Goal: Task Accomplishment & Management: Manage account settings

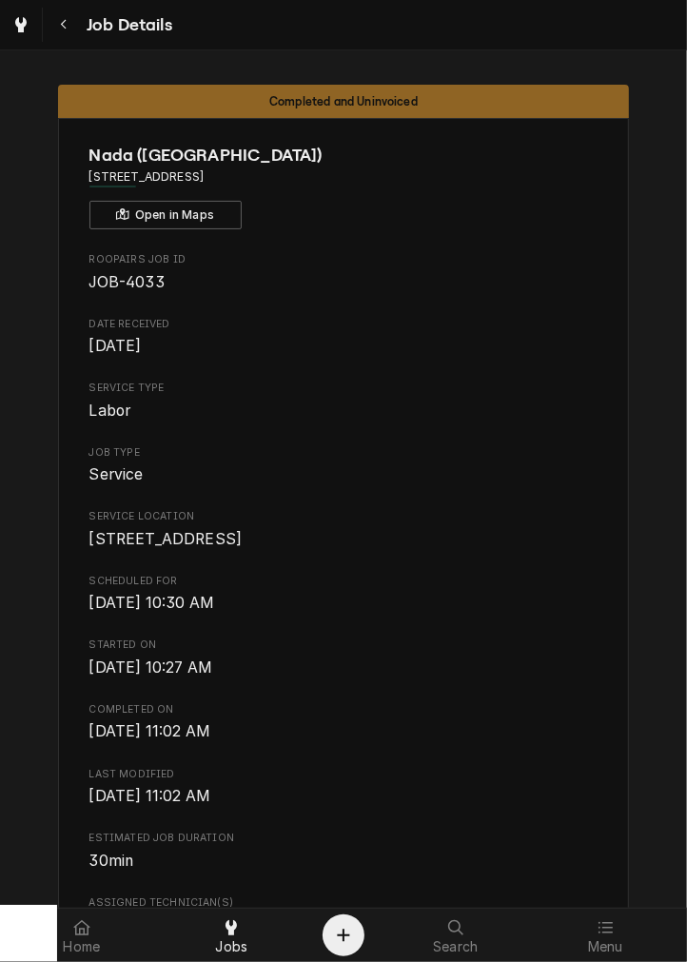
scroll to position [2496, 0]
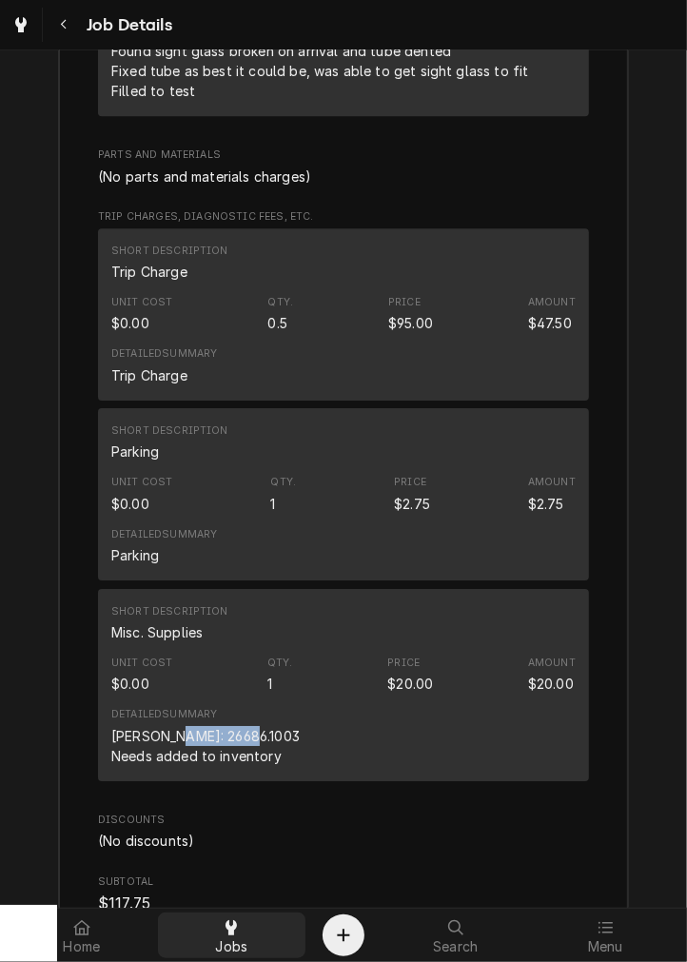
click at [251, 932] on div "Jobs" at bounding box center [232, 935] width 141 height 38
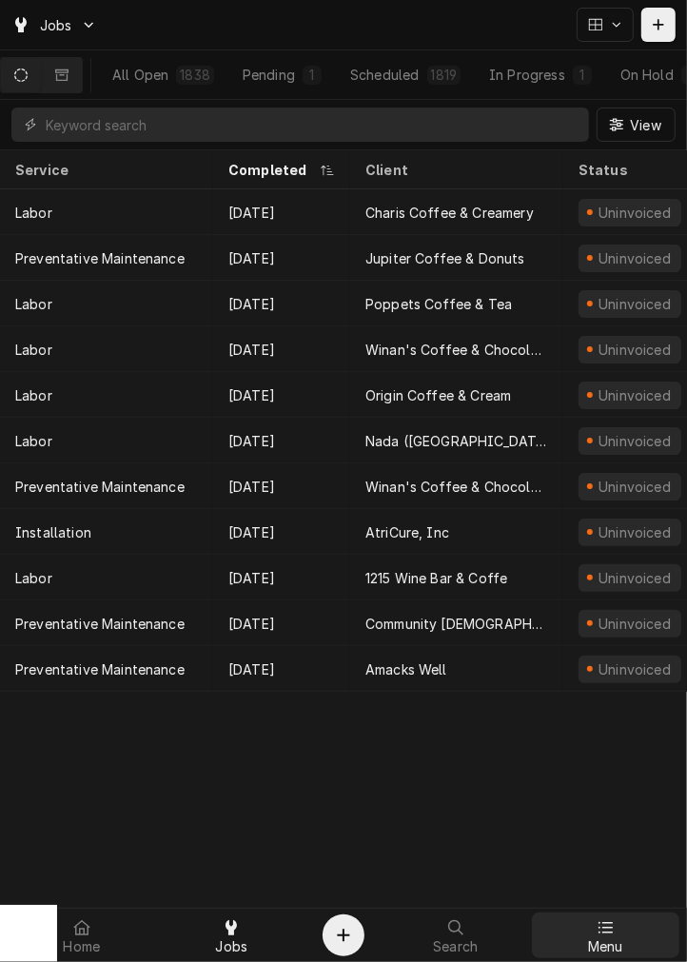
click at [606, 930] on icon at bounding box center [604, 927] width 15 height 15
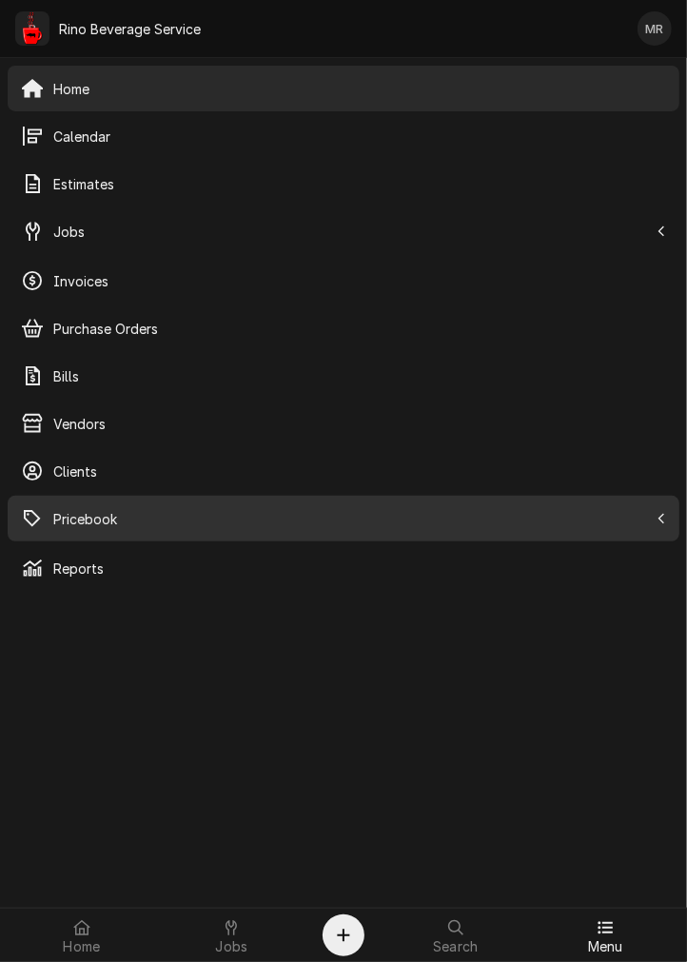
click at [148, 520] on span "Pricebook" at bounding box center [350, 519] width 594 height 20
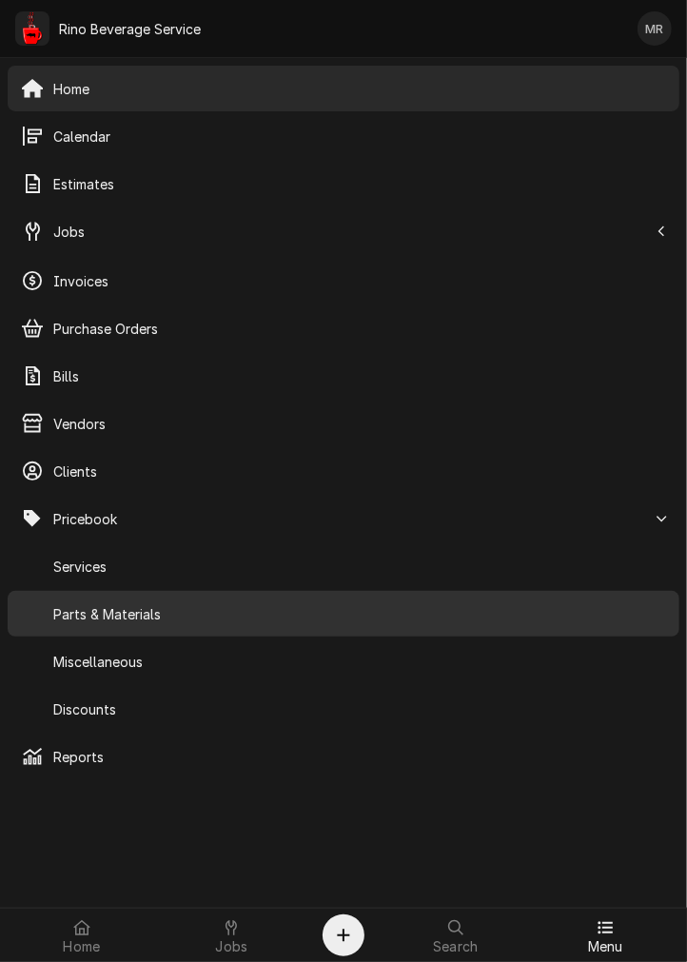
click at [130, 615] on span "Parts & Materials" at bounding box center [359, 614] width 613 height 20
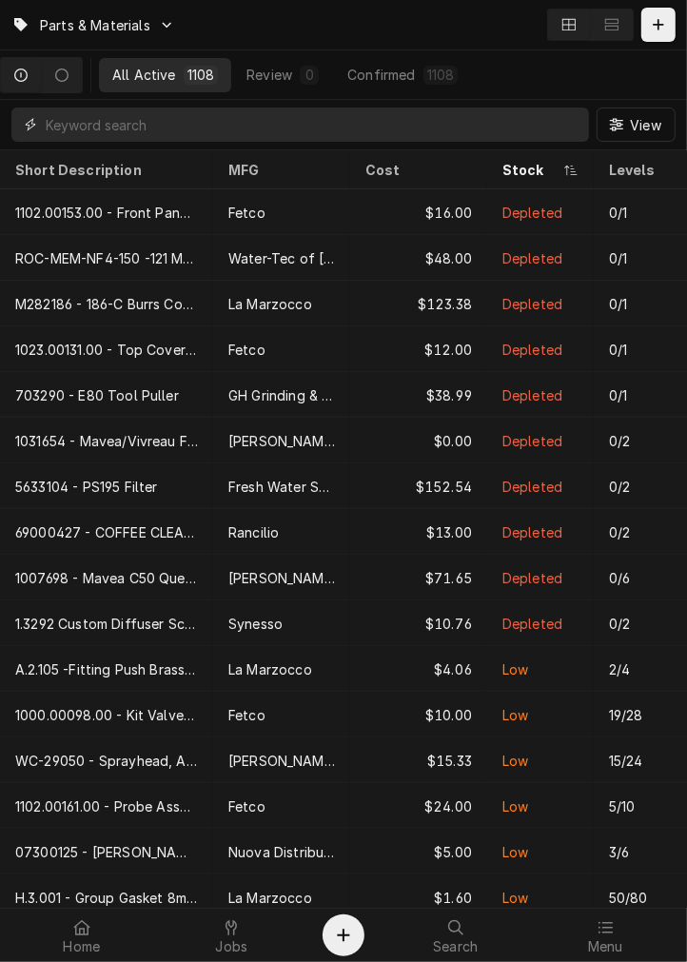
click at [207, 125] on input "Dynamic Content Wrapper" at bounding box center [313, 124] width 534 height 34
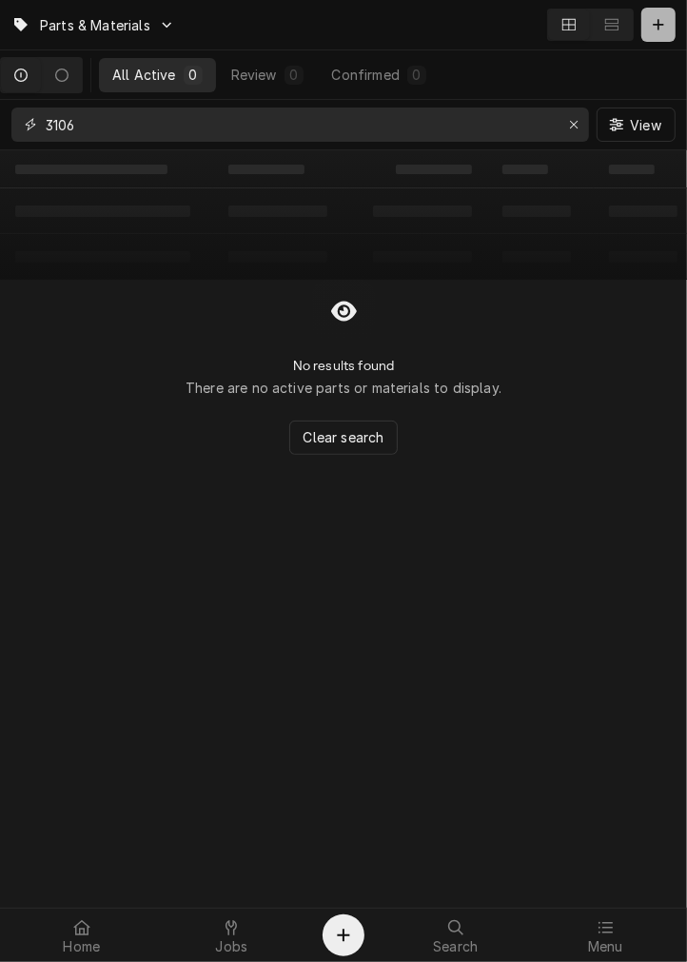
type input "3106"
click at [657, 29] on icon "Dynamic Content Wrapper" at bounding box center [657, 24] width 11 height 13
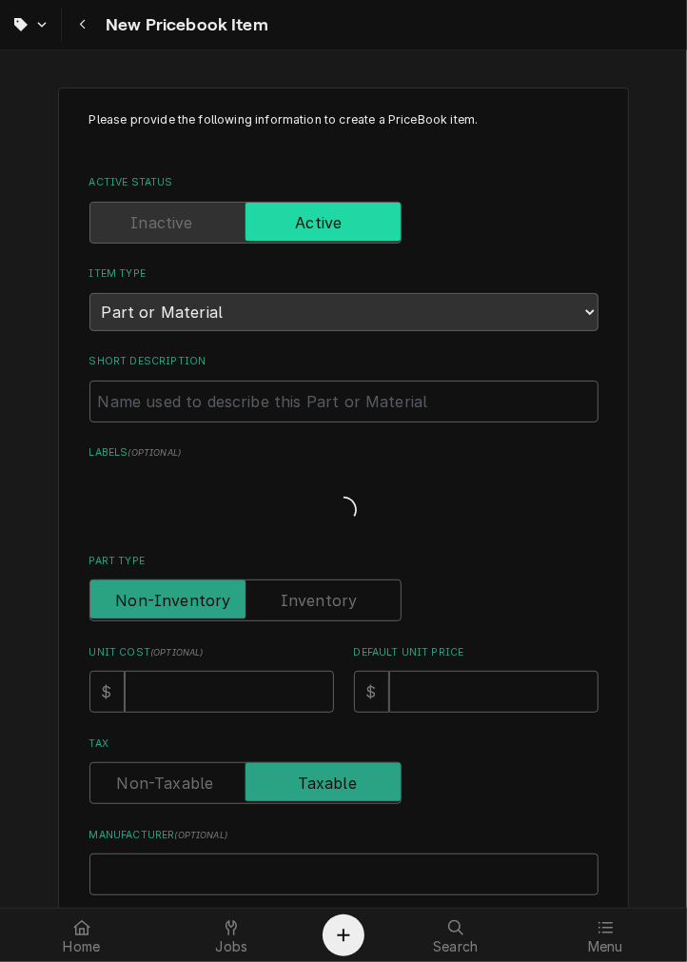
type textarea "x"
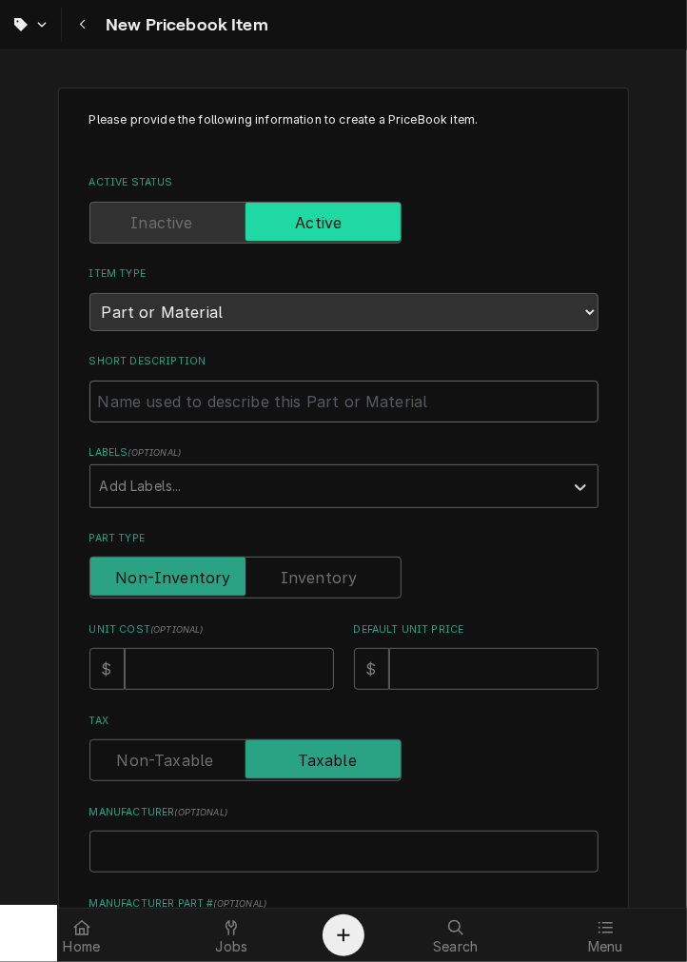
click at [276, 395] on input "Short Description" at bounding box center [343, 401] width 509 height 42
type input "3"
type textarea "x"
type input "31"
type textarea "x"
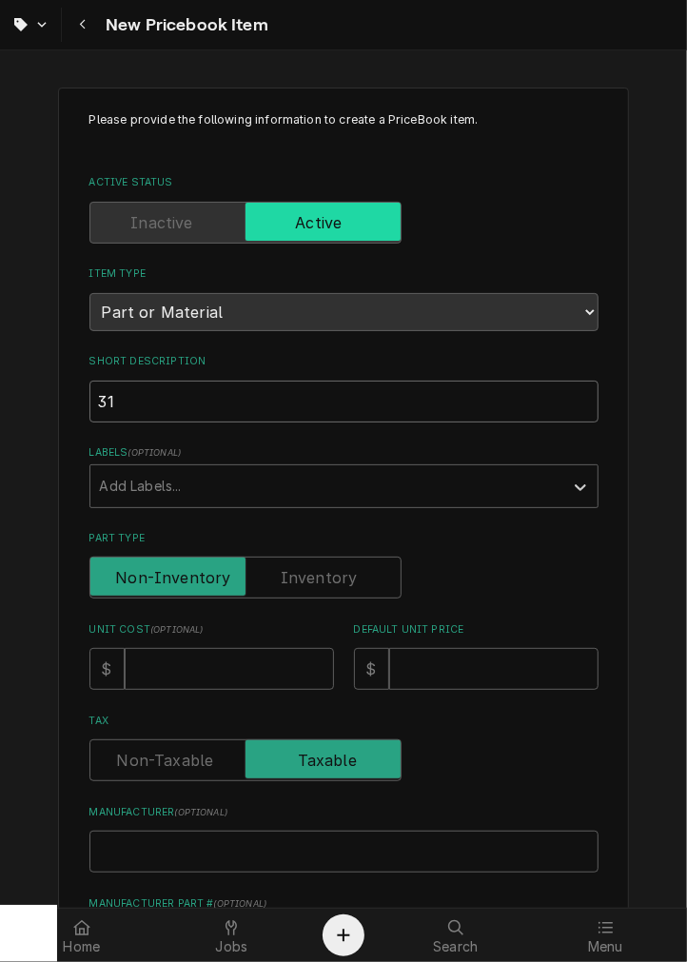
type input "310"
type textarea "x"
type input "3106"
type textarea "x"
type input "31067"
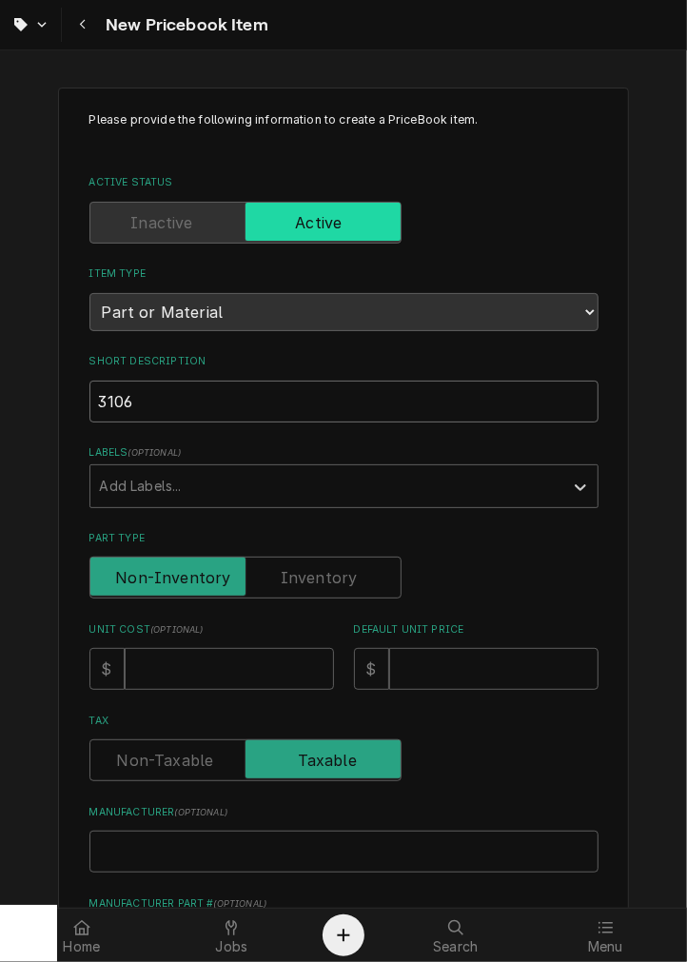
type textarea "x"
type input "310673"
type textarea "x"
type input "310673"
type textarea "x"
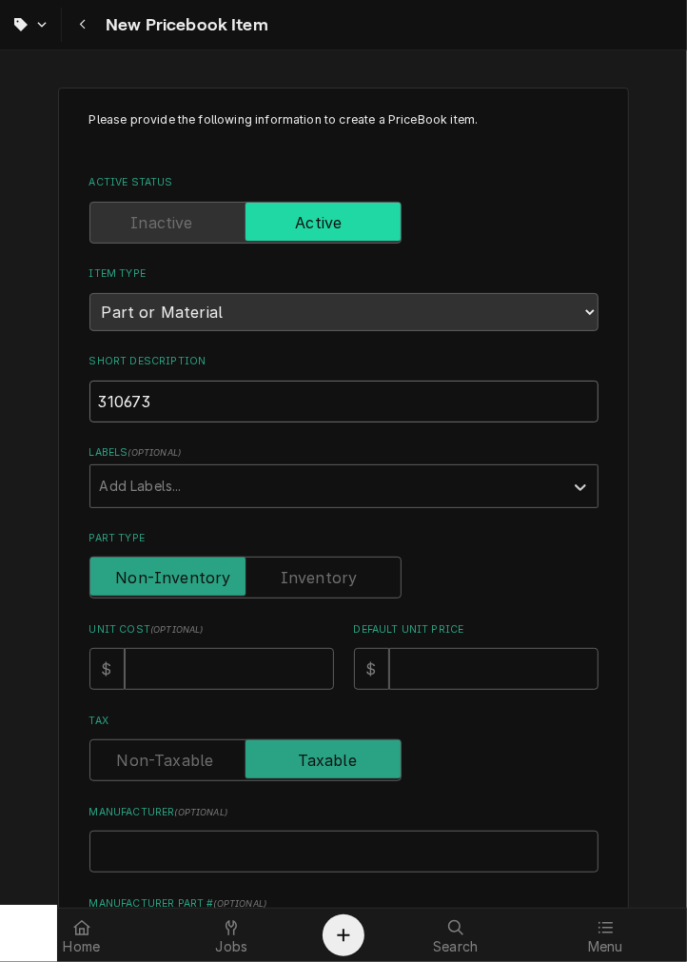
type input "310673 -"
type textarea "x"
type input "310673 -"
type textarea "x"
type input "310673 - K"
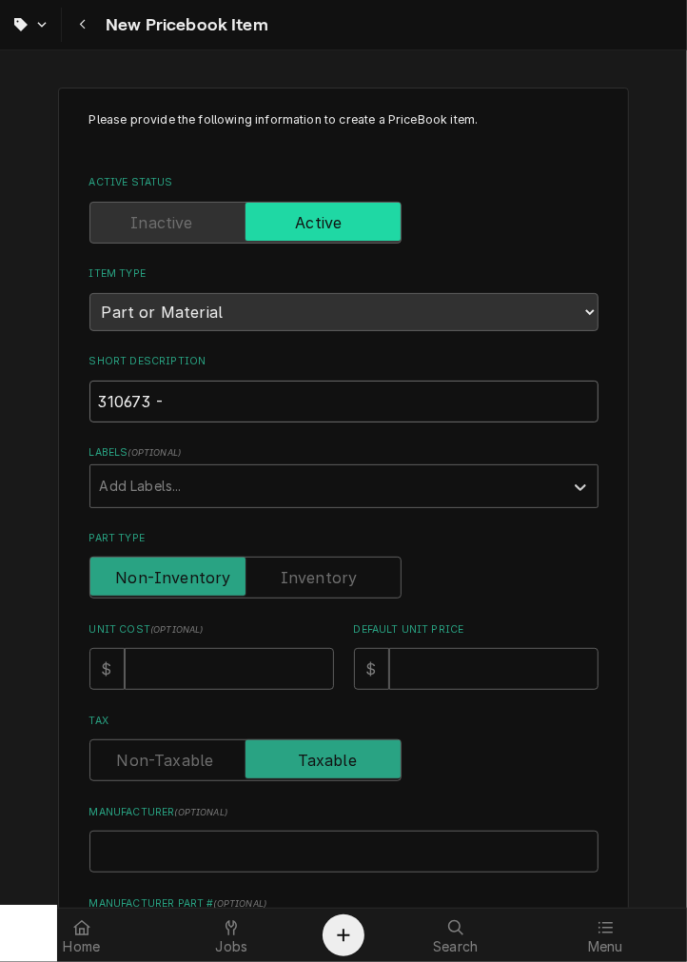
type textarea "x"
type input "310673 - K3"
type textarea "x"
type input "310673 - K30"
type textarea "x"
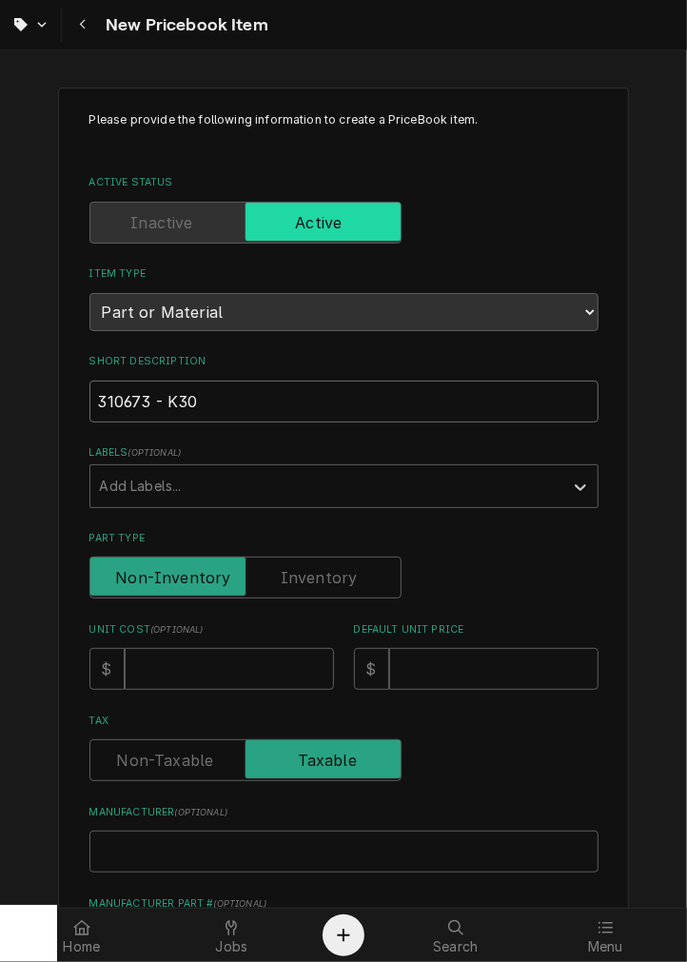
type input "310673 - K30"
type textarea "x"
type input "310673 - K30 F"
type textarea "x"
type input "310673 - K30 Fa"
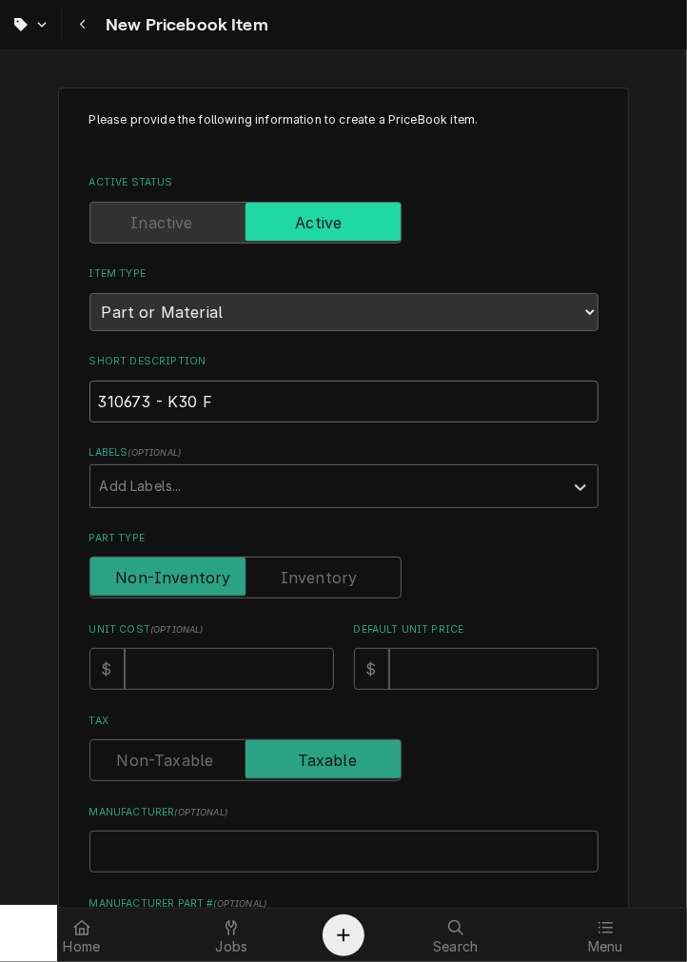
type textarea "x"
type input "310673 - K30 Fan"
type textarea "x"
type input "310673 - K30 Fan"
type textarea "x"
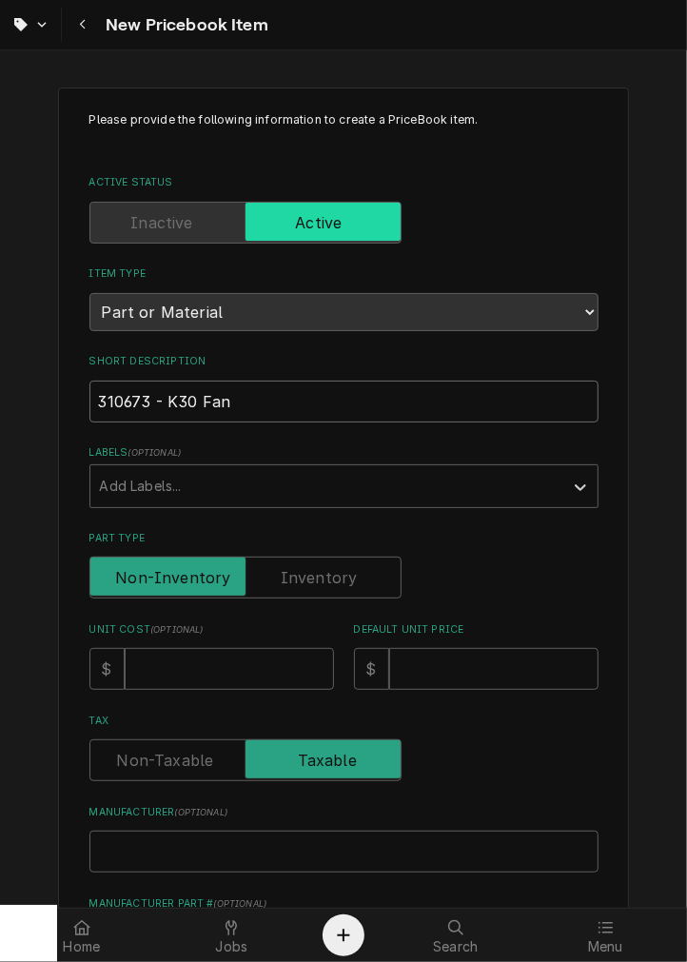
type input "310673 - K30 Fan"
type textarea "x"
type input "310673 - K30 Fan"
type textarea "x"
type input "310673 - K30 Fan M"
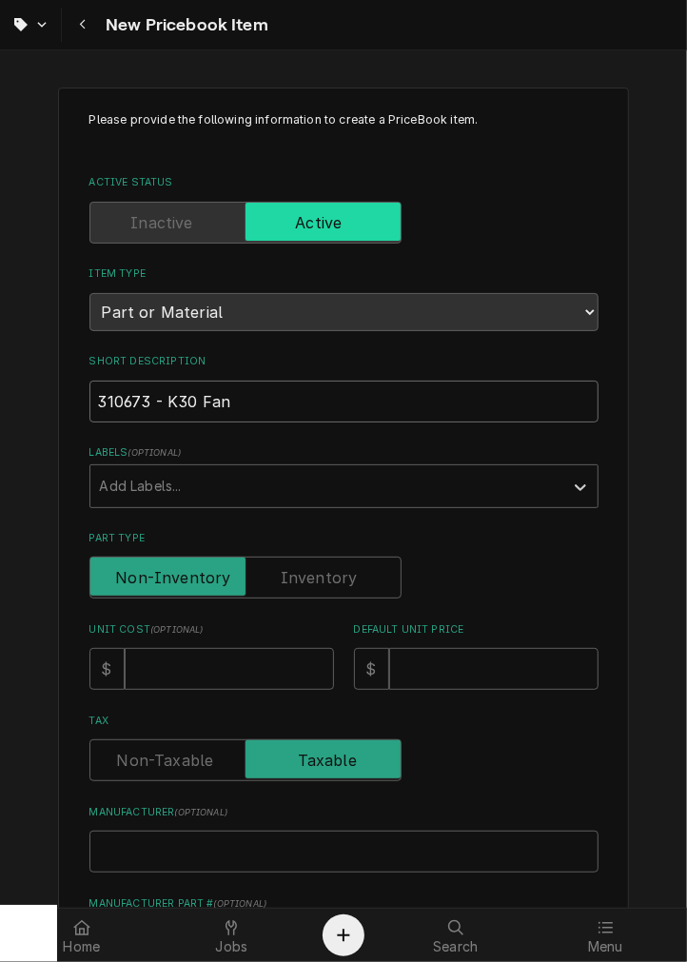
type textarea "x"
type input "310673 - K30 Fan Ma"
type textarea "x"
type input "310673 - K30 Fan M"
type textarea "x"
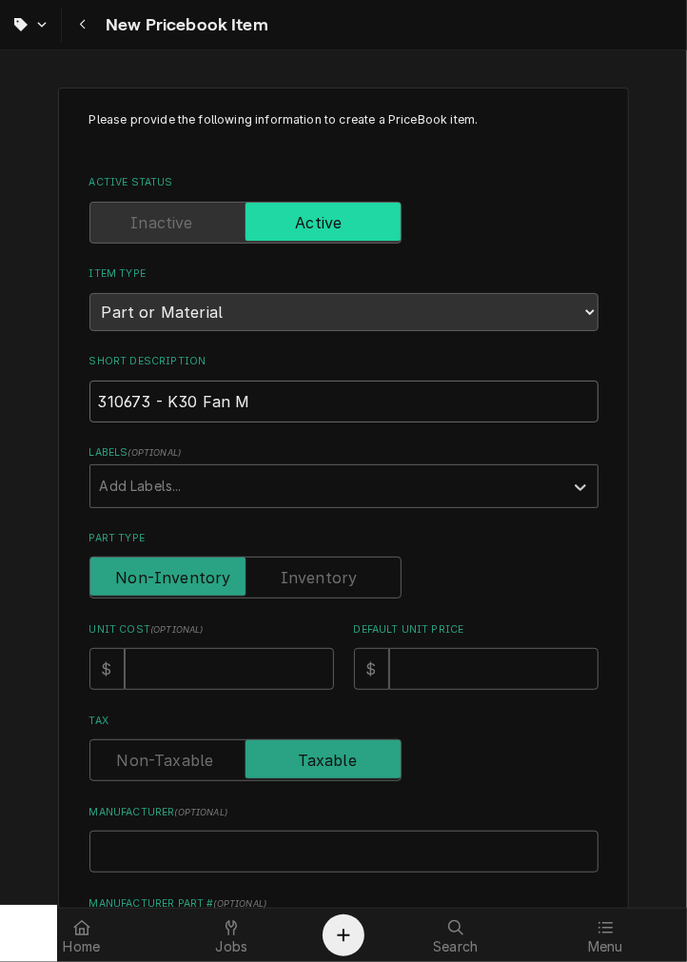
type input "310673 - K30 Fan"
type textarea "x"
type input "310673 - K30 Fan ("
type textarea "x"
type input "310673 - K30 Fan (M"
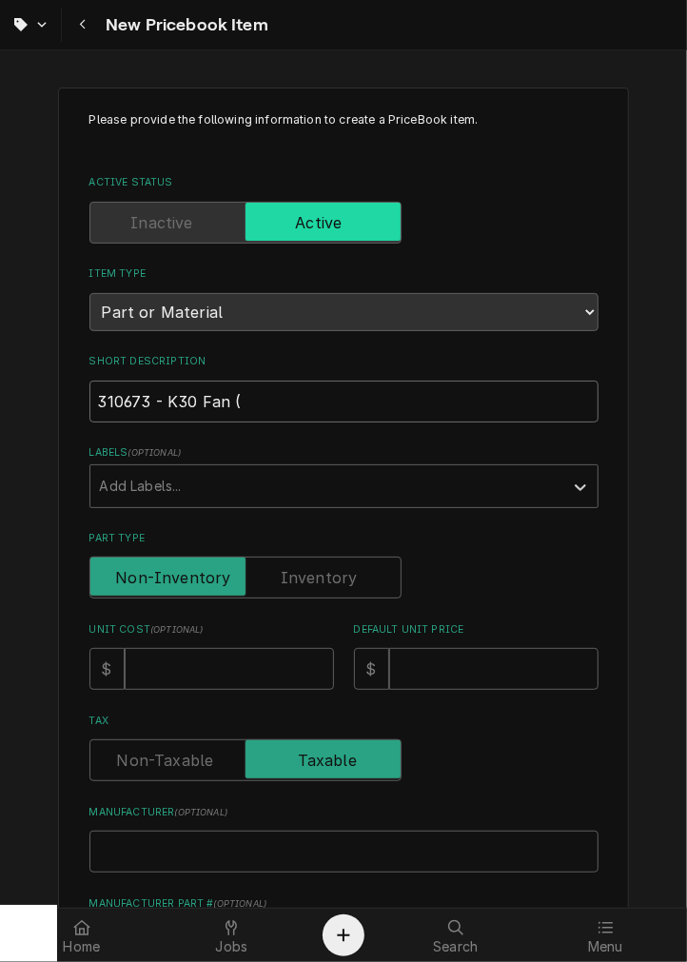
type textarea "x"
type input "310673 - K30 Fan (Ma"
type textarea "x"
type input "310673 - K30 Fan (Mah"
type textarea "x"
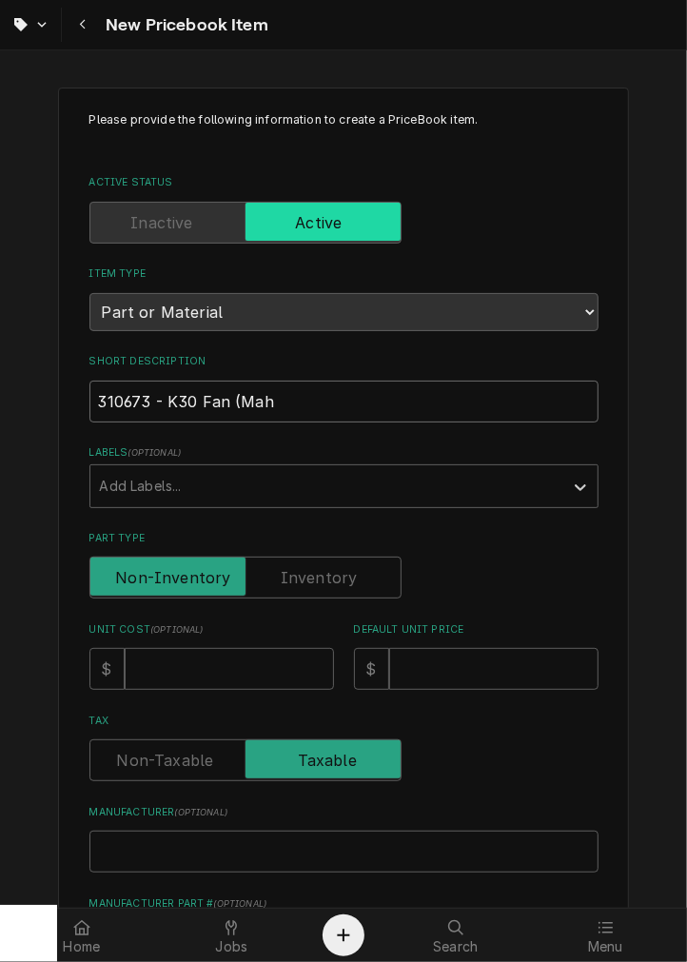
type input "310673 - K30 Fan (Mahl"
type textarea "x"
type input "310673 - K30 Fan (Mahlk"
type textarea "x"
type input "310673 - K30 Fan (Mahlko"
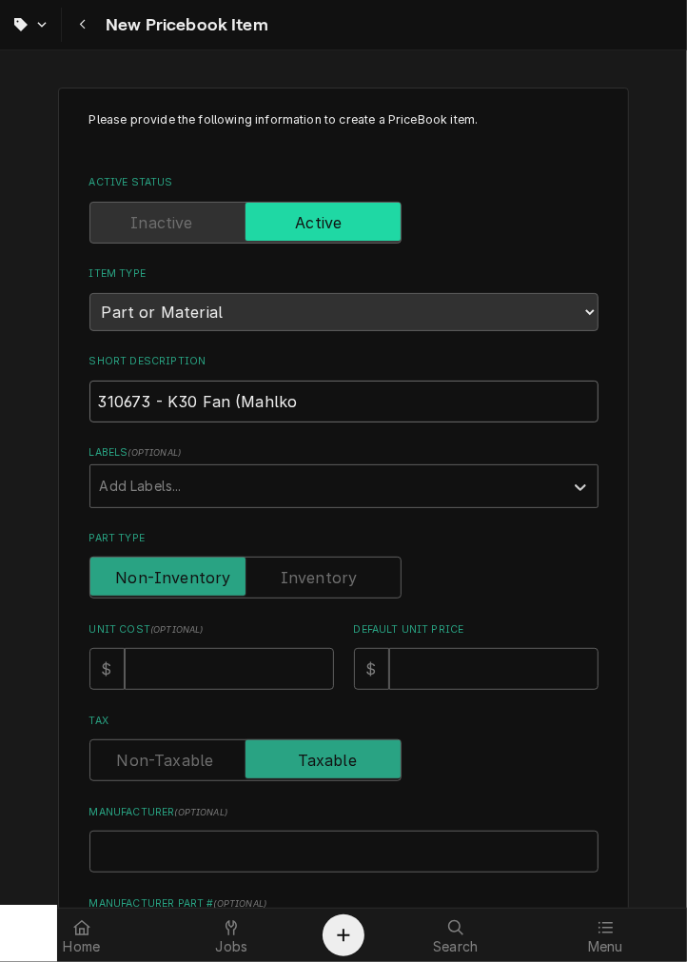
type textarea "x"
type input "310673 - K30 Fan (Mahlkon"
type textarea "x"
type input "310673 - K30 Fan (Mahlkoni"
type textarea "x"
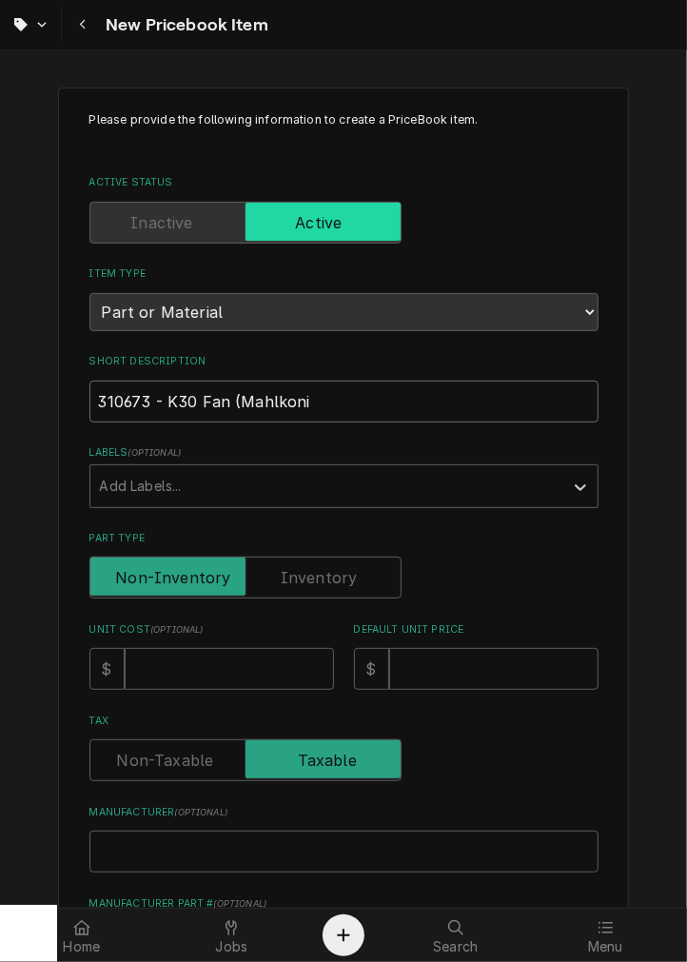
type input "310673 - K30 Fan (Mahlkonig"
type textarea "x"
type input "310673 - K30 Fan (Mahlkonig)"
type textarea "x"
type input "310673 - K30 Fan (Mahlkonig)"
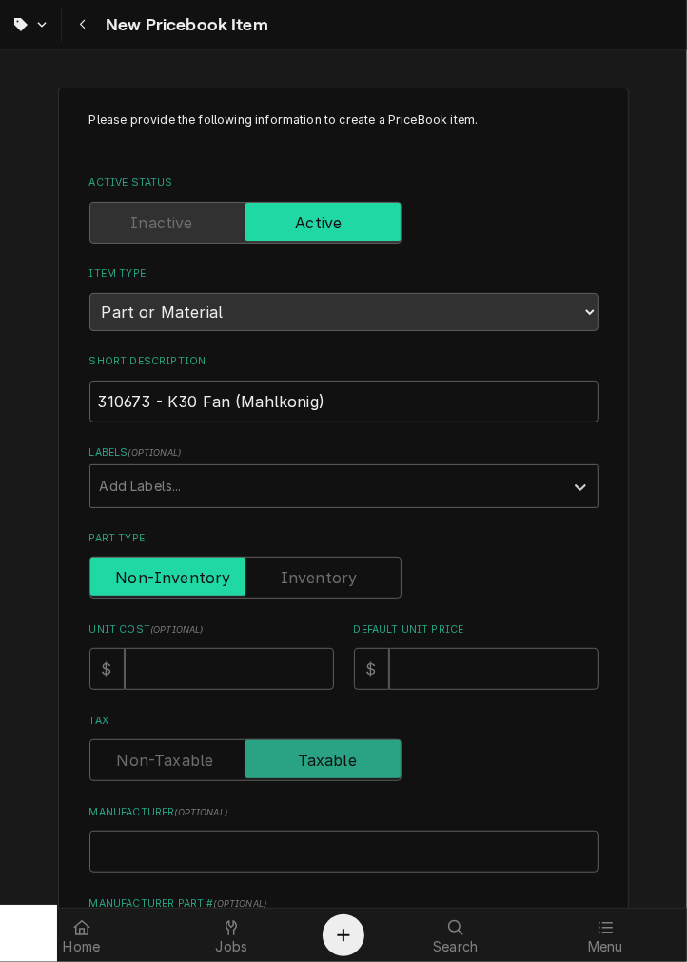
click at [98, 556] on input "Part Type" at bounding box center [245, 577] width 295 height 42
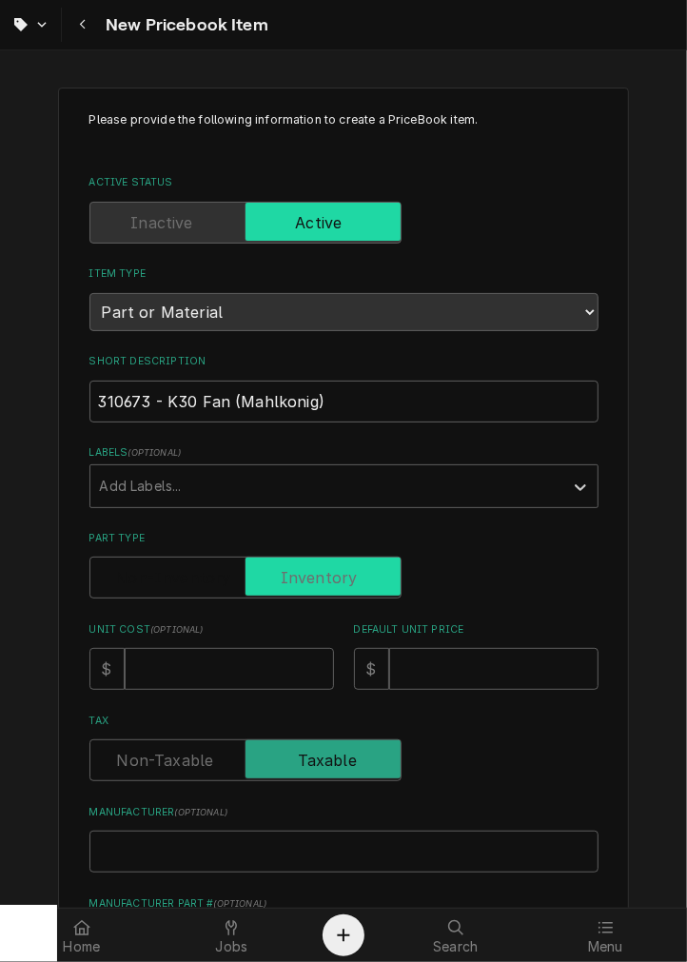
checkbox input "true"
type textarea "x"
click at [443, 680] on input "Default Unit Price" at bounding box center [493, 669] width 209 height 42
type input "3"
type textarea "x"
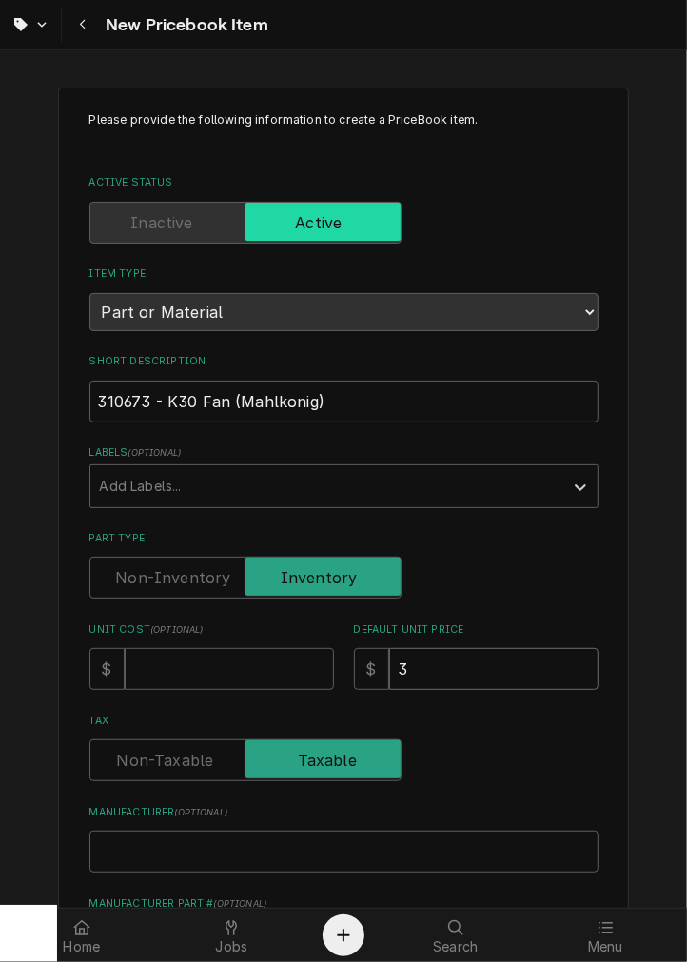
type input "36"
type textarea "x"
type input "36.9"
type textarea "x"
type input "36.99"
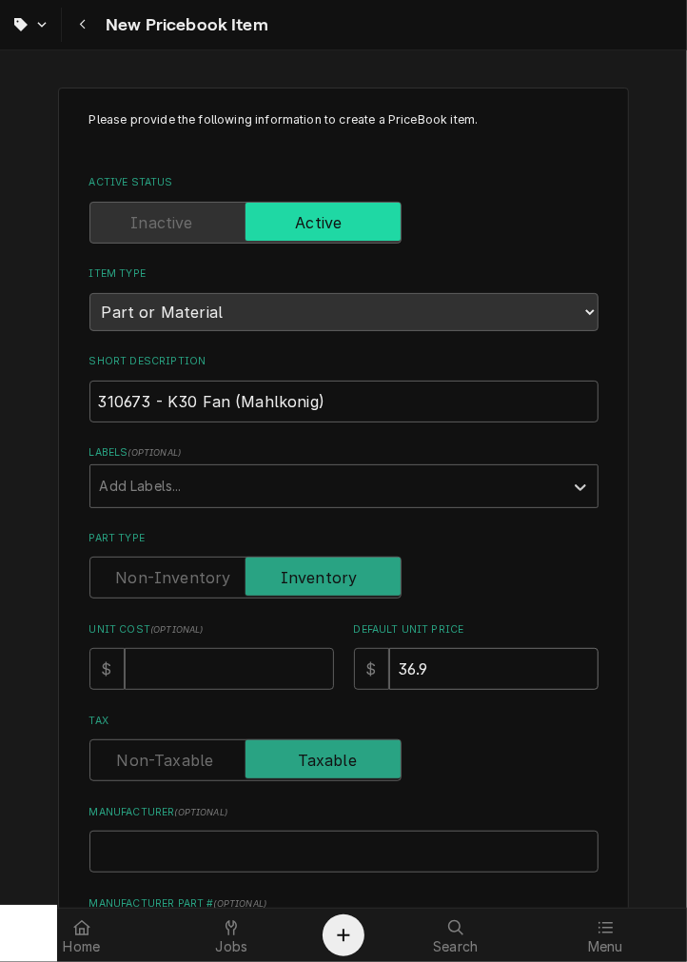
type textarea "x"
type input "36.99"
click at [169, 640] on div "Unit Cost ( optional ) $" at bounding box center [211, 656] width 244 height 68
click at [162, 669] on input "Unit Cost ( optional )" at bounding box center [229, 669] width 209 height 42
drag, startPoint x: 342, startPoint y: 879, endPoint x: 354, endPoint y: 844, distance: 37.0
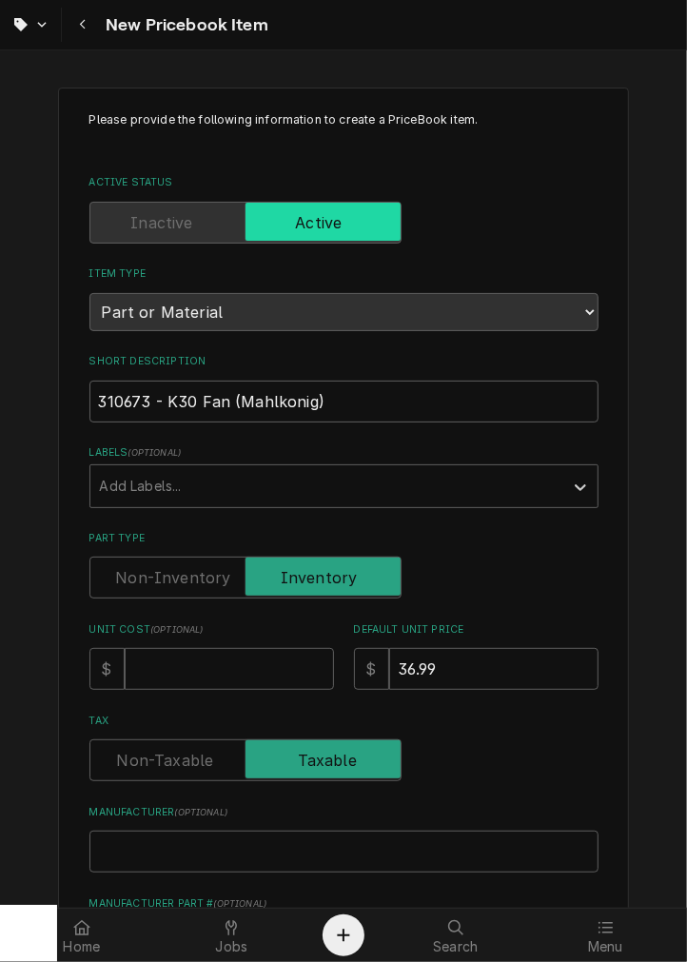
click at [354, 844] on input "Manufacturer ( optional )" at bounding box center [343, 851] width 509 height 42
type input "B"
type textarea "x"
type input "Bl"
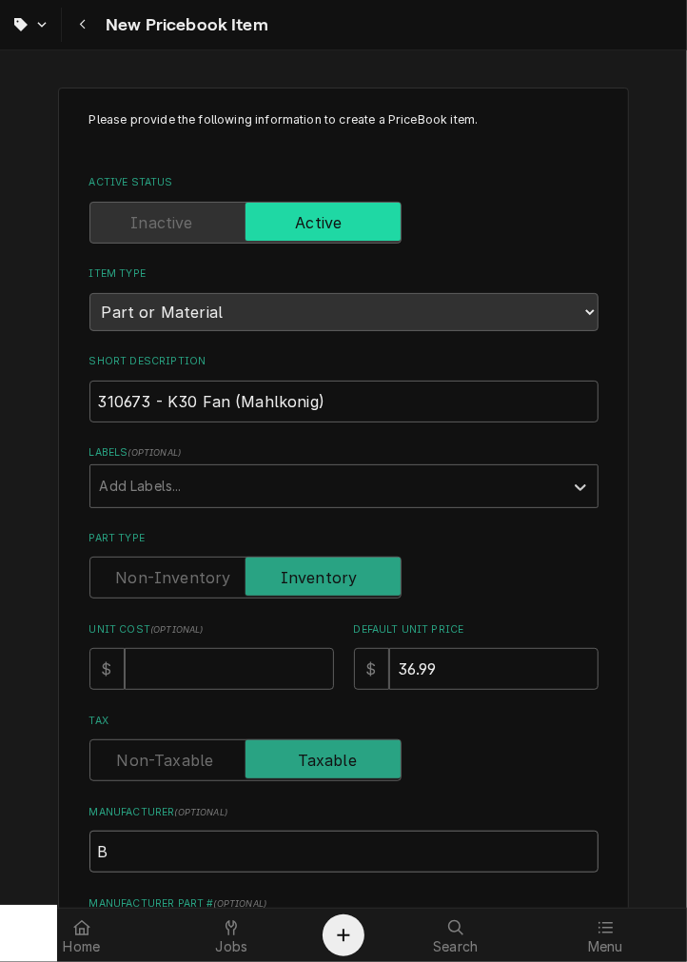
type textarea "x"
type input "Bla"
type textarea "x"
type input "Blac"
type textarea "x"
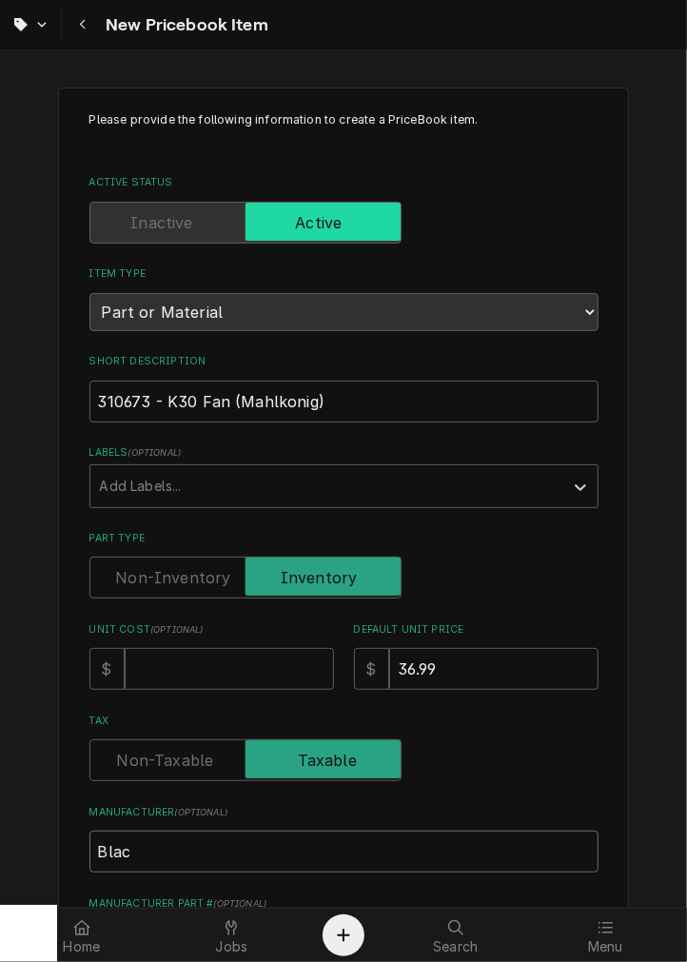
type input "Black"
type textarea "x"
type input "Black"
type textarea "x"
type input "Black R"
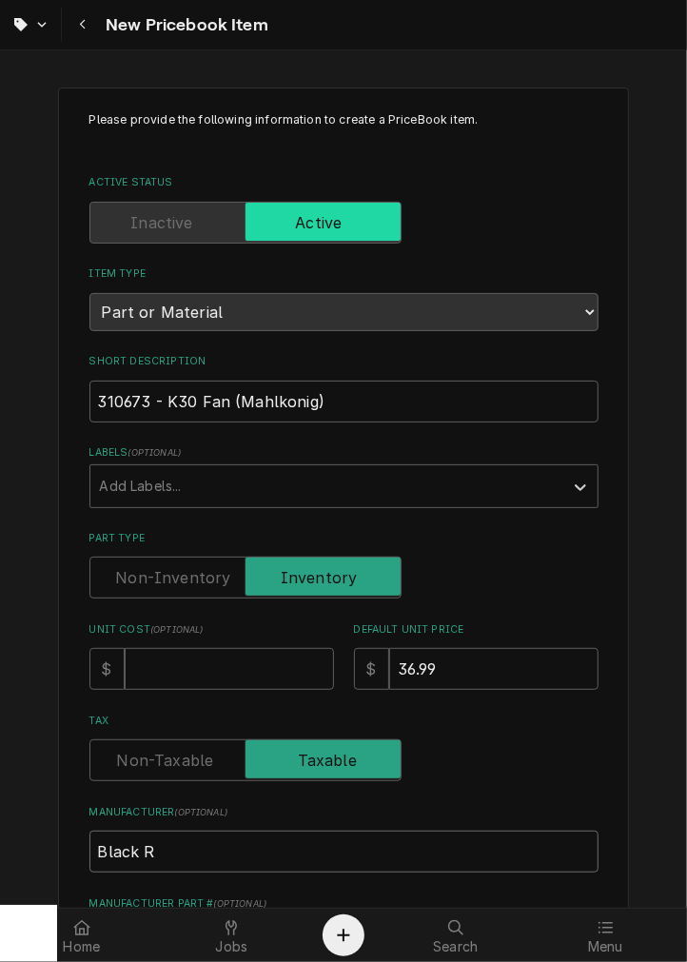
type textarea "x"
type input "Black Ra"
type textarea "x"
type input "Black Rab"
type textarea "x"
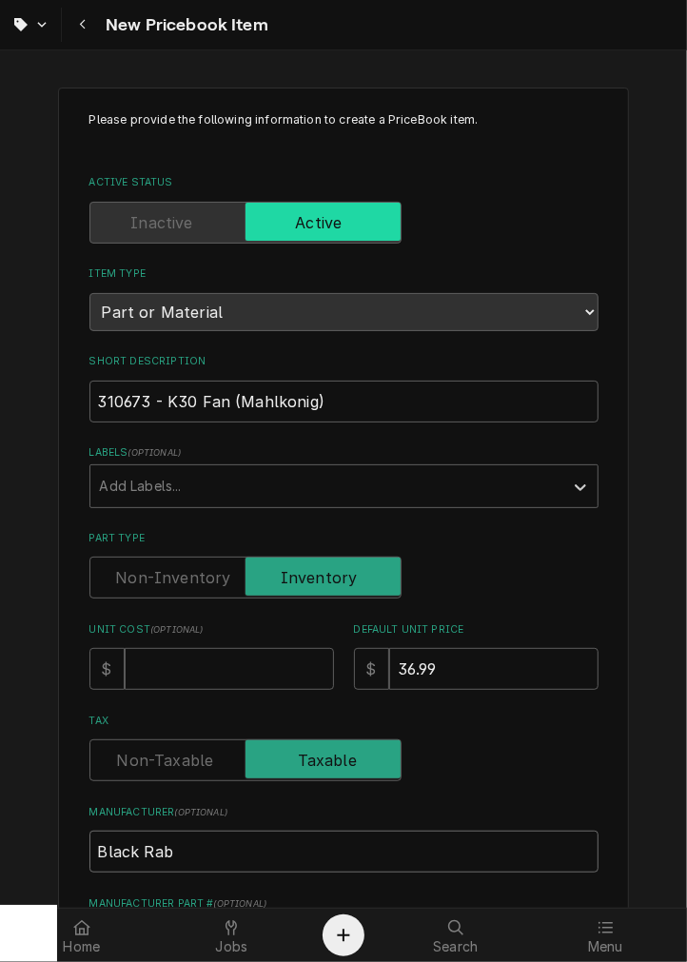
type input "Black Rabb"
type textarea "x"
type input "Black Rabbi"
type textarea "x"
type input "Black Rabbit"
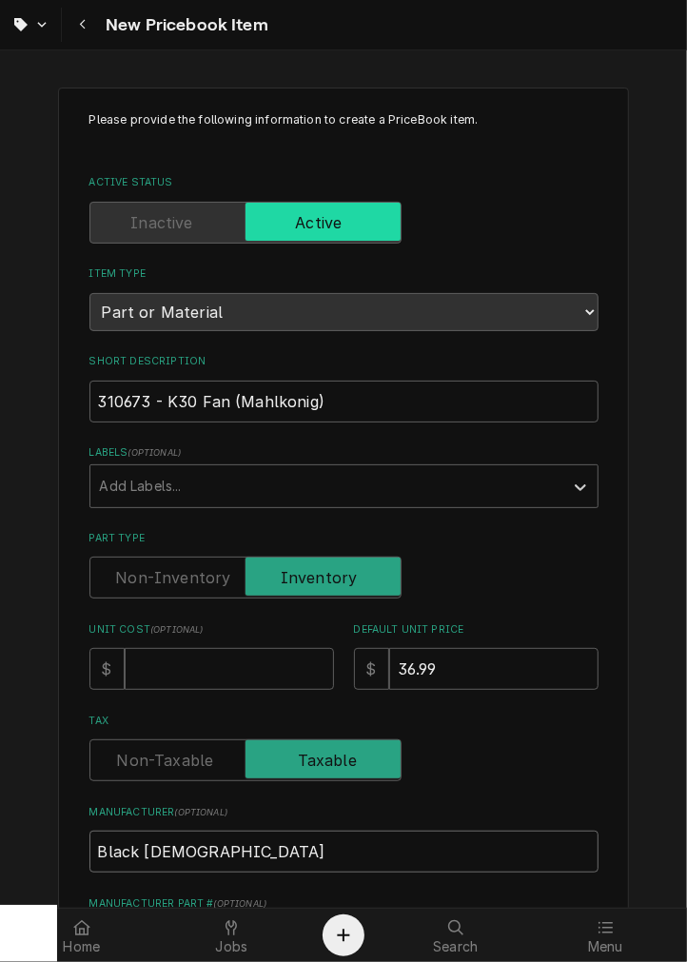
type textarea "x"
type input "Black Rabbit"
type textarea "x"
type input "Black Rabbit"
type textarea "x"
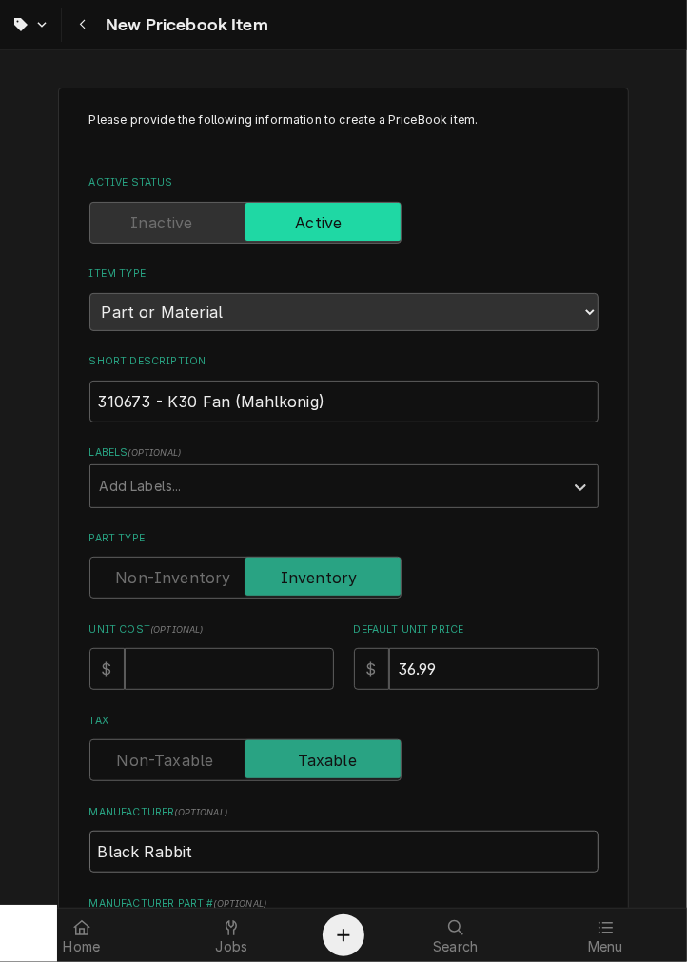
type input "Black Rabbi"
type textarea "x"
type input "Black Rabb"
type textarea "x"
type input "Black Rab"
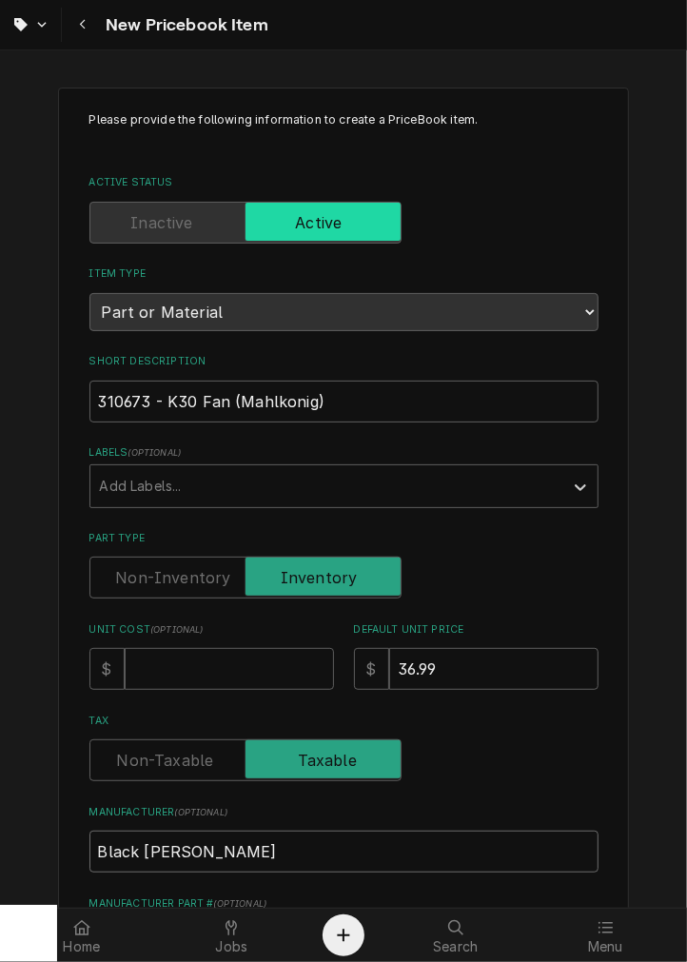
type textarea "x"
type input "Black Ra"
type textarea "x"
type input "Black R"
type textarea "x"
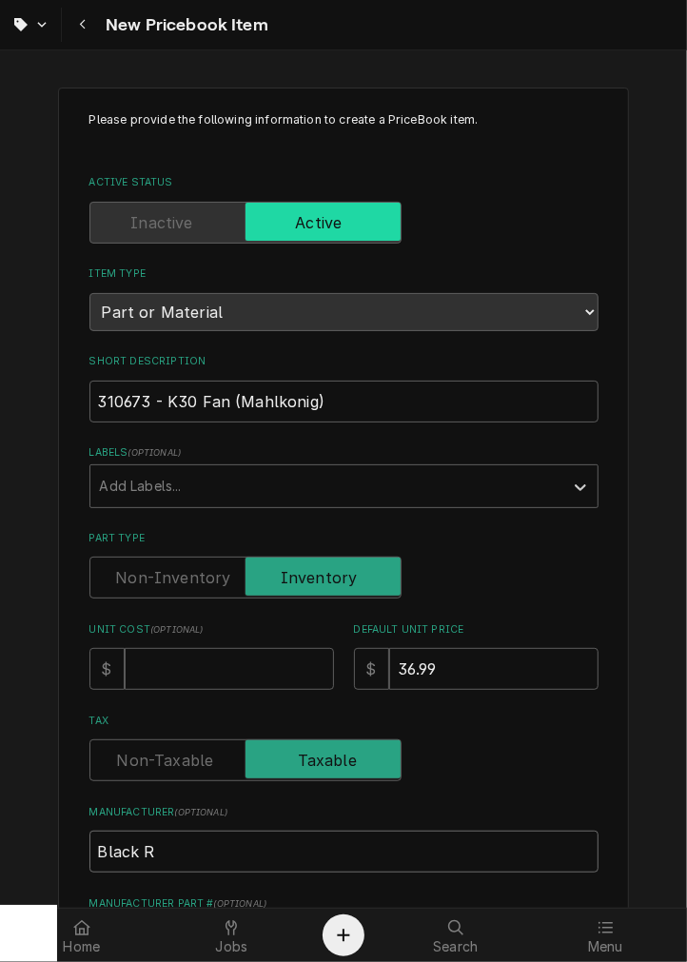
type input "Black"
type textarea "x"
type input "Black"
type textarea "x"
type input "Blac"
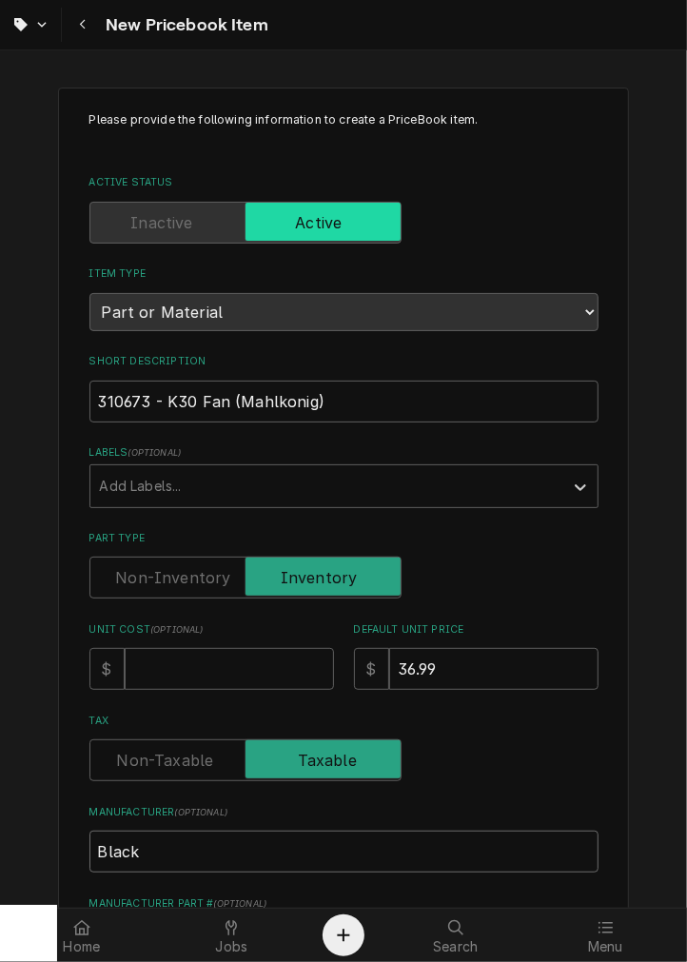
type textarea "x"
type input "Bla"
type textarea "x"
type input "Bl"
type textarea "x"
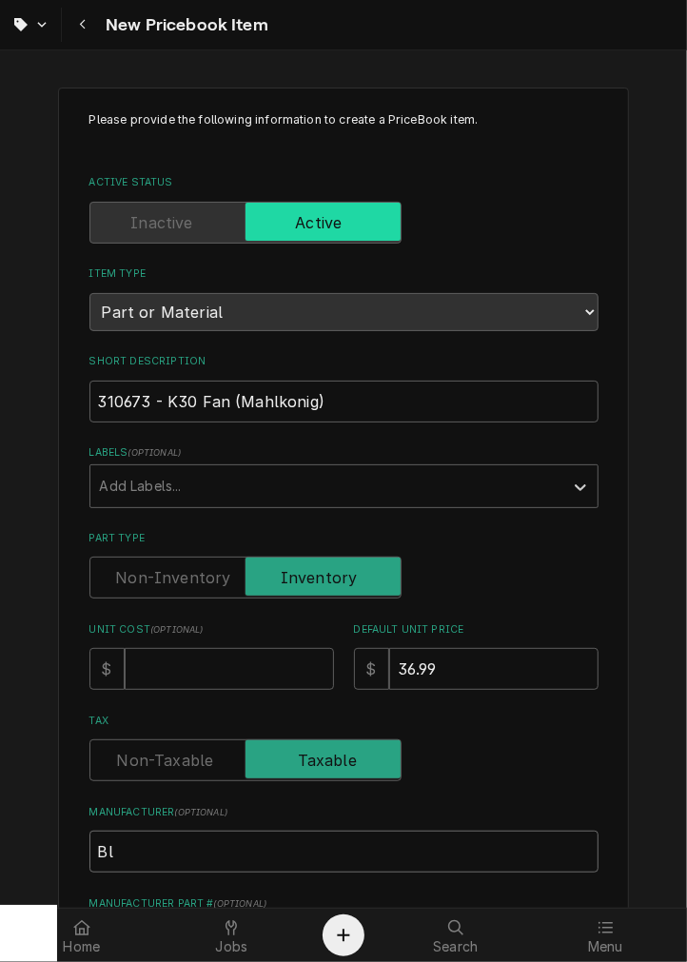
type input "B"
type textarea "x"
type input "G"
type textarea "x"
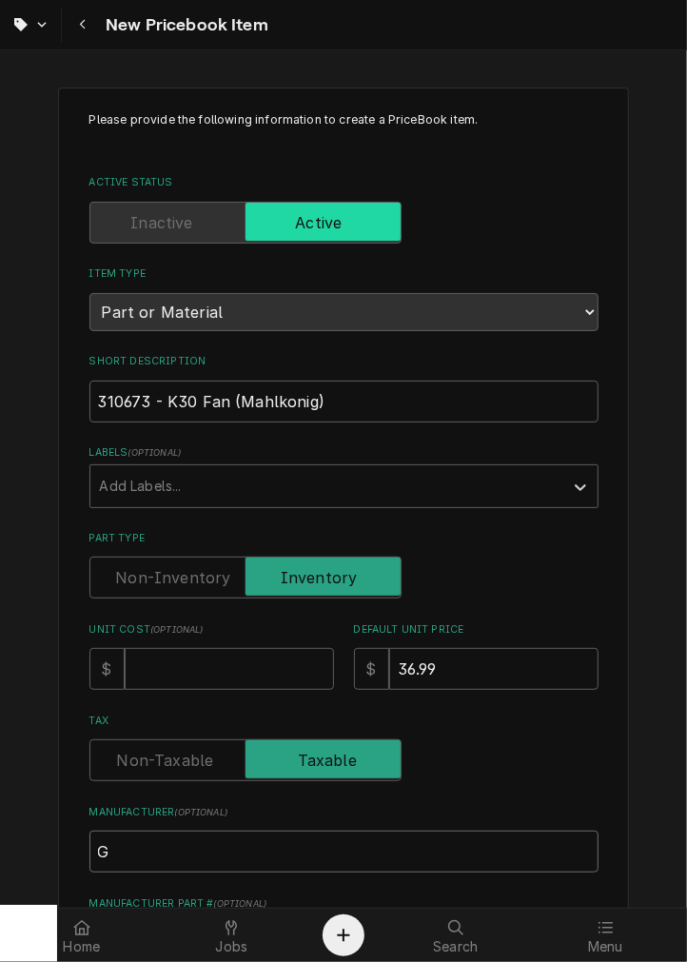
type input "GH"
type textarea "x"
type input "GH"
type textarea "x"
type input "GH G"
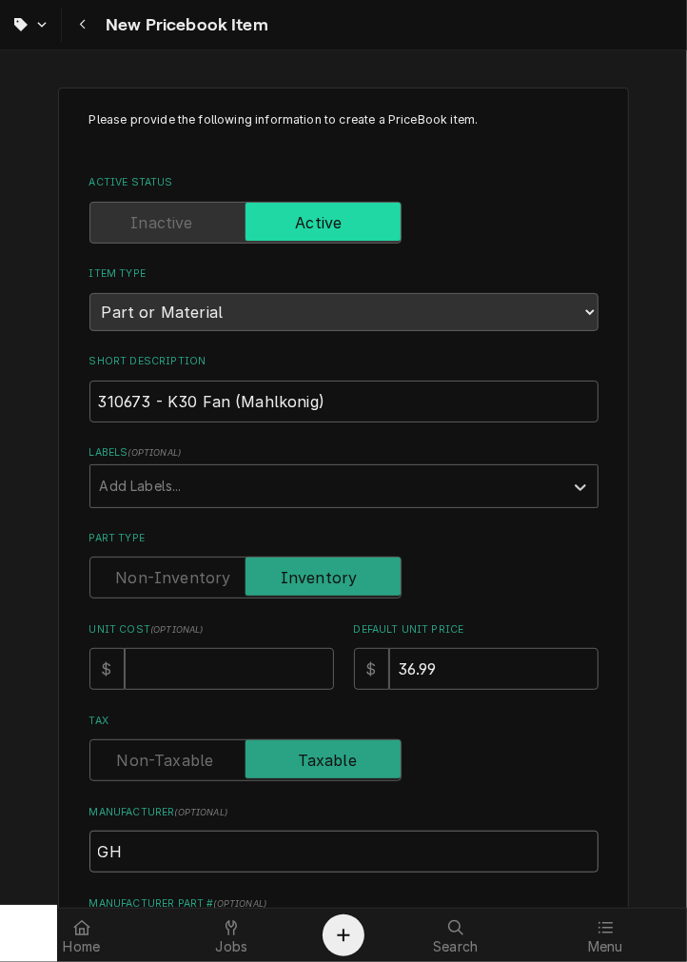
type textarea "x"
type input "GH Gr"
type textarea "x"
type input "GH Gri"
type textarea "x"
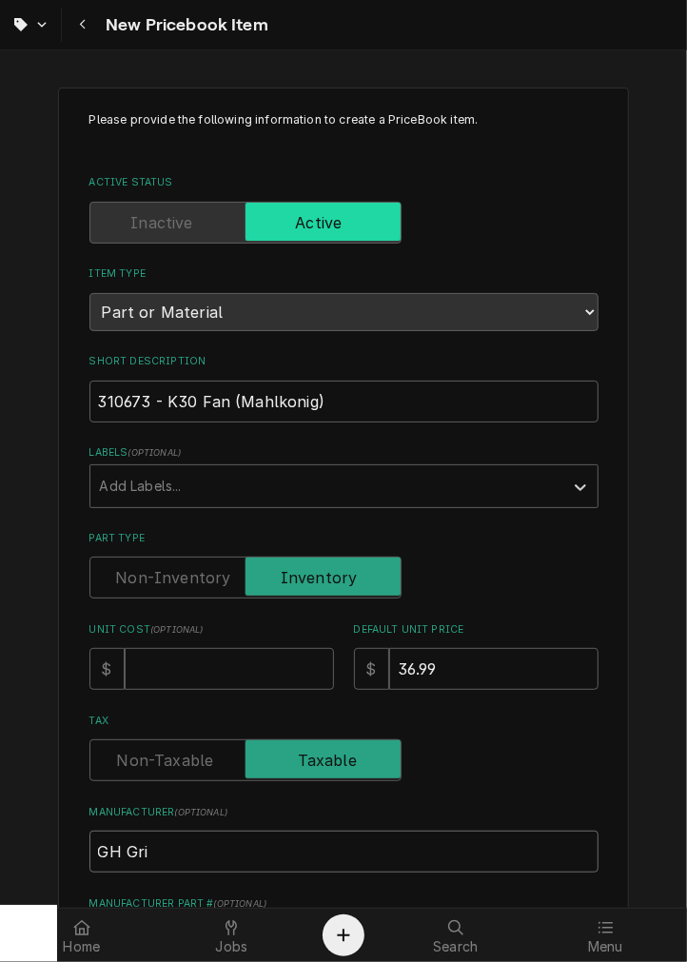
type input "GH Grin"
type textarea "x"
type input "GH Grind"
type textarea "x"
type input "GH Grindi"
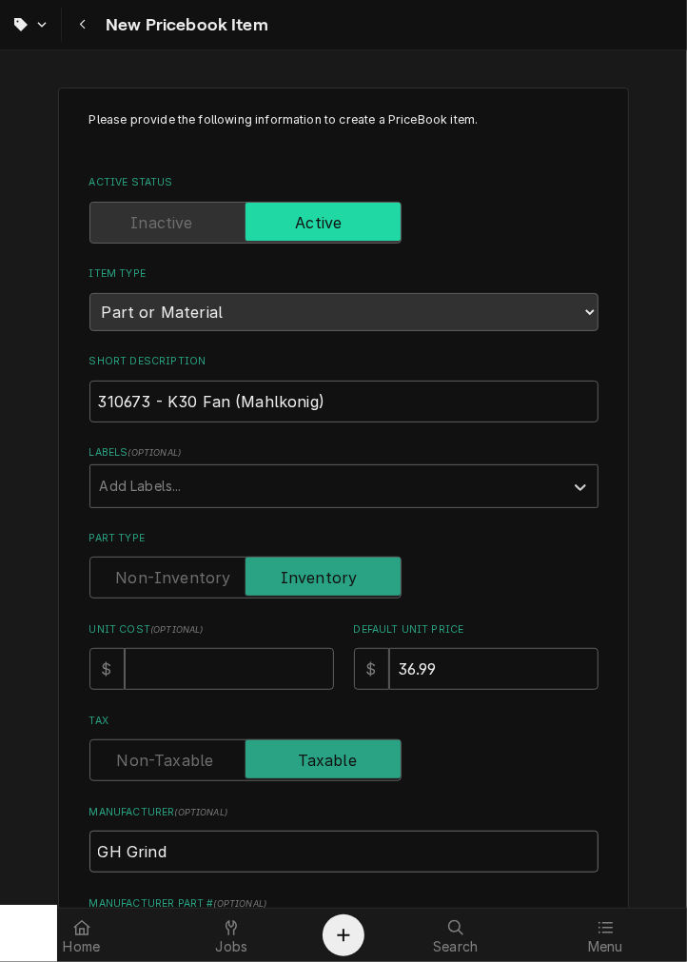
type textarea "x"
type input "GH Grindin"
type textarea "x"
type input "GH Grinding"
type textarea "x"
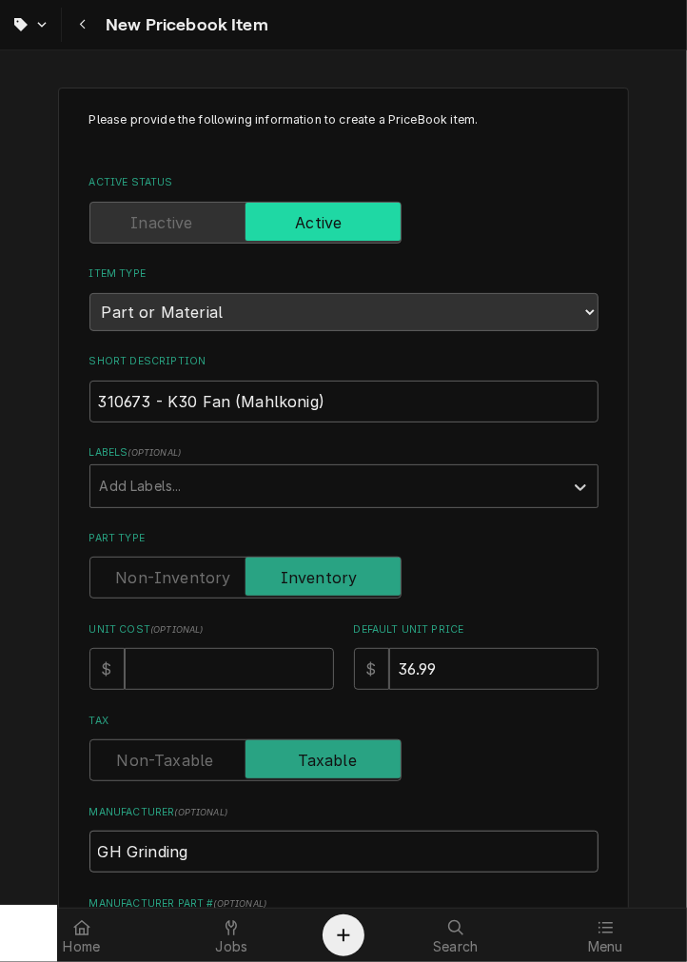
type input "GH Grinding"
type textarea "x"
type input "GH Grinding &"
type textarea "x"
type input "GH Grinding &"
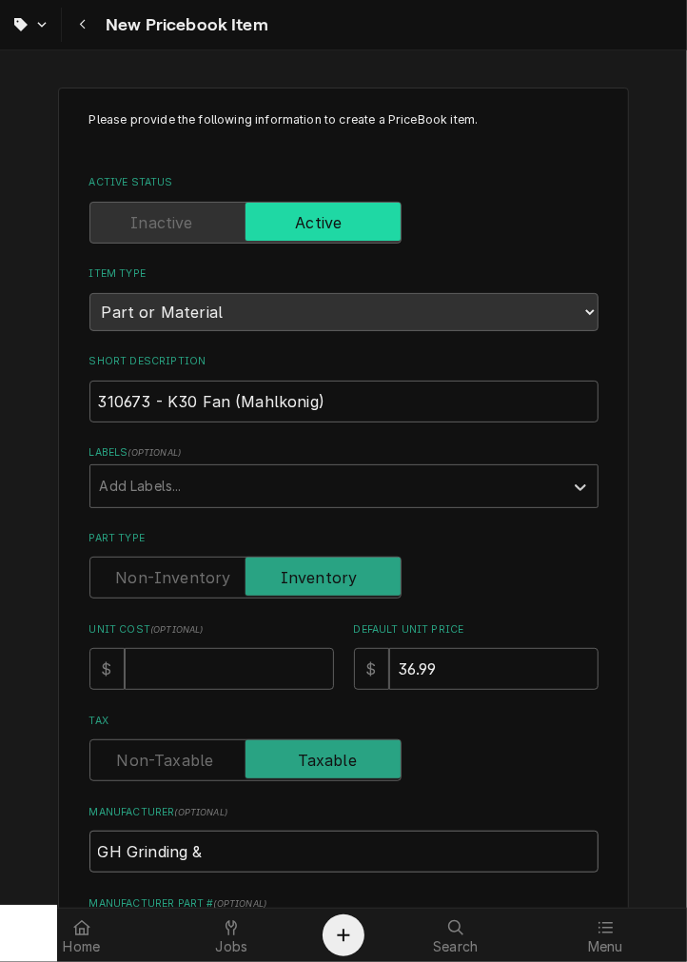
type textarea "x"
type input "GH Grinding & B"
type textarea "x"
type input "GH Grinding & Br"
type textarea "x"
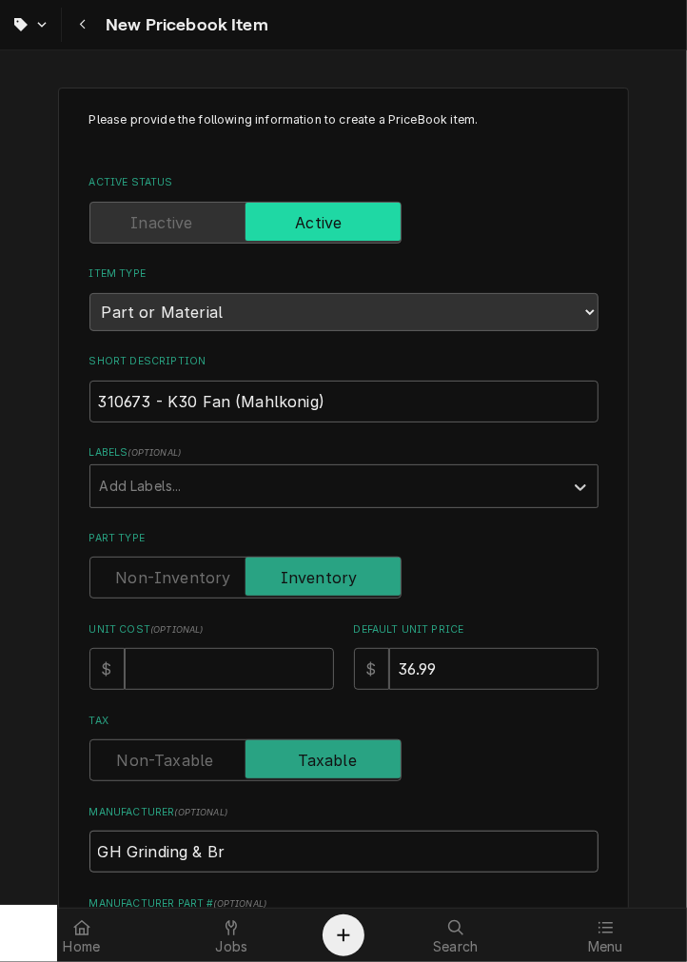
type input "GH Grinding & Bre"
type textarea "x"
type input "GH Grinding & Brew"
type textarea "x"
type input "GH Grinding & Brew"
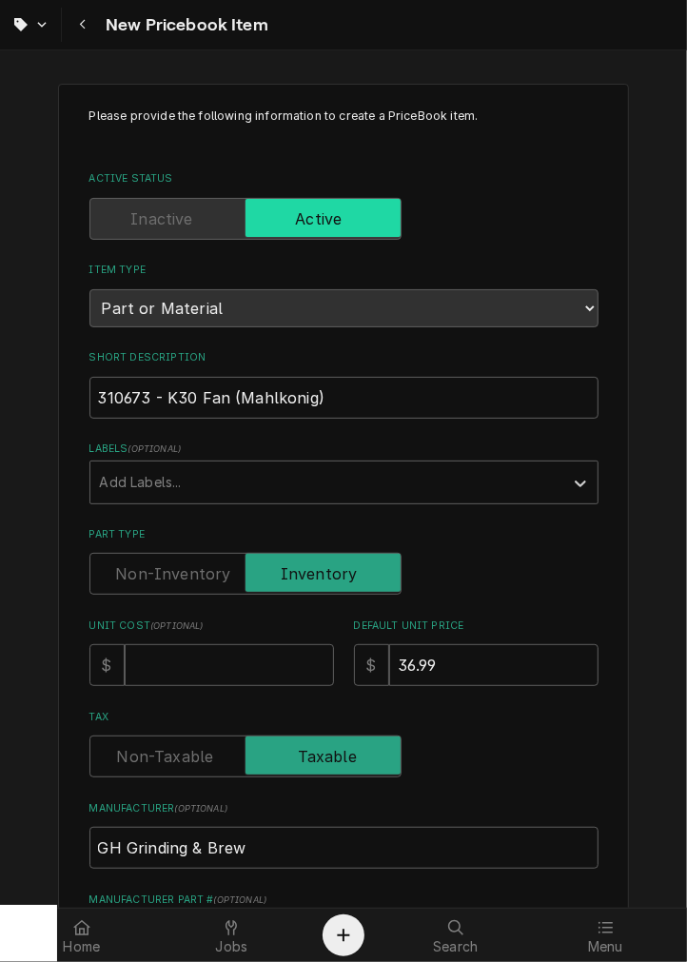
scroll to position [460, 0]
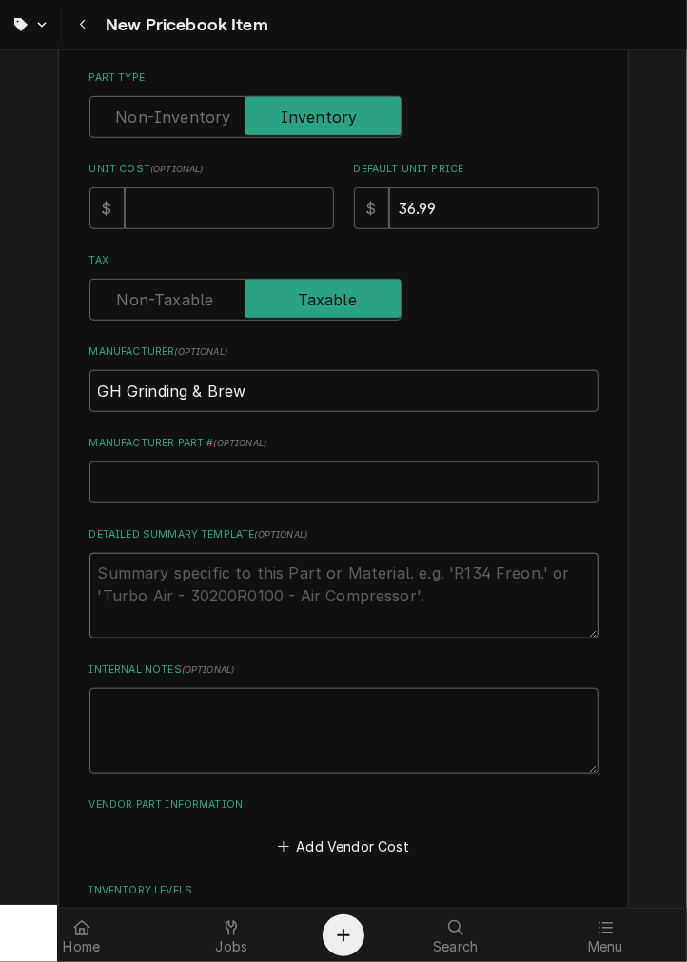
type textarea "P"
type textarea "x"
type textarea "P/"
type textarea "x"
type textarea "P/N"
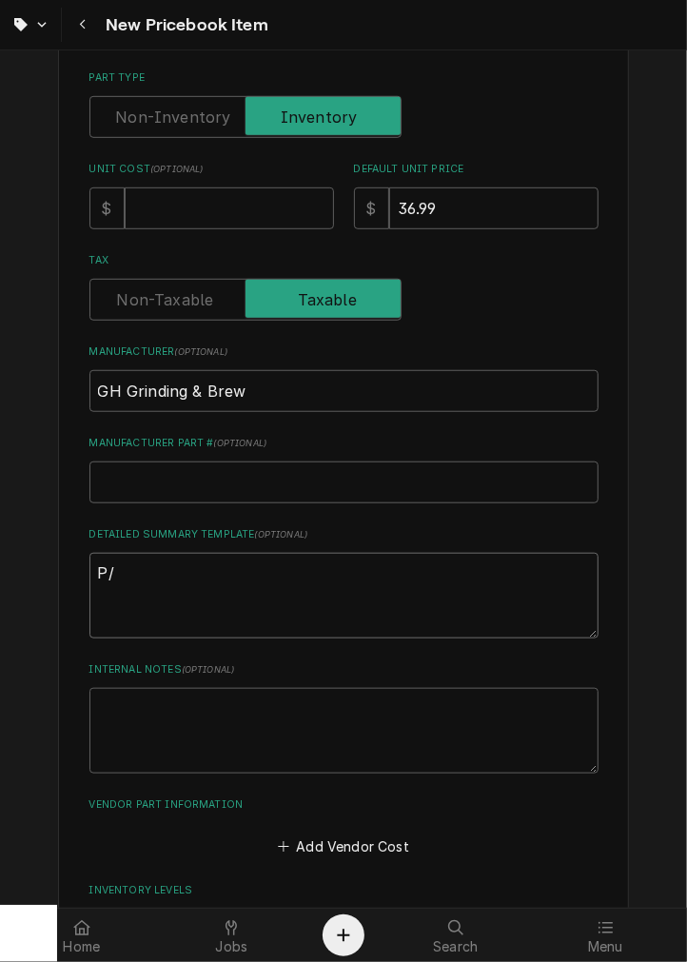
type textarea "x"
type textarea "P/N"
type textarea "x"
paste textarea "310673 - K30 Fan (Mahlkonig)"
type textarea "P/N 310673 - K30 Fan (Mahlkonig)"
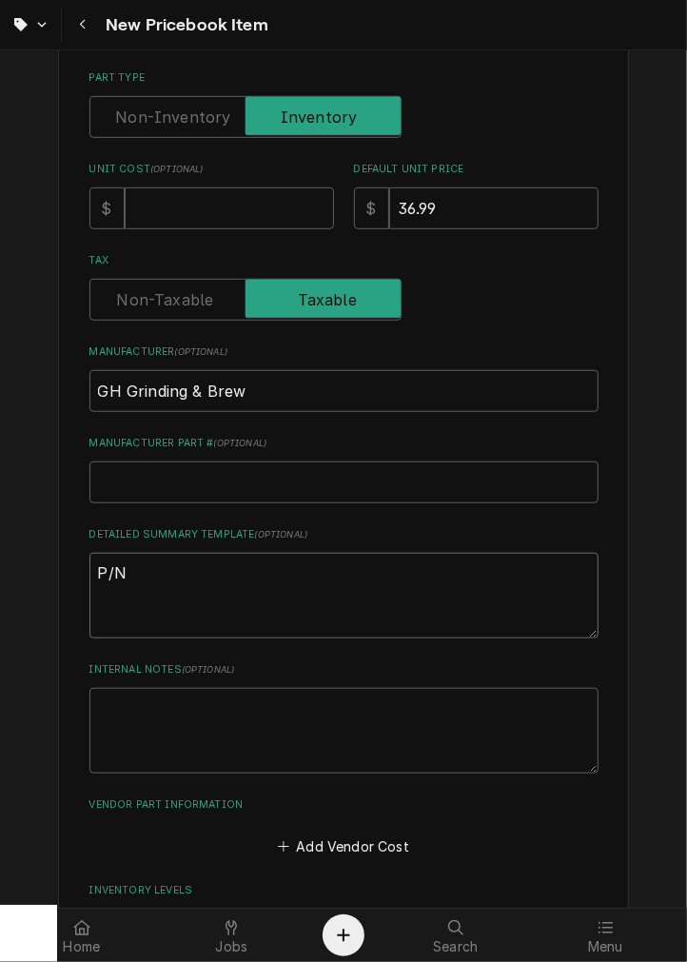
type textarea "x"
type textarea "P/N 310673 - K30 Fan (Mahlkonig)"
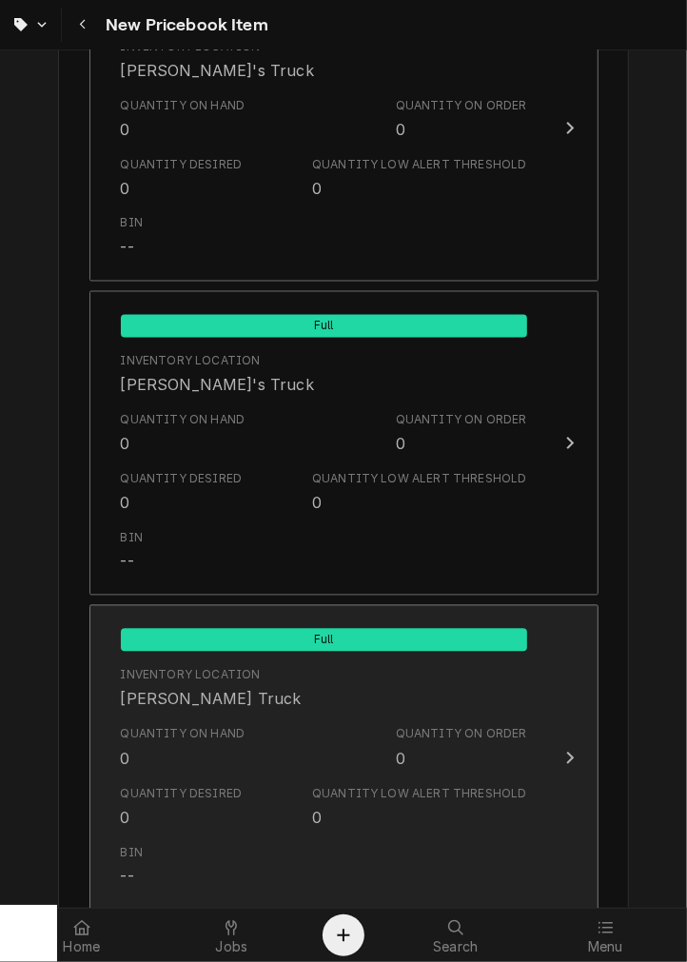
scroll to position [1836, 0]
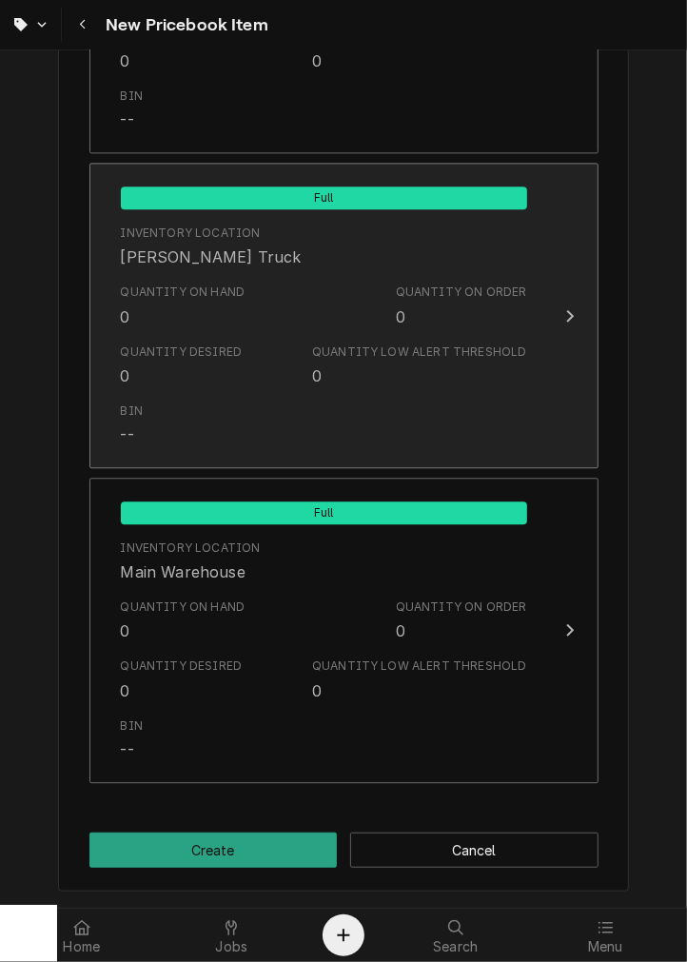
click at [296, 346] on div "Quantity Desired 0 Quantity Low Alert Threshold 0" at bounding box center [324, 365] width 406 height 59
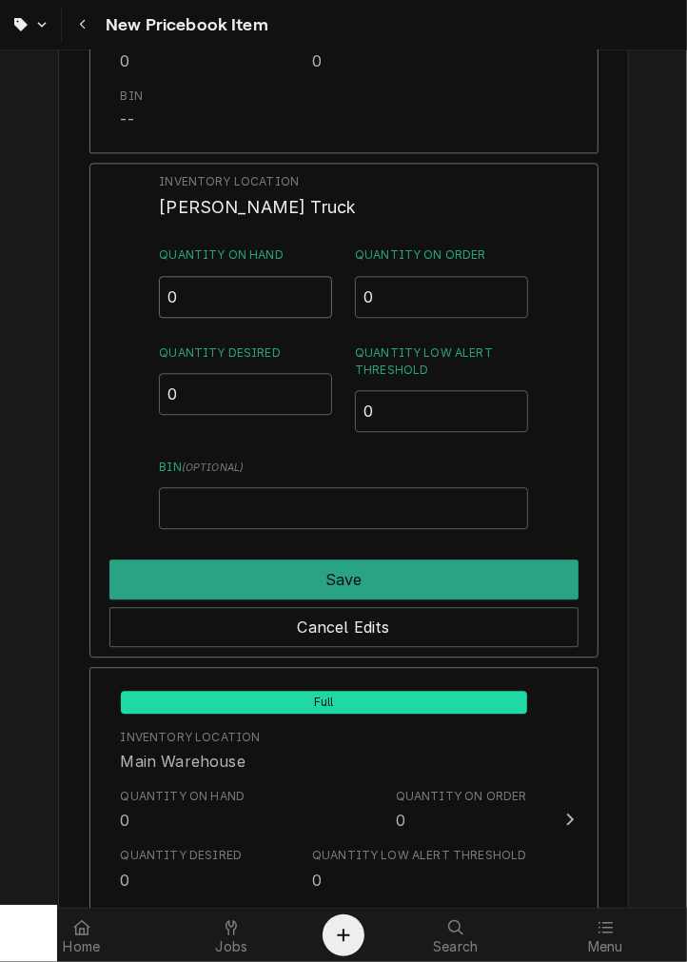
click at [224, 297] on input "0" at bounding box center [245, 297] width 173 height 42
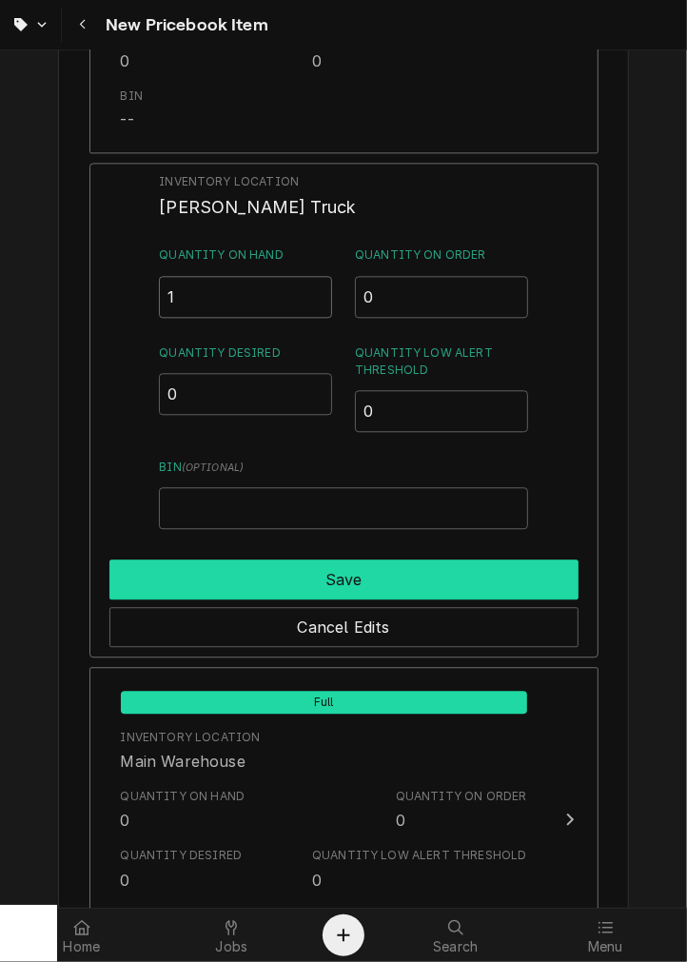
type input "1"
click at [306, 580] on button "Save" at bounding box center [343, 579] width 469 height 40
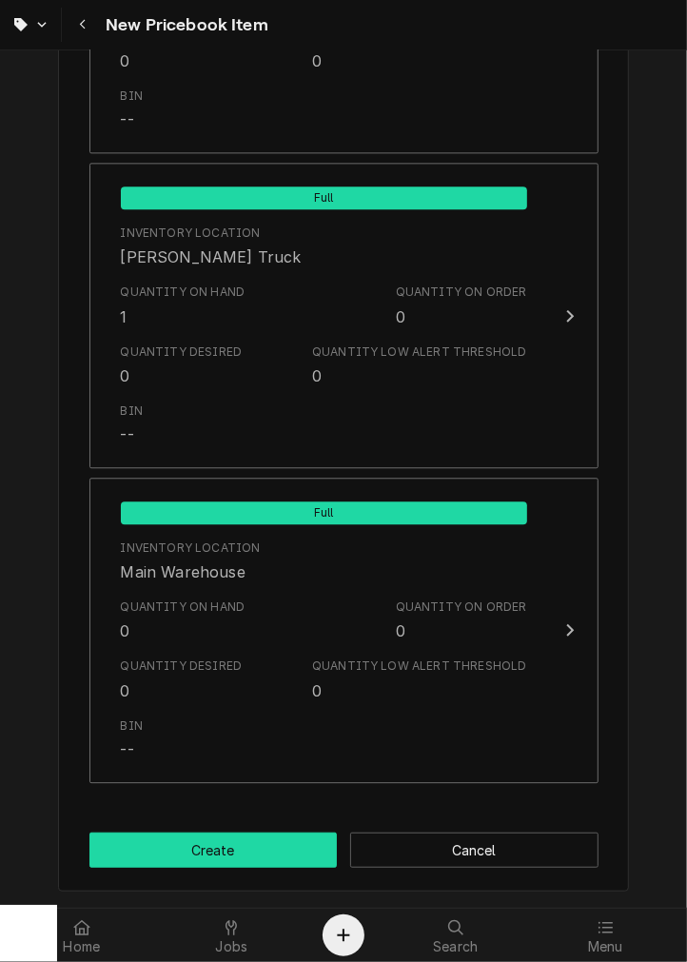
click at [299, 848] on button "Create" at bounding box center [213, 849] width 248 height 35
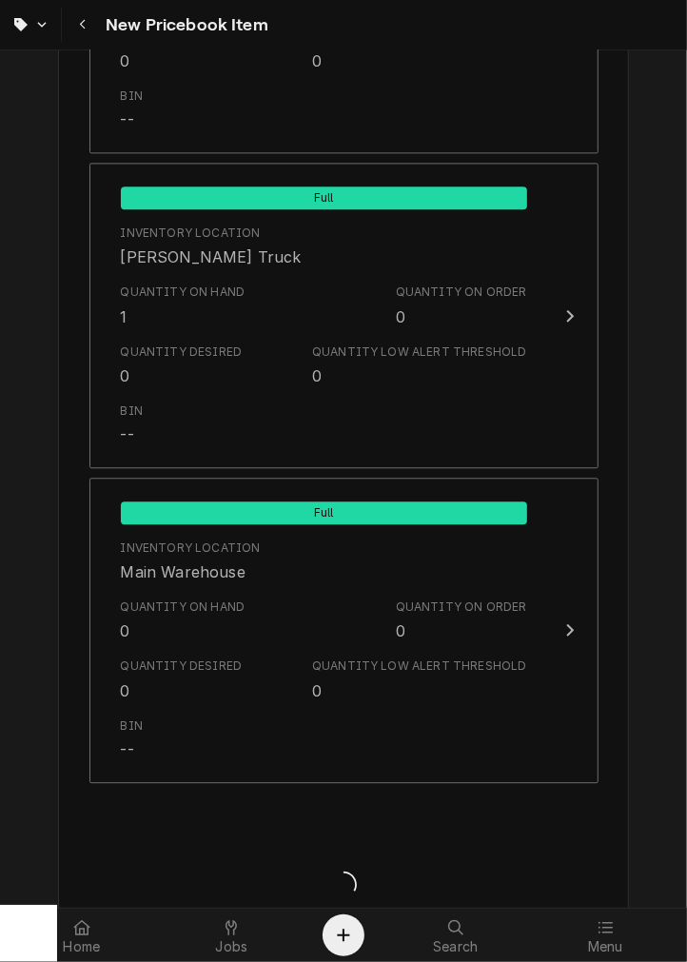
type textarea "x"
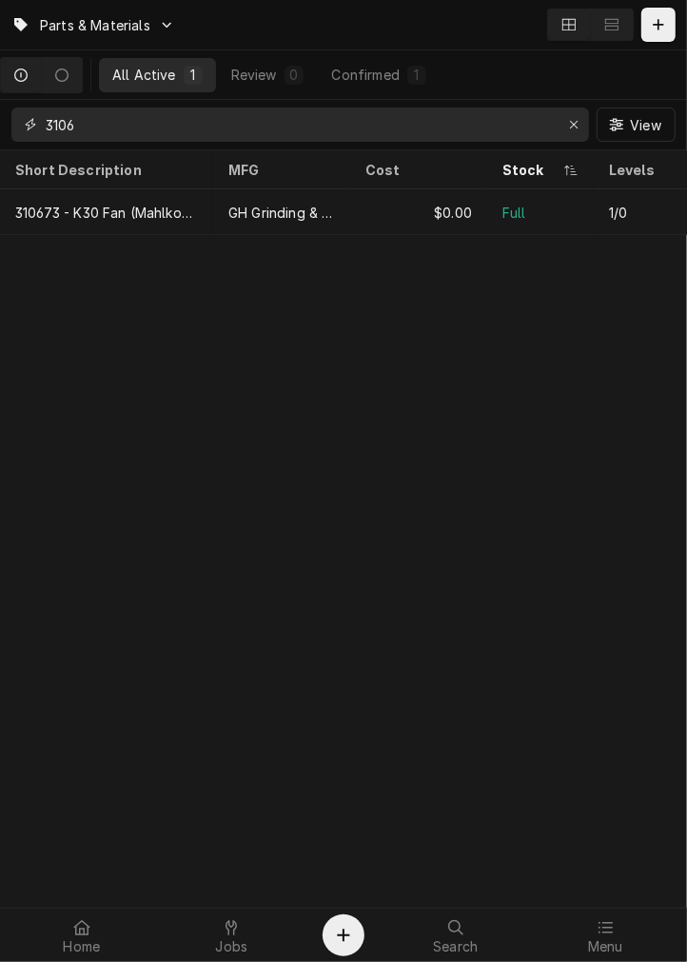
click at [444, 118] on input "3106" at bounding box center [299, 124] width 507 height 34
type input "3"
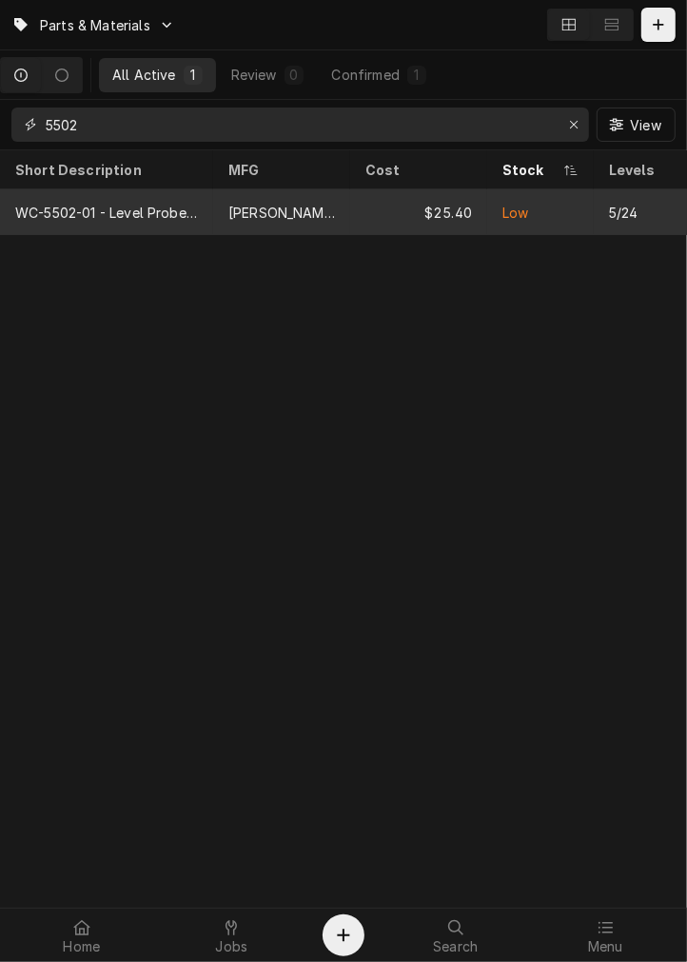
type input "5502"
click at [567, 211] on div "Low" at bounding box center [540, 212] width 107 height 46
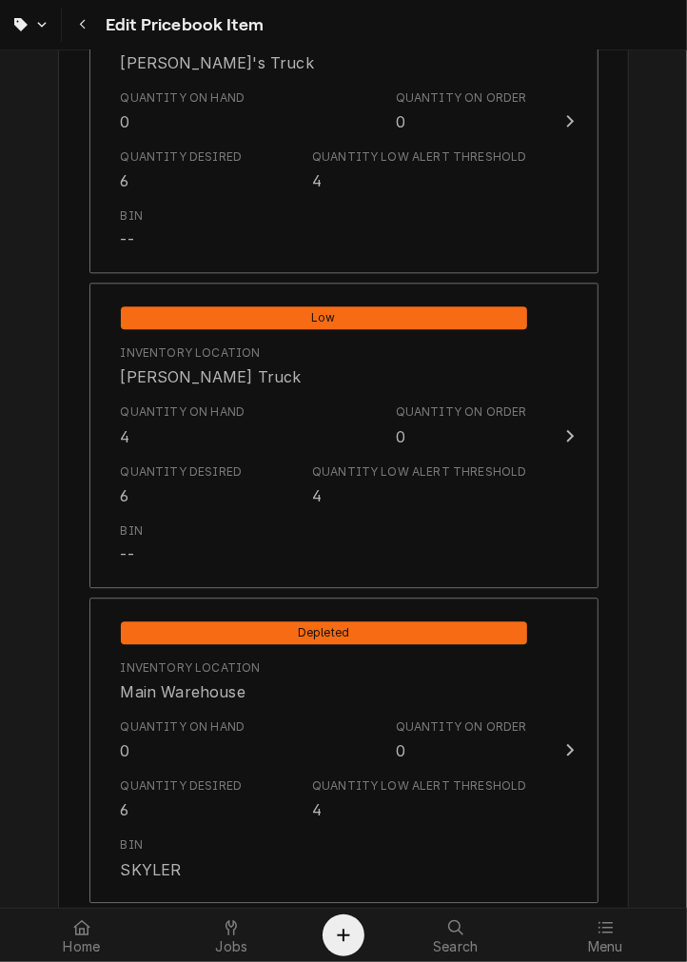
scroll to position [1851, 0]
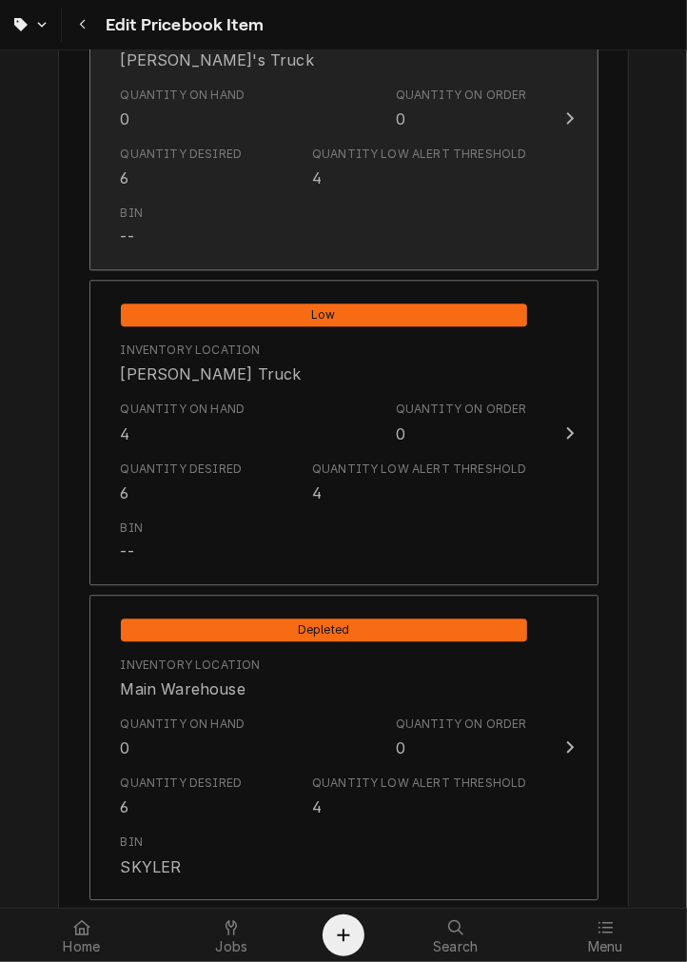
click at [360, 259] on button "Depleted Inventory Location Dane's Truck Quantity on Hand 0 Quantity on Order 0…" at bounding box center [343, 117] width 509 height 305
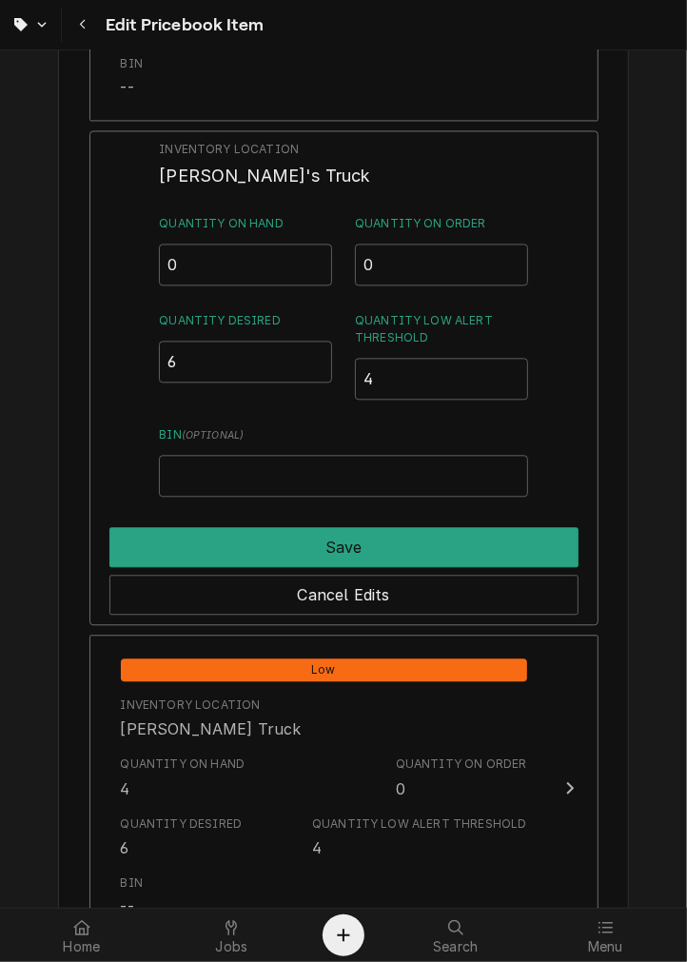
scroll to position [1684, 0]
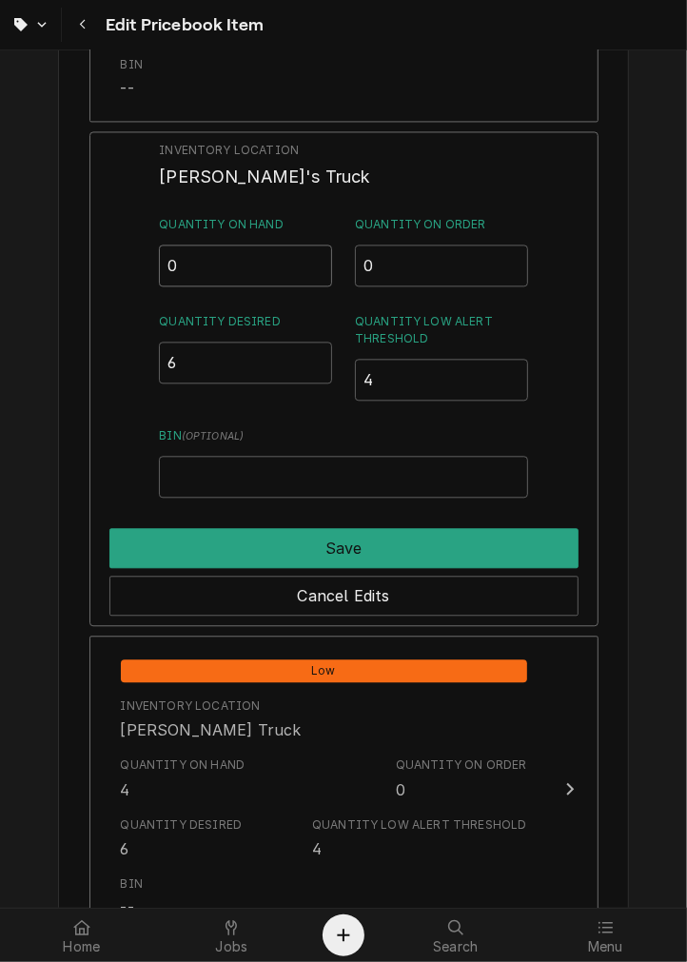
click at [263, 262] on input "0" at bounding box center [245, 265] width 173 height 42
type input "6"
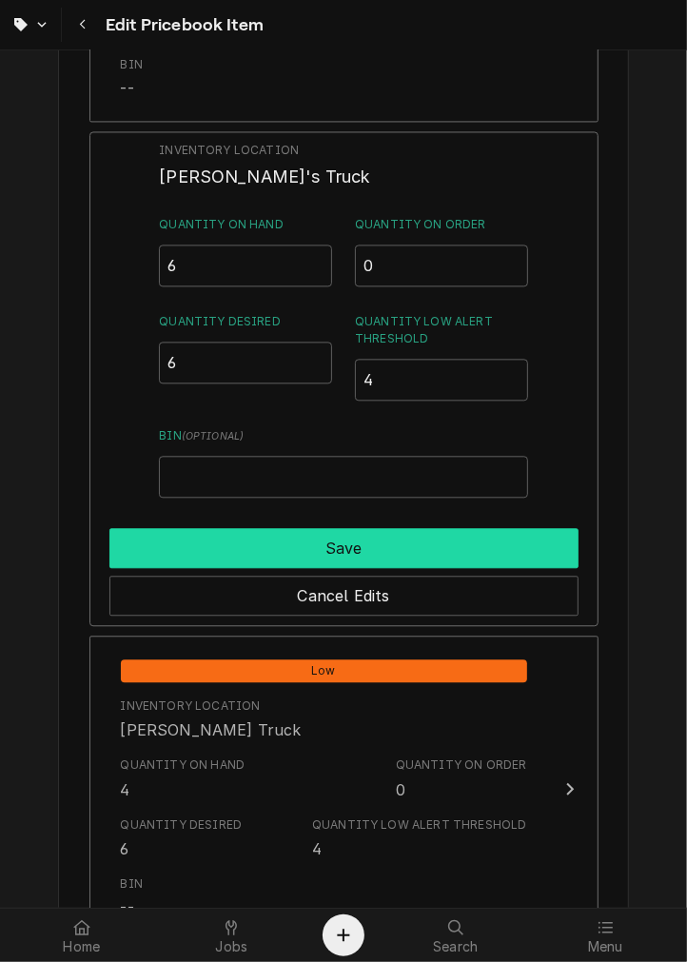
click at [464, 543] on button "Save" at bounding box center [343, 548] width 469 height 40
type textarea "x"
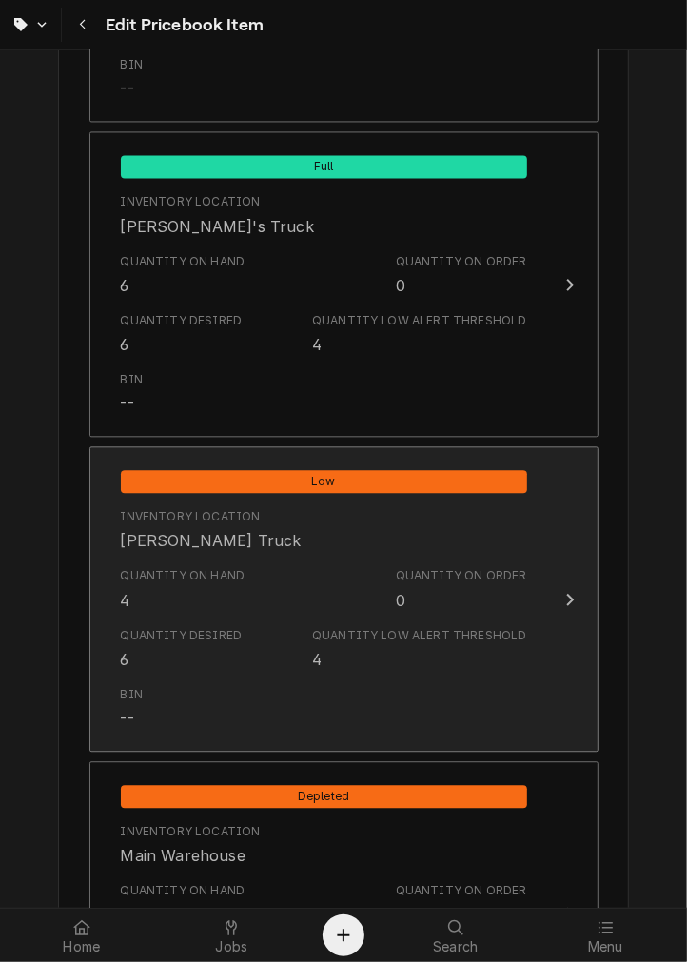
click at [439, 623] on div "Quantity Desired 6 Quantity Low Alert Threshold 4" at bounding box center [324, 648] width 406 height 59
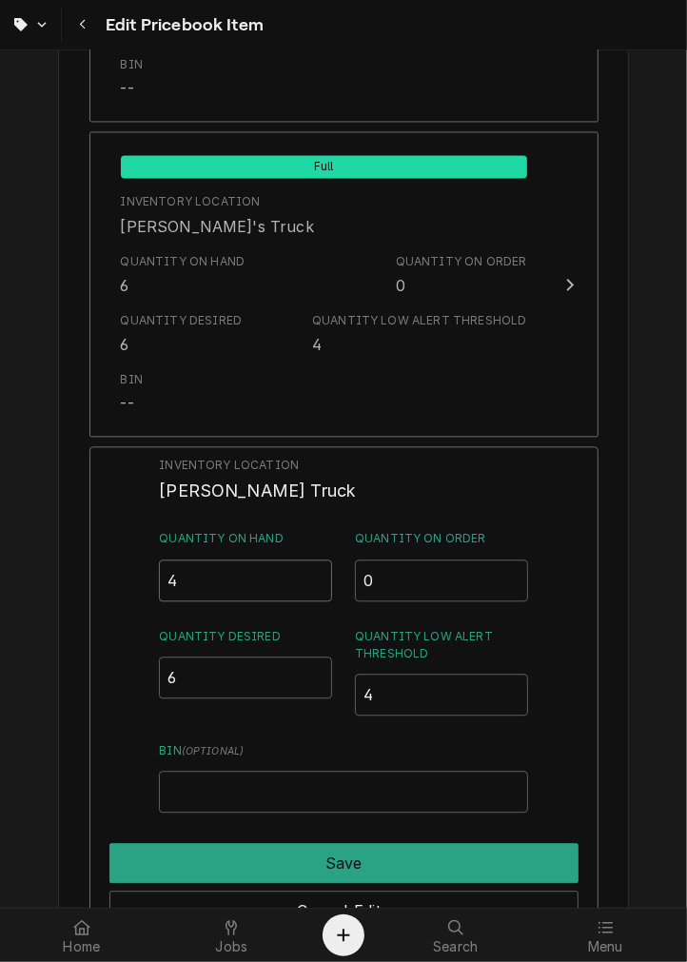
click at [272, 575] on input "4" at bounding box center [245, 580] width 173 height 42
type input "6"
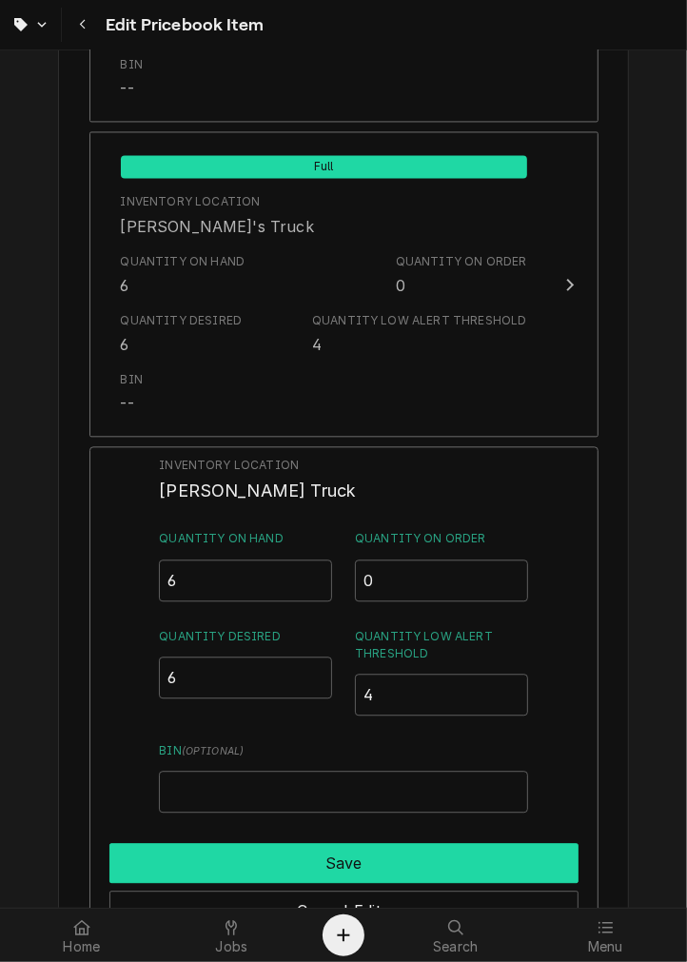
click at [451, 851] on button "Save" at bounding box center [343, 863] width 469 height 40
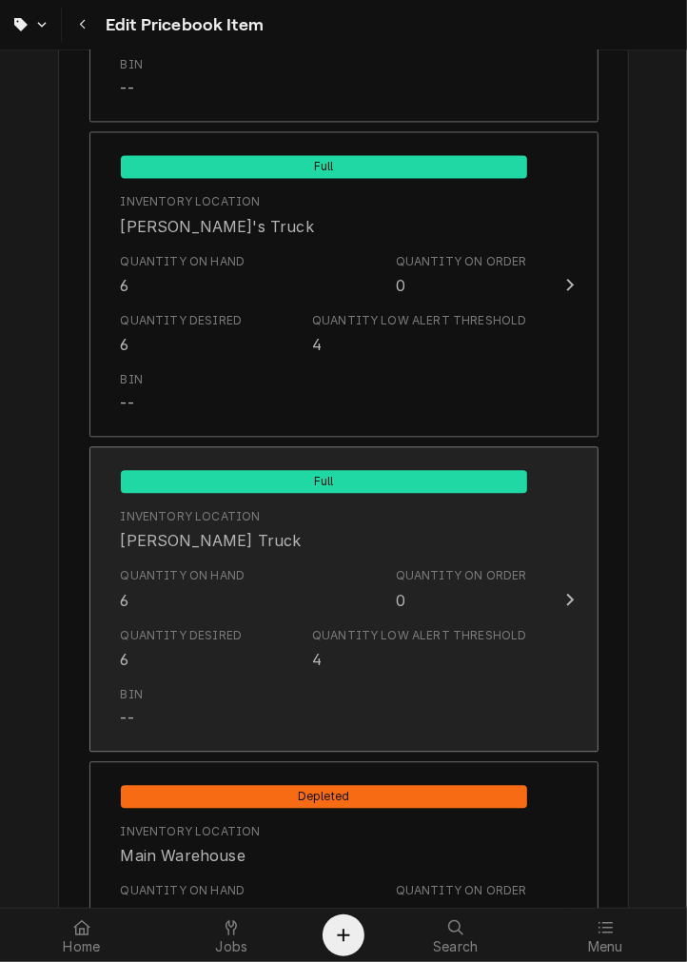
click at [497, 567] on div "Quantity on Order" at bounding box center [461, 575] width 131 height 17
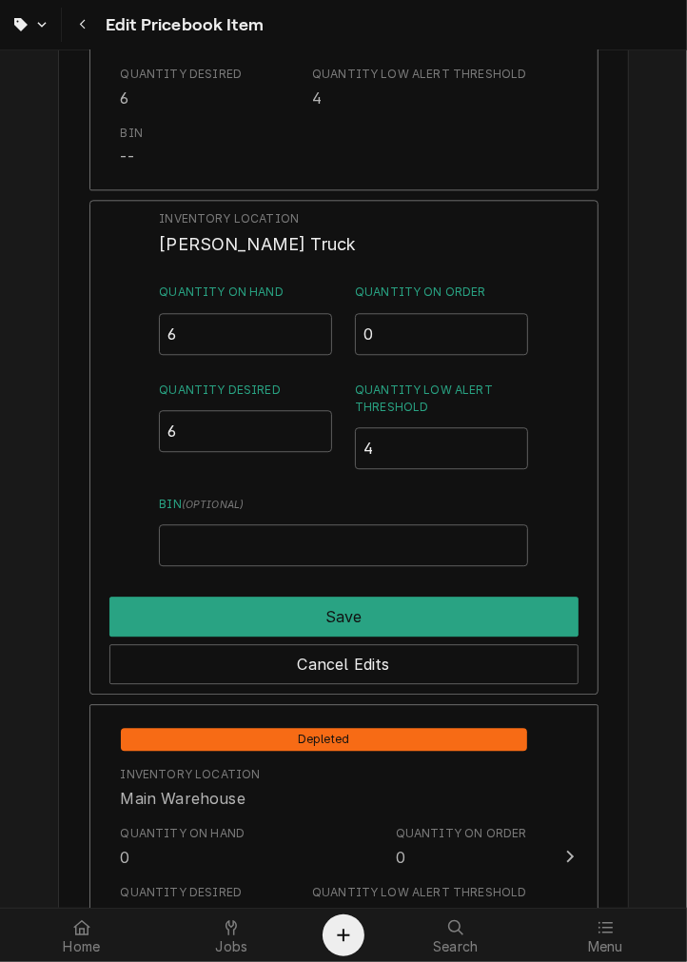
scroll to position [1933, 0]
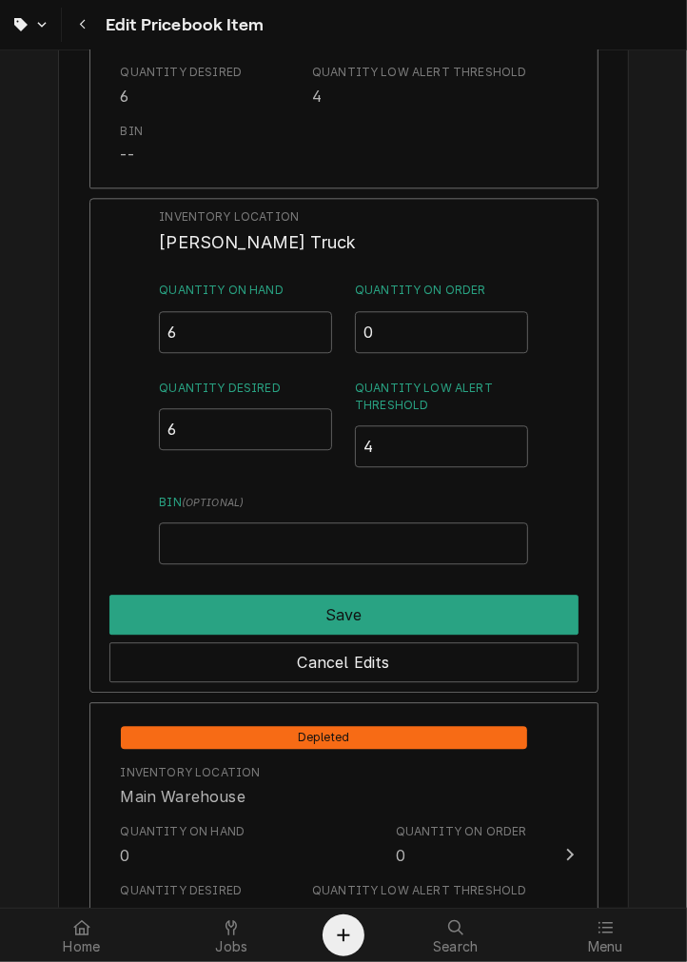
click at [438, 594] on button "Save" at bounding box center [343, 614] width 469 height 40
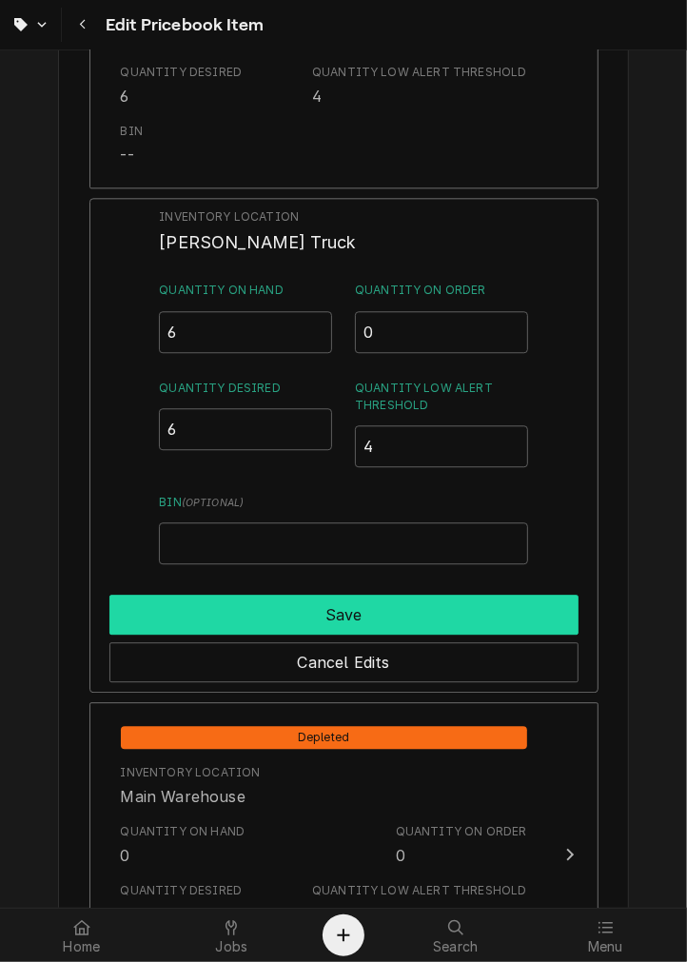
type textarea "x"
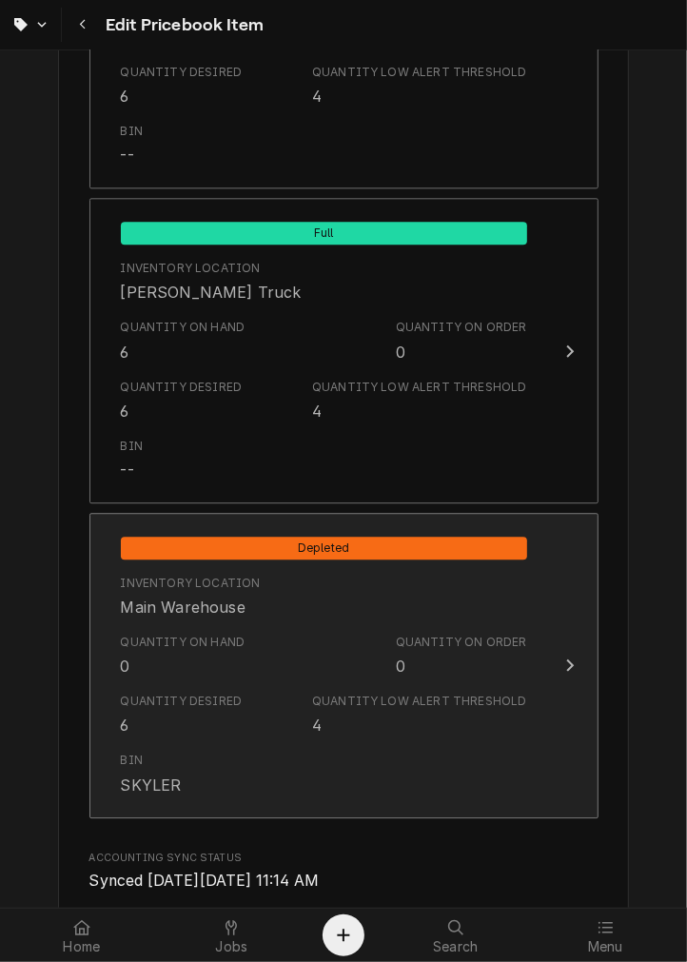
click at [354, 639] on div "Quantity on Hand 0 Quantity on Order 0" at bounding box center [324, 655] width 406 height 59
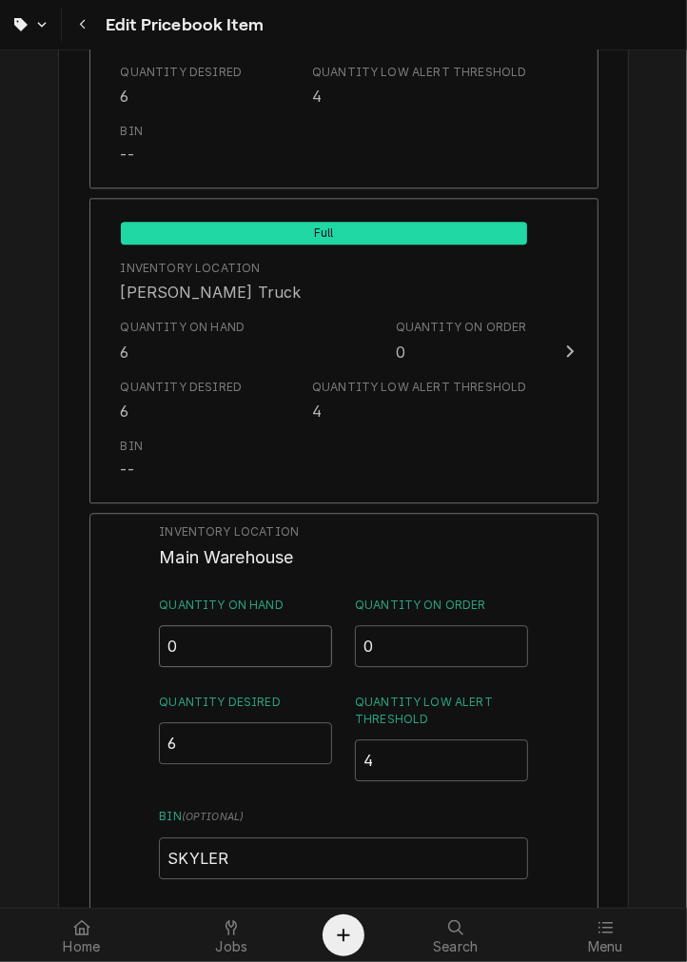
click at [233, 645] on input "0" at bounding box center [245, 646] width 173 height 42
type input "06"
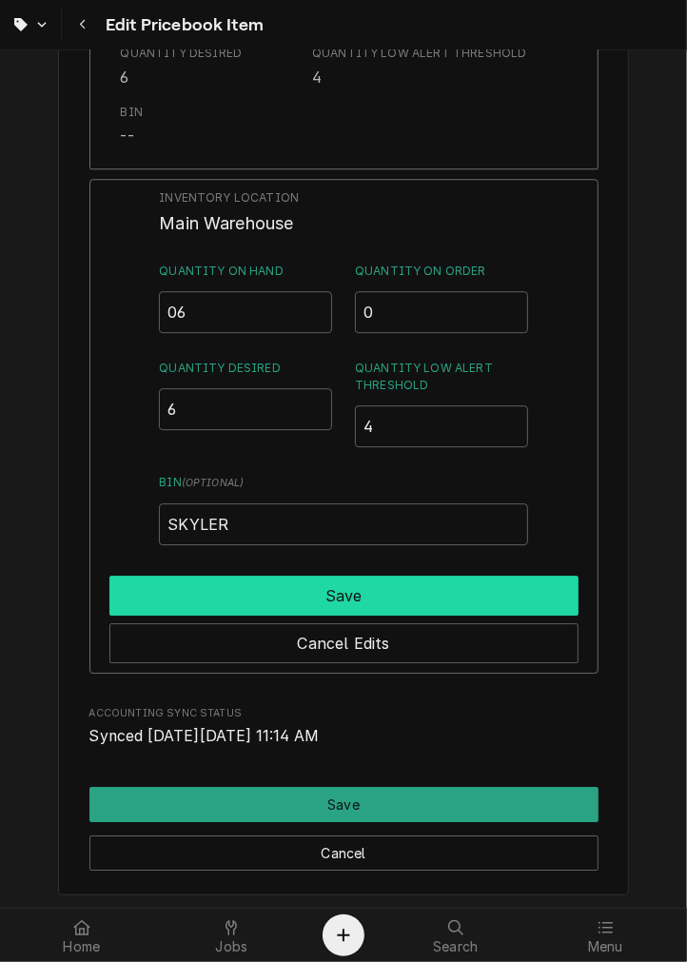
click at [486, 577] on button "Save" at bounding box center [343, 595] width 469 height 40
type textarea "x"
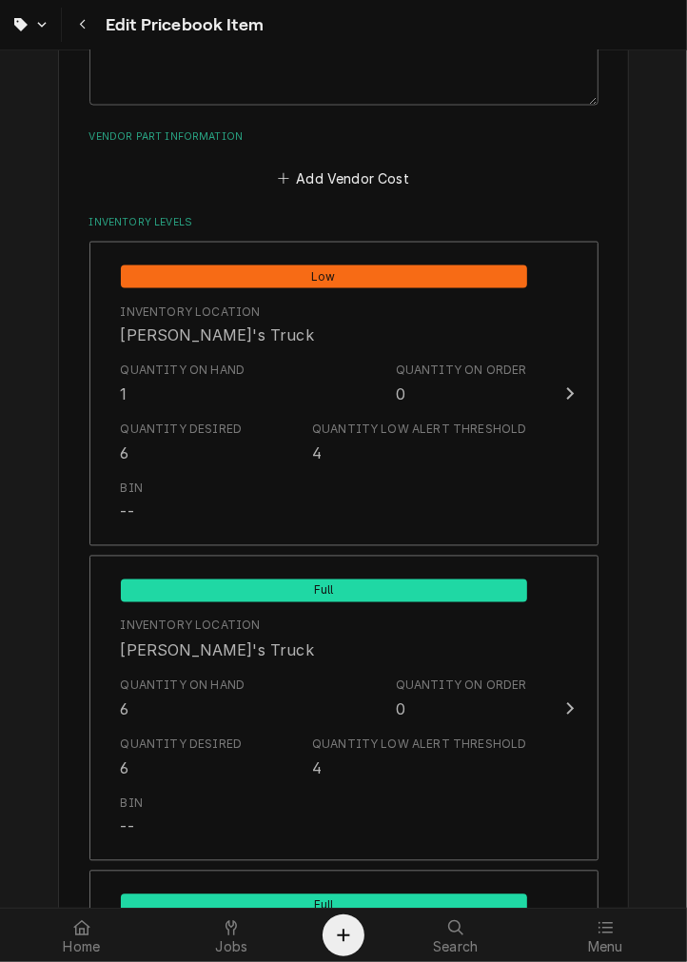
scroll to position [1261, 0]
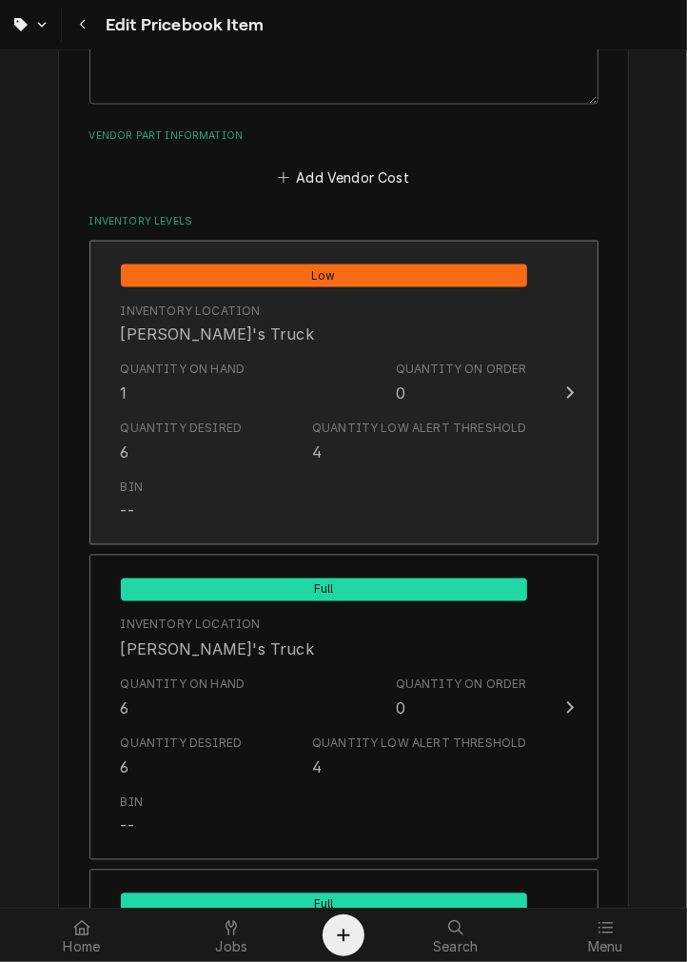
click at [453, 396] on div "Quantity on Order 0" at bounding box center [461, 383] width 131 height 44
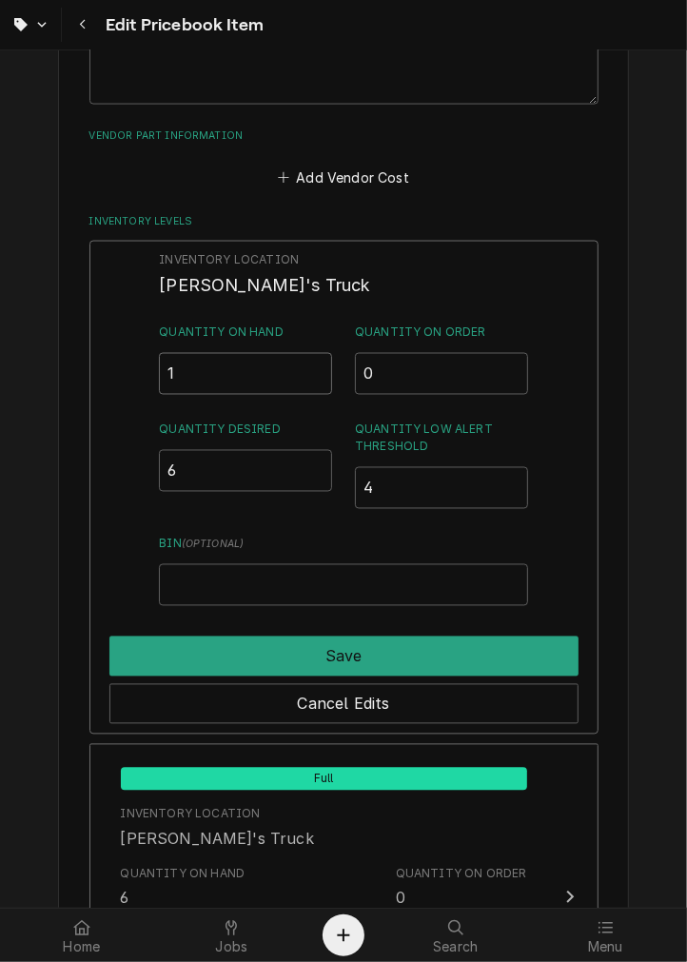
click at [238, 361] on input "1" at bounding box center [245, 374] width 173 height 42
type input "5"
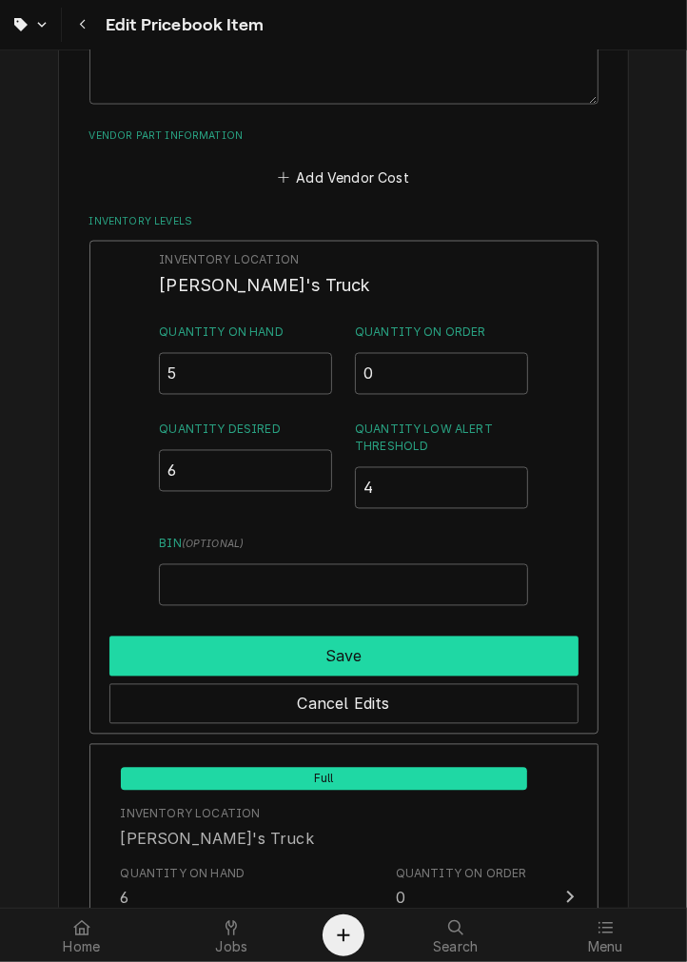
click at [436, 640] on button "Save" at bounding box center [343, 656] width 469 height 40
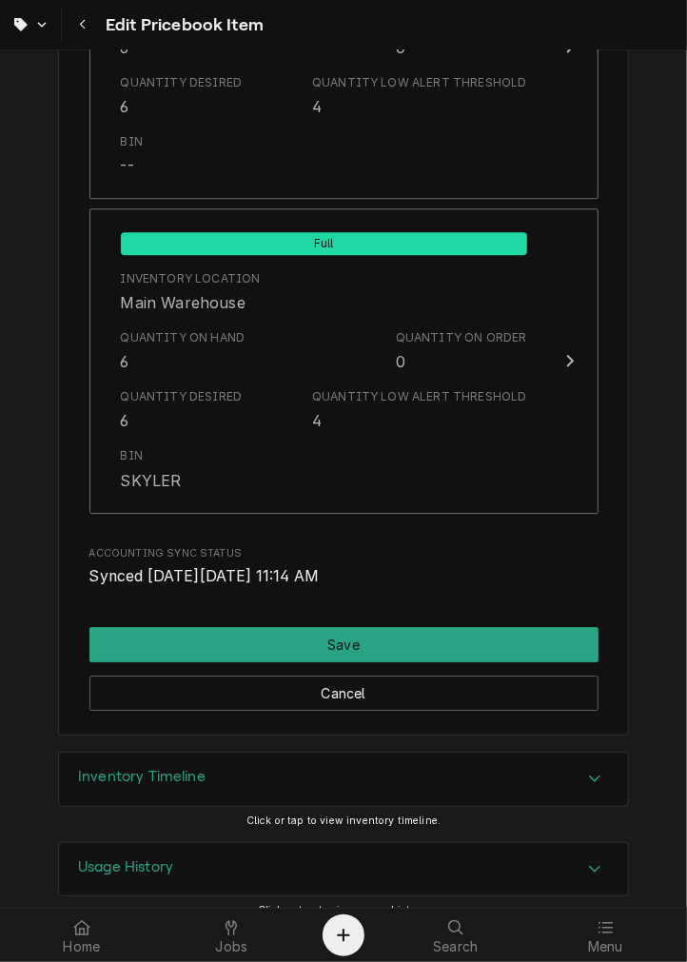
scroll to position [2236, 0]
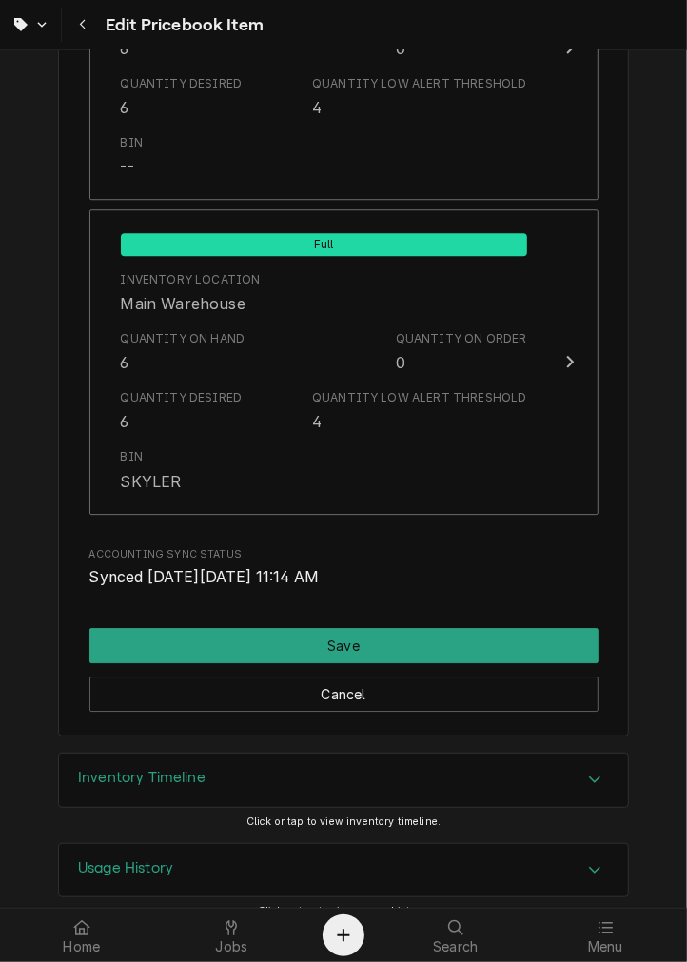
click at [499, 647] on button "Save" at bounding box center [343, 645] width 509 height 35
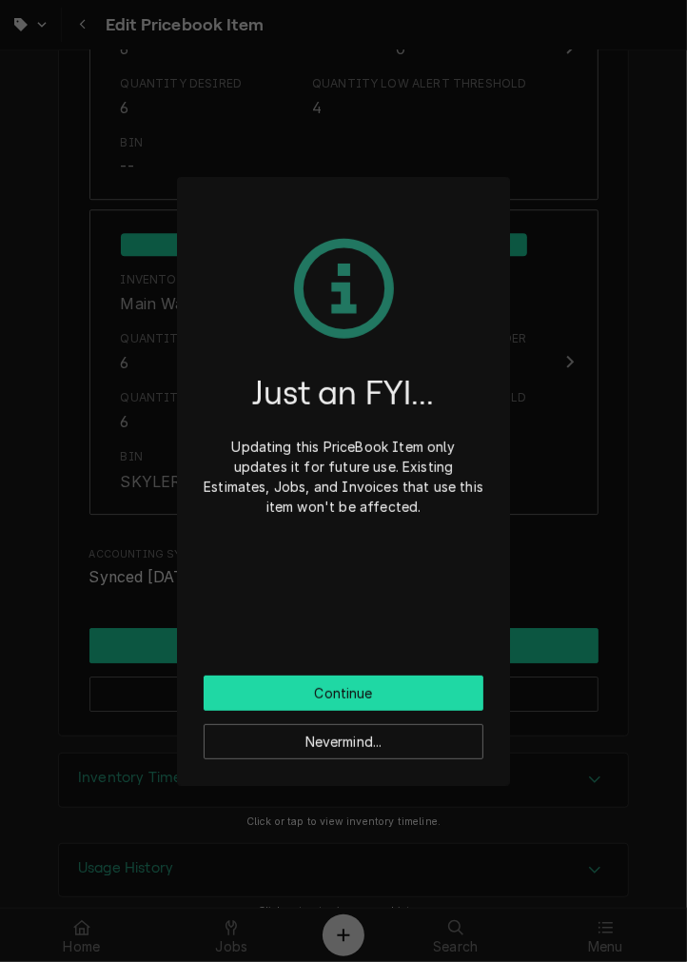
click at [424, 692] on button "Continue" at bounding box center [344, 692] width 280 height 35
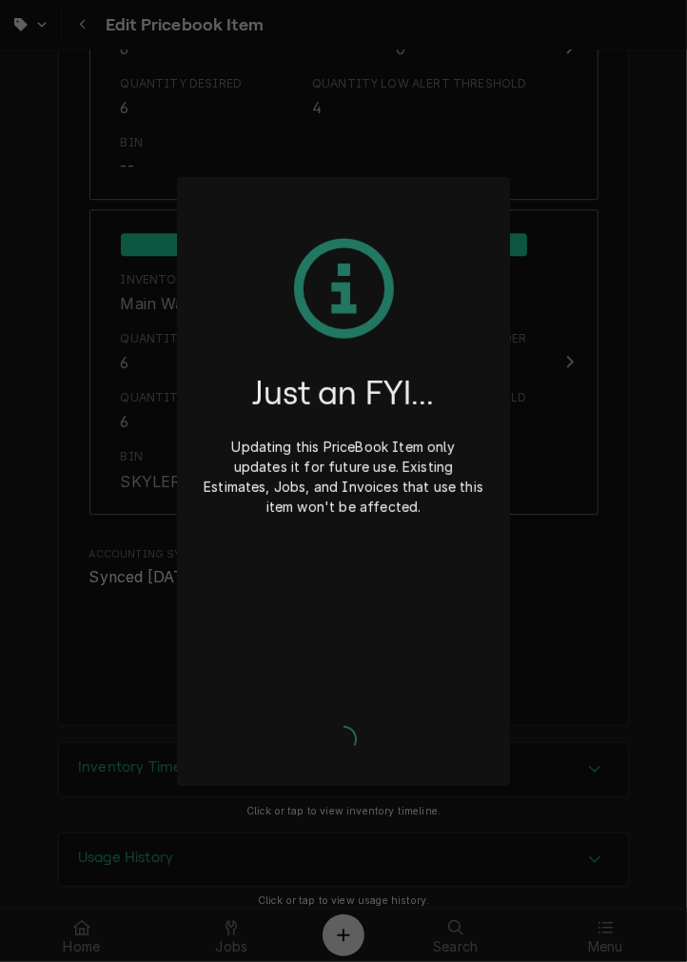
type textarea "x"
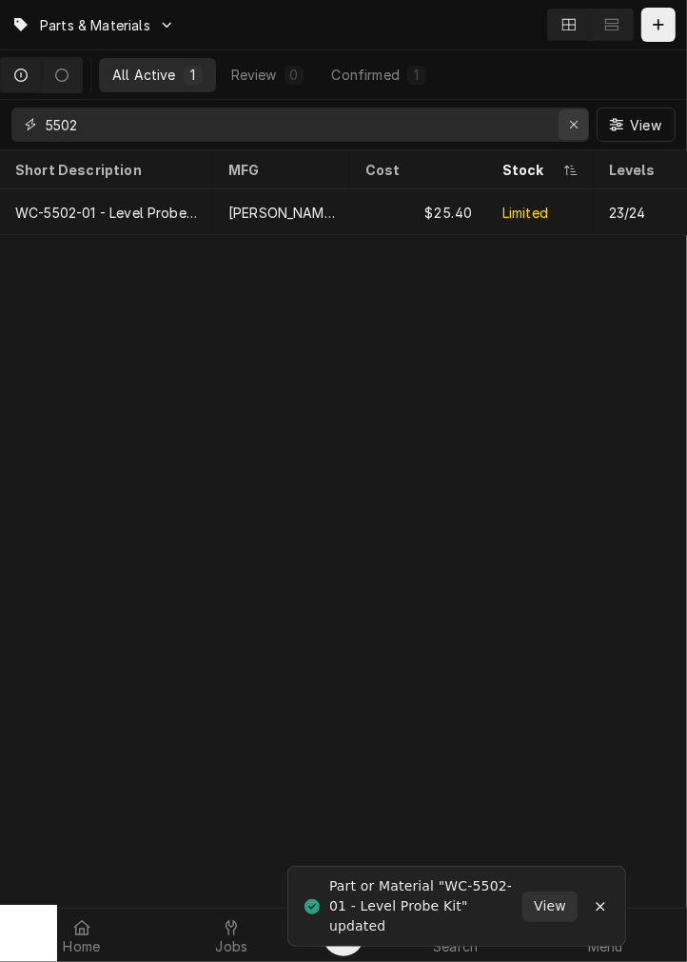
click at [564, 124] on div "Erase input" at bounding box center [573, 124] width 19 height 19
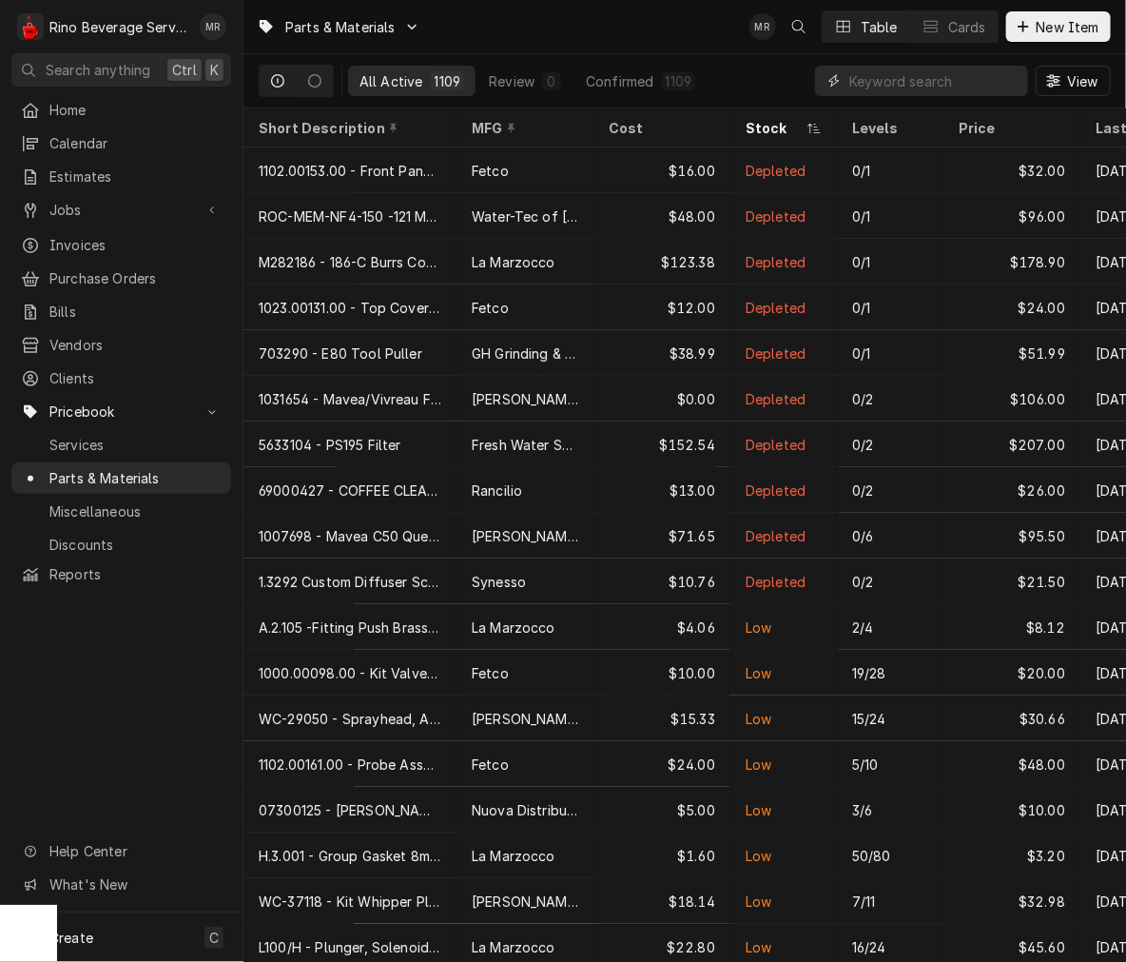
click at [686, 79] on input "Dynamic Content Wrapper" at bounding box center [933, 81] width 169 height 30
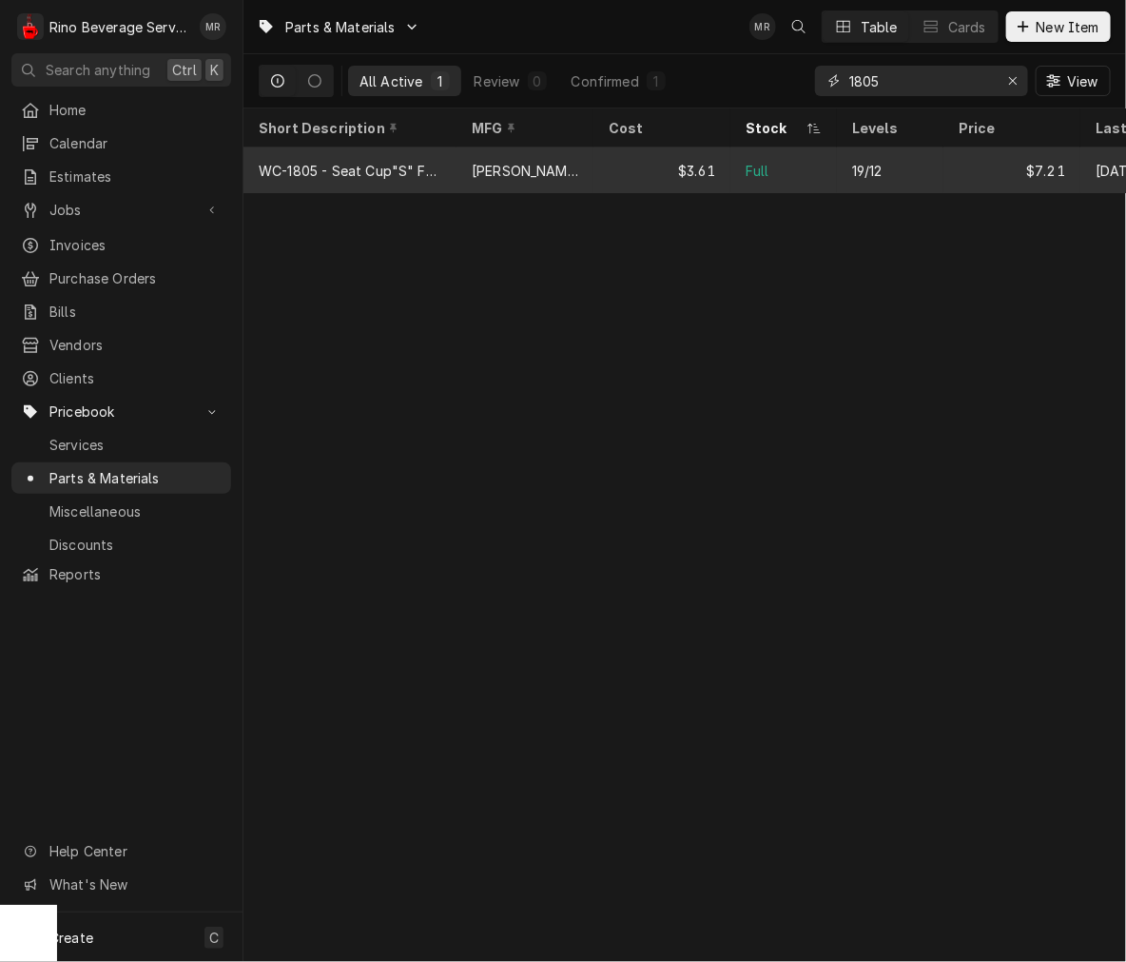
type input "1805"
click at [483, 176] on div "[PERSON_NAME]" at bounding box center [525, 171] width 107 height 20
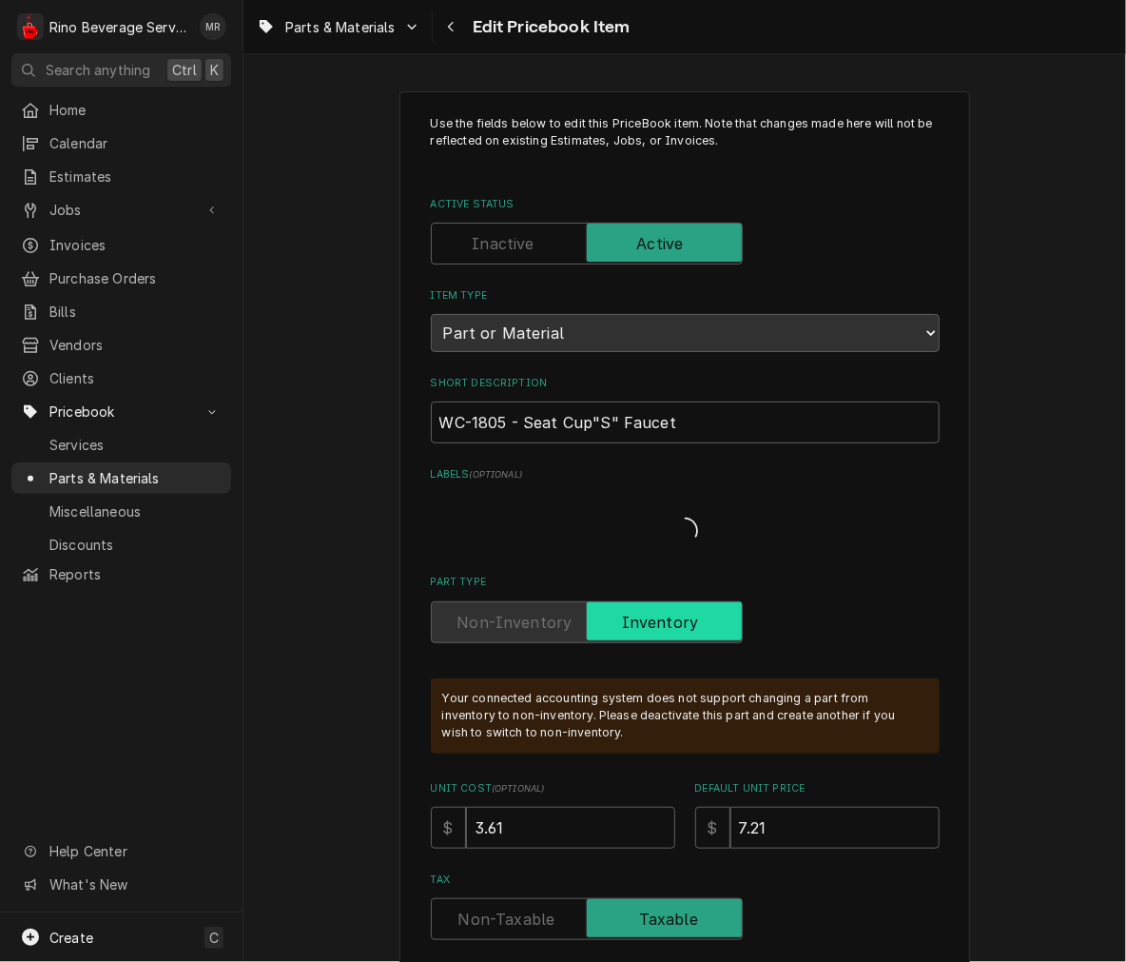
type textarea "x"
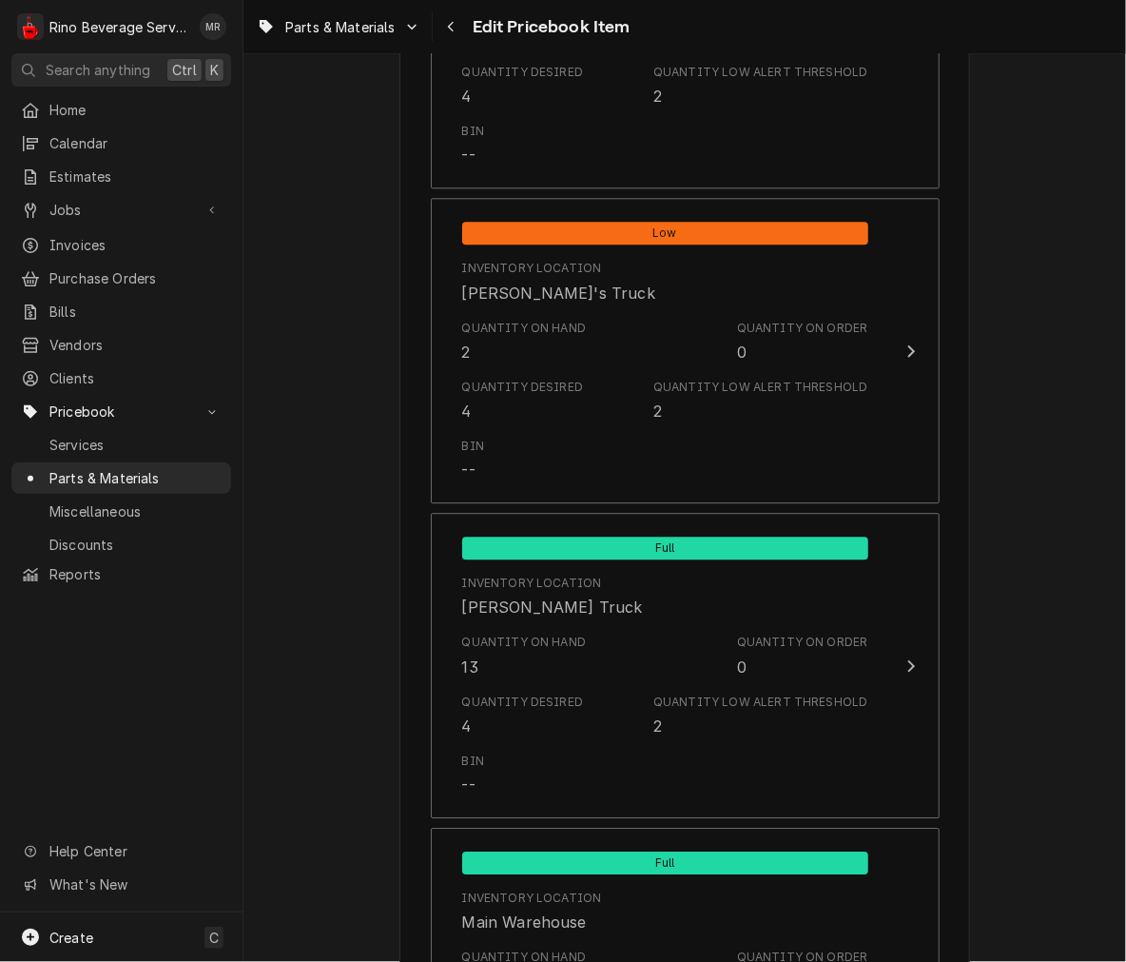
scroll to position [1623, 0]
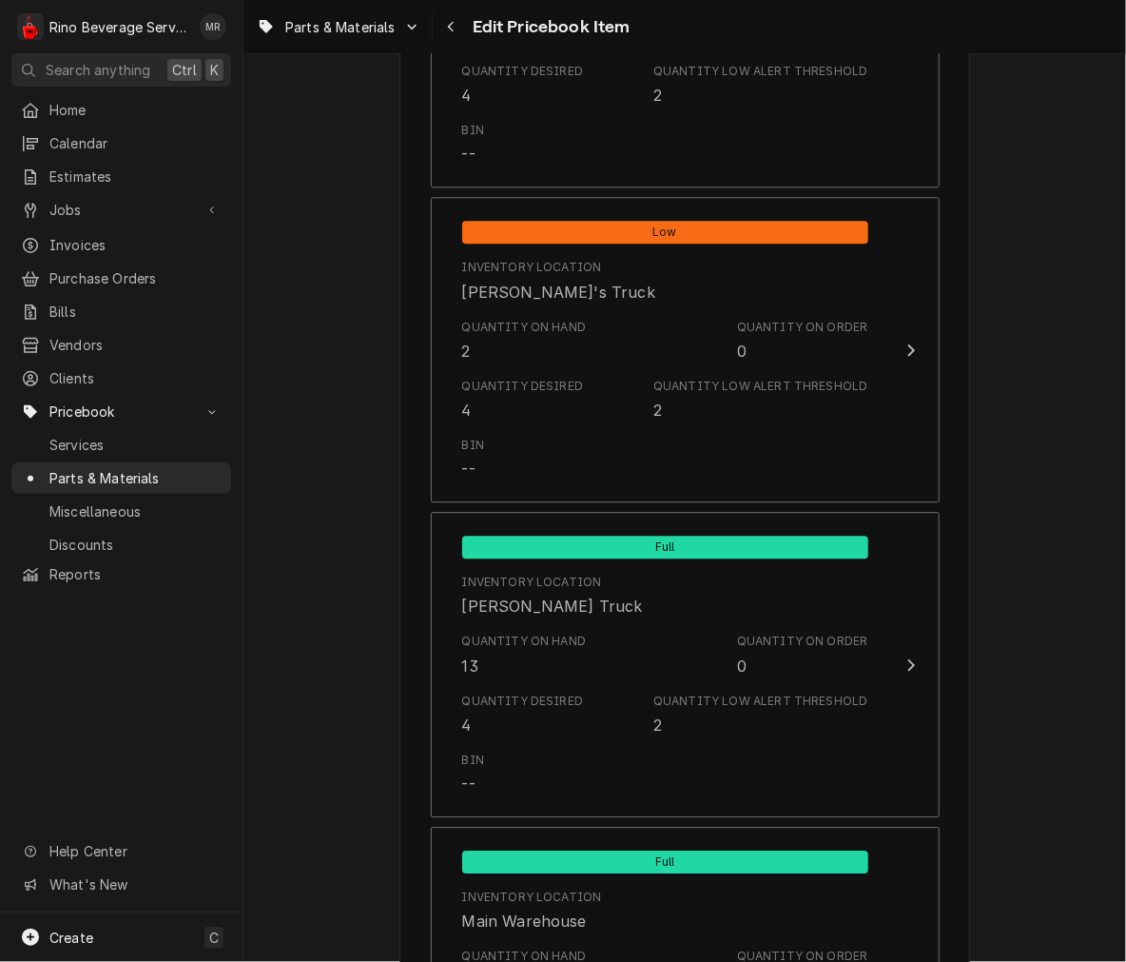
click at [637, 346] on div "Quantity on Hand 2 Quantity on Order 0" at bounding box center [665, 340] width 406 height 59
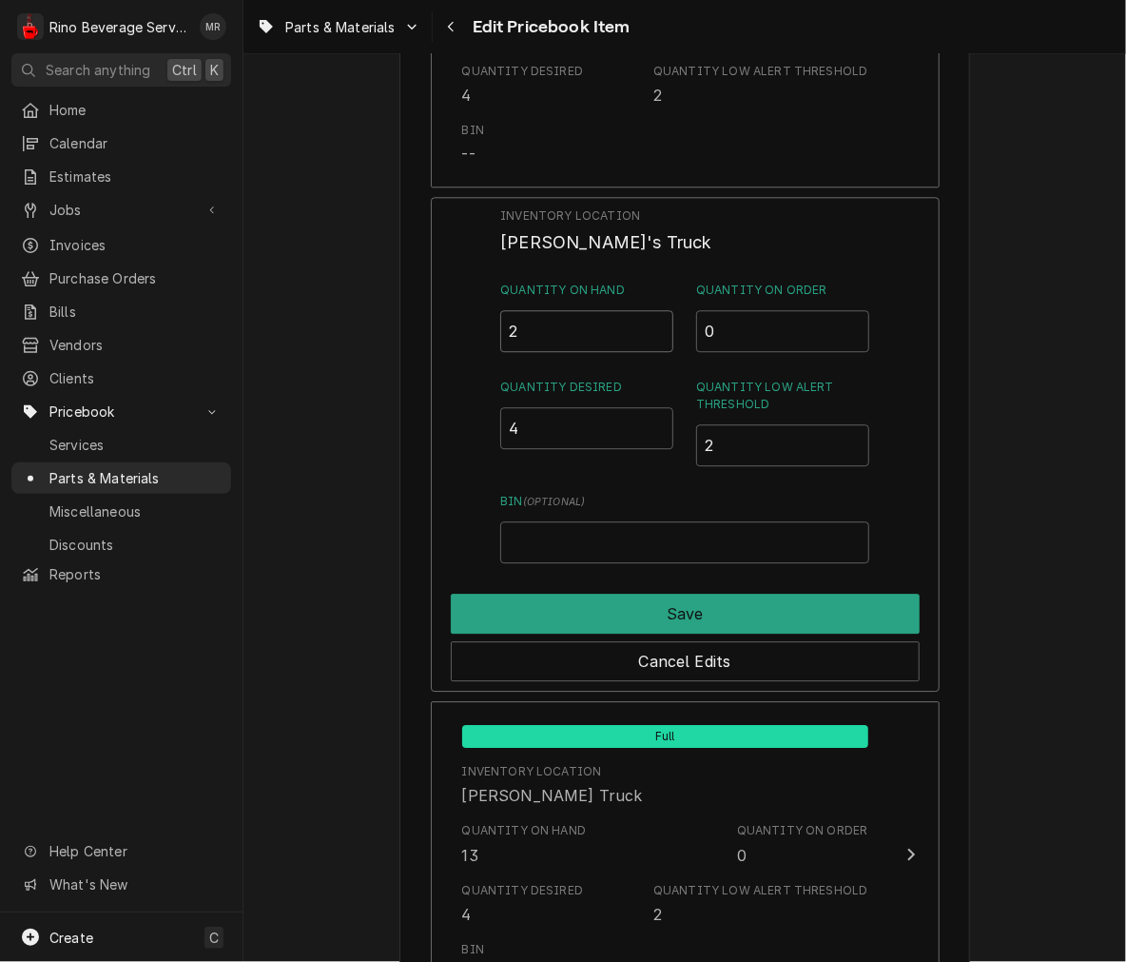
click at [599, 333] on input "2" at bounding box center [586, 331] width 173 height 42
type input "3"
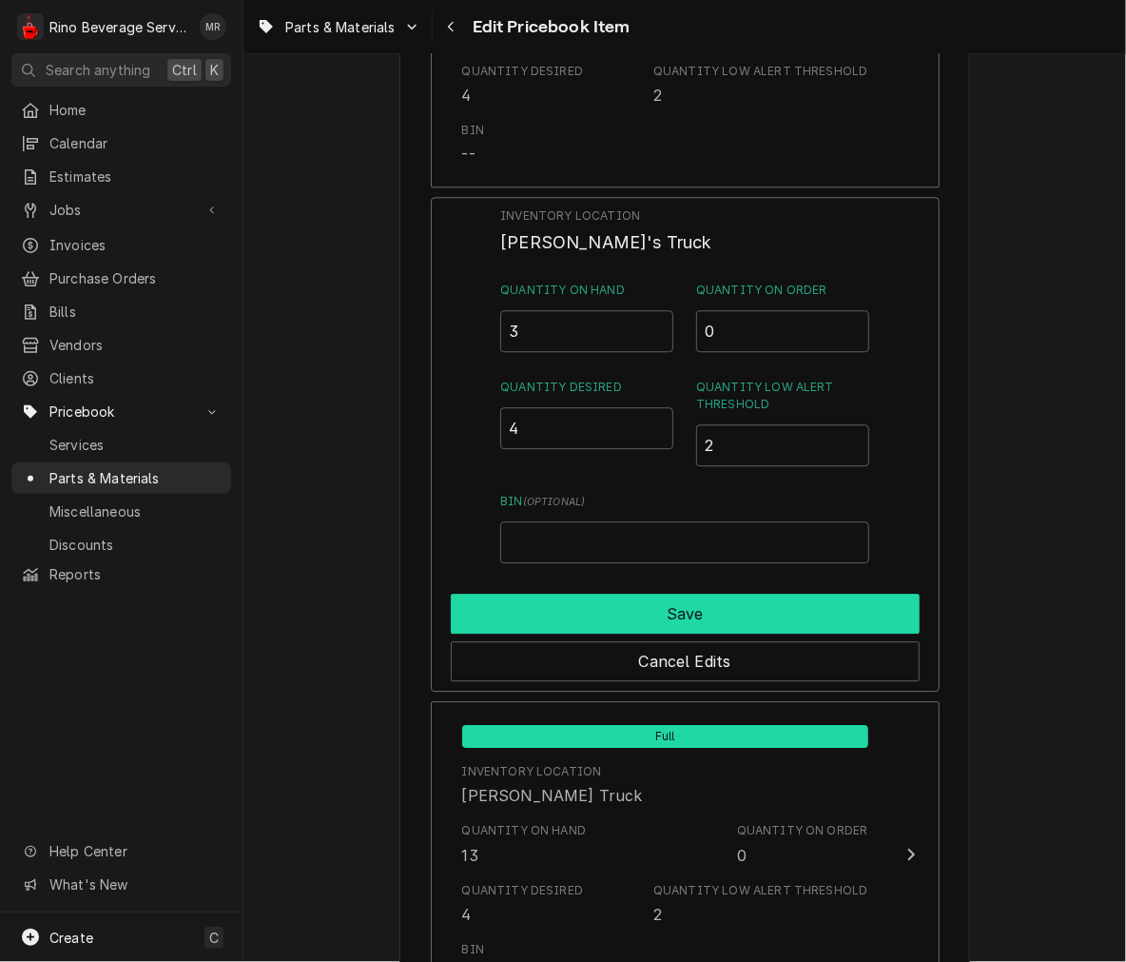
click at [728, 596] on button "Save" at bounding box center [685, 613] width 469 height 40
type textarea "x"
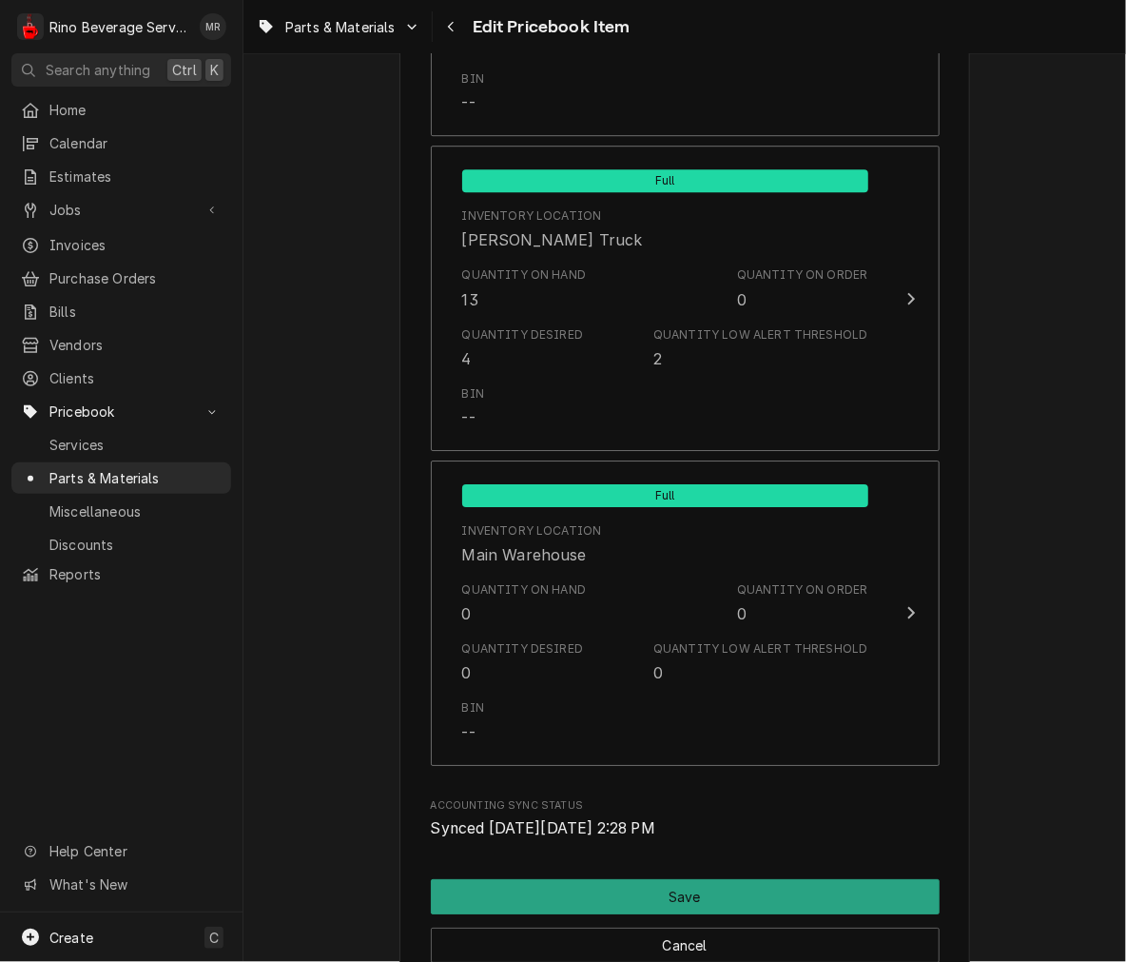
scroll to position [1991, 0]
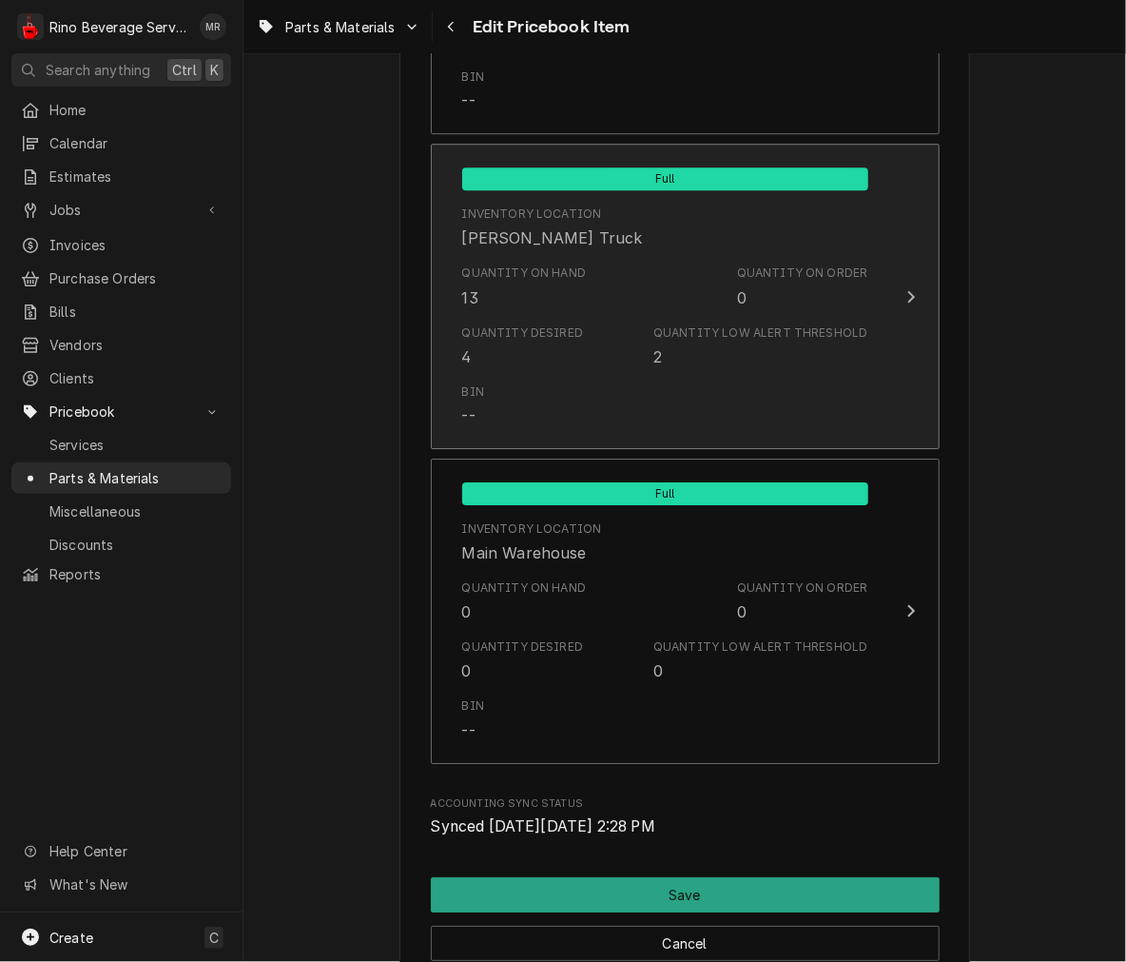
click at [594, 397] on div "Bin --" at bounding box center [665, 405] width 406 height 59
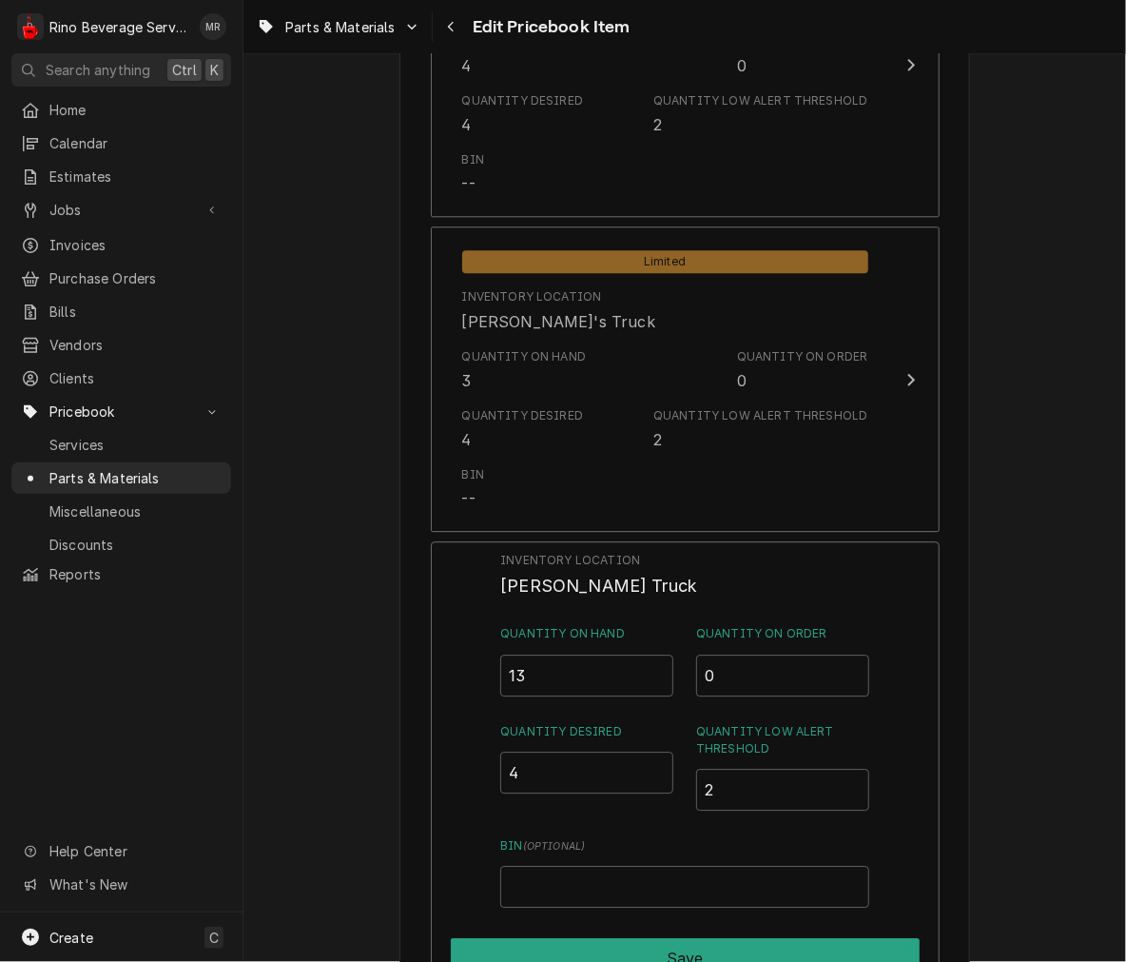
scroll to position [1585, 0]
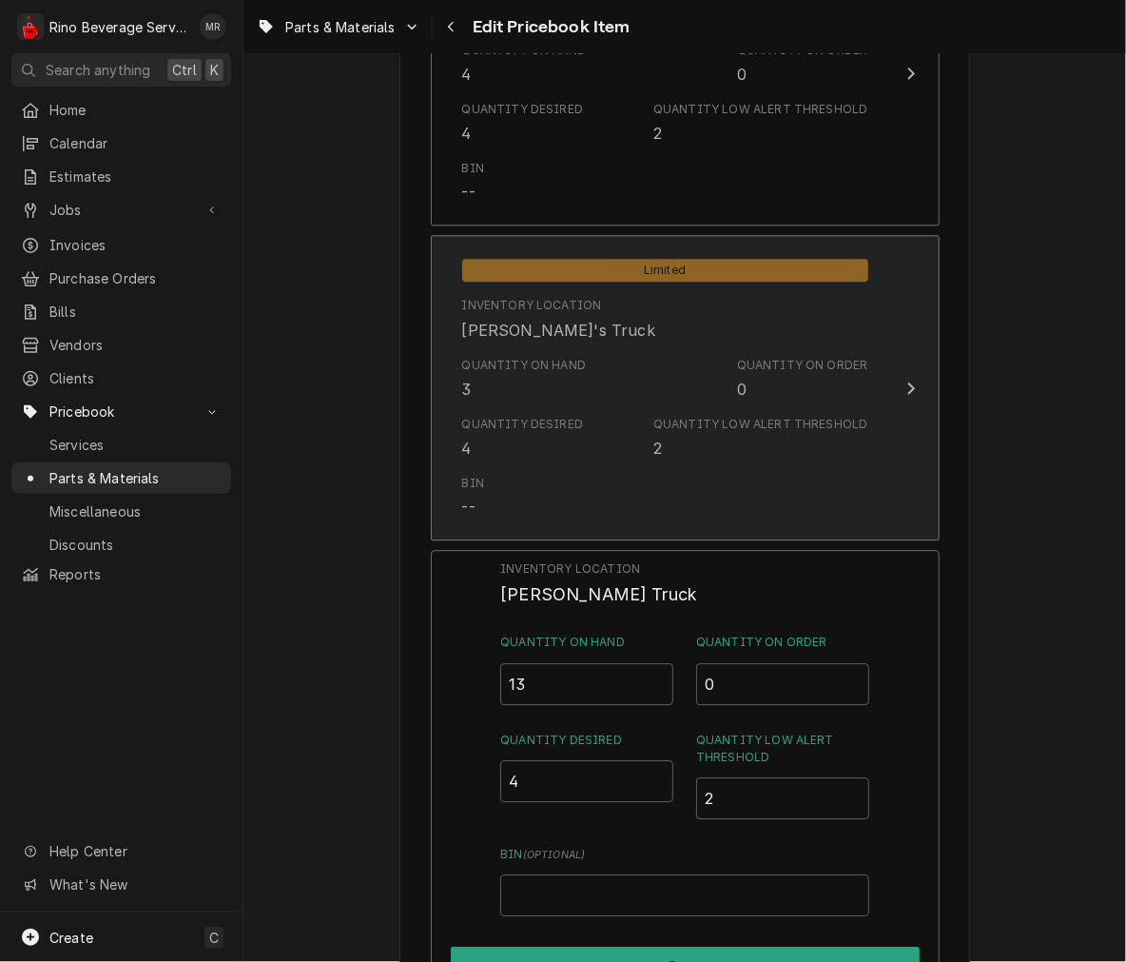
click at [567, 392] on div "Quantity on Hand 3" at bounding box center [524, 379] width 125 height 44
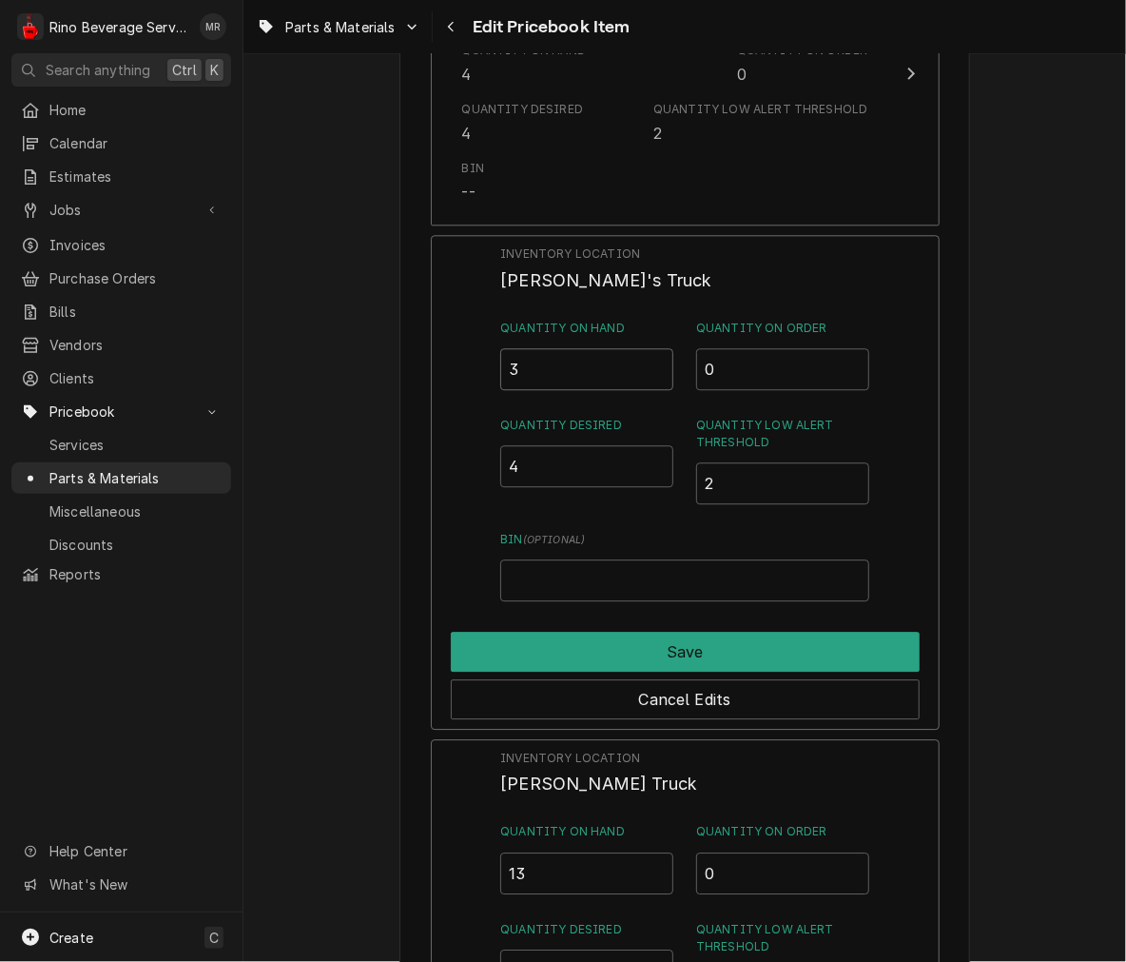
click at [593, 361] on input "3" at bounding box center [586, 369] width 173 height 42
type input "4"
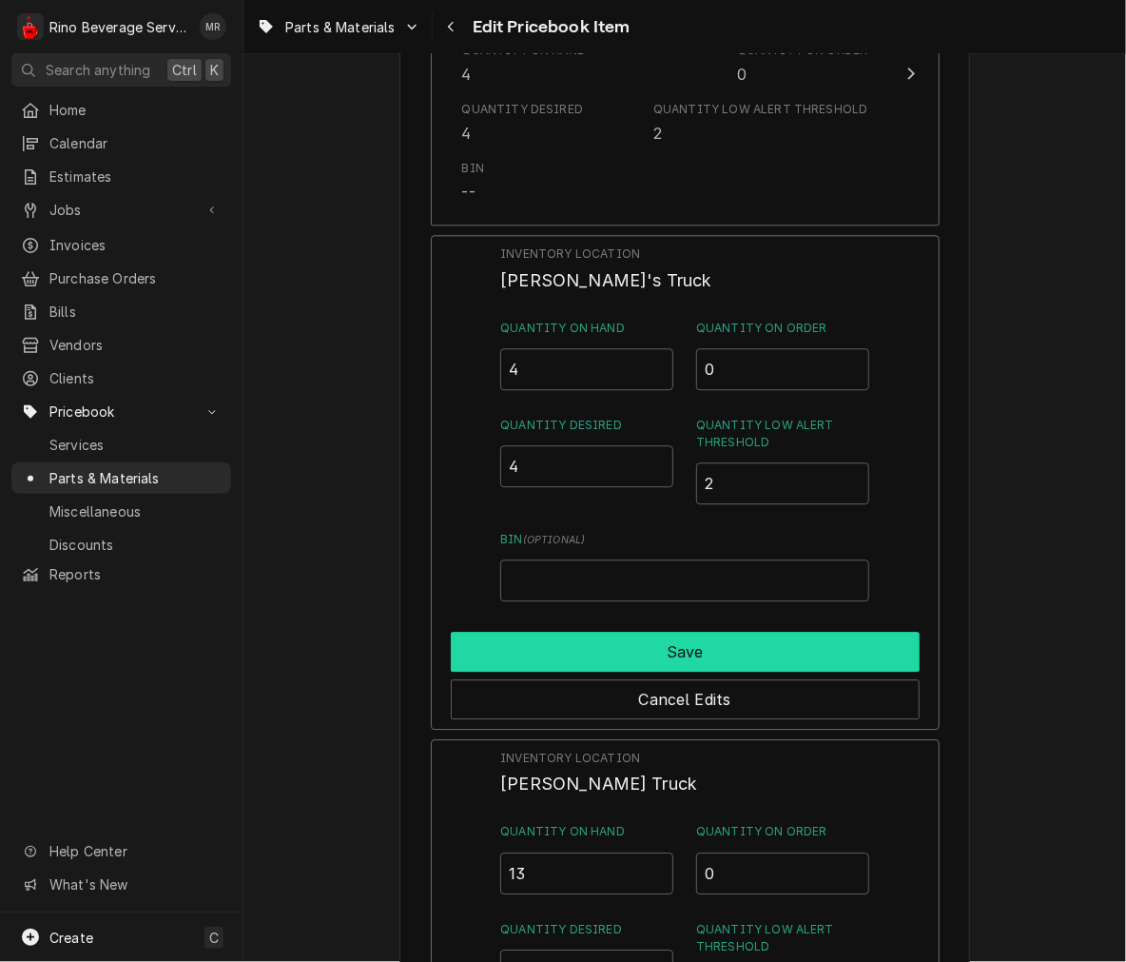
click at [825, 632] on button "Save" at bounding box center [685, 652] width 469 height 40
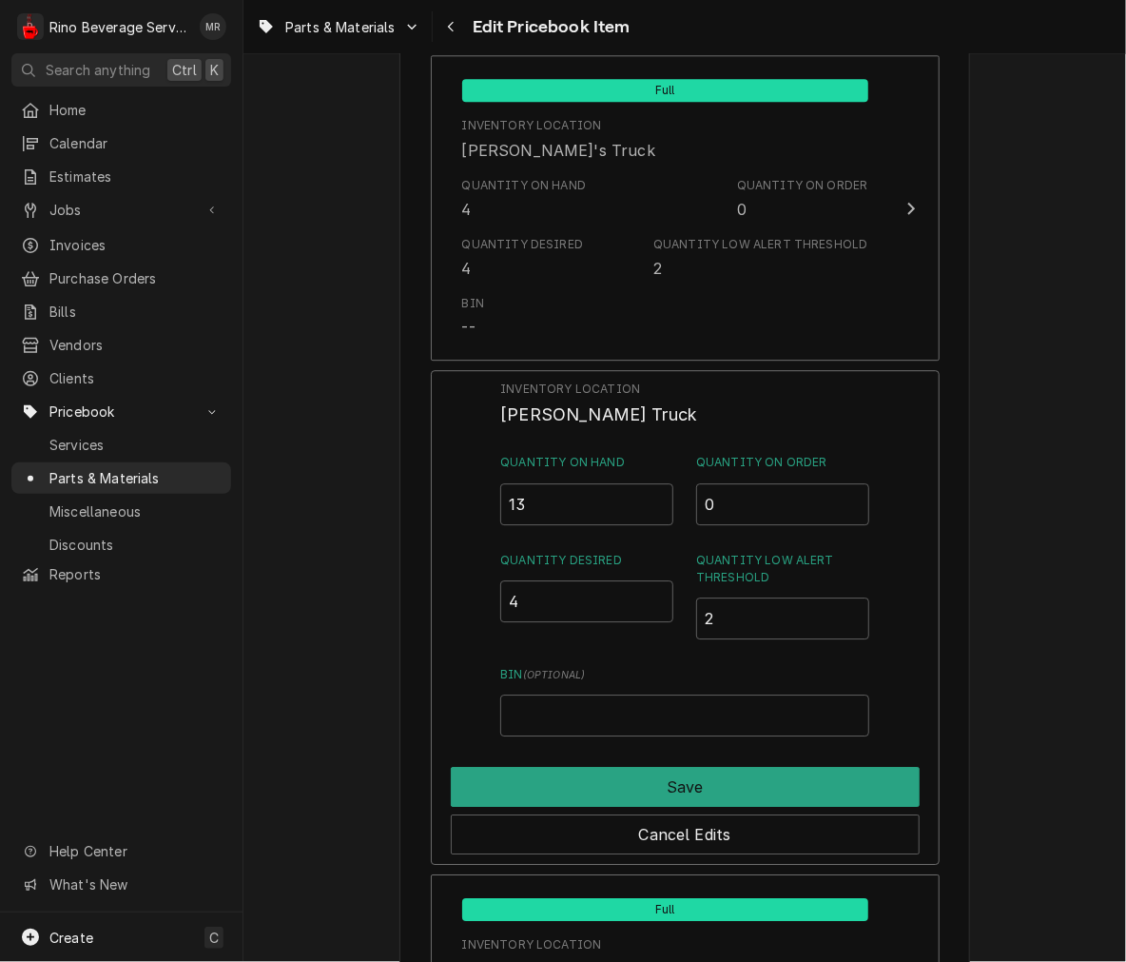
scroll to position [1921, 0]
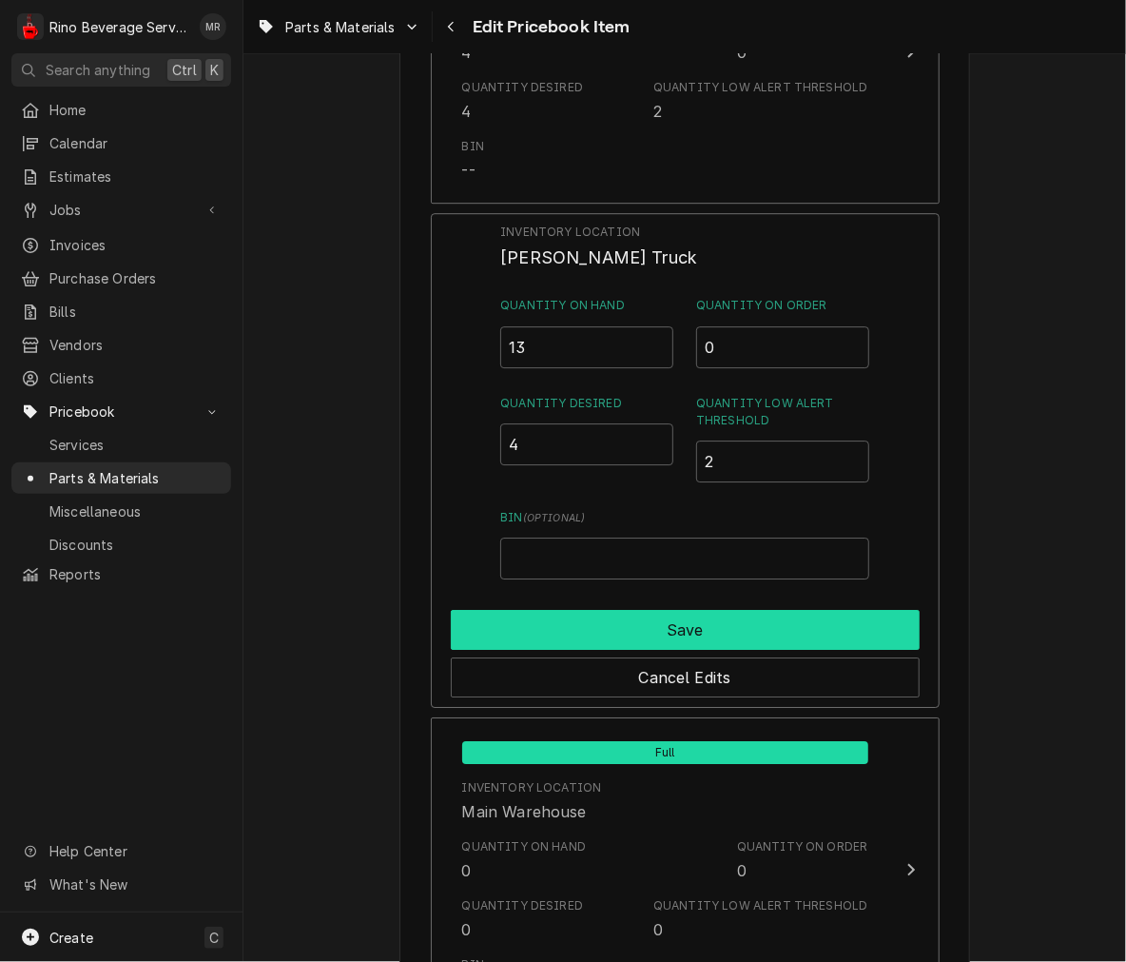
click at [878, 632] on button "Save" at bounding box center [685, 630] width 469 height 40
type textarea "x"
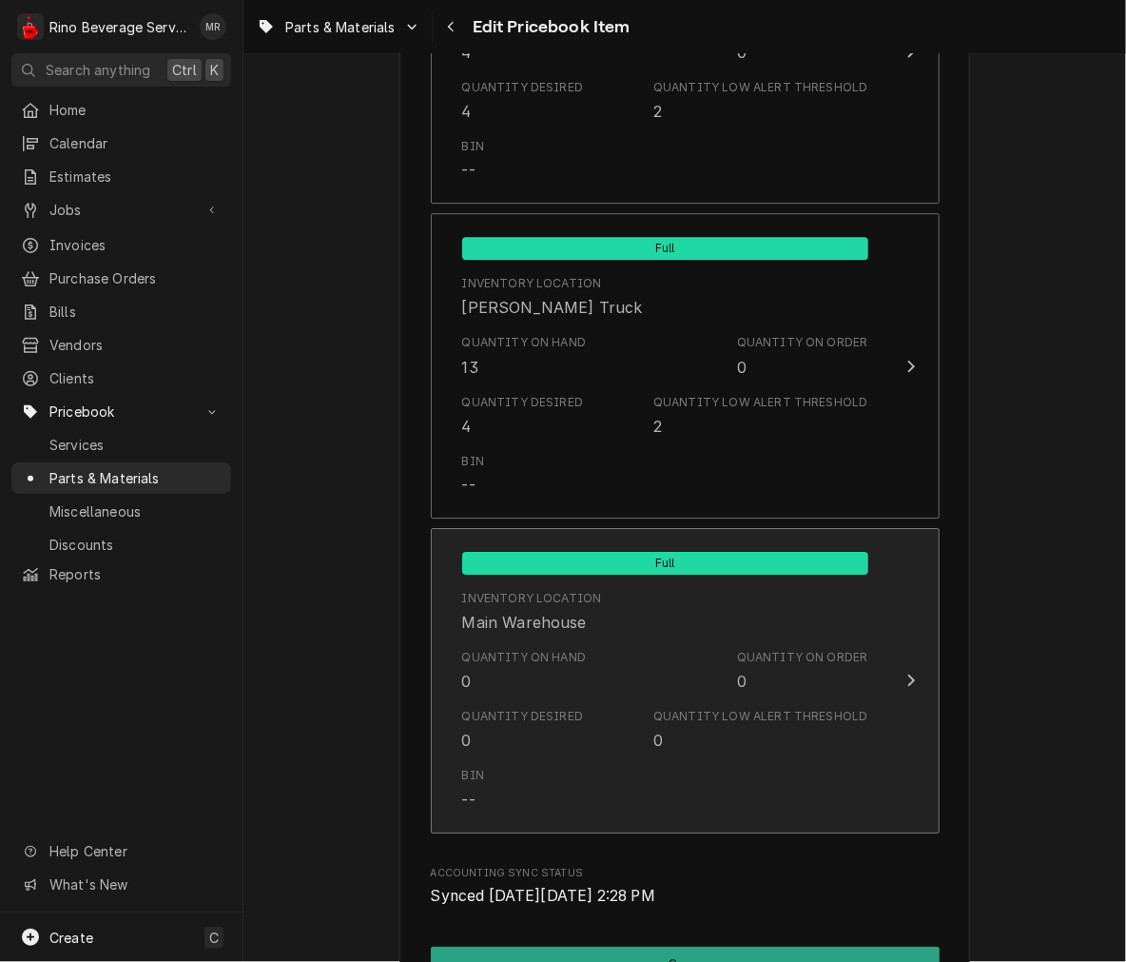
click at [632, 700] on div "Quantity Desired 0 Quantity Low Alert Threshold 0" at bounding box center [665, 729] width 406 height 59
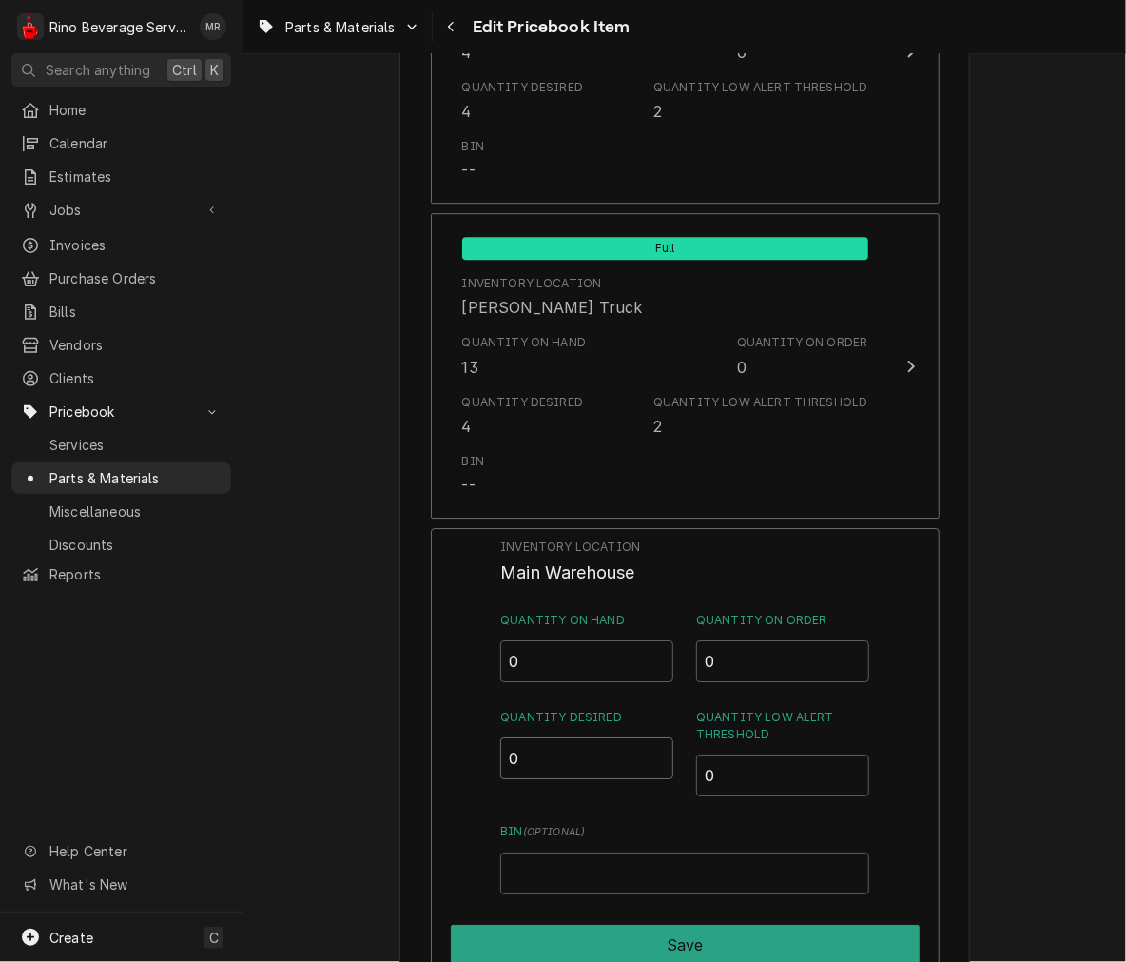
click at [585, 747] on input "0" at bounding box center [586, 758] width 173 height 42
type input "6"
click at [694, 868] on input "Bin ( optional )" at bounding box center [684, 873] width 368 height 42
type input "SKYLER"
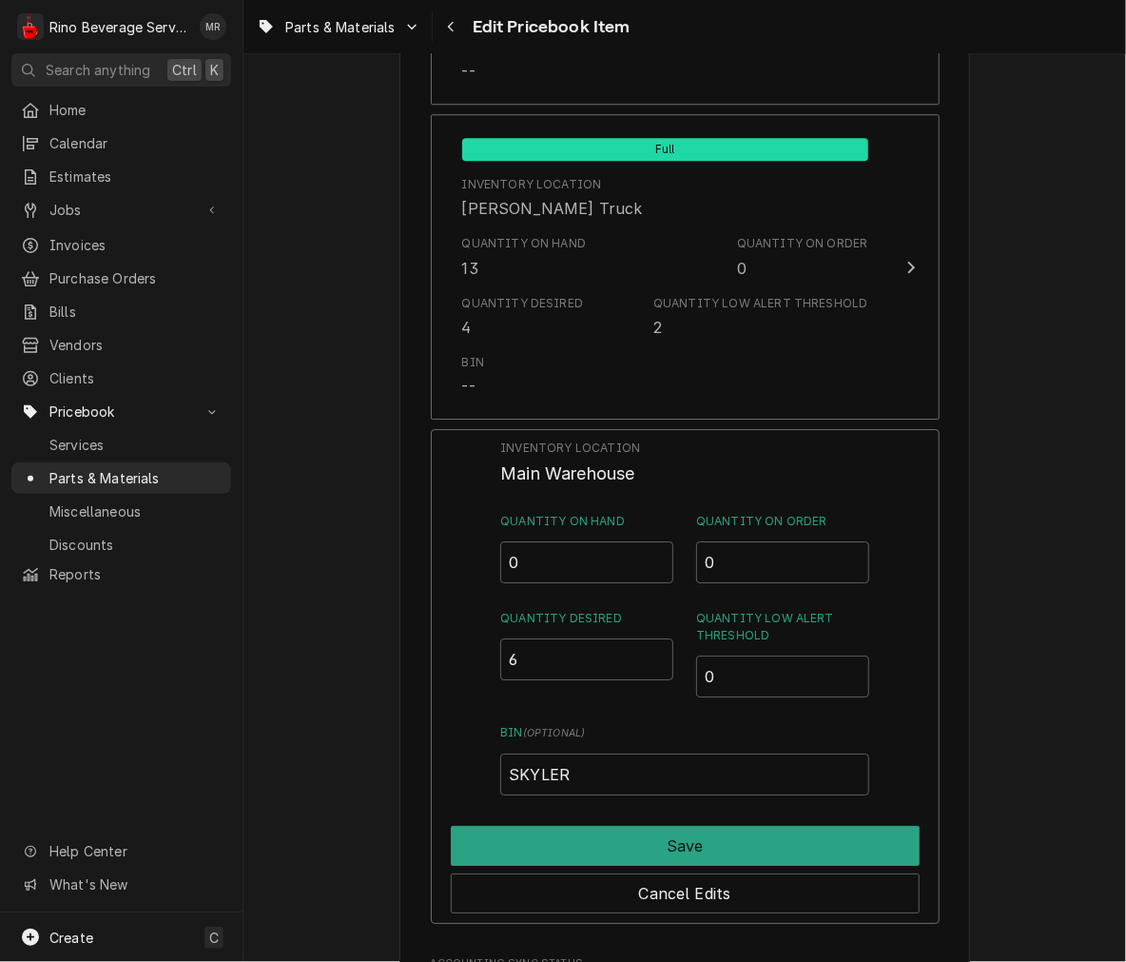
scroll to position [2049, 0]
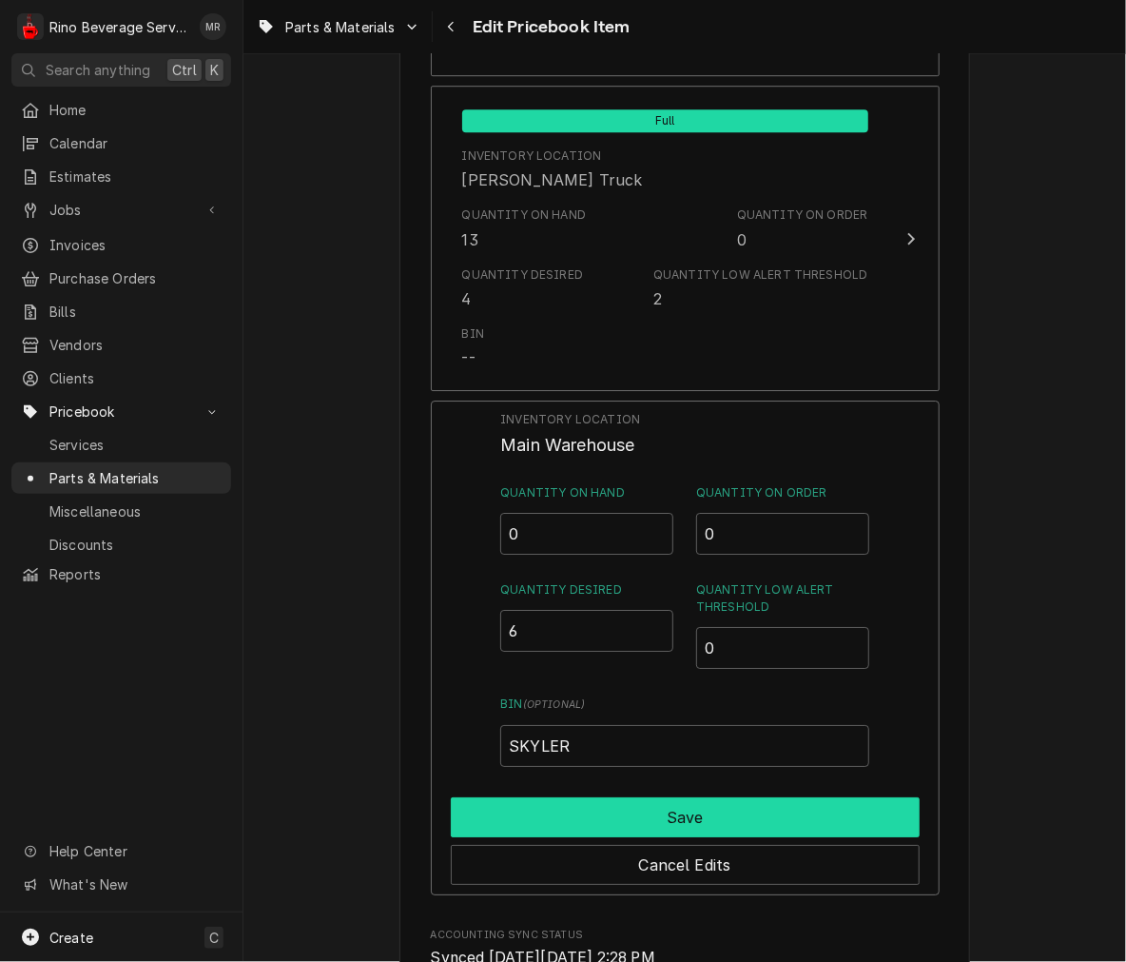
click at [828, 825] on button "Save" at bounding box center [685, 817] width 469 height 40
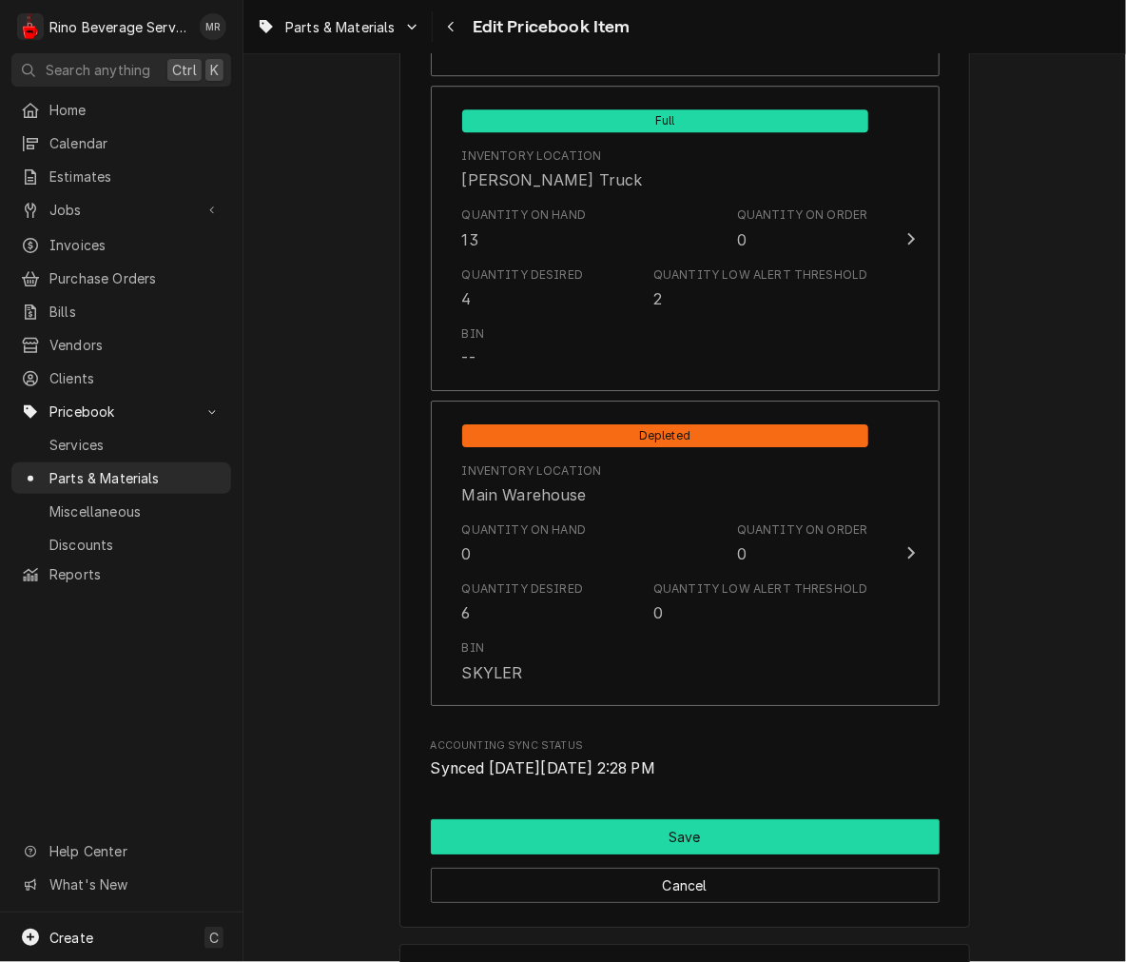
click at [829, 833] on button "Save" at bounding box center [685, 836] width 509 height 35
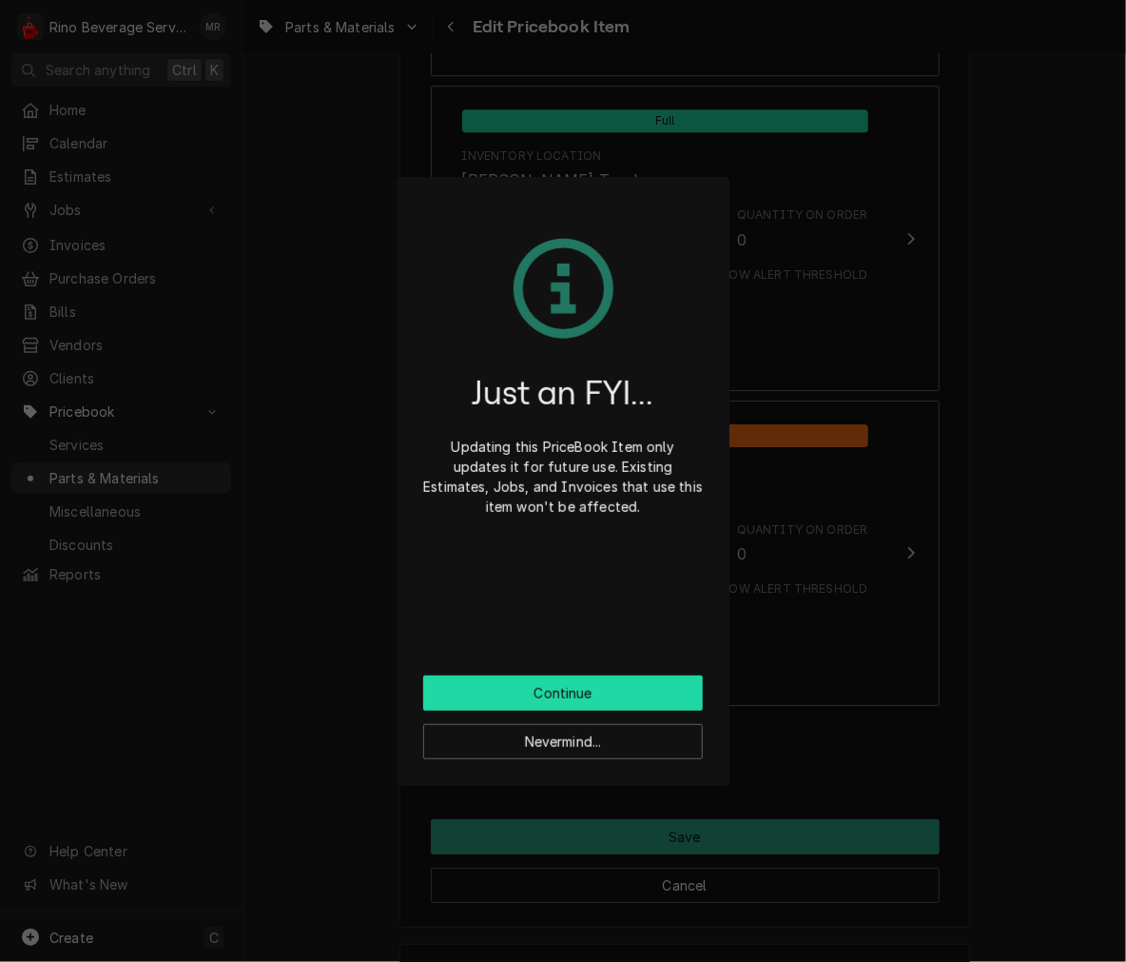
click at [658, 706] on button "Continue" at bounding box center [563, 692] width 280 height 35
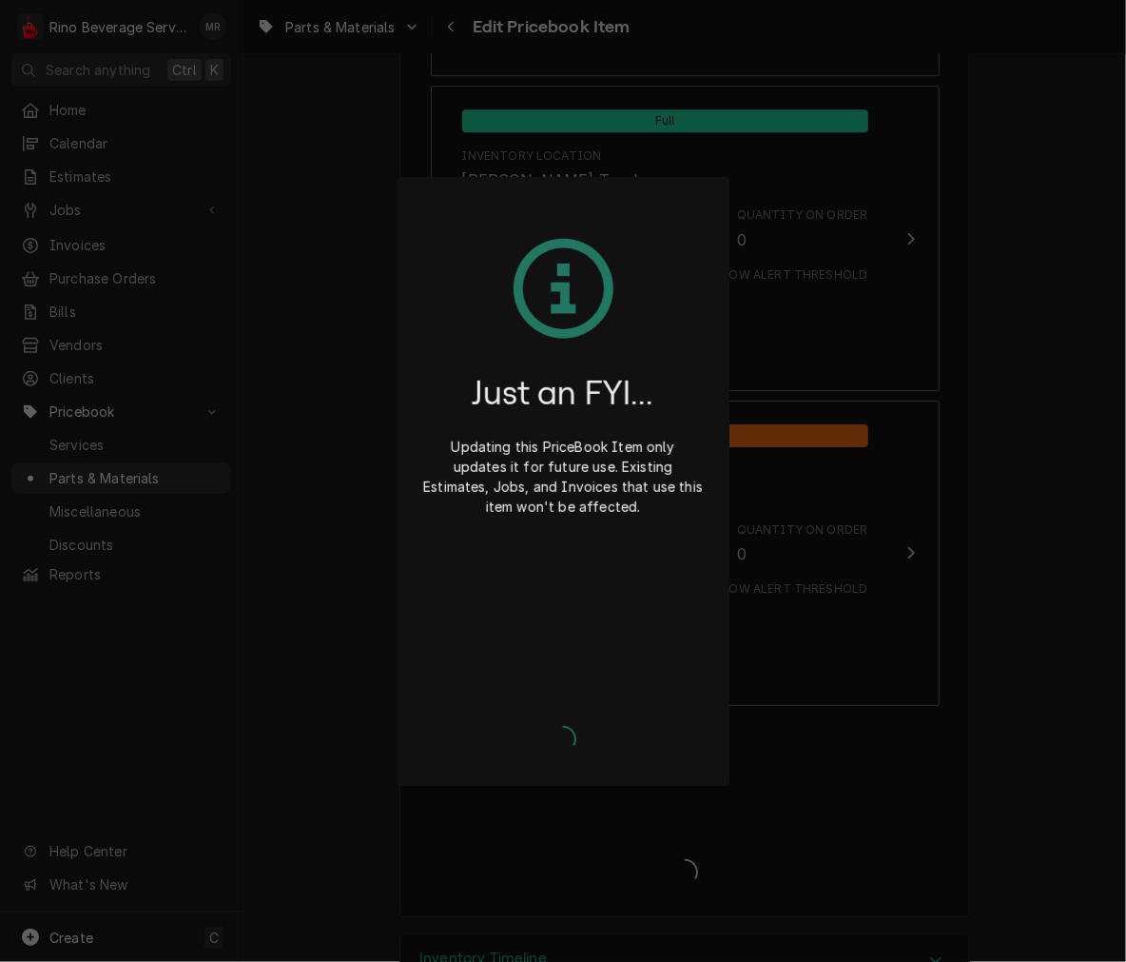
type textarea "x"
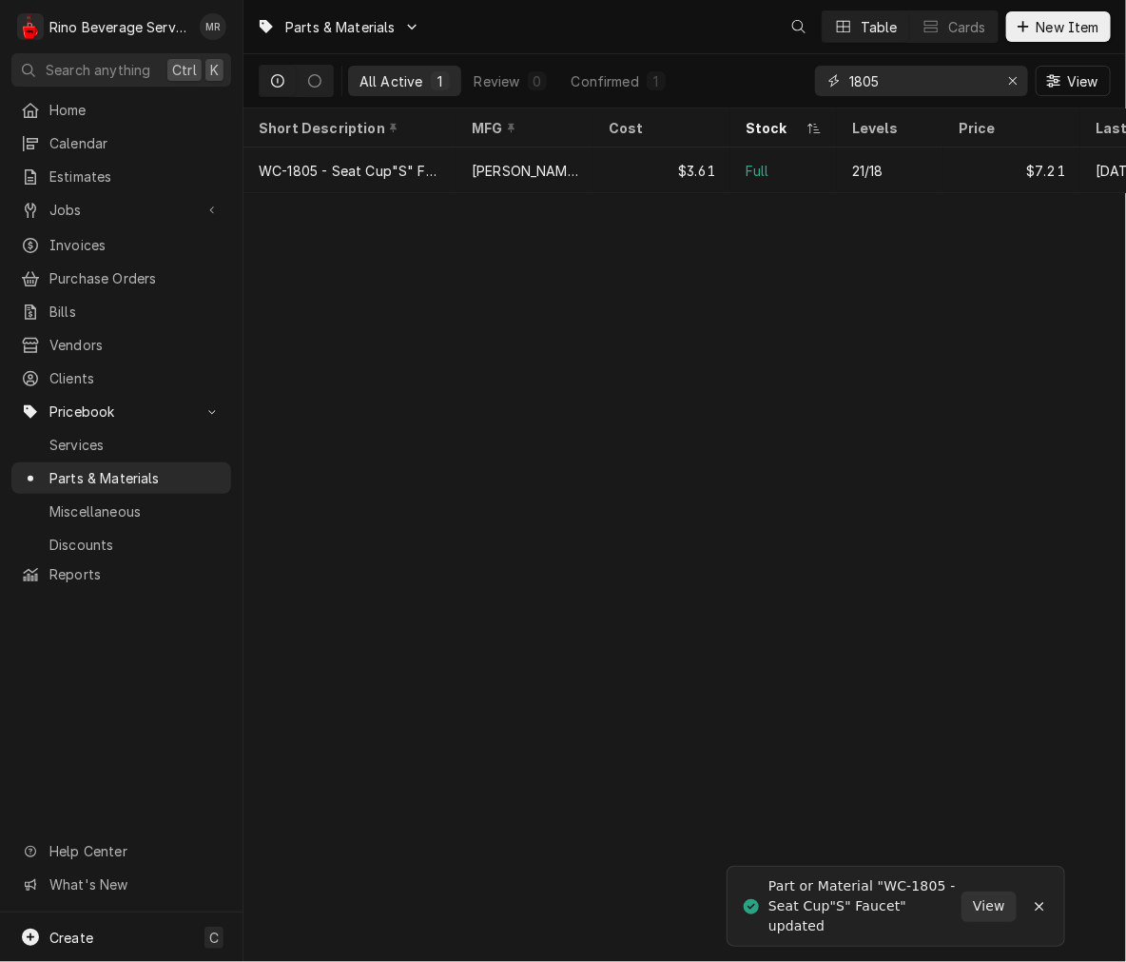
click at [958, 80] on input "1805" at bounding box center [920, 81] width 143 height 30
type input "1"
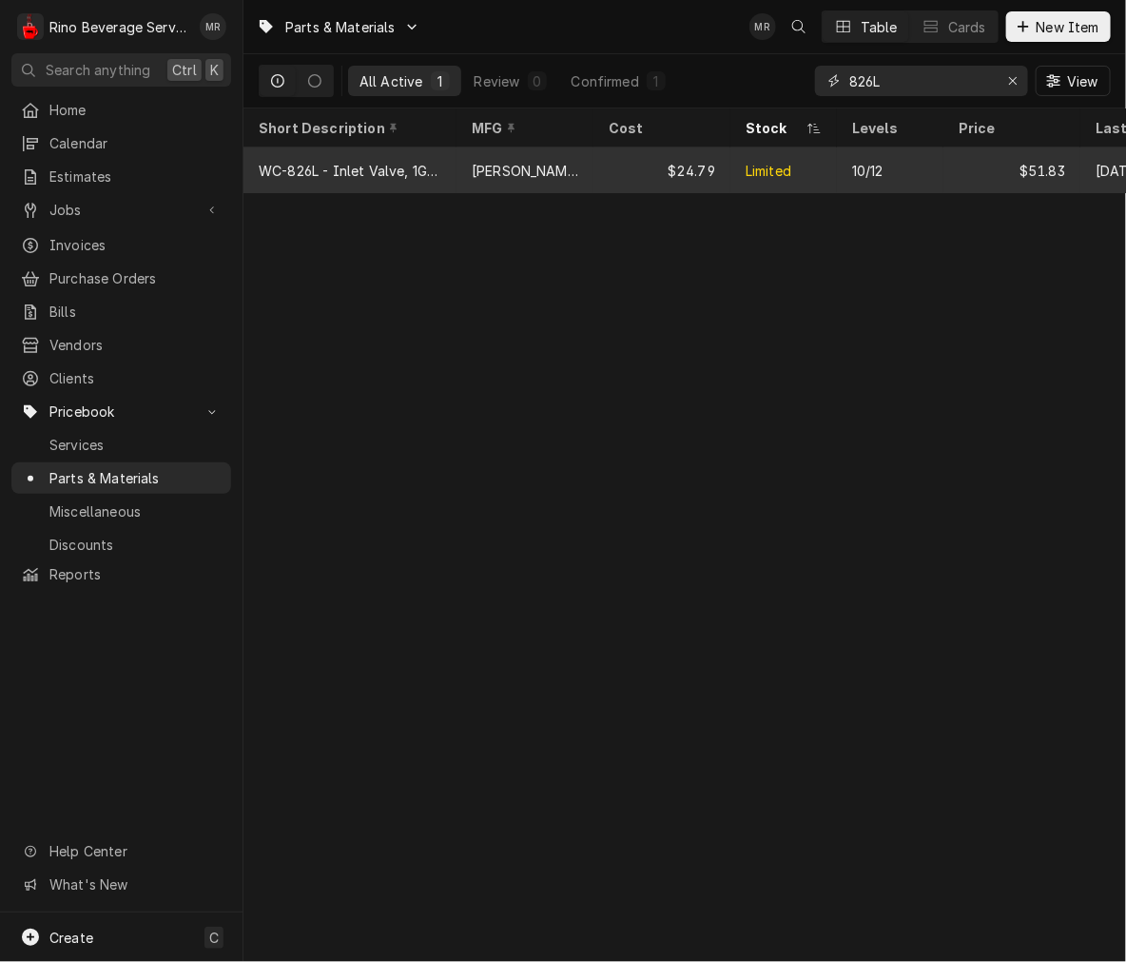
type input "826L"
click at [531, 155] on div "[PERSON_NAME]" at bounding box center [525, 170] width 137 height 46
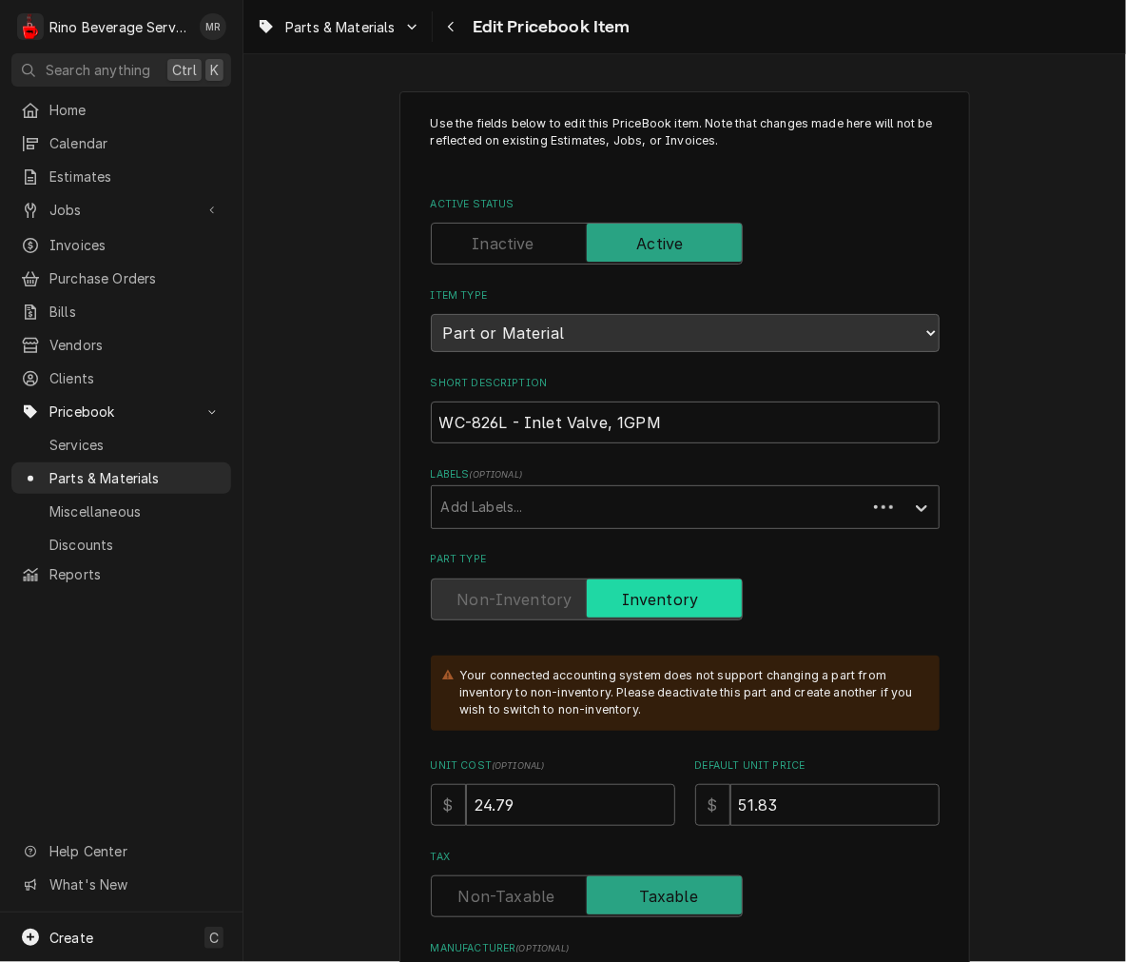
type textarea "x"
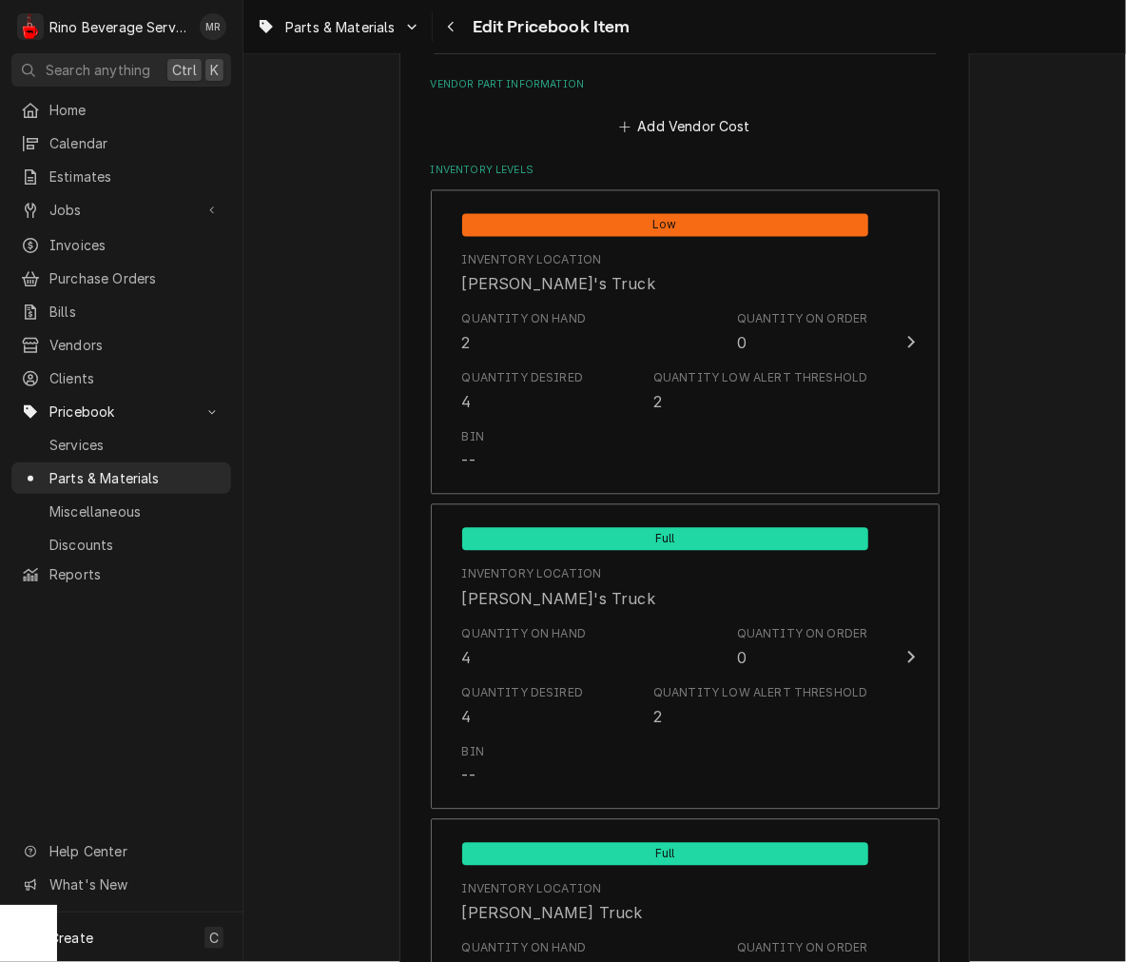
scroll to position [1251, 0]
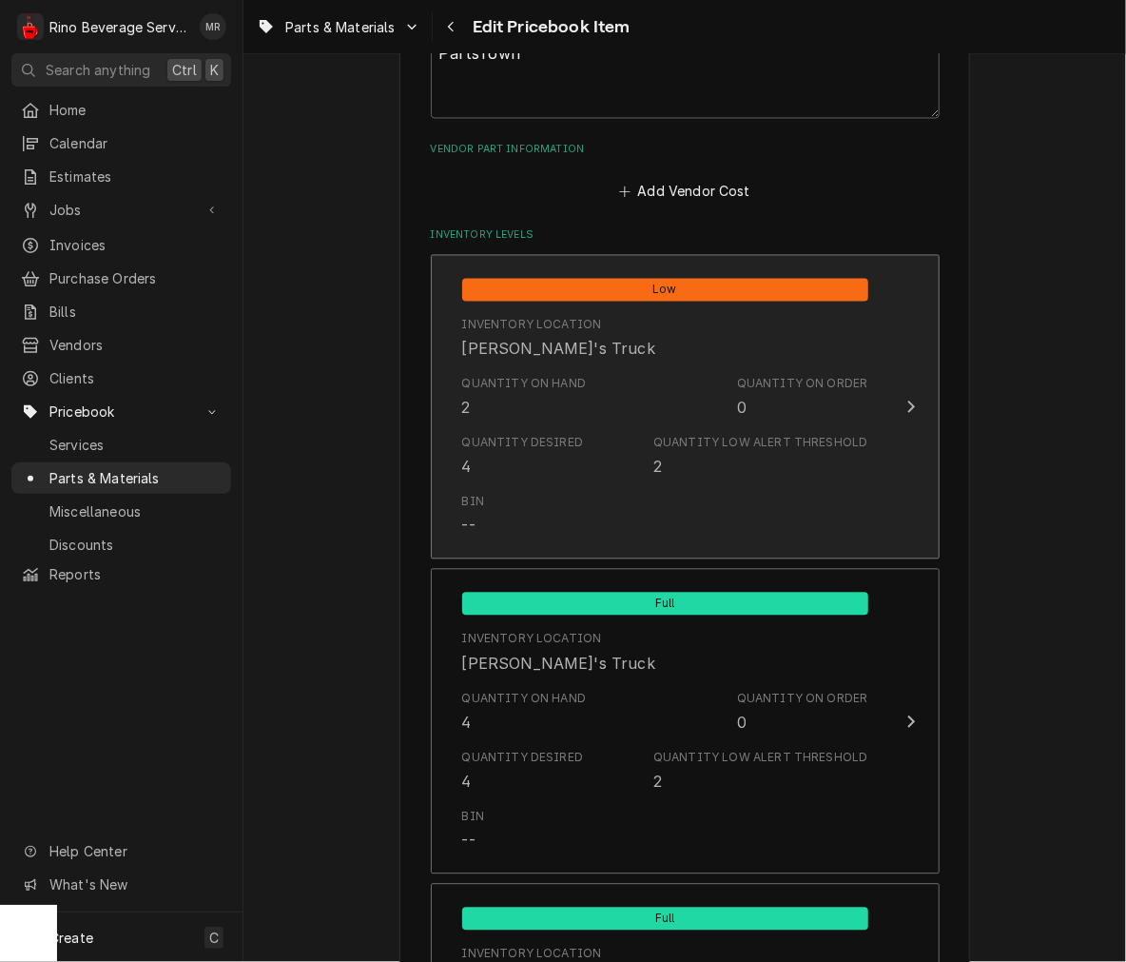
click at [610, 406] on div "Quantity on Hand 2 Quantity on Order 0" at bounding box center [665, 397] width 406 height 59
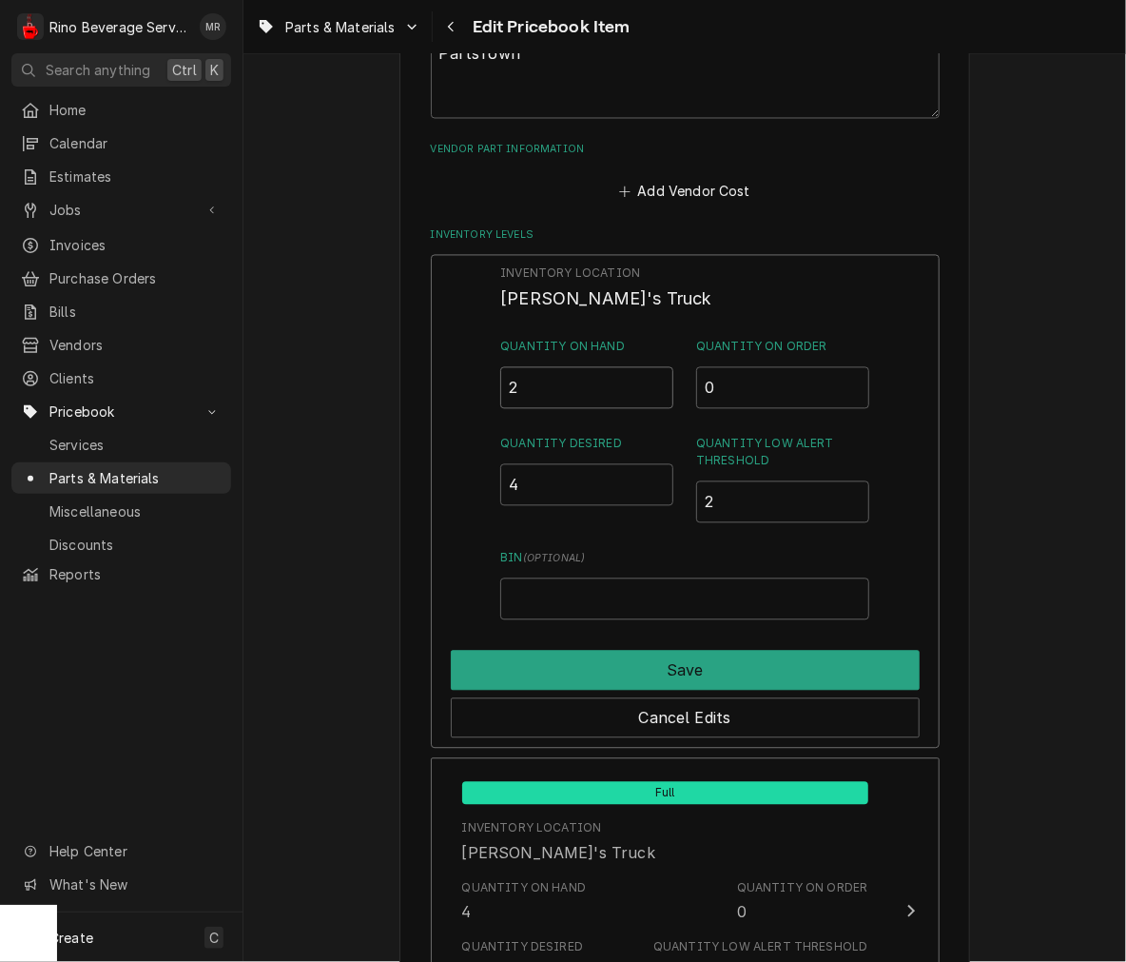
click at [594, 383] on input "2" at bounding box center [586, 388] width 173 height 42
type input "3"
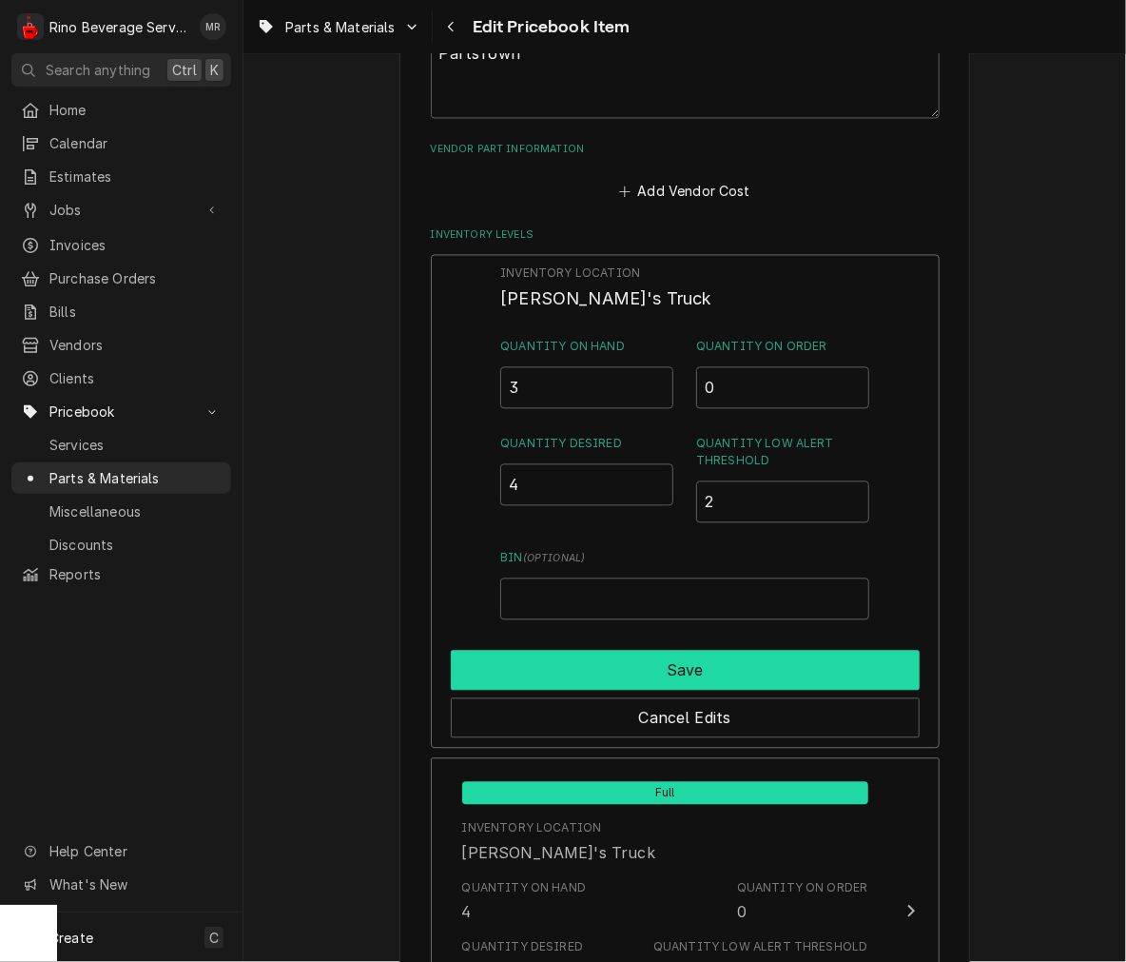
click at [849, 656] on button "Save" at bounding box center [685, 671] width 469 height 40
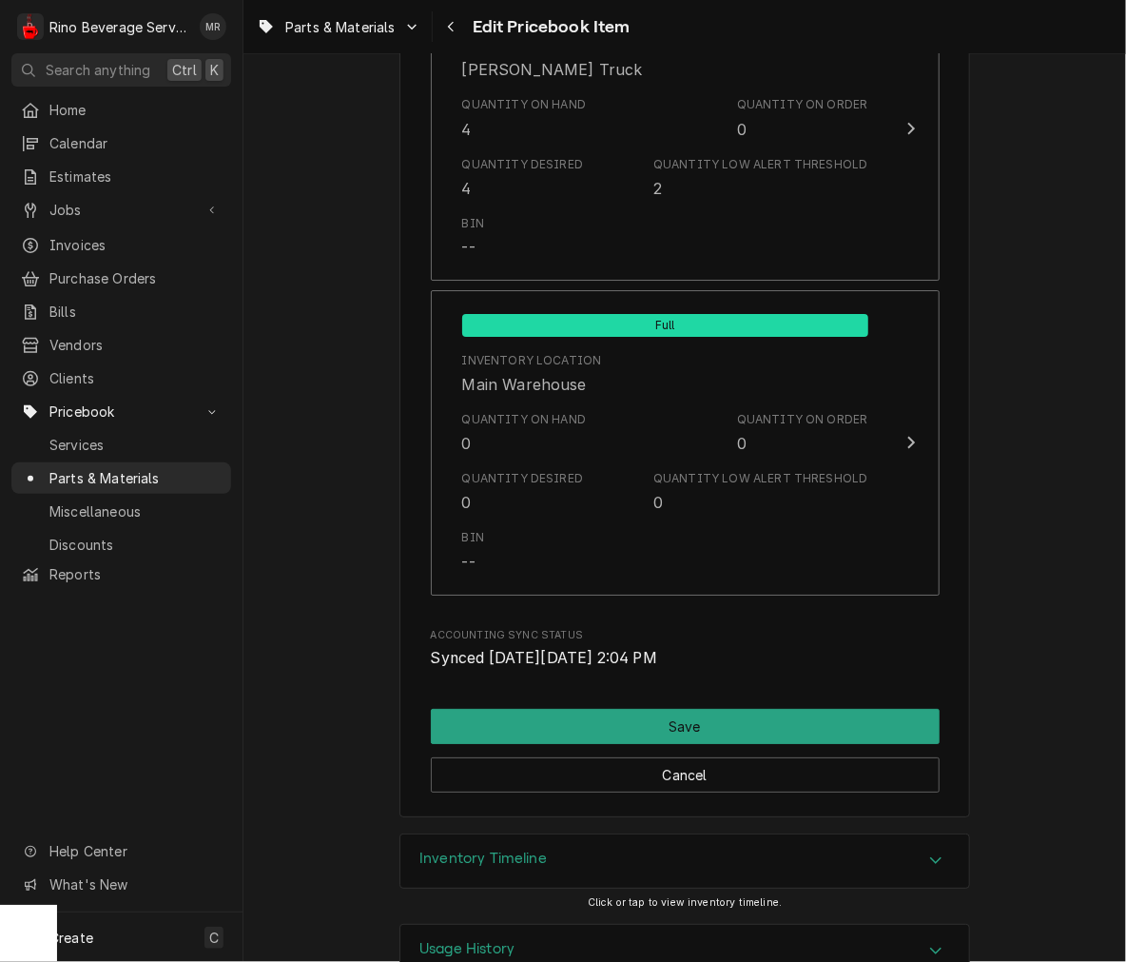
scroll to position [2209, 0]
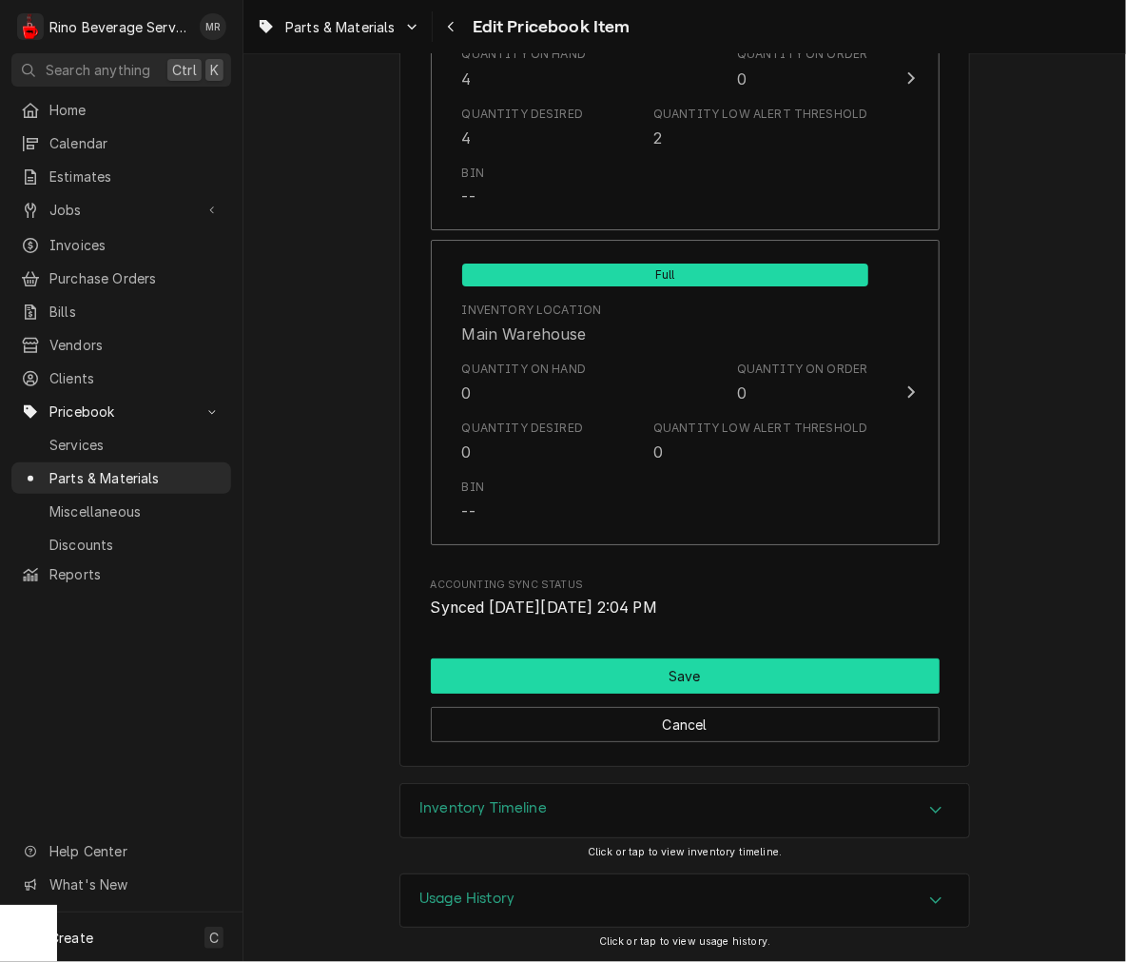
click at [808, 677] on button "Save" at bounding box center [685, 675] width 509 height 35
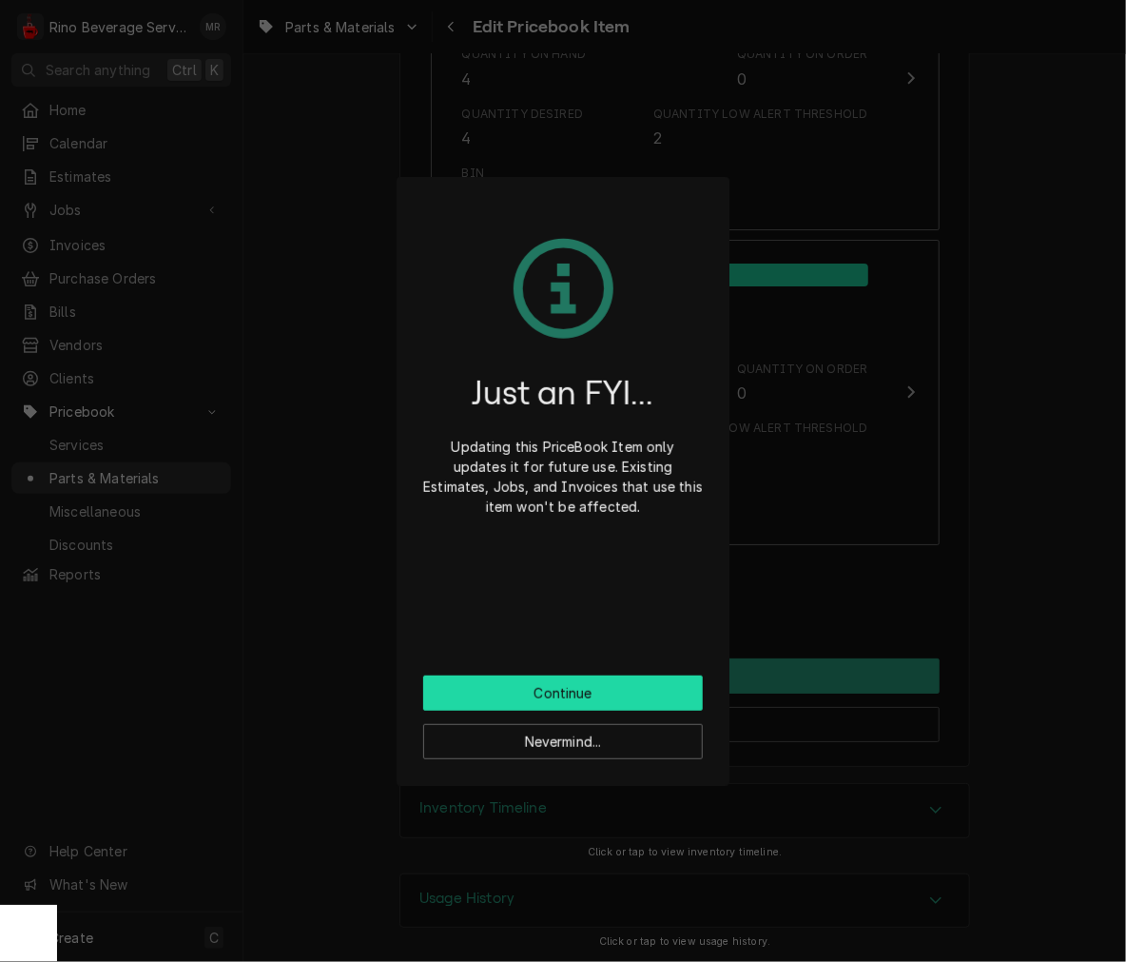
click at [659, 696] on button "Continue" at bounding box center [563, 692] width 280 height 35
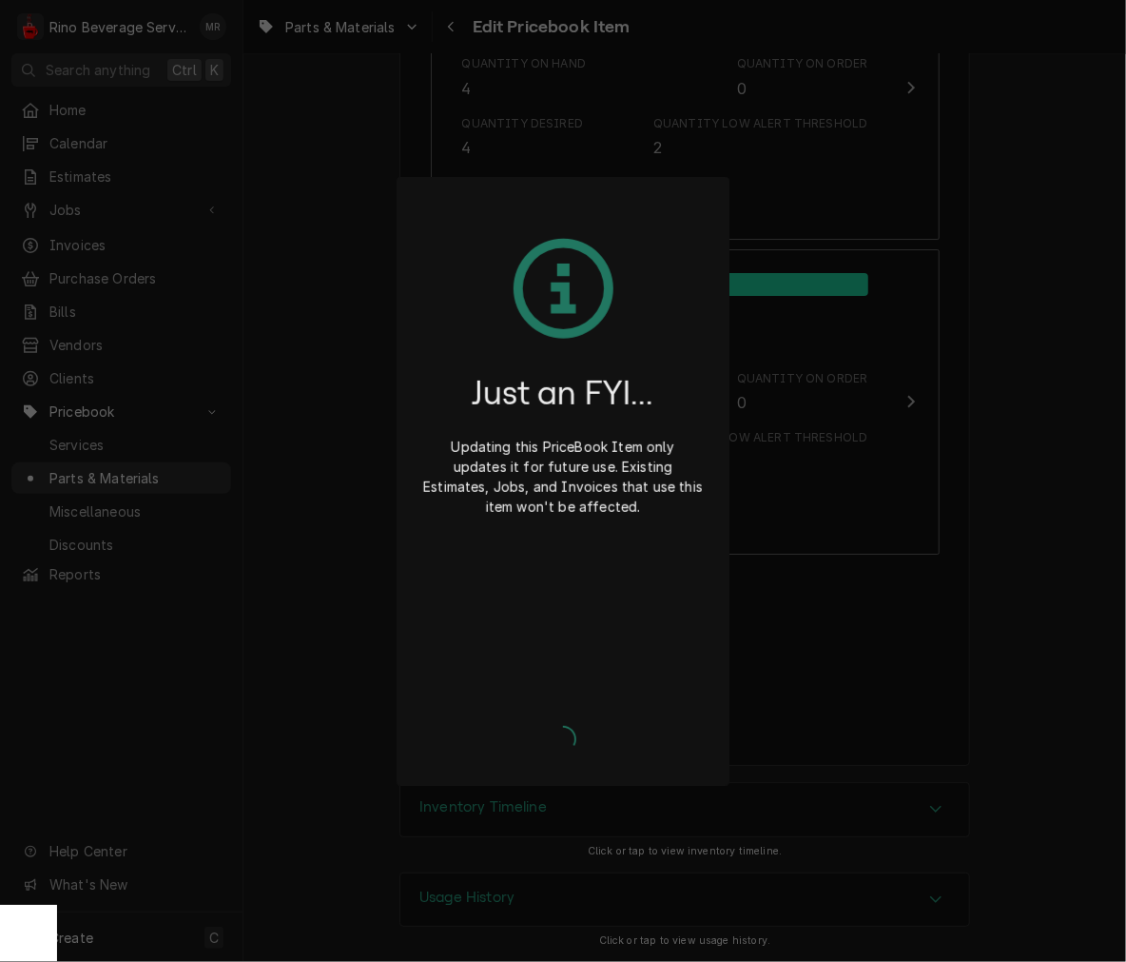
scroll to position [2199, 0]
type textarea "x"
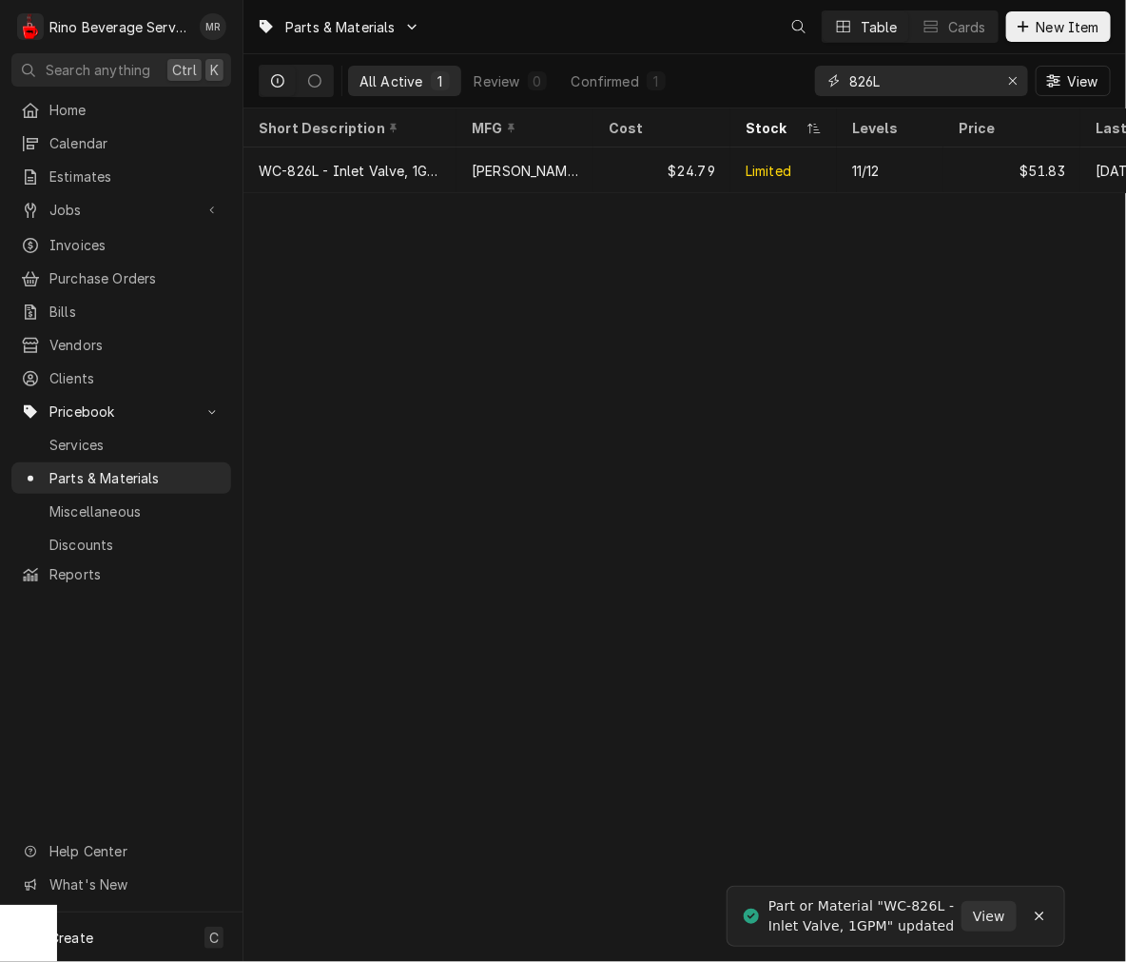
click at [957, 88] on input "826L" at bounding box center [920, 81] width 143 height 30
type input "8"
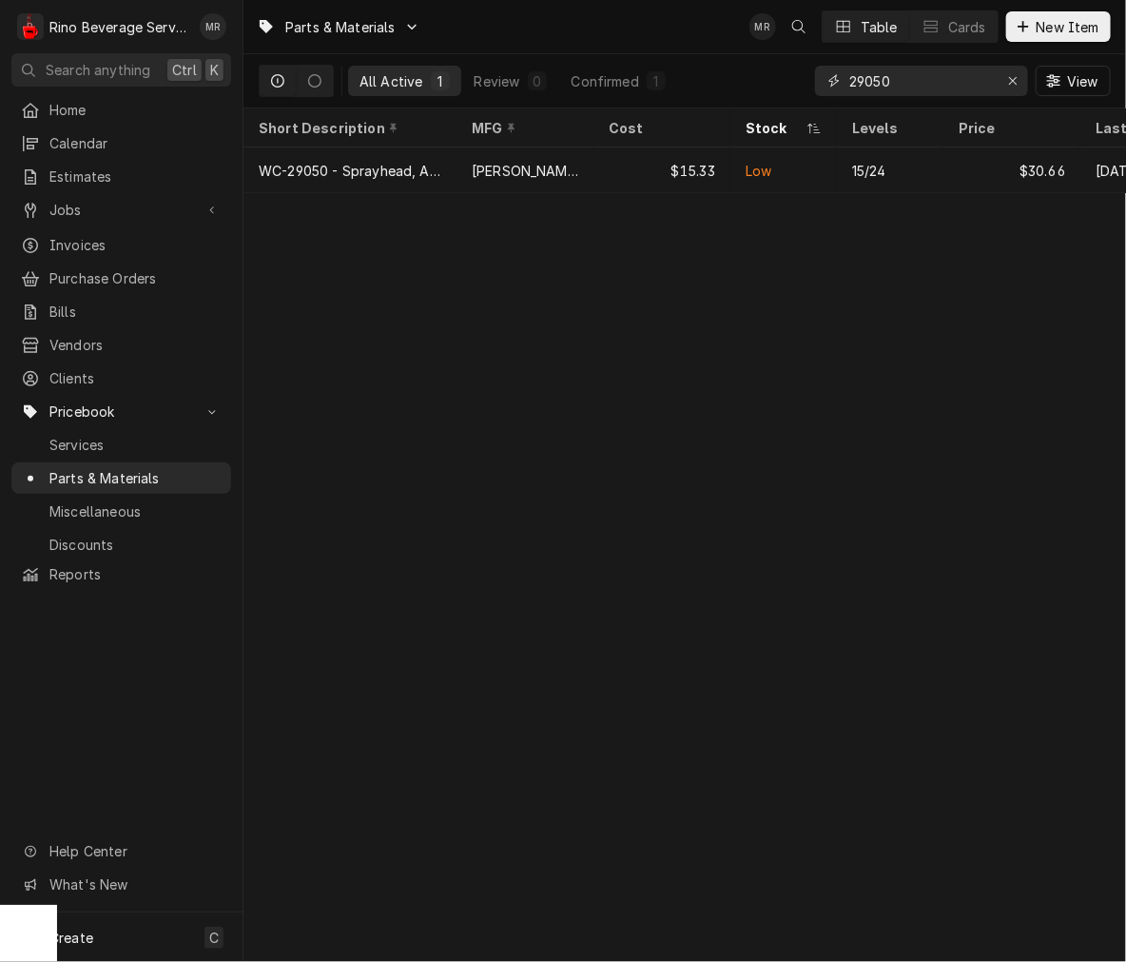
type input "29050"
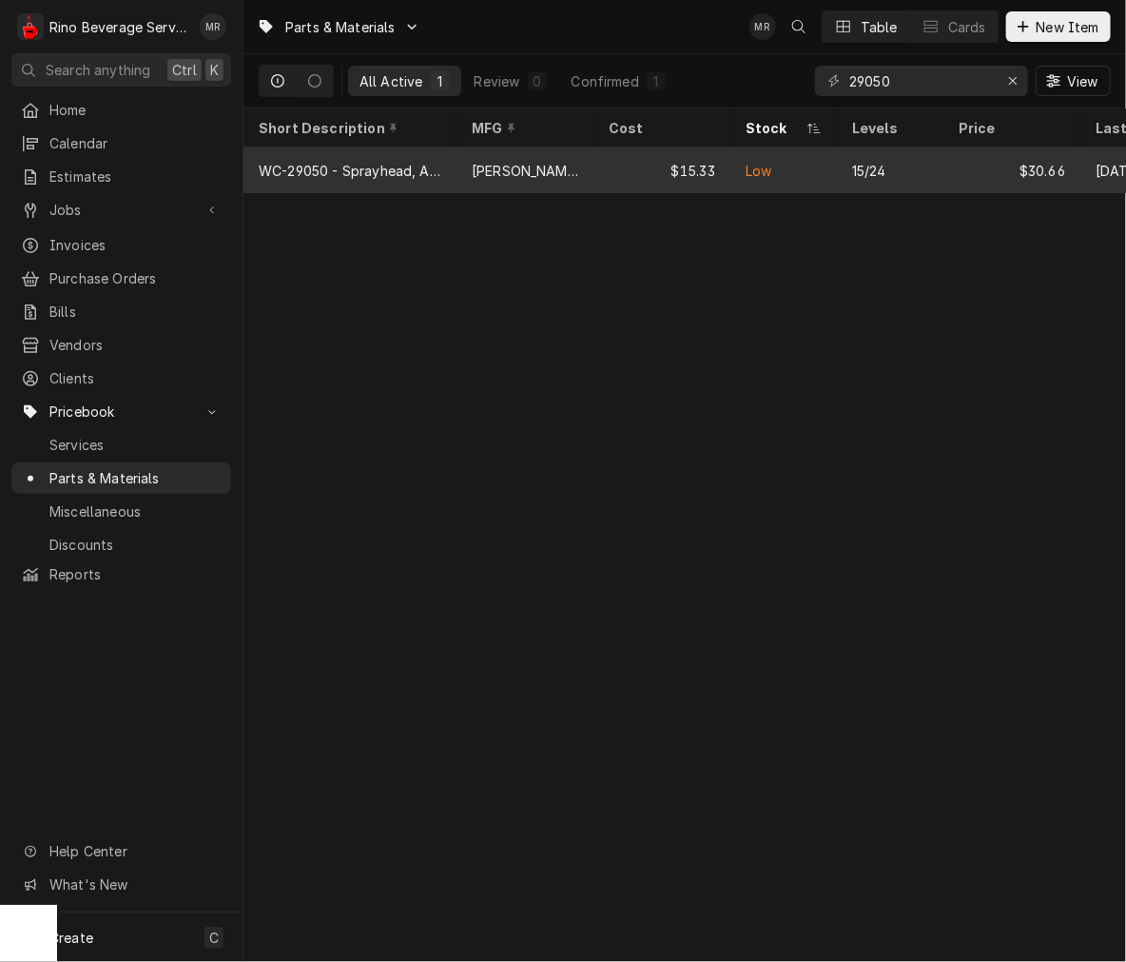
click at [642, 163] on div "$15.33" at bounding box center [661, 170] width 137 height 46
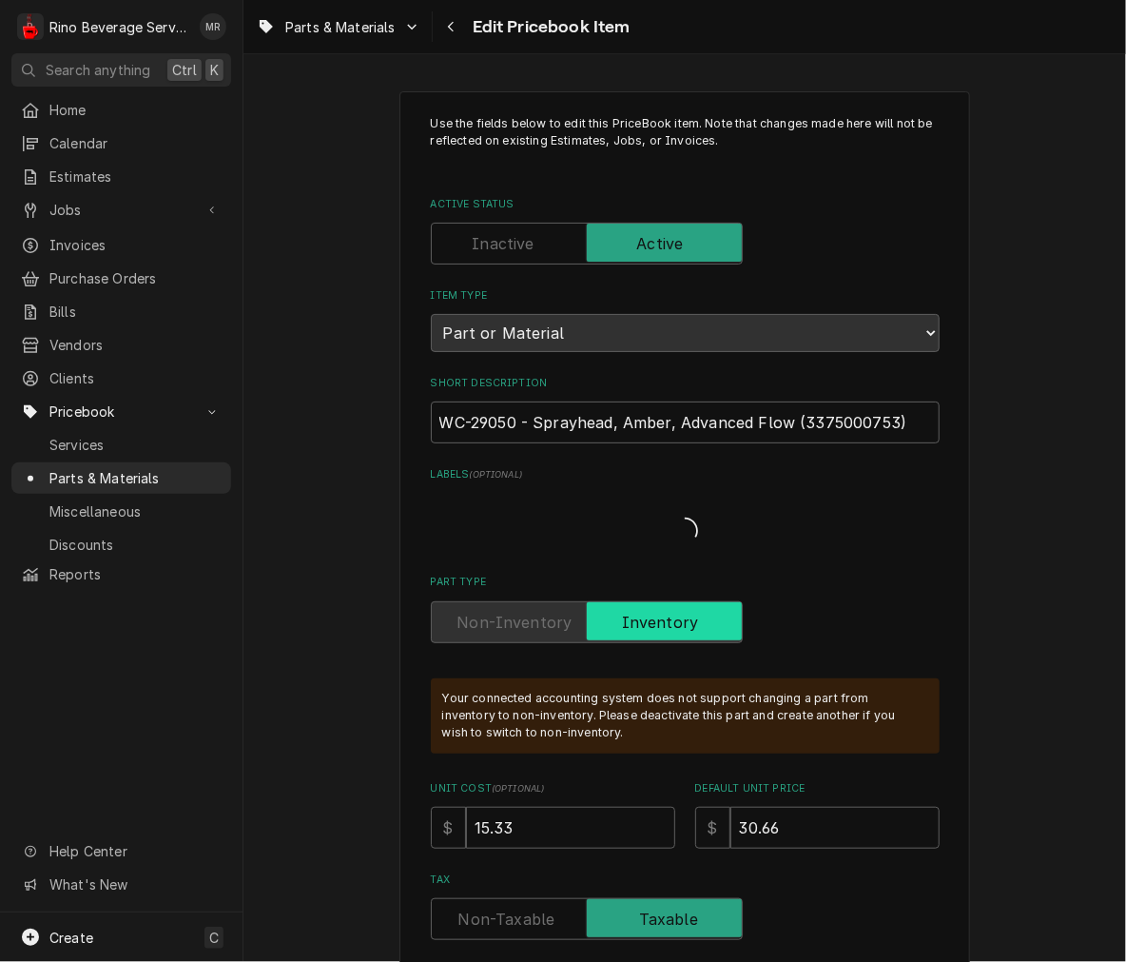
type textarea "x"
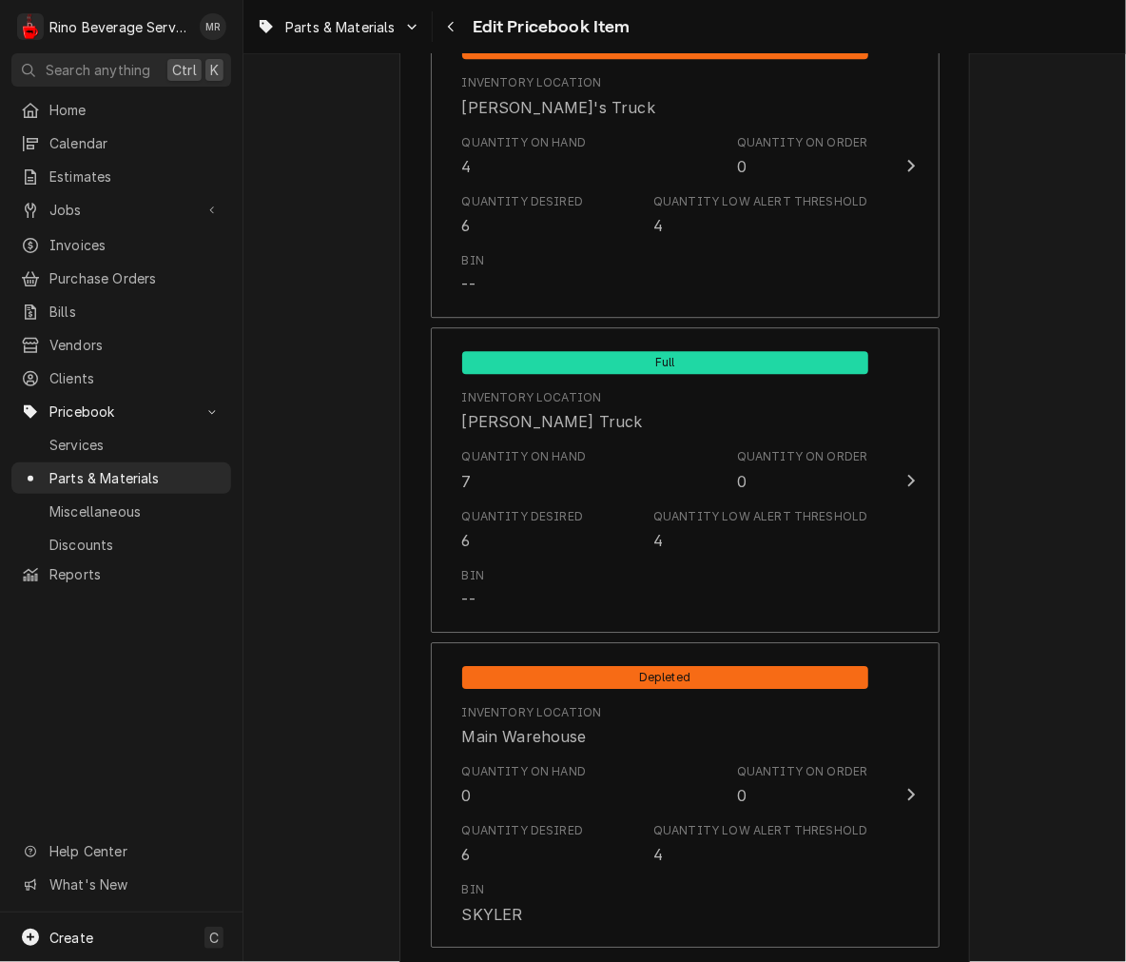
scroll to position [1831, 0]
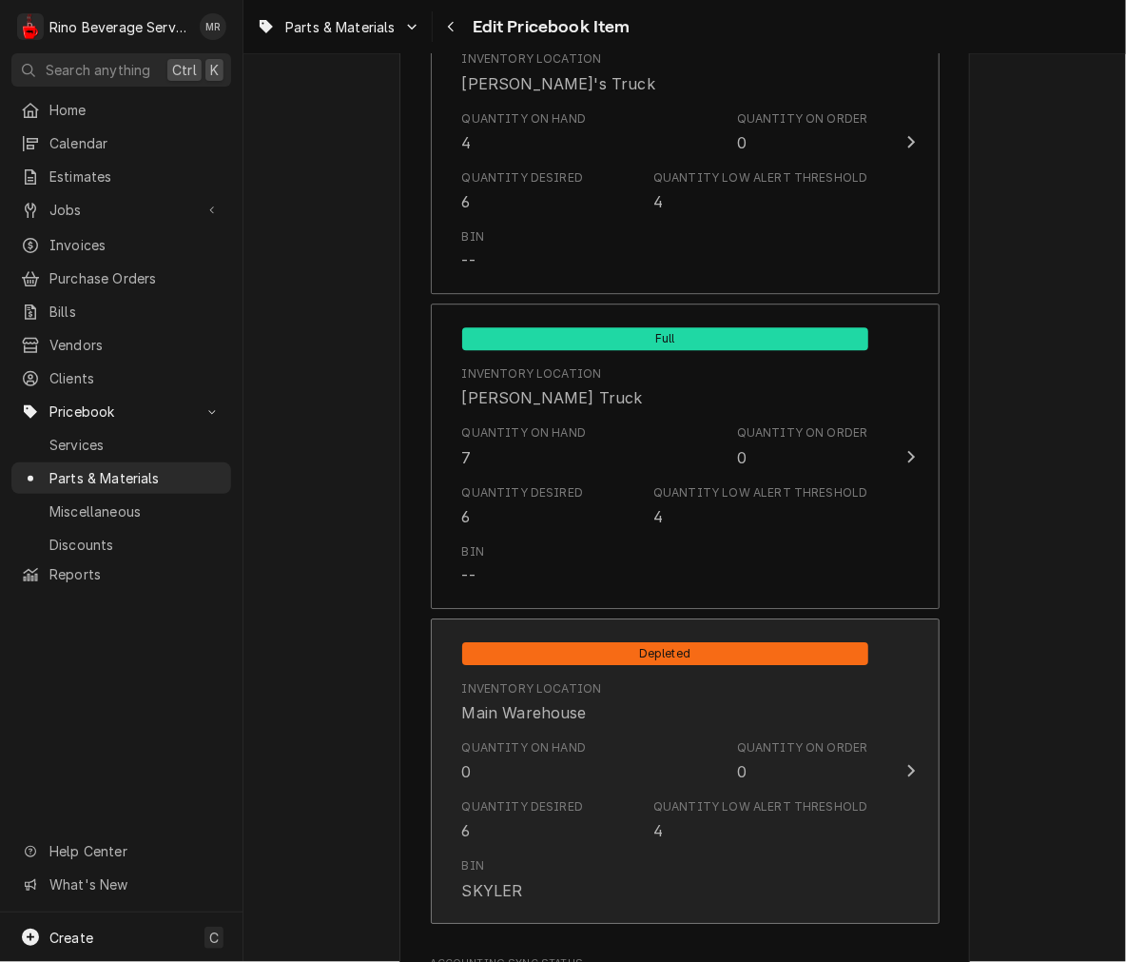
click at [730, 783] on div "Quantity on Hand 0 Quantity on Order 0" at bounding box center [665, 760] width 406 height 59
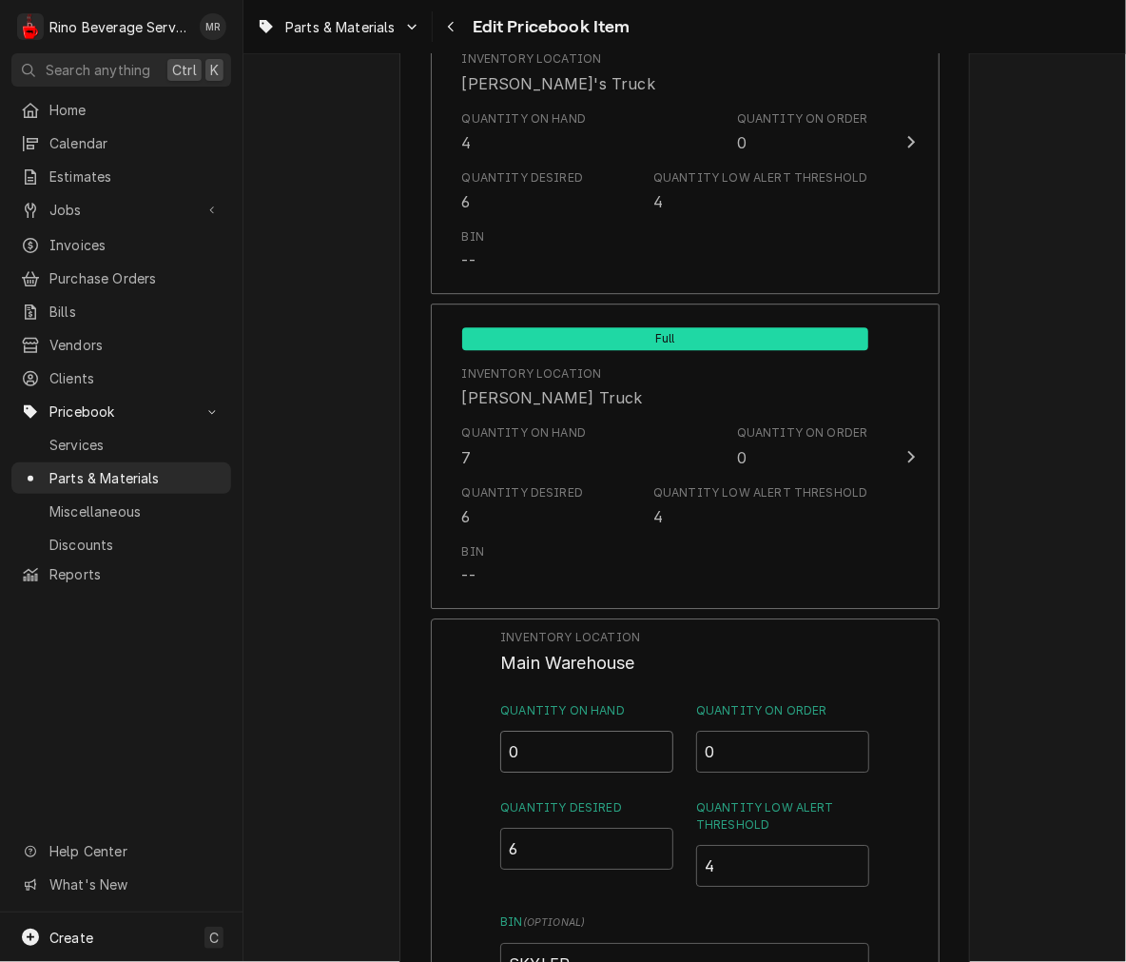
click at [582, 747] on input "0" at bounding box center [586, 751] width 173 height 42
type input "06"
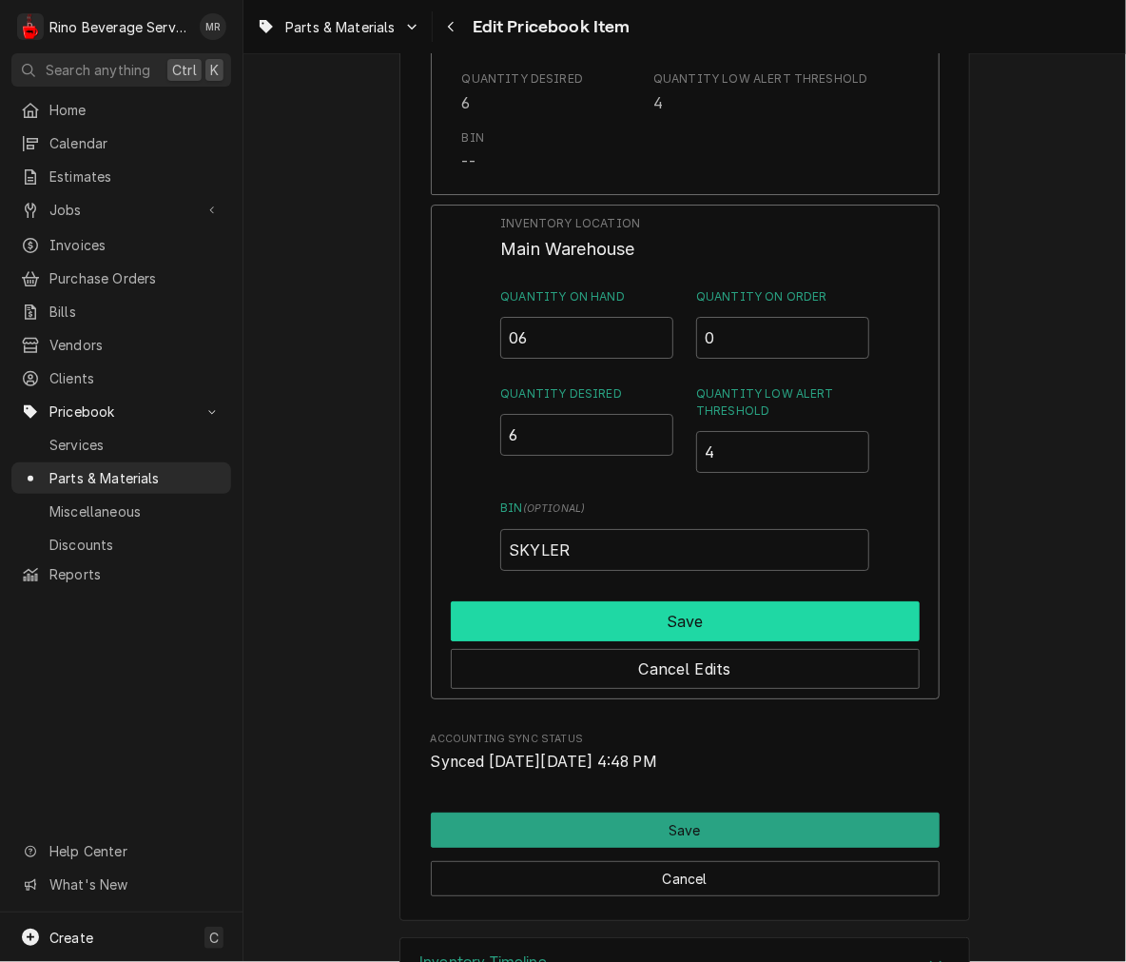
click at [800, 619] on button "Save" at bounding box center [685, 621] width 469 height 40
type textarea "x"
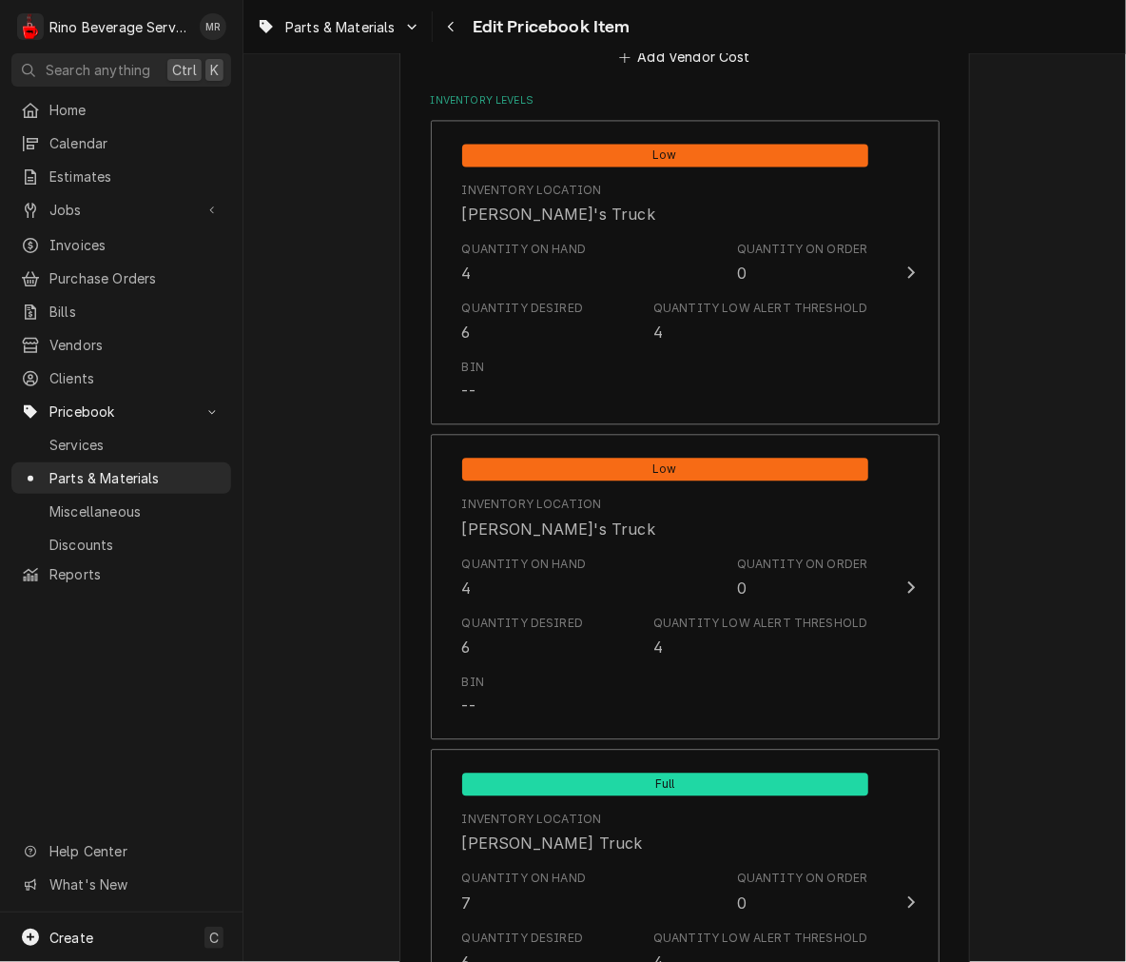
scroll to position [1389, 0]
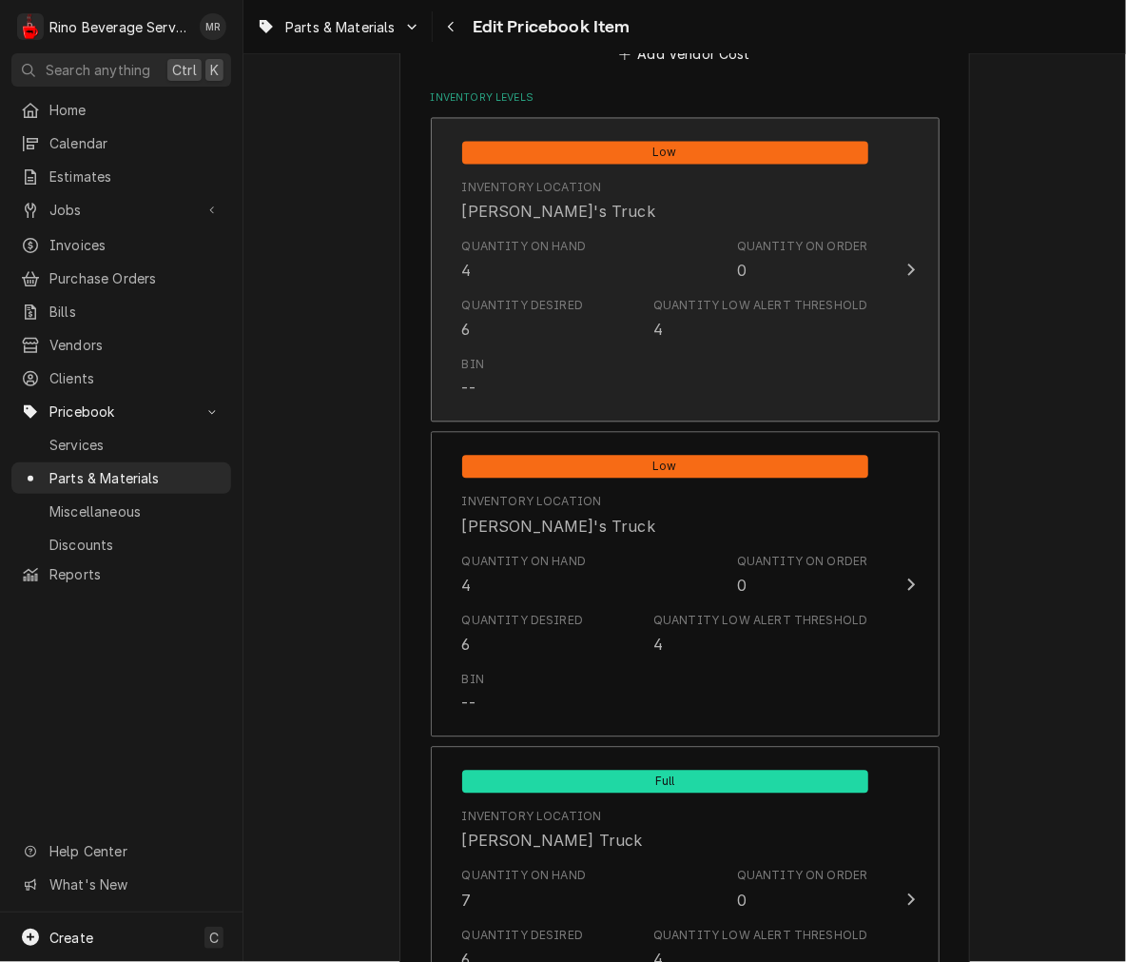
click at [599, 307] on div "Quantity Desired 6 Quantity Low Alert Threshold 4" at bounding box center [665, 318] width 406 height 59
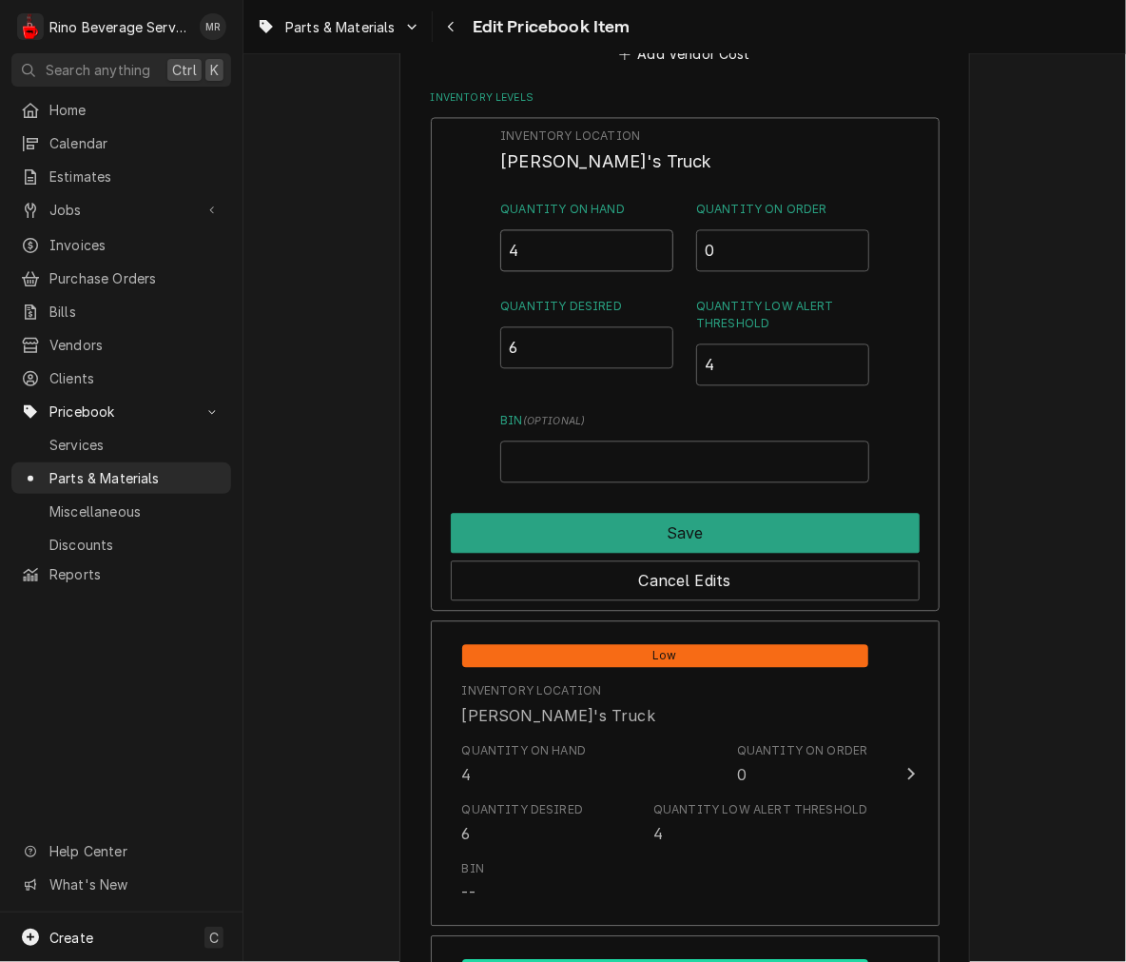
click at [565, 251] on input "4" at bounding box center [586, 250] width 173 height 42
type input "6"
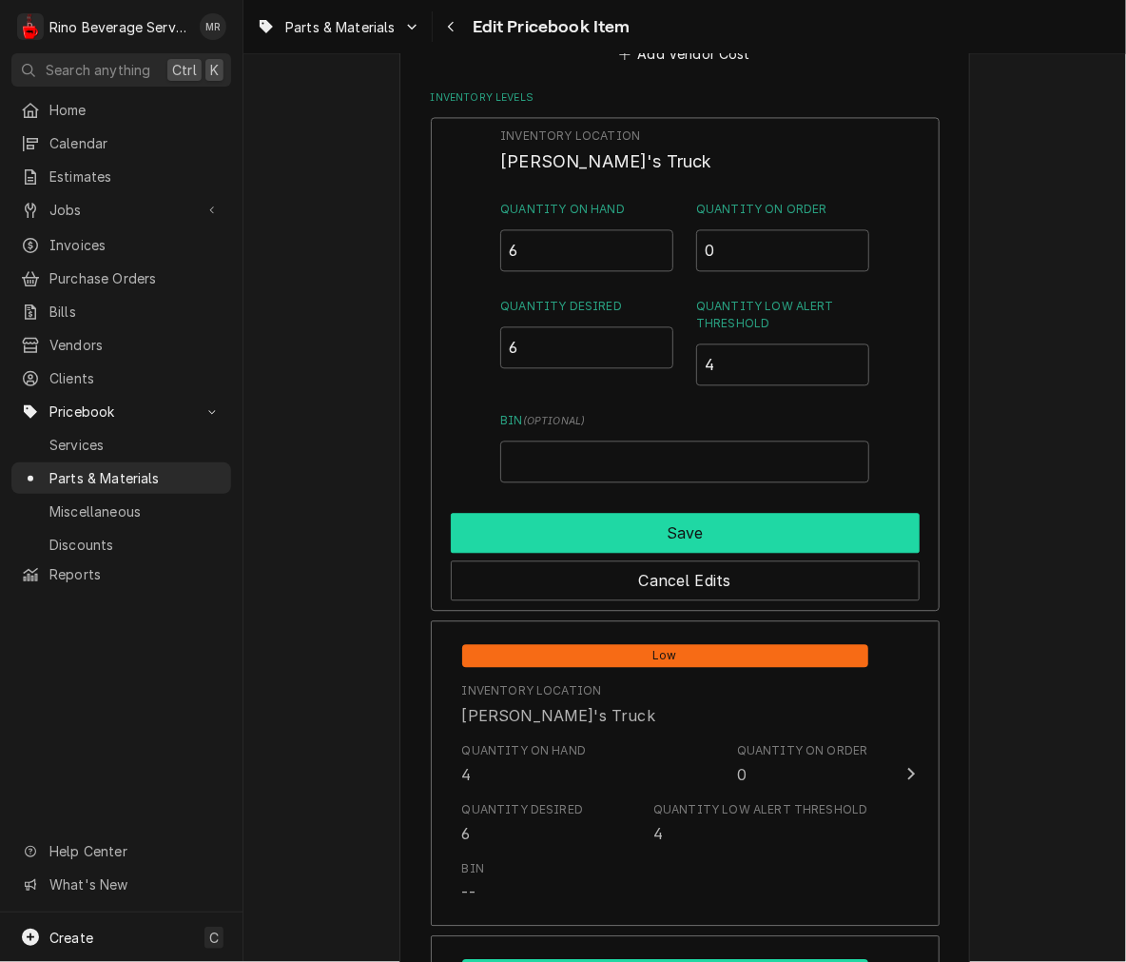
click at [669, 534] on button "Save" at bounding box center [685, 533] width 469 height 40
type textarea "x"
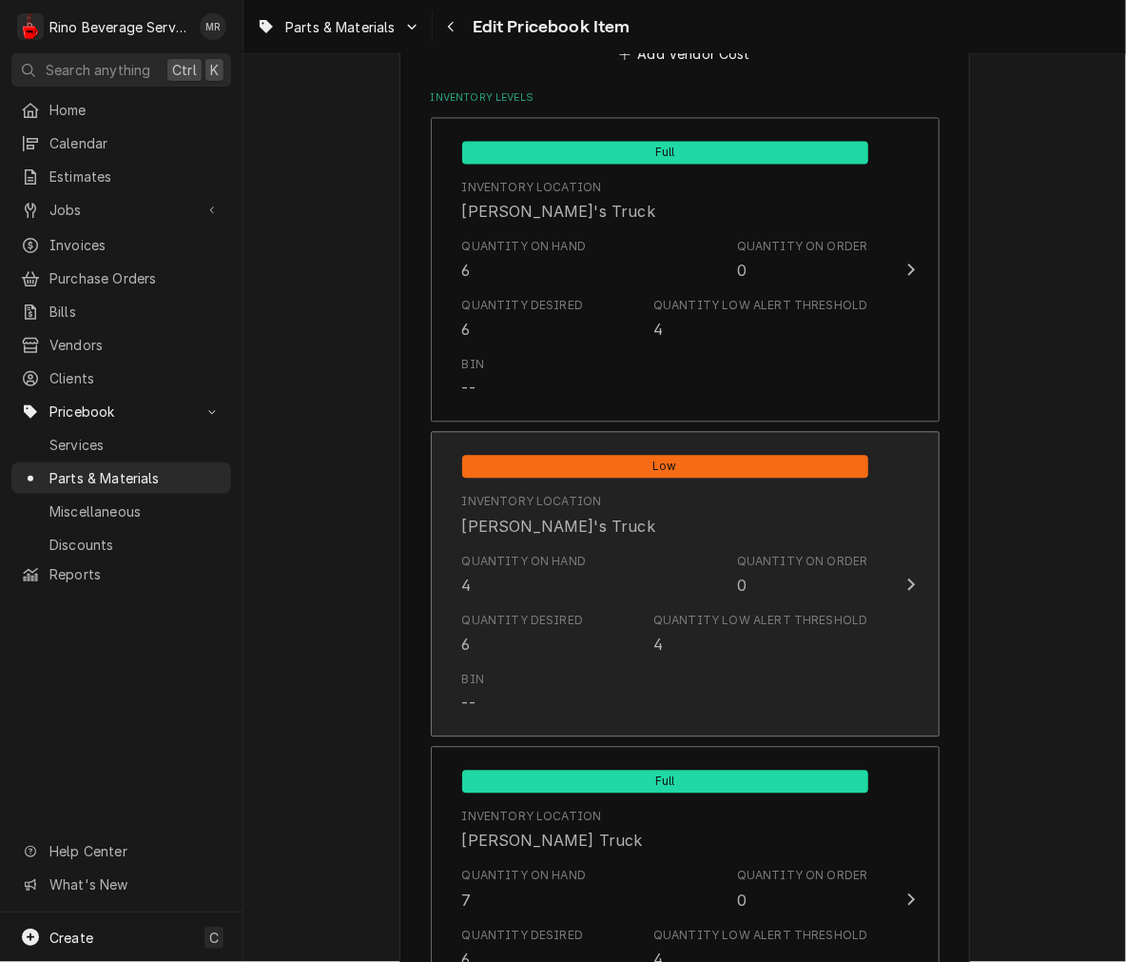
click at [638, 590] on div "Quantity on Hand 4 Quantity on Order 0" at bounding box center [665, 574] width 406 height 59
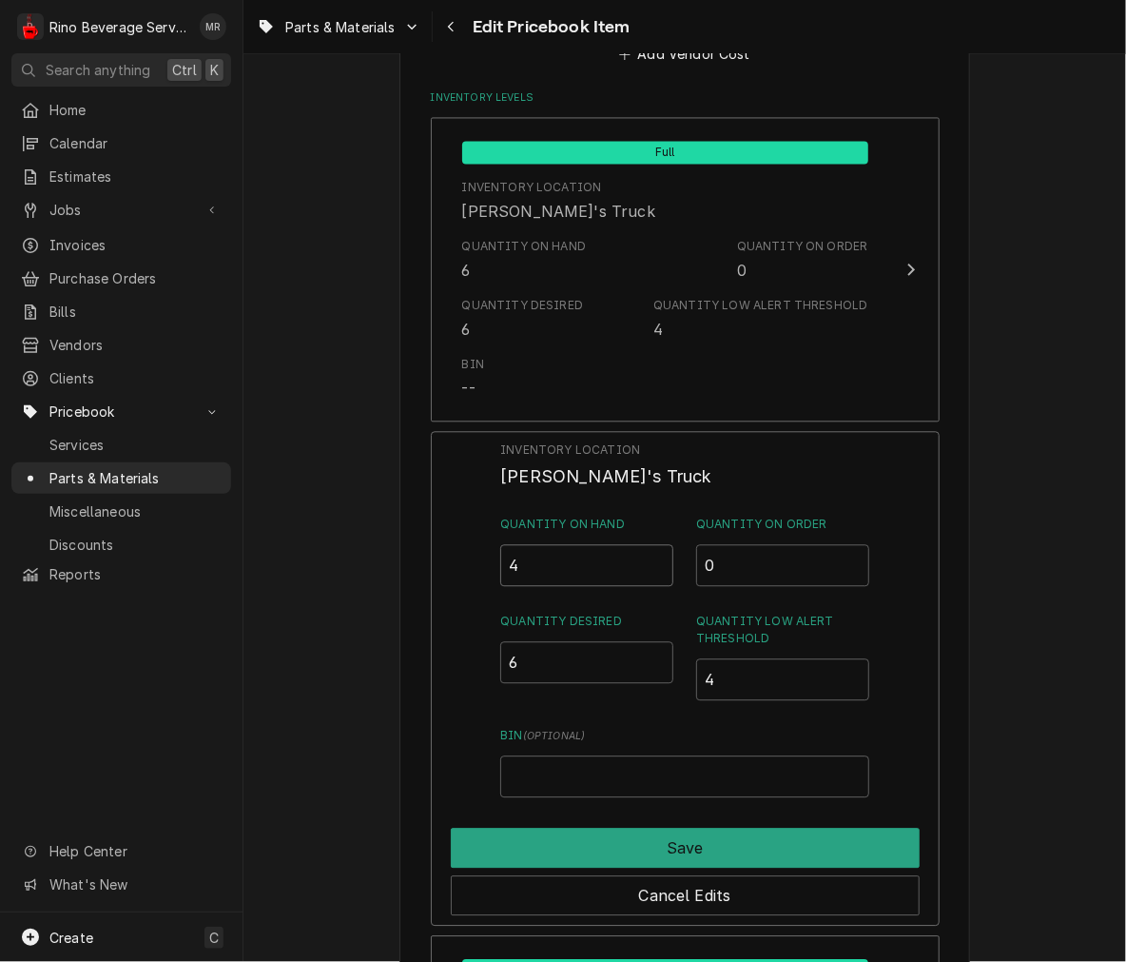
click at [565, 581] on input "4" at bounding box center [586, 565] width 173 height 42
type input "6"
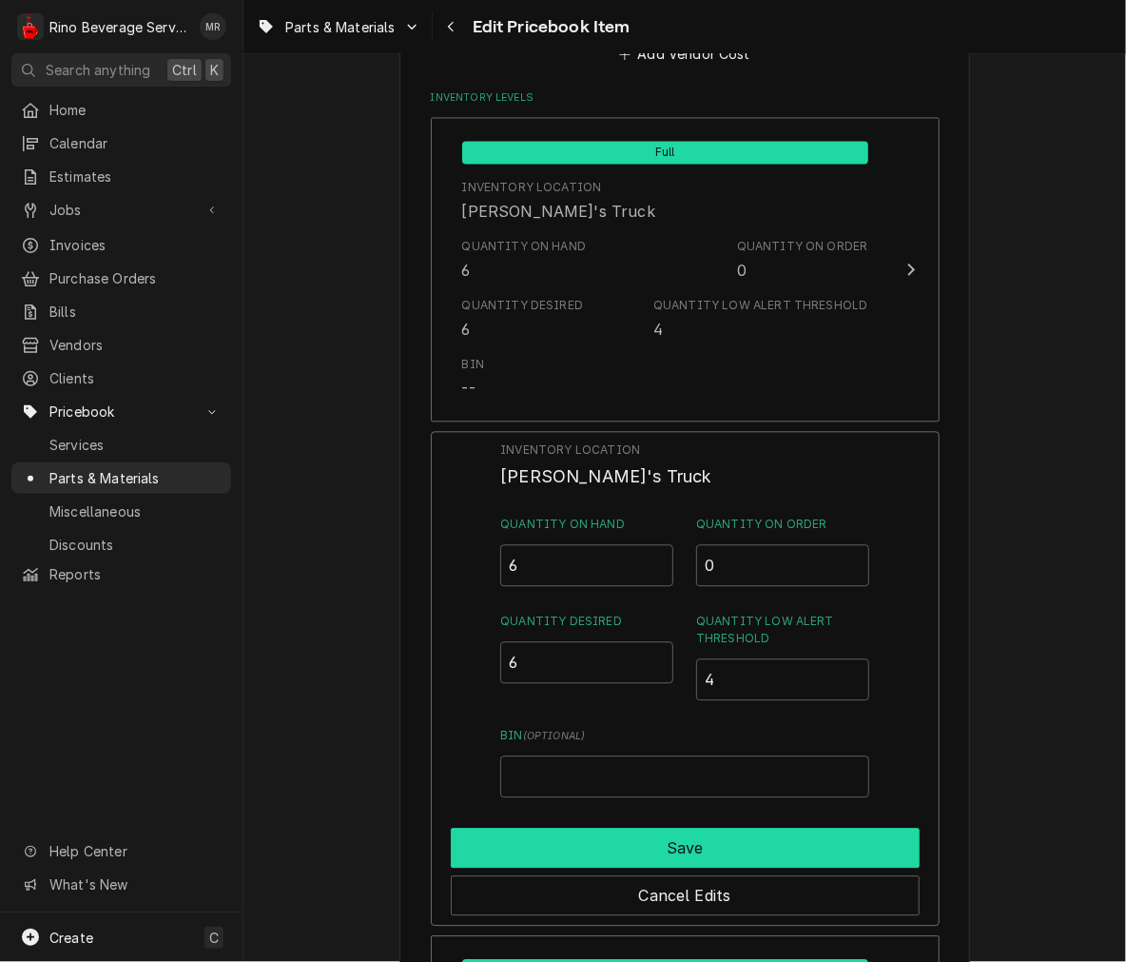
click at [854, 838] on button "Save" at bounding box center [685, 847] width 469 height 40
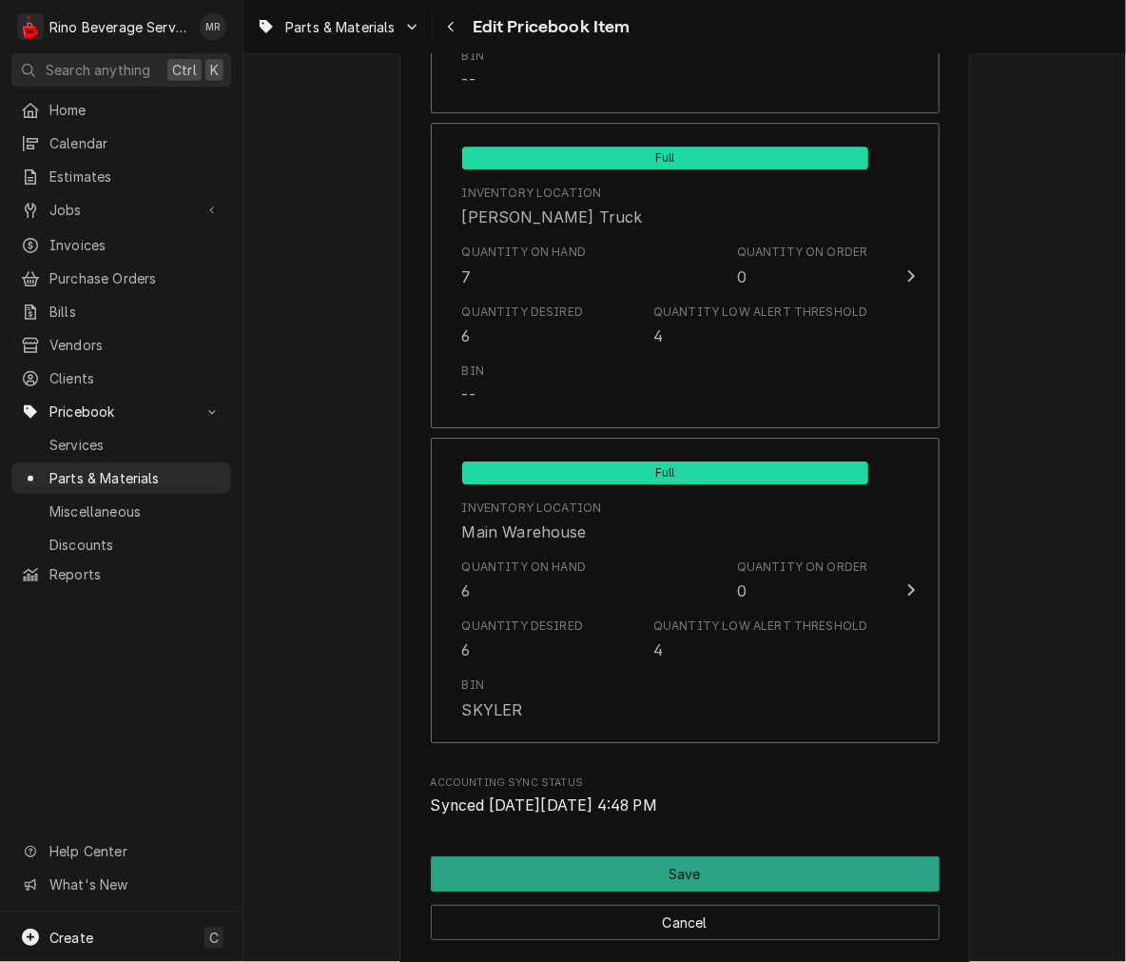
scroll to position [2020, 0]
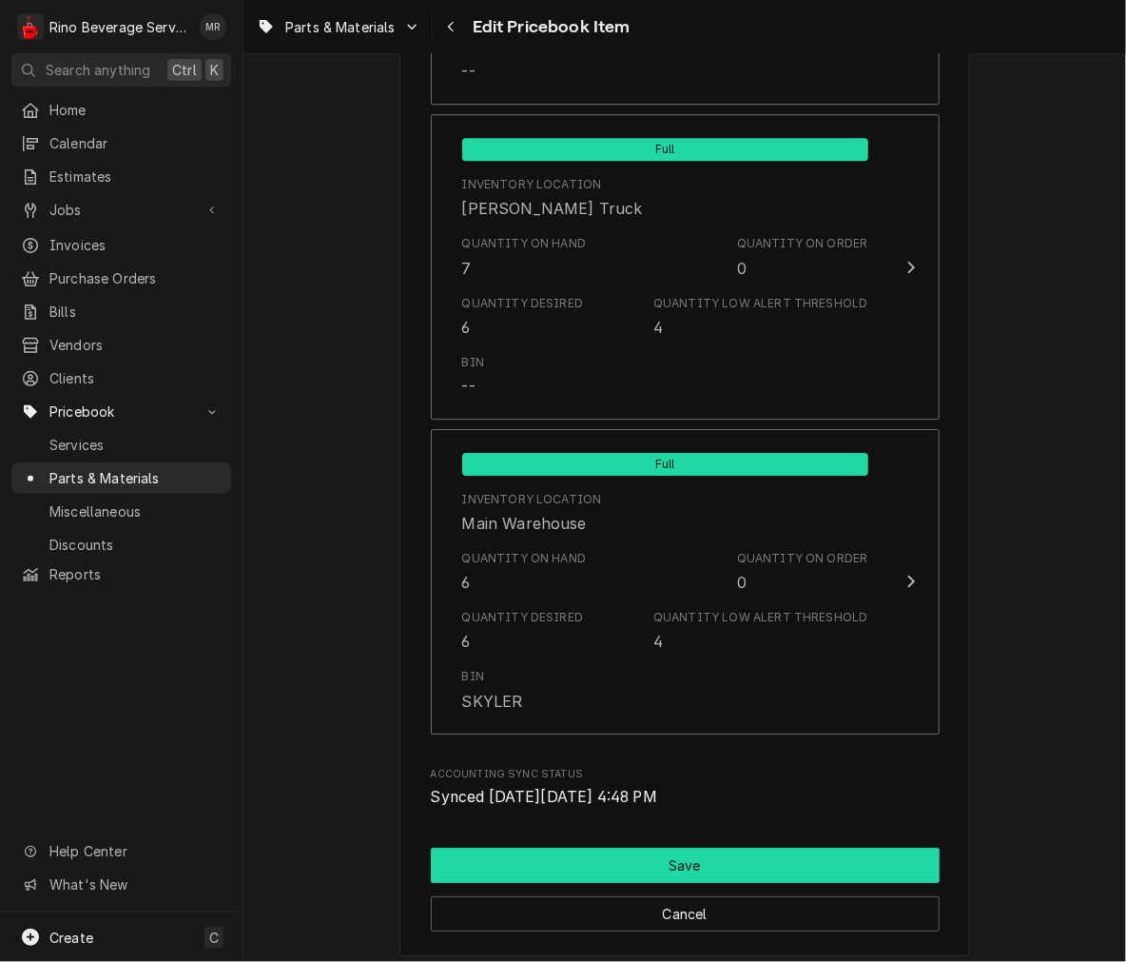
click at [823, 875] on button "Save" at bounding box center [685, 864] width 509 height 35
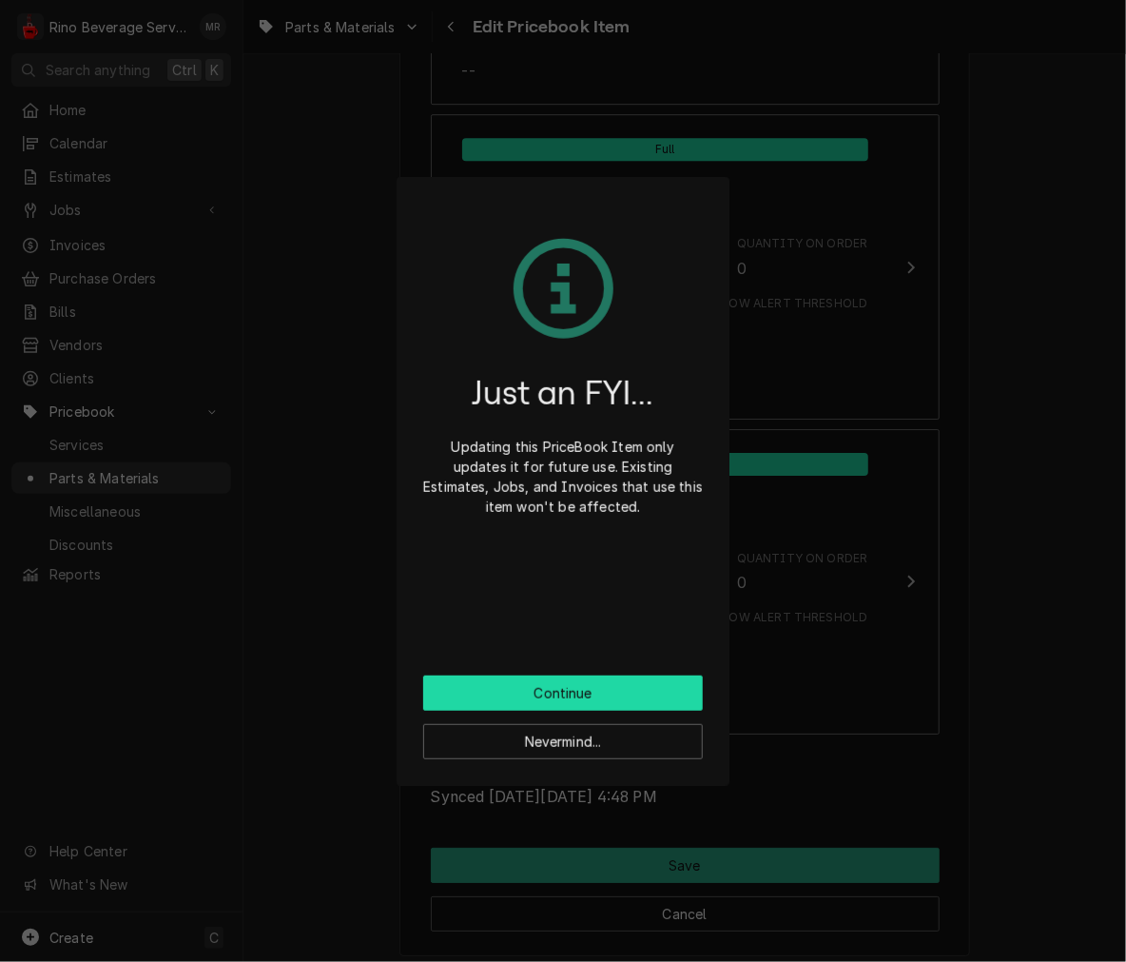
click at [668, 699] on button "Continue" at bounding box center [563, 692] width 280 height 35
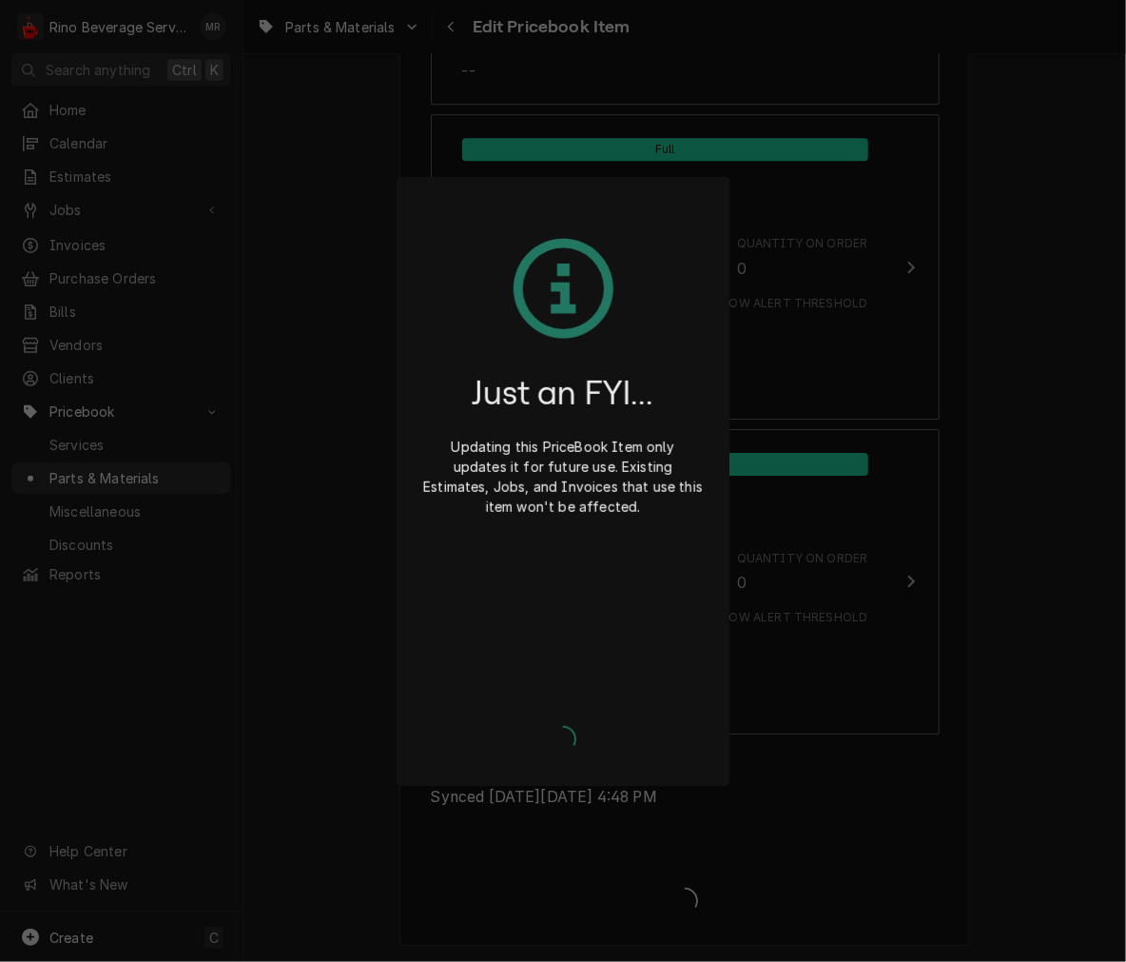
type textarea "x"
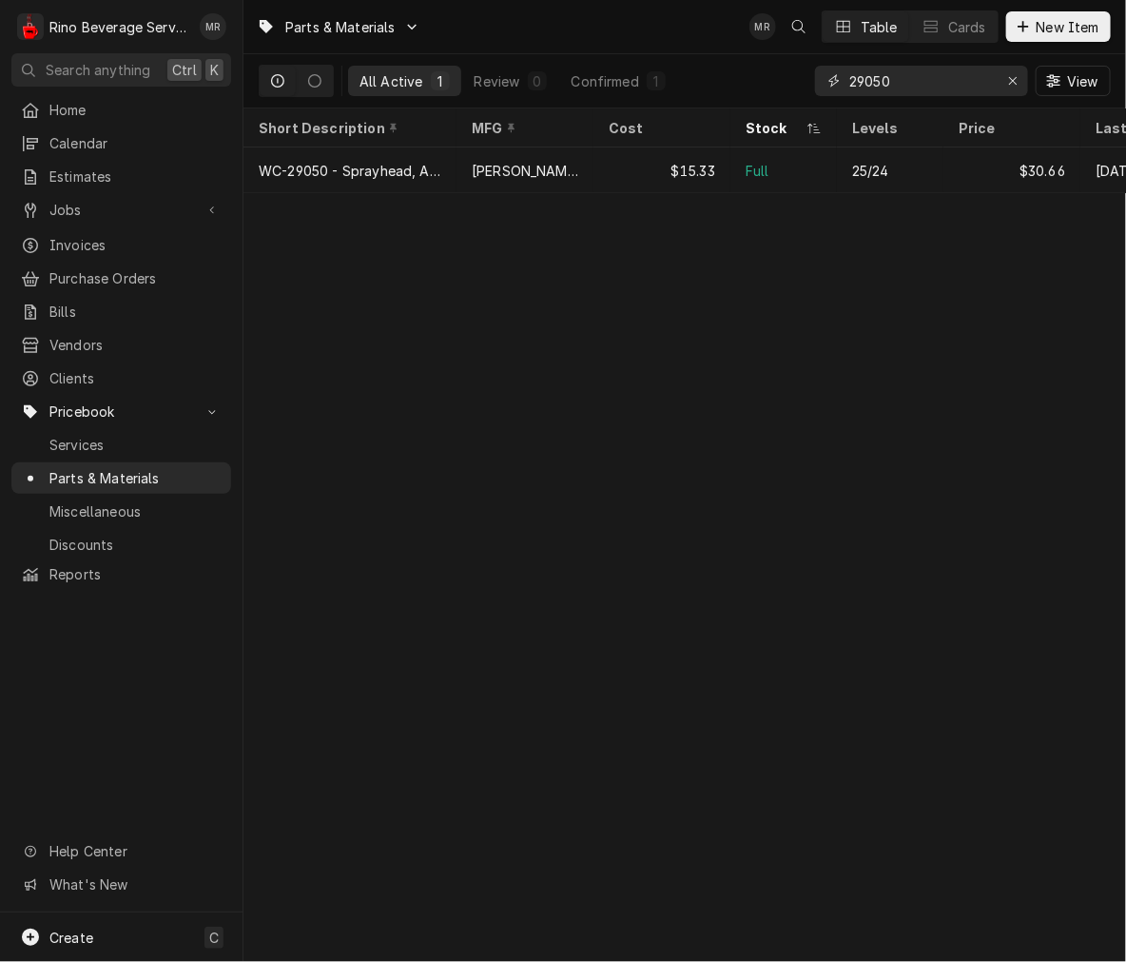
click at [956, 72] on input "29050" at bounding box center [920, 81] width 143 height 30
type input "2"
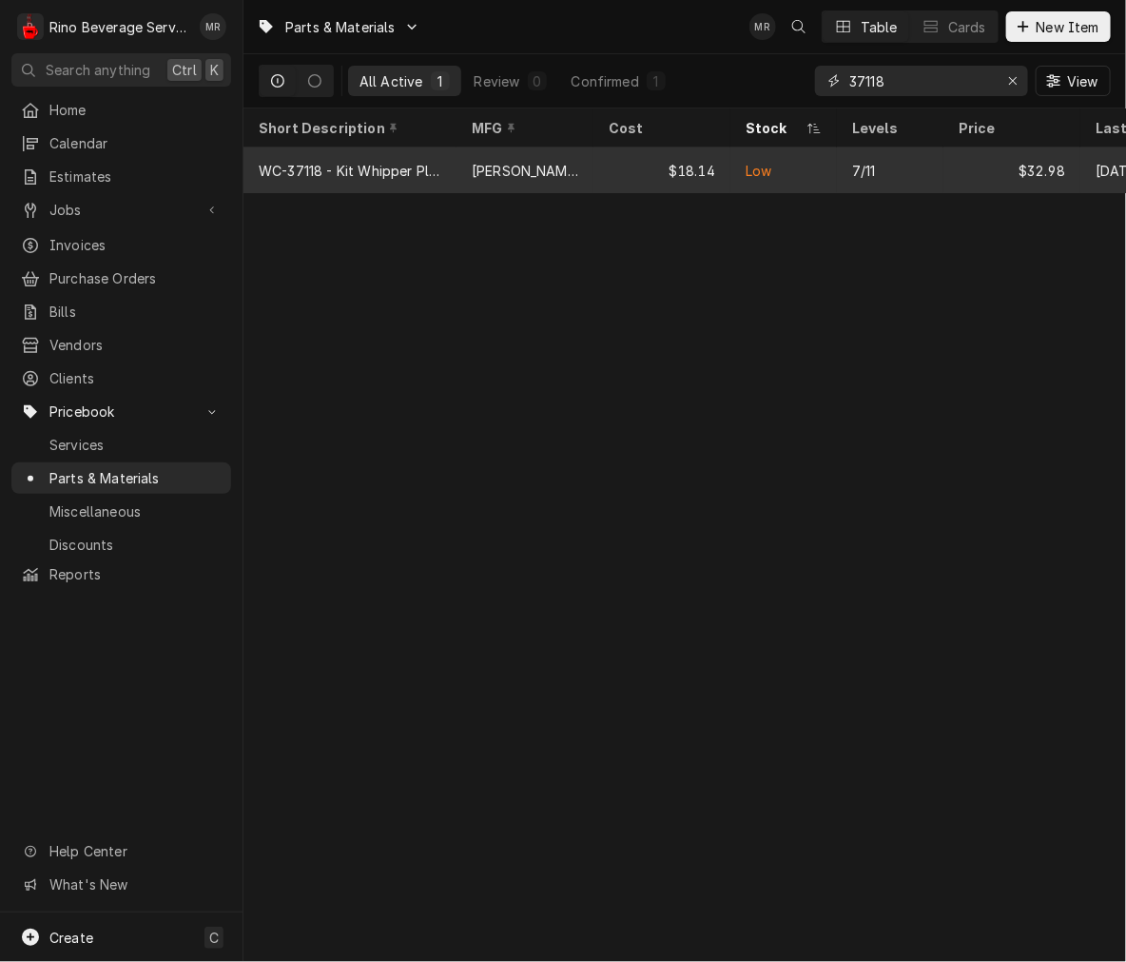
type input "37118"
click at [870, 162] on div "7/11" at bounding box center [864, 171] width 24 height 20
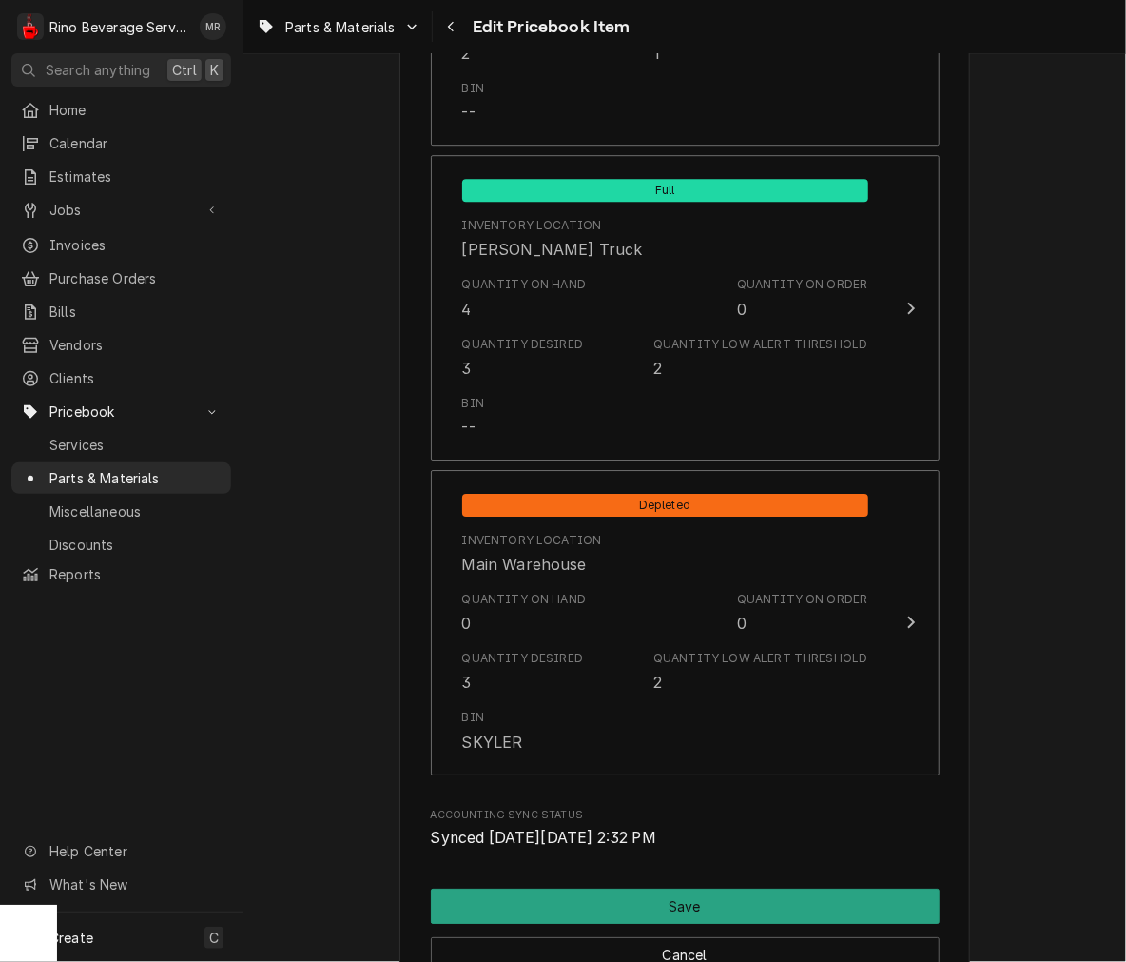
scroll to position [1988, 0]
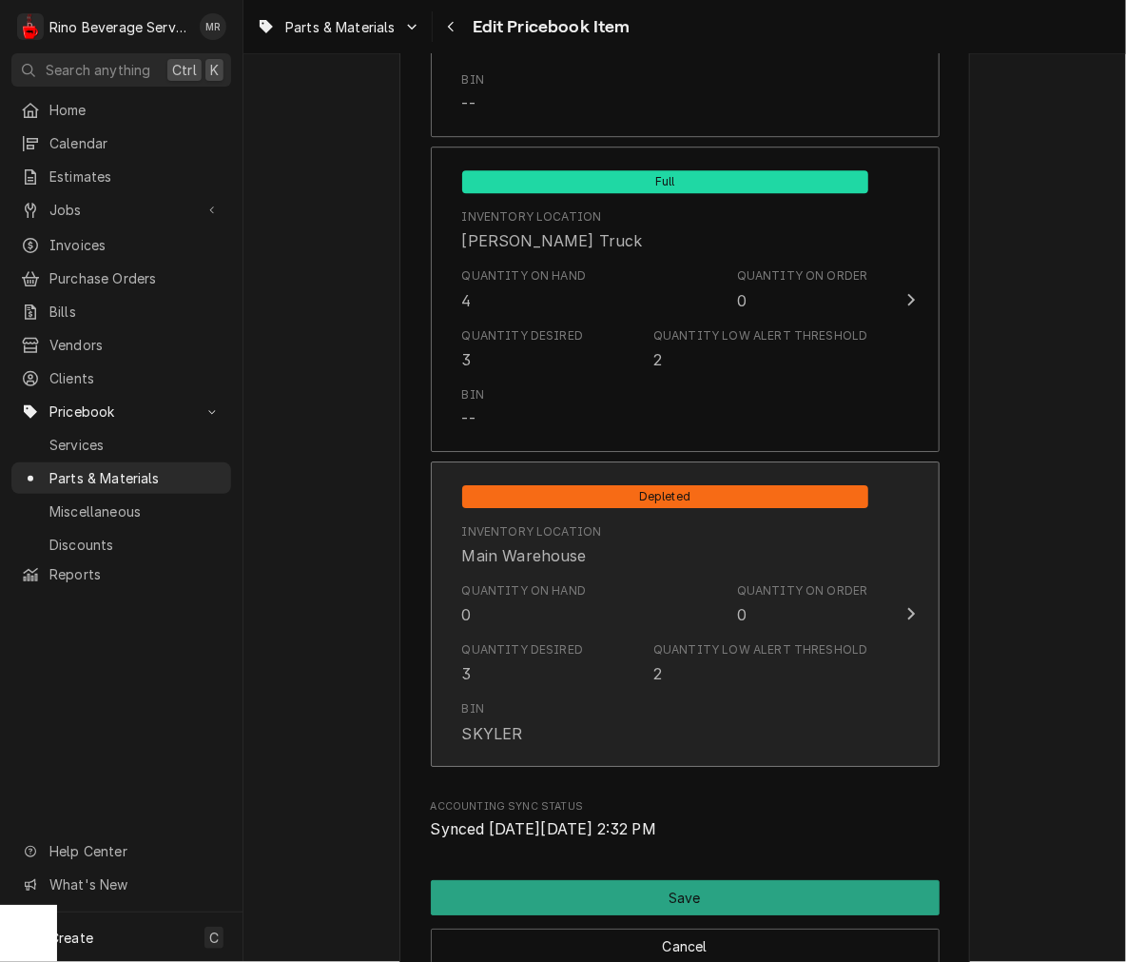
click at [927, 641] on button "Depleted Inventory Location Main Warehouse Quantity on Hand 0 Quantity on Order…" at bounding box center [685, 613] width 509 height 305
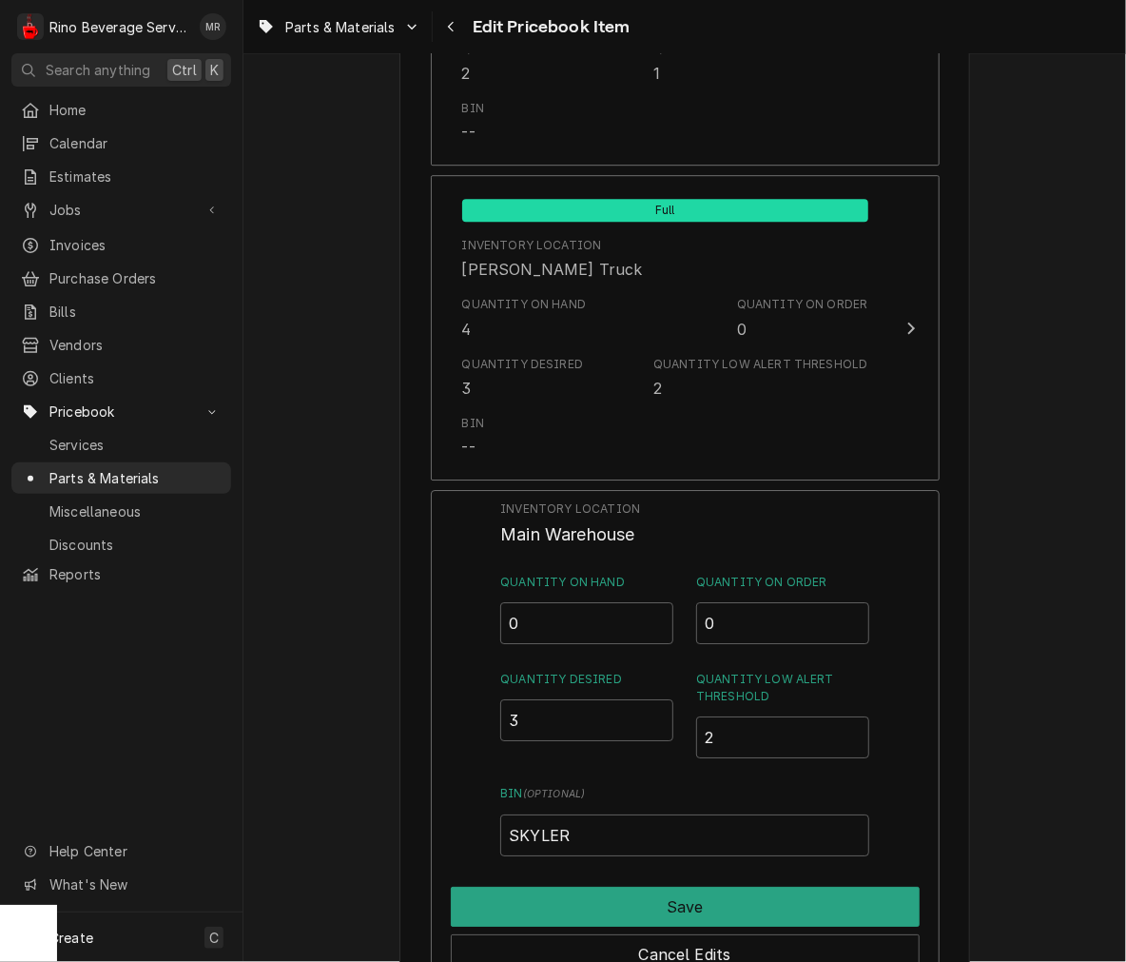
scroll to position [1966, 0]
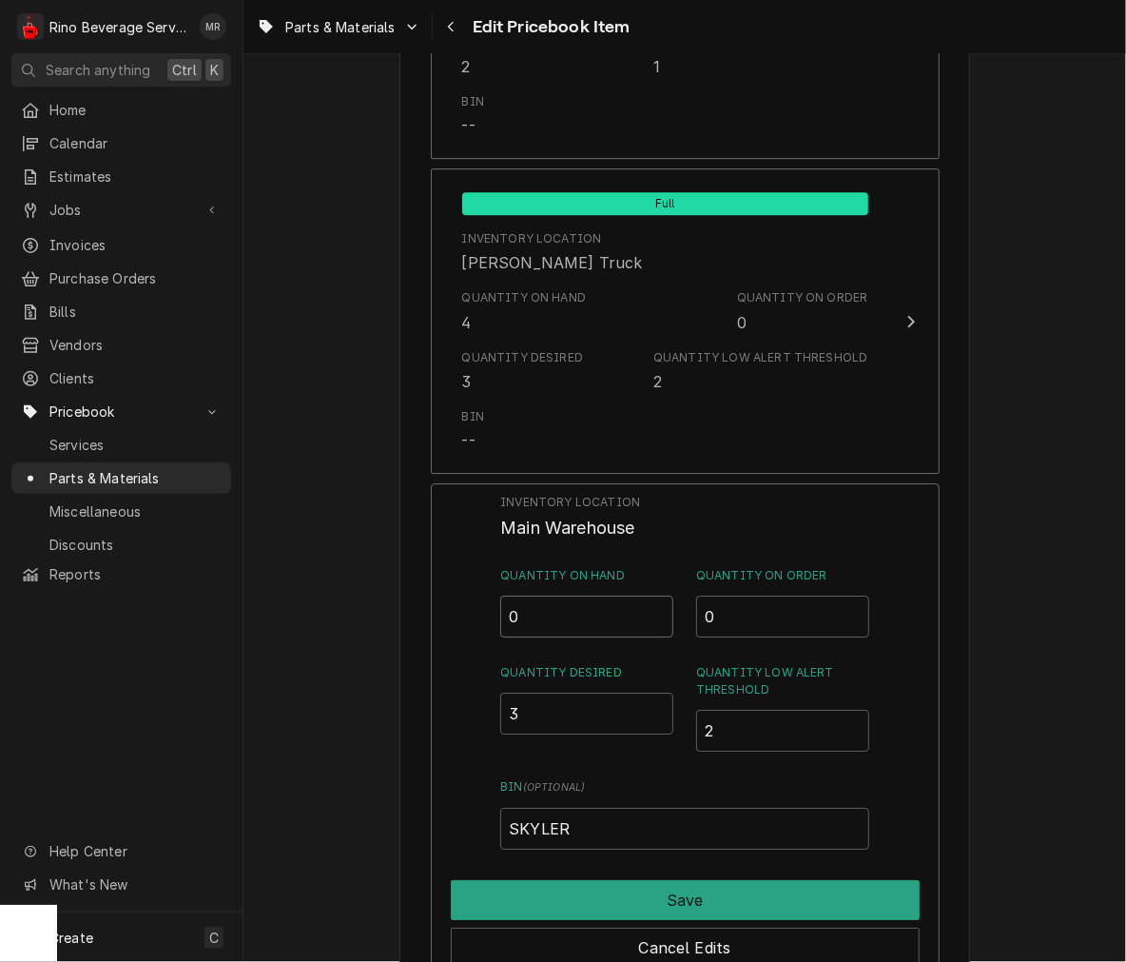
click at [632, 620] on input "0" at bounding box center [586, 616] width 173 height 42
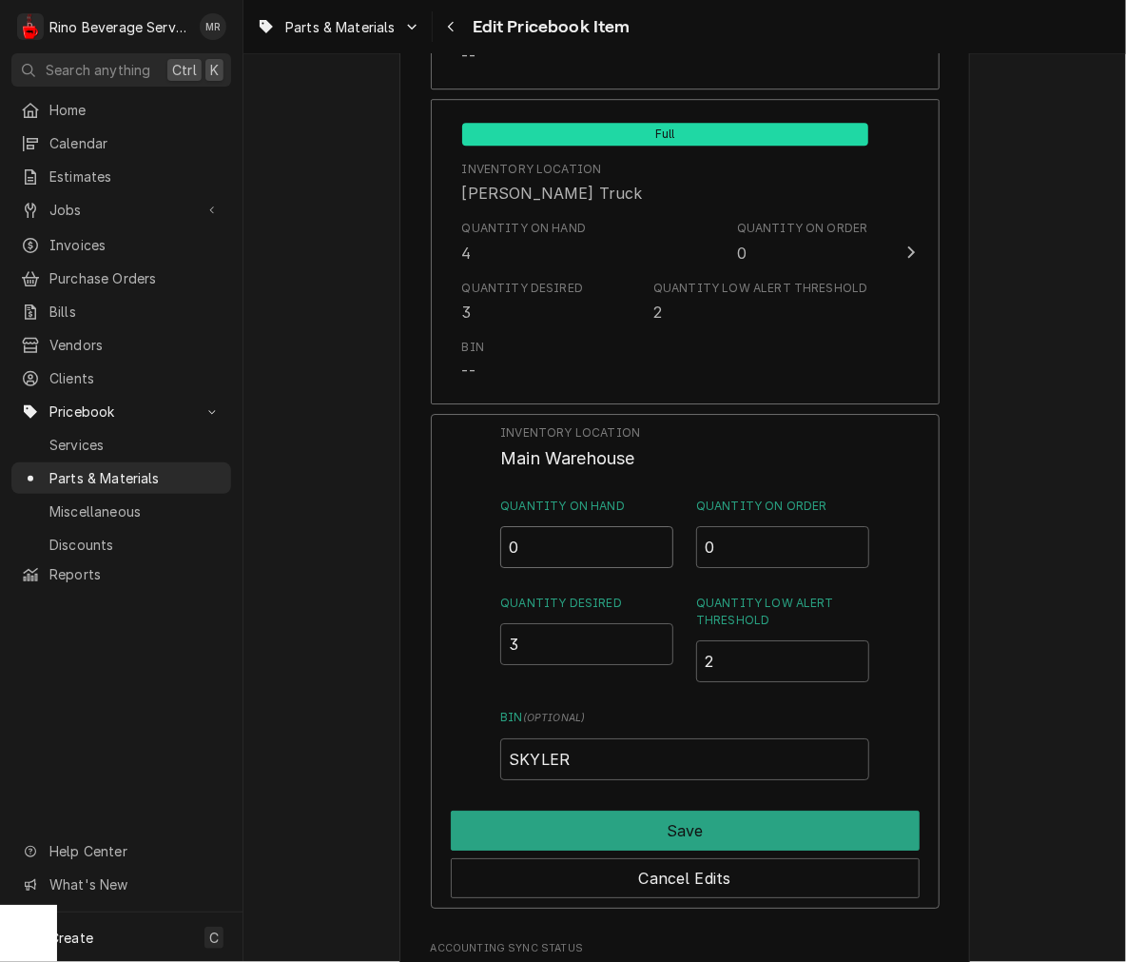
scroll to position [2033, 0]
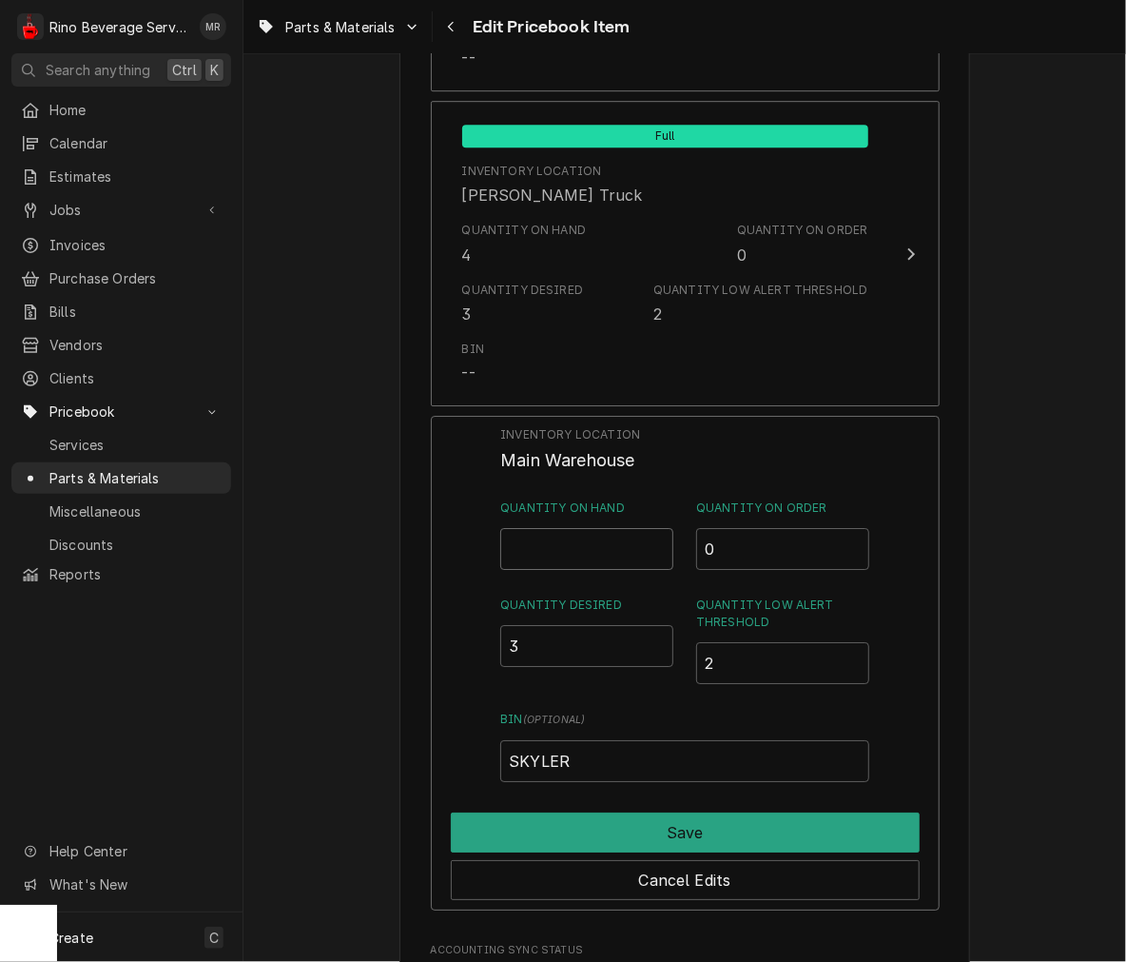
type input "2"
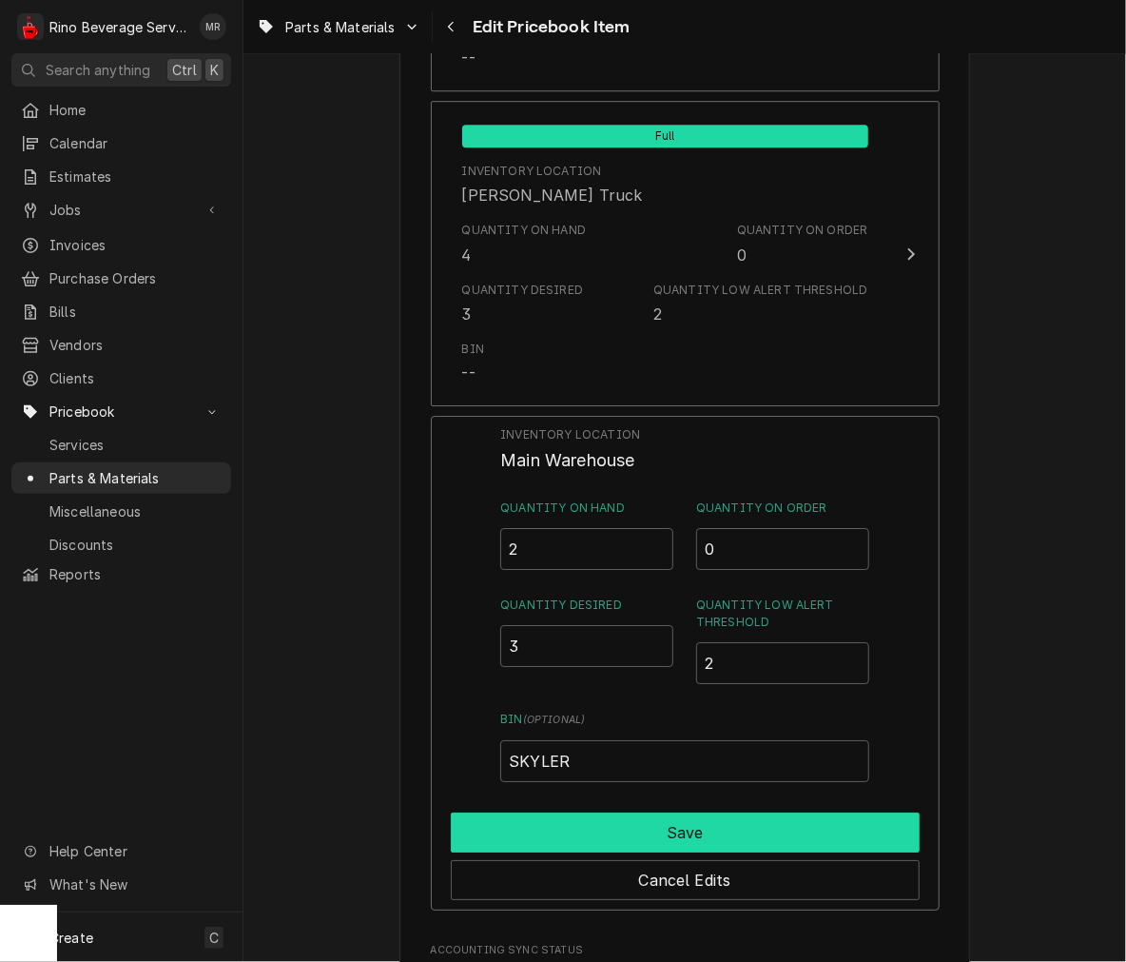
click at [877, 814] on button "Save" at bounding box center [685, 832] width 469 height 40
type textarea "x"
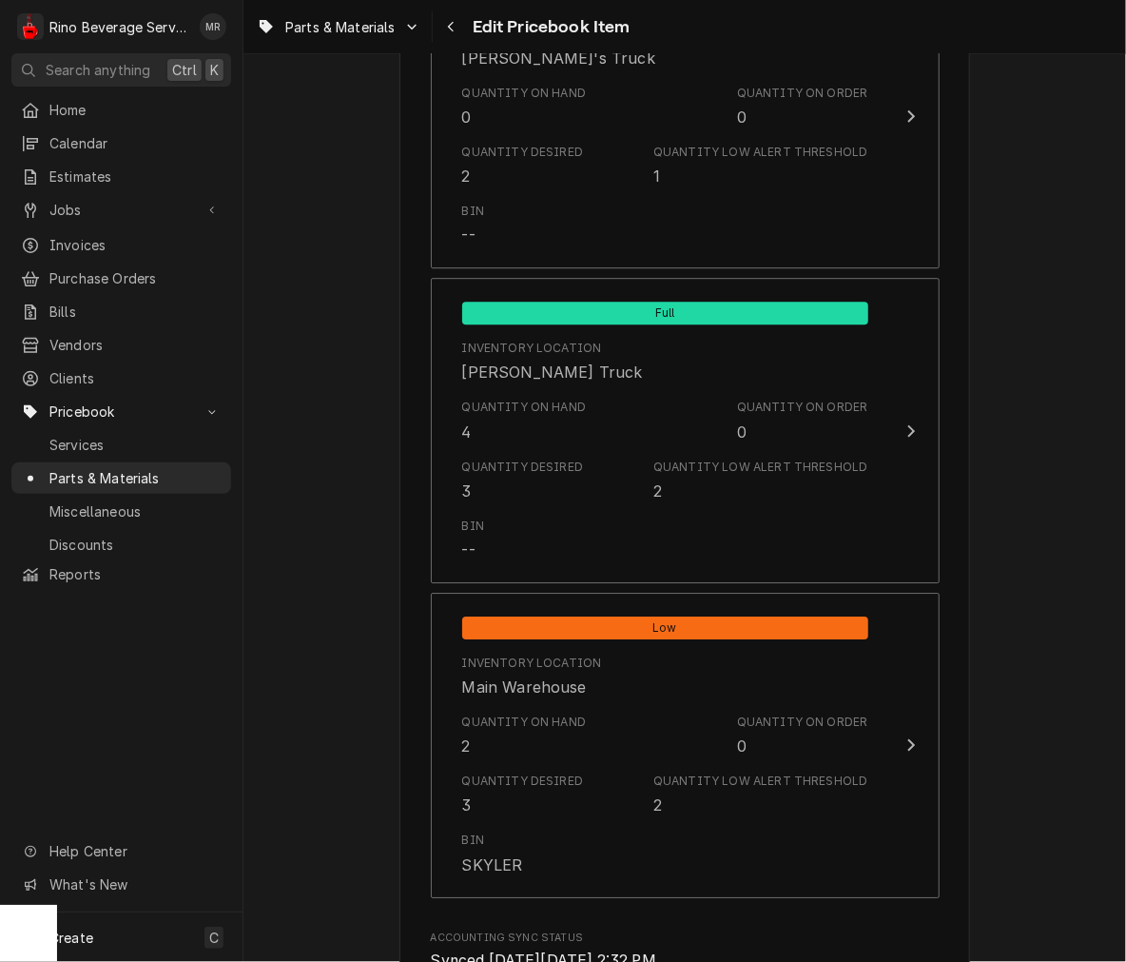
scroll to position [1715, 0]
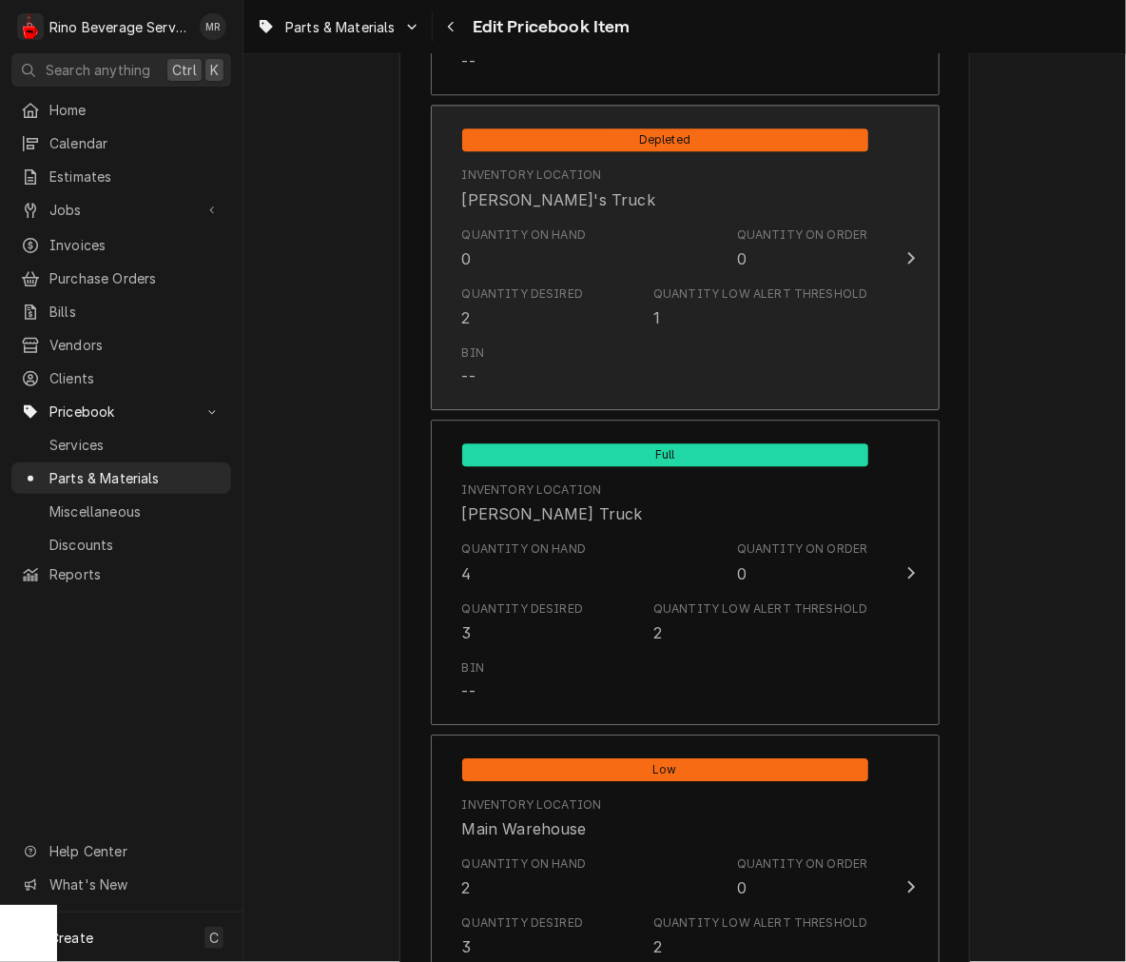
click at [652, 308] on div "Quantity Desired 2 Quantity Low Alert Threshold 1" at bounding box center [665, 307] width 406 height 59
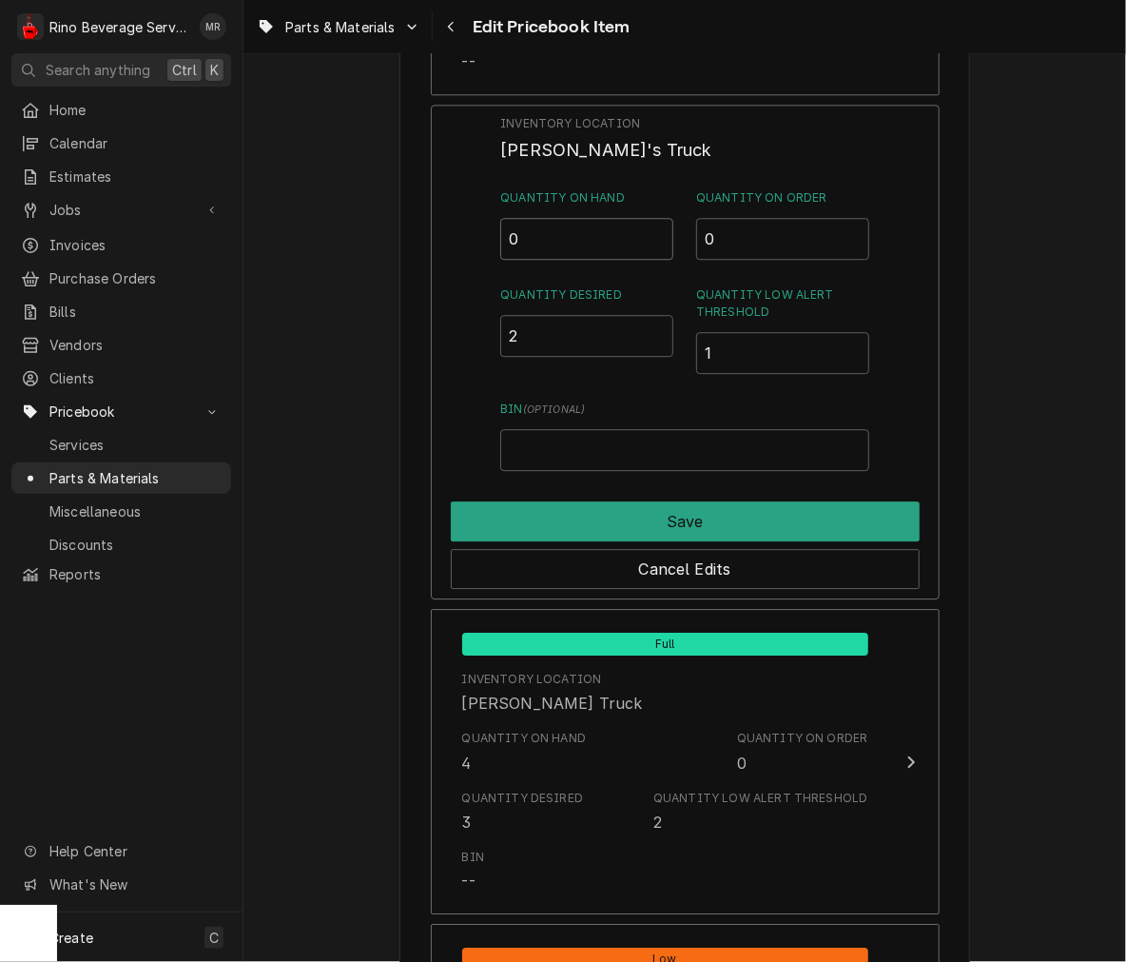
click at [564, 241] on input "0" at bounding box center [586, 239] width 173 height 42
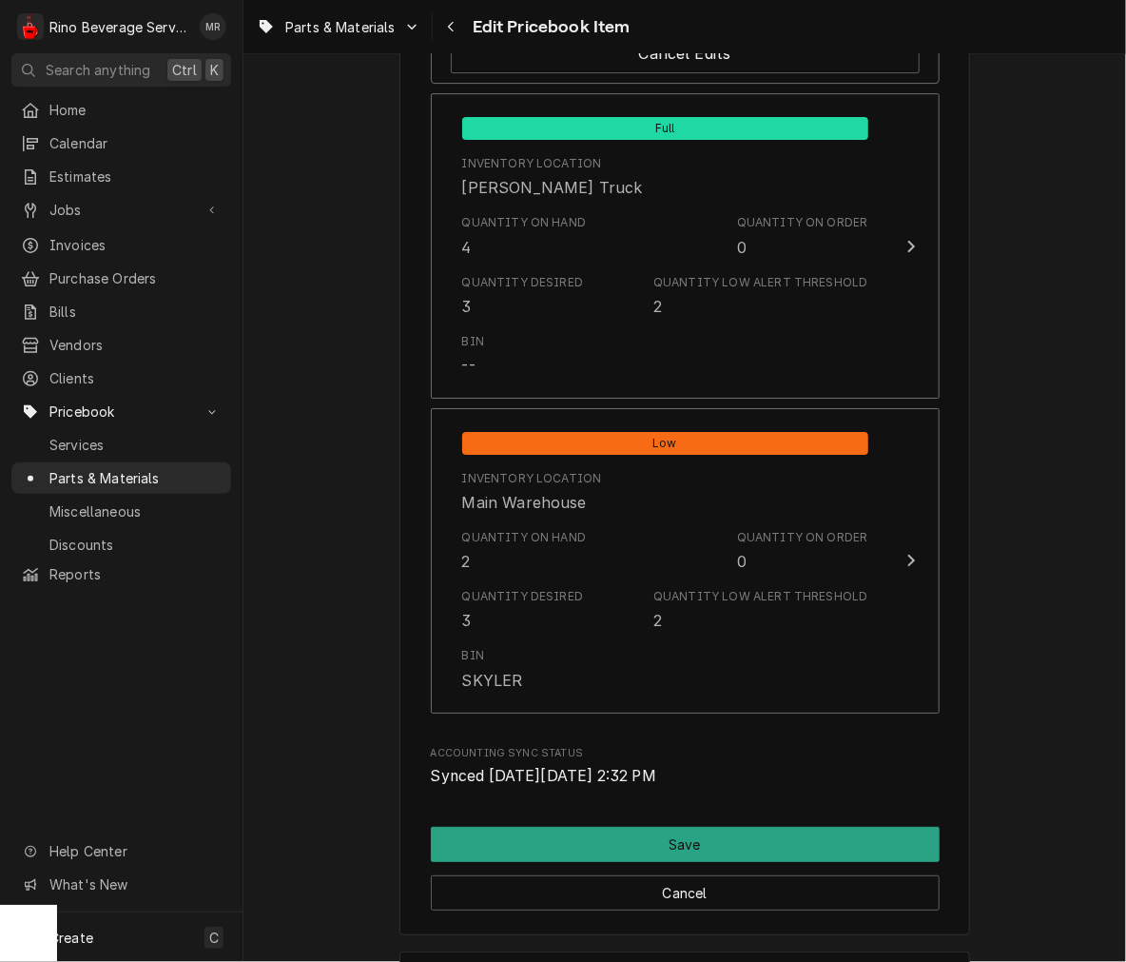
scroll to position [2267, 0]
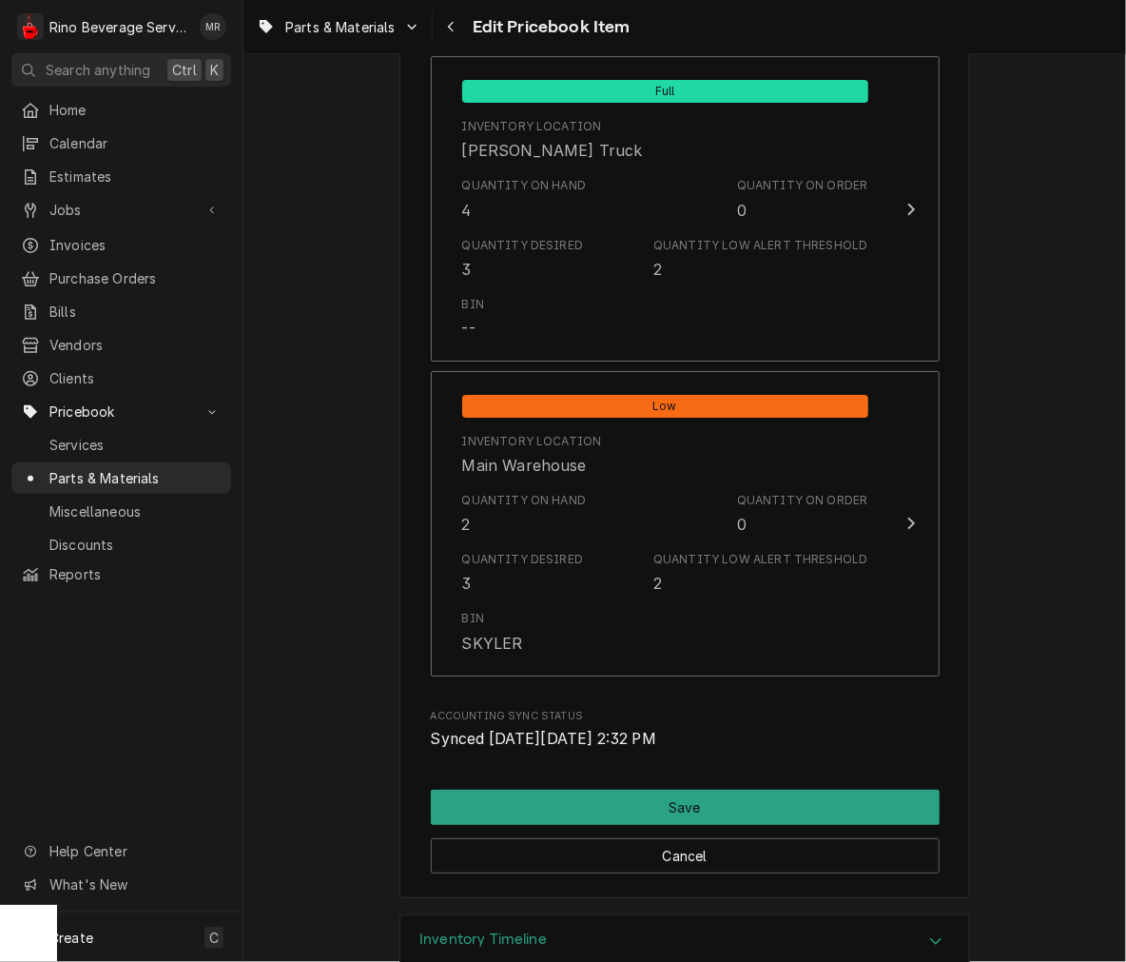
type input "2"
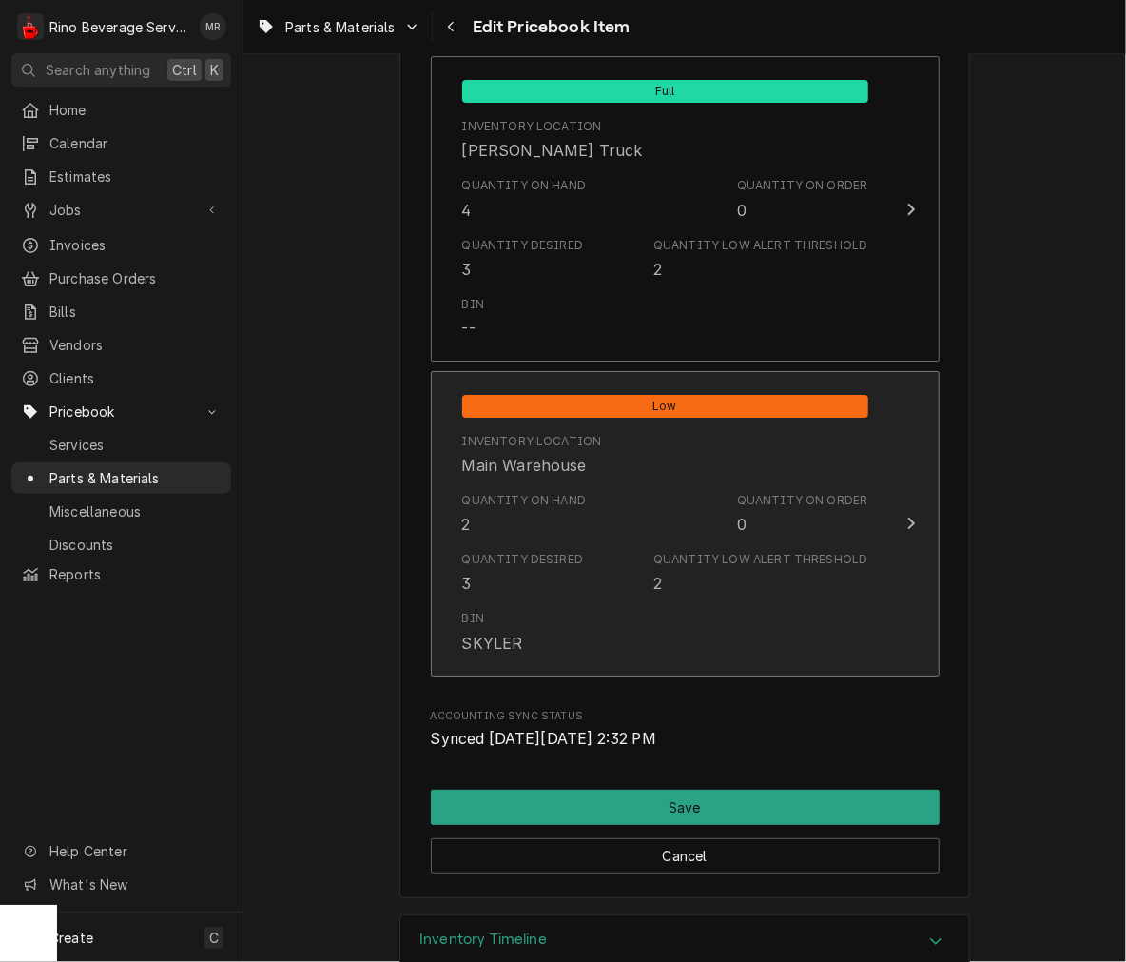
click at [772, 578] on div "Quantity Low Alert Threshold 2" at bounding box center [760, 573] width 214 height 44
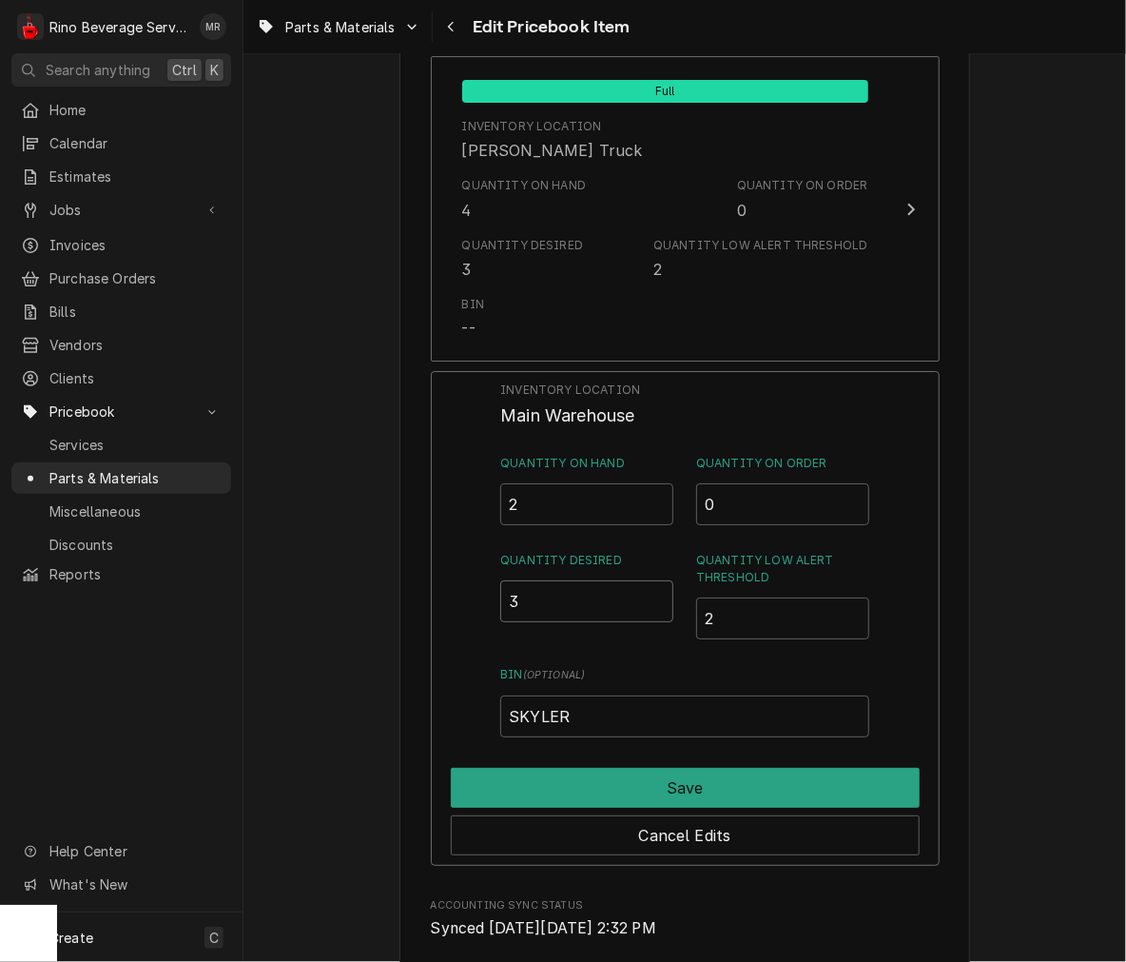
click at [595, 615] on input "3" at bounding box center [586, 601] width 173 height 42
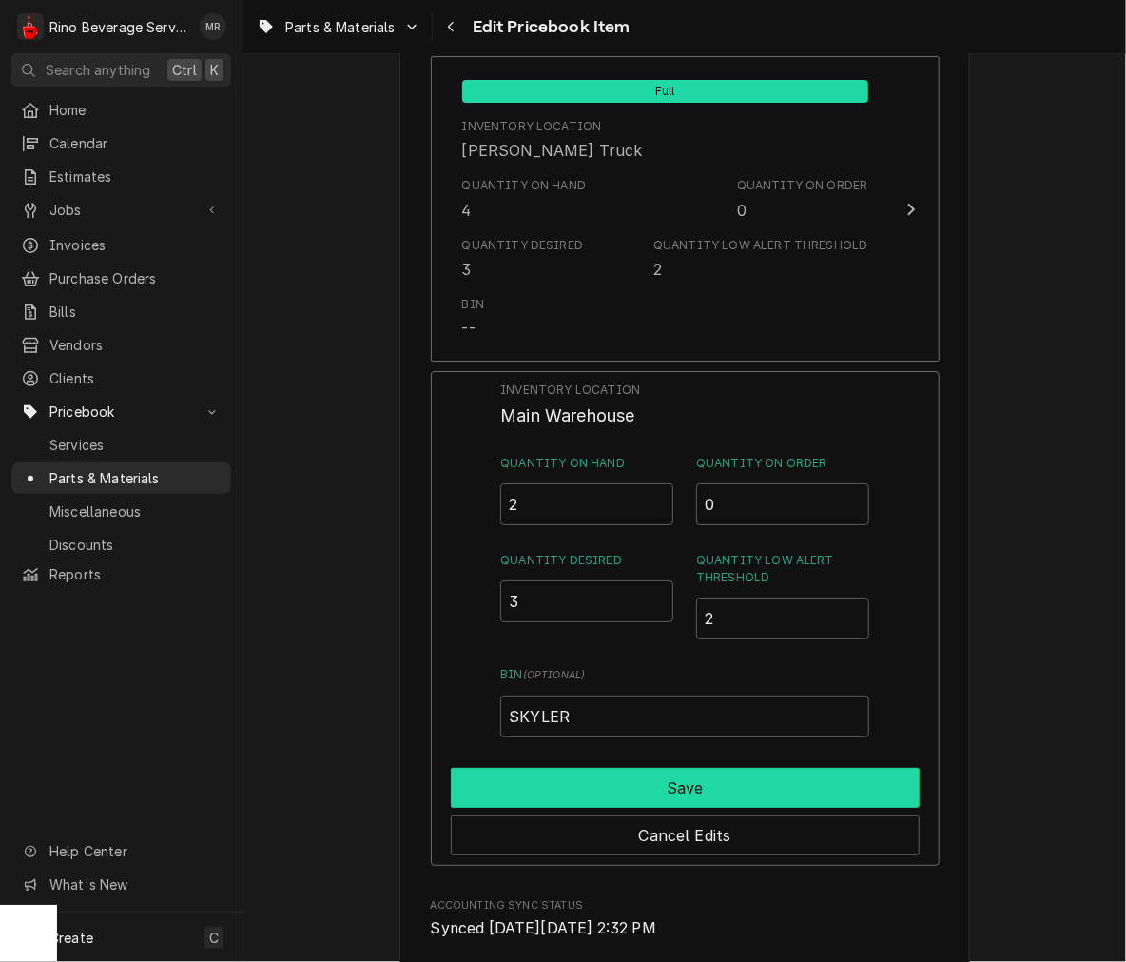
click at [751, 778] on button "Save" at bounding box center [685, 788] width 469 height 40
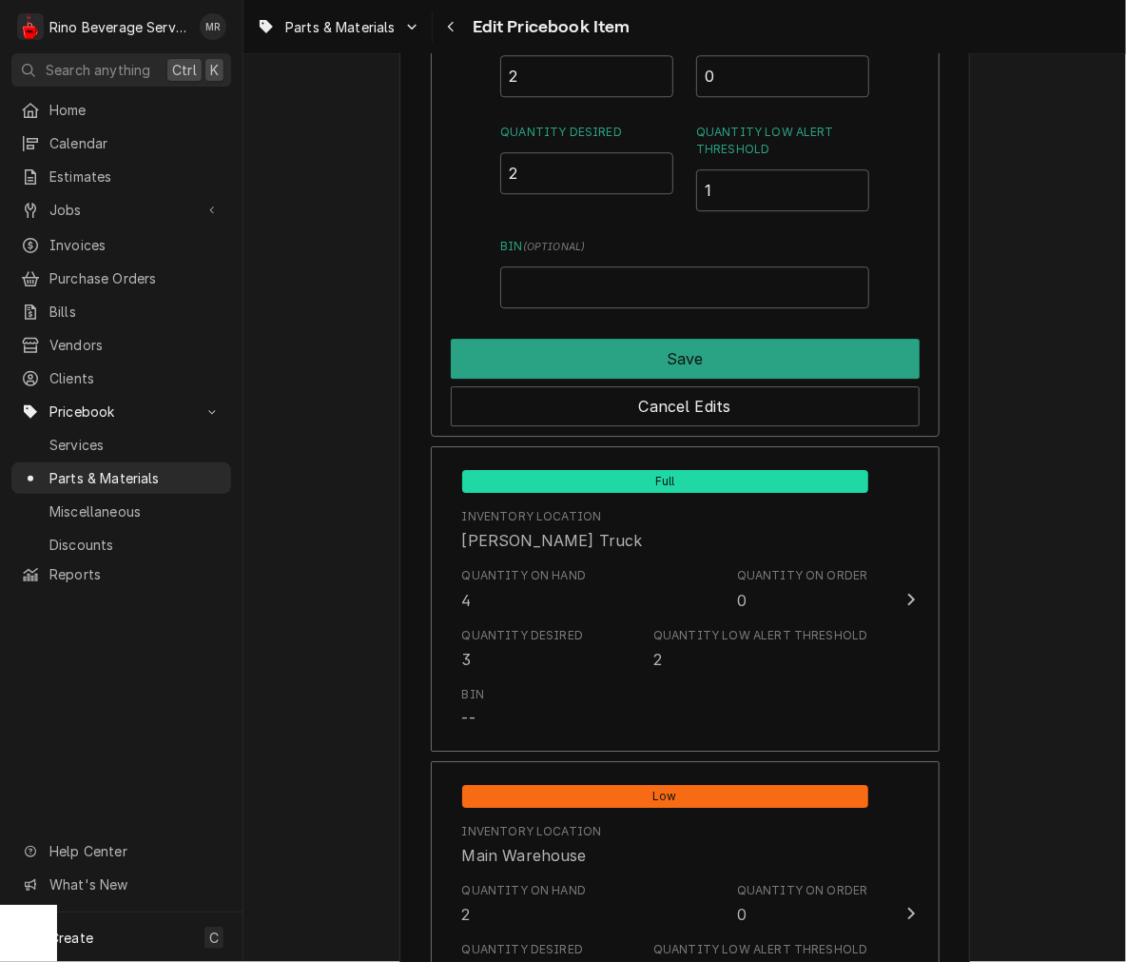
click at [824, 354] on button "Save" at bounding box center [685, 359] width 469 height 40
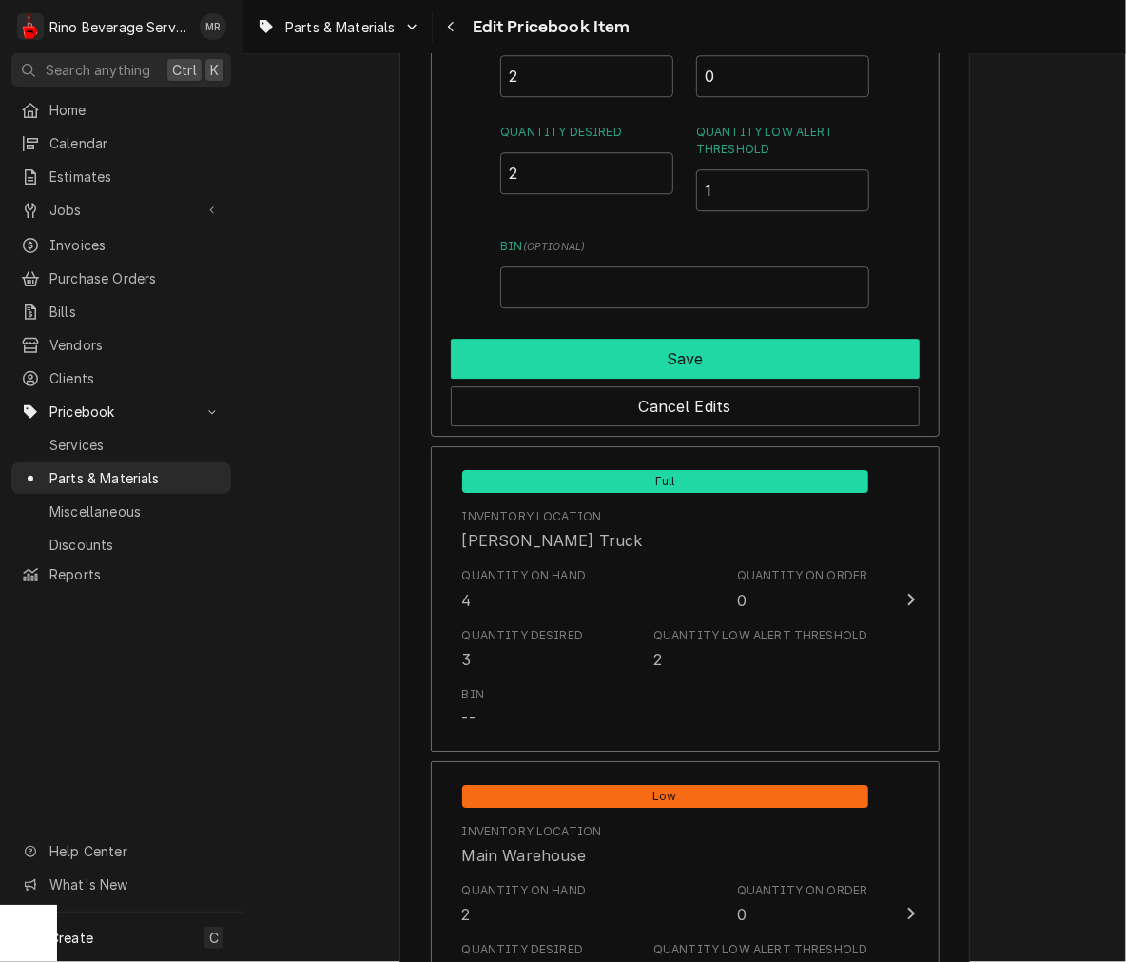
type textarea "x"
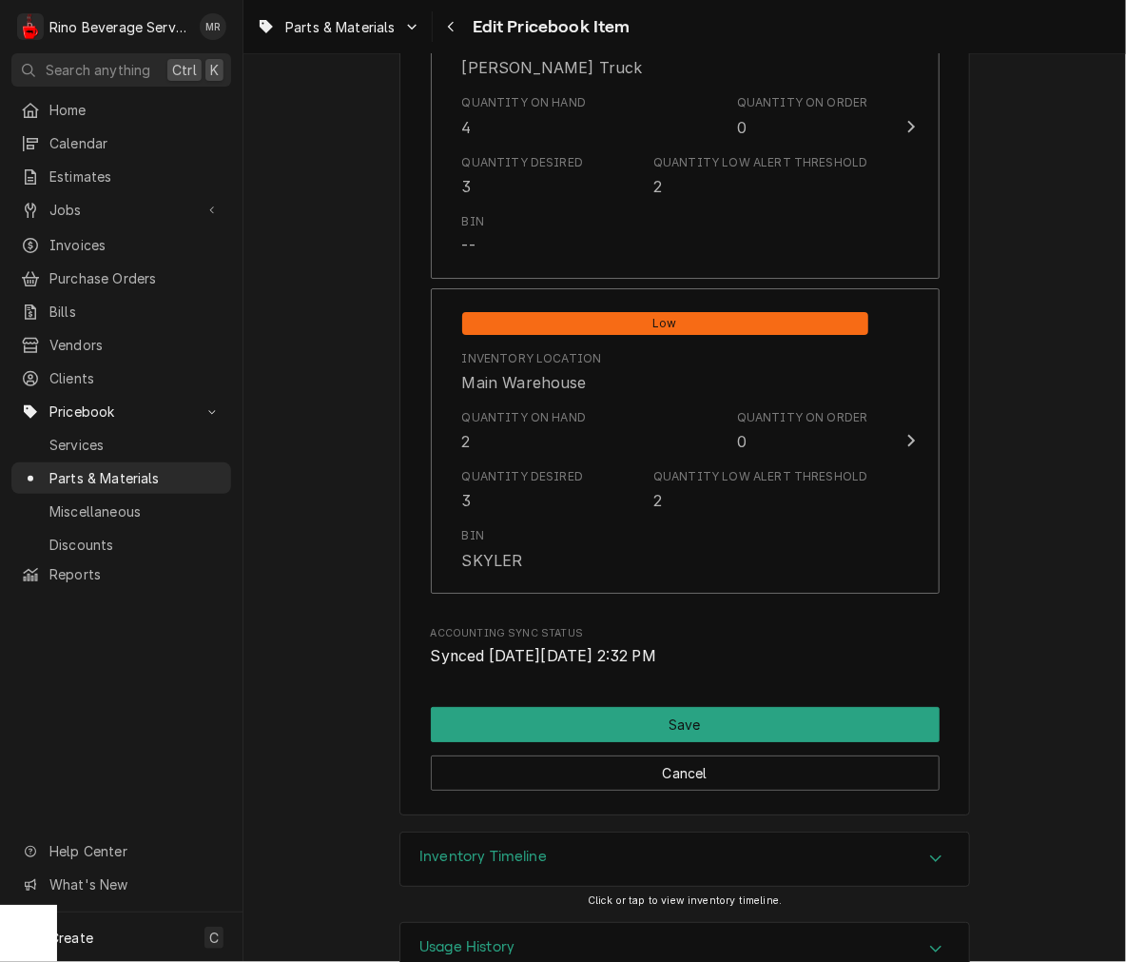
scroll to position [2165, 0]
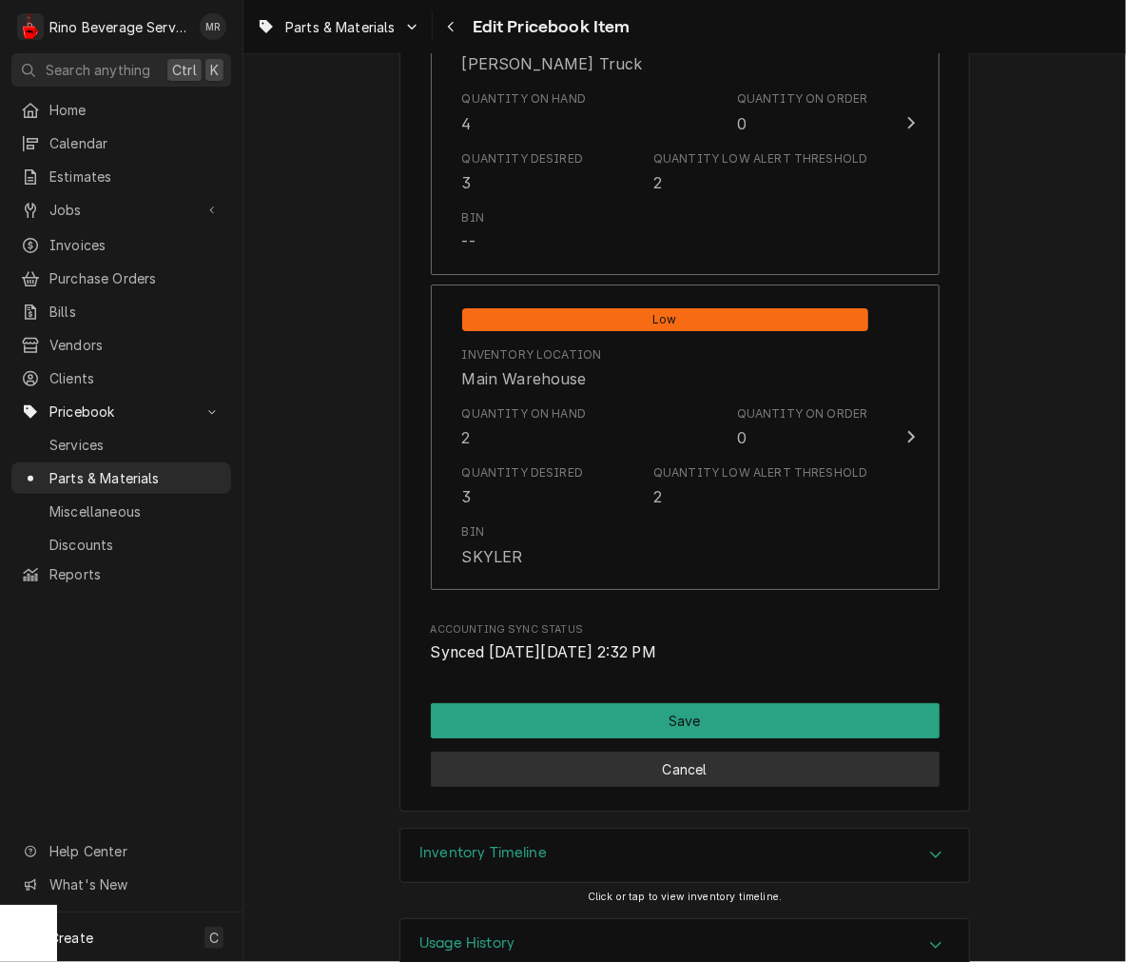
click at [769, 752] on button "Cancel" at bounding box center [685, 768] width 509 height 35
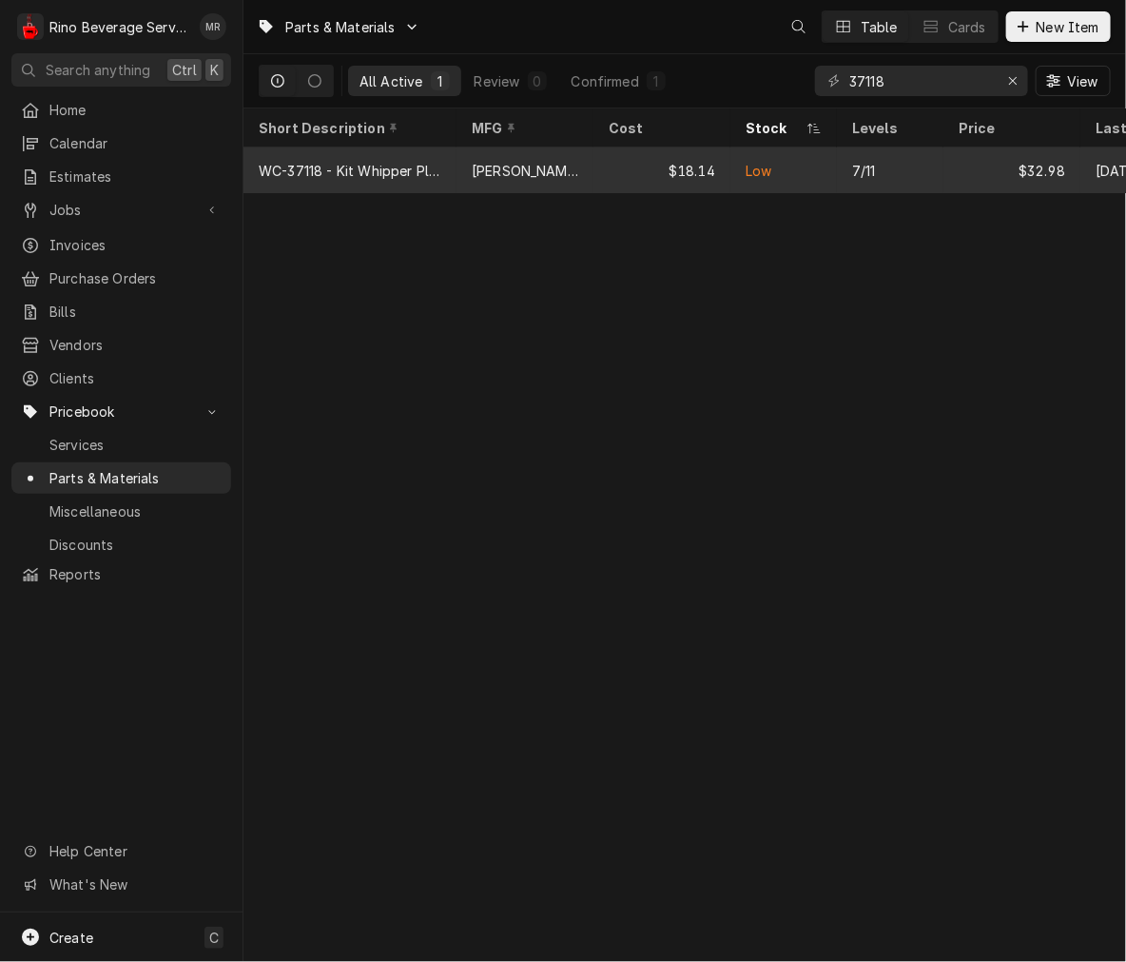
click at [877, 160] on div "7/11" at bounding box center [890, 170] width 107 height 46
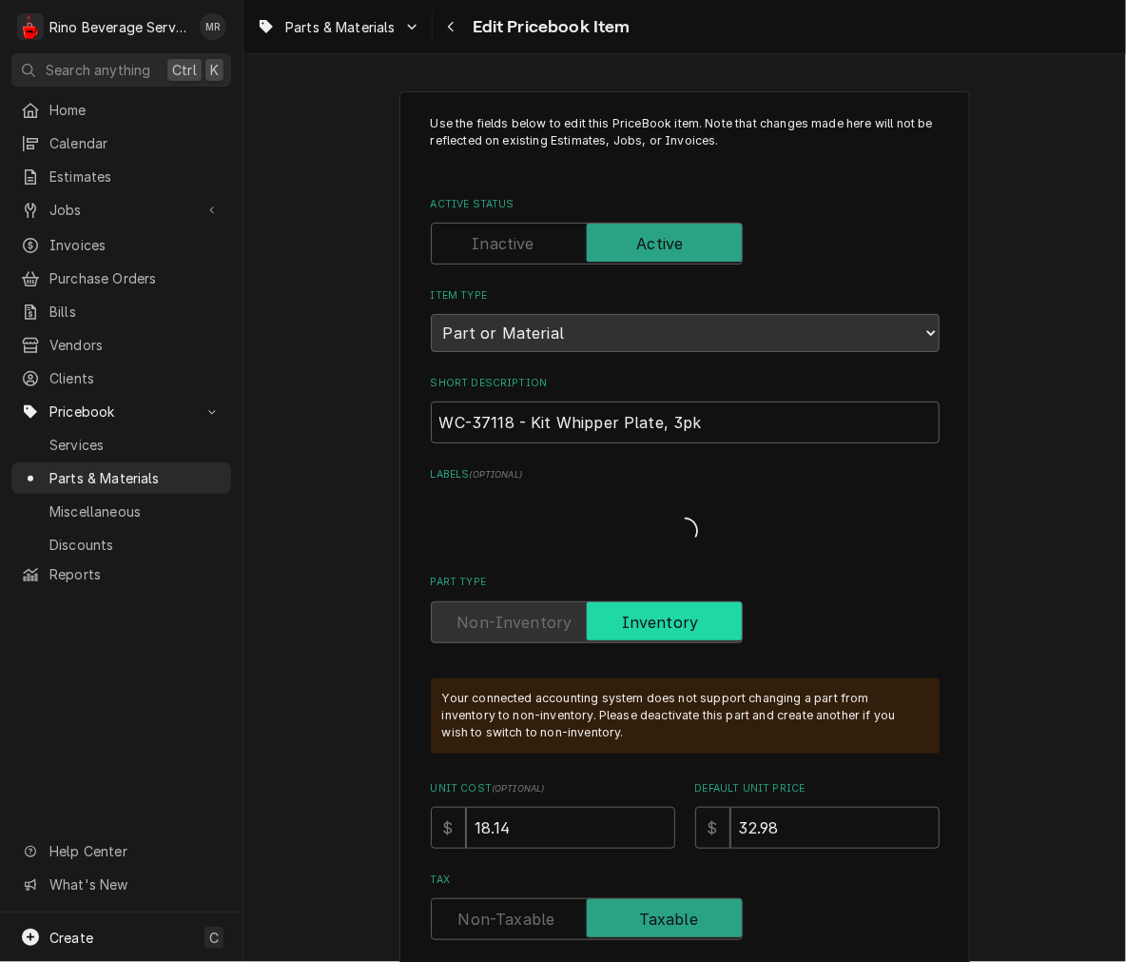
type textarea "x"
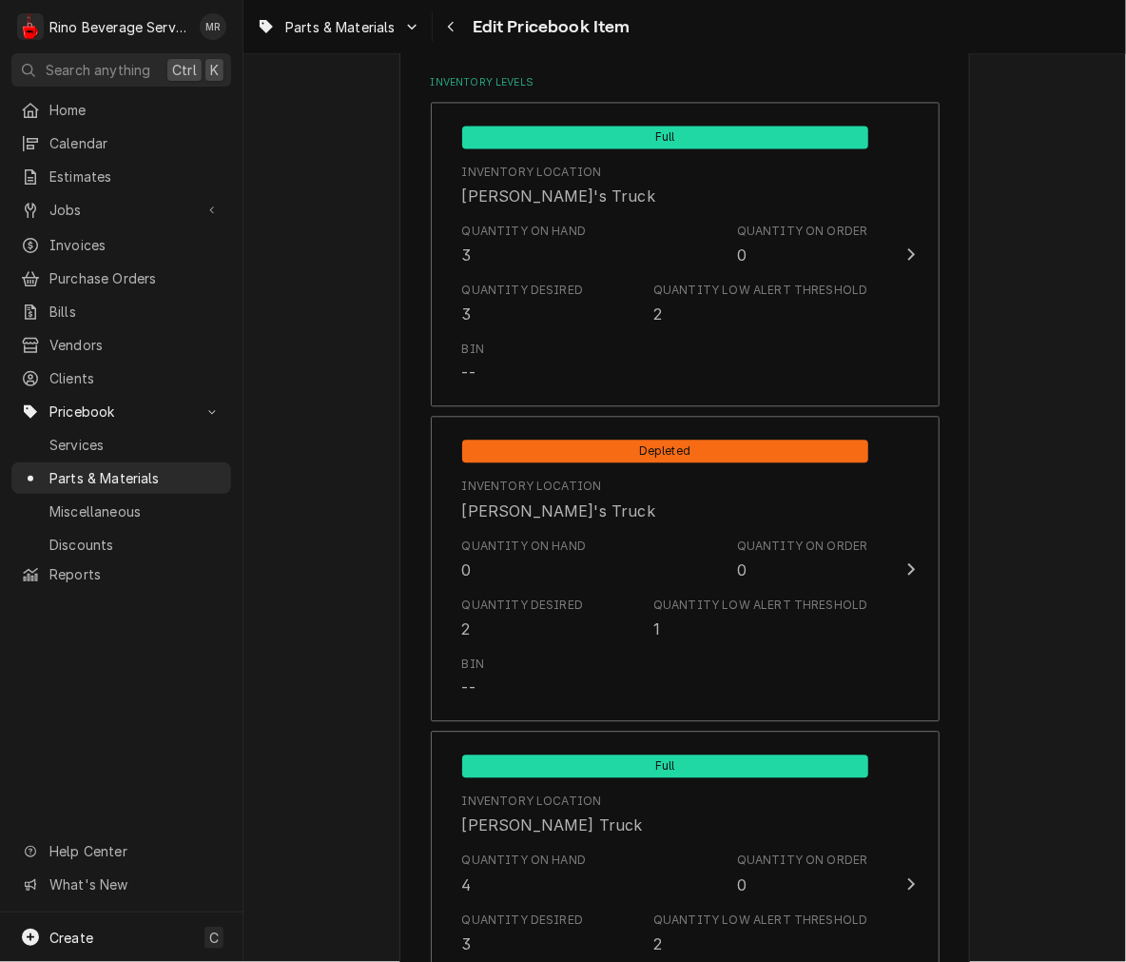
scroll to position [1441, 0]
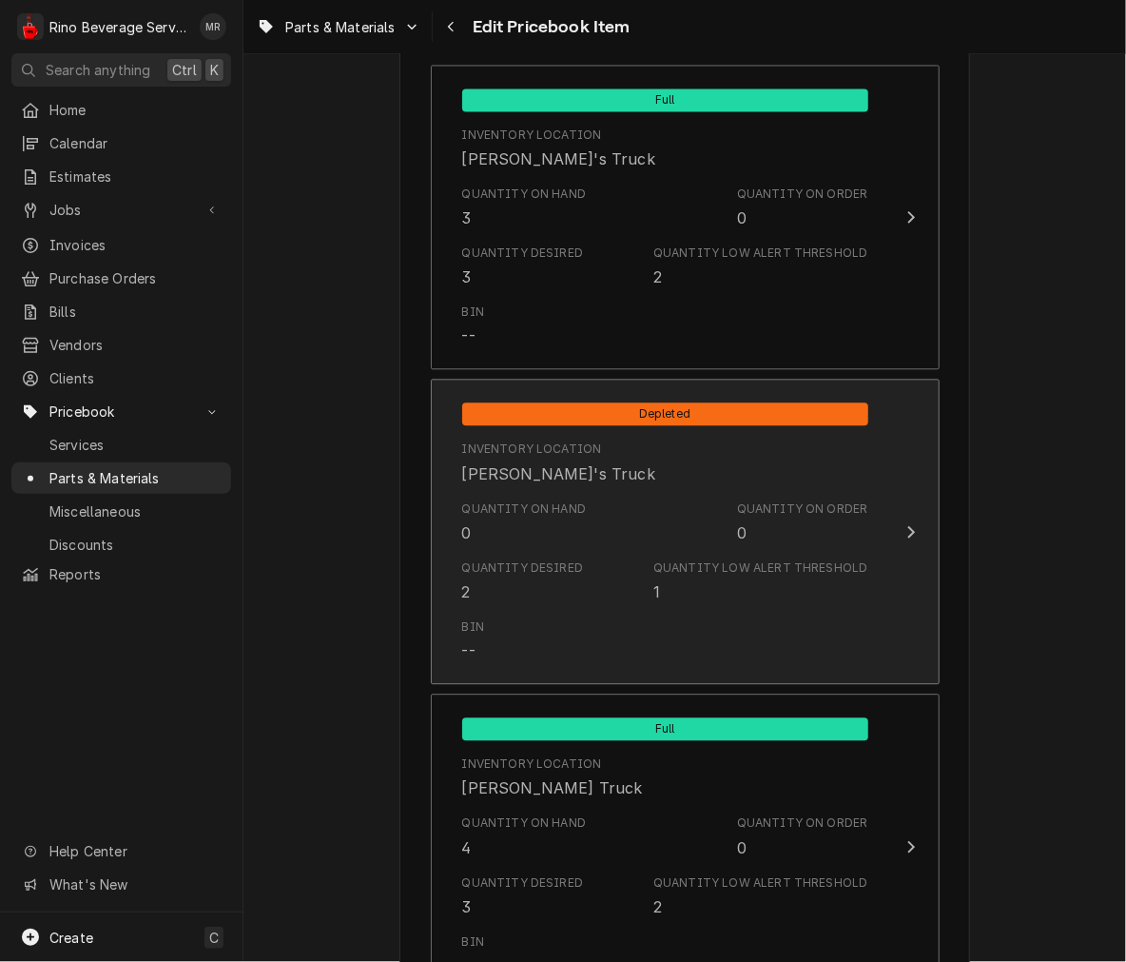
click at [776, 571] on div "Quantity Low Alert Threshold" at bounding box center [760, 567] width 214 height 17
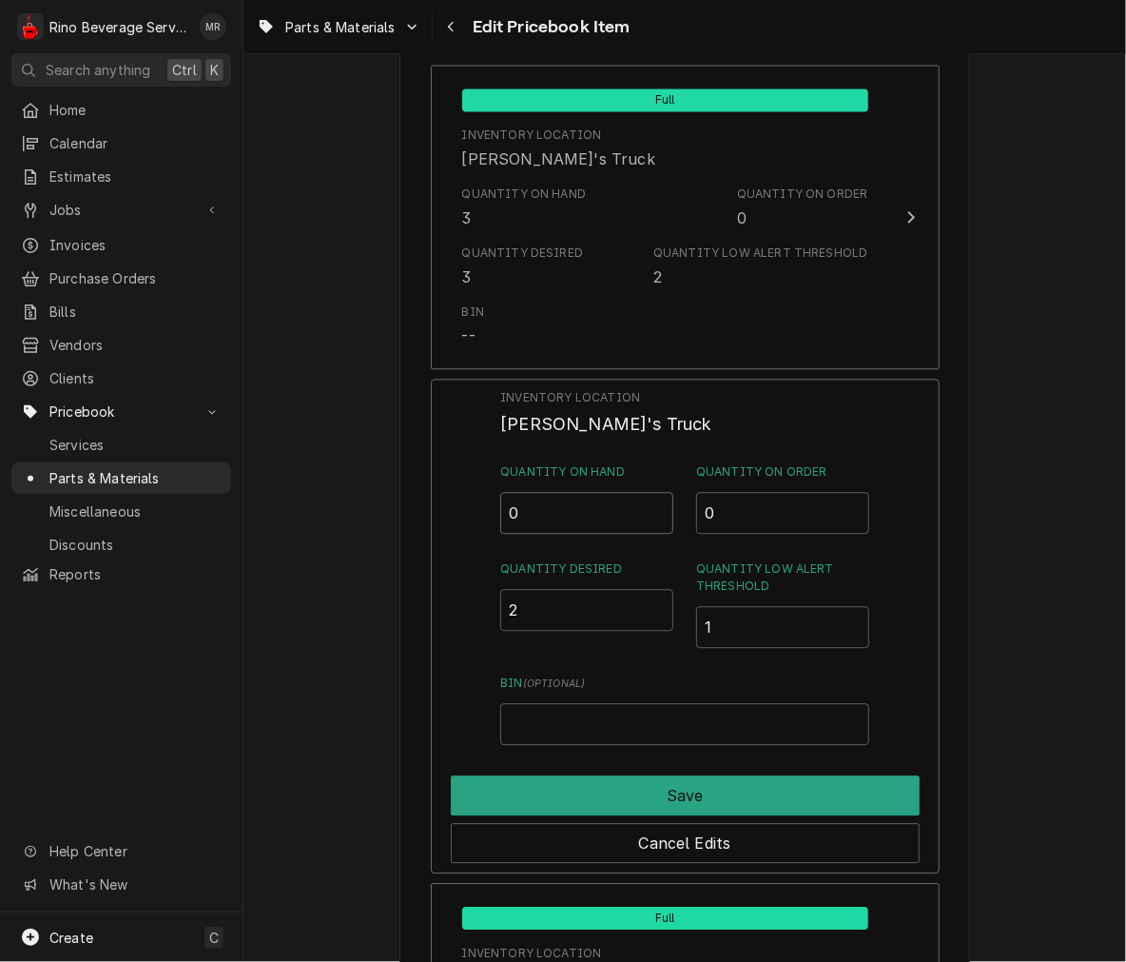
click at [635, 508] on input "0" at bounding box center [586, 513] width 173 height 42
type input "02"
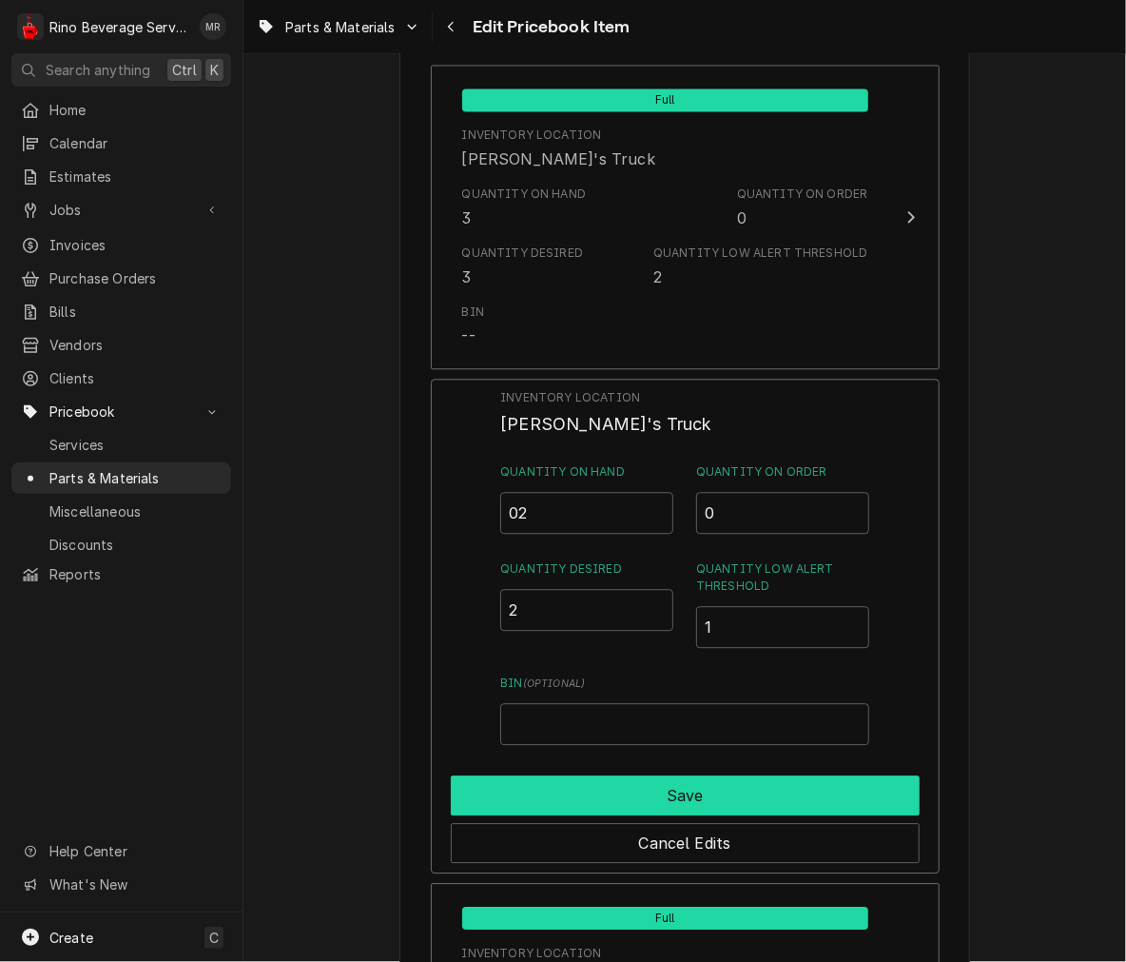
click at [808, 775] on button "Save" at bounding box center [685, 795] width 469 height 40
type textarea "x"
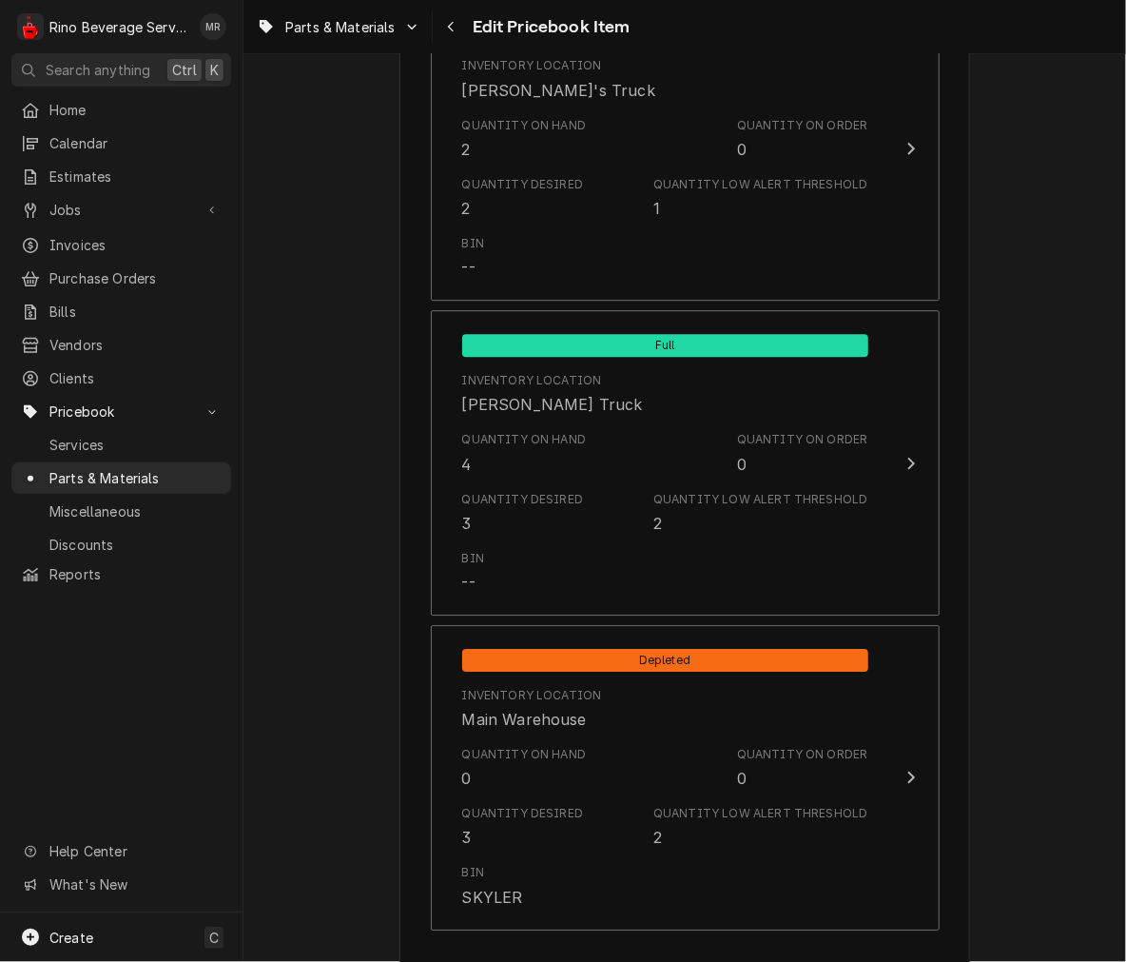
scroll to position [1828, 0]
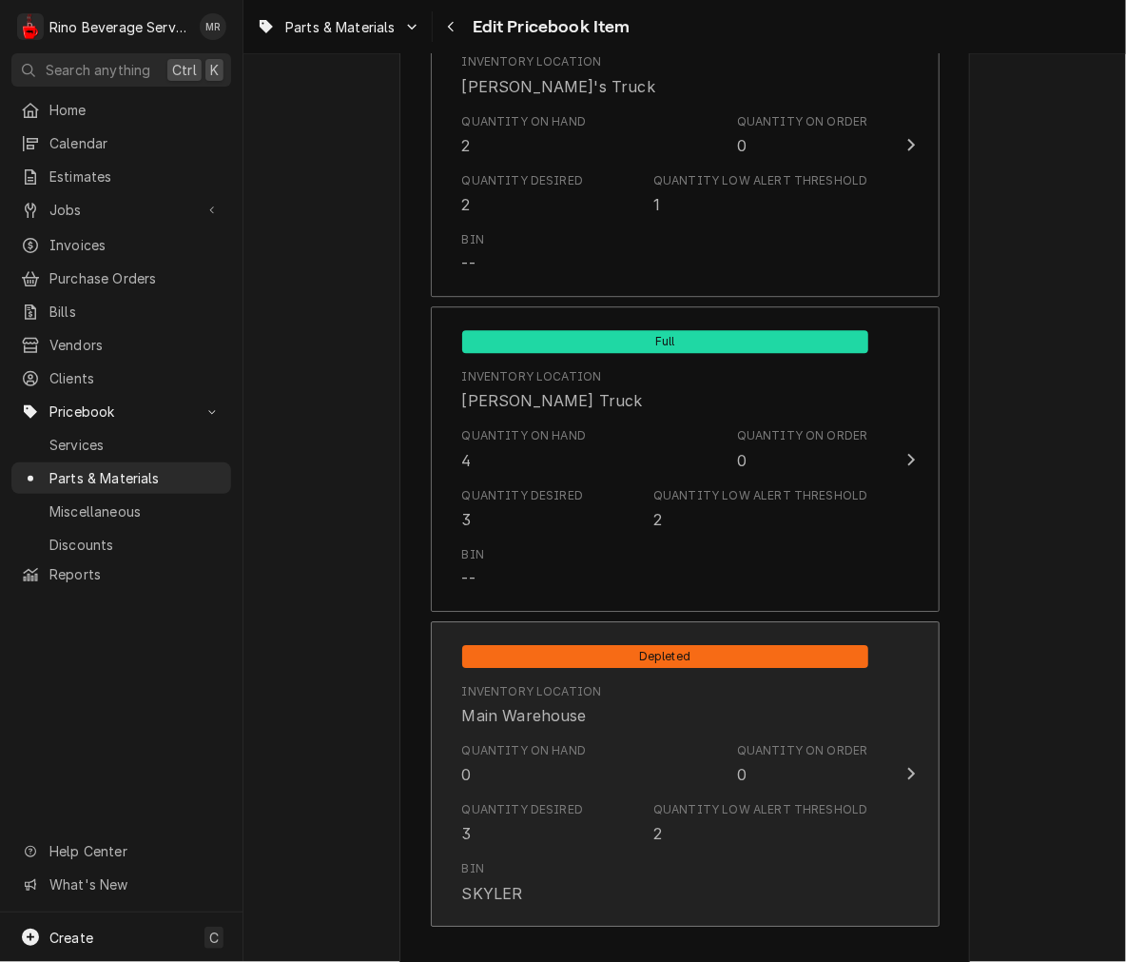
click at [738, 773] on div "0" at bounding box center [742, 774] width 10 height 23
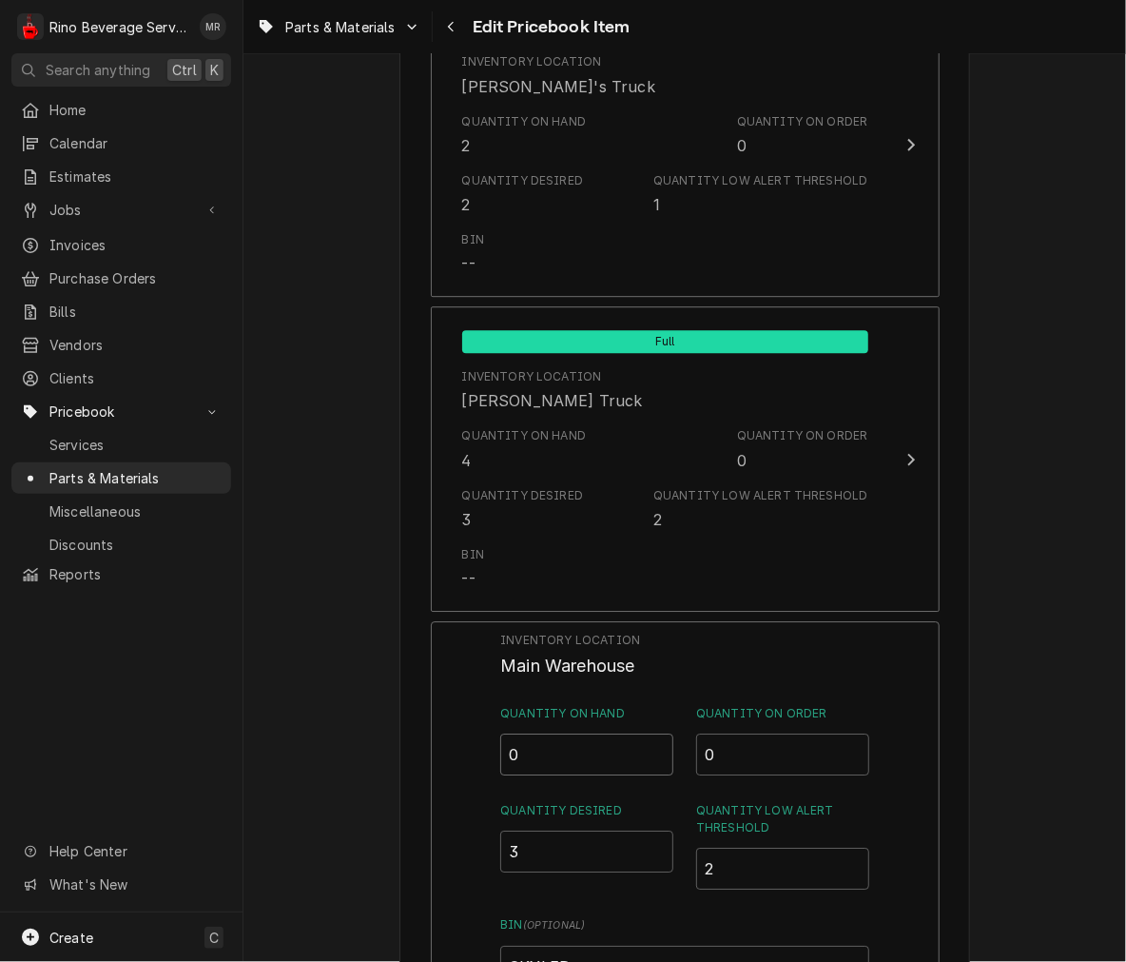
click at [638, 747] on input "0" at bounding box center [586, 754] width 173 height 42
type input "02"
click at [604, 846] on input "3" at bounding box center [586, 851] width 173 height 42
type input "2"
click at [772, 870] on input "2" at bounding box center [782, 868] width 173 height 42
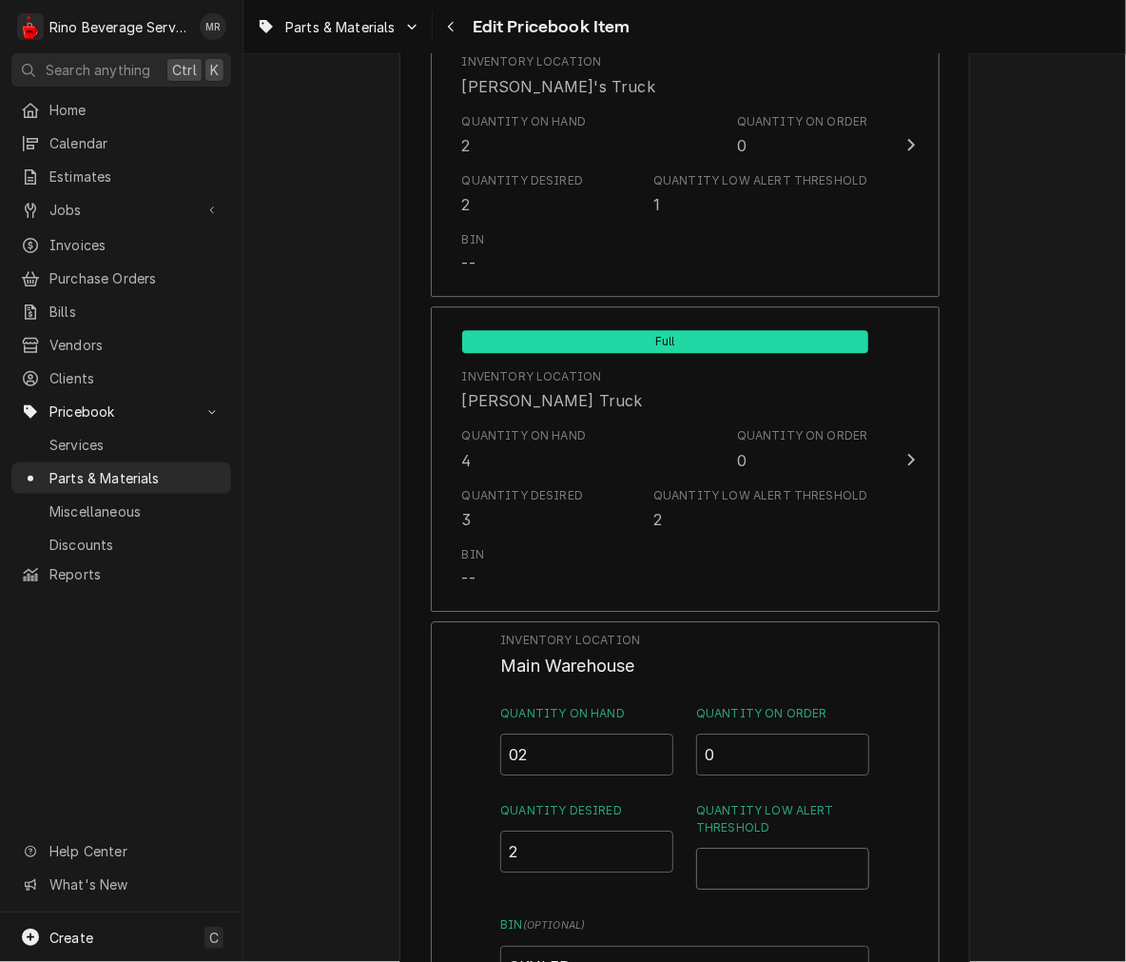
type input "1"
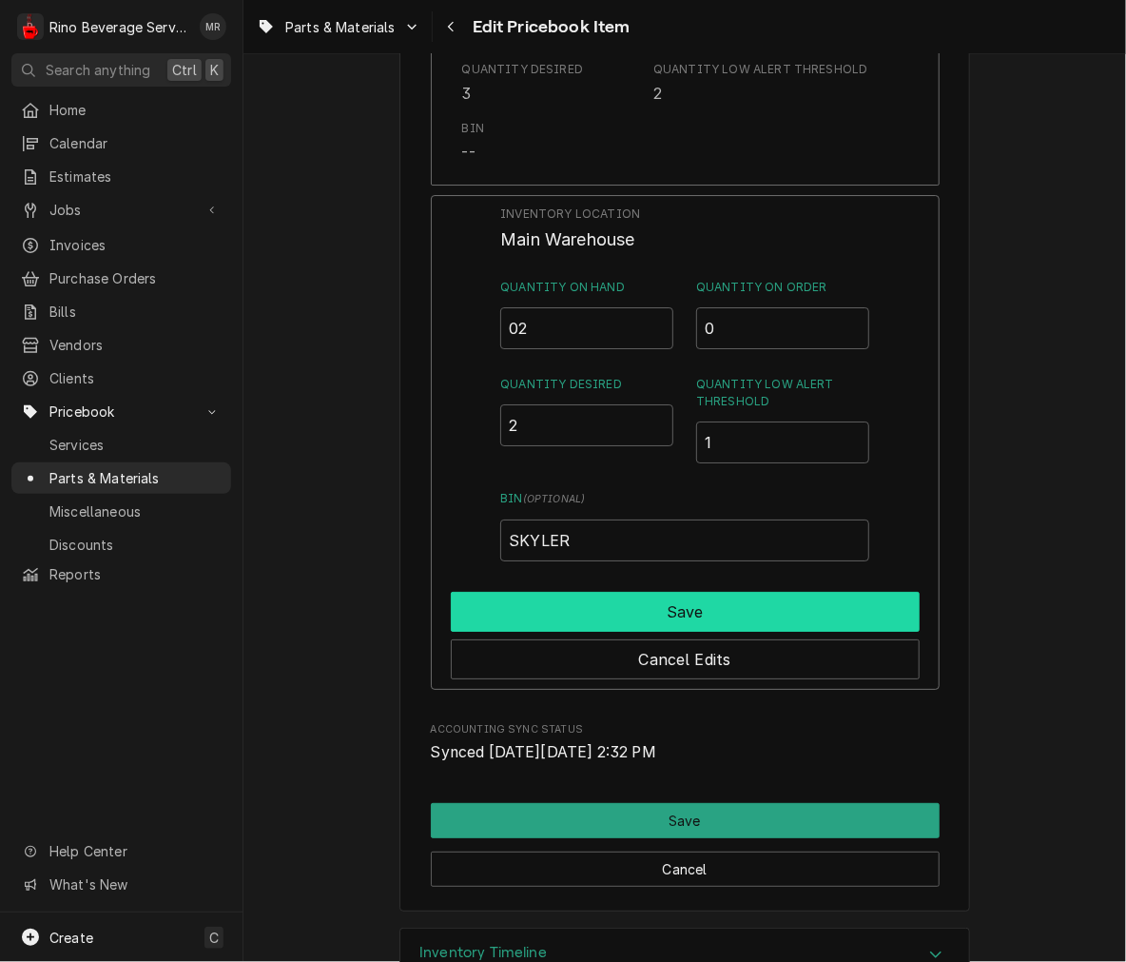
click at [838, 611] on button "Save" at bounding box center [685, 612] width 469 height 40
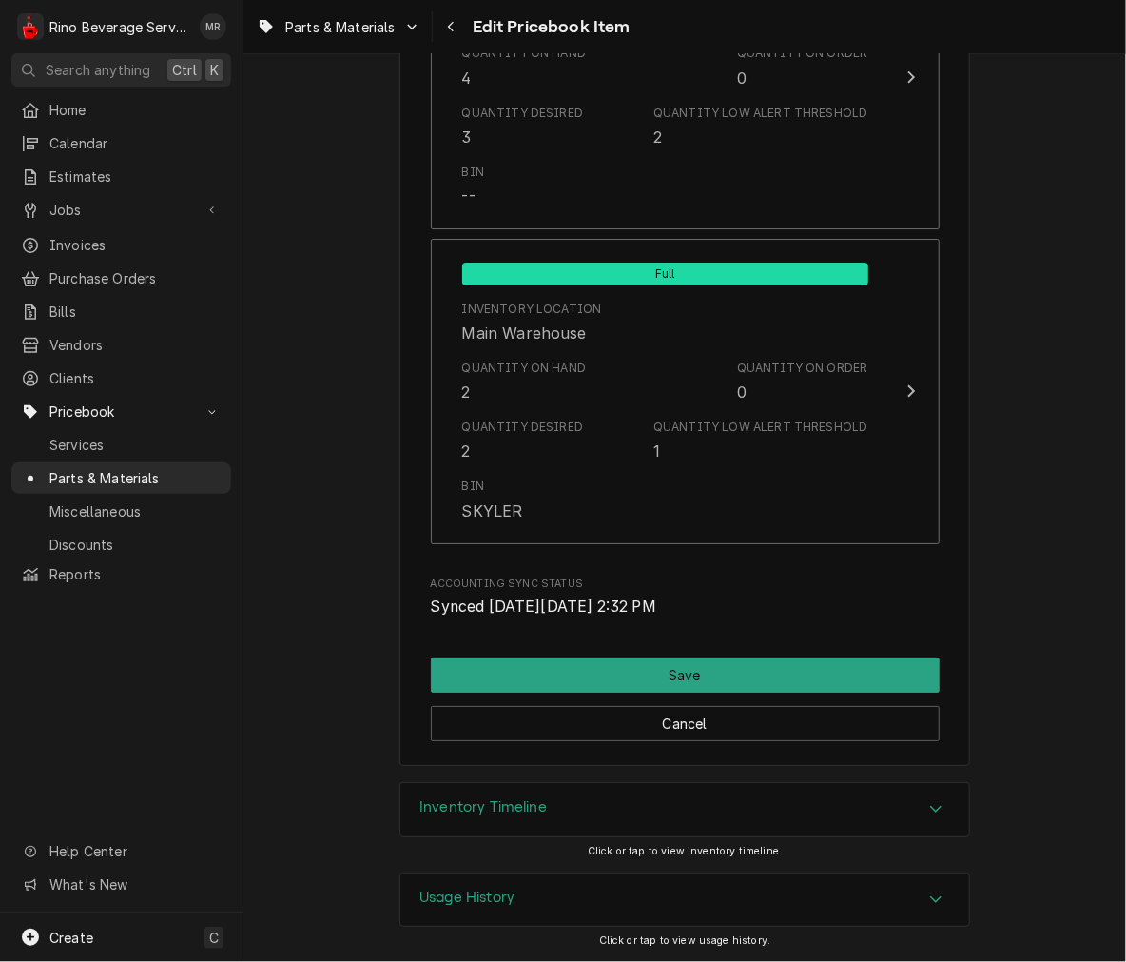
scroll to position [2209, 0]
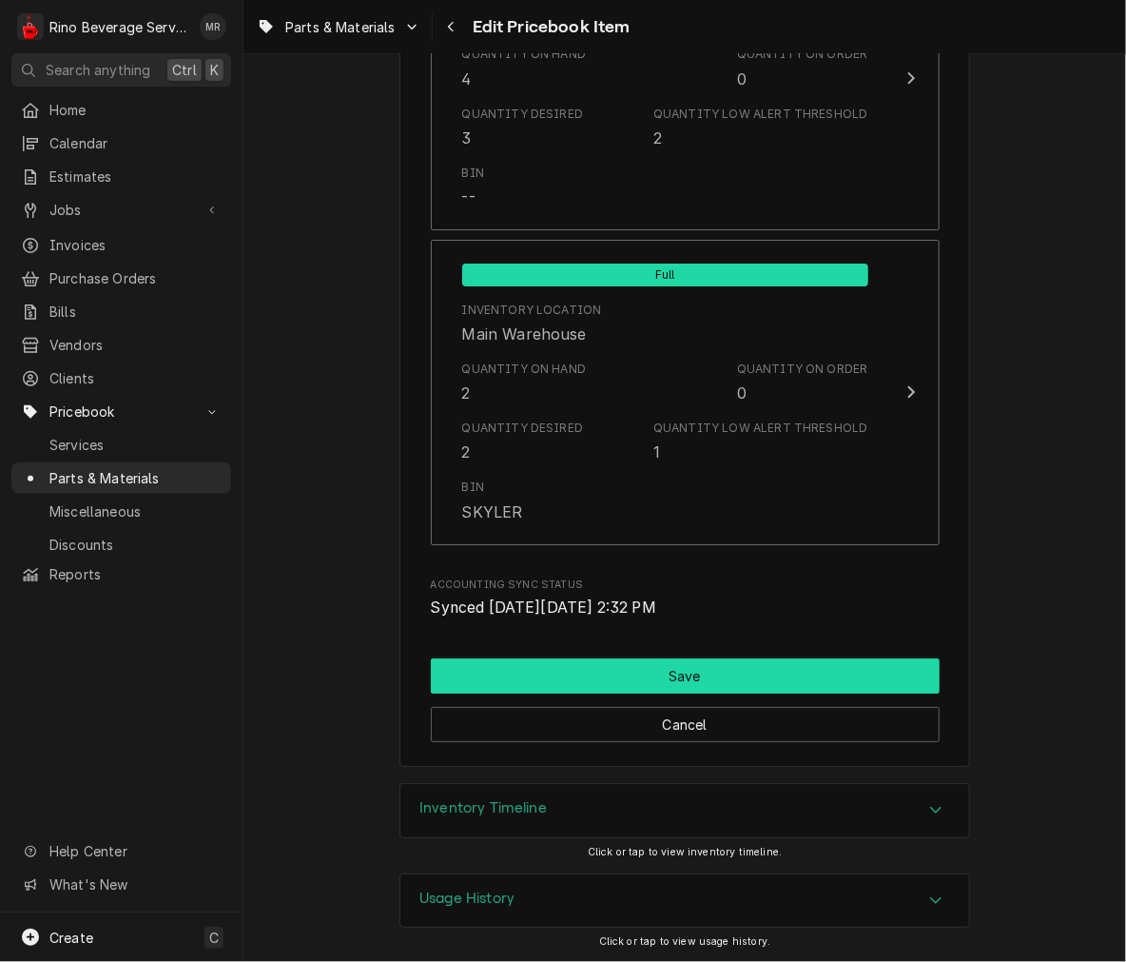
click at [839, 689] on button "Save" at bounding box center [685, 675] width 509 height 35
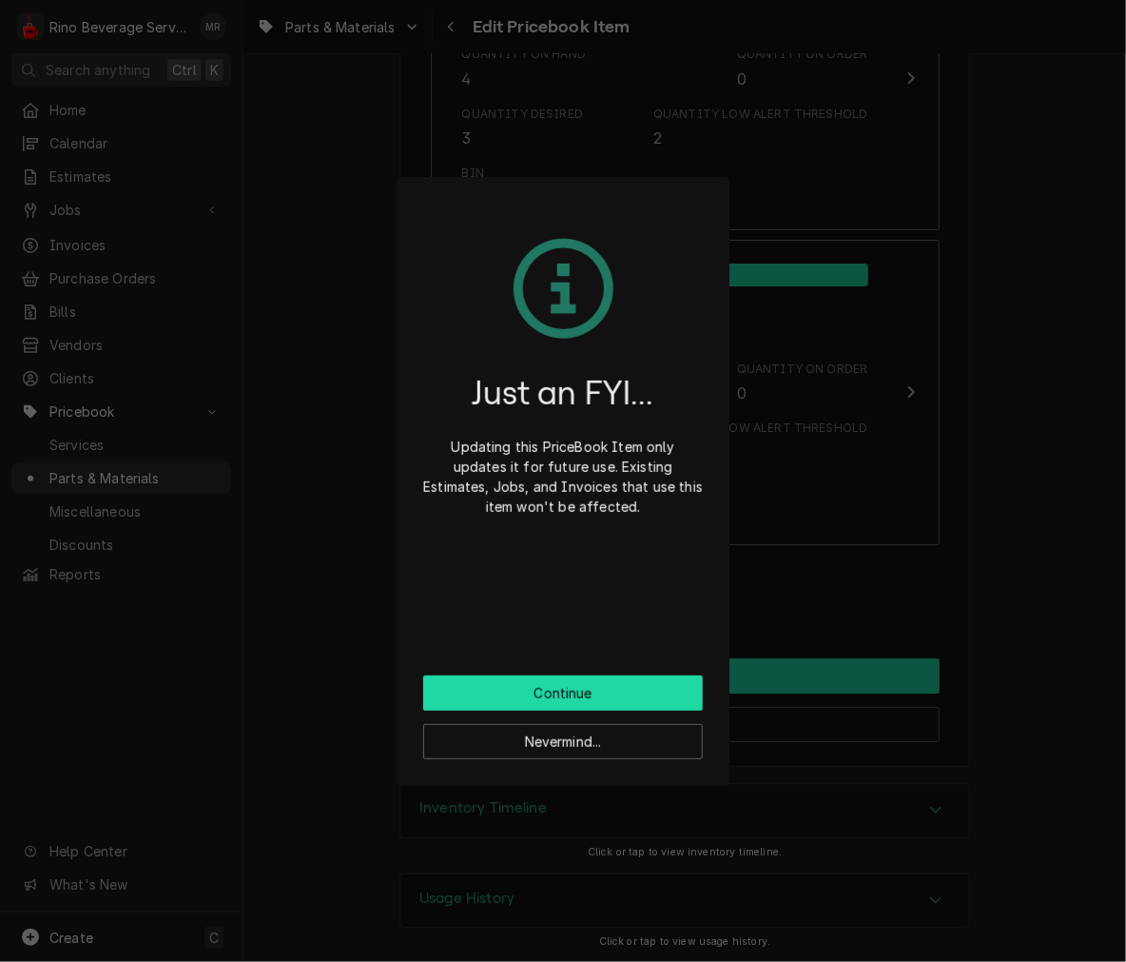
click at [619, 699] on button "Continue" at bounding box center [563, 692] width 280 height 35
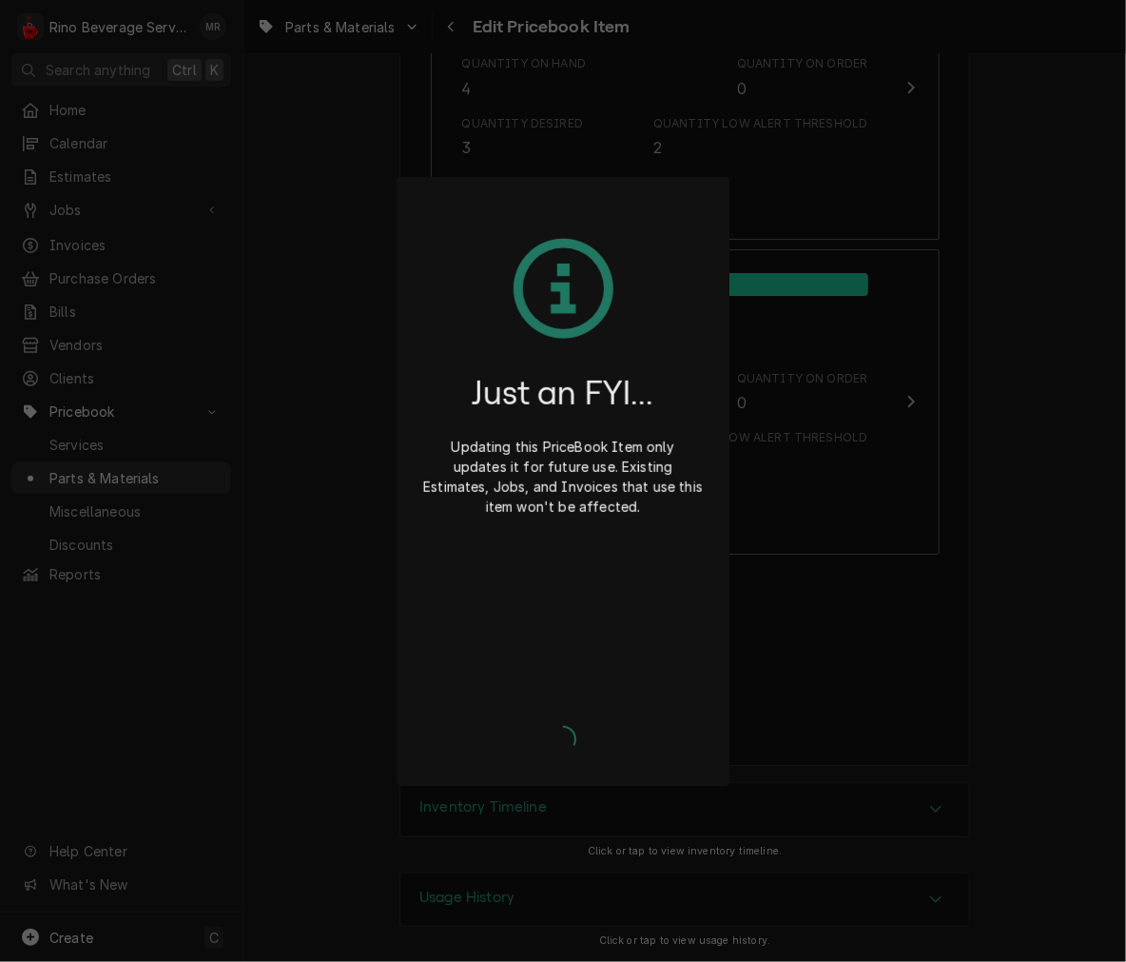
scroll to position [2199, 0]
type textarea "x"
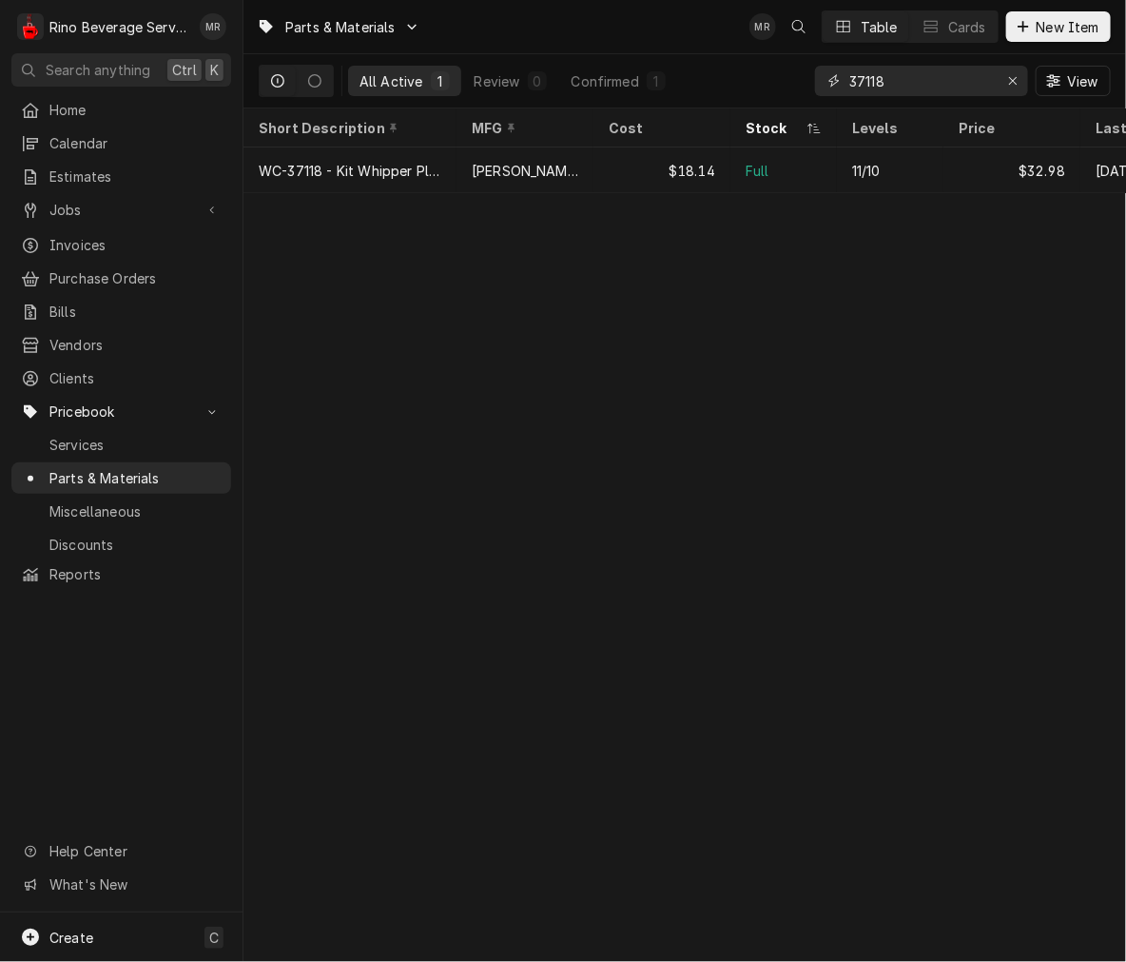
click at [920, 83] on input "37118" at bounding box center [920, 81] width 143 height 30
type input "3"
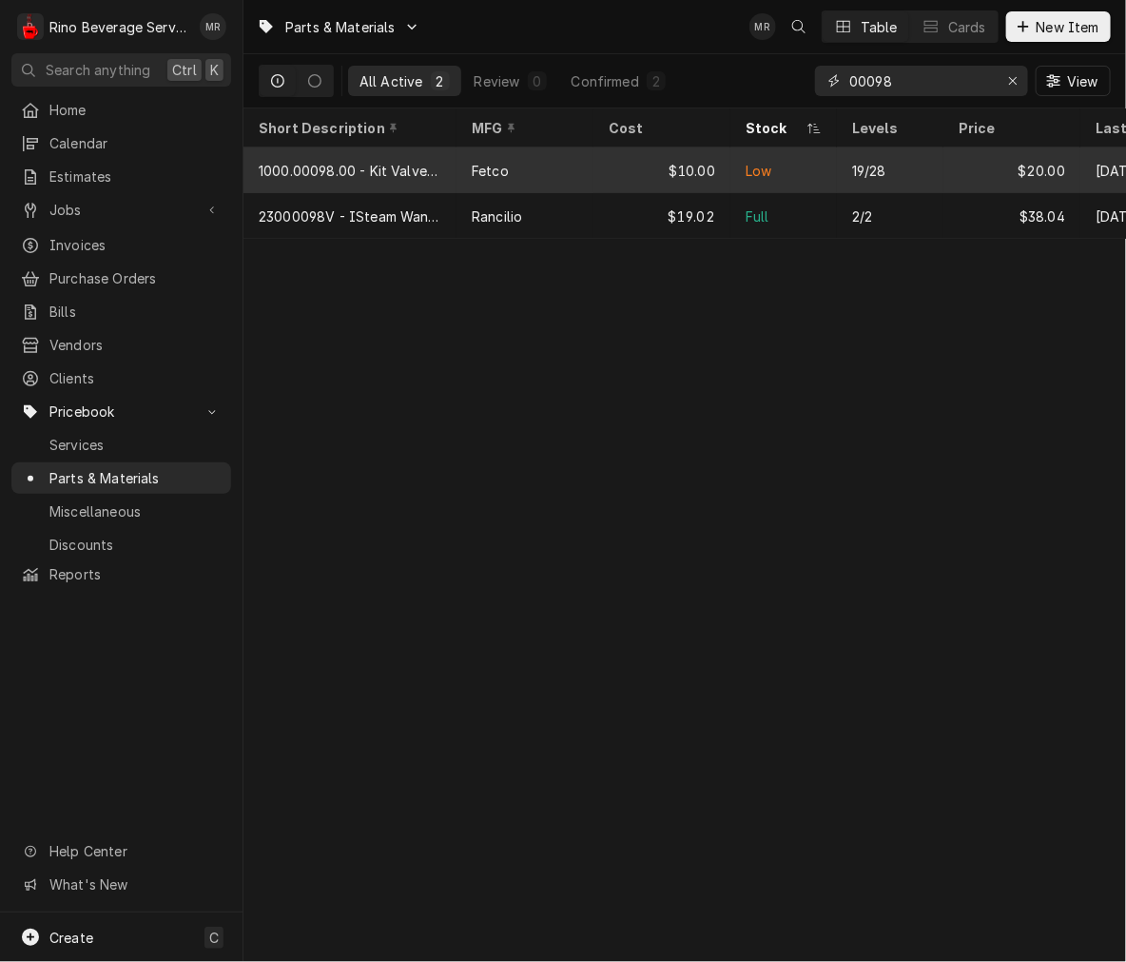
type input "00098"
click at [788, 162] on div "Low" at bounding box center [783, 170] width 107 height 46
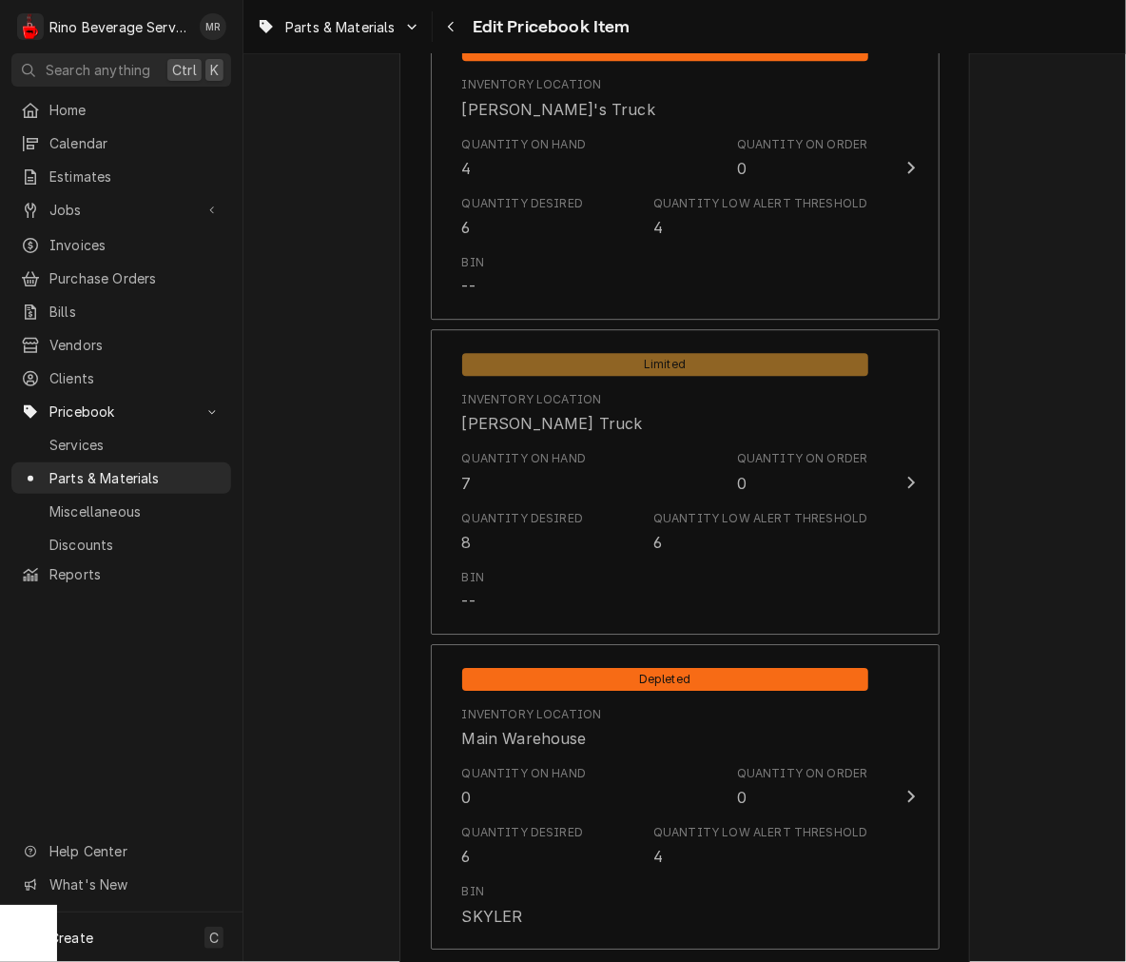
scroll to position [1807, 0]
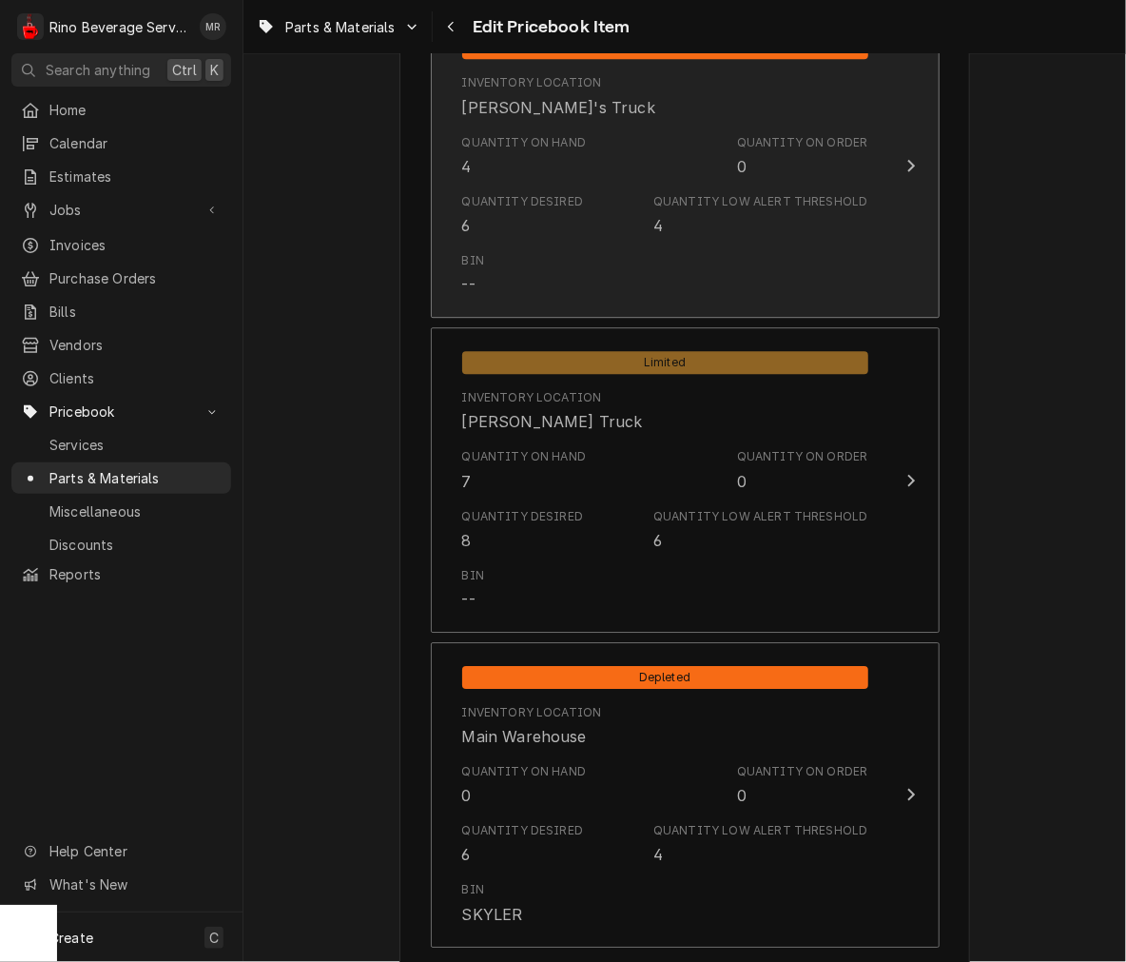
click at [583, 165] on div "Quantity on Hand 4 Quantity on Order 0" at bounding box center [665, 155] width 406 height 59
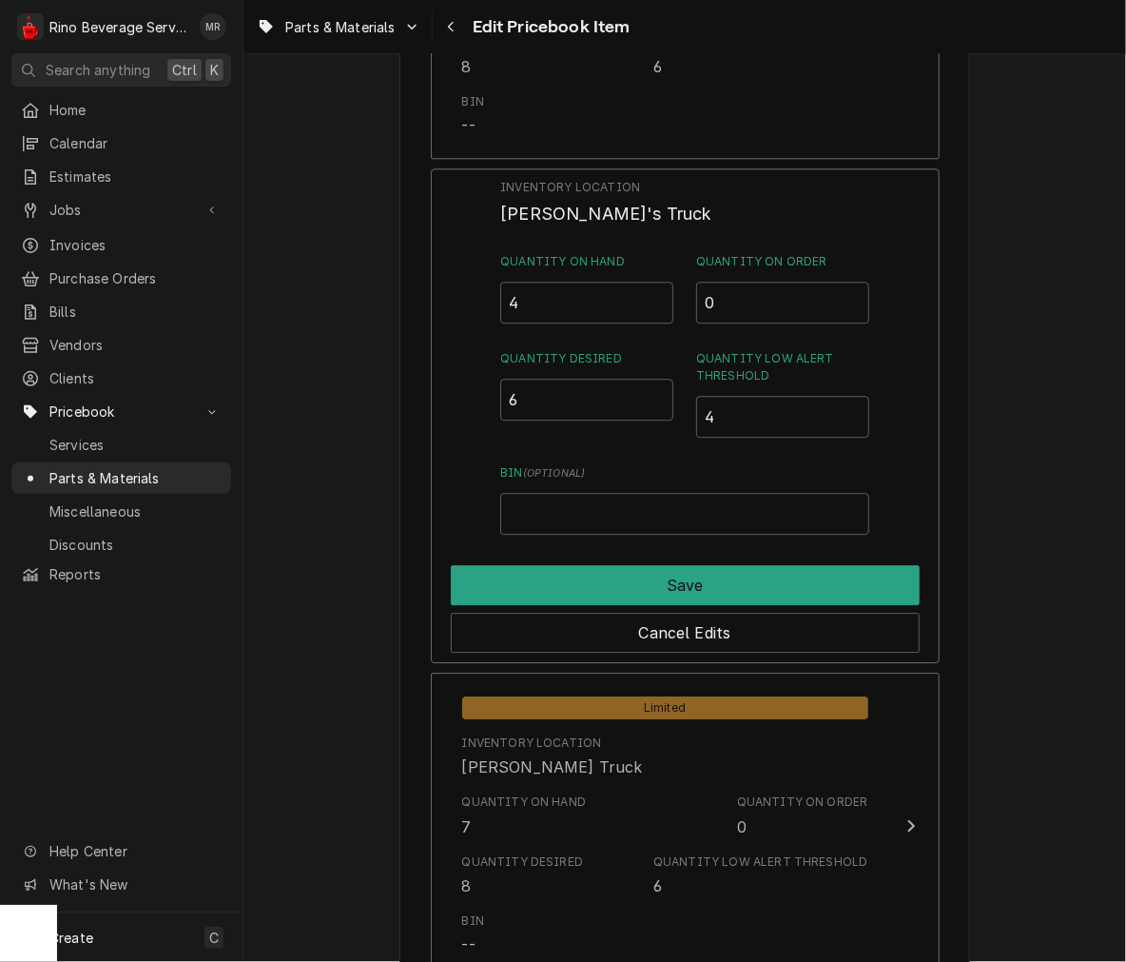
scroll to position [1646, 0]
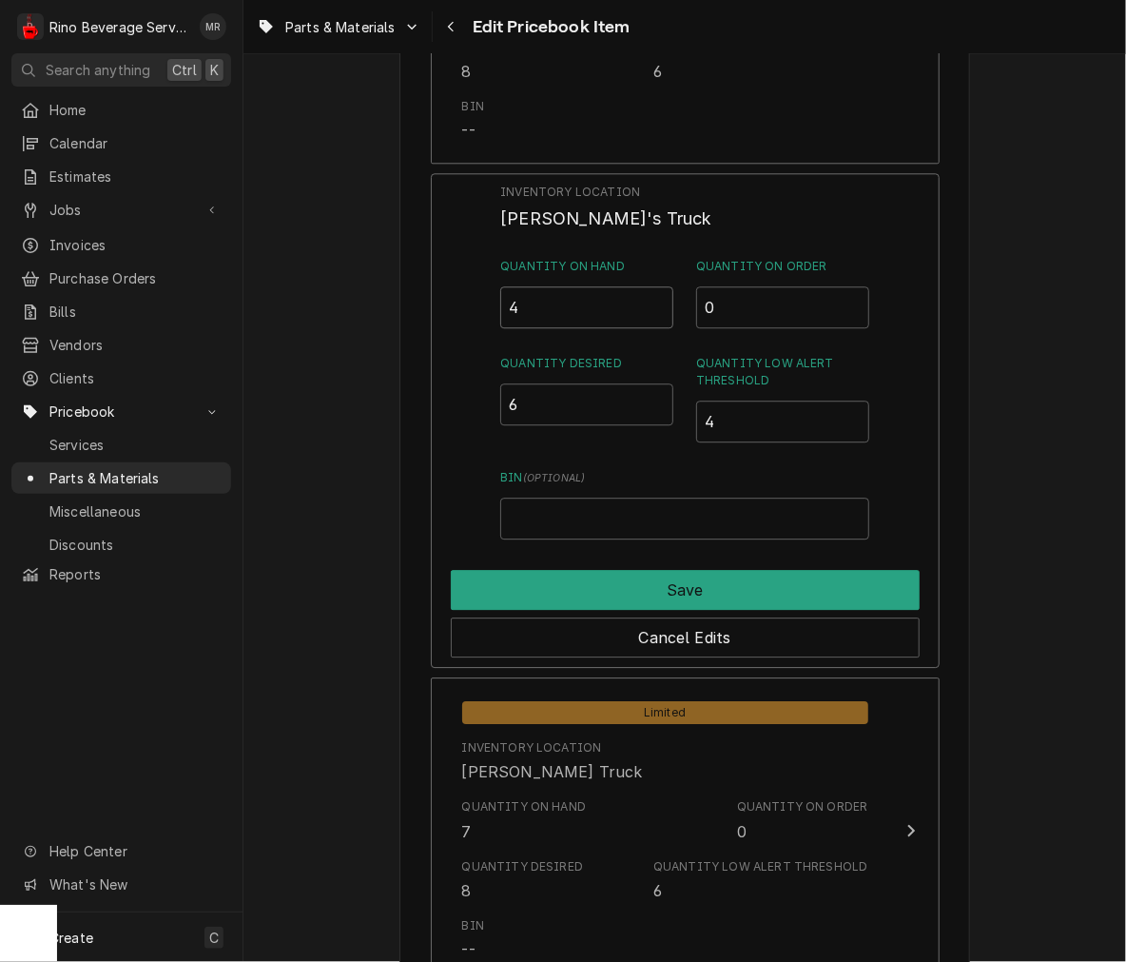
click at [616, 298] on input "4" at bounding box center [586, 307] width 173 height 42
type input "6"
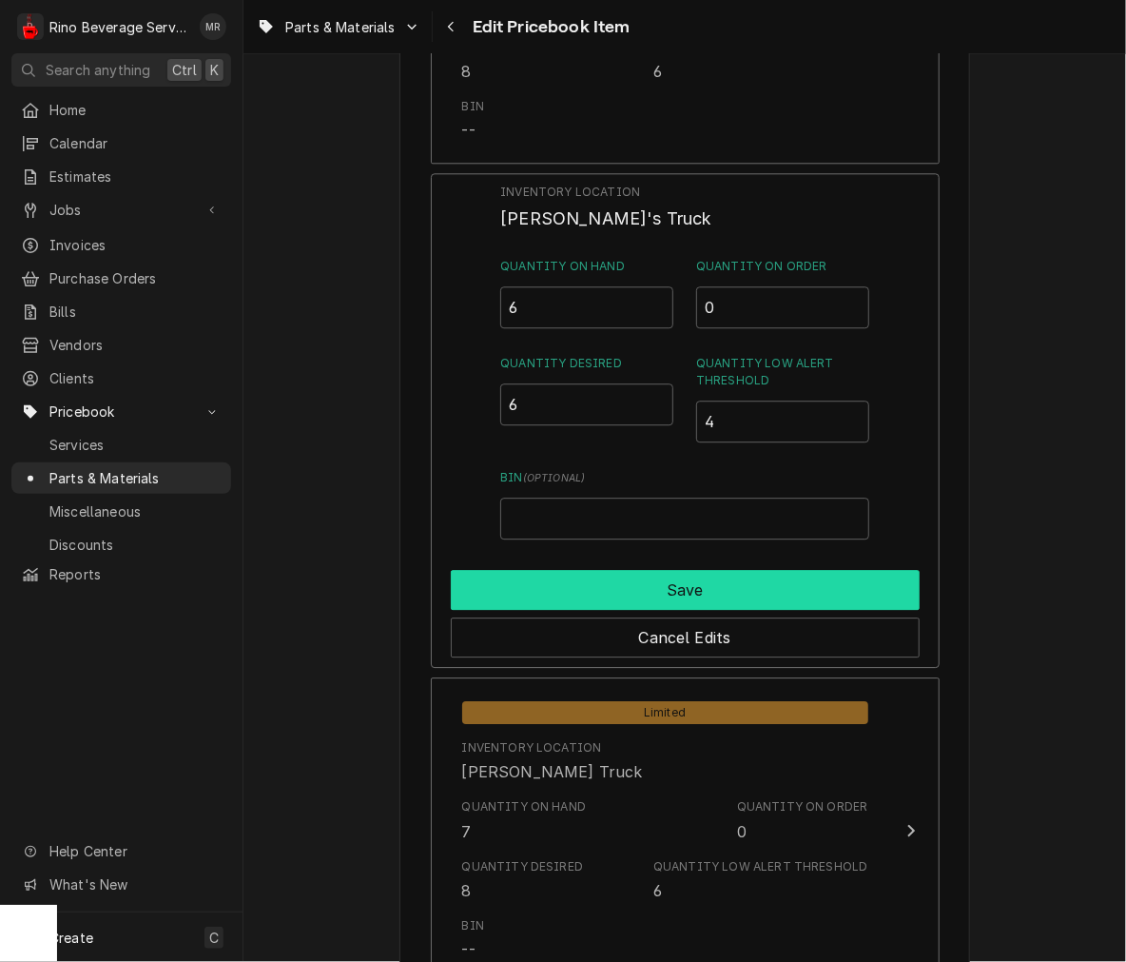
click at [869, 583] on button "Save" at bounding box center [685, 590] width 469 height 40
type textarea "x"
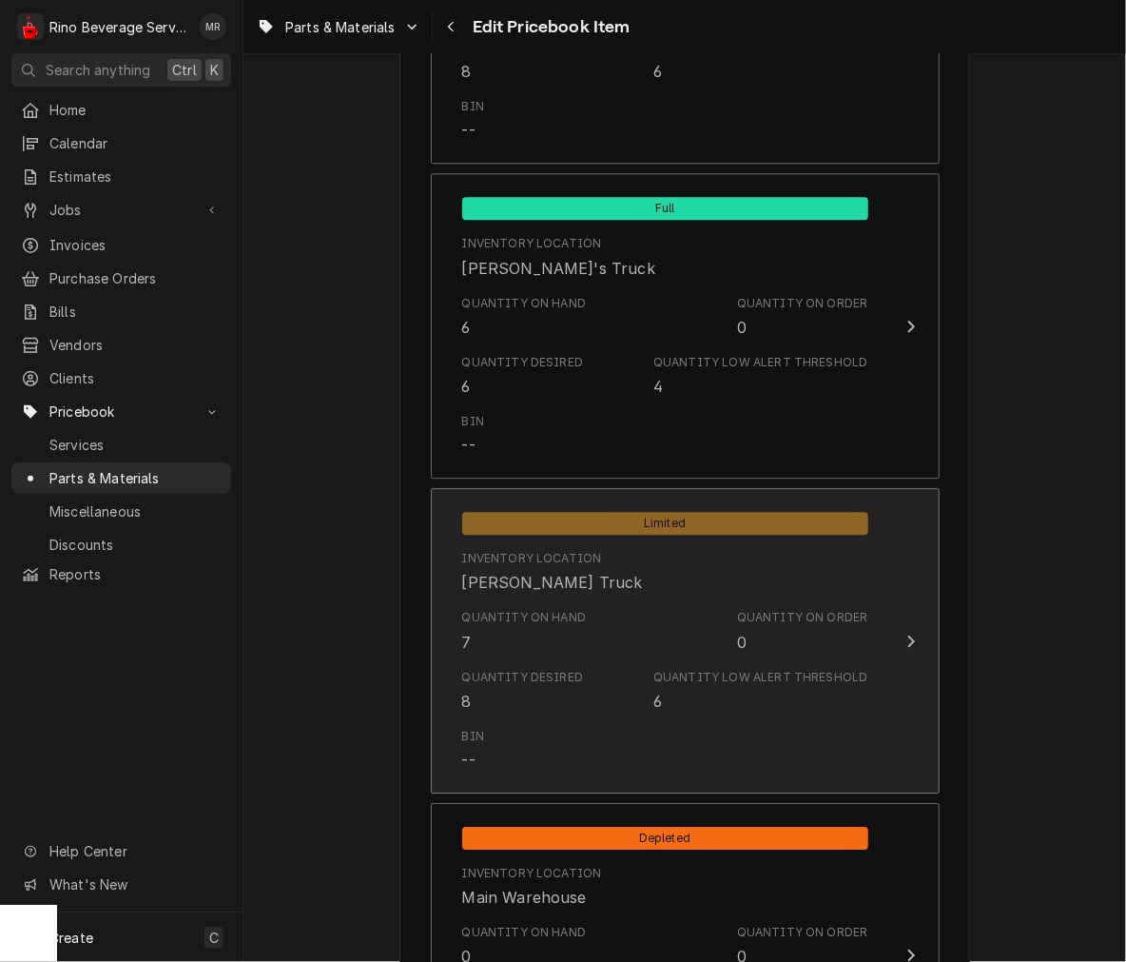
click at [769, 662] on div "Quantity Desired 8 Quantity Low Alert Threshold 6" at bounding box center [665, 690] width 406 height 59
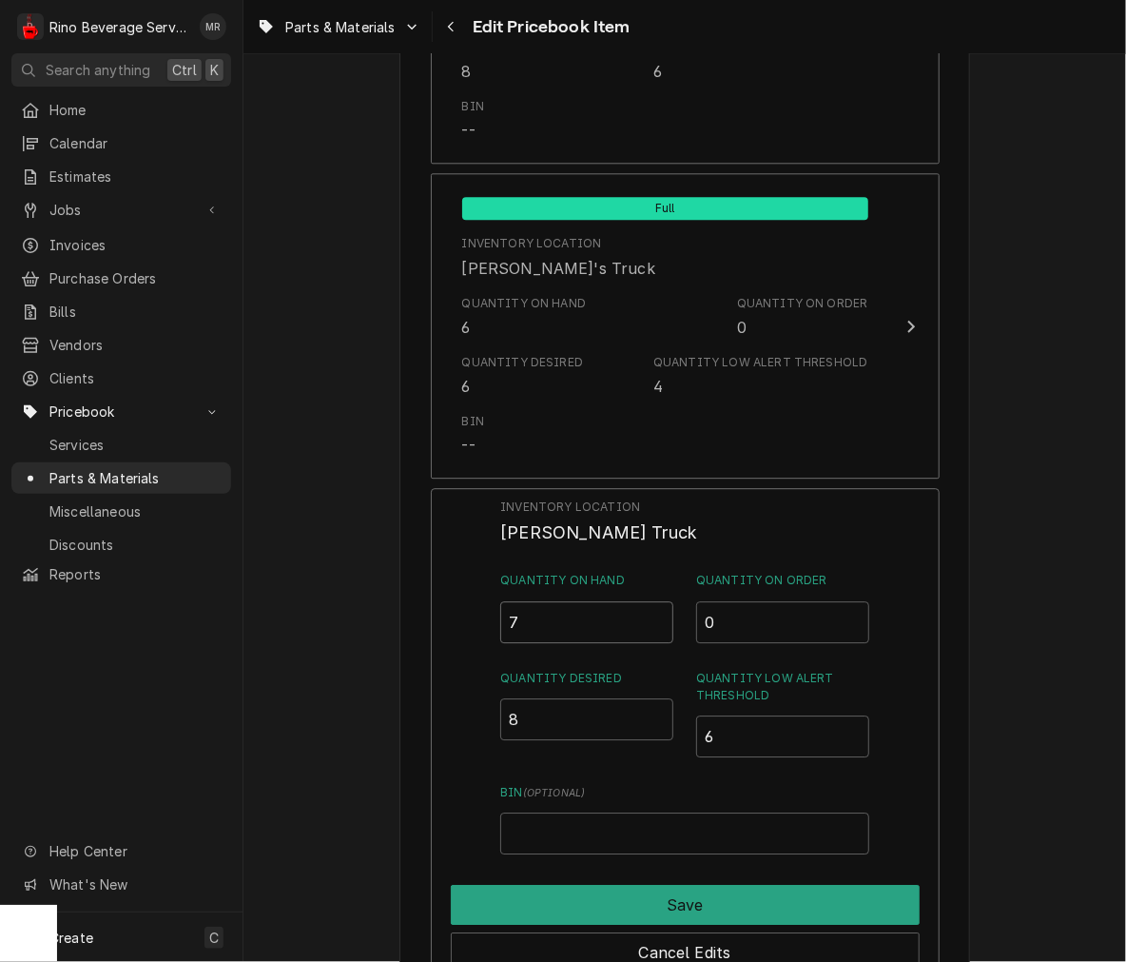
click at [599, 624] on input "7" at bounding box center [586, 622] width 173 height 42
type input "8"
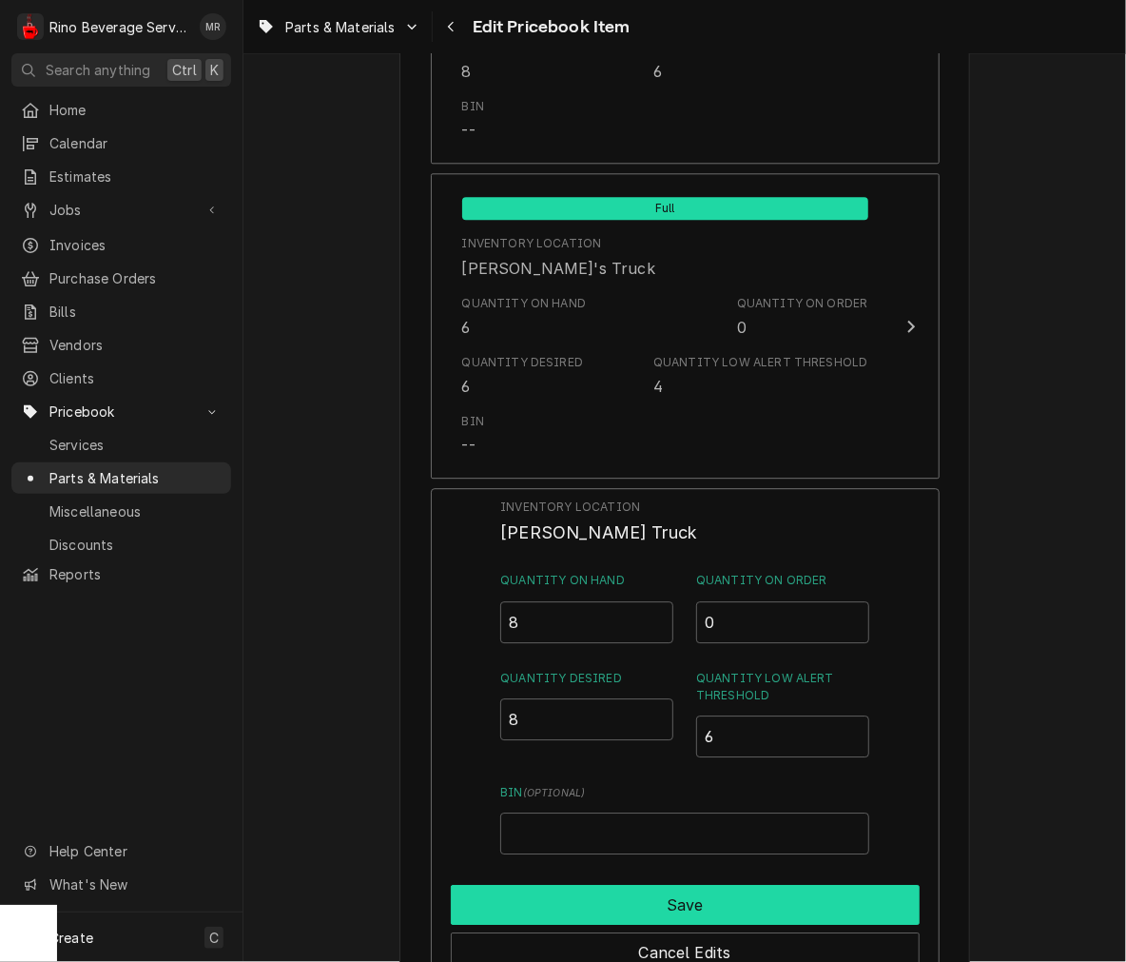
click at [821, 898] on button "Save" at bounding box center [685, 905] width 469 height 40
type textarea "x"
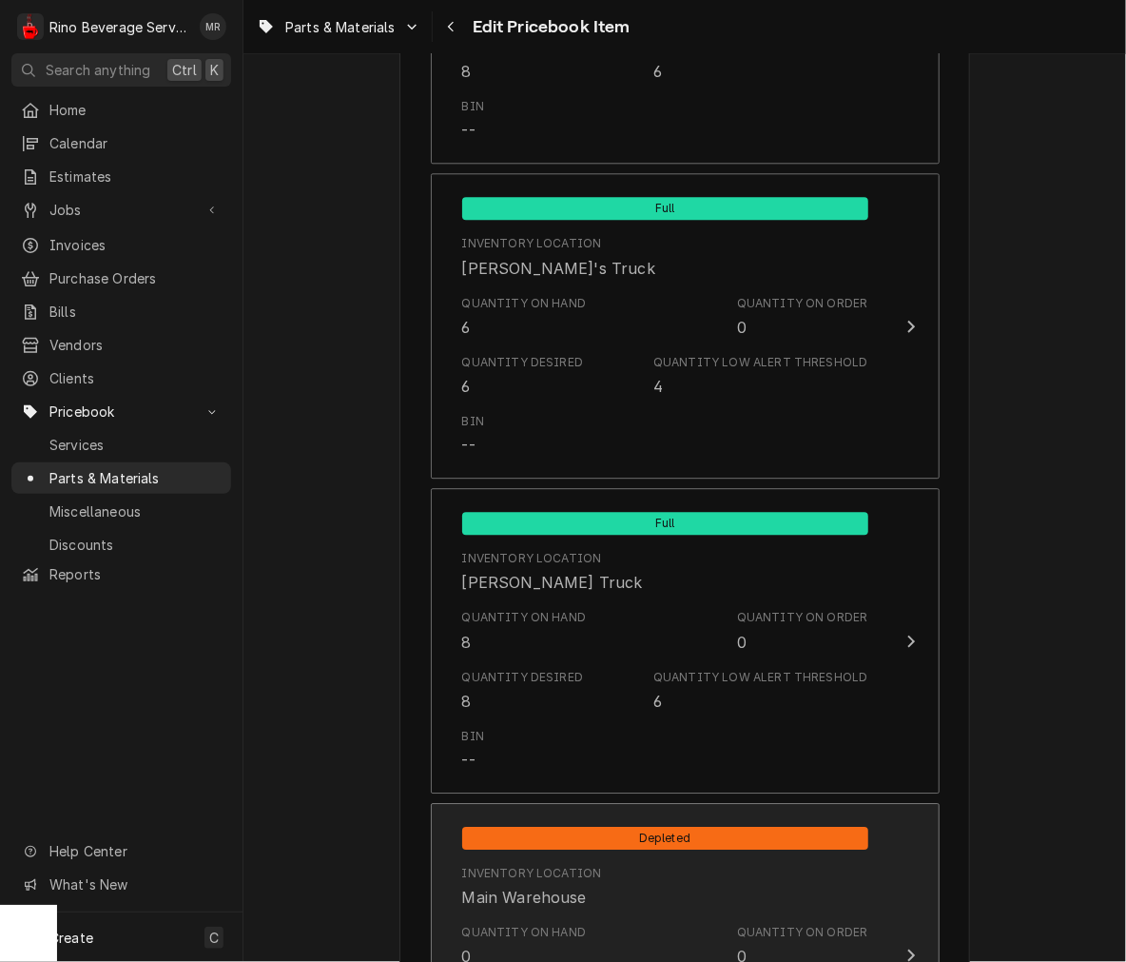
click at [772, 891] on div "Inventory Location Main Warehouse" at bounding box center [665, 886] width 406 height 59
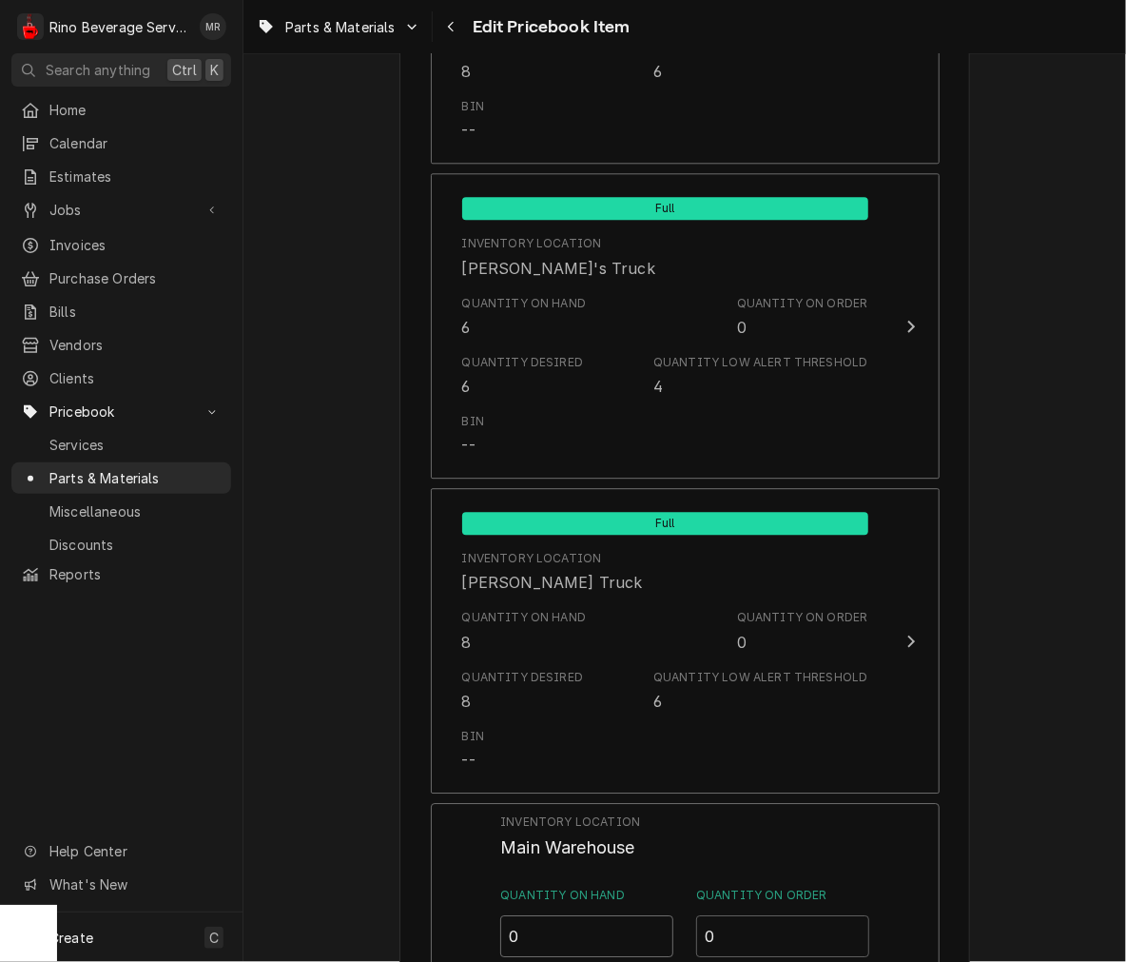
click at [574, 940] on input "0" at bounding box center [586, 936] width 173 height 42
type input "06"
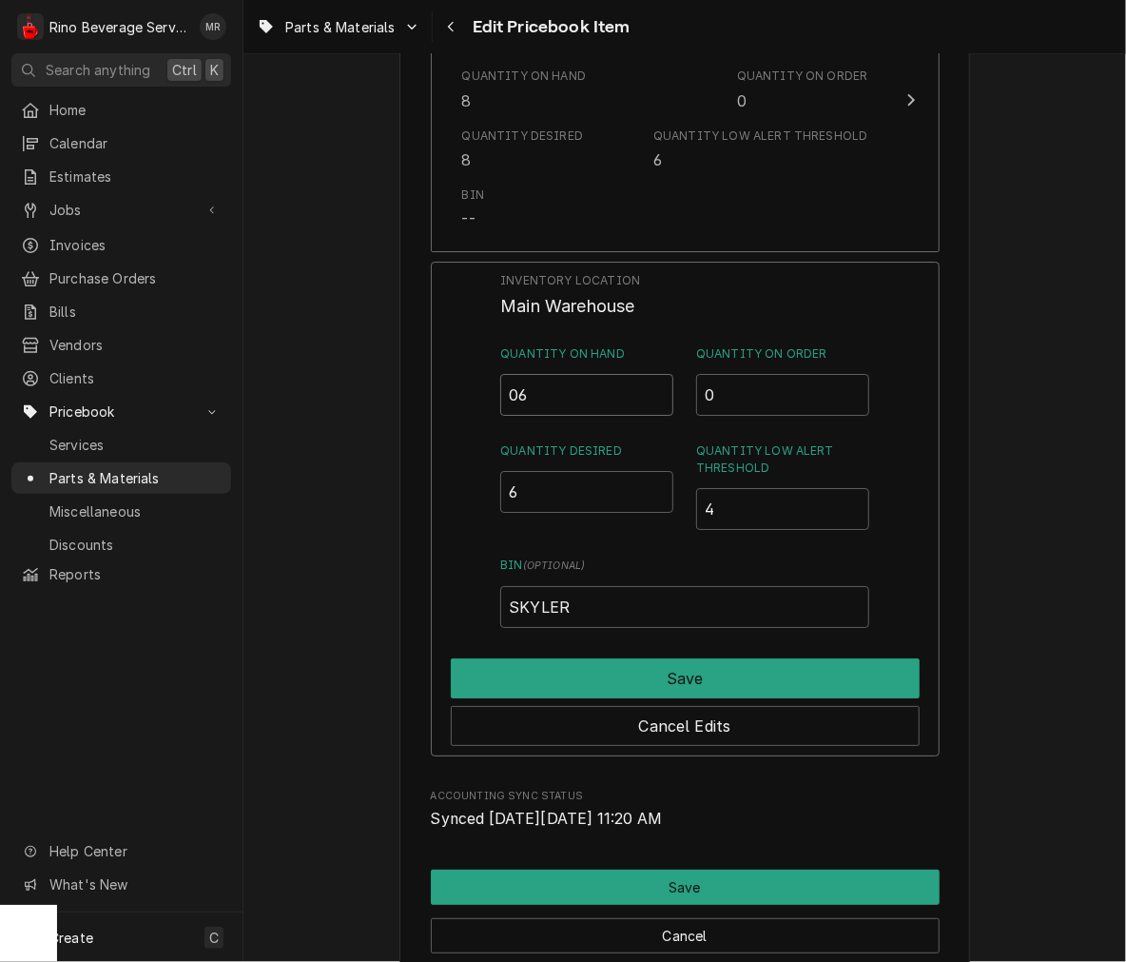
scroll to position [2190, 0]
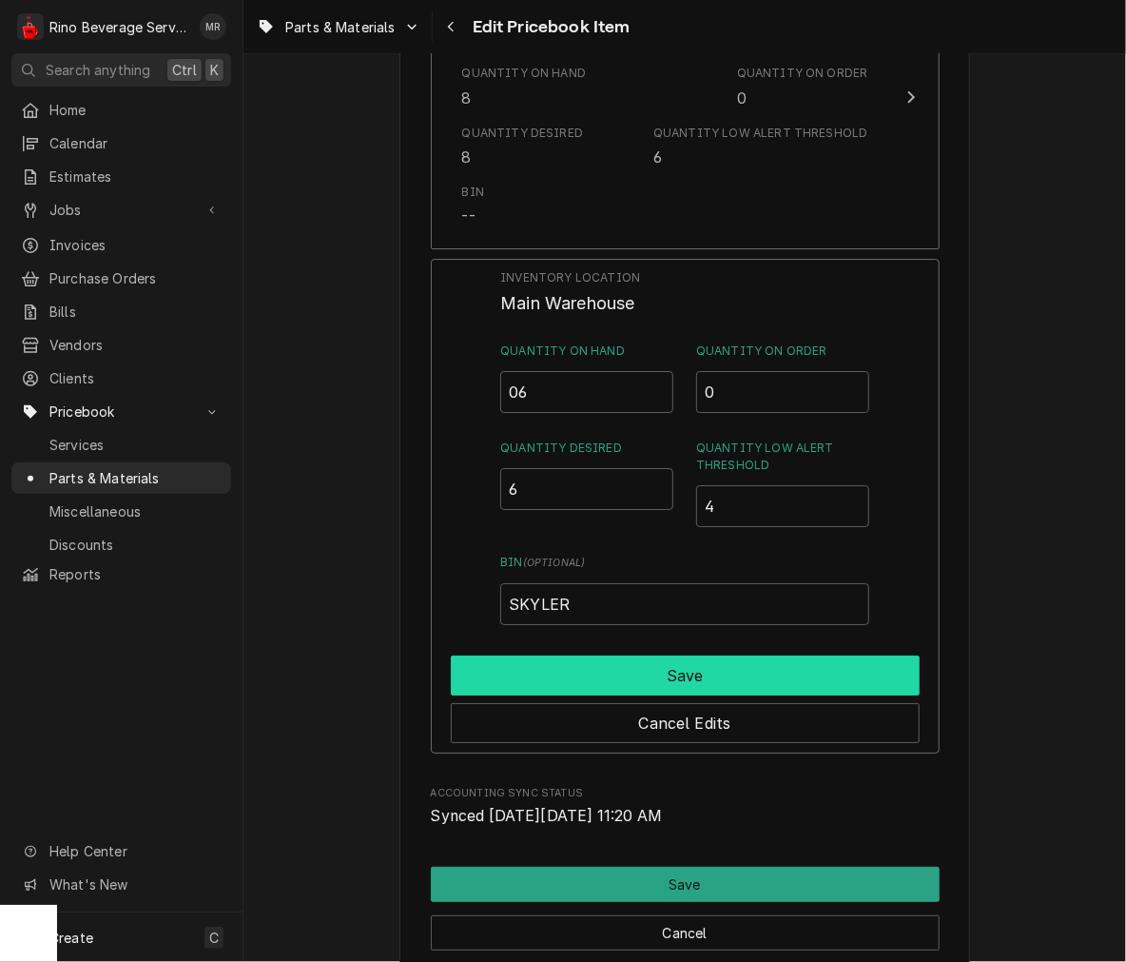
click at [768, 679] on button "Save" at bounding box center [685, 675] width 469 height 40
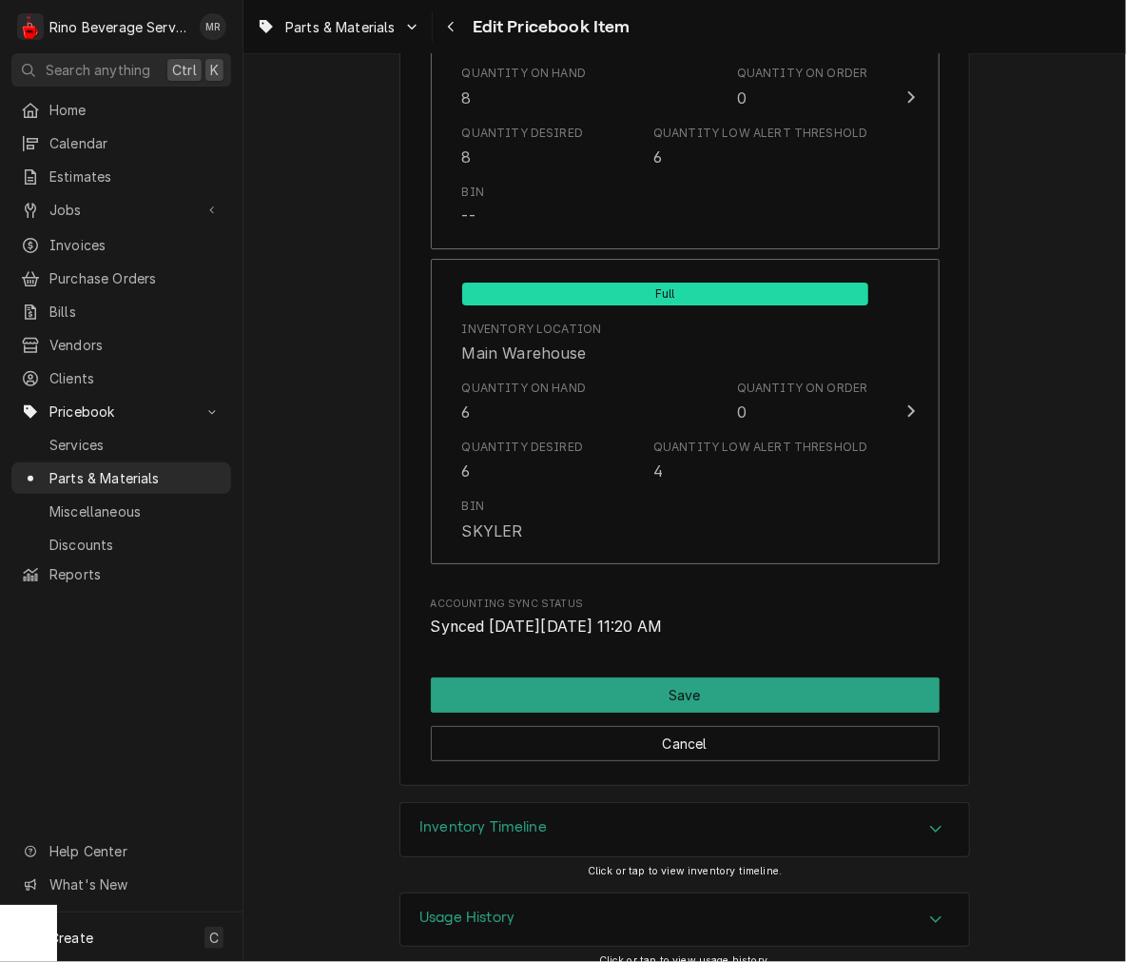
click at [763, 688] on button "Save" at bounding box center [685, 694] width 509 height 35
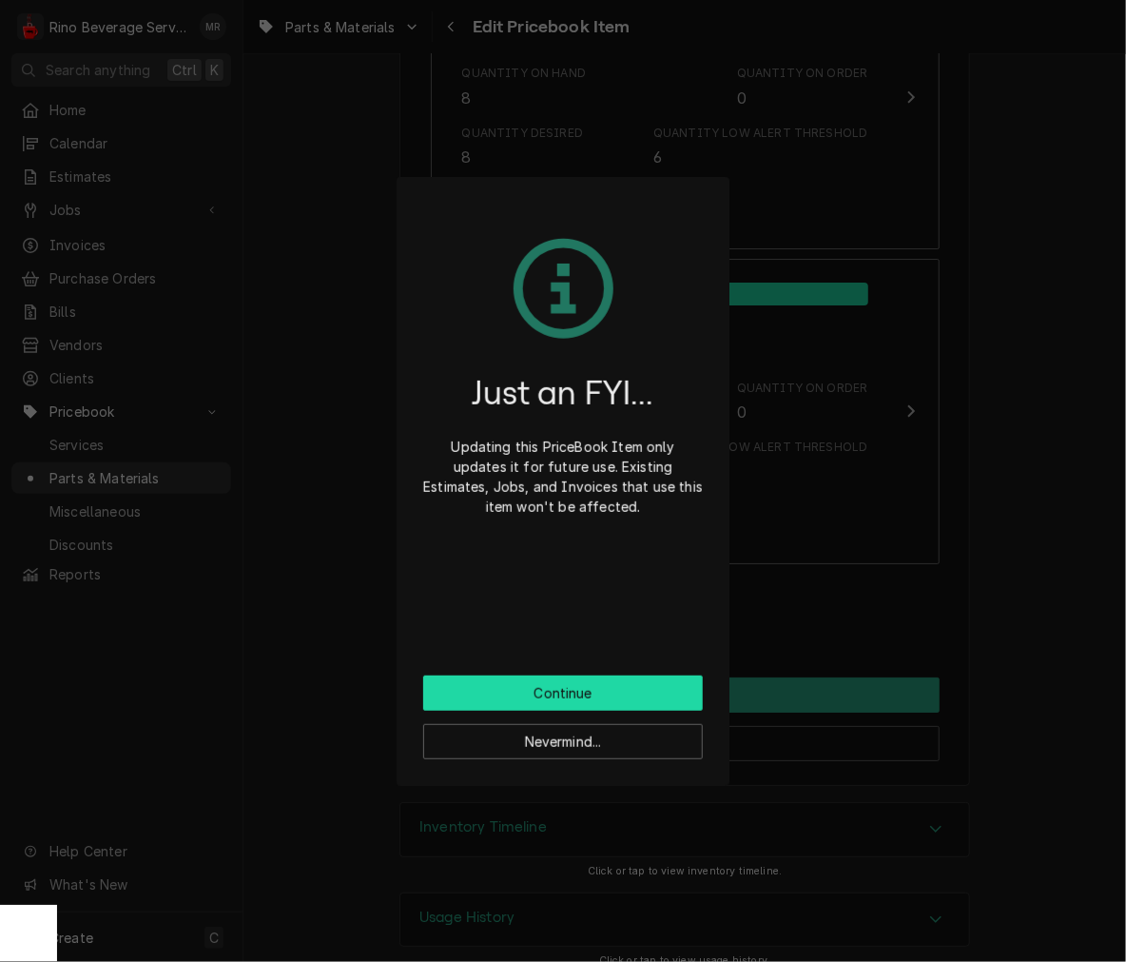
click at [597, 677] on button "Continue" at bounding box center [563, 692] width 280 height 35
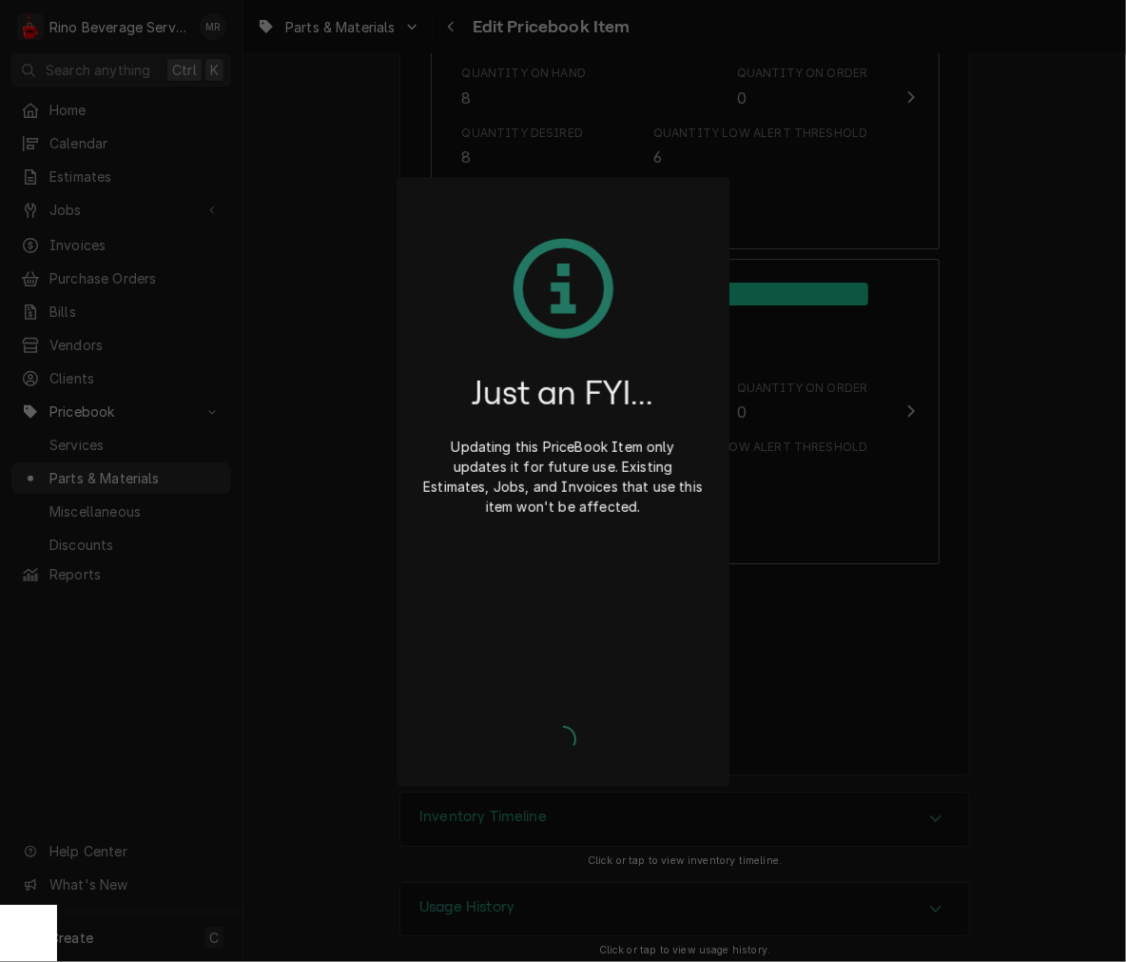
type textarea "x"
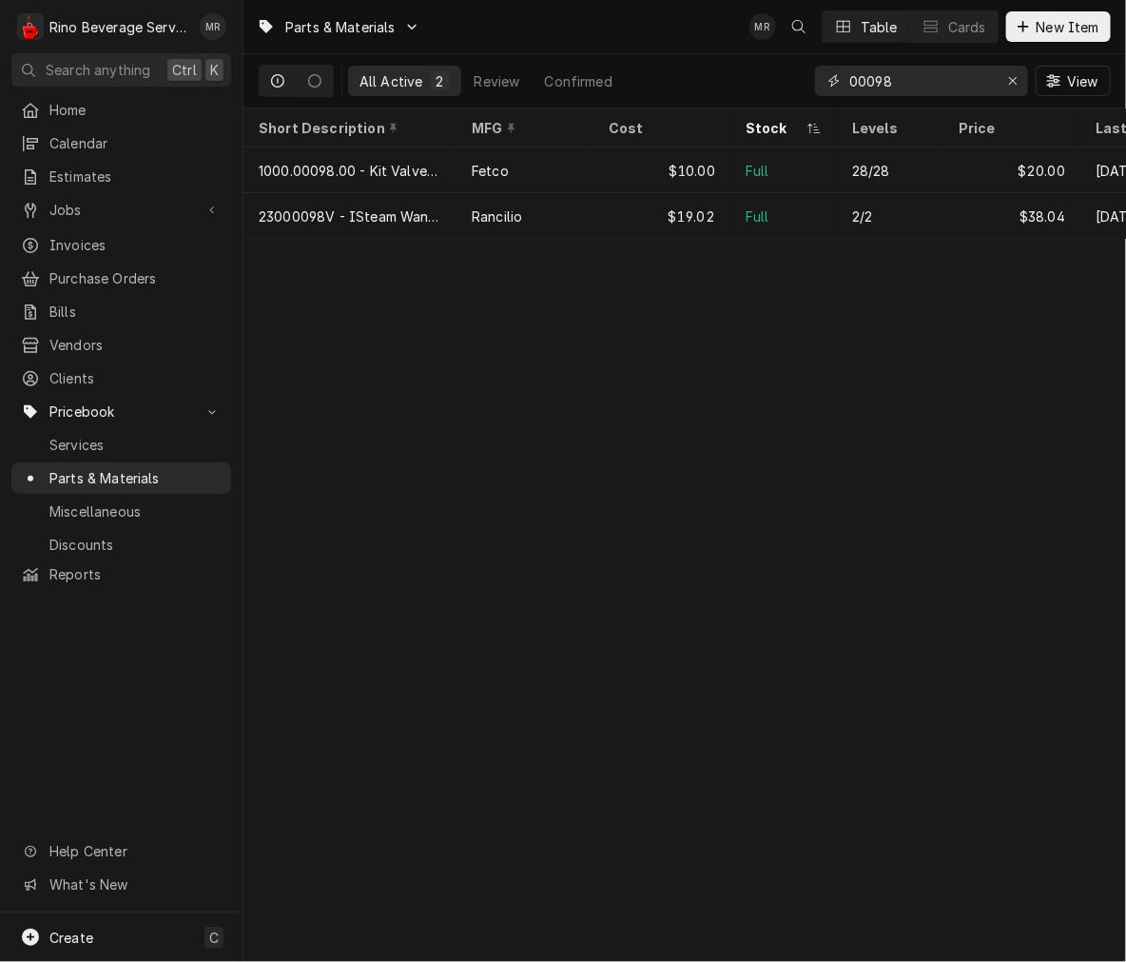
click at [866, 89] on input "00098" at bounding box center [920, 81] width 143 height 30
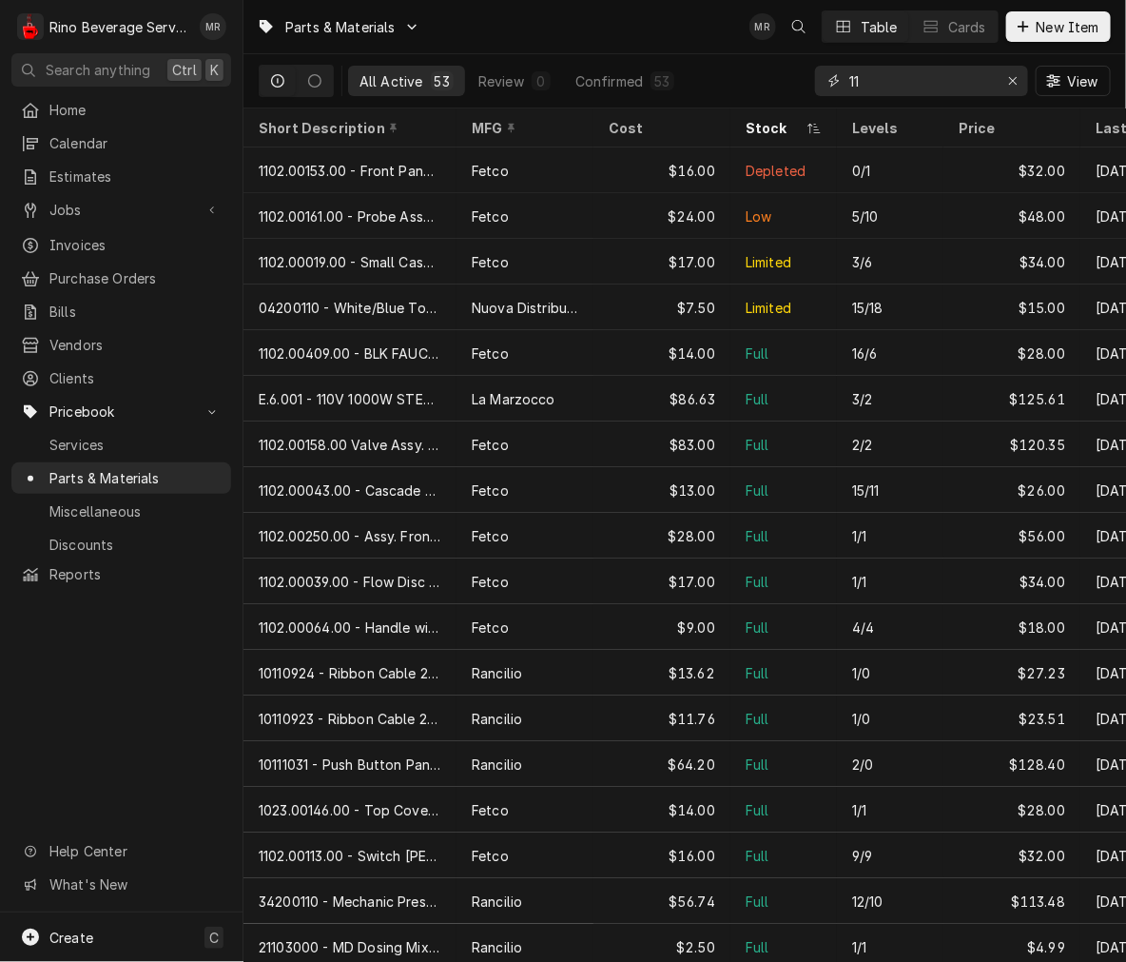
type input "1"
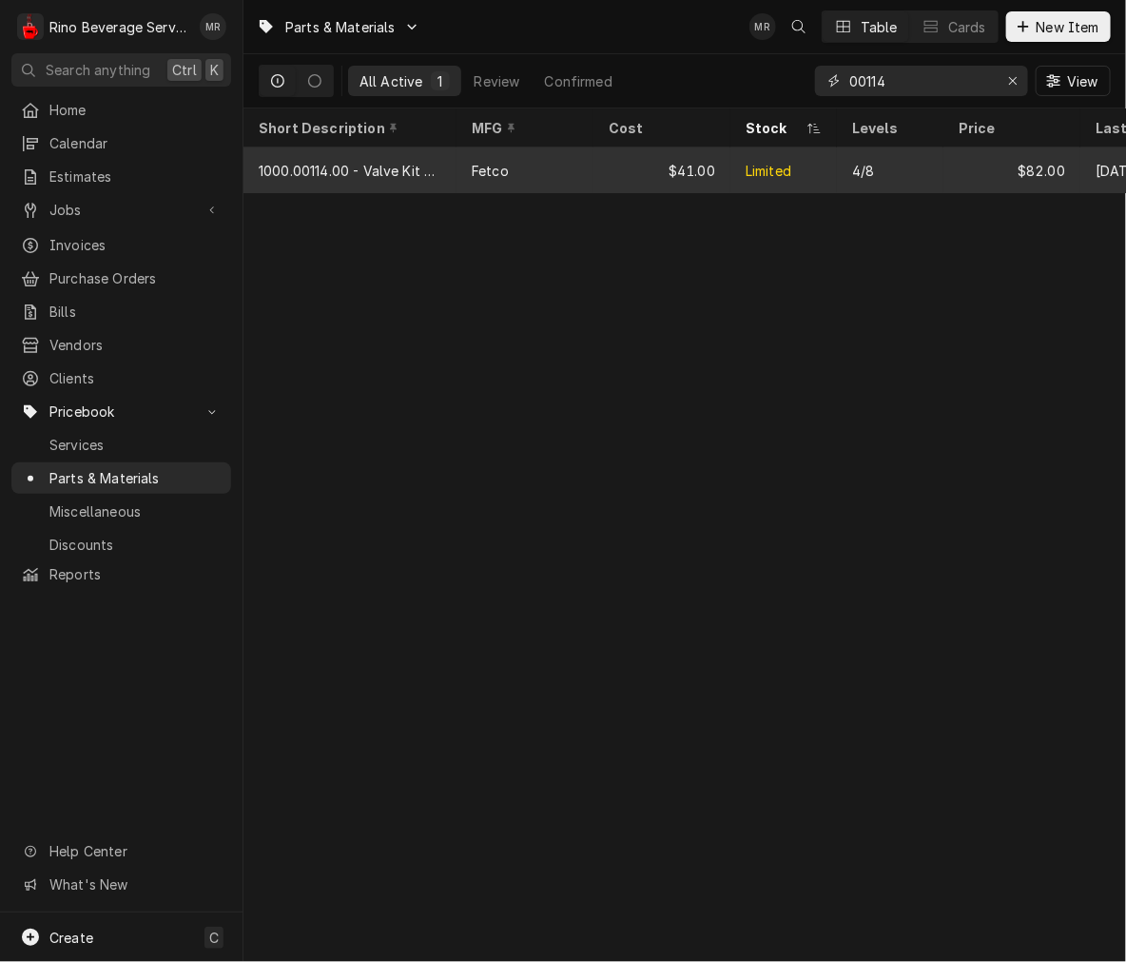
type input "00114"
click at [820, 184] on div "Limited" at bounding box center [783, 170] width 107 height 46
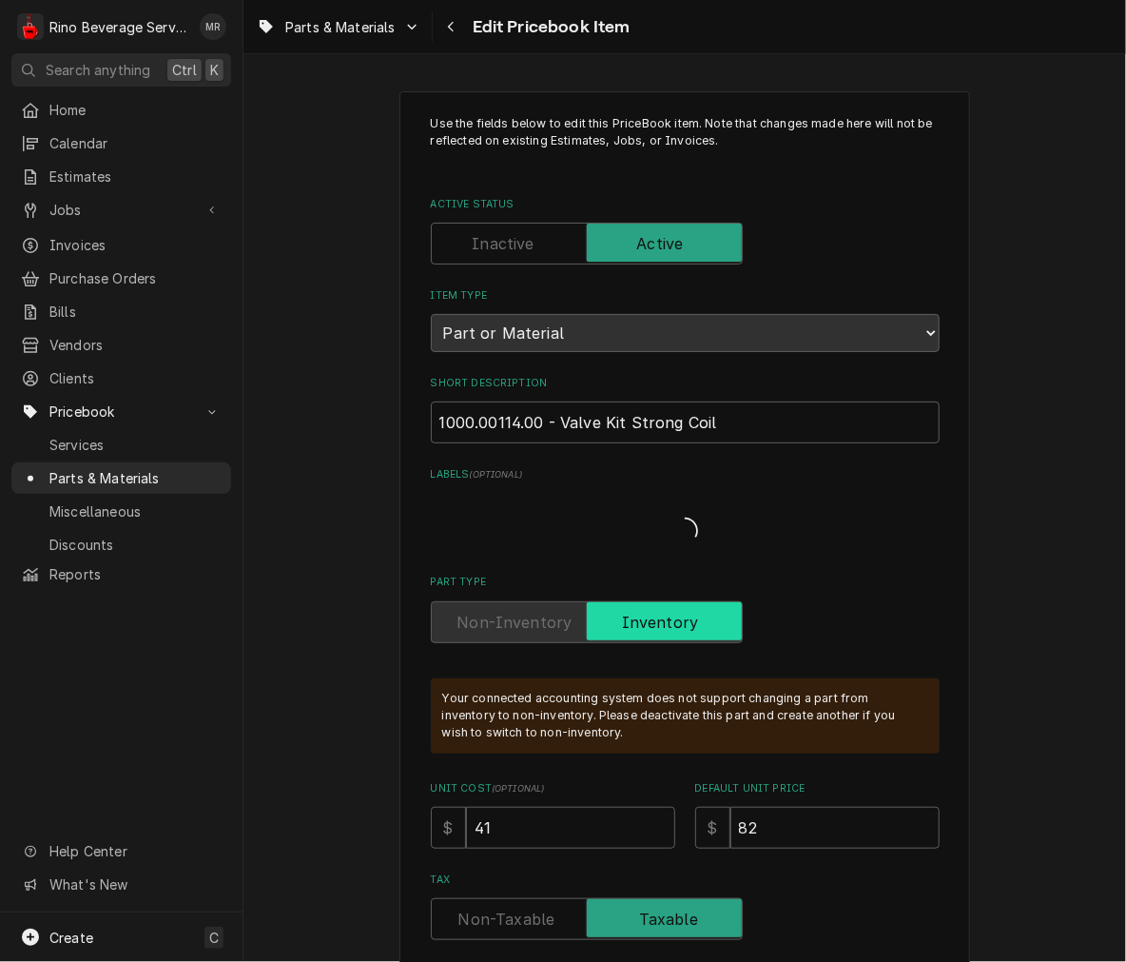
type textarea "x"
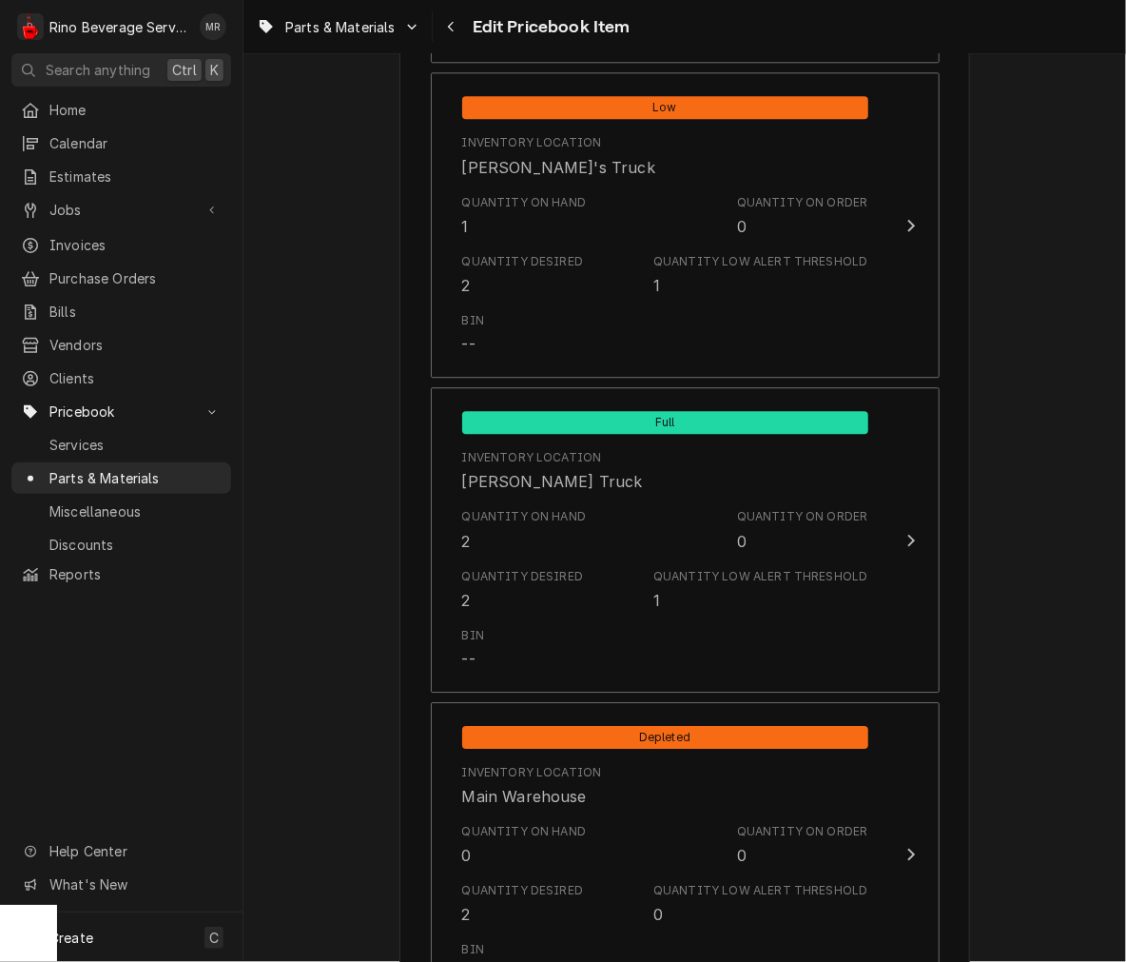
scroll to position [1761, 0]
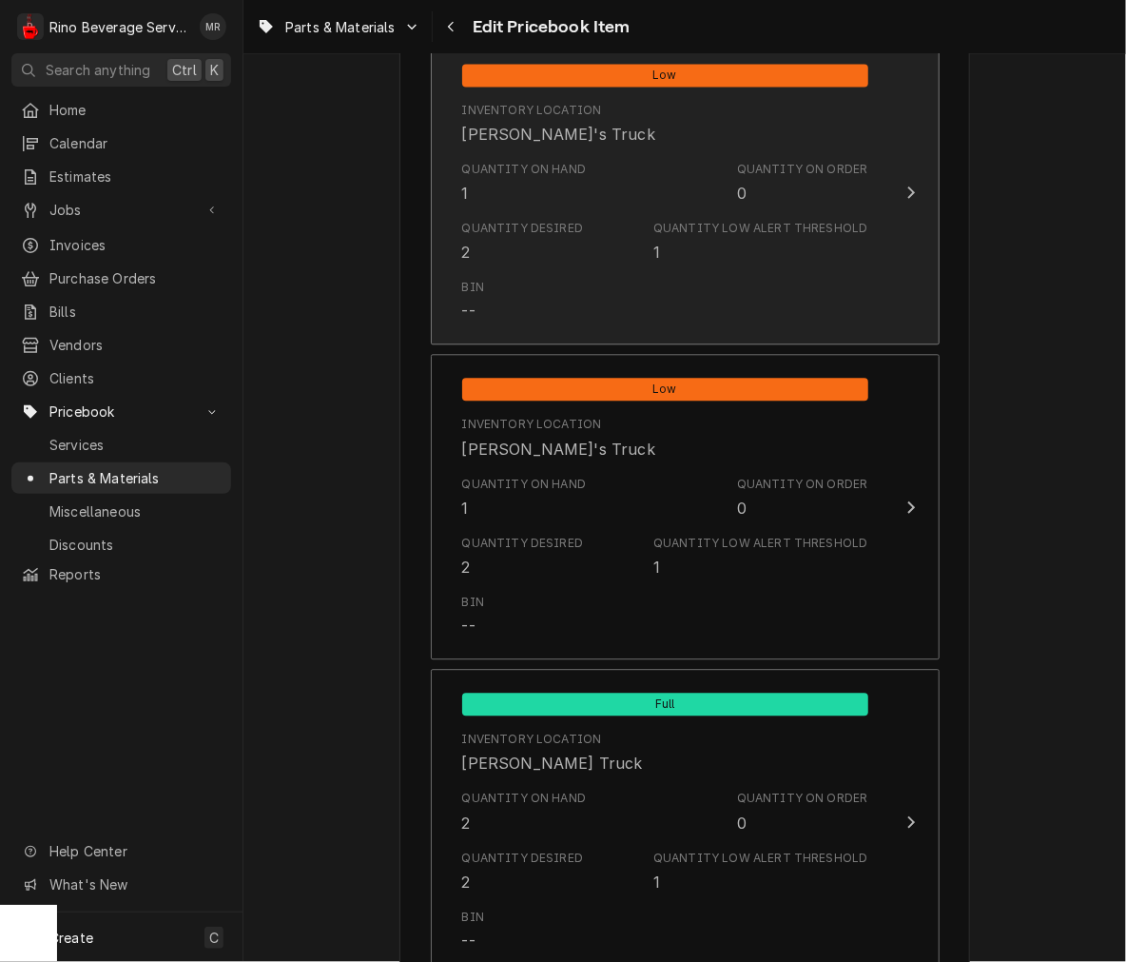
click at [586, 255] on div "Quantity Desired 2 Quantity Low Alert Threshold 1" at bounding box center [665, 241] width 406 height 59
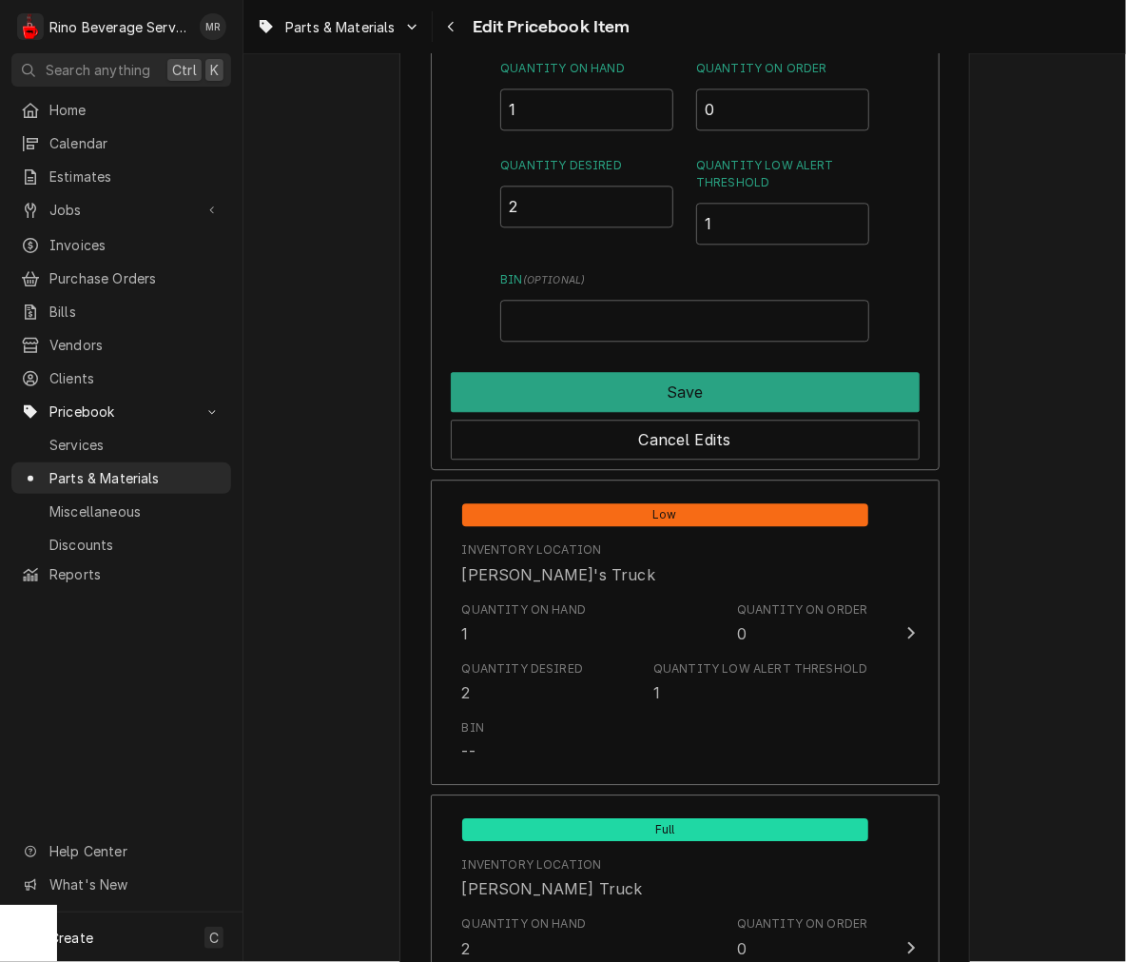
scroll to position [1527, 0]
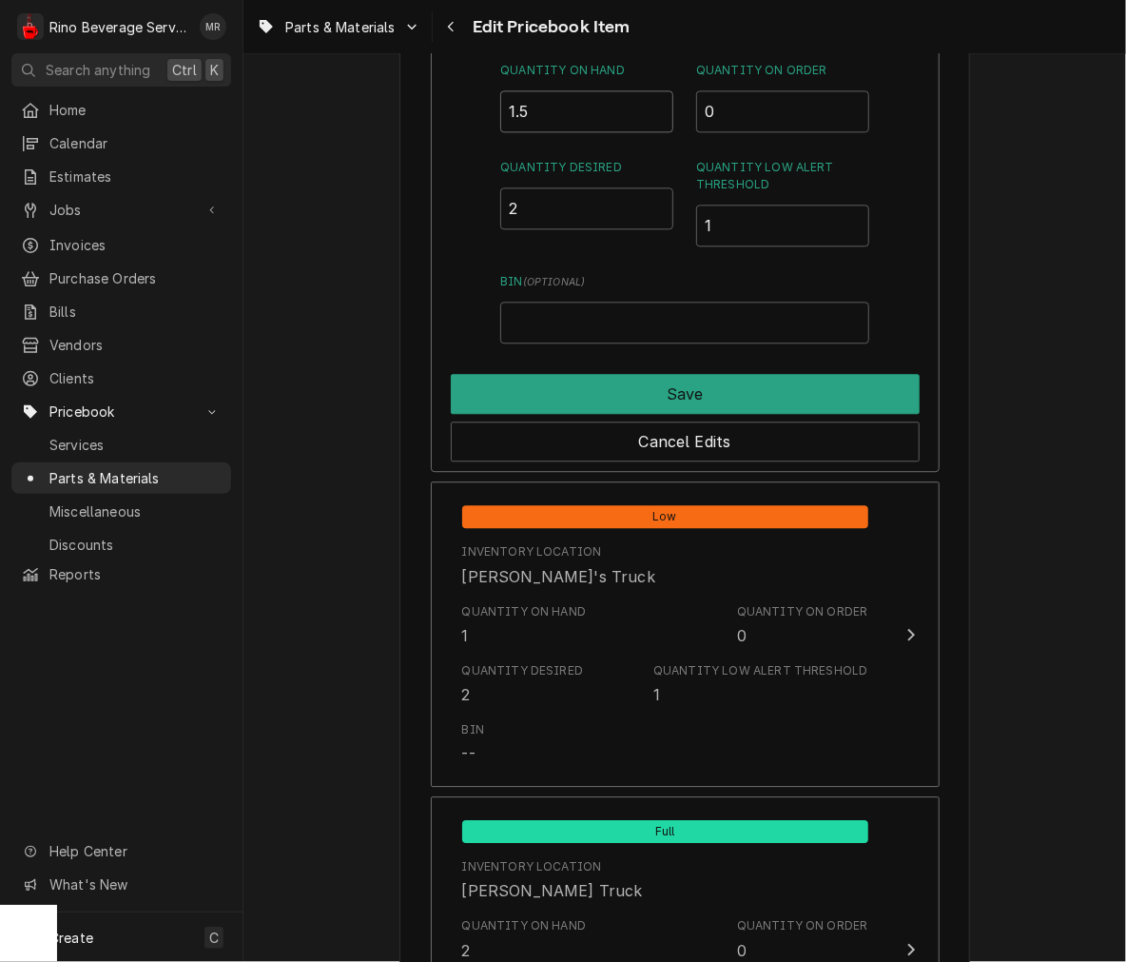
click at [648, 102] on input "1.5" at bounding box center [586, 111] width 173 height 42
type input "2"
click at [648, 102] on input "2" at bounding box center [586, 111] width 173 height 42
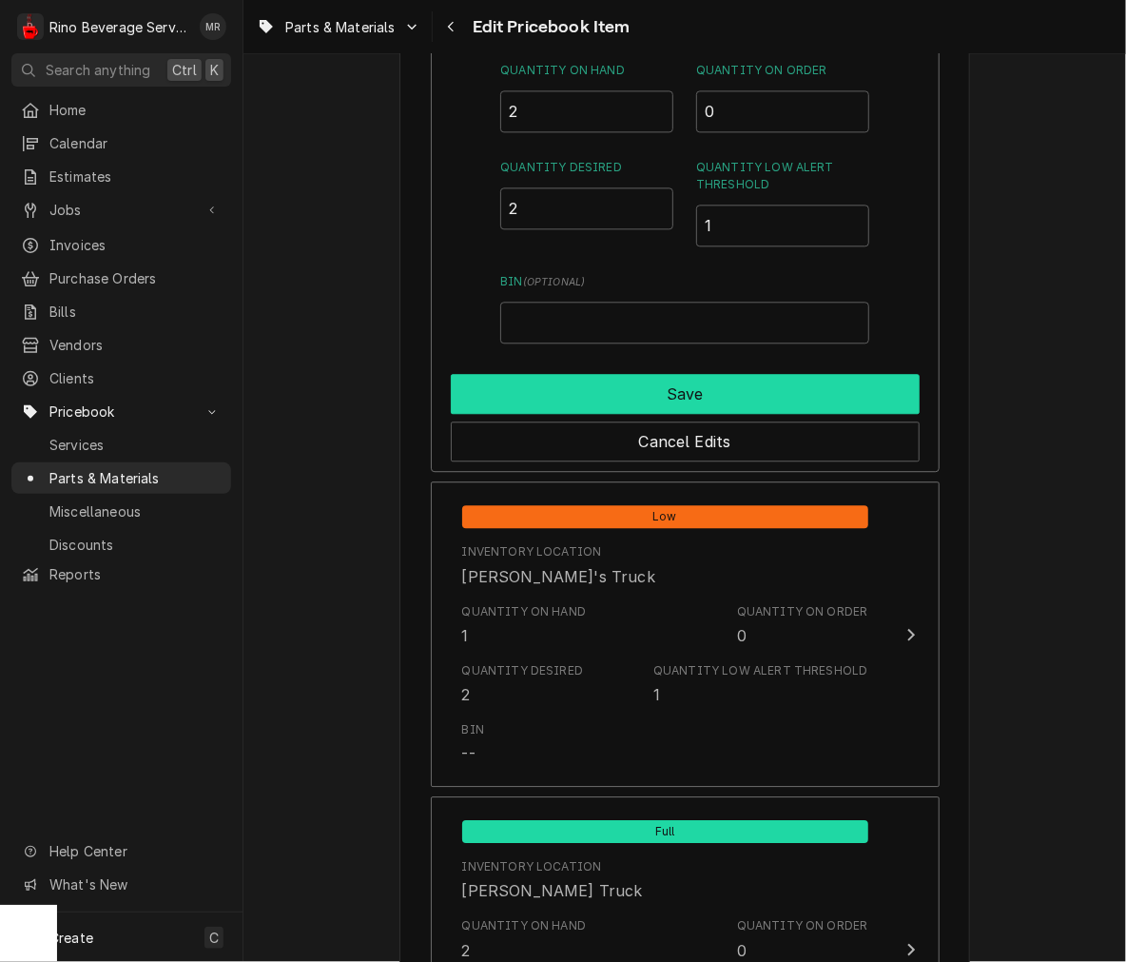
click at [658, 379] on button "Save" at bounding box center [685, 394] width 469 height 40
type textarea "x"
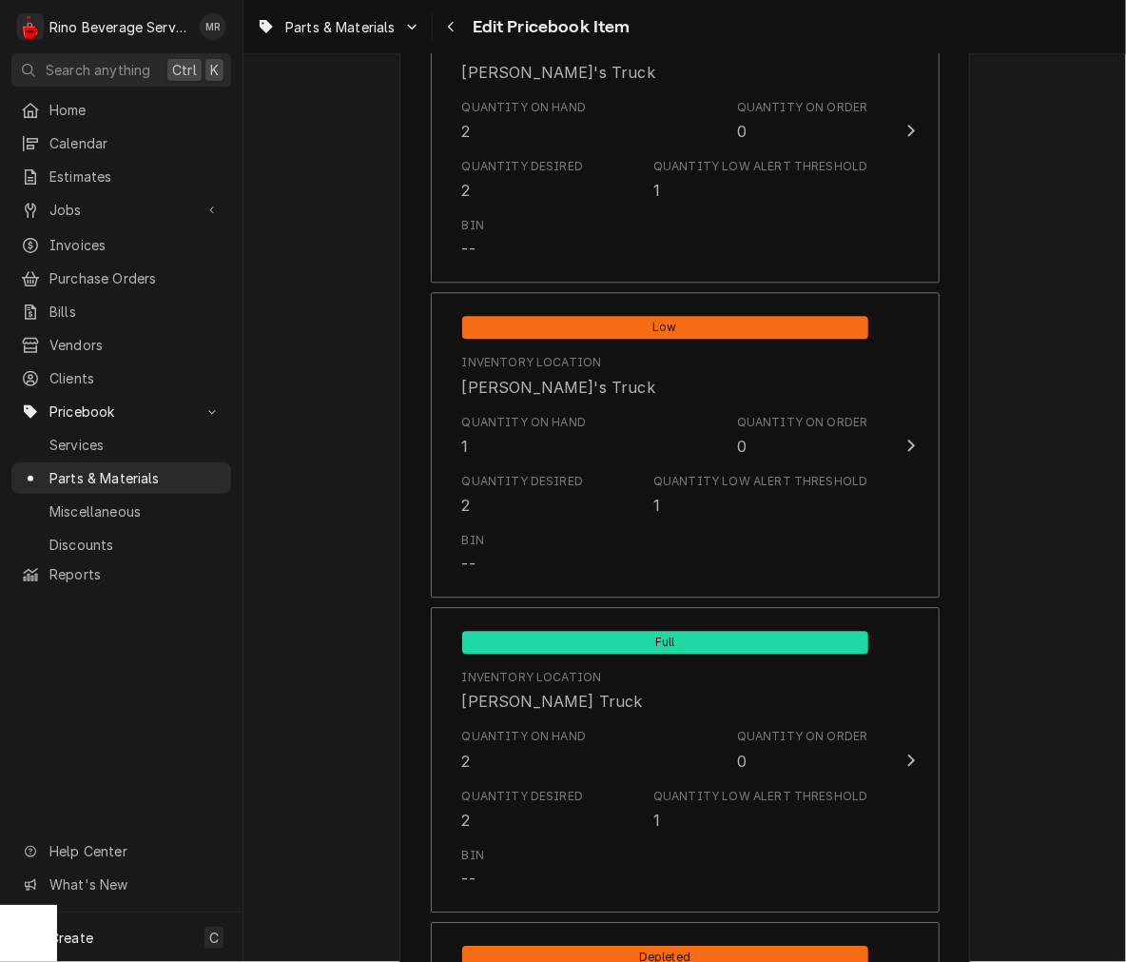
scroll to position [1338, 0]
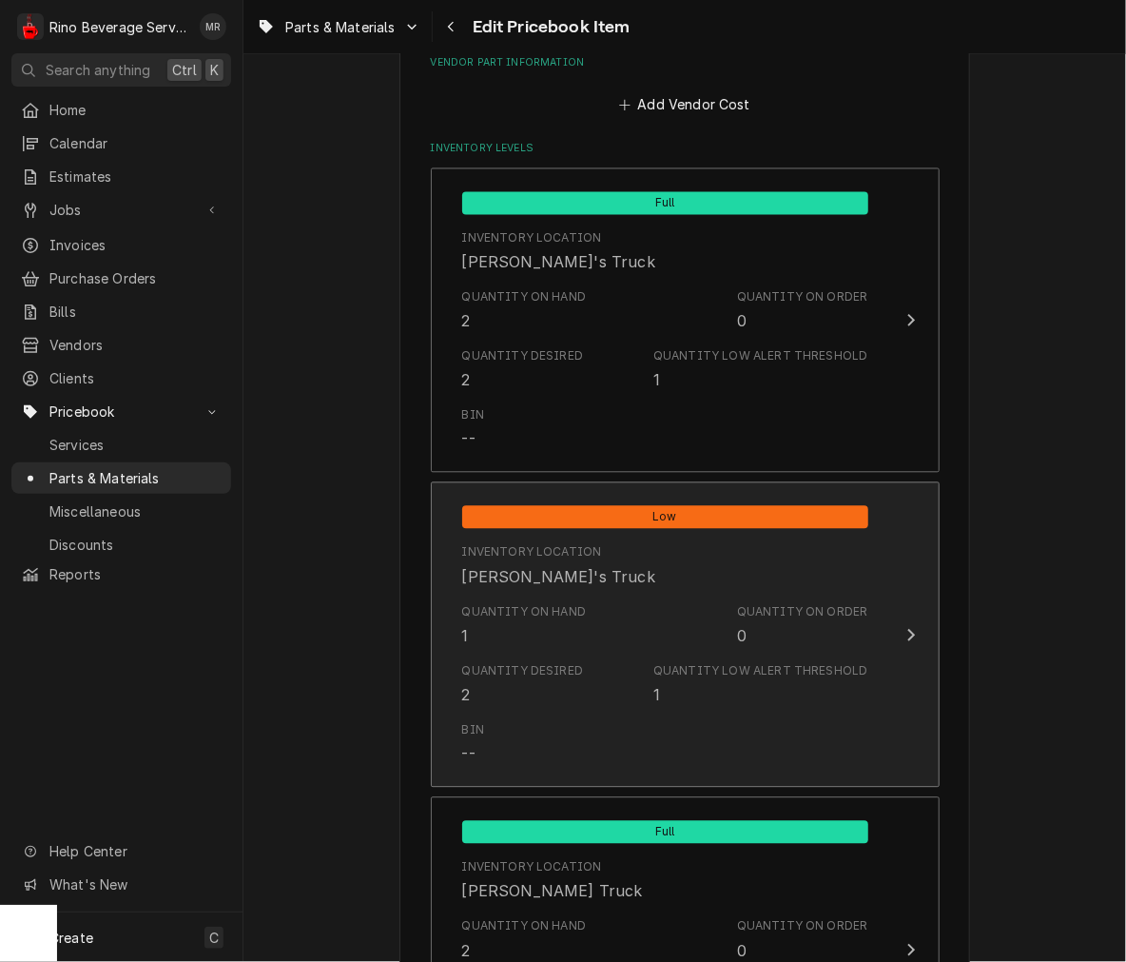
click at [656, 595] on div "Quantity on Hand 1 Quantity on Order 0" at bounding box center [665, 624] width 406 height 59
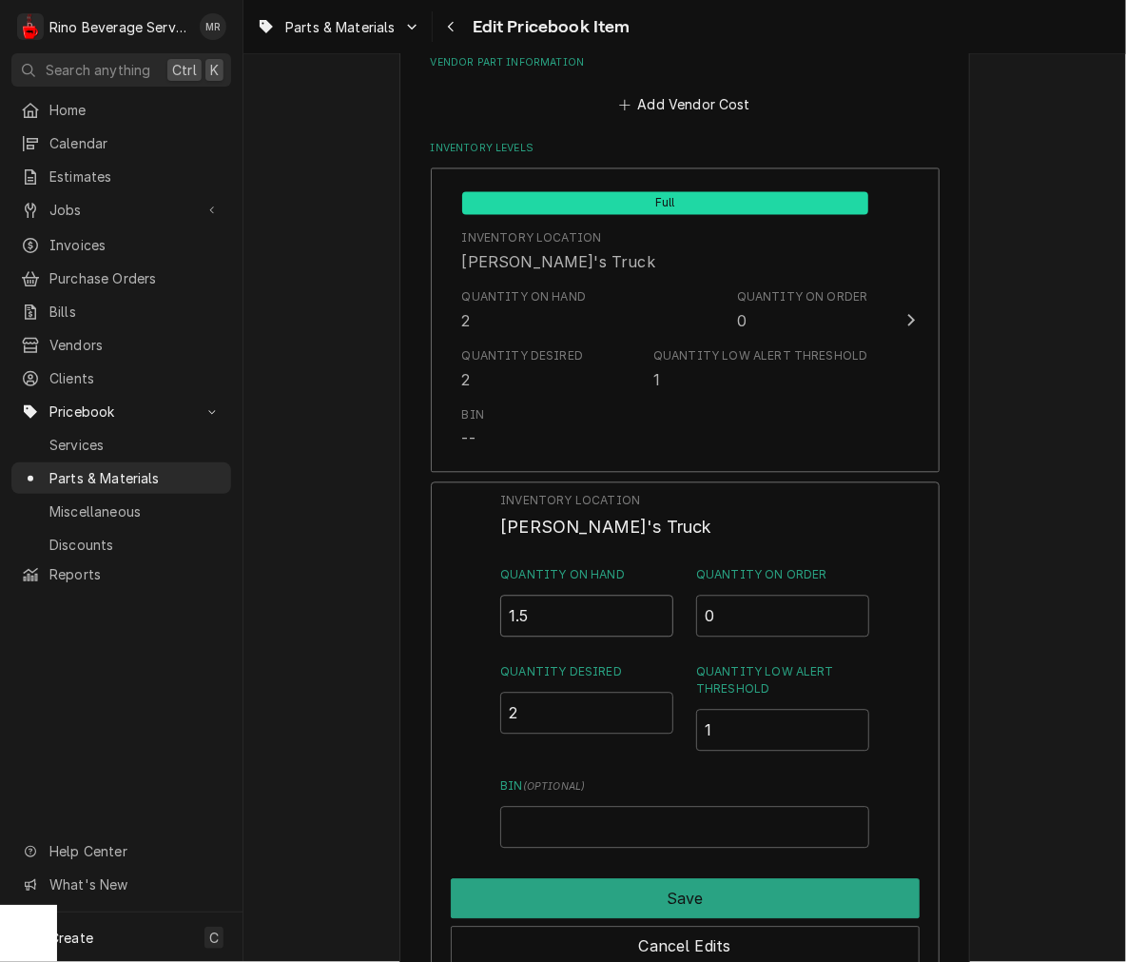
click at [643, 610] on input "1.5" at bounding box center [586, 615] width 173 height 42
type input "2"
click at [643, 610] on input "2" at bounding box center [586, 615] width 173 height 42
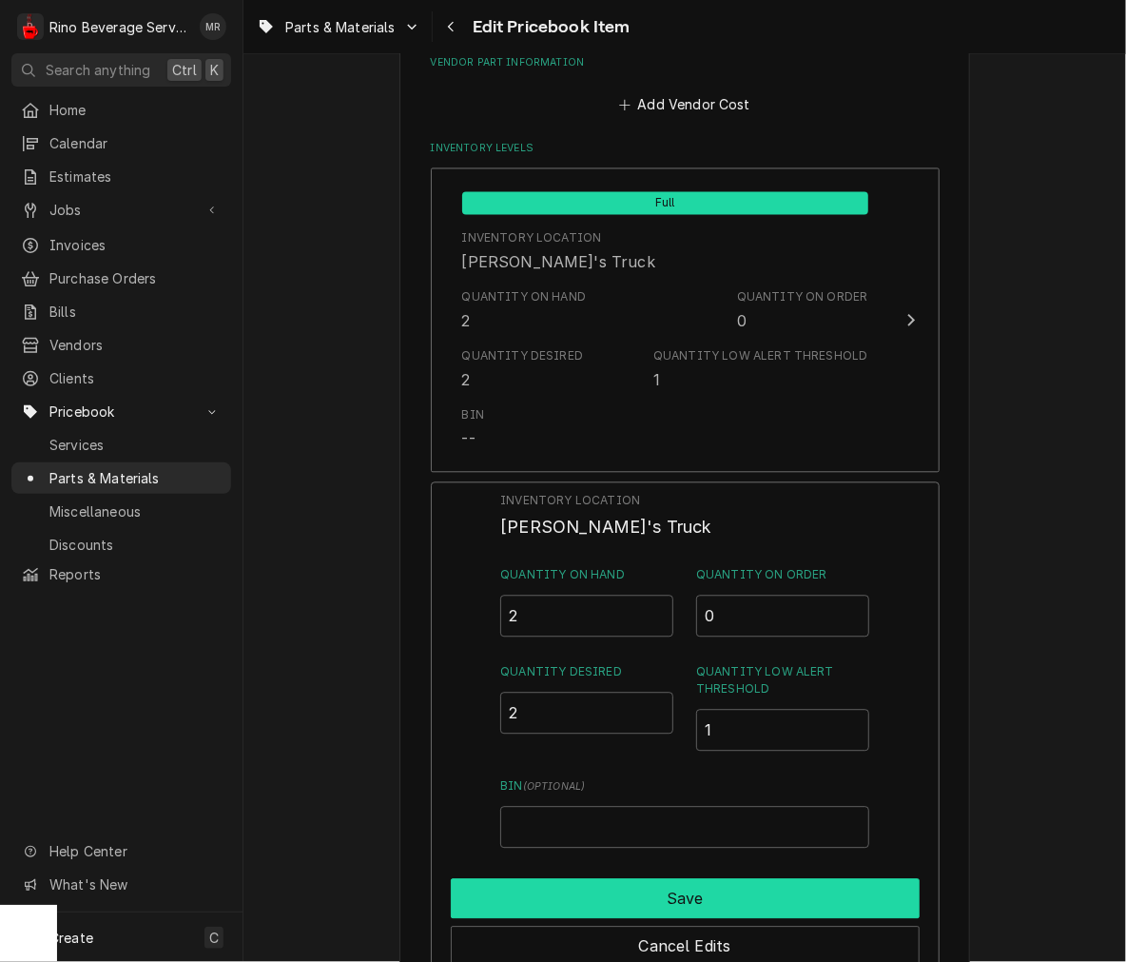
click at [687, 887] on button "Save" at bounding box center [685, 898] width 469 height 40
type textarea "x"
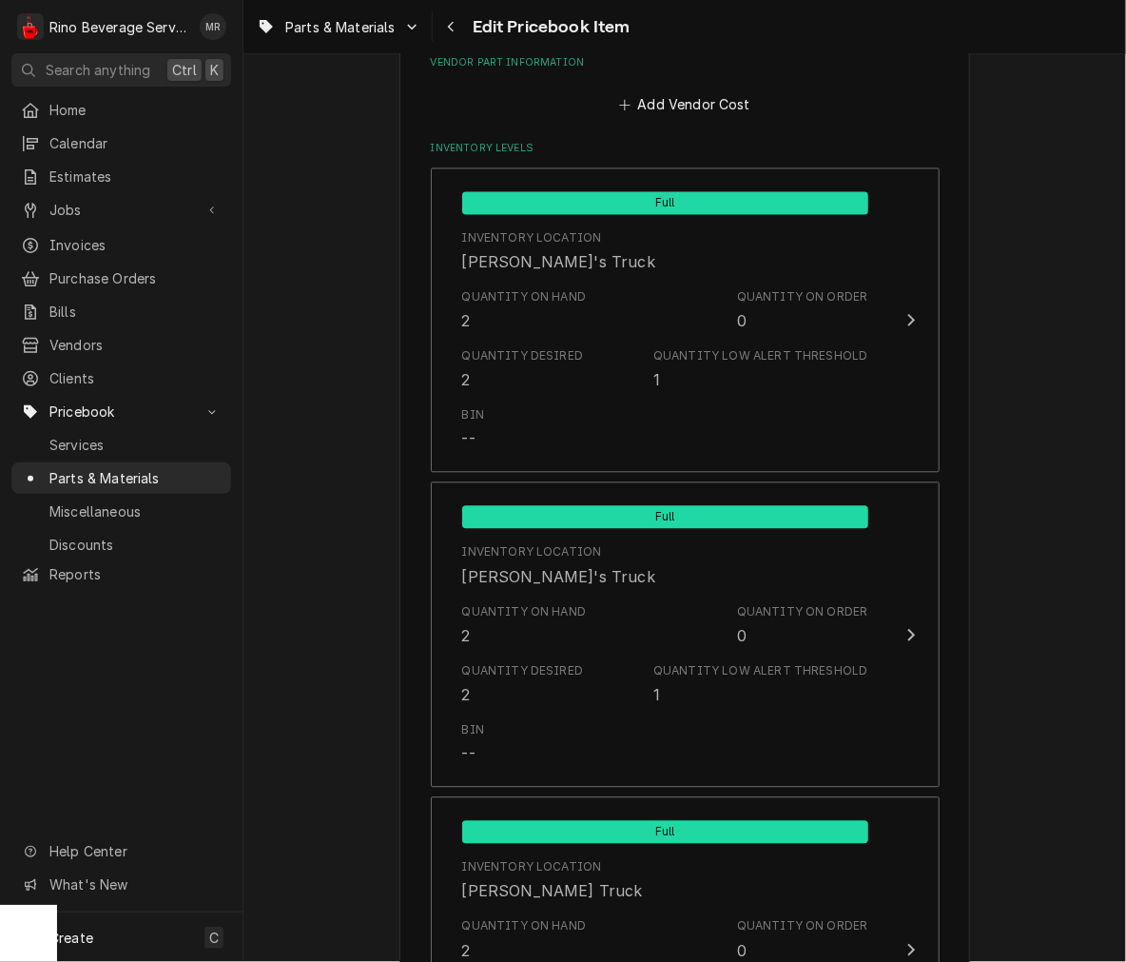
scroll to position [2132, 0]
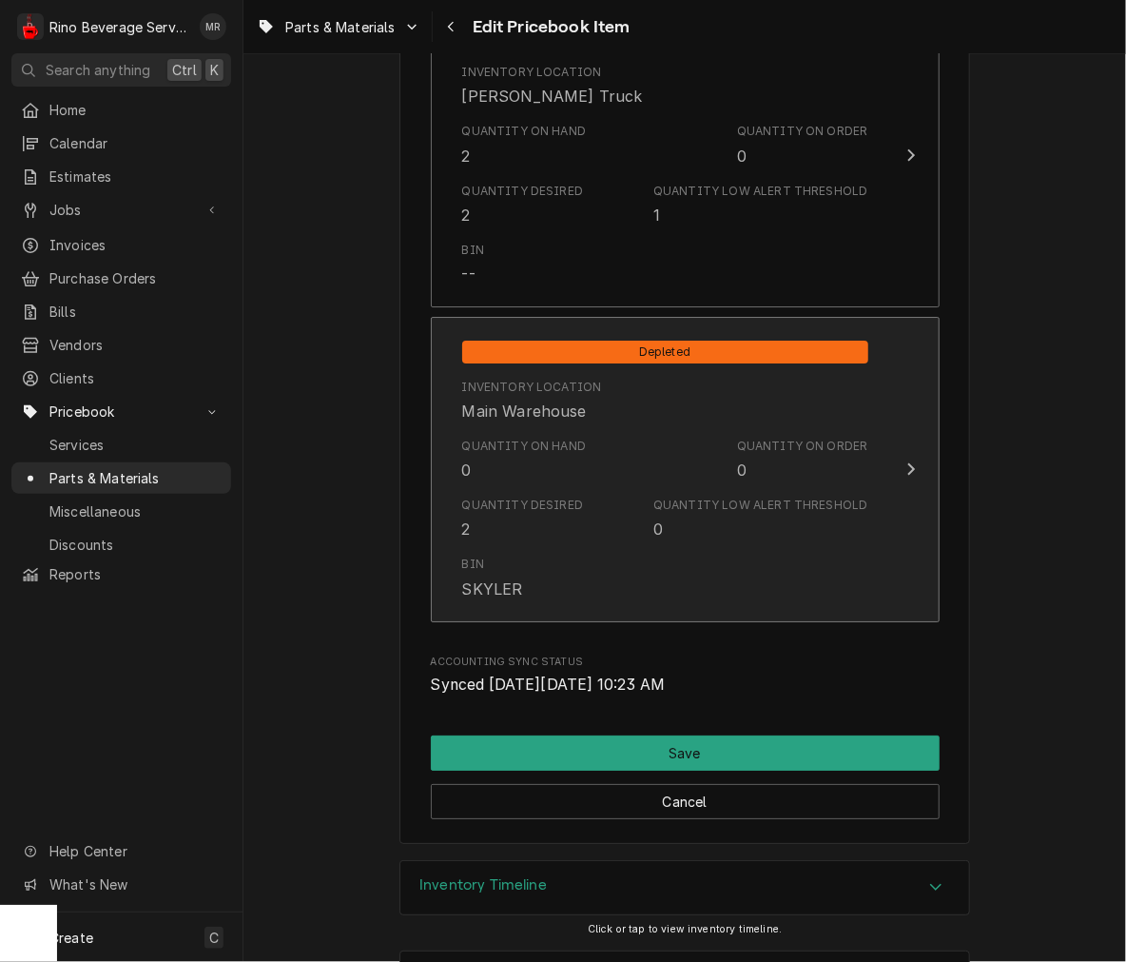
click at [747, 464] on div "Quantity on Order 0" at bounding box center [802, 460] width 131 height 44
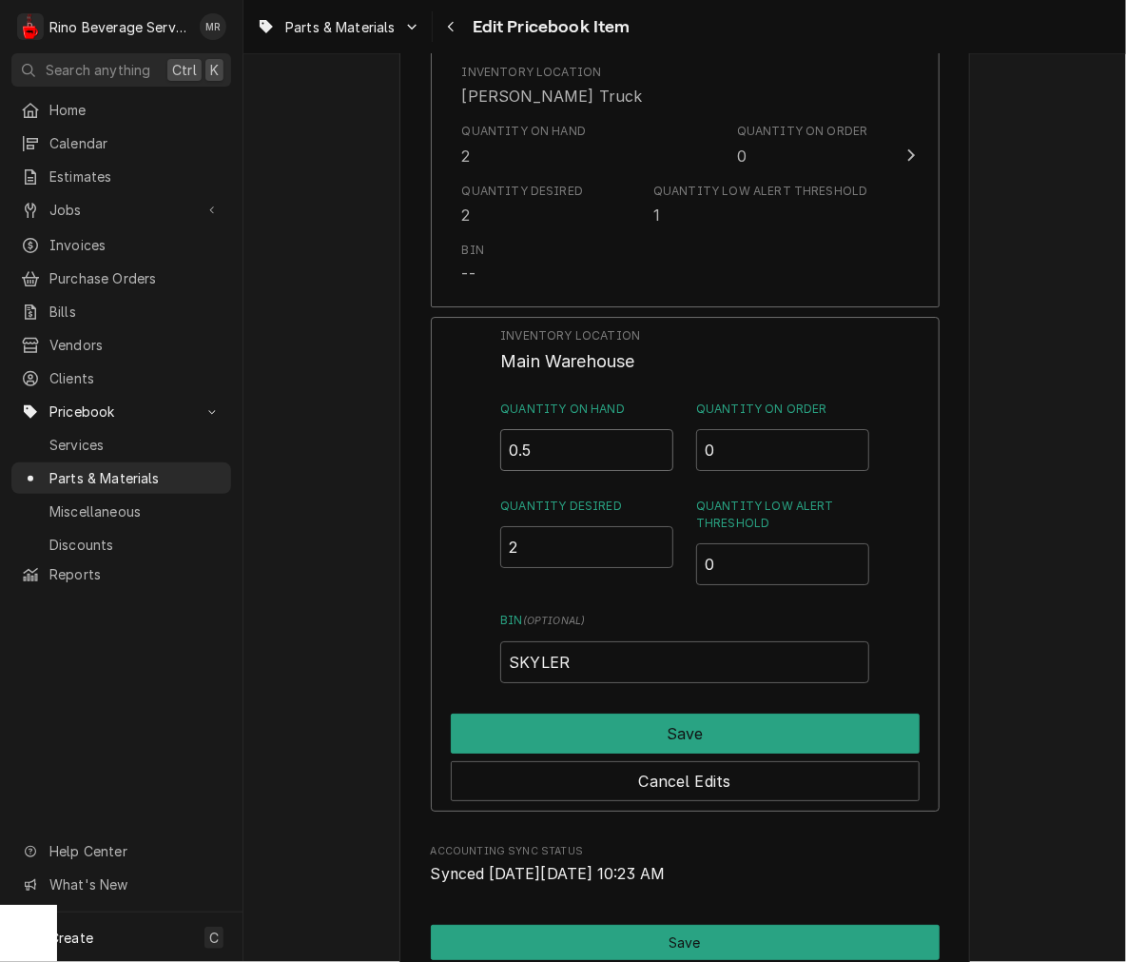
click at [645, 445] on input "0.5" at bounding box center [586, 450] width 173 height 42
click at [645, 445] on input "1" at bounding box center [586, 450] width 173 height 42
click at [645, 445] on input "1.5" at bounding box center [586, 450] width 173 height 42
click at [645, 445] on input "2" at bounding box center [586, 450] width 173 height 42
click at [645, 445] on input "2.5" at bounding box center [586, 450] width 173 height 42
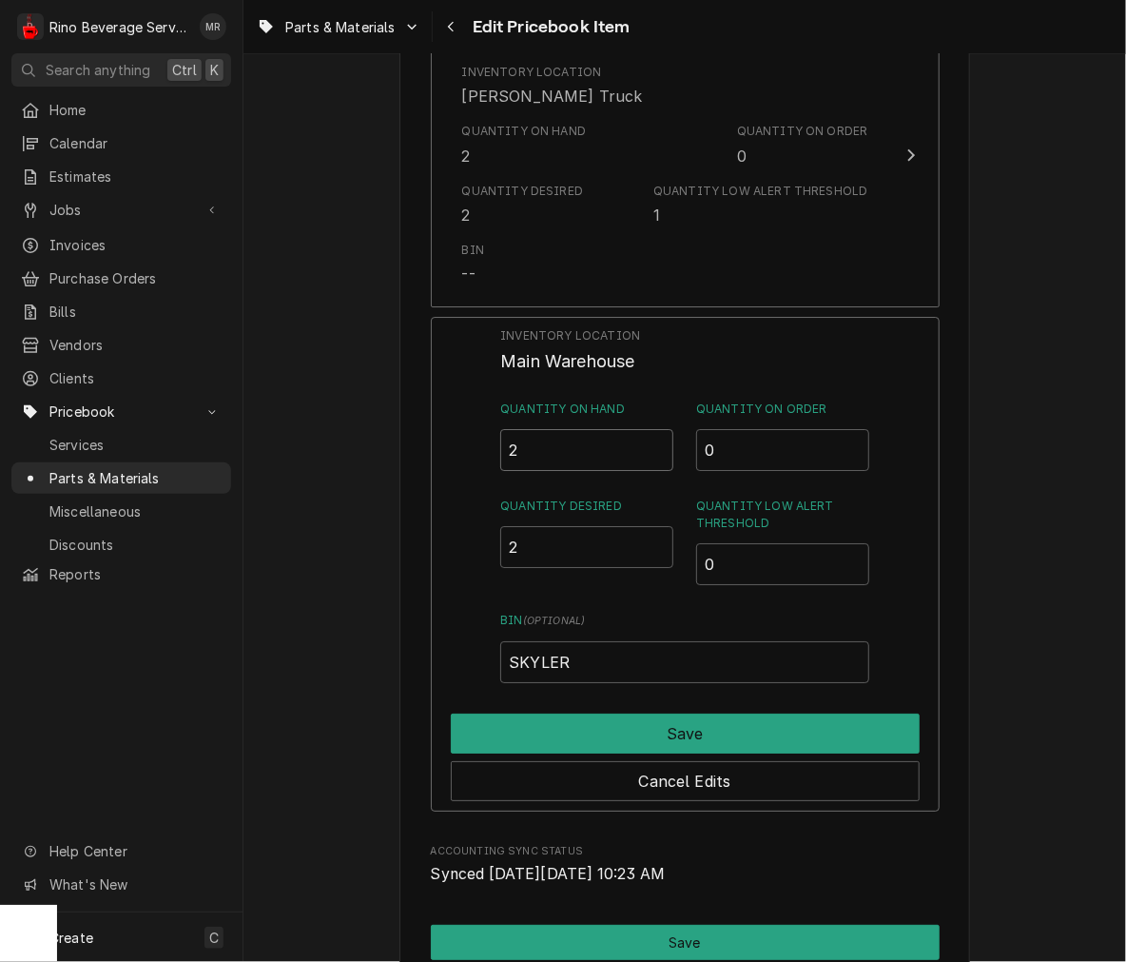
type input "2"
click at [649, 454] on input "2" at bounding box center [586, 450] width 173 height 42
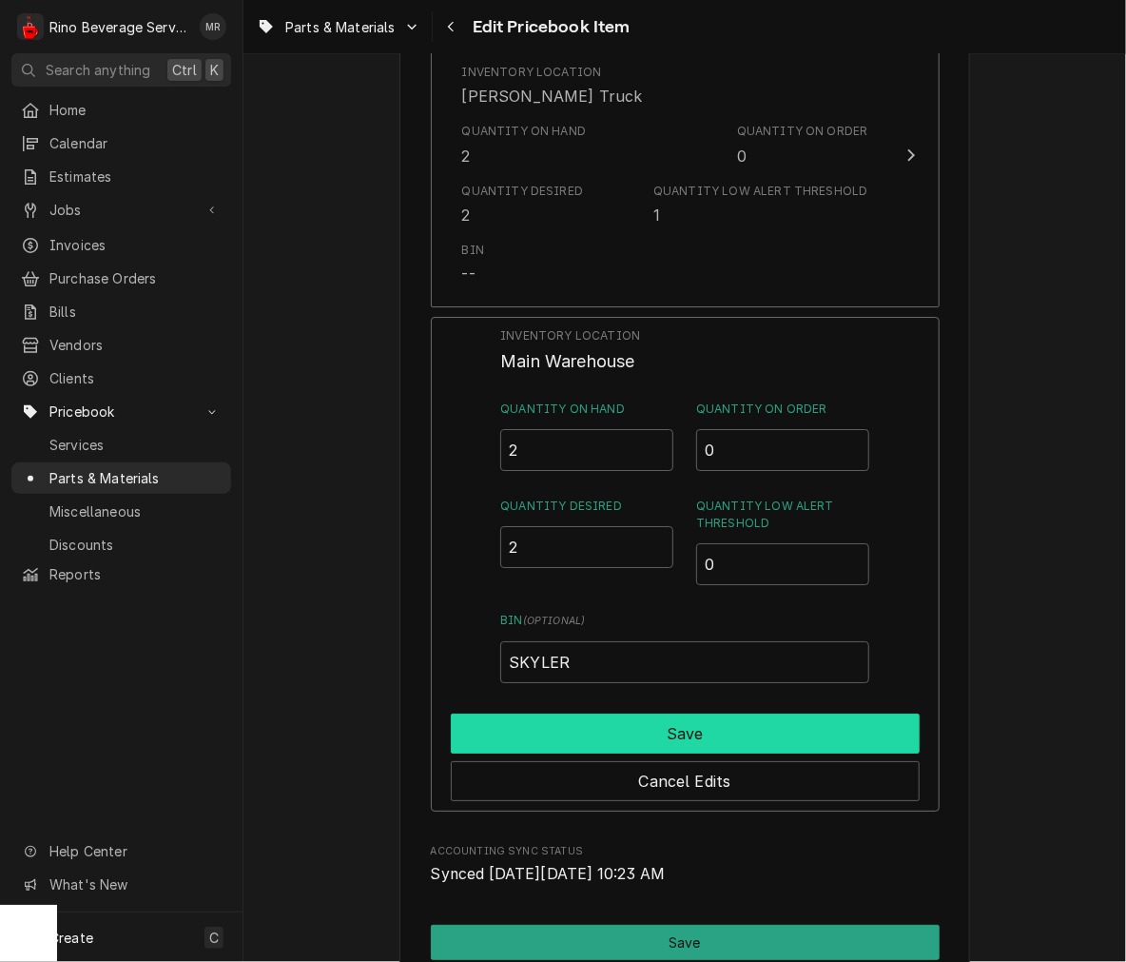
click at [637, 714] on button "Save" at bounding box center [685, 733] width 469 height 40
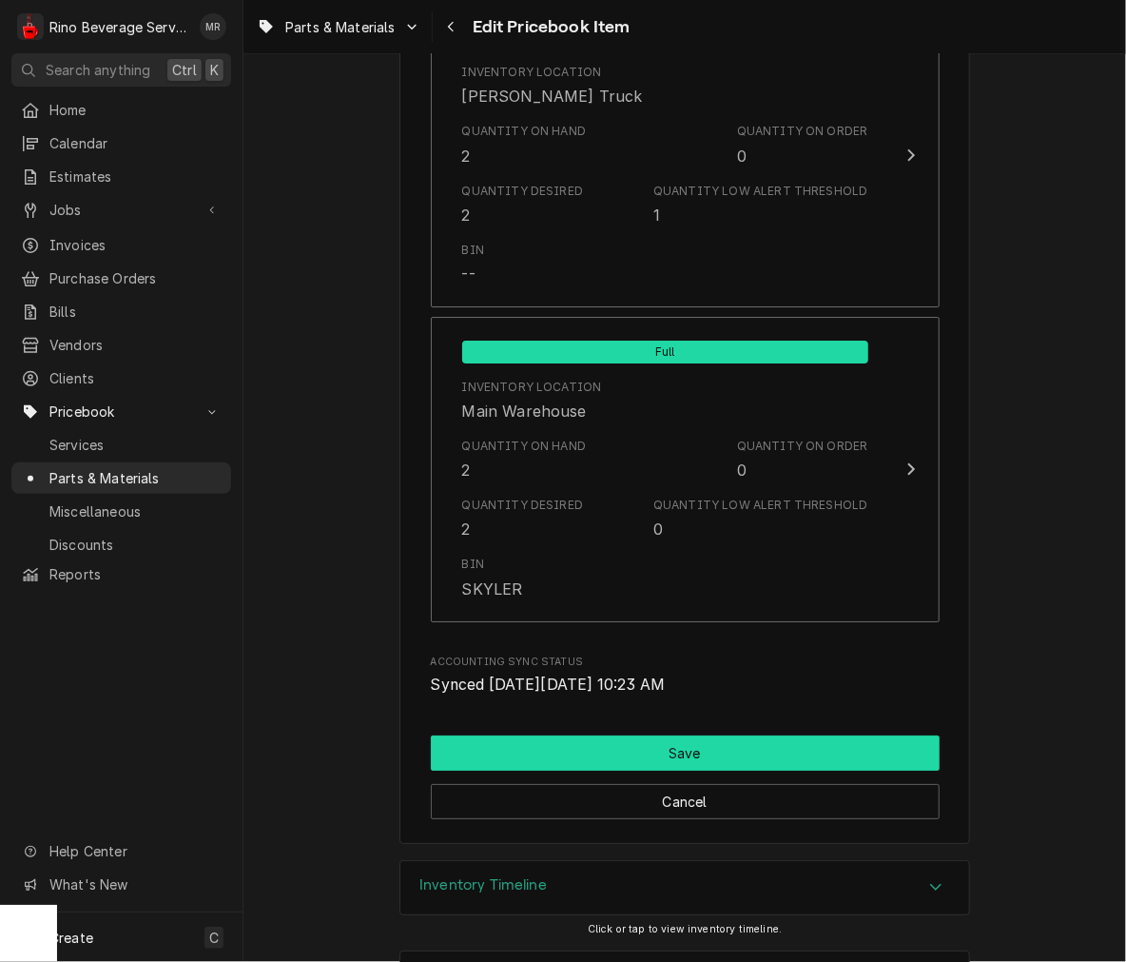
drag, startPoint x: 637, startPoint y: 714, endPoint x: 632, endPoint y: 752, distance: 38.3
click at [632, 752] on button "Save" at bounding box center [685, 752] width 509 height 35
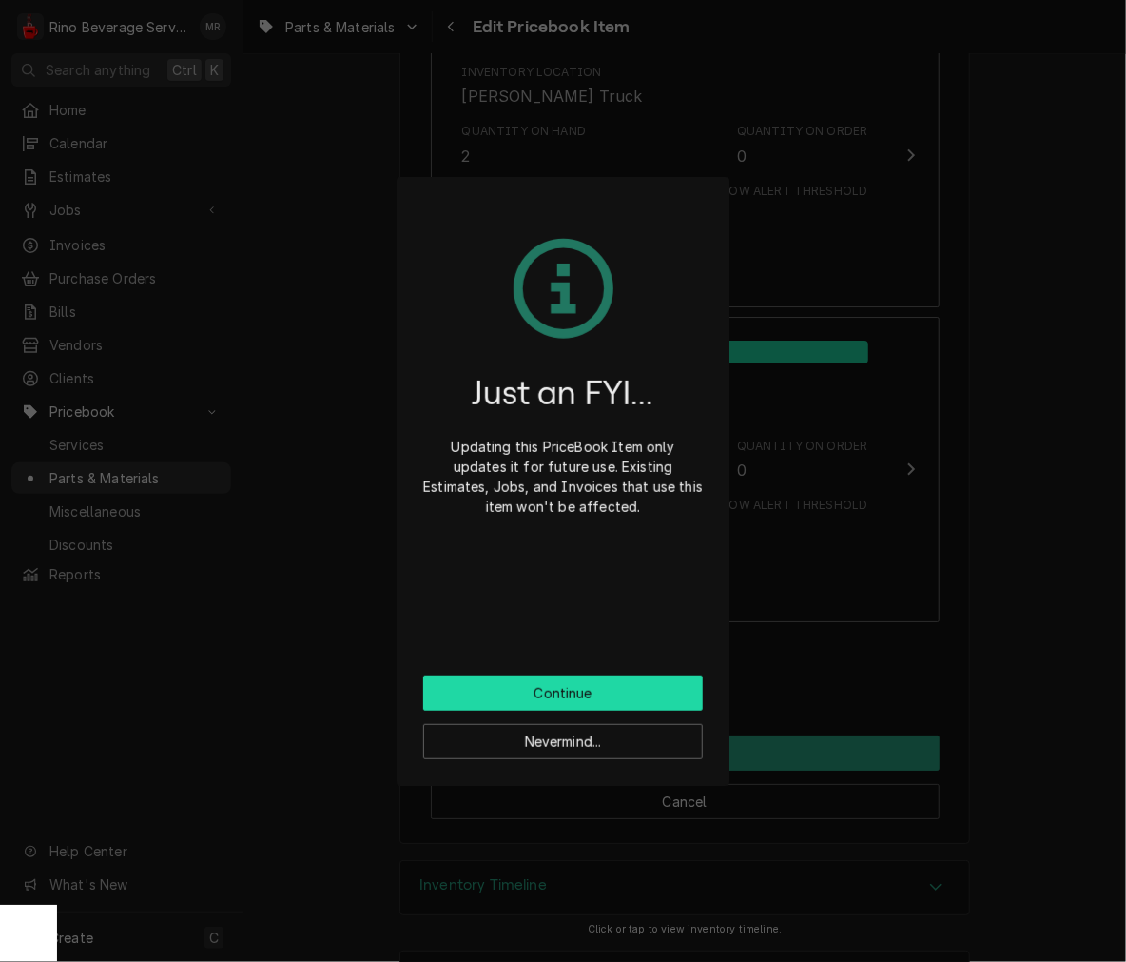
click at [615, 691] on button "Continue" at bounding box center [563, 692] width 280 height 35
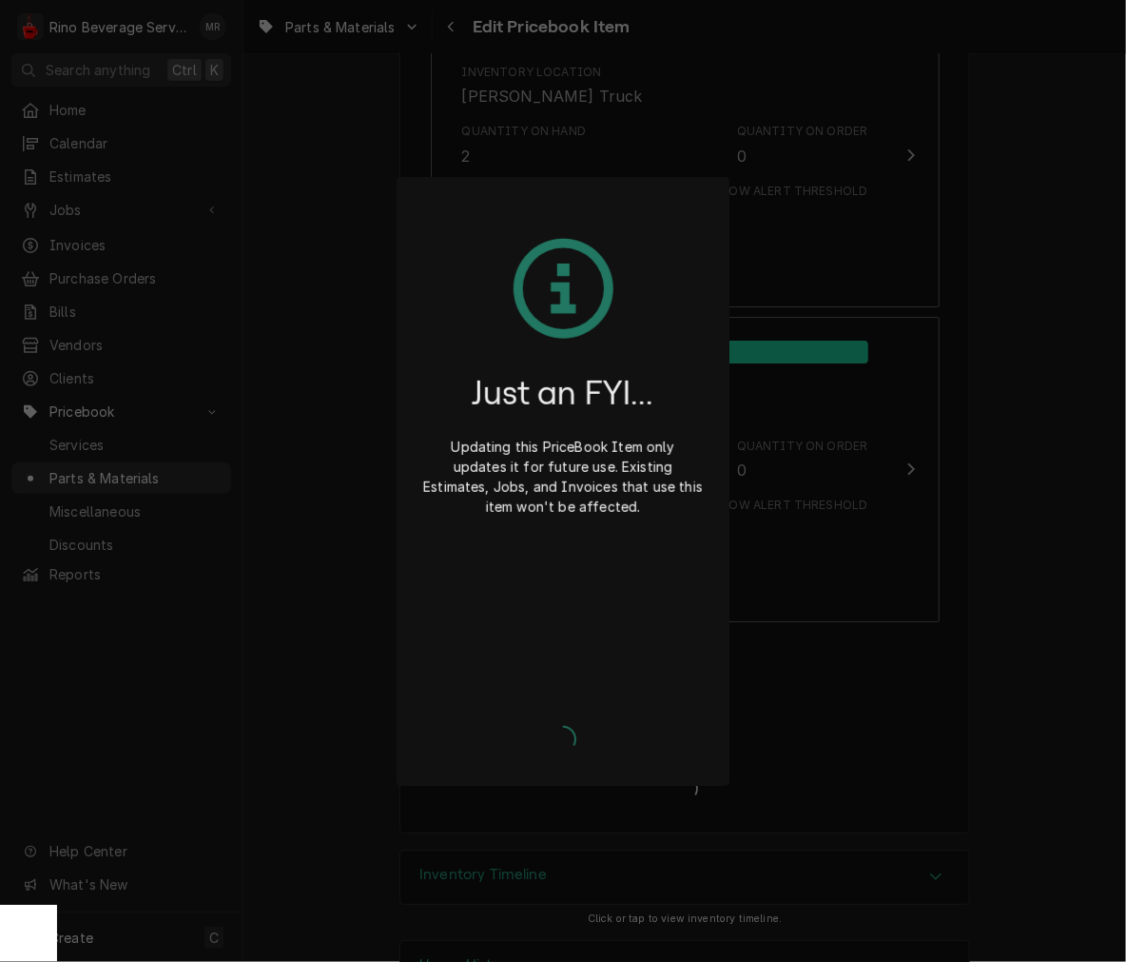
click at [615, 691] on div "Continue Nevermind..." at bounding box center [563, 719] width 280 height 80
type textarea "x"
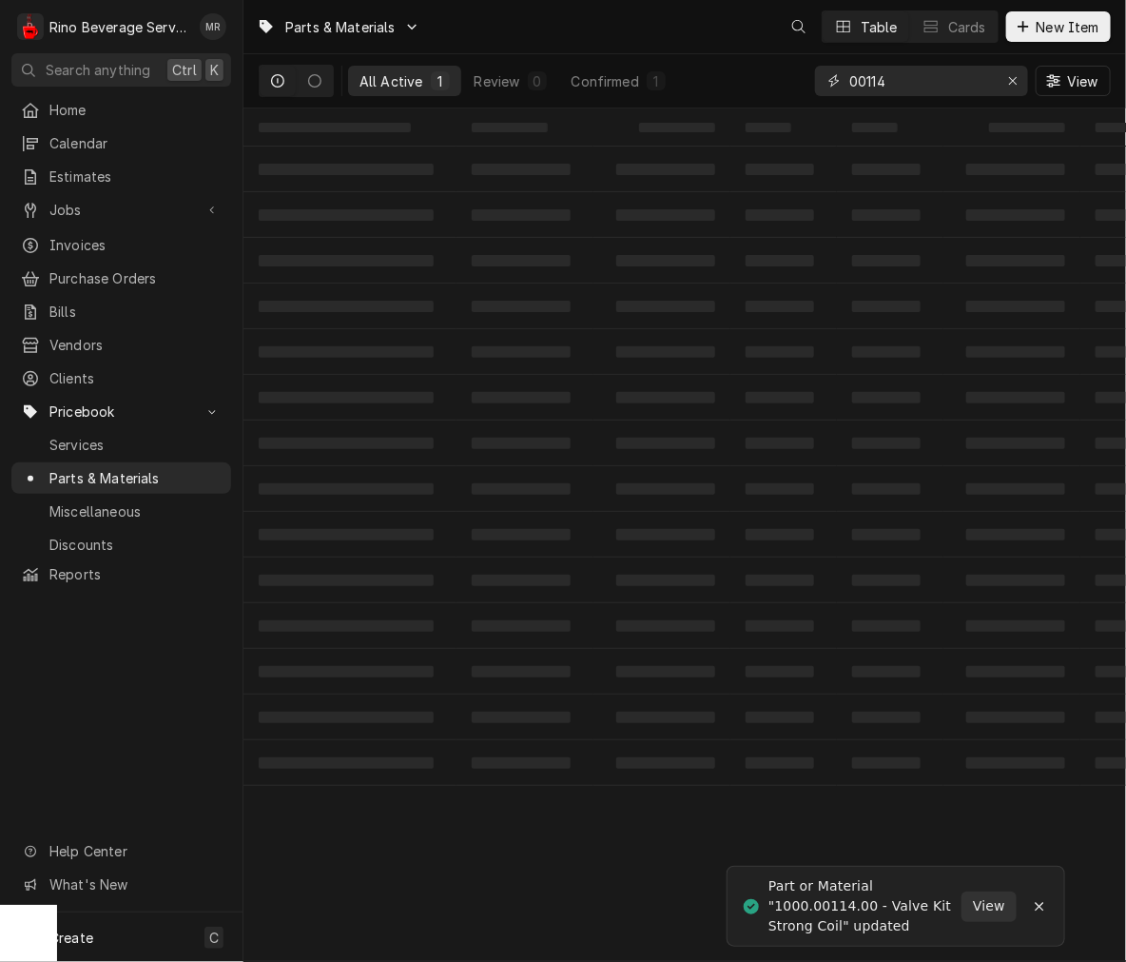
click at [917, 69] on input "00114" at bounding box center [920, 81] width 143 height 30
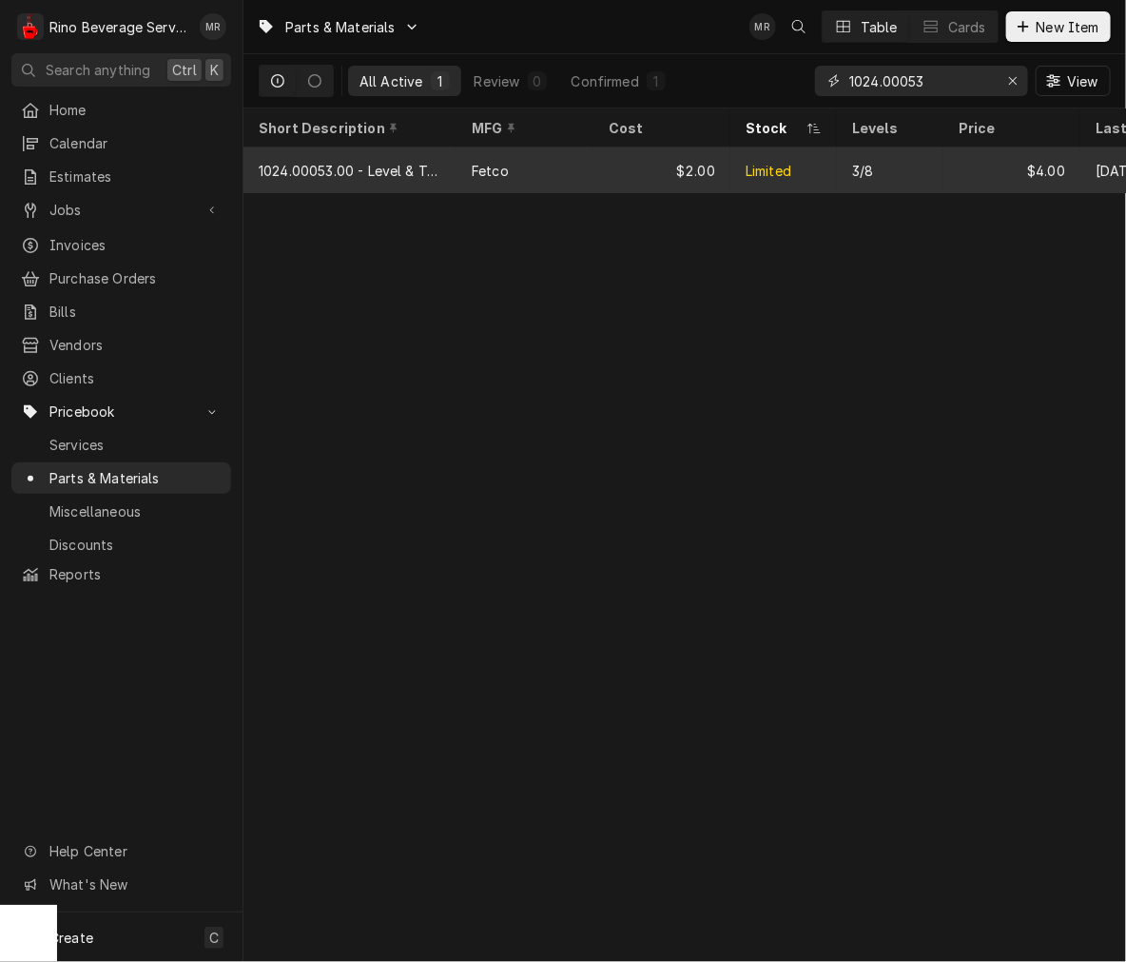
type input "1024.00053"
click at [590, 177] on div "Fetco" at bounding box center [525, 170] width 137 height 46
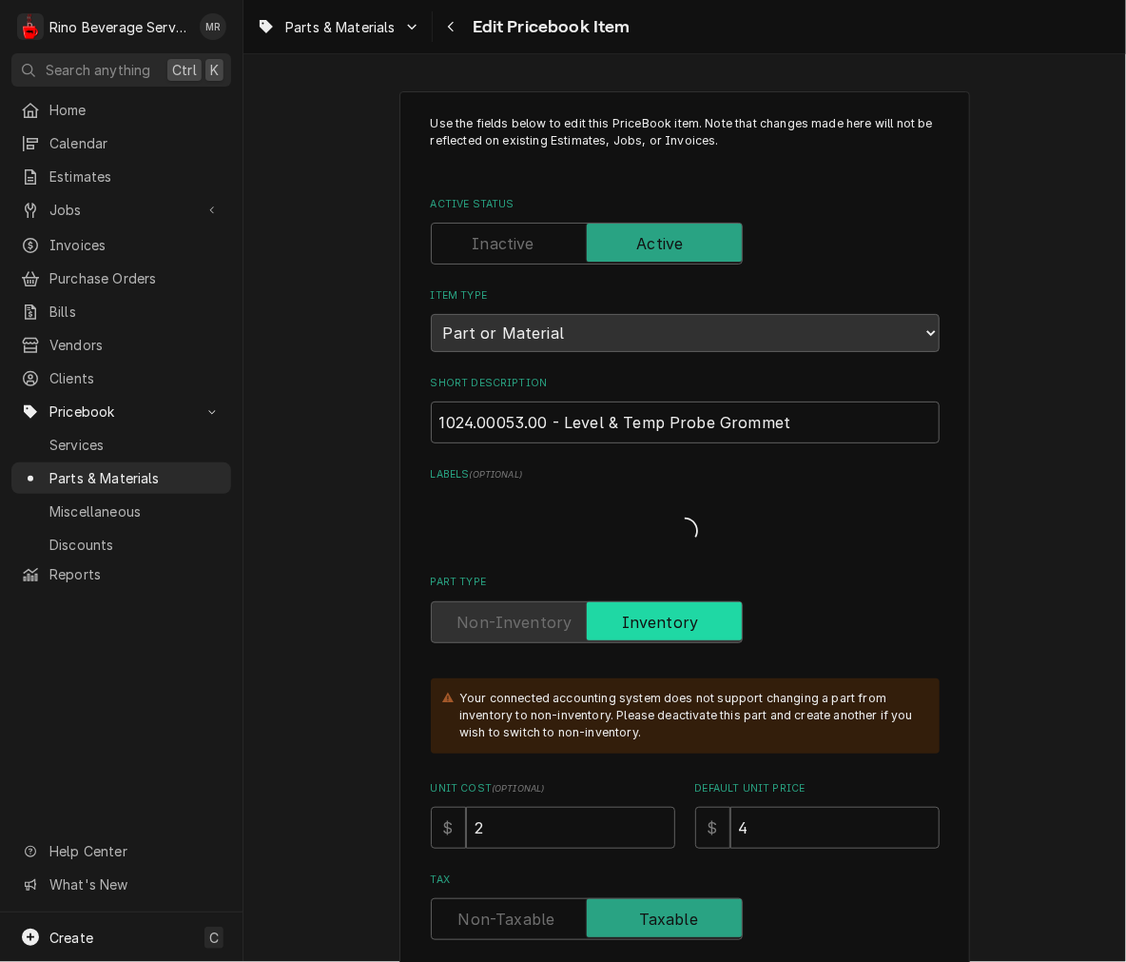
type textarea "x"
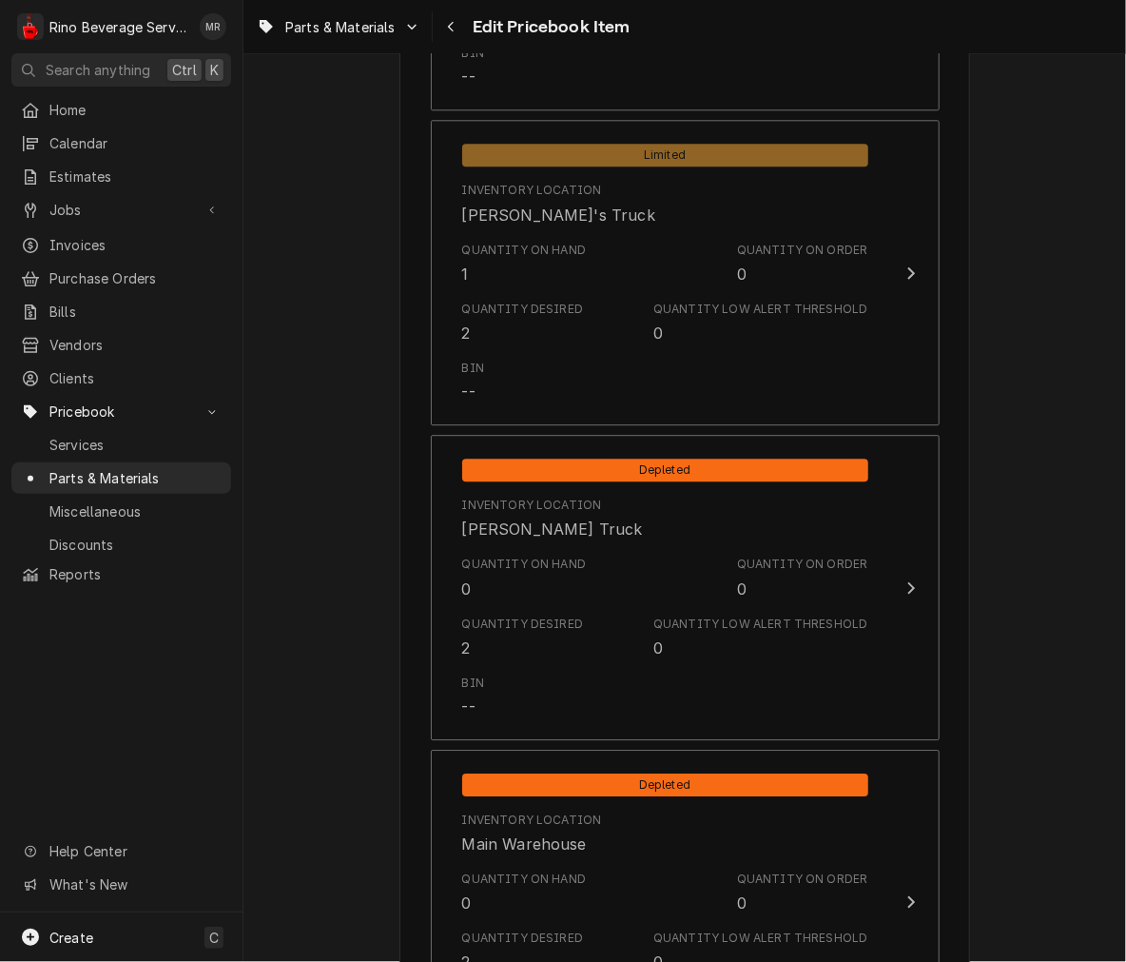
scroll to position [1716, 0]
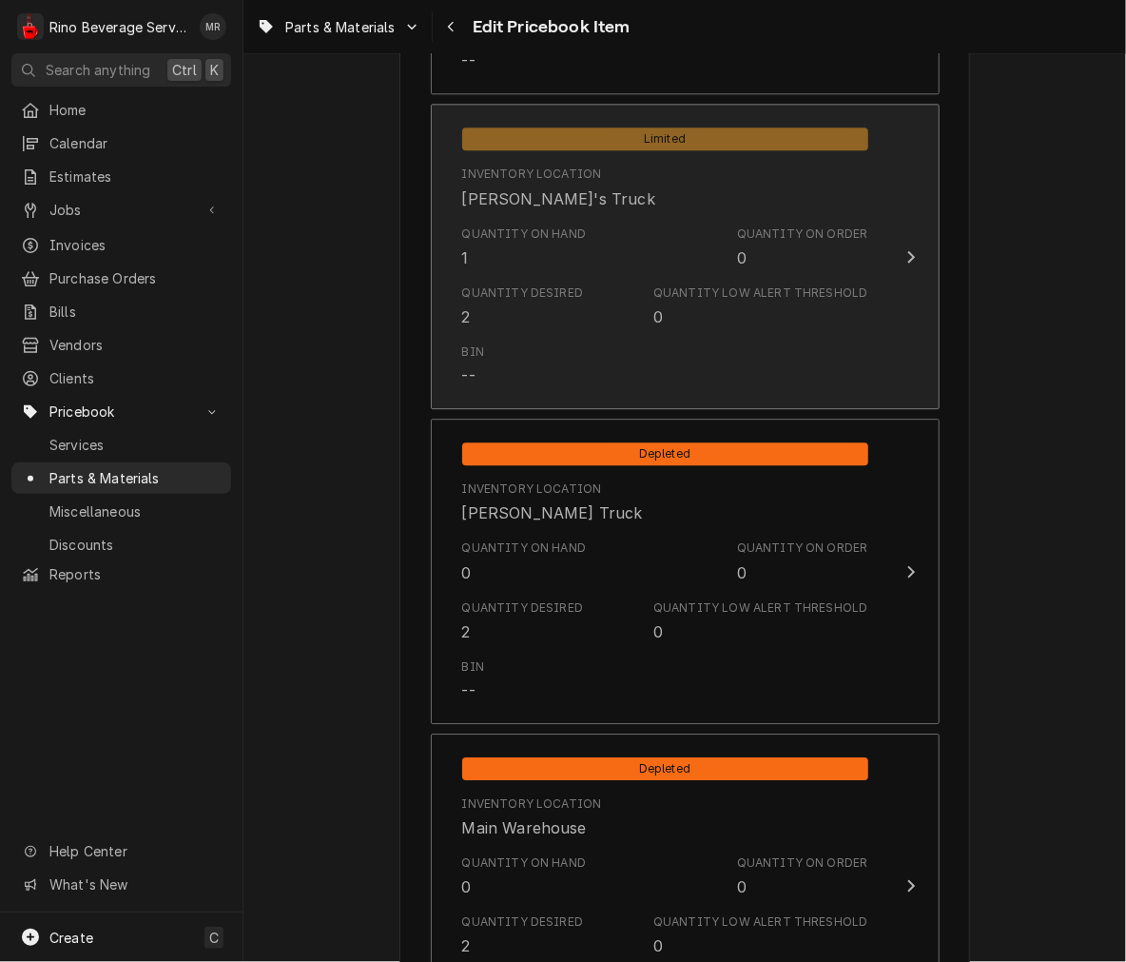
click at [629, 359] on div "Bin --" at bounding box center [665, 365] width 406 height 59
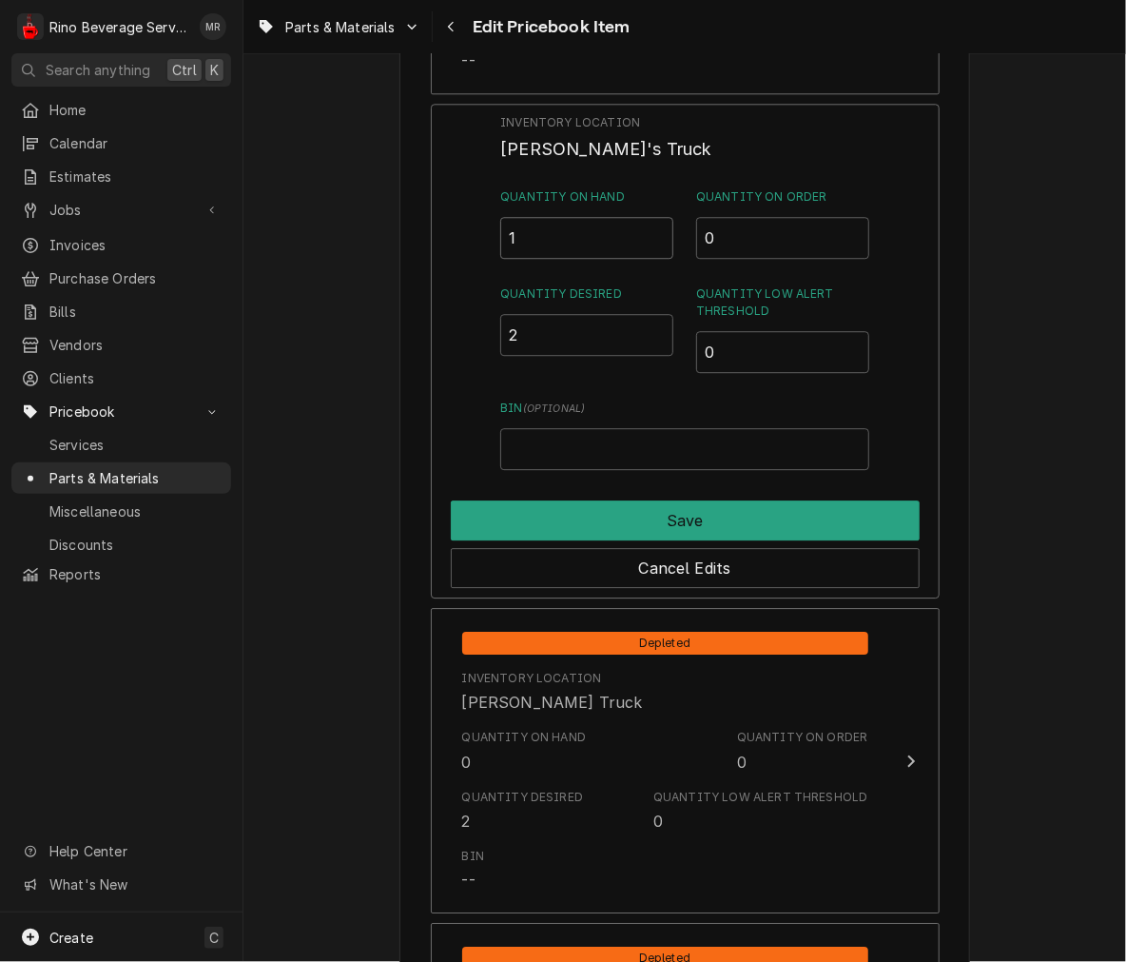
click at [585, 254] on input "1" at bounding box center [586, 238] width 173 height 42
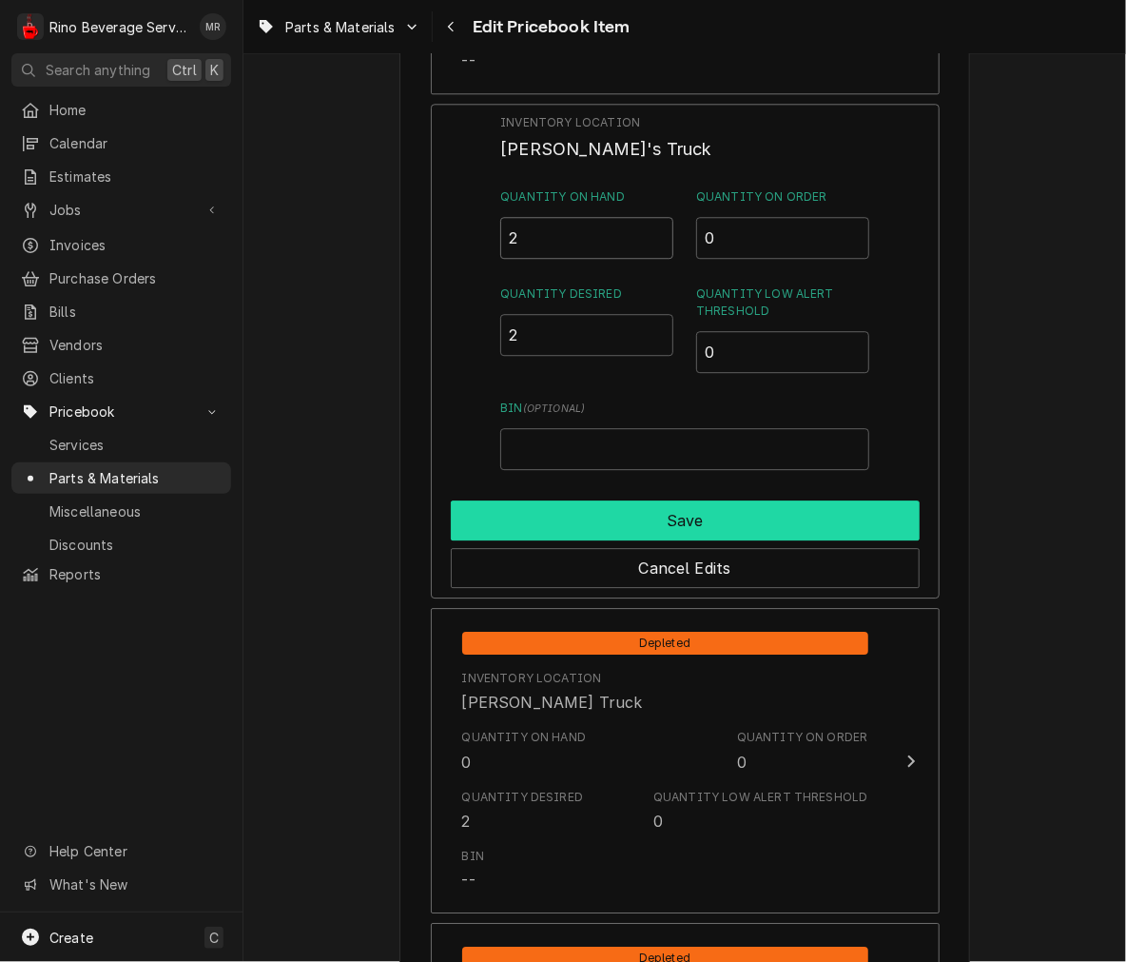
type input "2"
click at [721, 502] on button "Save" at bounding box center [685, 520] width 469 height 40
type textarea "x"
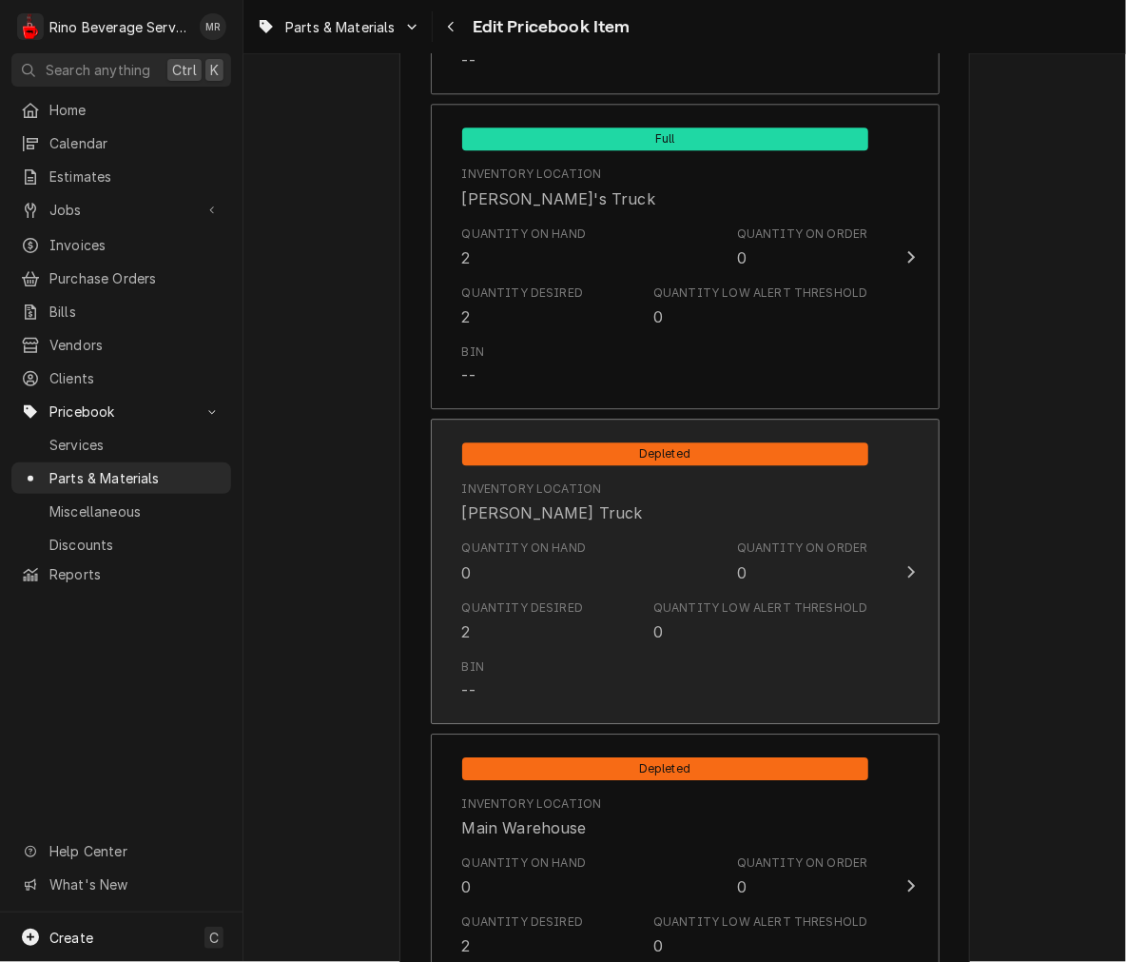
click at [721, 502] on div "Inventory Location Graham's Truck" at bounding box center [665, 502] width 406 height 59
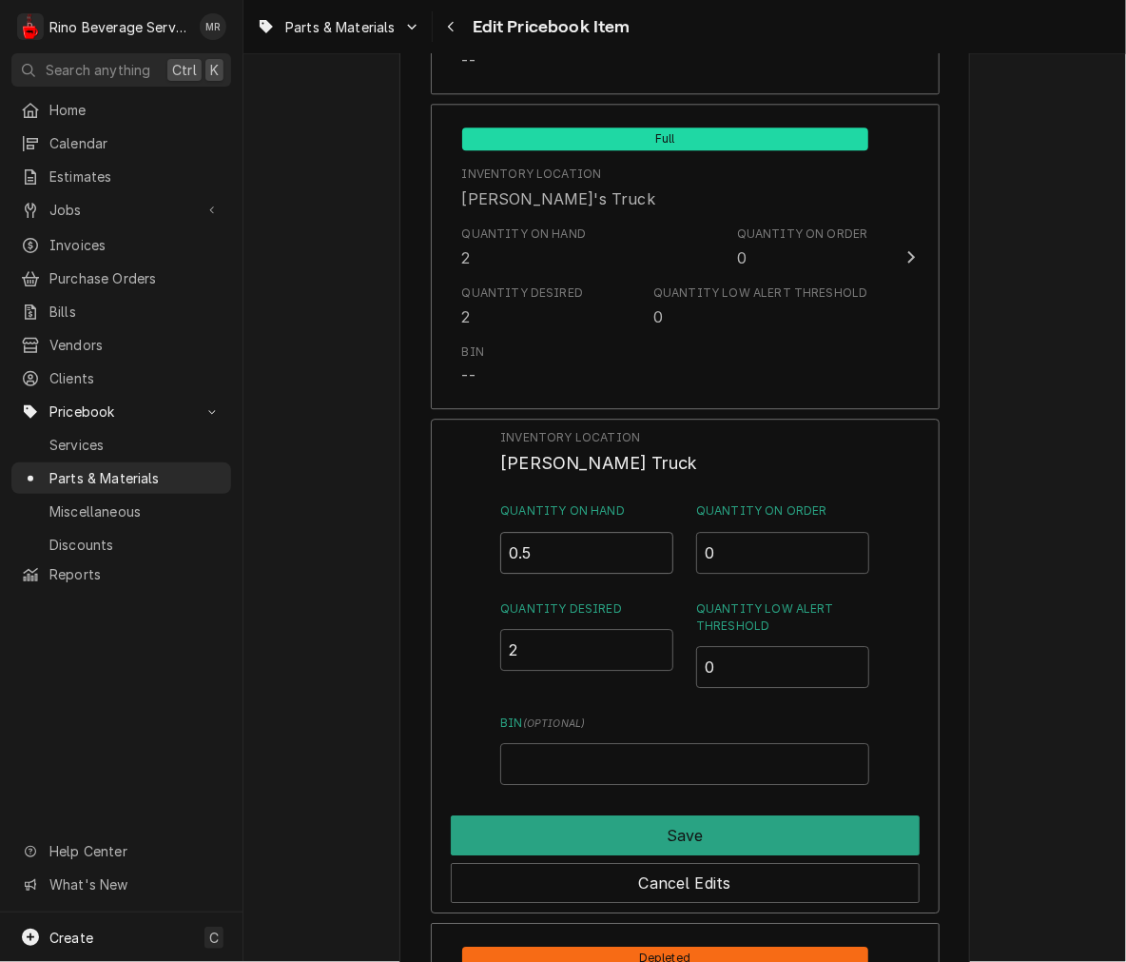
click at [651, 540] on input "0.5" at bounding box center [586, 553] width 173 height 42
click at [651, 540] on input "1" at bounding box center [586, 553] width 173 height 42
click at [651, 540] on input "1.5" at bounding box center [586, 553] width 173 height 42
type input "2"
click at [651, 540] on input "2" at bounding box center [586, 553] width 173 height 42
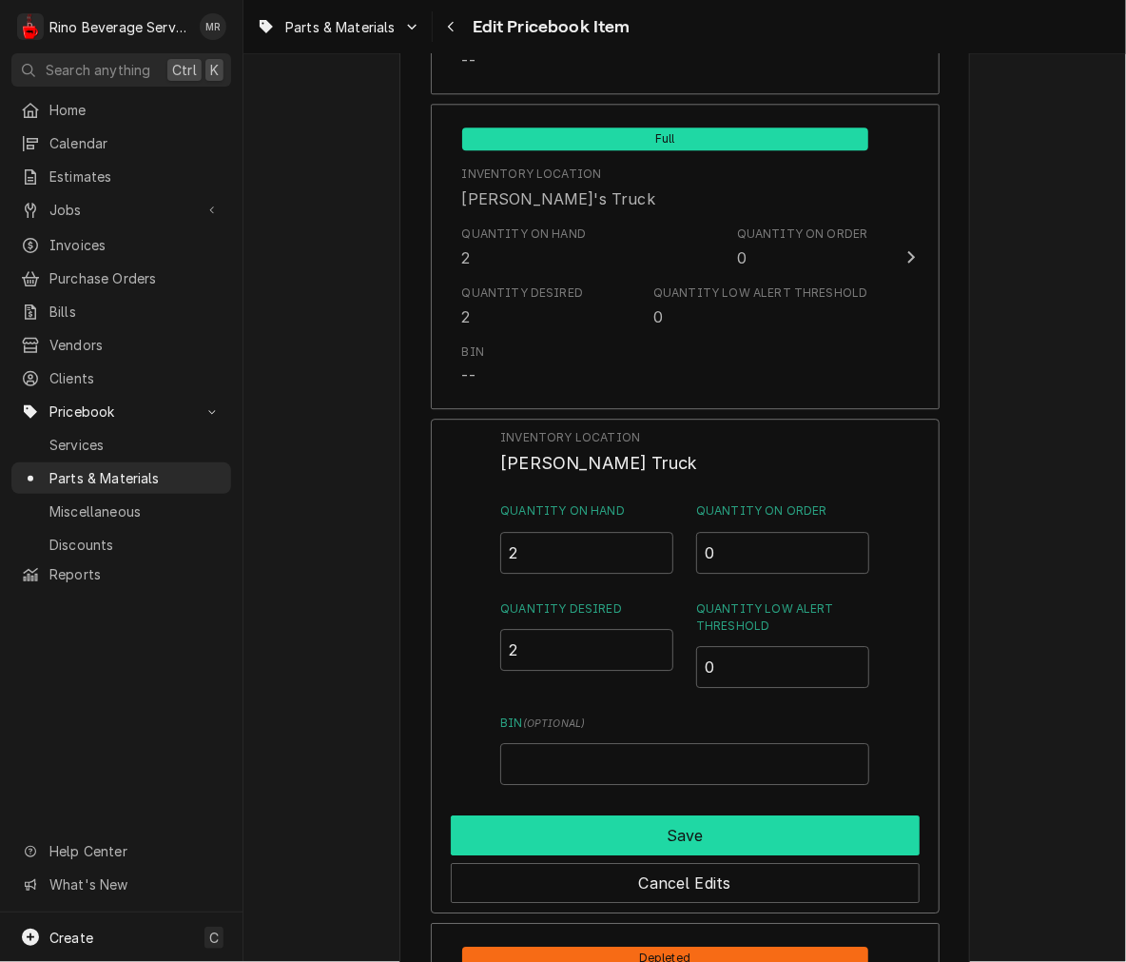
click at [640, 827] on button "Save" at bounding box center [685, 835] width 469 height 40
type textarea "x"
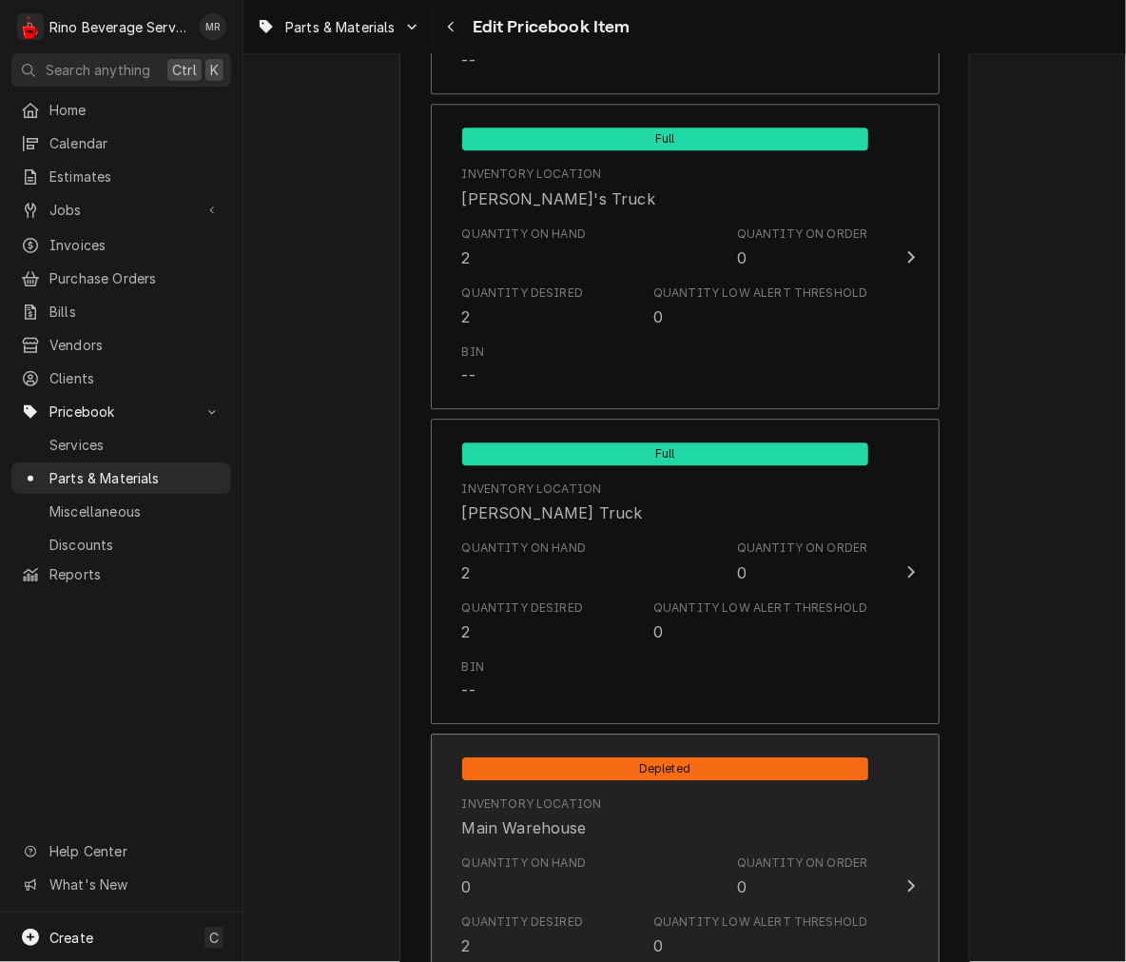
click at [640, 827] on div "Inventory Location Main Warehouse" at bounding box center [665, 817] width 406 height 59
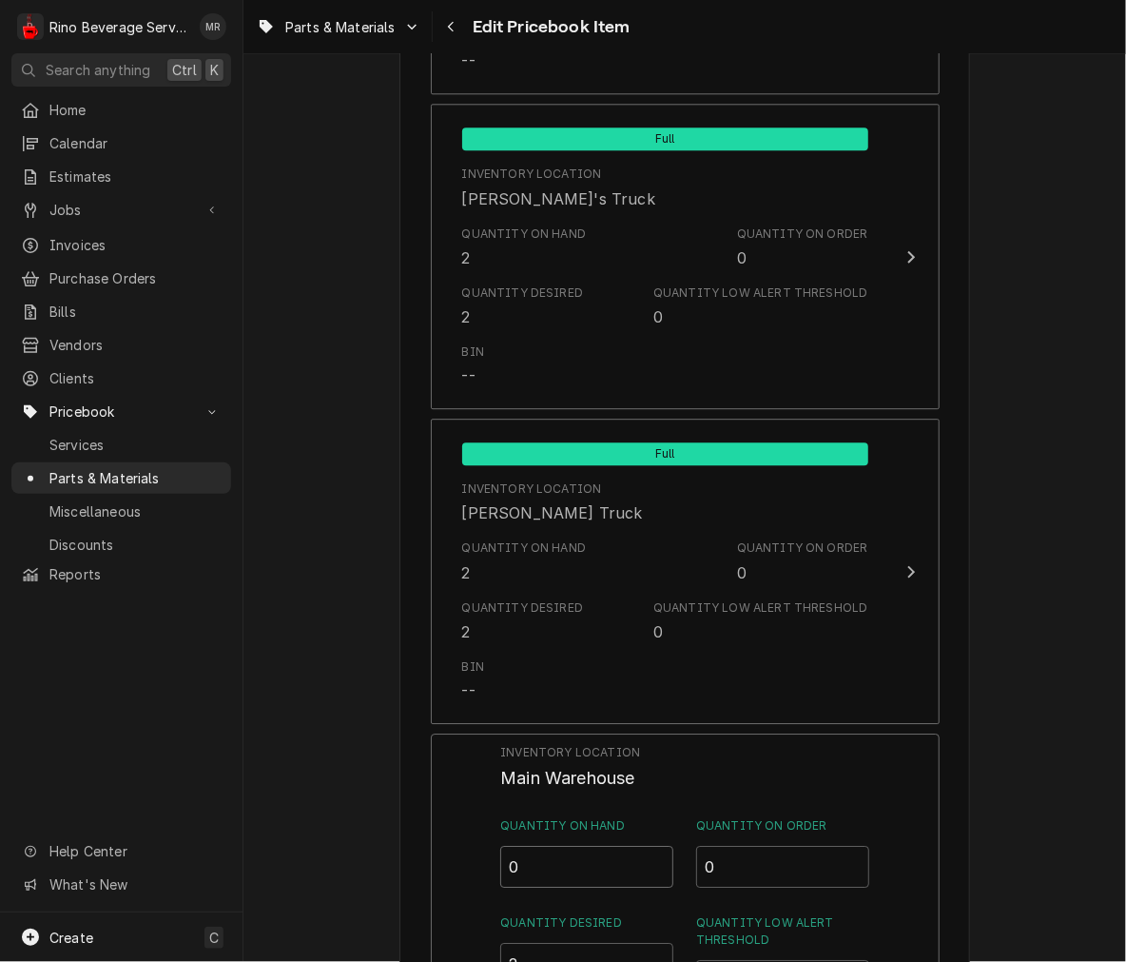
click at [652, 857] on input "0" at bounding box center [586, 867] width 173 height 42
click at [652, 857] on input "0.5" at bounding box center [586, 867] width 173 height 42
click at [652, 857] on input "1" at bounding box center [586, 867] width 173 height 42
click at [652, 857] on input "1.5" at bounding box center [586, 867] width 173 height 42
type input "2"
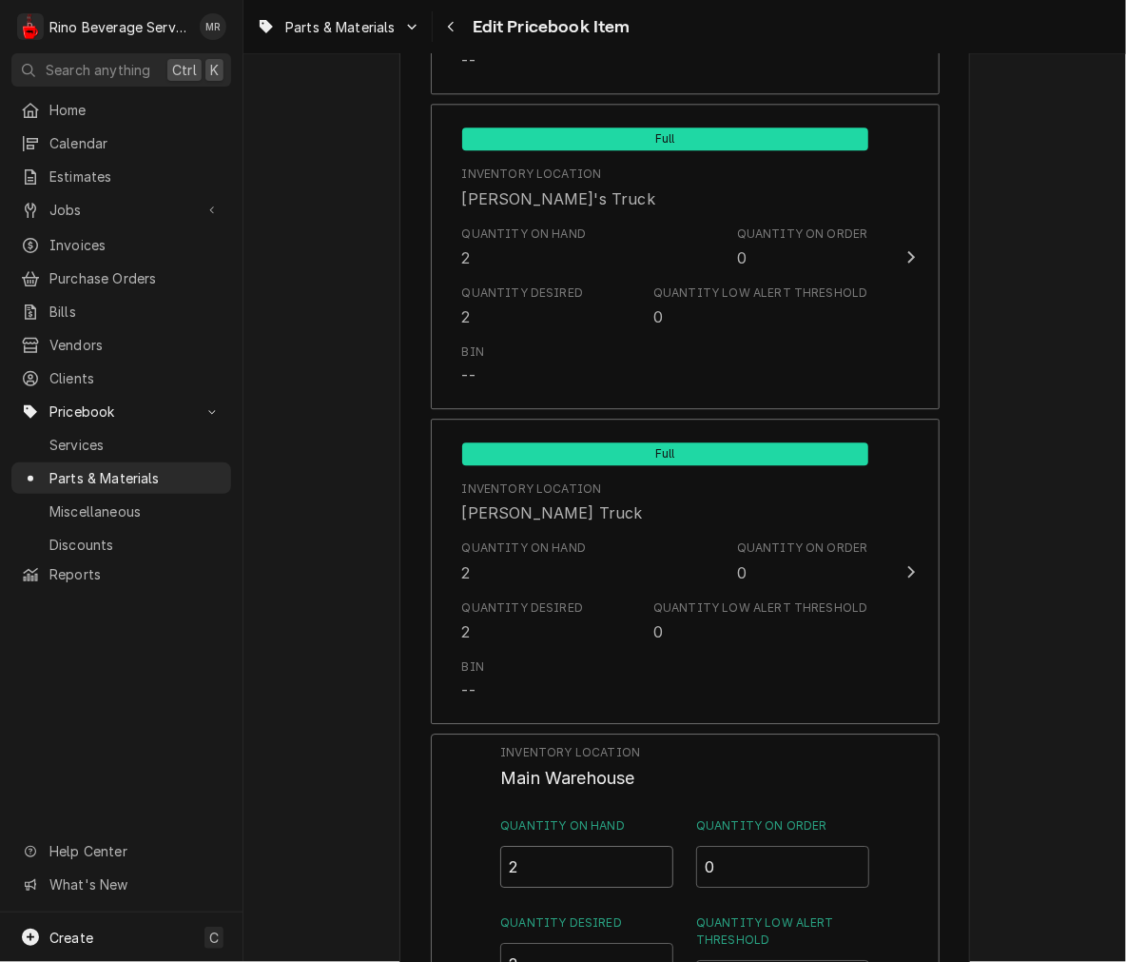
click at [652, 857] on input "2" at bounding box center [586, 867] width 173 height 42
click at [926, 919] on div "Inventory Location Main Warehouse Quantity on Hand 2 Quantity on Order 0 Quanti…" at bounding box center [685, 980] width 509 height 495
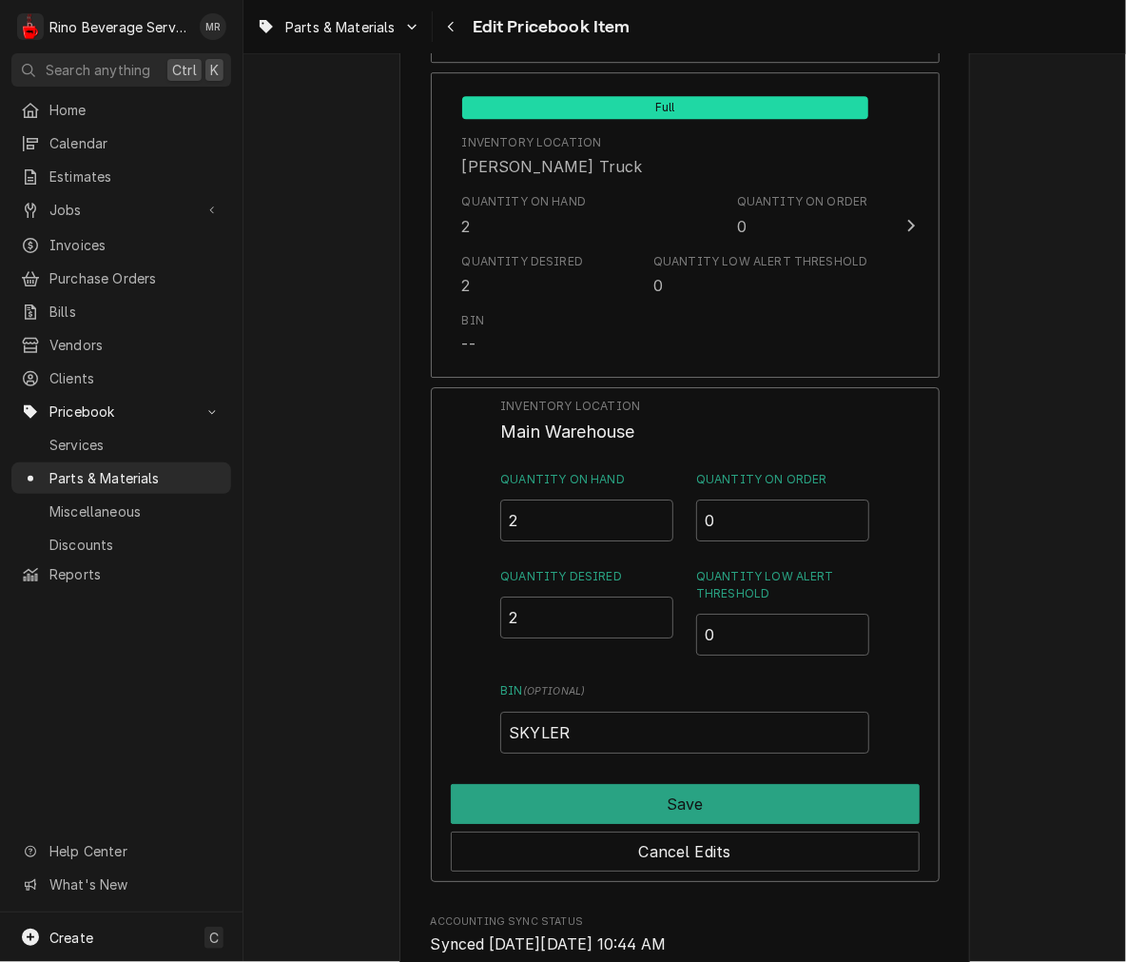
scroll to position [2096, 0]
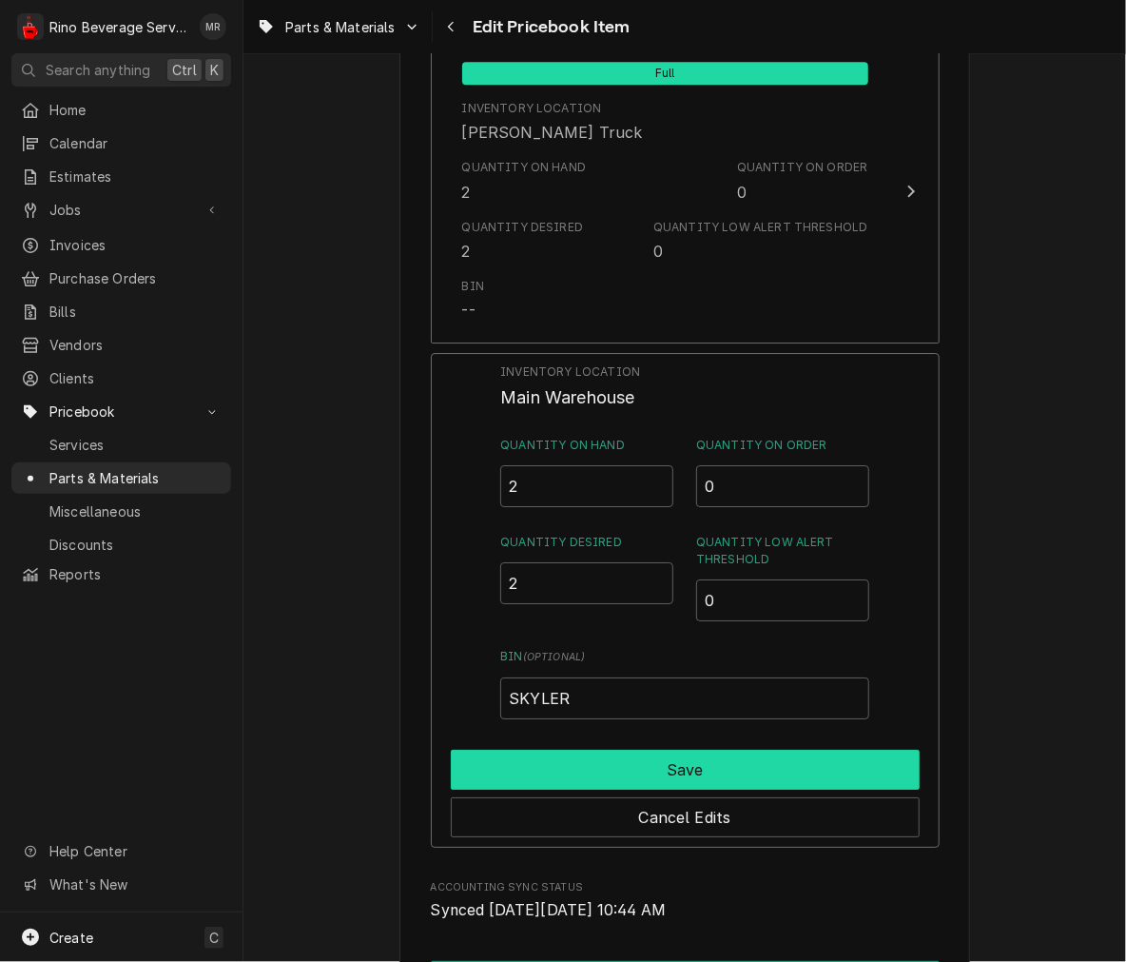
click at [830, 768] on button "Save" at bounding box center [685, 769] width 469 height 40
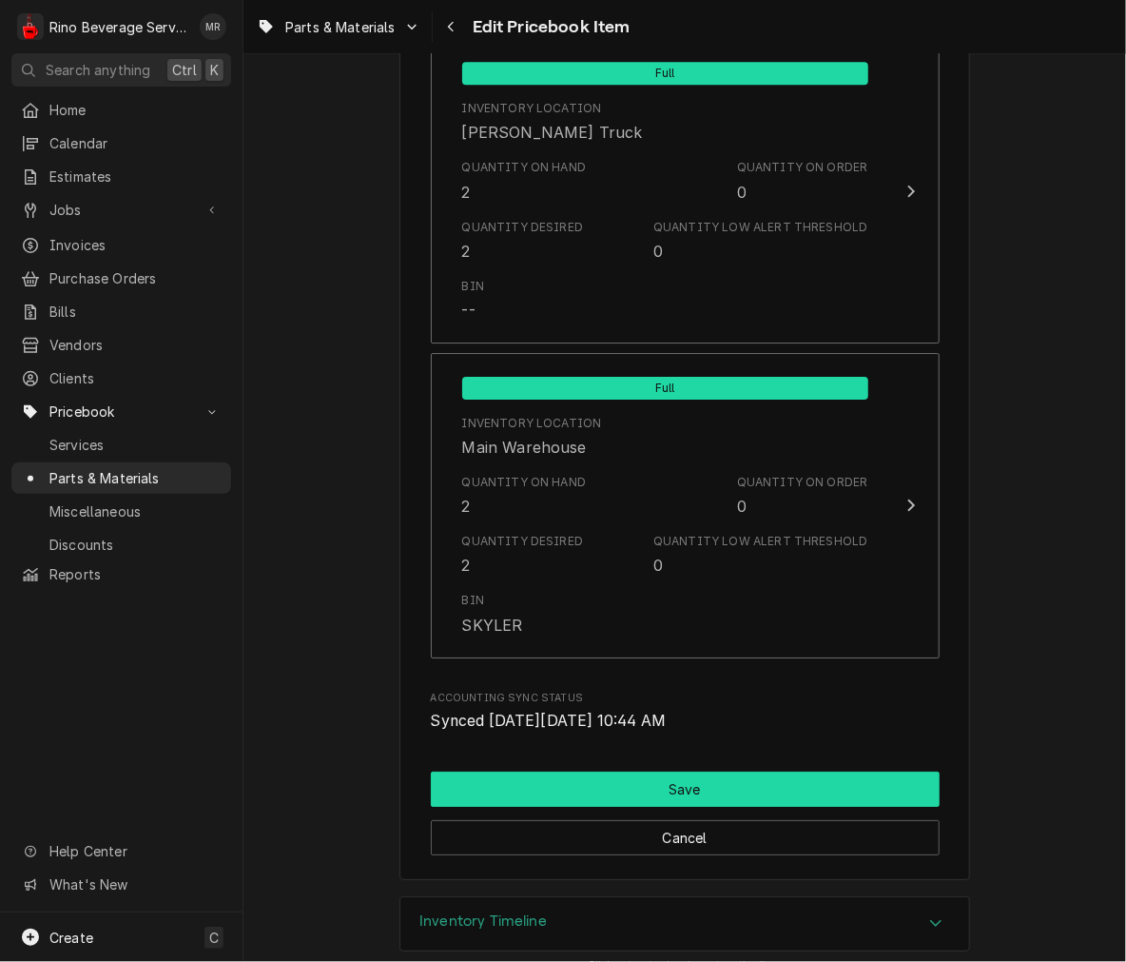
click at [753, 790] on button "Save" at bounding box center [685, 788] width 509 height 35
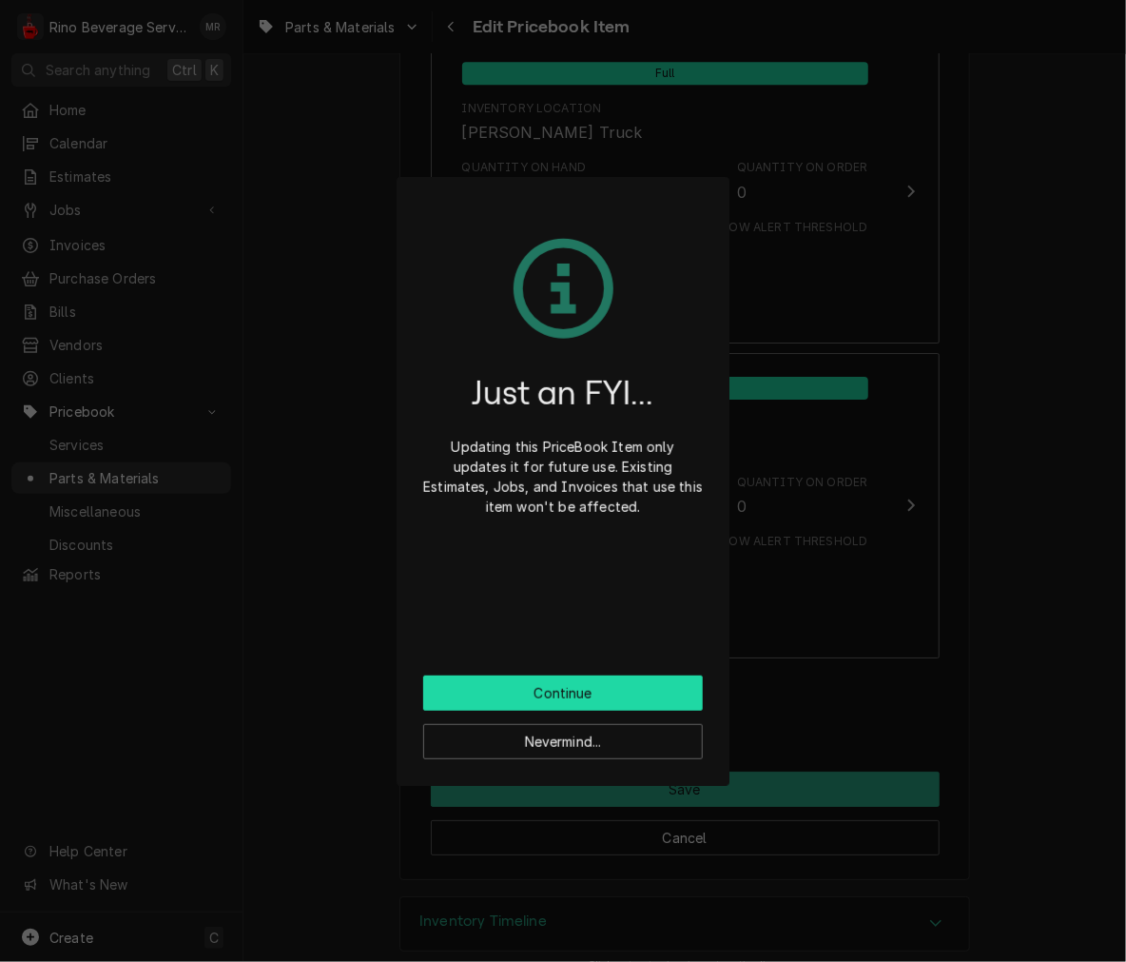
click at [656, 692] on button "Continue" at bounding box center [563, 692] width 280 height 35
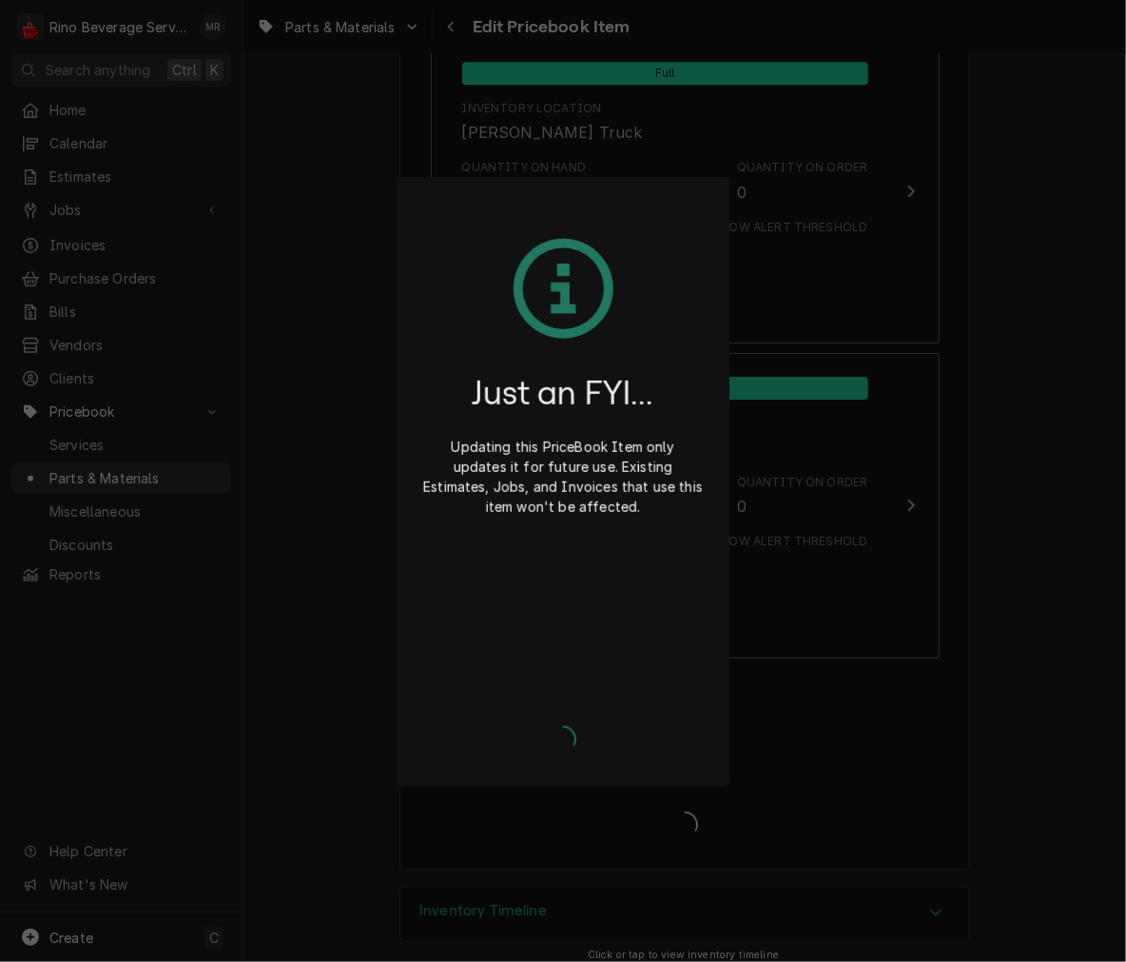
type textarea "x"
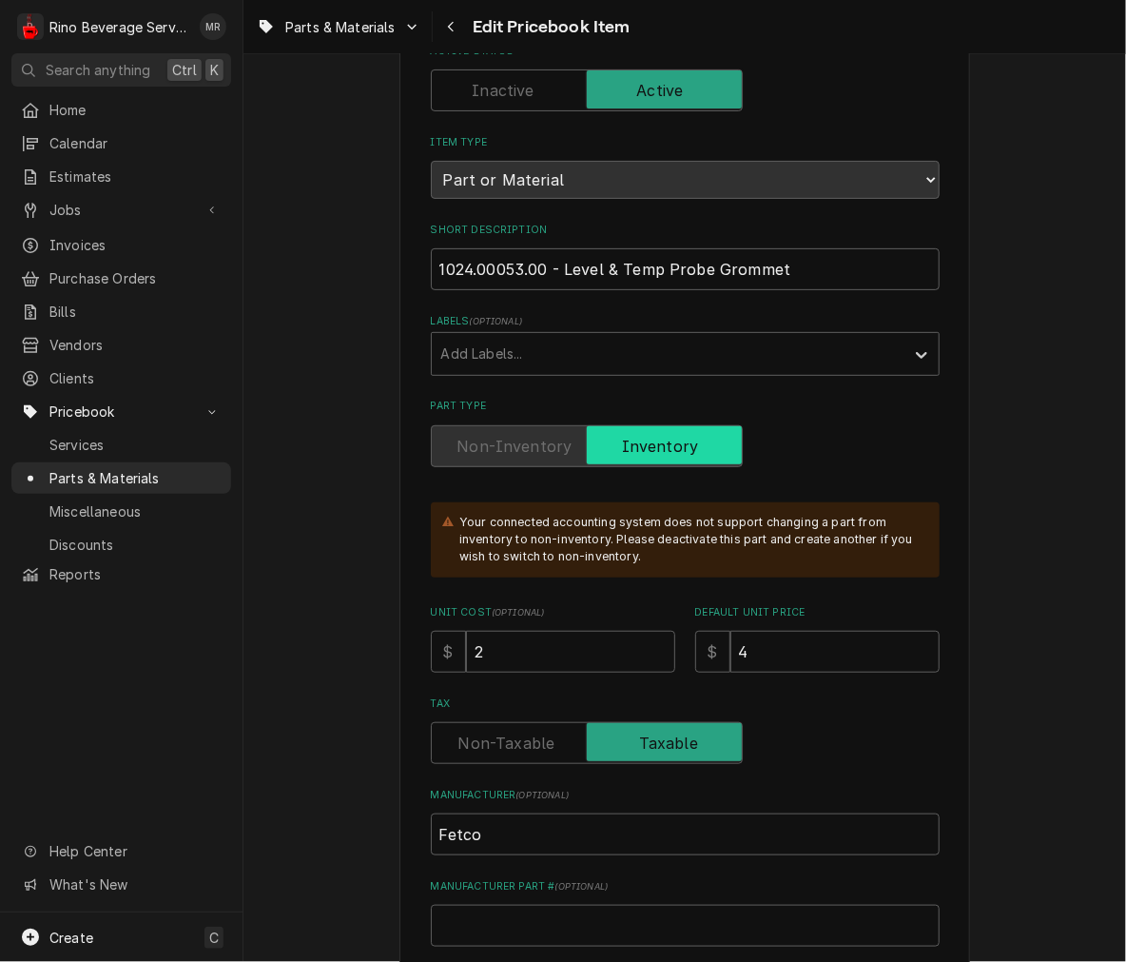
scroll to position [0, 0]
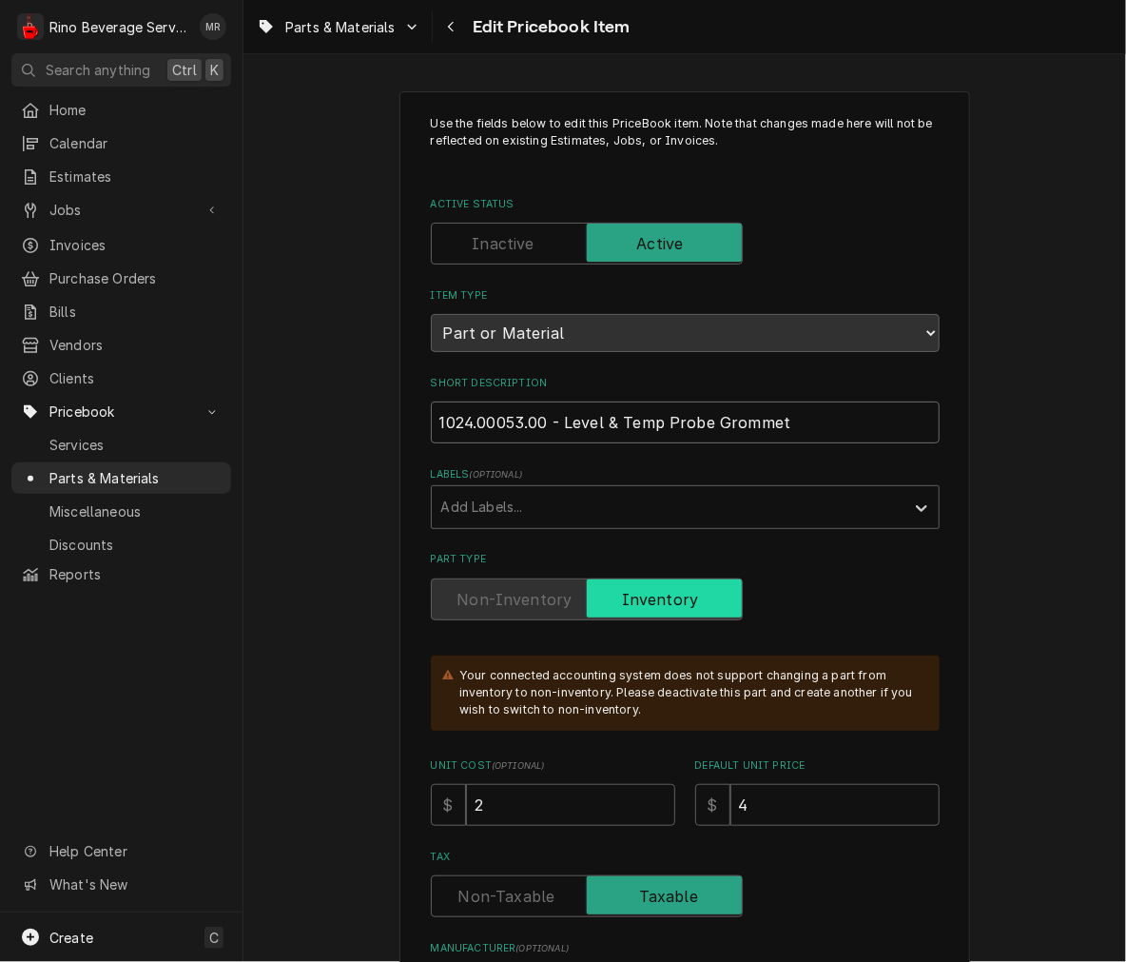
click at [774, 434] on input "1024.00053.00 - Level & Temp Probe Grommet" at bounding box center [685, 422] width 509 height 42
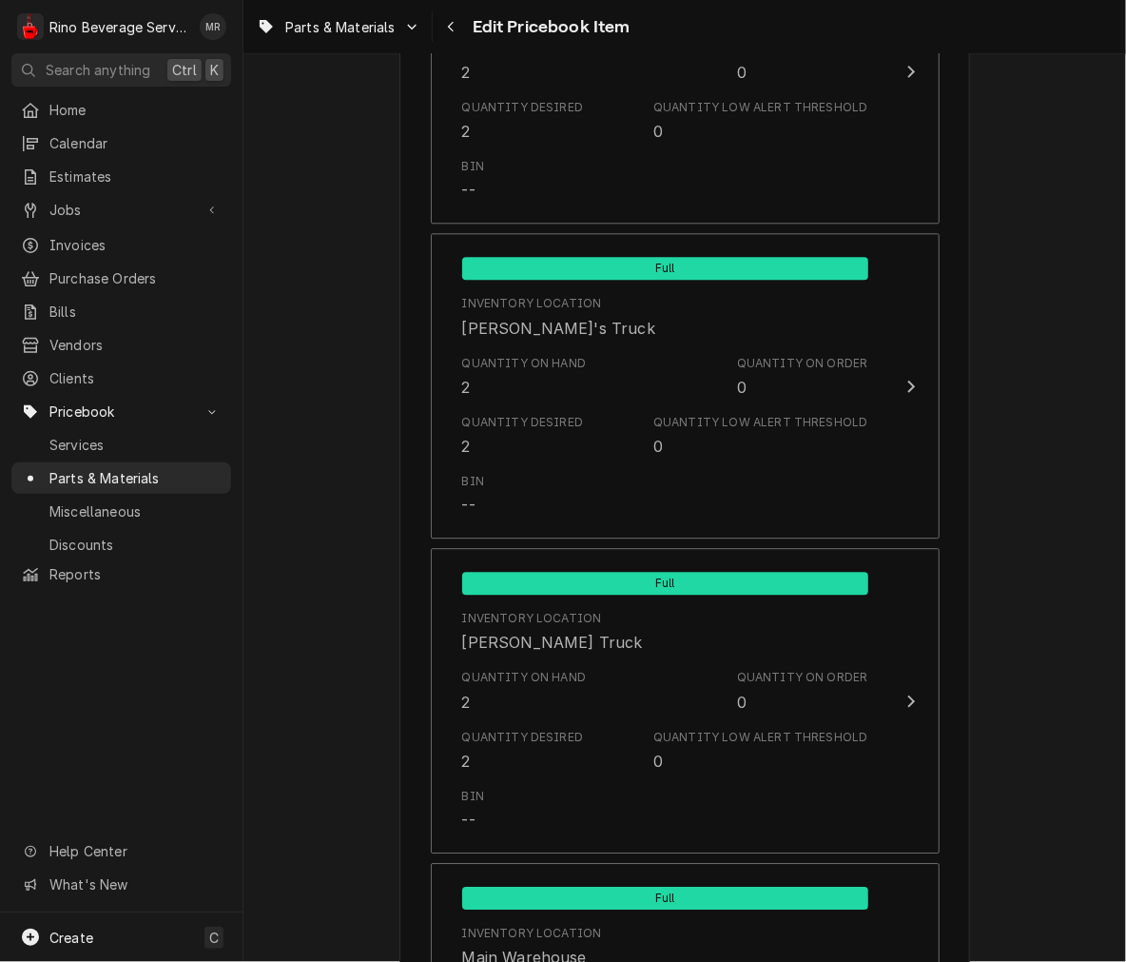
scroll to position [2179, 0]
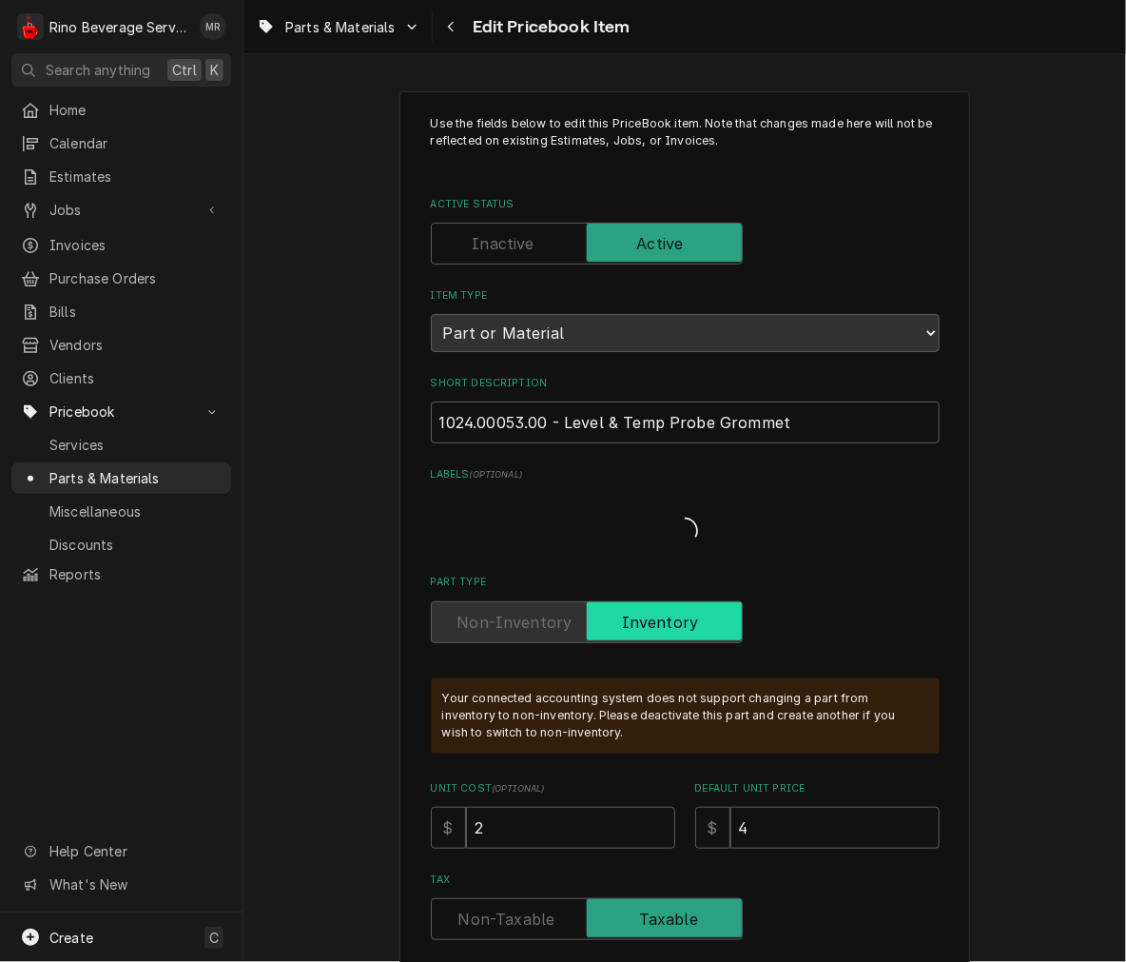
type textarea "x"
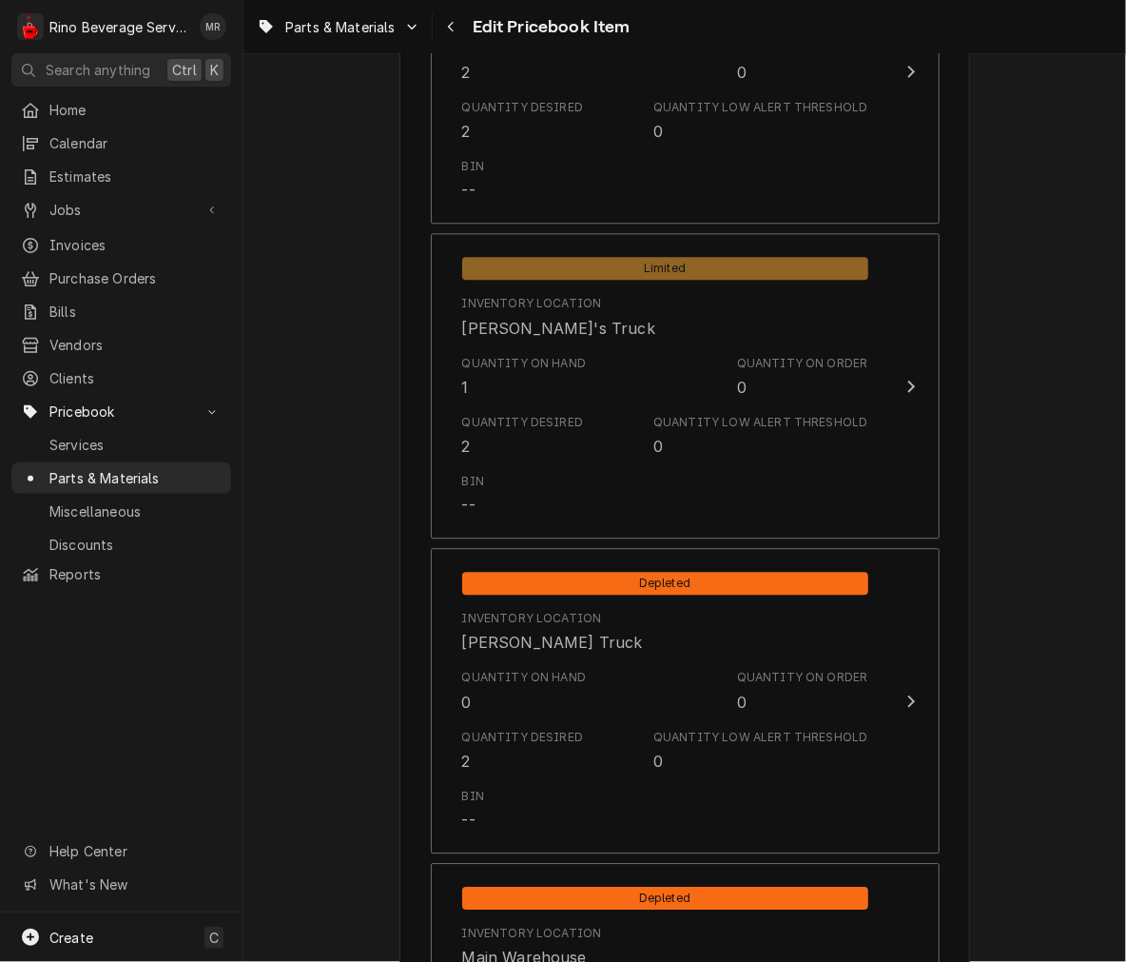
scroll to position [2209, 0]
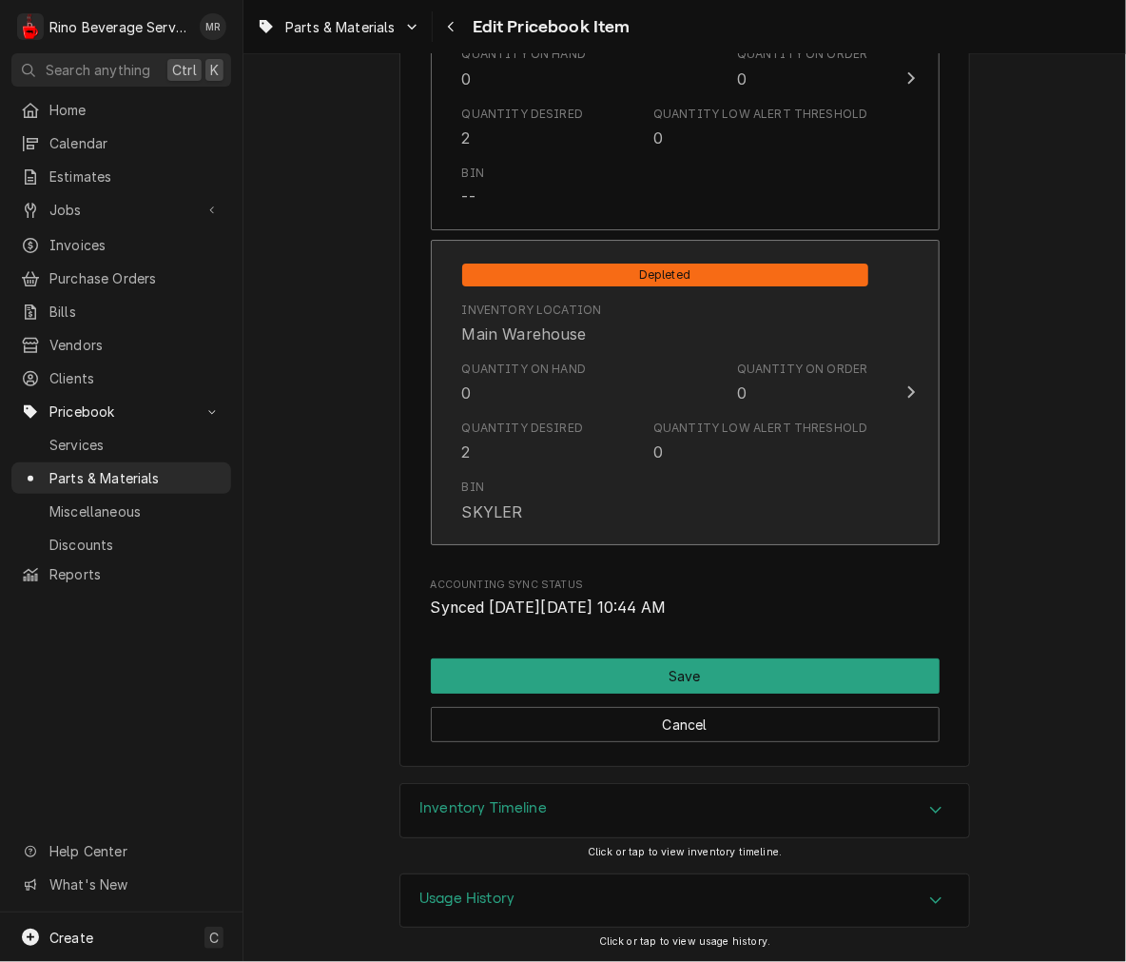
click at [752, 390] on div "Quantity on Order 0" at bounding box center [802, 382] width 131 height 44
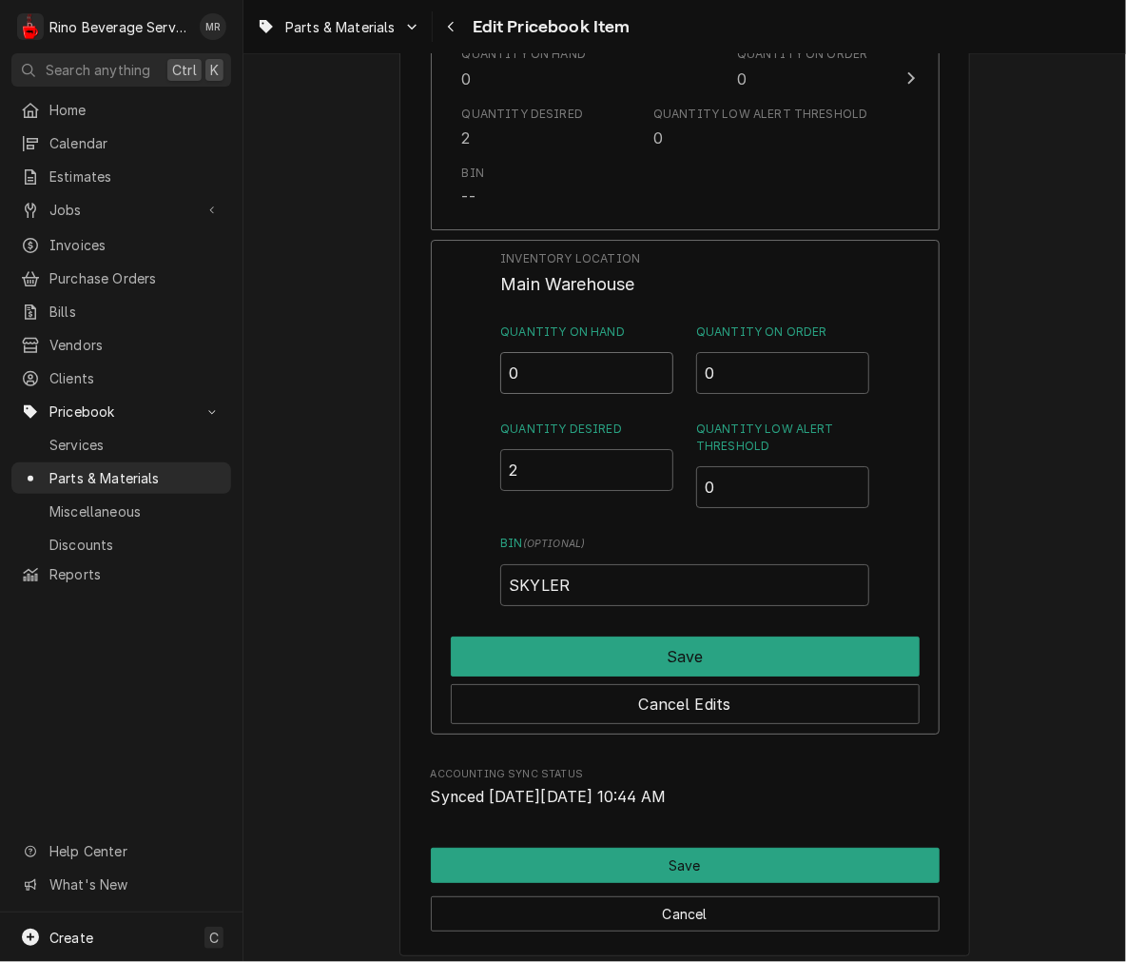
click at [545, 382] on input "0" at bounding box center [586, 373] width 173 height 42
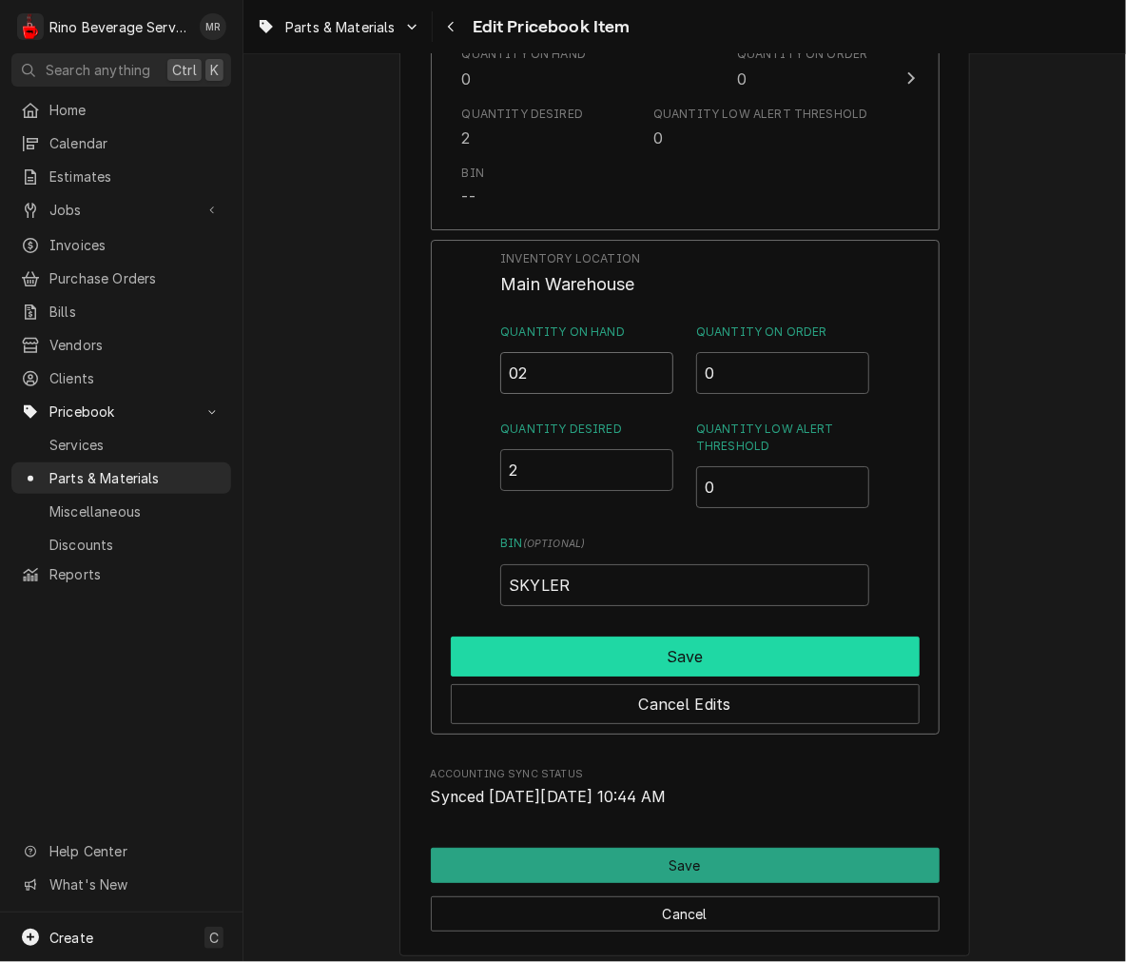
type input "02"
click at [576, 640] on button "Save" at bounding box center [685, 656] width 469 height 40
type textarea "x"
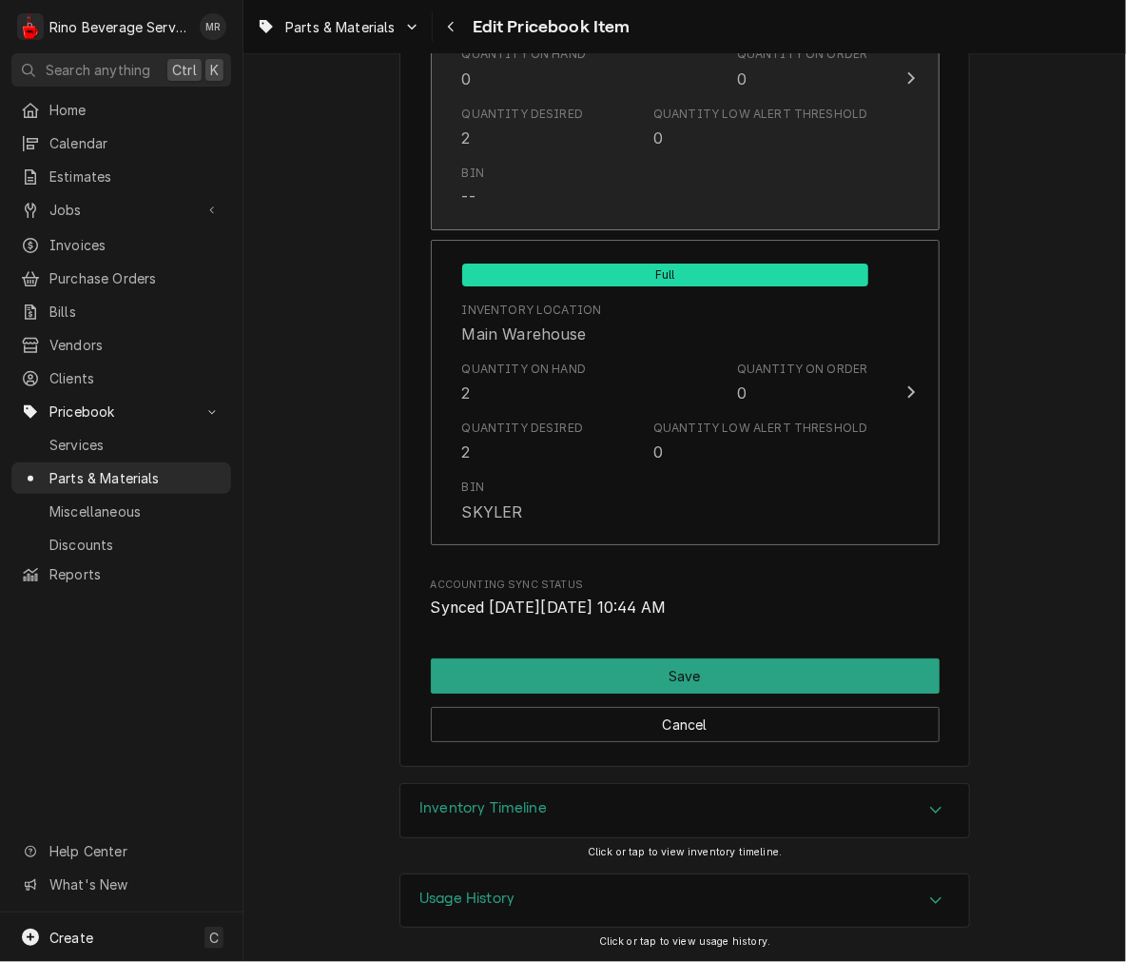
click at [677, 138] on div "Quantity Low Alert Threshold 0" at bounding box center [760, 128] width 214 height 44
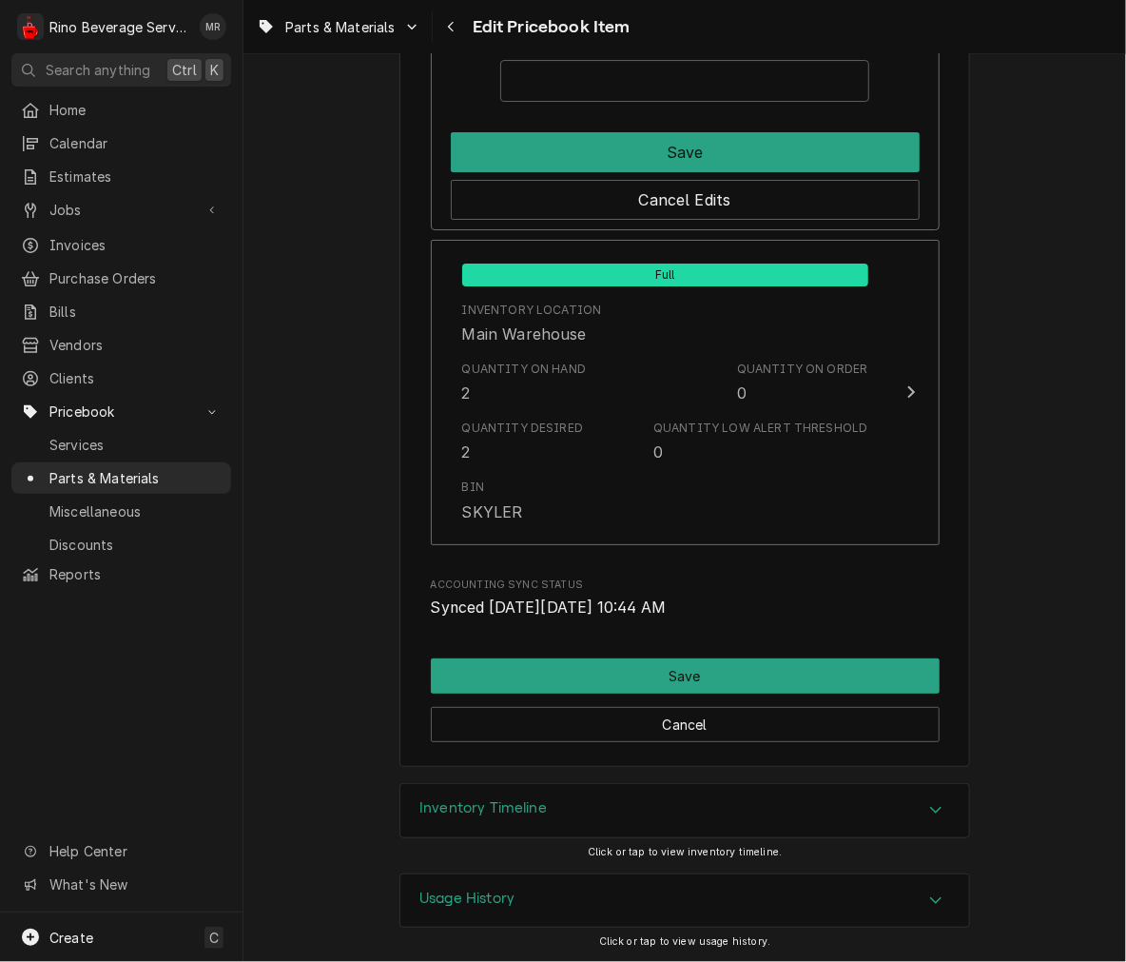
scroll to position [1605, 0]
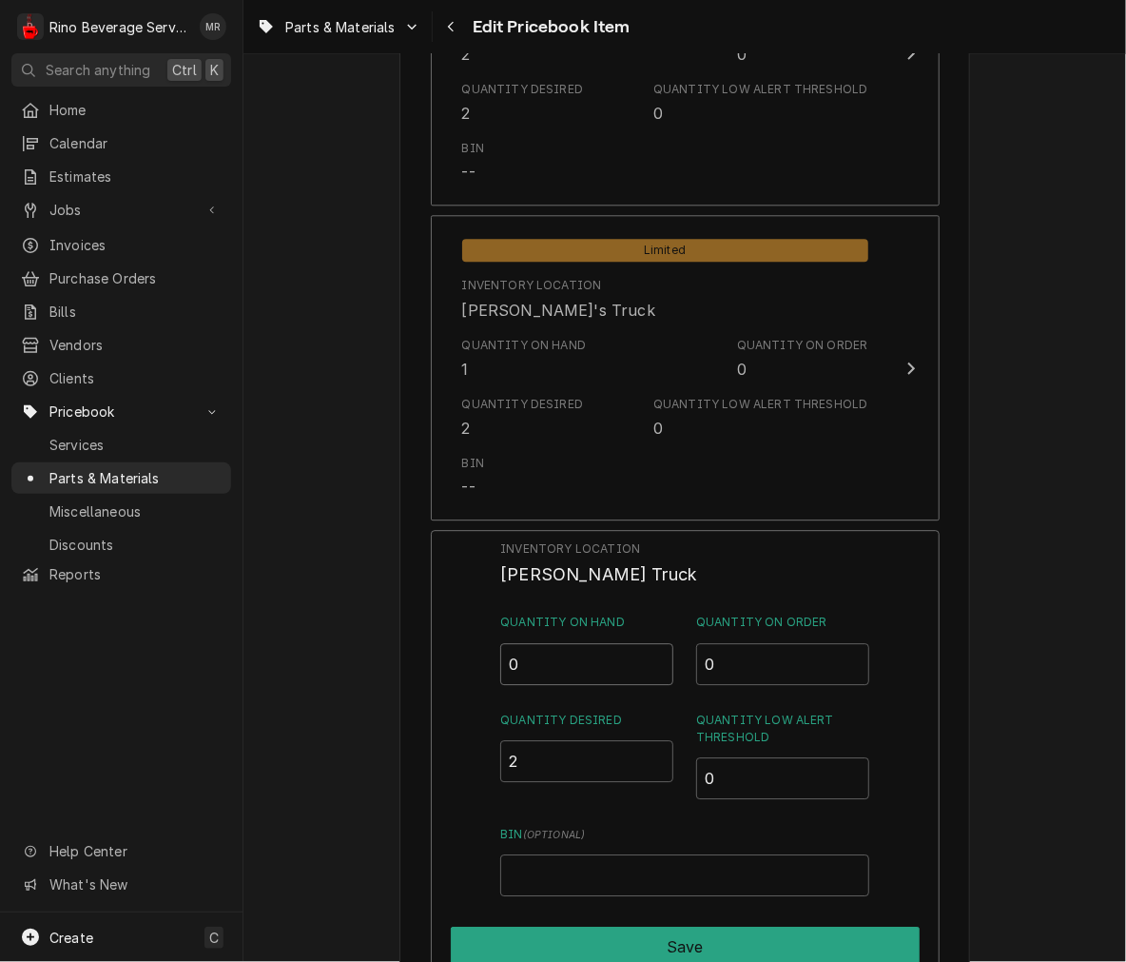
click at [546, 673] on input "0" at bounding box center [586, 664] width 173 height 42
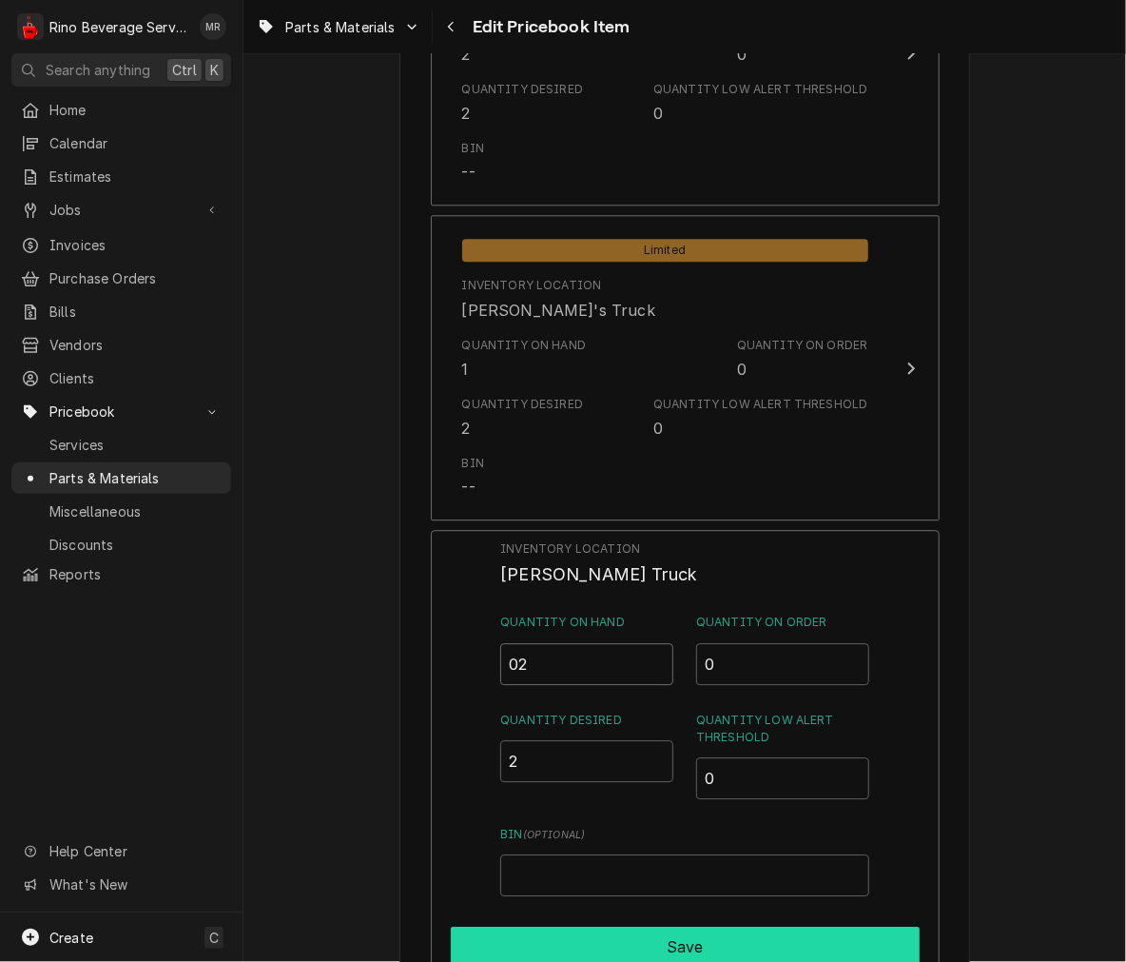
type input "02"
click at [556, 936] on button "Save" at bounding box center [685, 946] width 469 height 40
type textarea "x"
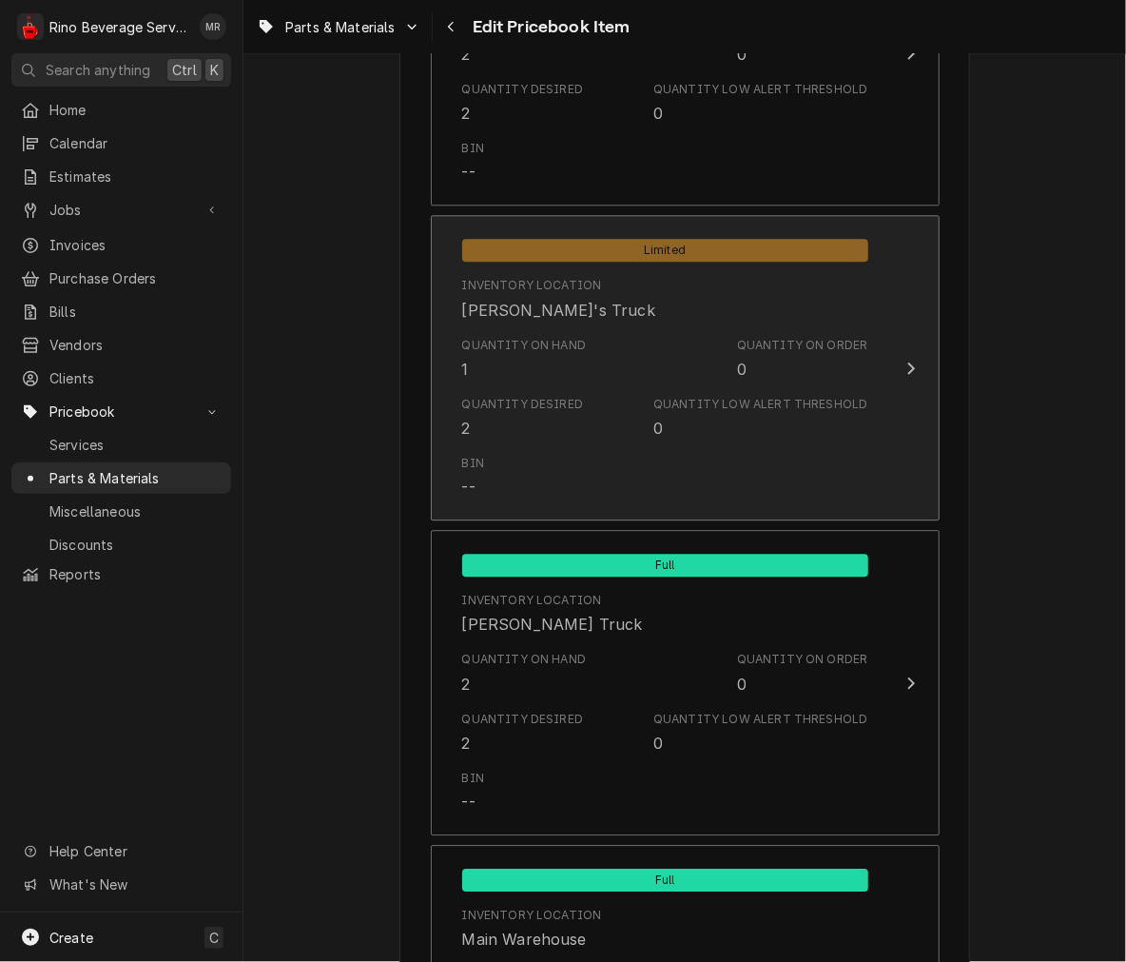
click at [519, 399] on div "Quantity Desired" at bounding box center [523, 404] width 122 height 17
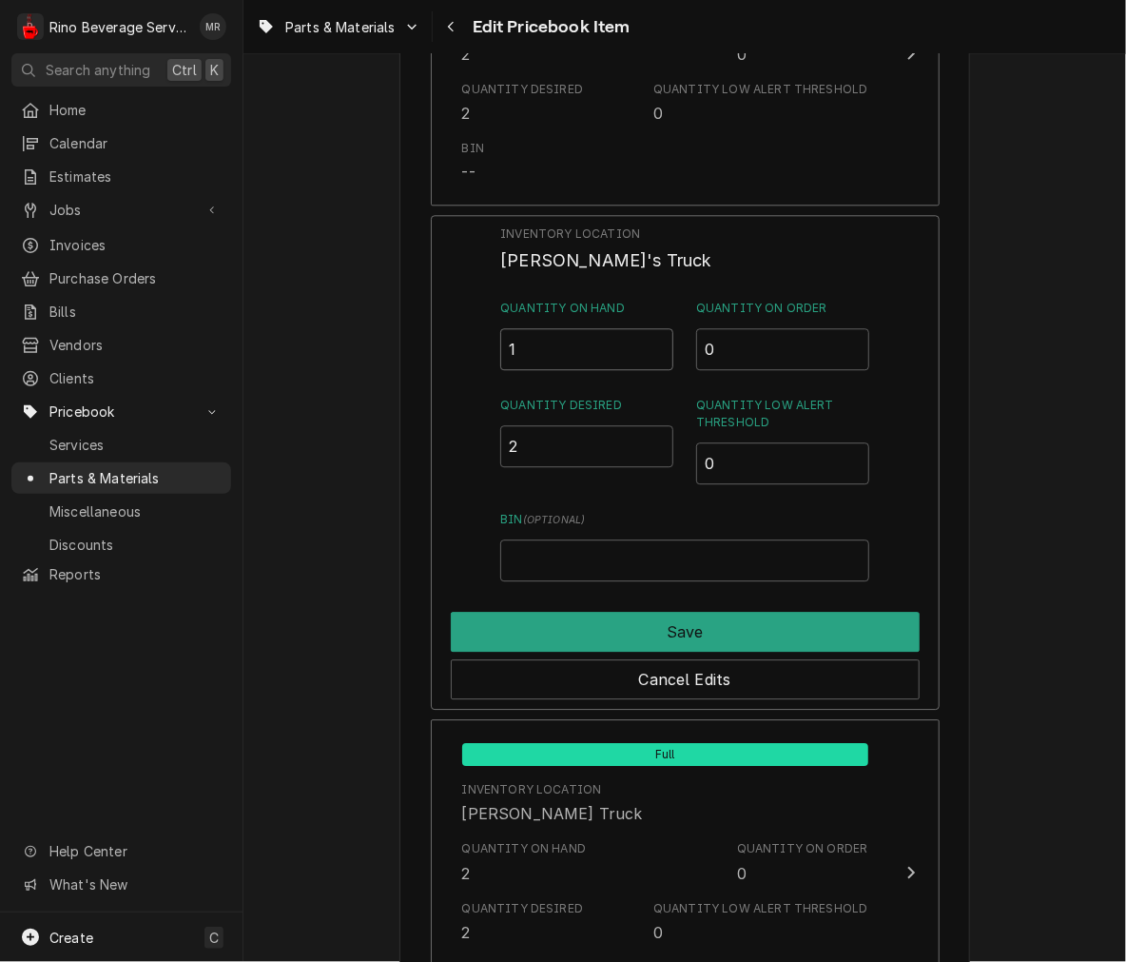
click at [528, 328] on input "1" at bounding box center [586, 349] width 173 height 42
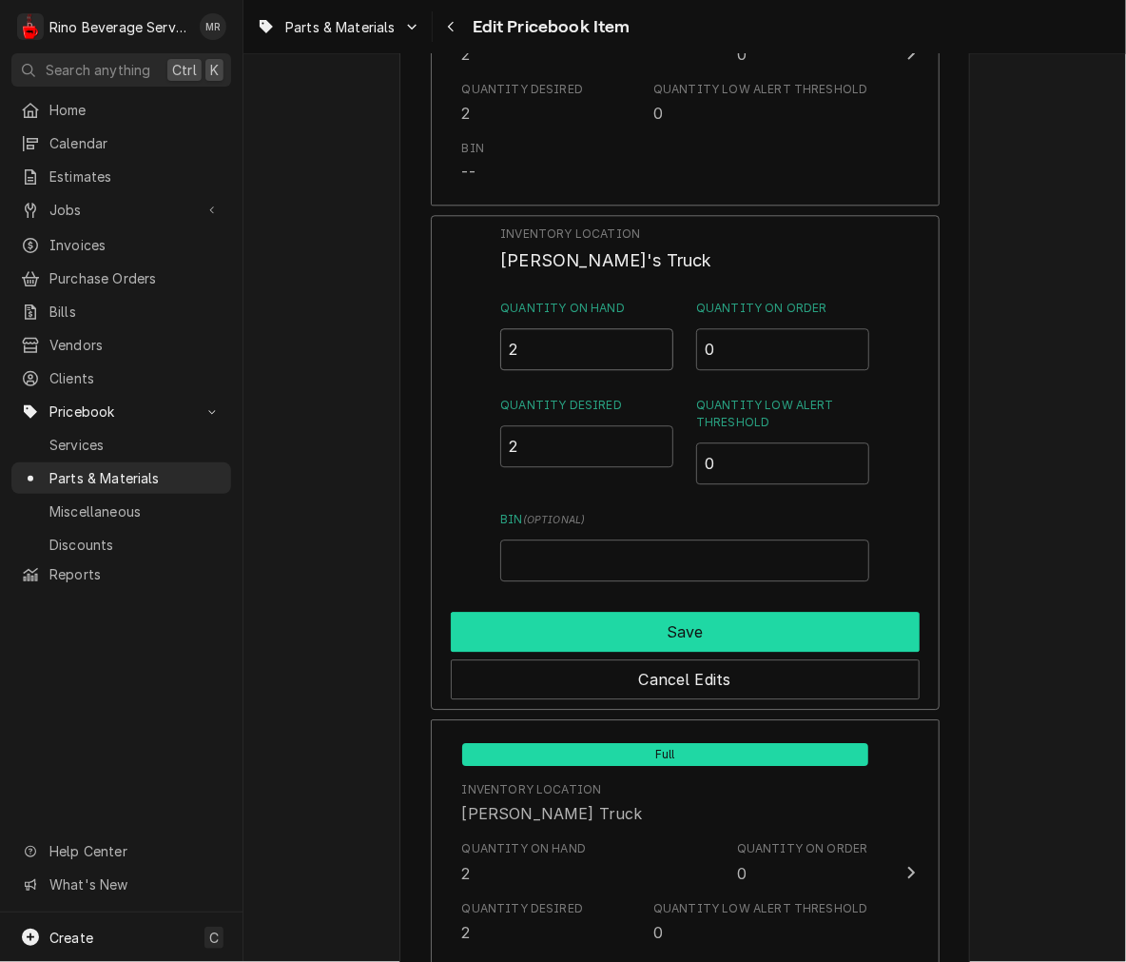
type input "2"
click at [596, 615] on button "Save" at bounding box center [685, 632] width 469 height 40
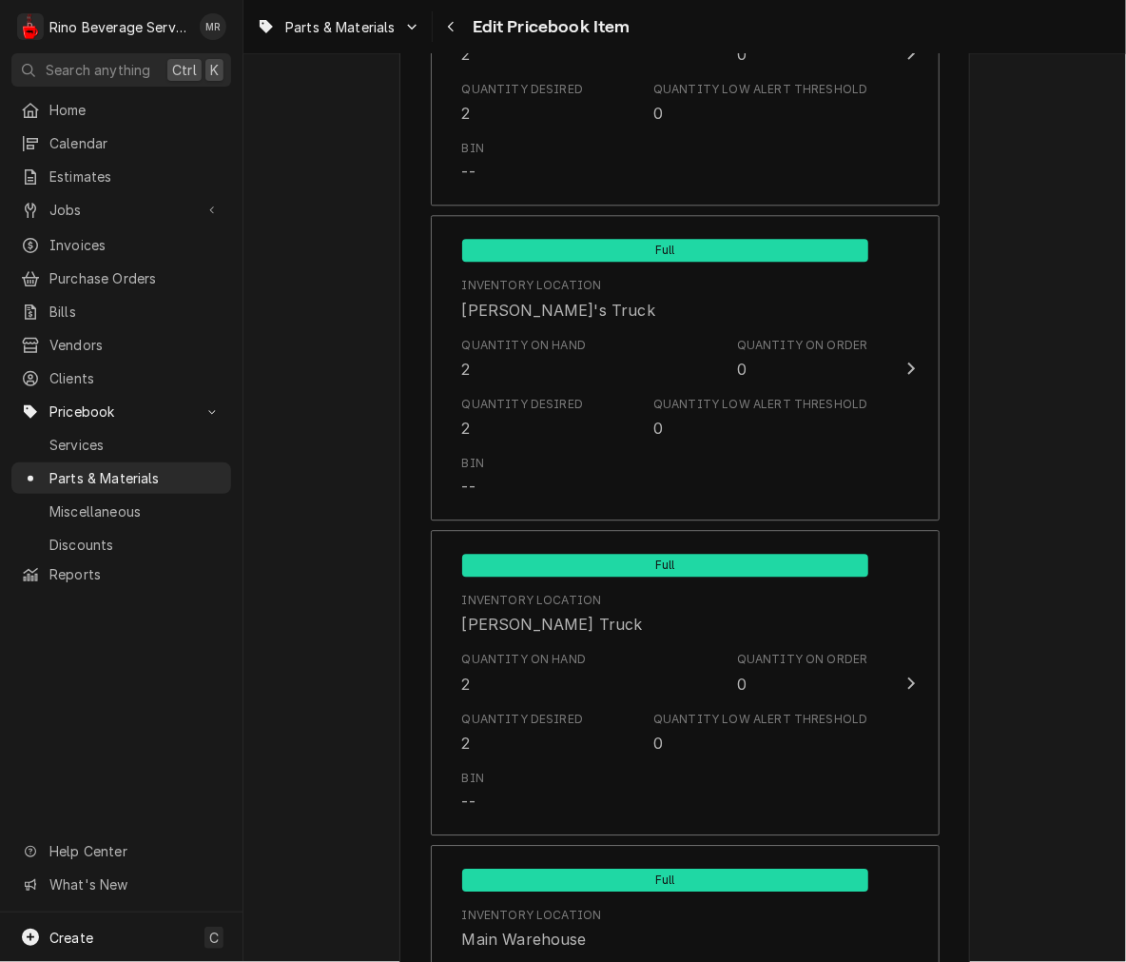
scroll to position [2209, 0]
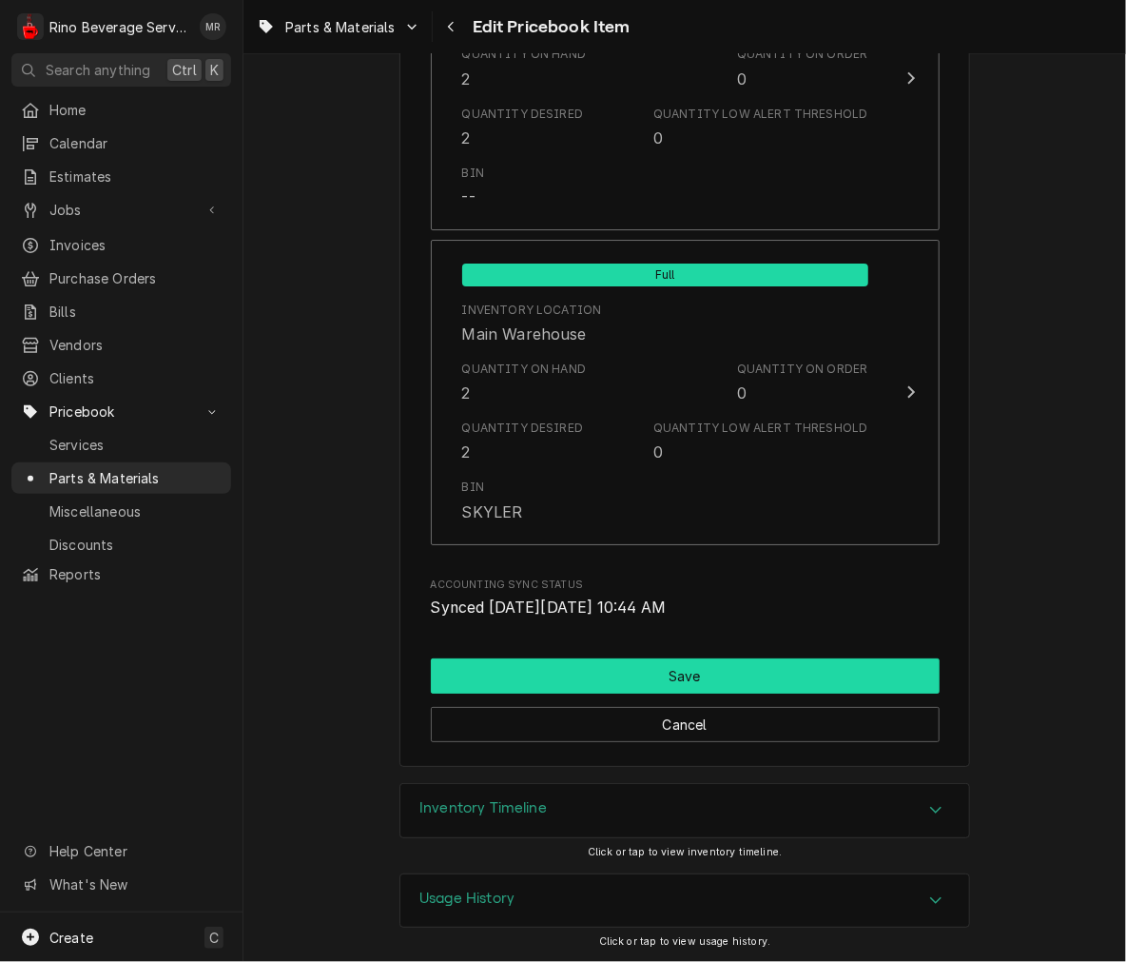
click at [870, 675] on button "Save" at bounding box center [685, 675] width 509 height 35
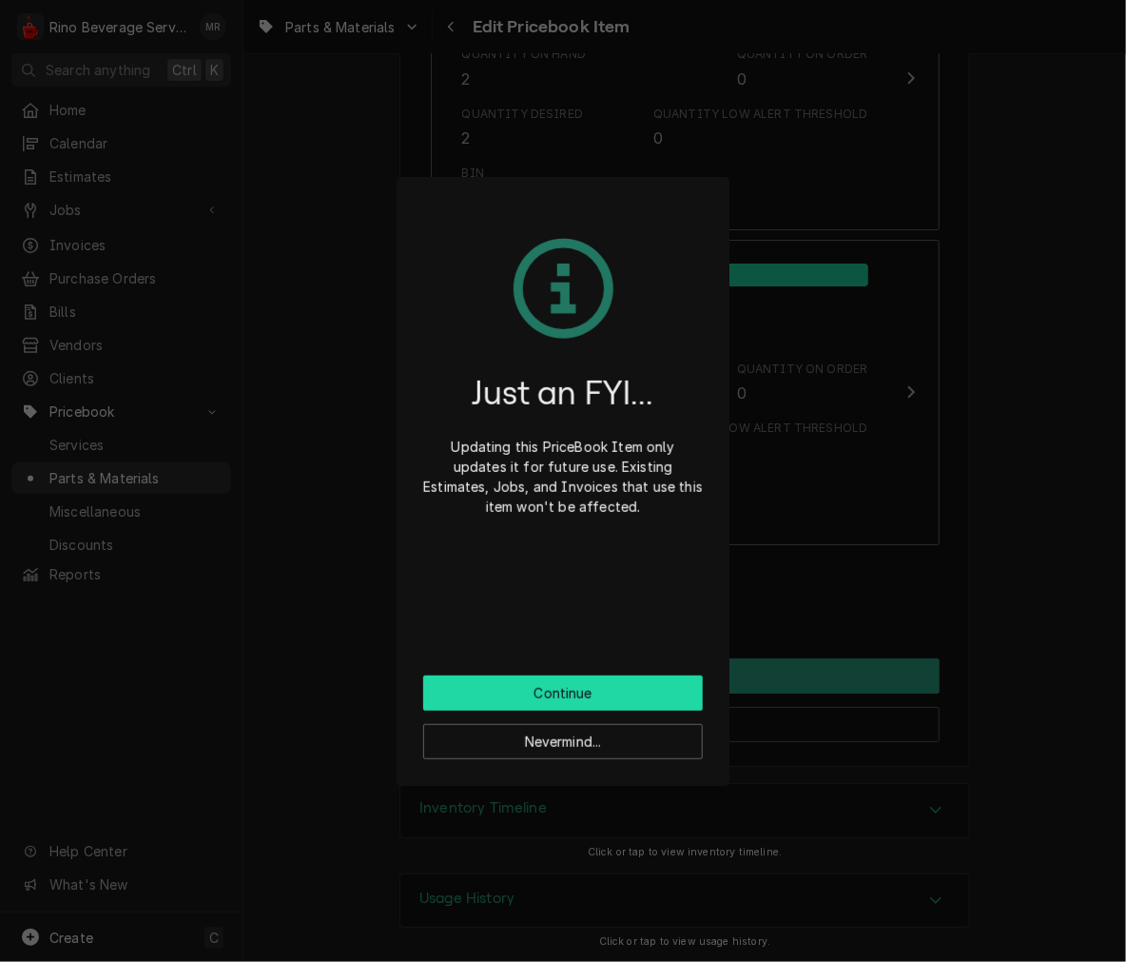
click at [635, 683] on button "Continue" at bounding box center [563, 692] width 280 height 35
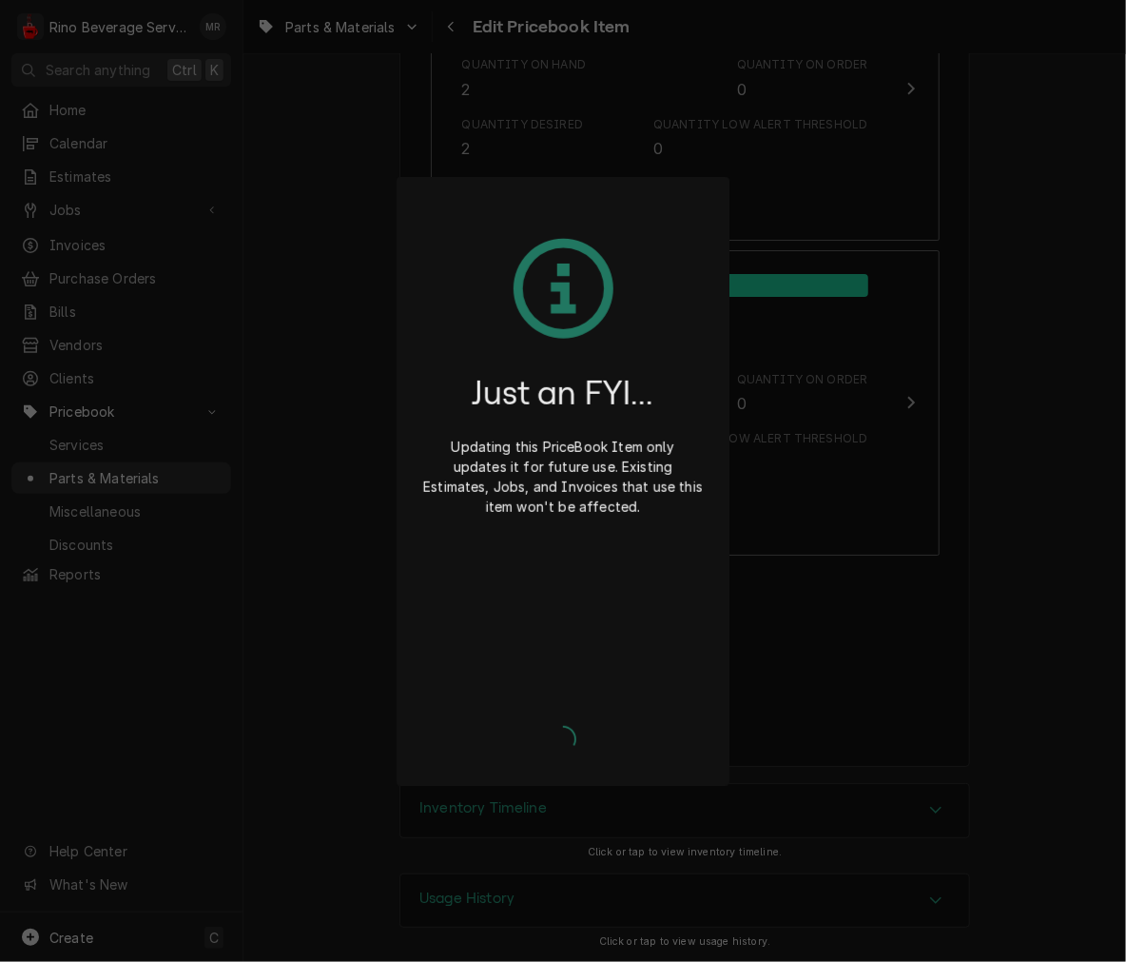
type textarea "x"
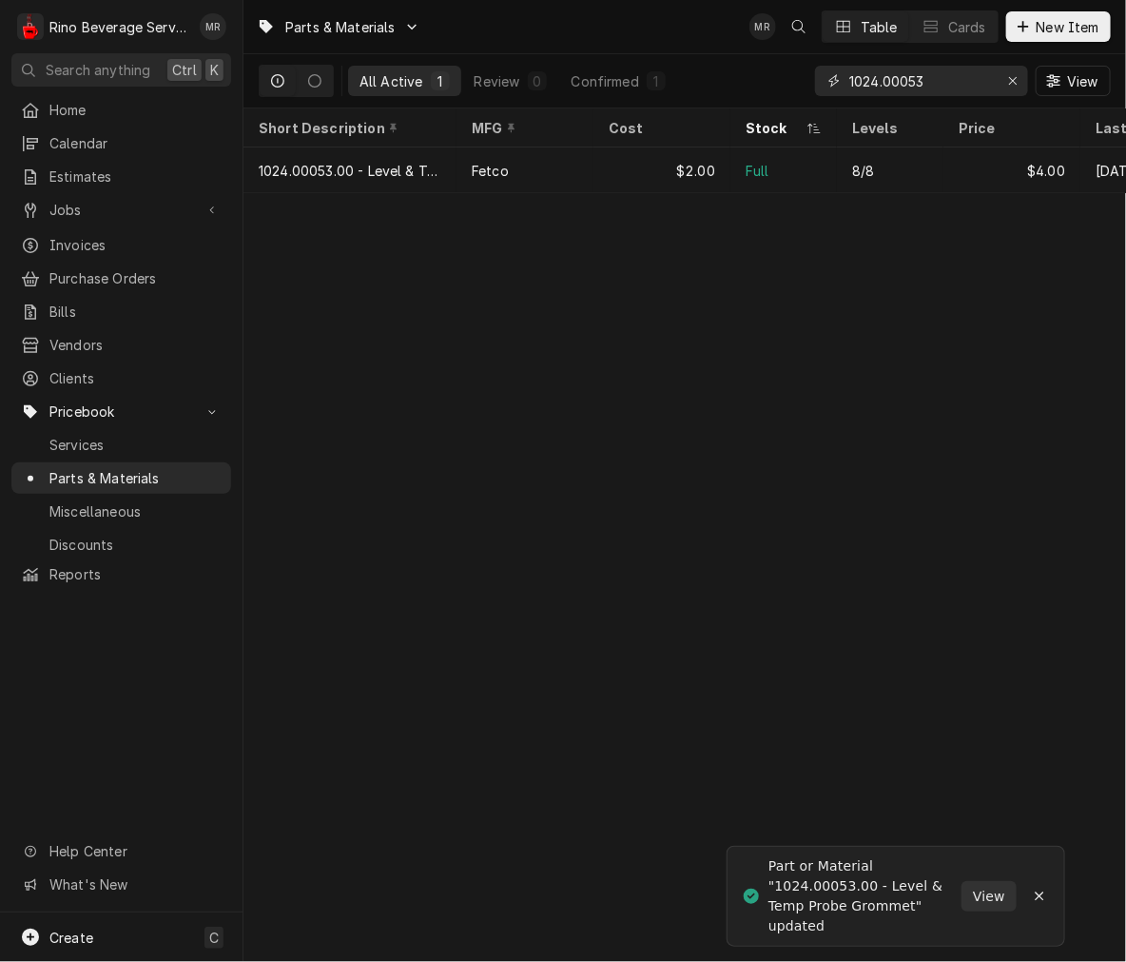
click at [907, 66] on input "1024.00053" at bounding box center [920, 81] width 143 height 30
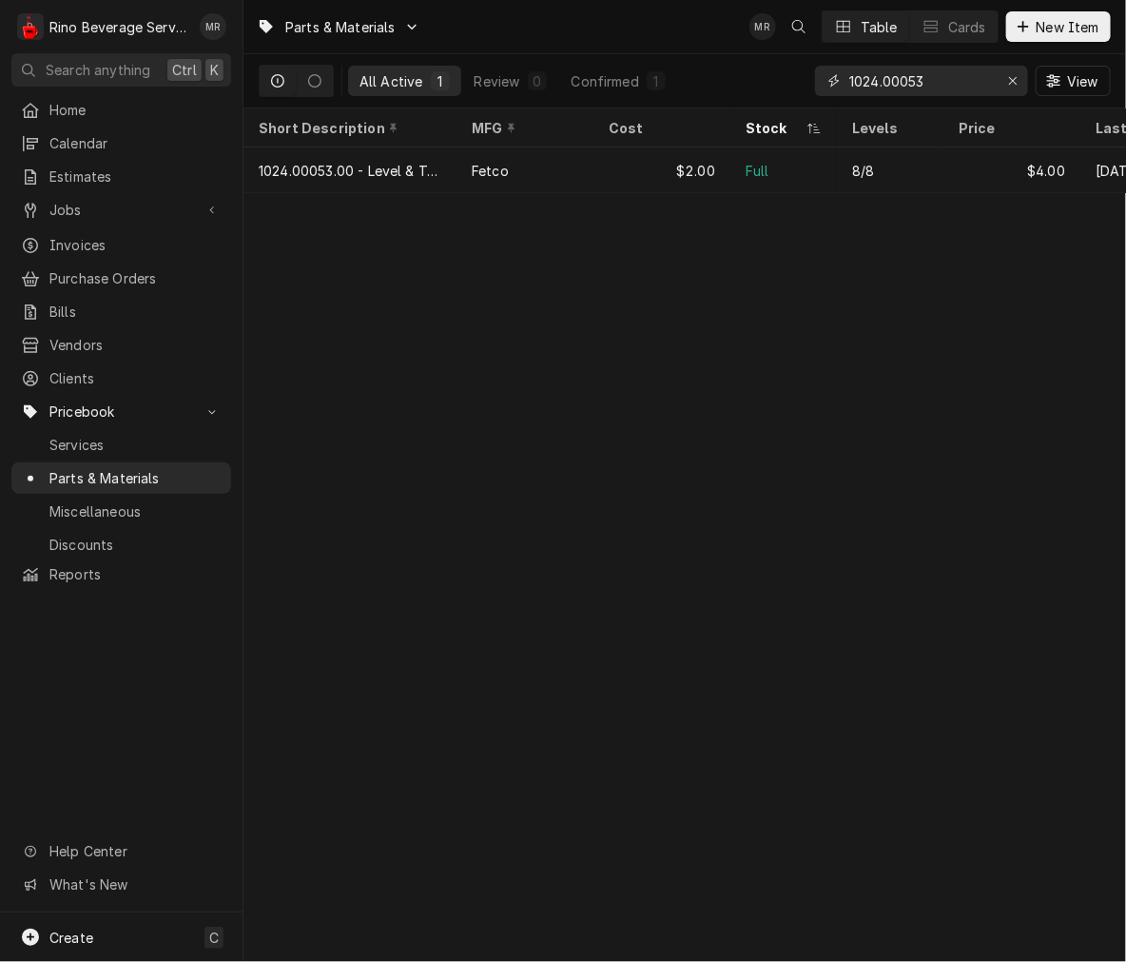
click at [907, 66] on input "1024.00053" at bounding box center [920, 81] width 143 height 30
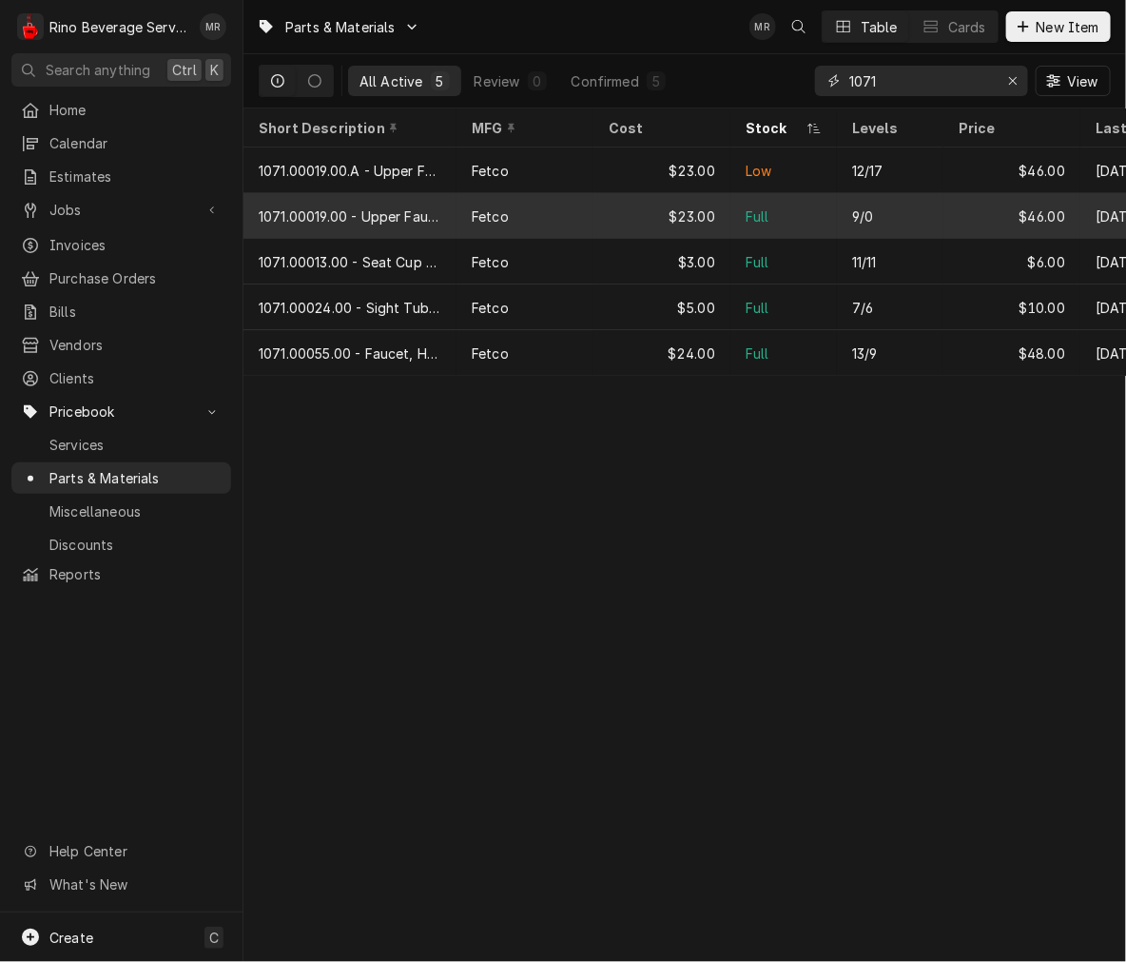
type input "1071"
click at [350, 223] on div "1071.00019.00 - Upper Faucet Assy Hot Water" at bounding box center [349, 216] width 213 height 46
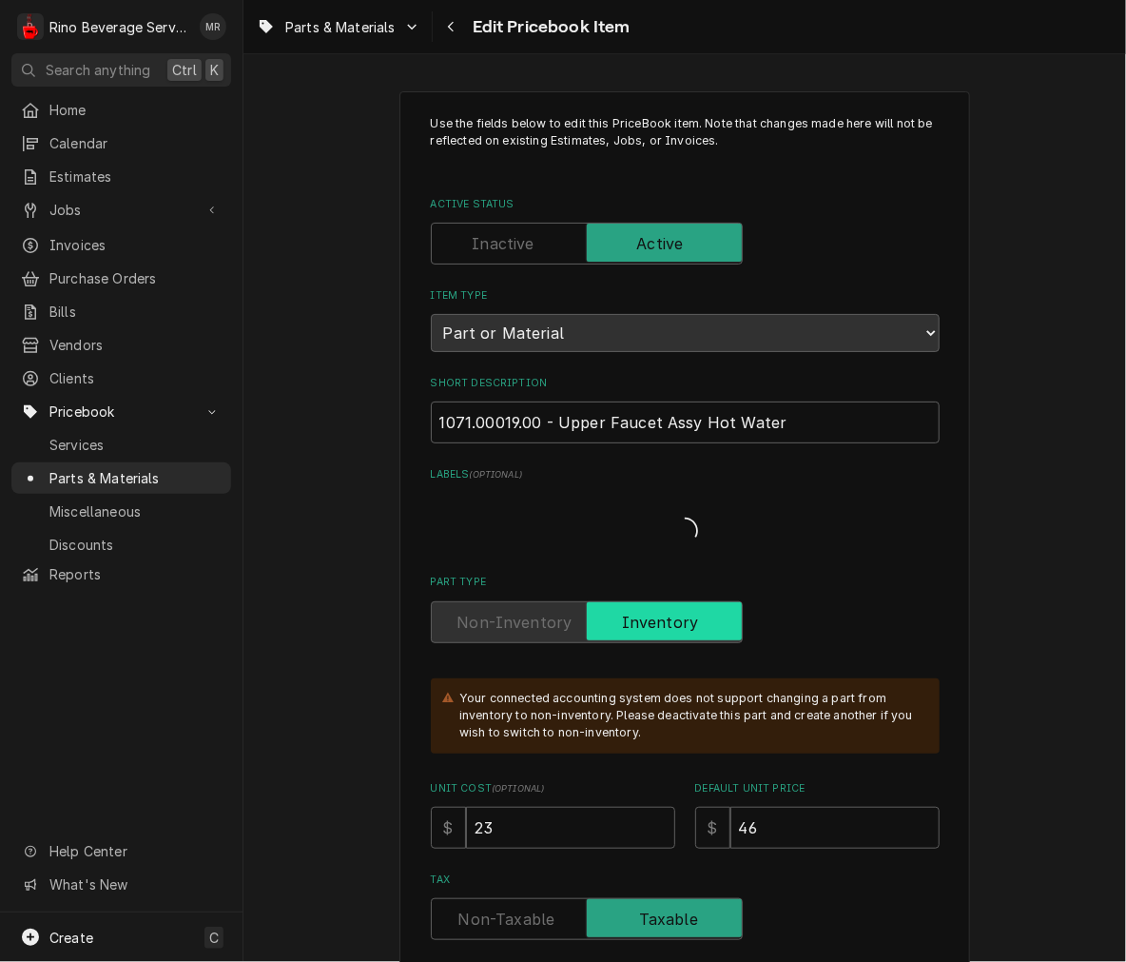
type textarea "x"
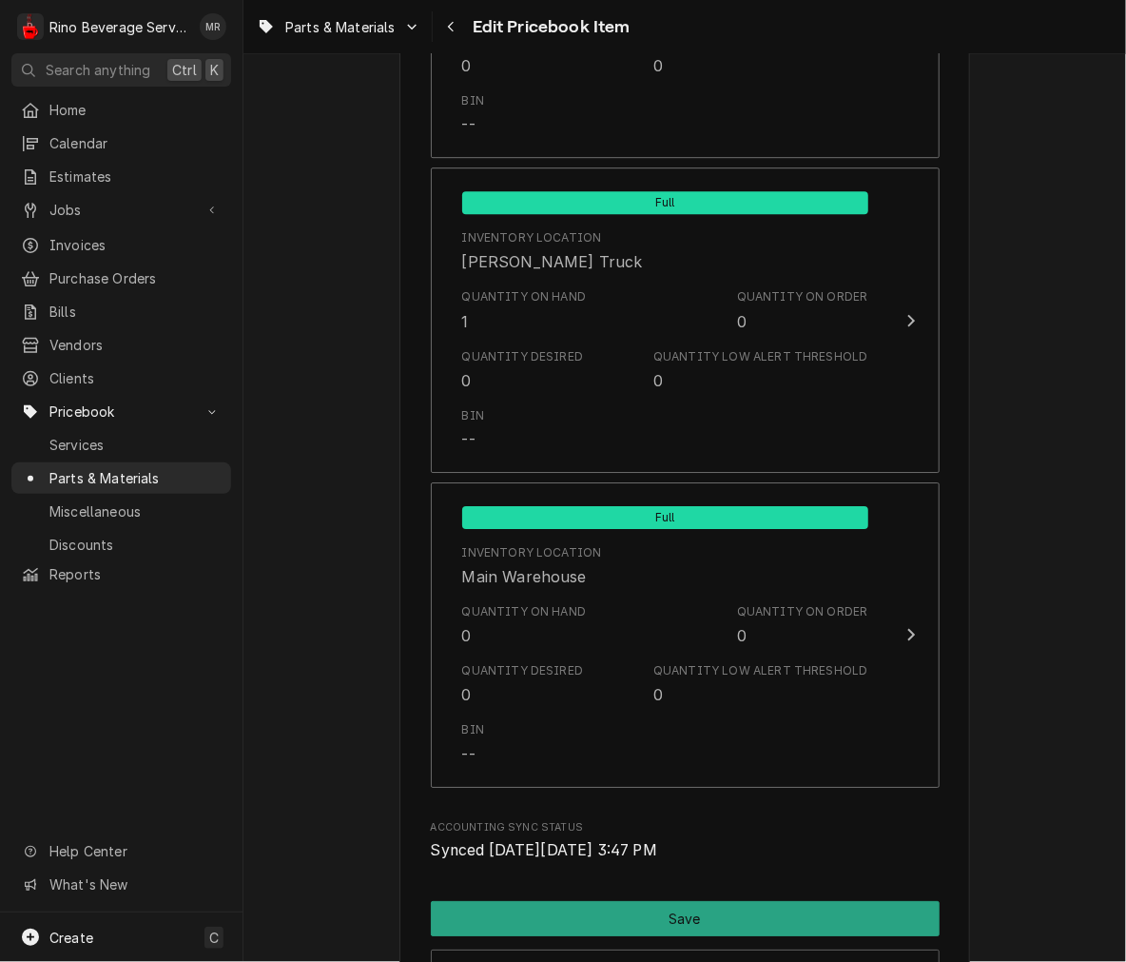
scroll to position [2010, 0]
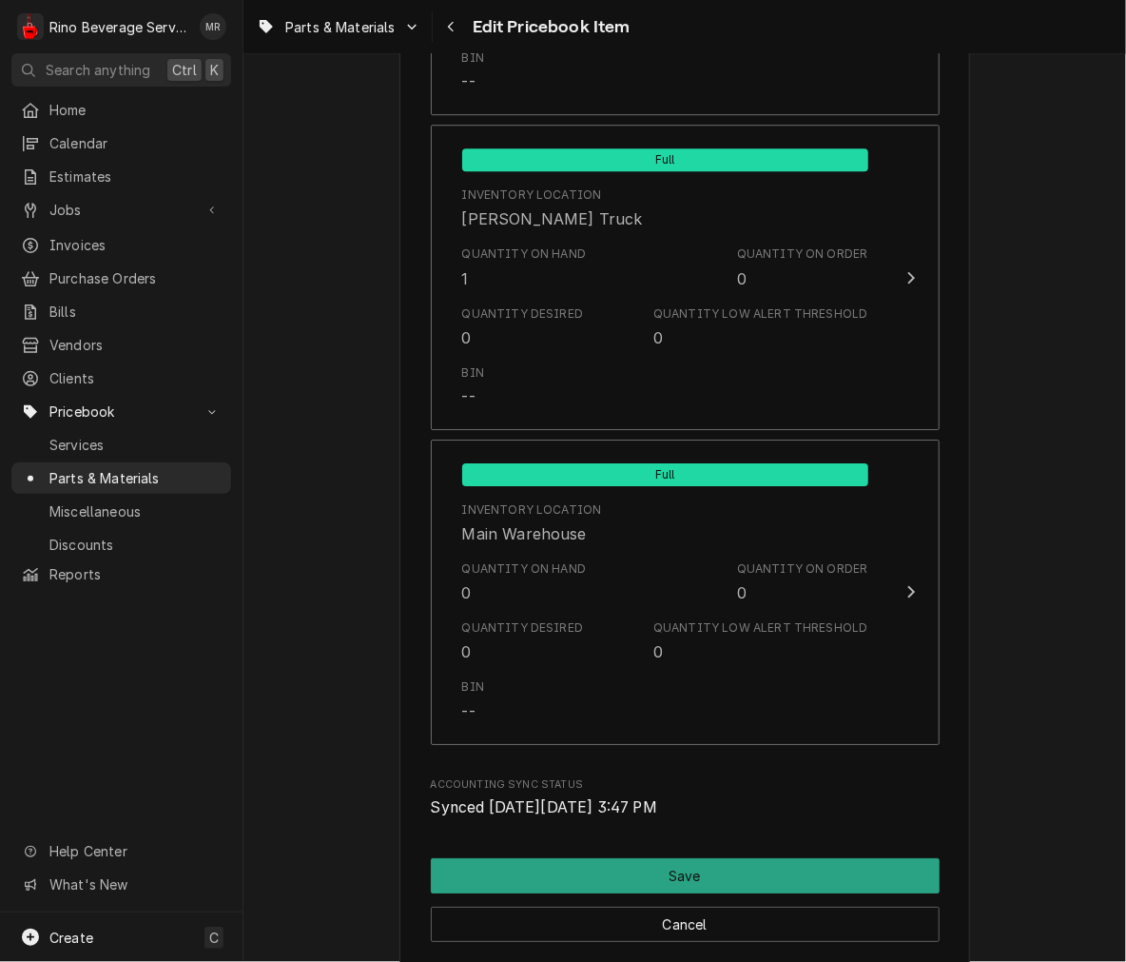
click at [1115, 53] on div "Parts & Materials Edit Pricebook Item" at bounding box center [684, 27] width 883 height 54
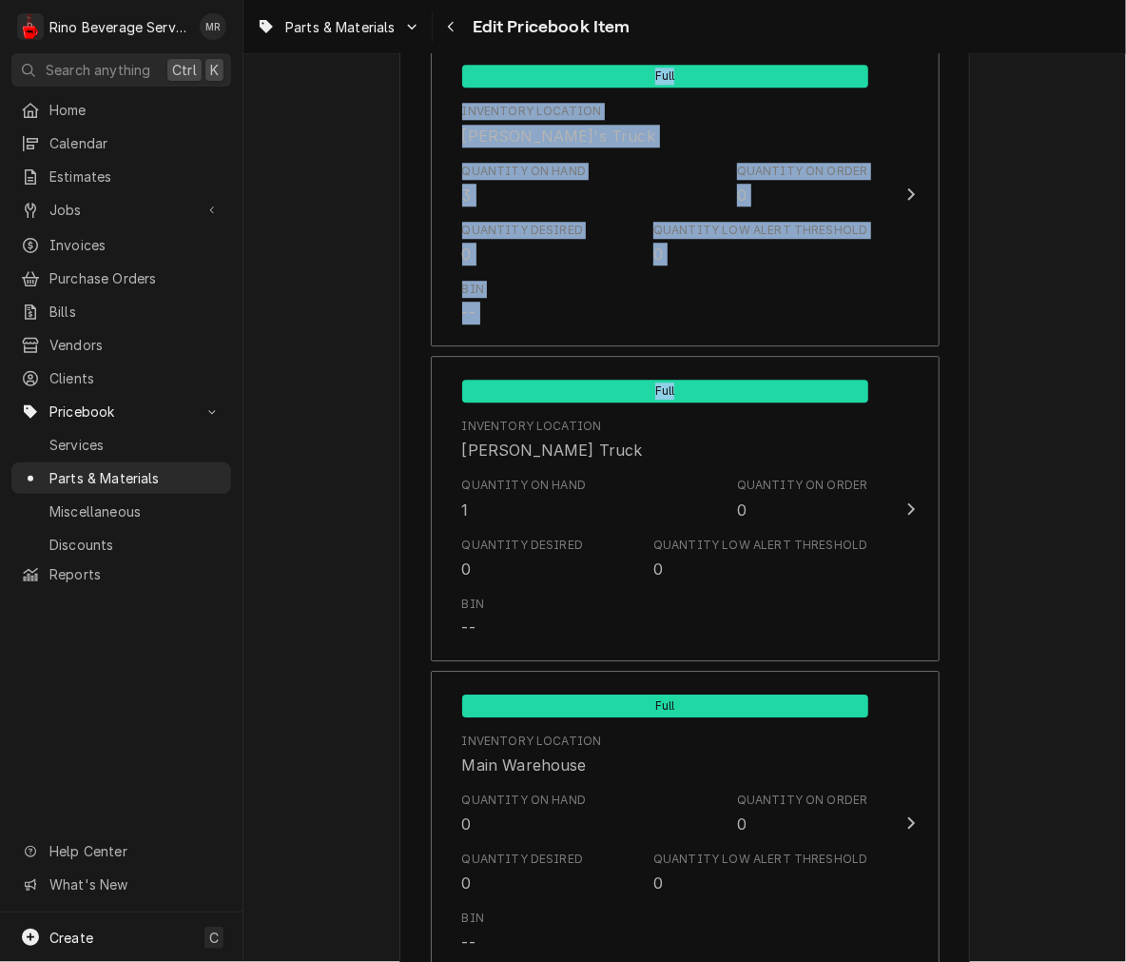
drag, startPoint x: 1115, startPoint y: 53, endPoint x: 1114, endPoint y: 64, distance: 10.5
click at [1114, 64] on div "Parts & Materials Edit Pricebook Item Use the fields below to edit this PriceBo…" at bounding box center [684, 481] width 883 height 962
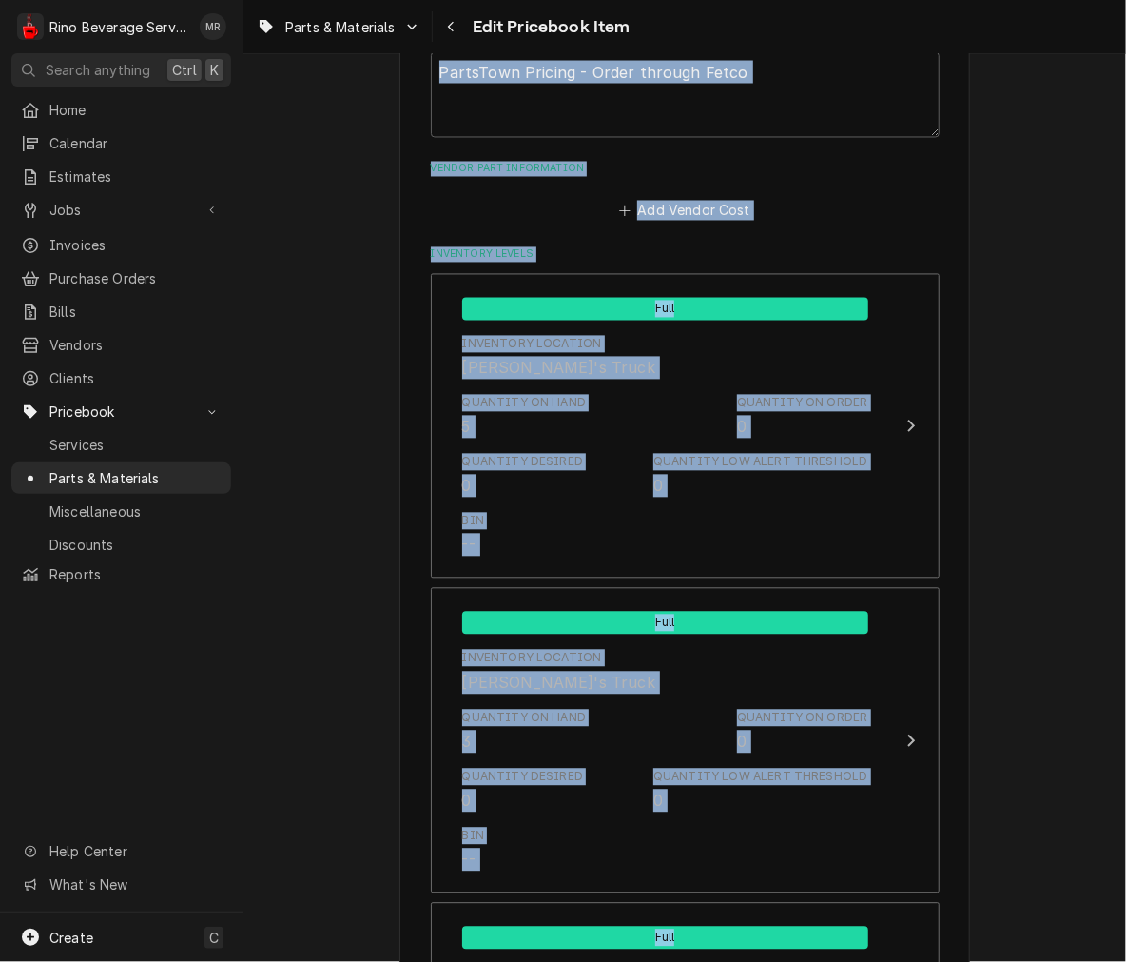
scroll to position [1229, 0]
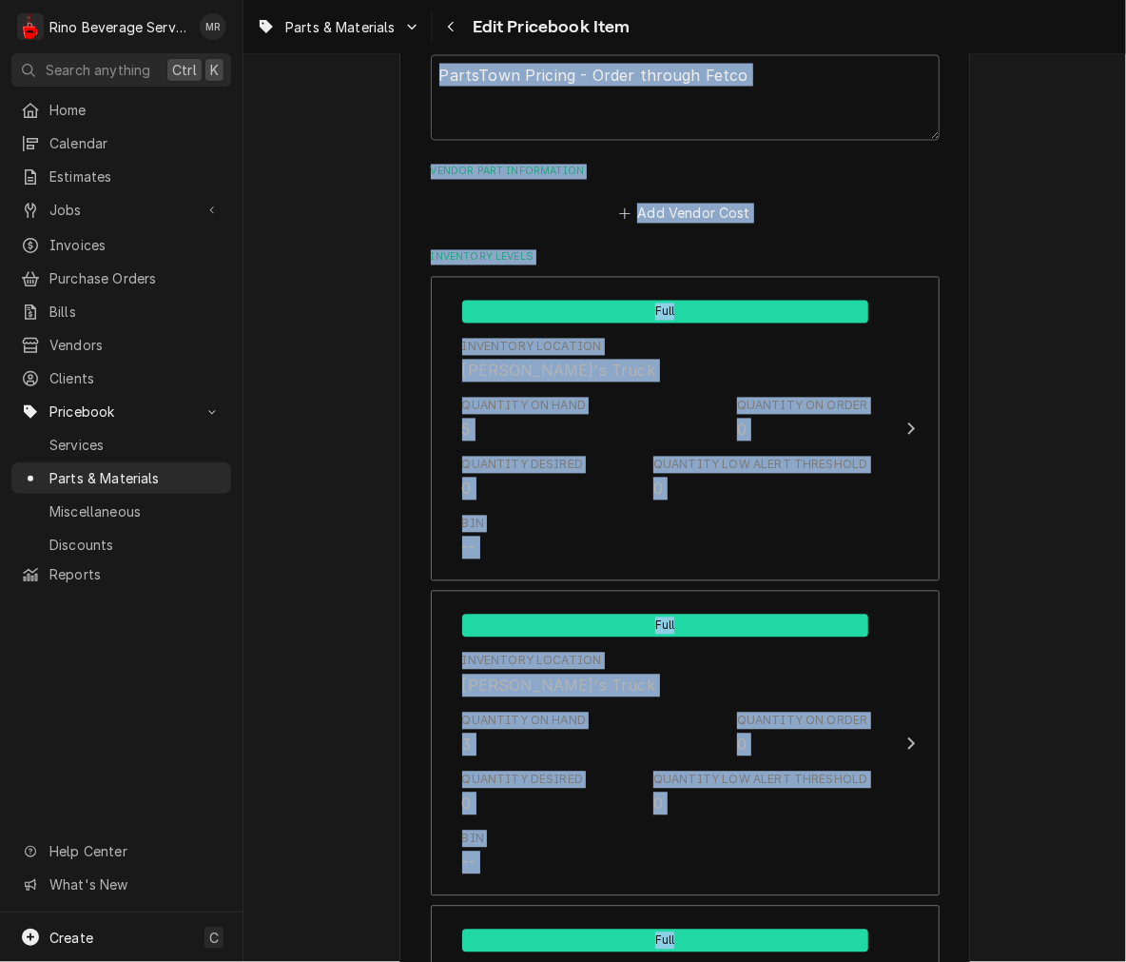
click at [1091, 87] on div "Use the fields below to edit this PriceBook item. Note that changes made here w…" at bounding box center [684, 304] width 883 height 2918
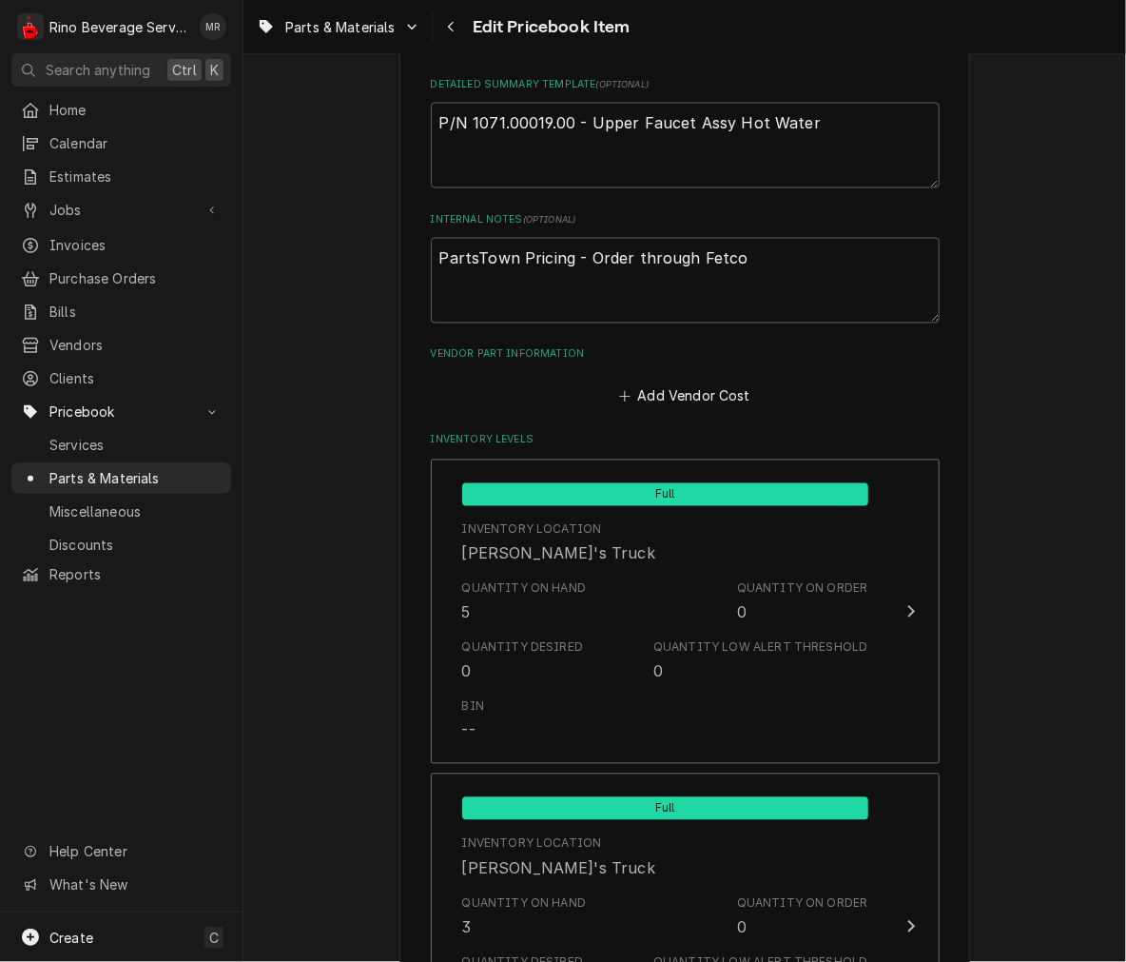
scroll to position [933, 0]
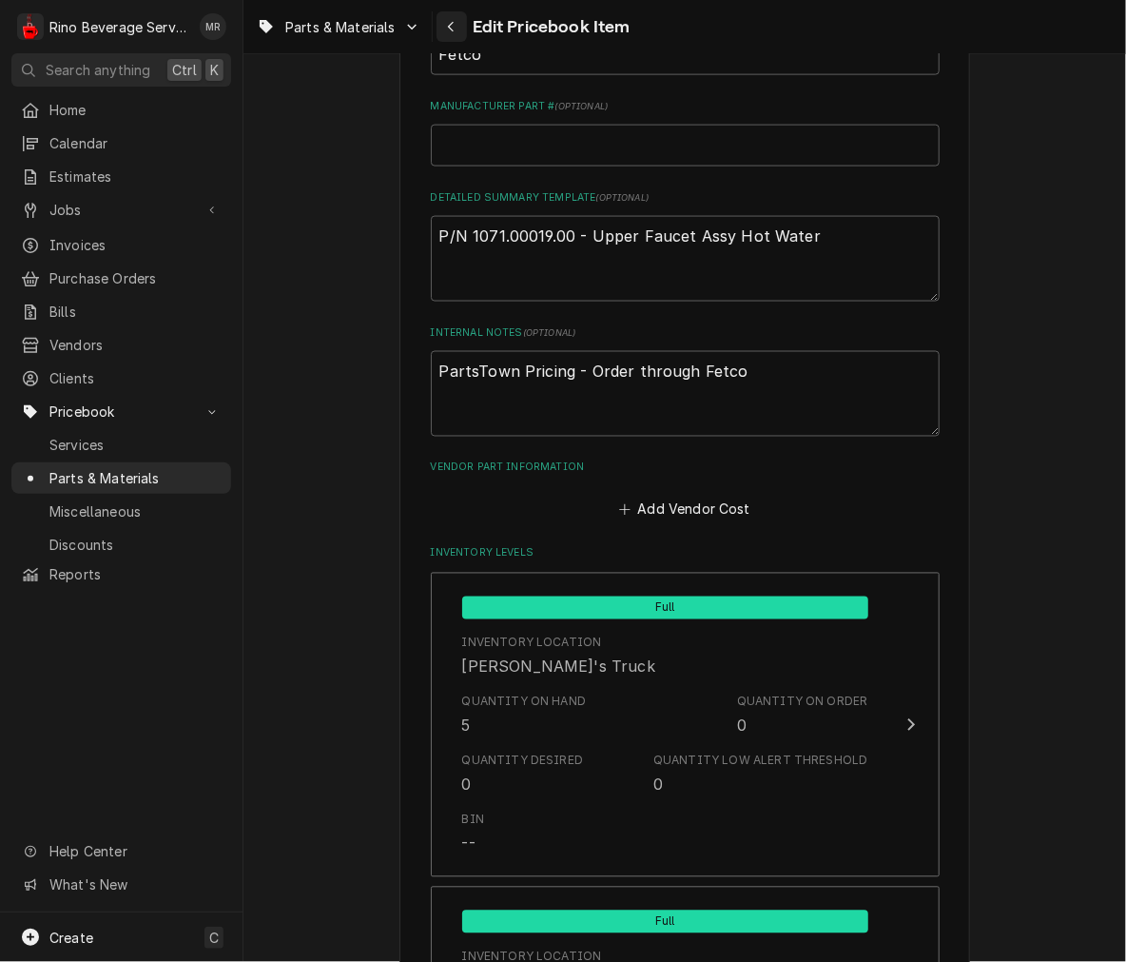
click at [444, 31] on div "Navigate back" at bounding box center [451, 26] width 19 height 19
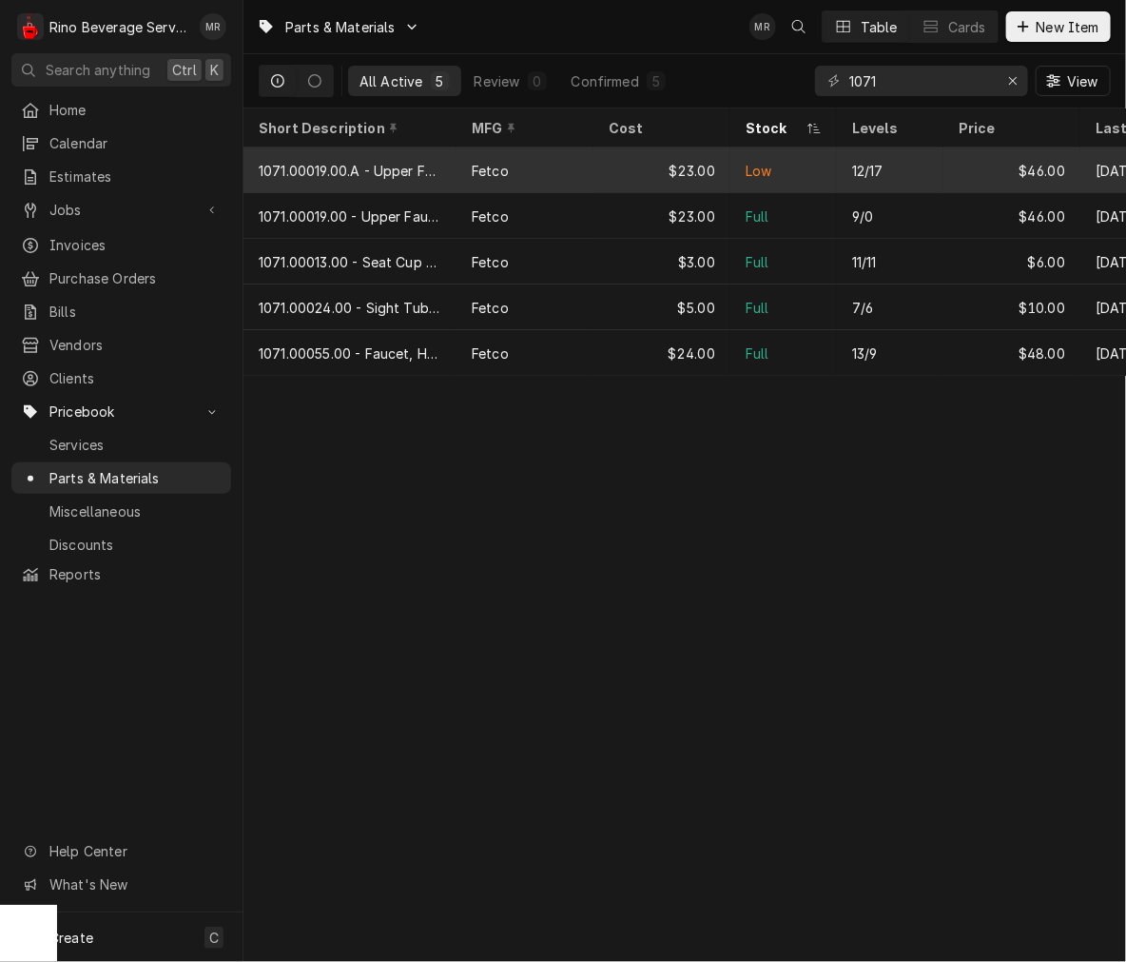
click at [543, 166] on div "Fetco" at bounding box center [525, 170] width 137 height 46
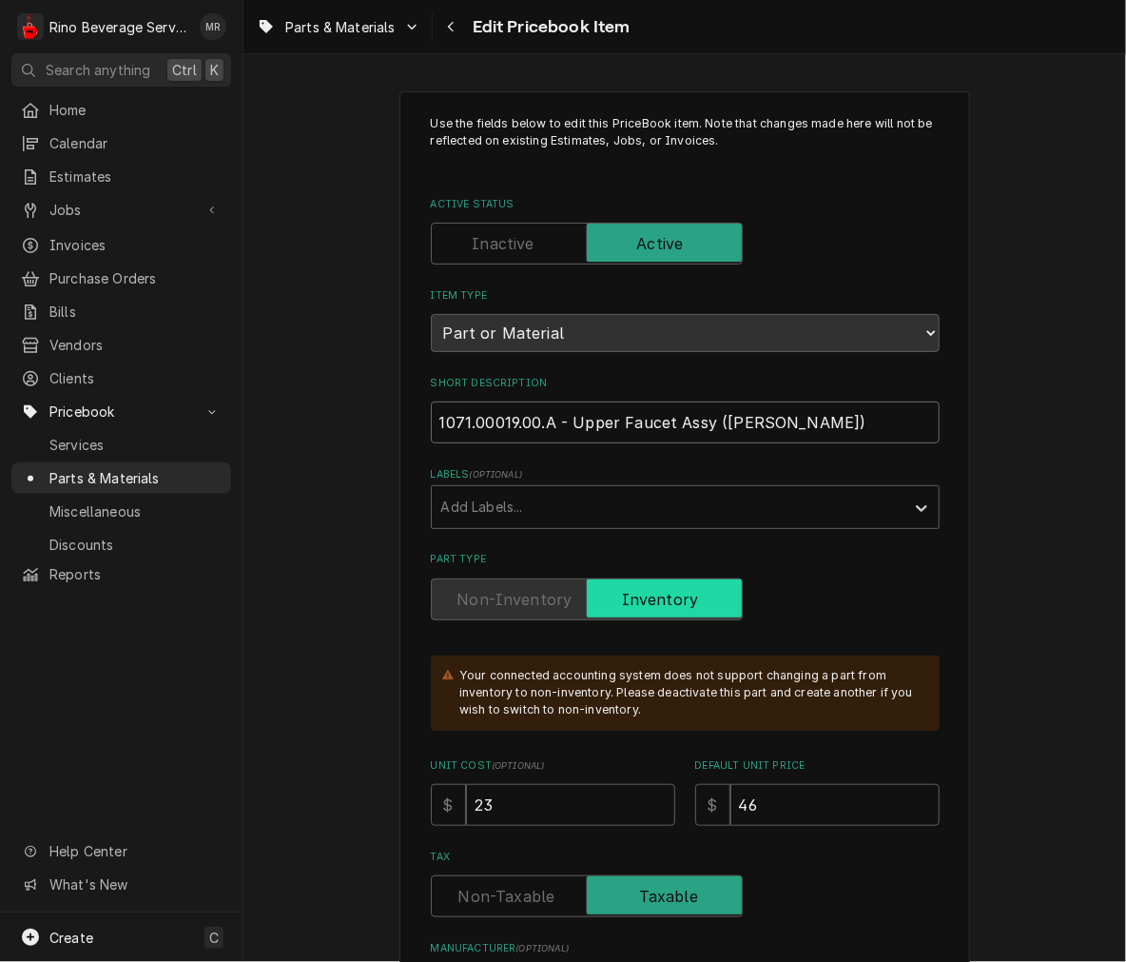
click at [550, 423] on input "1071.00019.00.A - Upper Faucet Assy (TOMLINSON)" at bounding box center [685, 422] width 509 height 42
type textarea "x"
type input "1071.00019.00.A- Upper Faucet Assy (TOMLINSON)"
type textarea "x"
type input "1071.00019.00.- Upper Faucet Assy (TOMLINSON)"
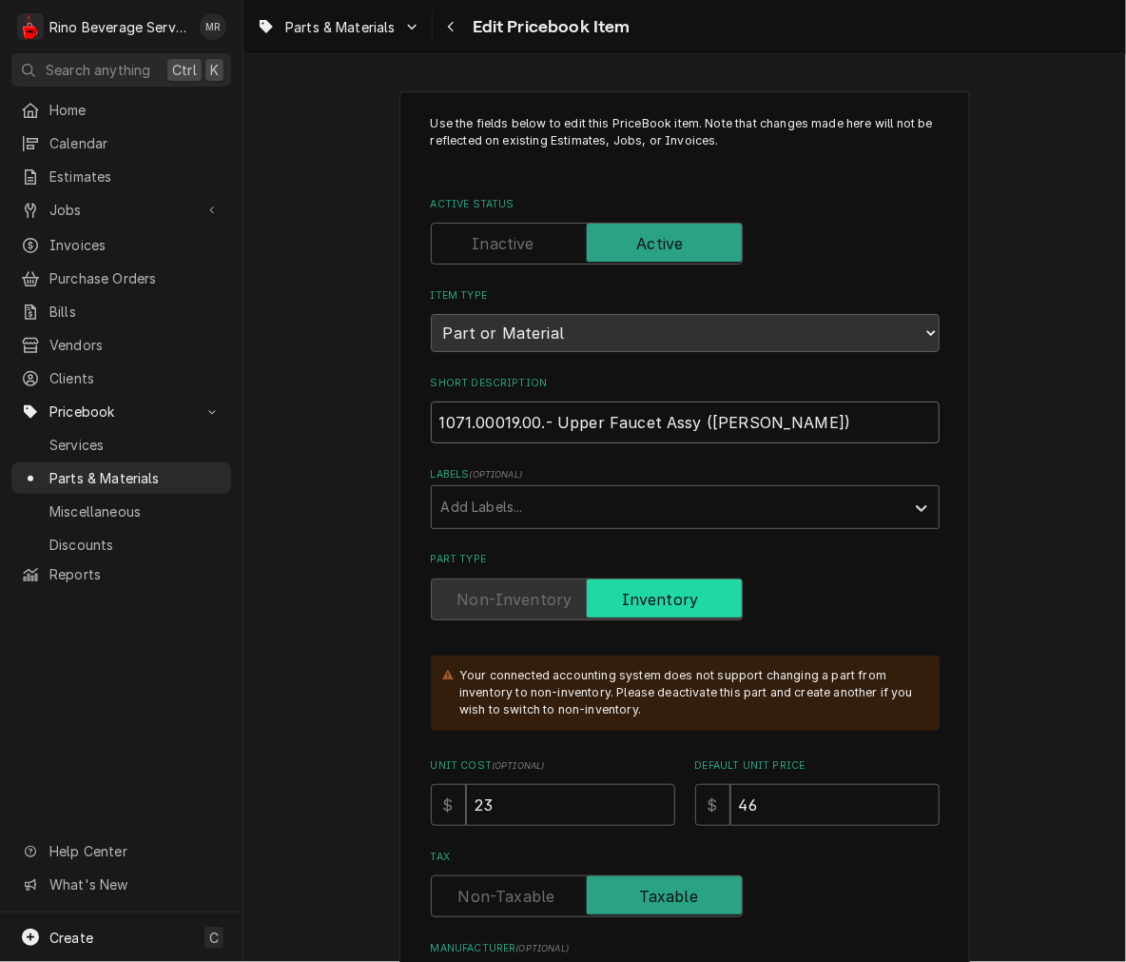
type textarea "x"
type input "1071.00019.00- Upper Faucet Assy (TOMLINSON)"
type textarea "x"
type input "1071.00019.00 - Upper Faucet Assy (TOMLINSON)"
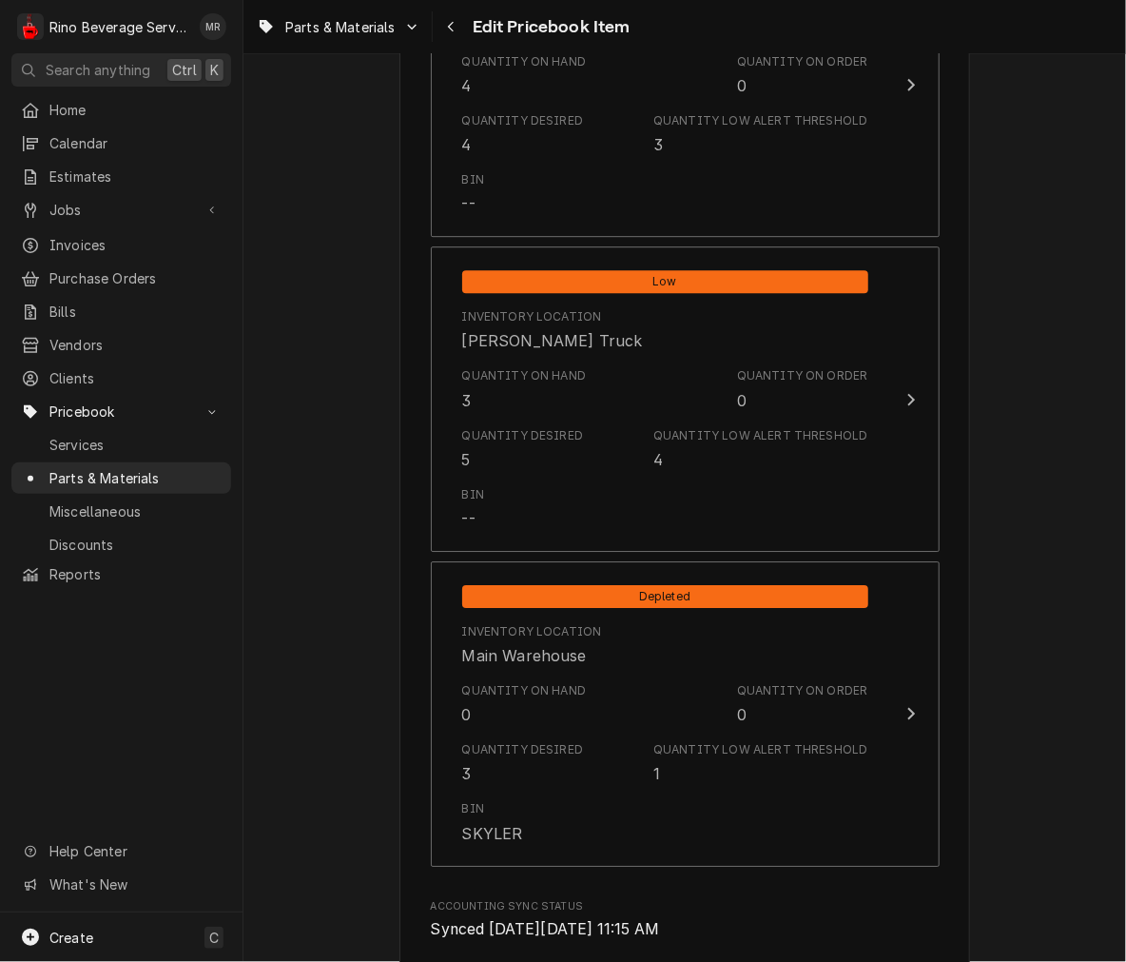
scroll to position [1931, 0]
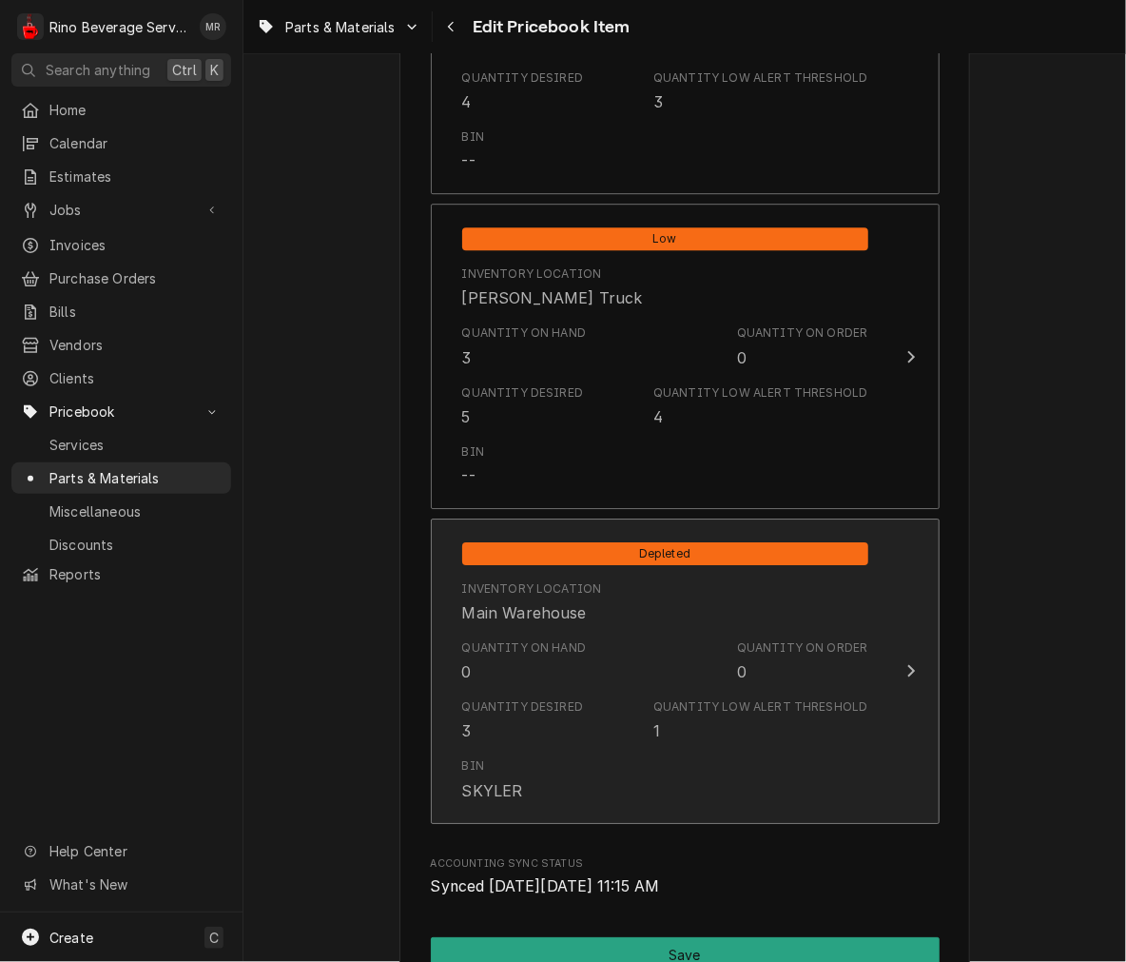
click at [472, 658] on div "Quantity on Hand 0" at bounding box center [524, 661] width 125 height 44
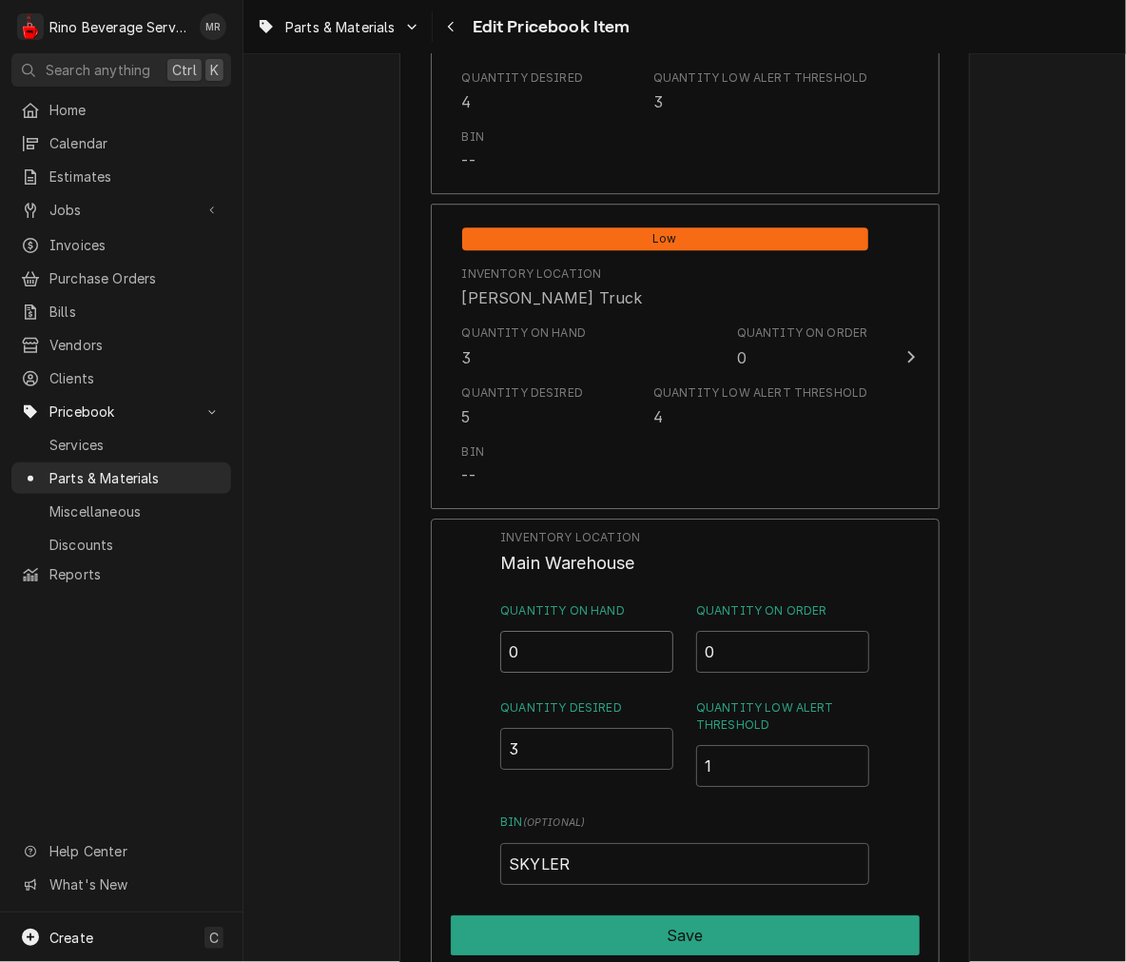
click at [562, 654] on input "0" at bounding box center [586, 652] width 173 height 42
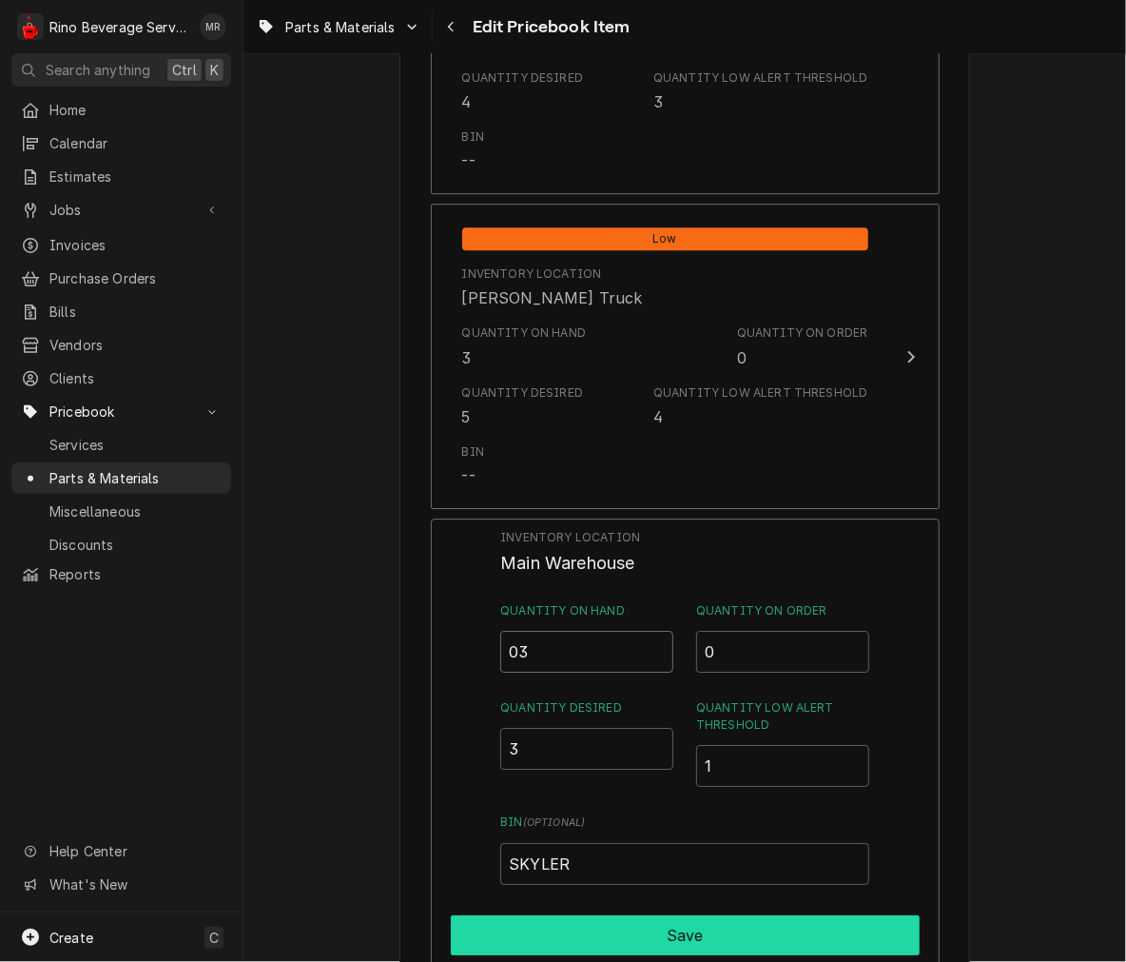
type input "03"
click at [659, 939] on button "Save" at bounding box center [685, 935] width 469 height 40
type textarea "x"
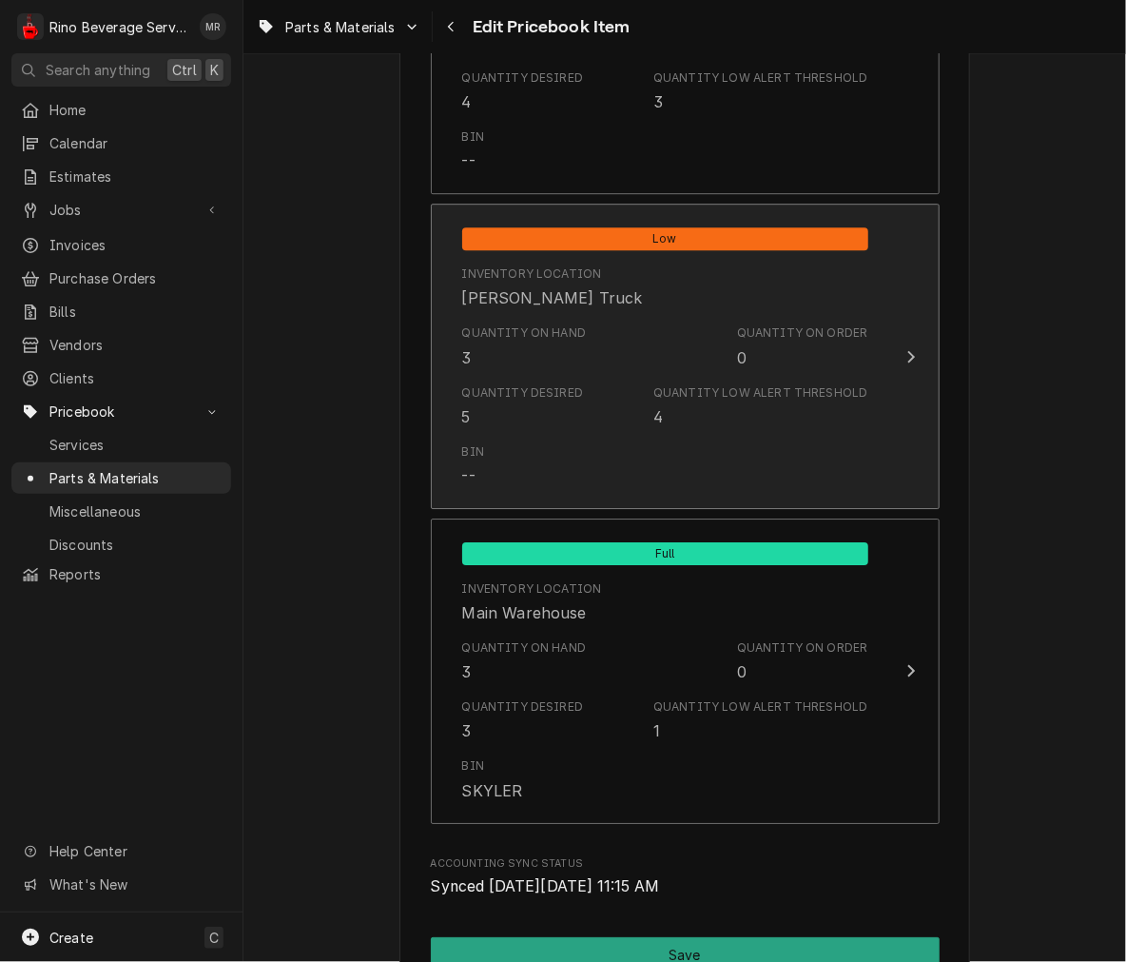
click at [595, 420] on div "Quantity Desired 5 Quantity Low Alert Threshold 4" at bounding box center [665, 406] width 406 height 59
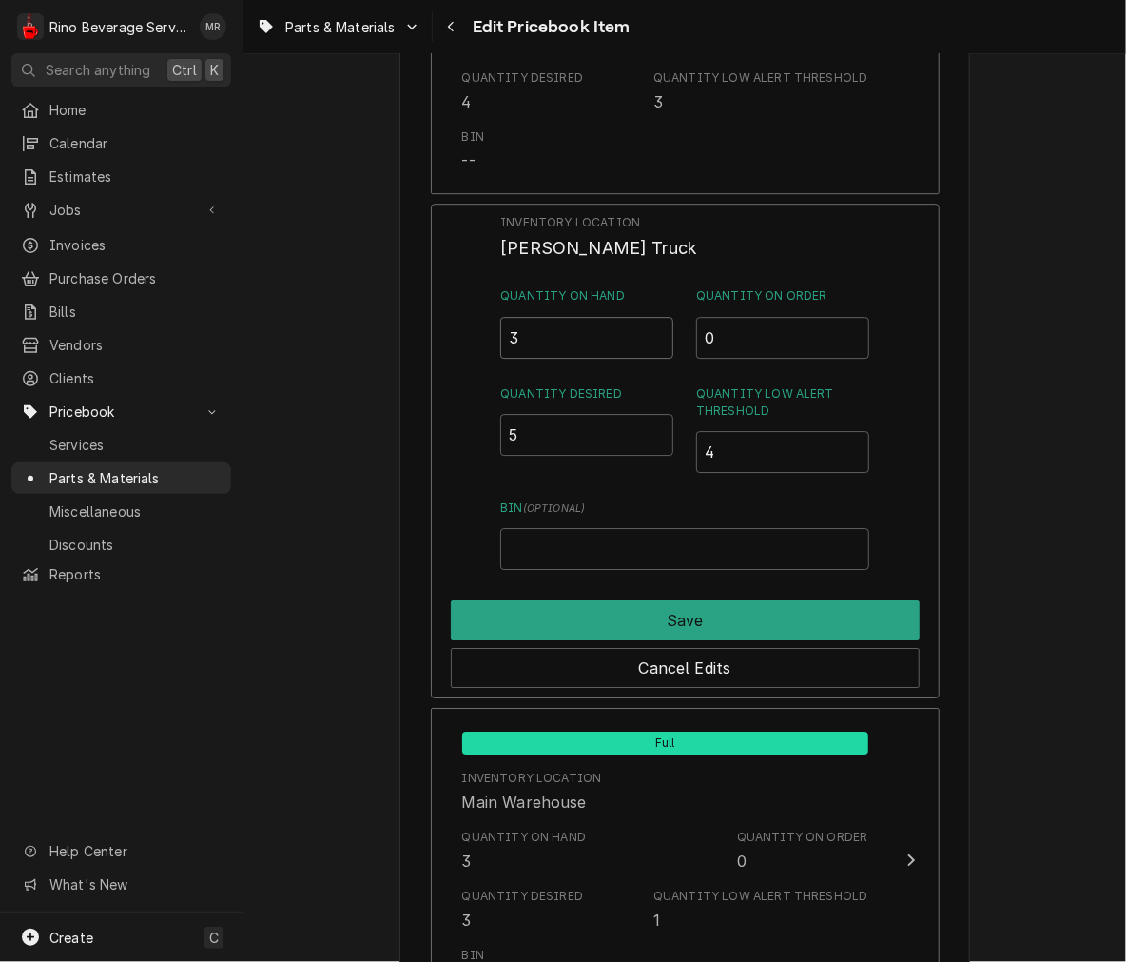
click at [577, 330] on input "3" at bounding box center [586, 338] width 173 height 42
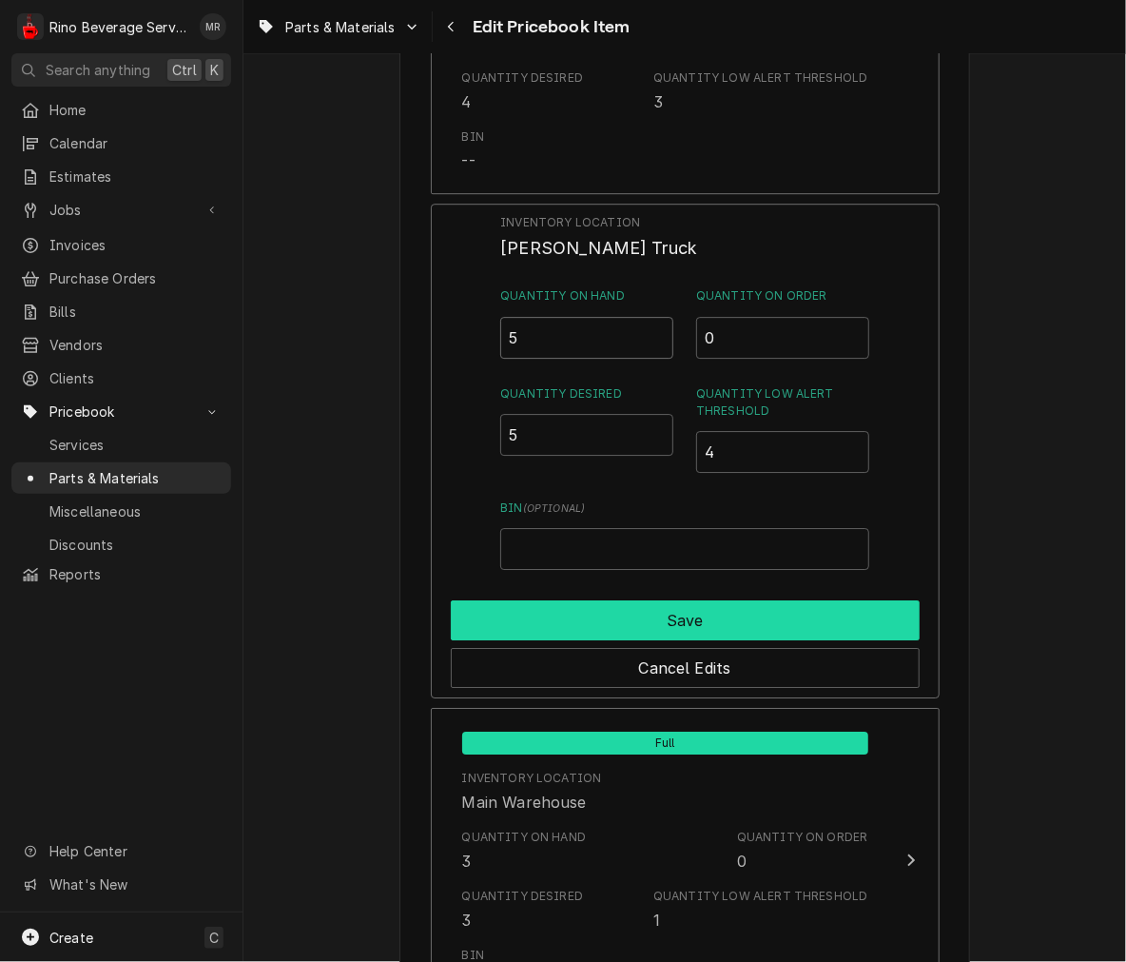
type input "5"
click at [640, 600] on button "Save" at bounding box center [685, 620] width 469 height 40
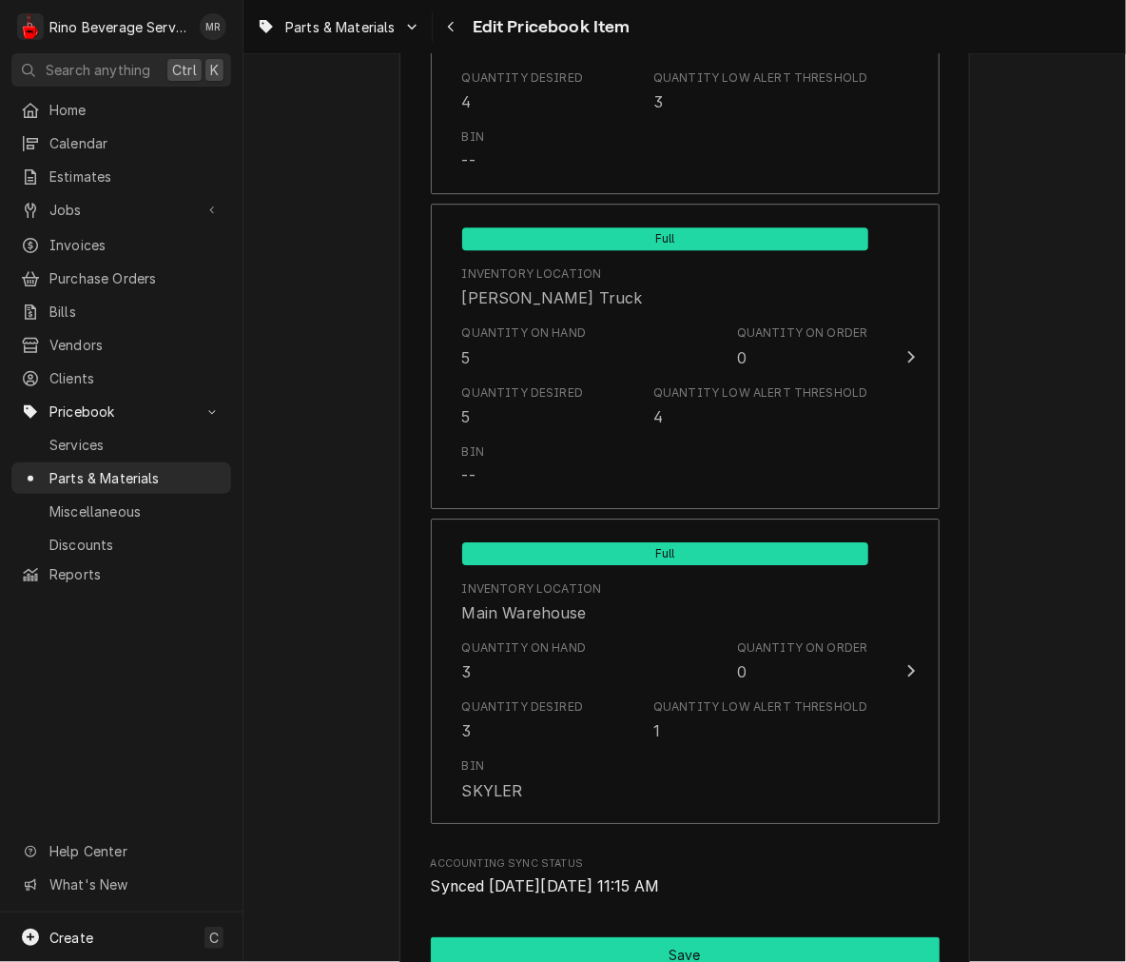
click at [697, 943] on button "Save" at bounding box center [685, 954] width 509 height 35
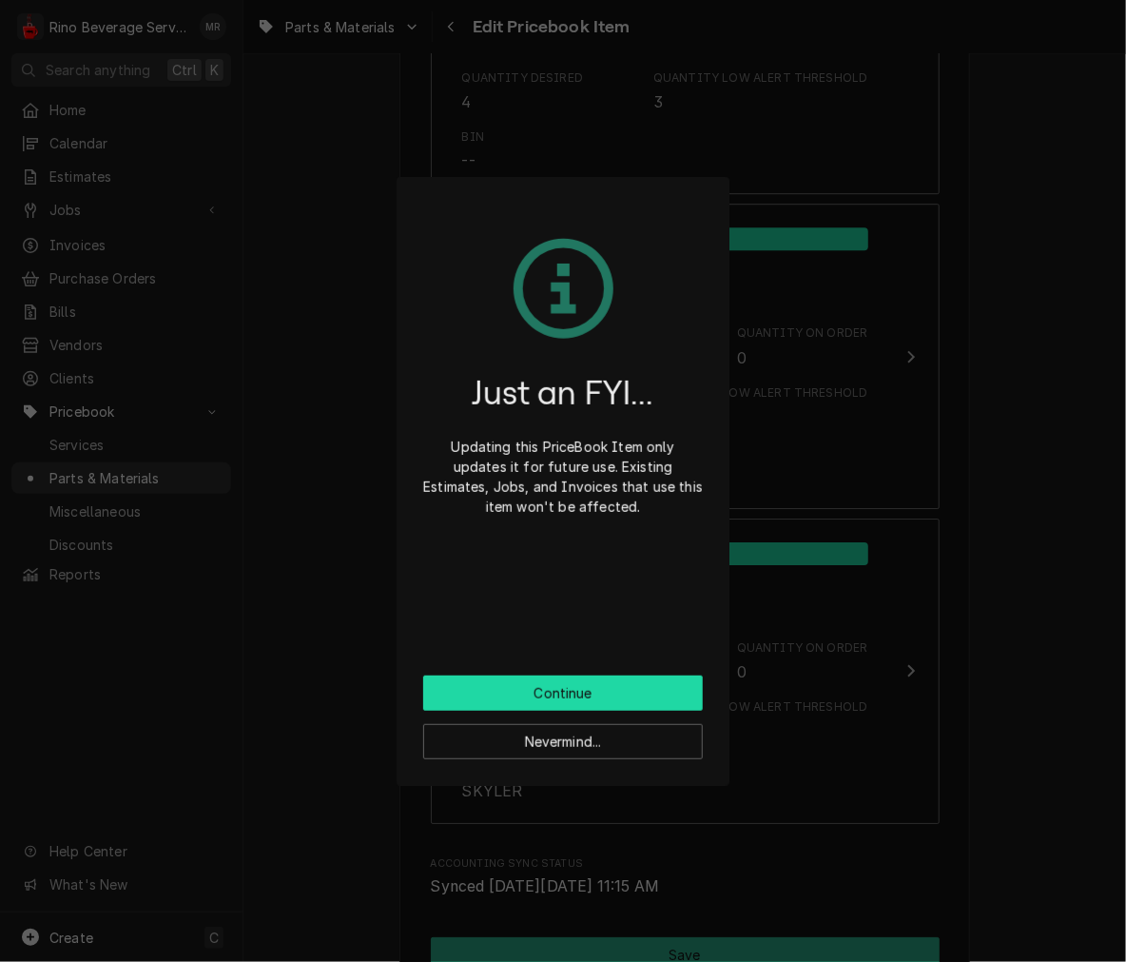
click at [626, 696] on button "Continue" at bounding box center [563, 692] width 280 height 35
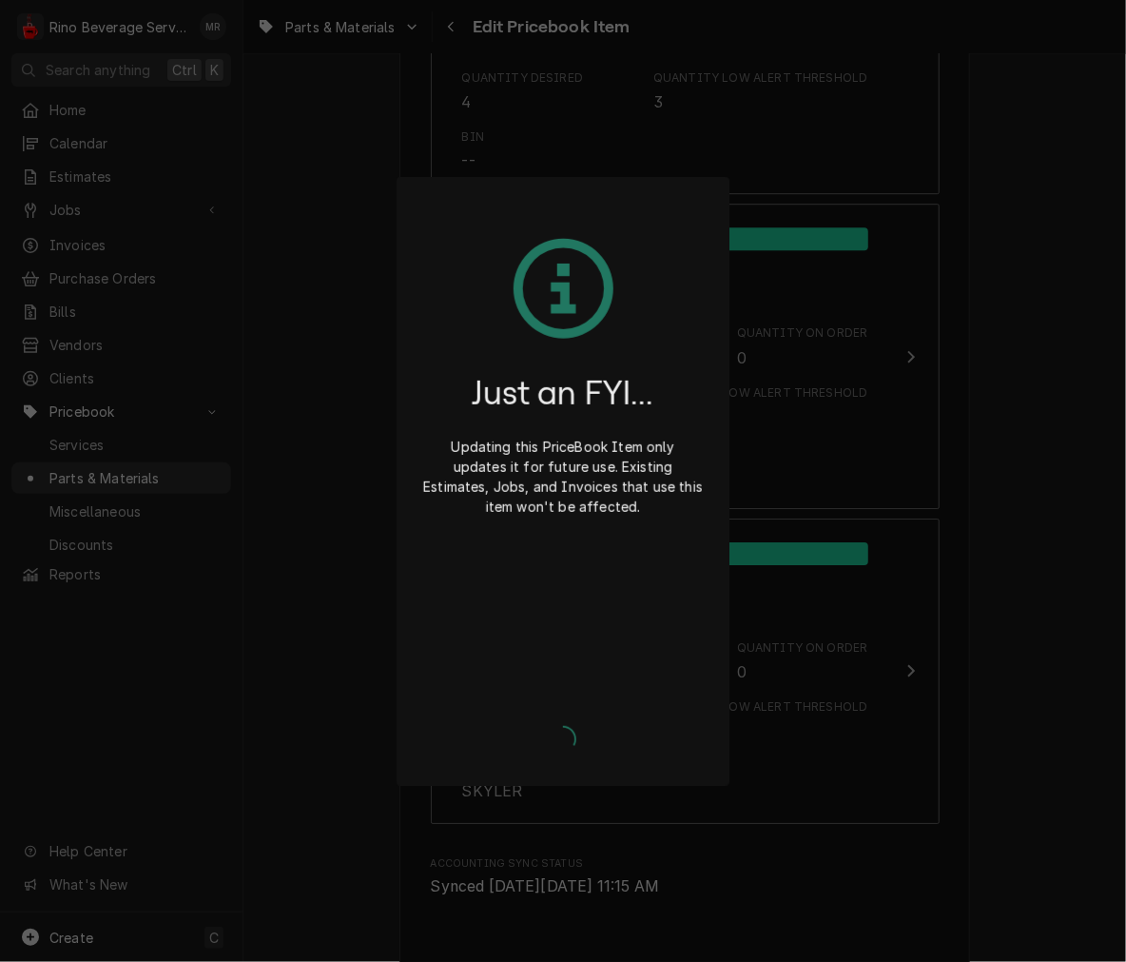
type textarea "x"
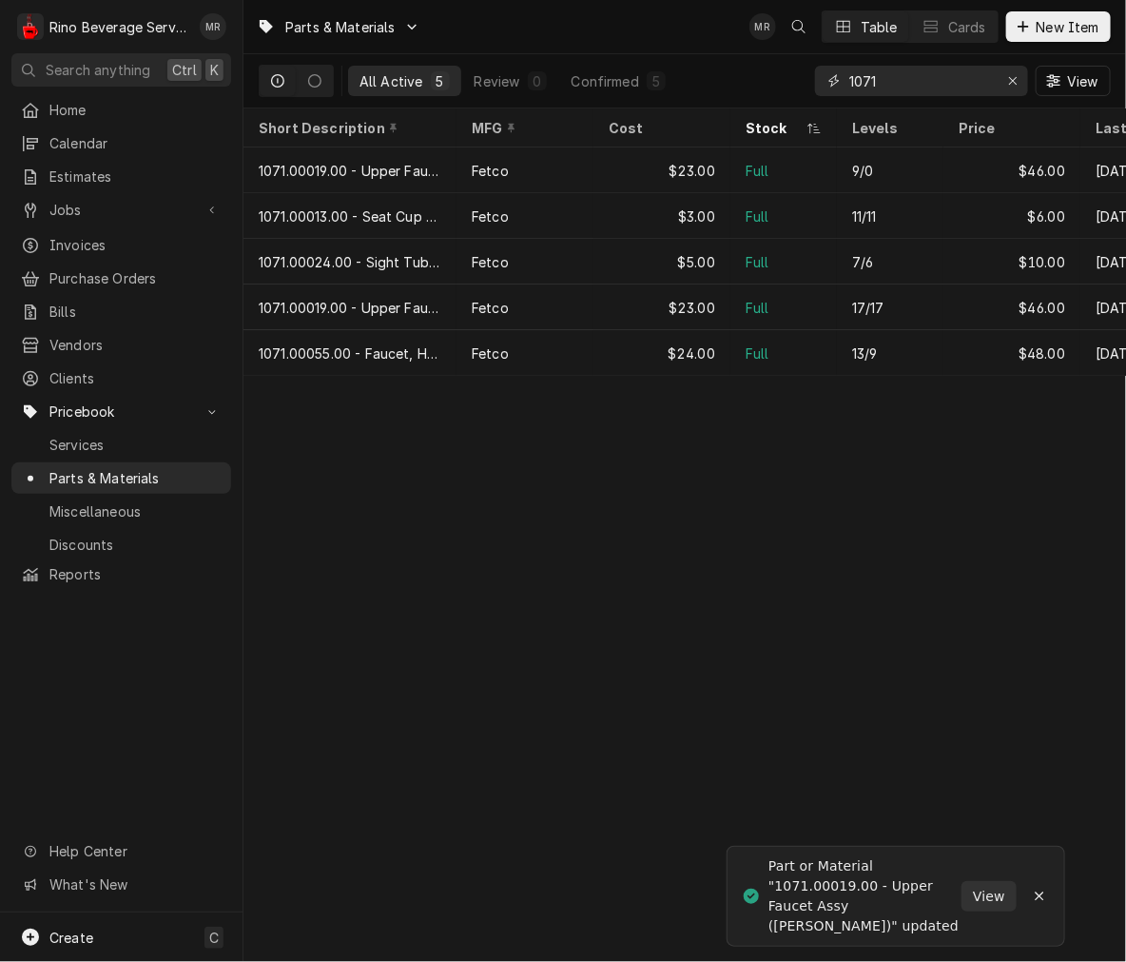
click at [928, 68] on input "1071" at bounding box center [920, 81] width 143 height 30
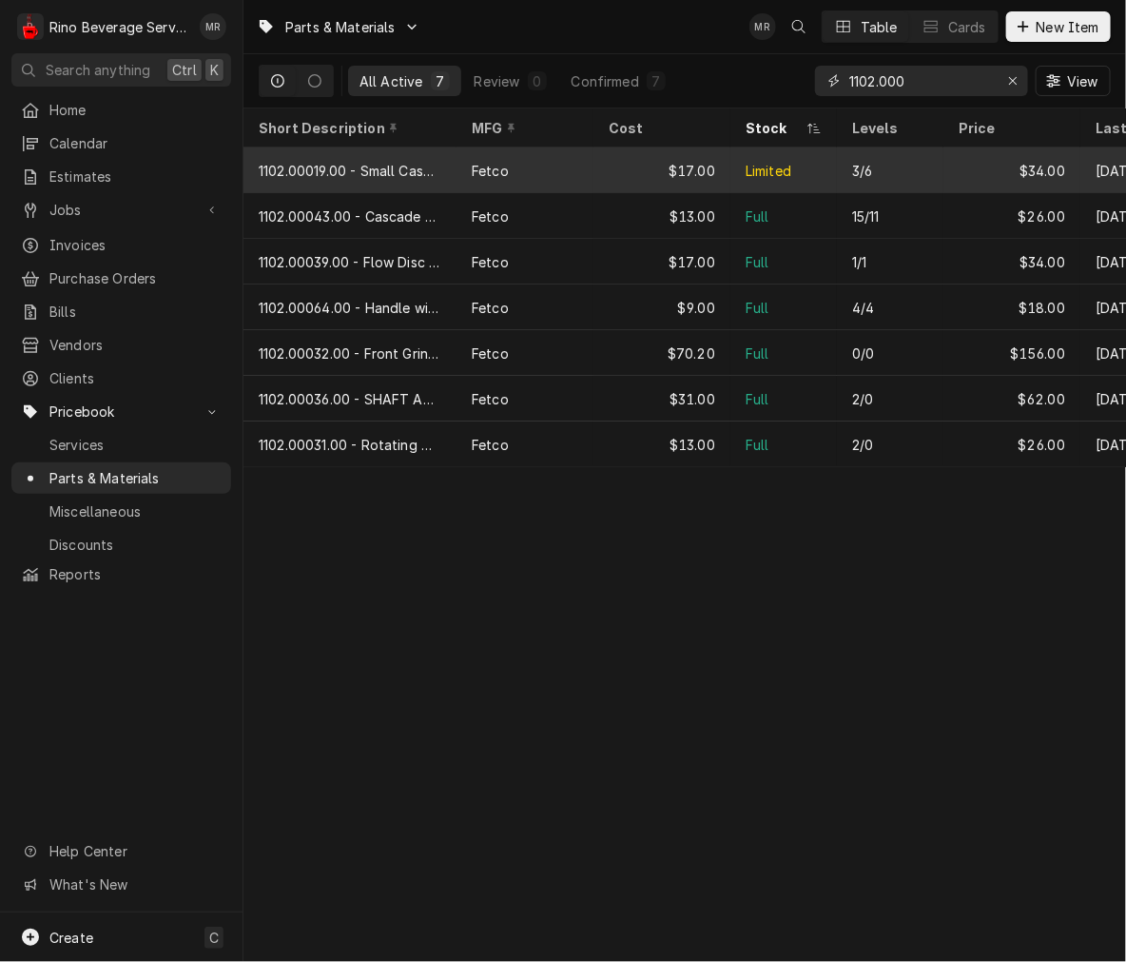
type input "1102.000"
click at [536, 164] on div "Fetco" at bounding box center [525, 170] width 137 height 46
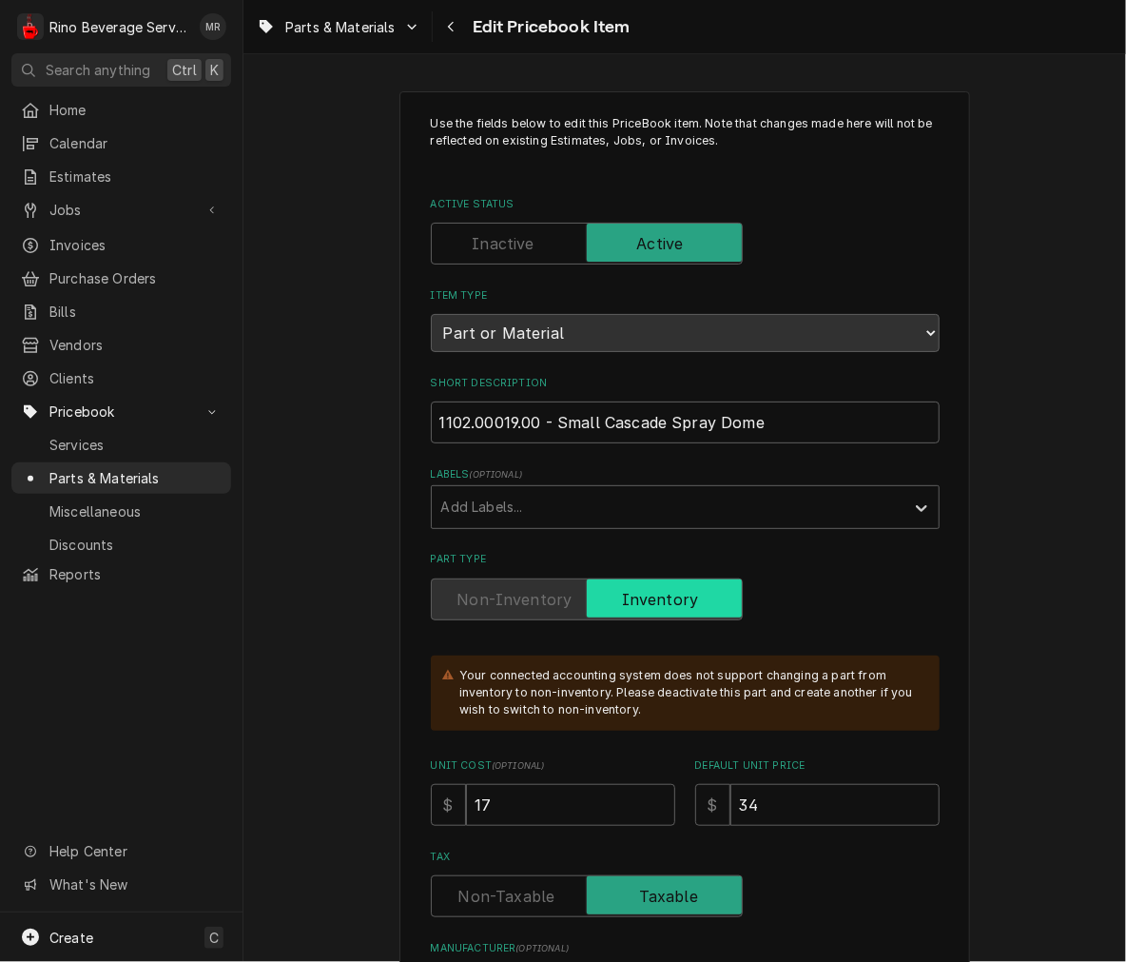
type textarea "x"
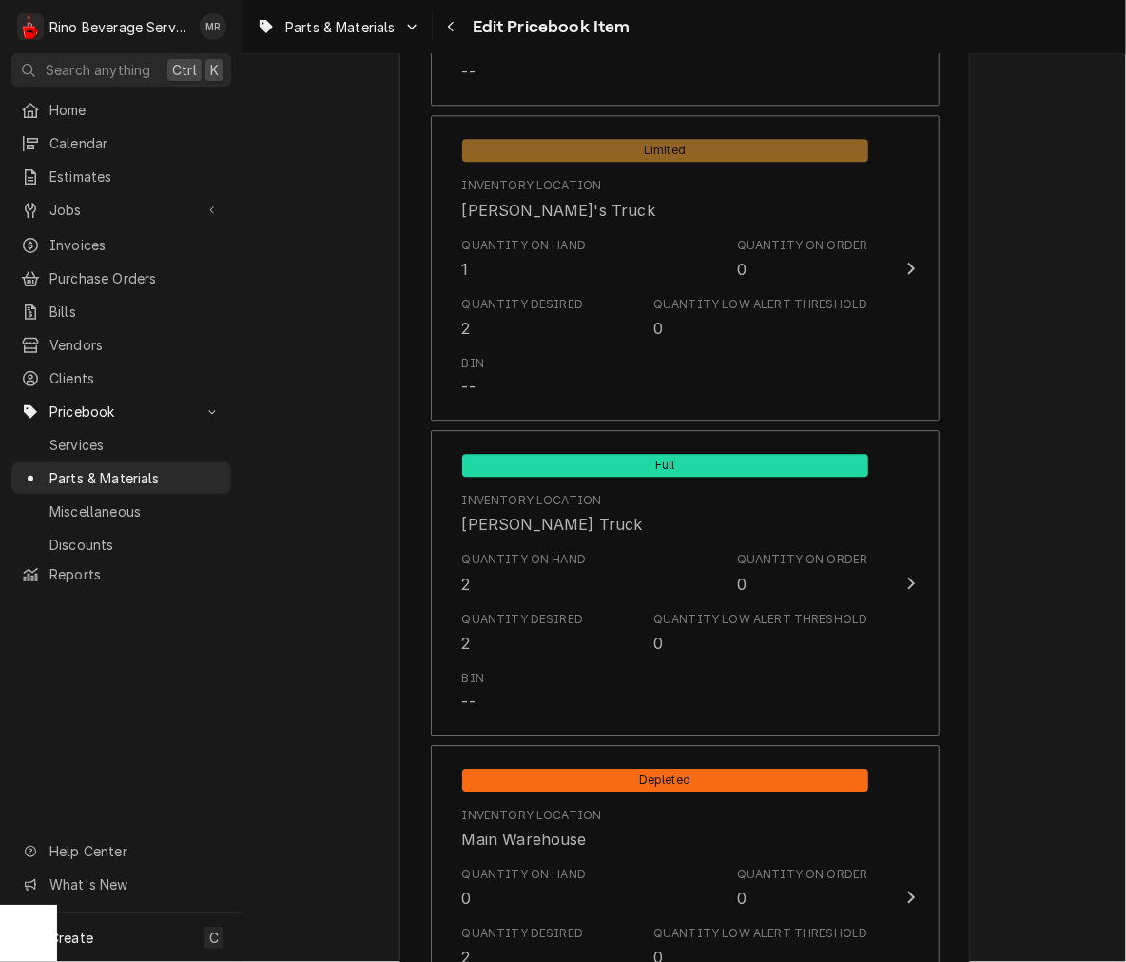
scroll to position [1746, 0]
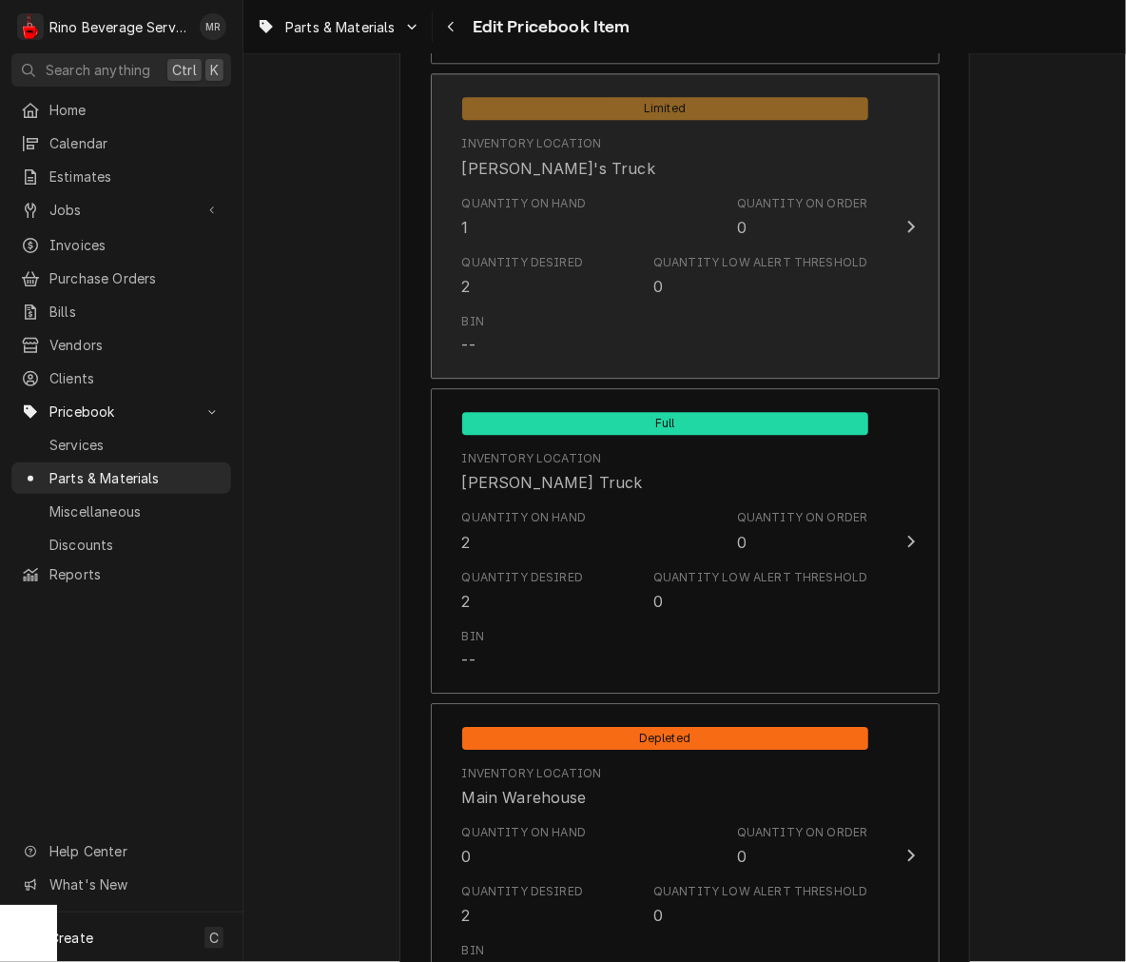
click at [852, 230] on div "Quantity on Order 0" at bounding box center [802, 217] width 131 height 44
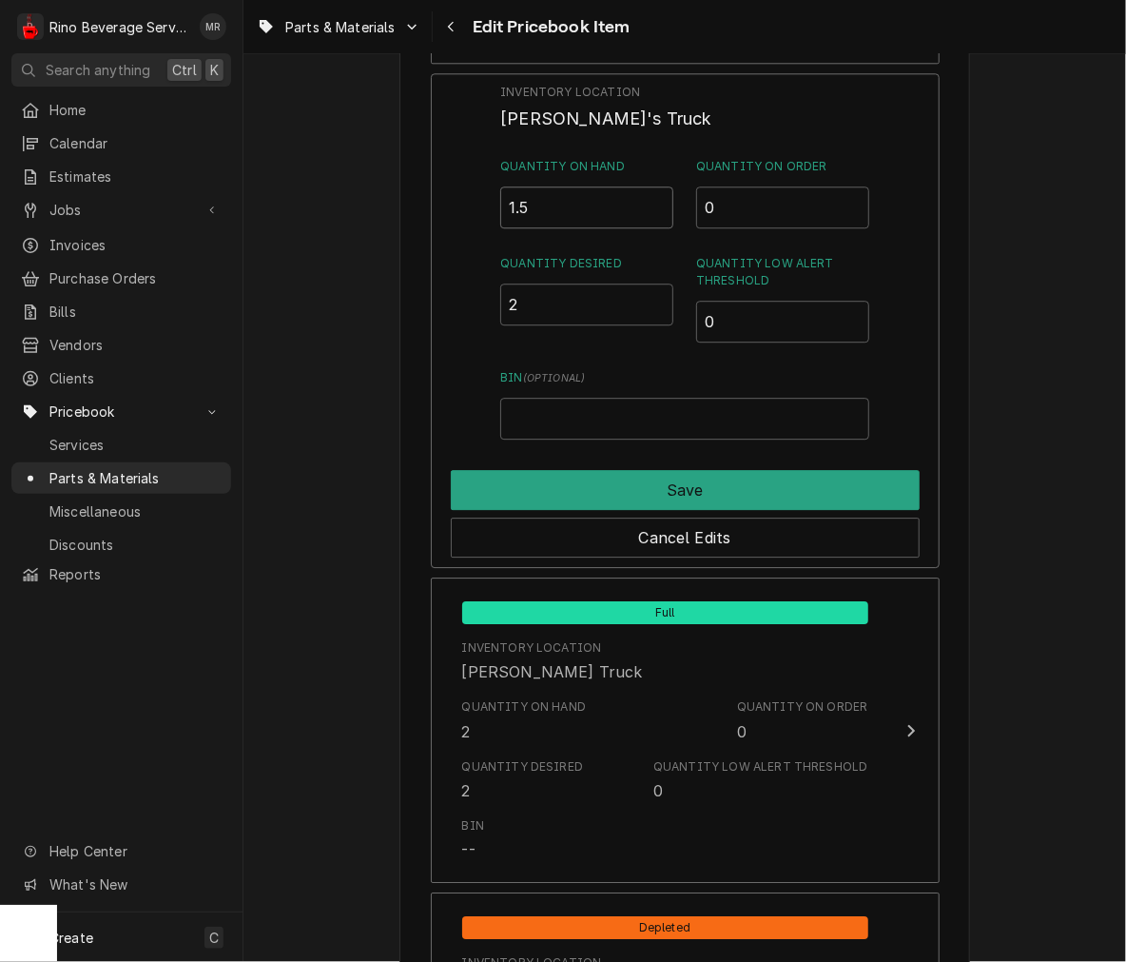
click at [652, 195] on input "1.5" at bounding box center [586, 207] width 173 height 42
type input "2"
click at [652, 195] on input "2" at bounding box center [586, 207] width 173 height 42
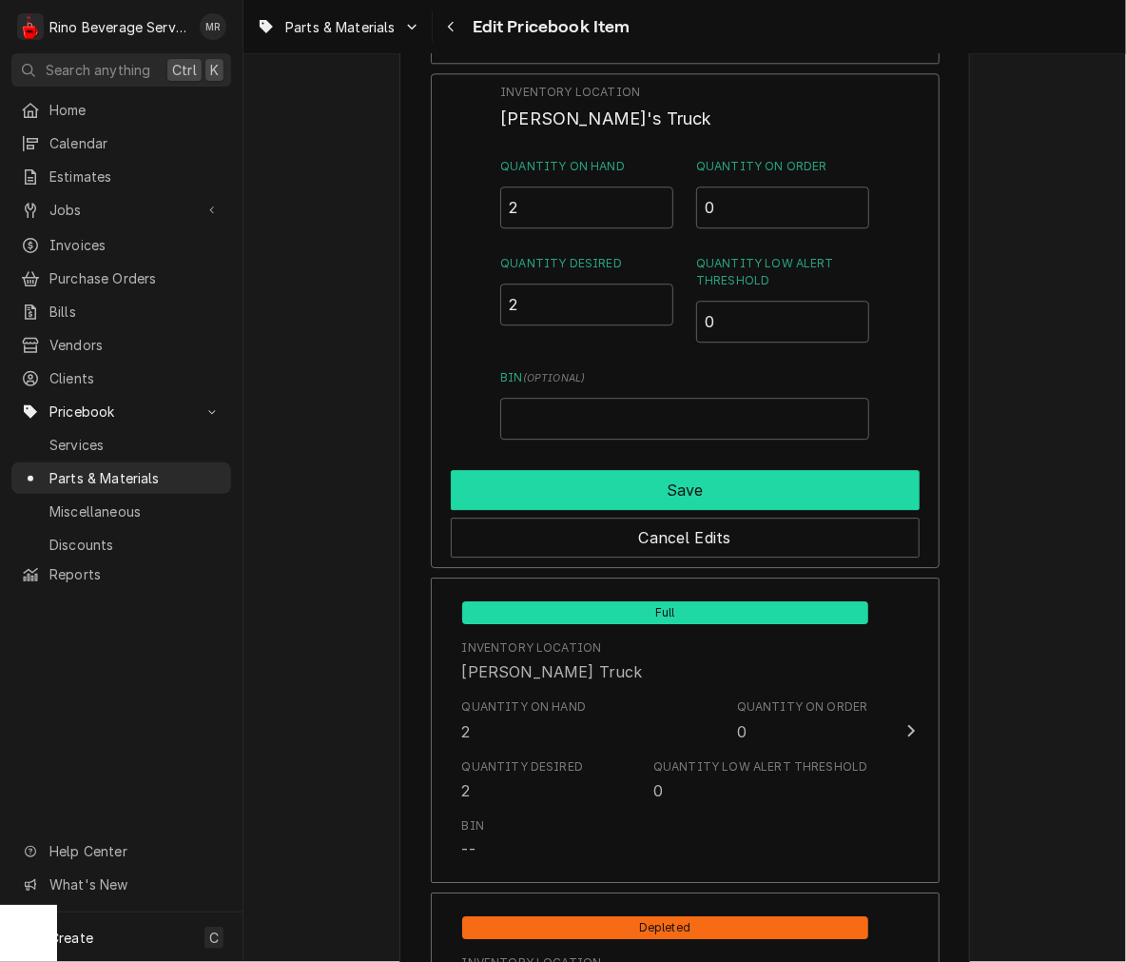
click at [642, 487] on button "Save" at bounding box center [685, 490] width 469 height 40
type textarea "x"
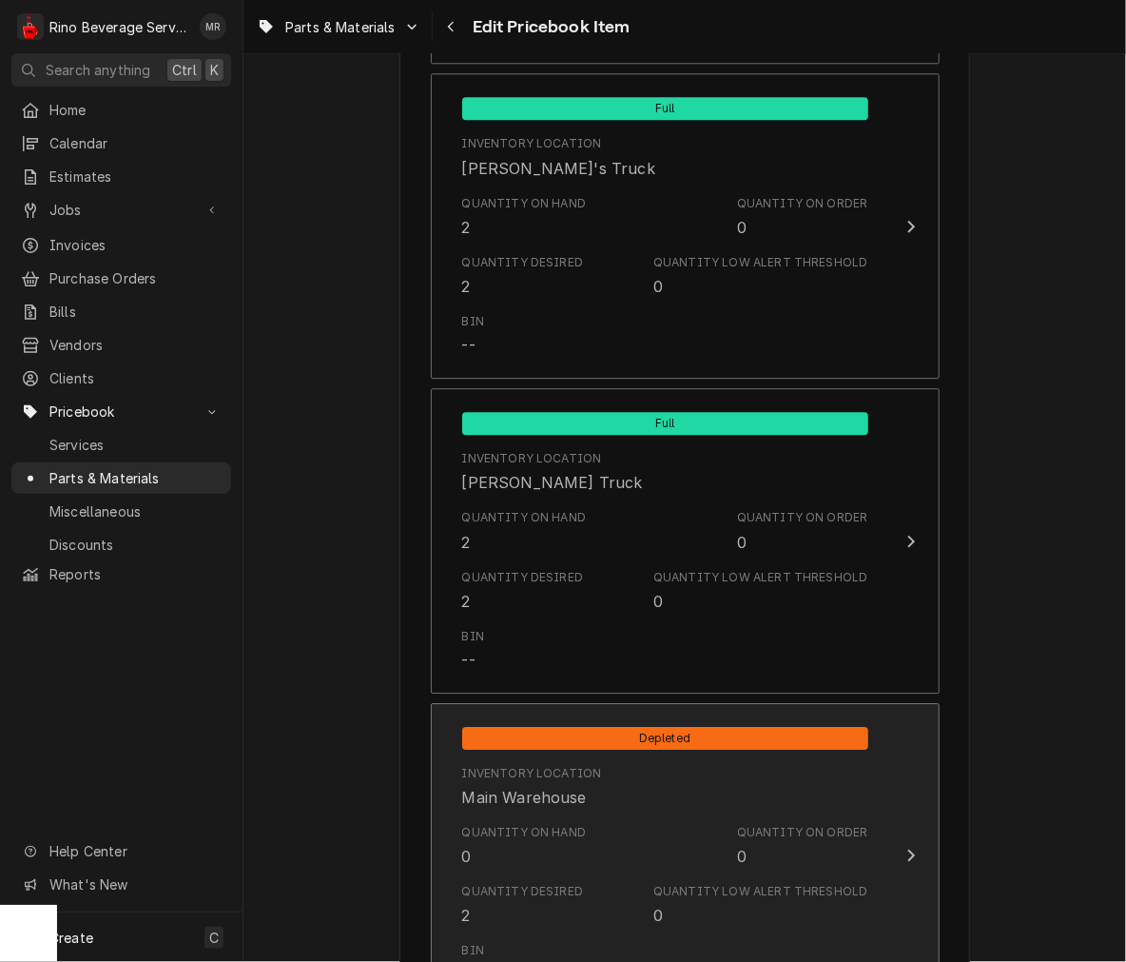
click at [610, 780] on div "Inventory Location Main Warehouse" at bounding box center [665, 786] width 406 height 59
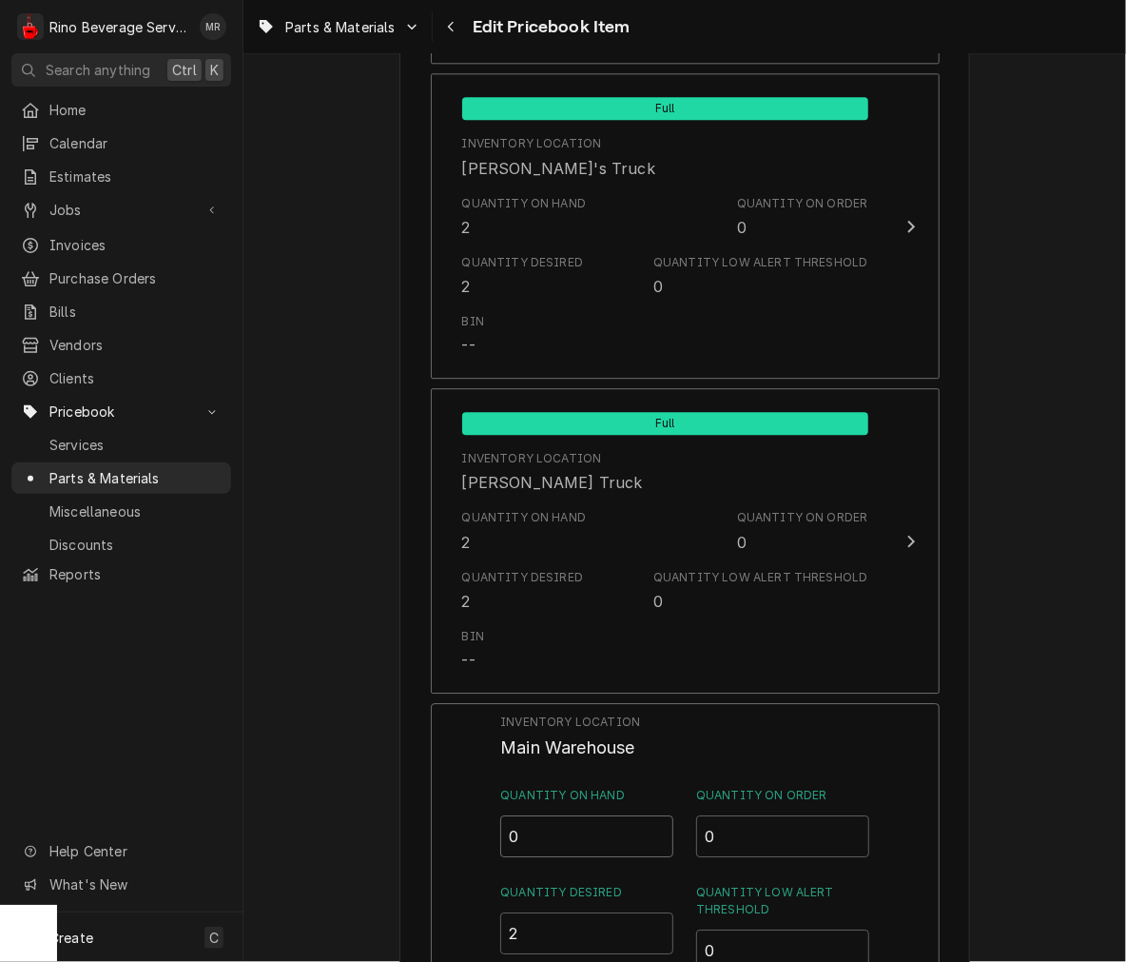
click at [586, 847] on input "0" at bounding box center [586, 836] width 173 height 42
type input "02"
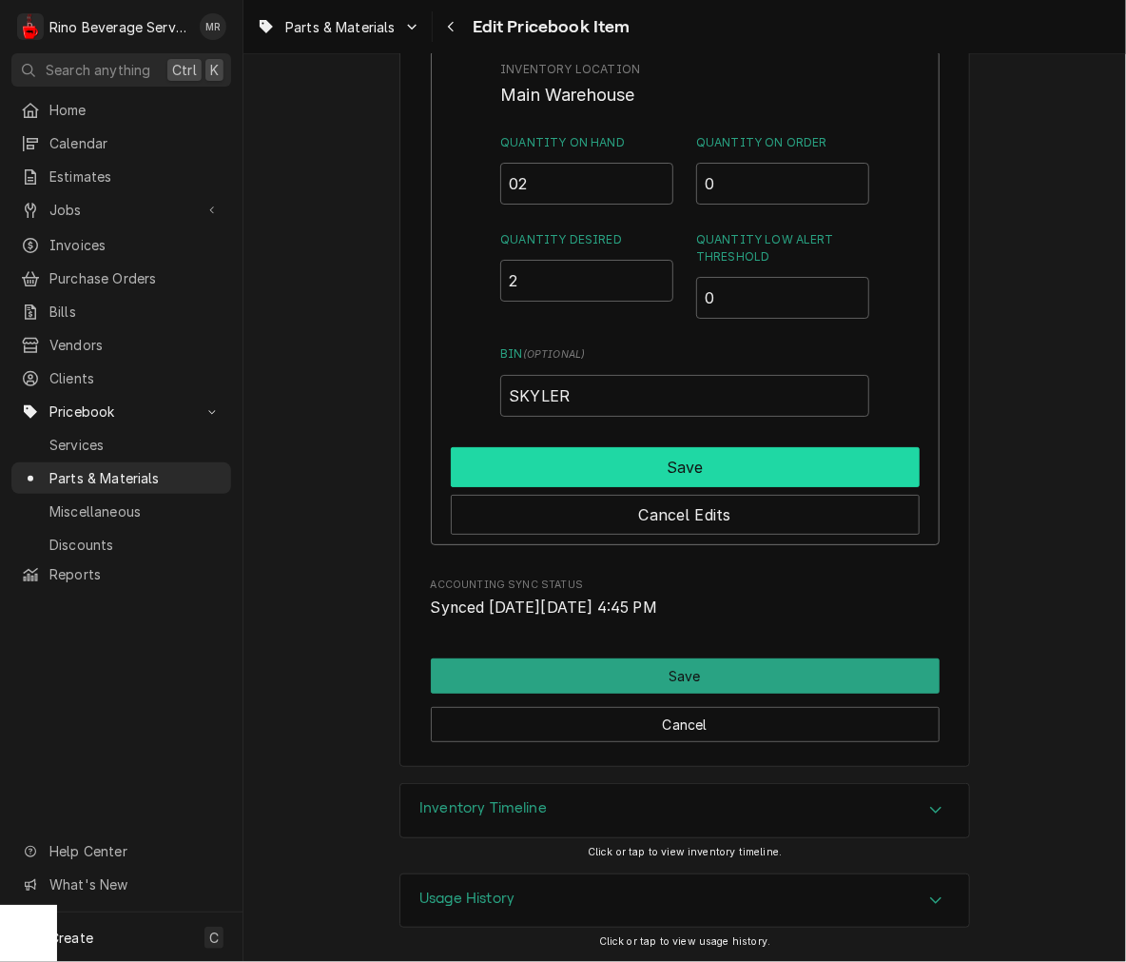
click at [799, 447] on button "Save" at bounding box center [685, 467] width 469 height 40
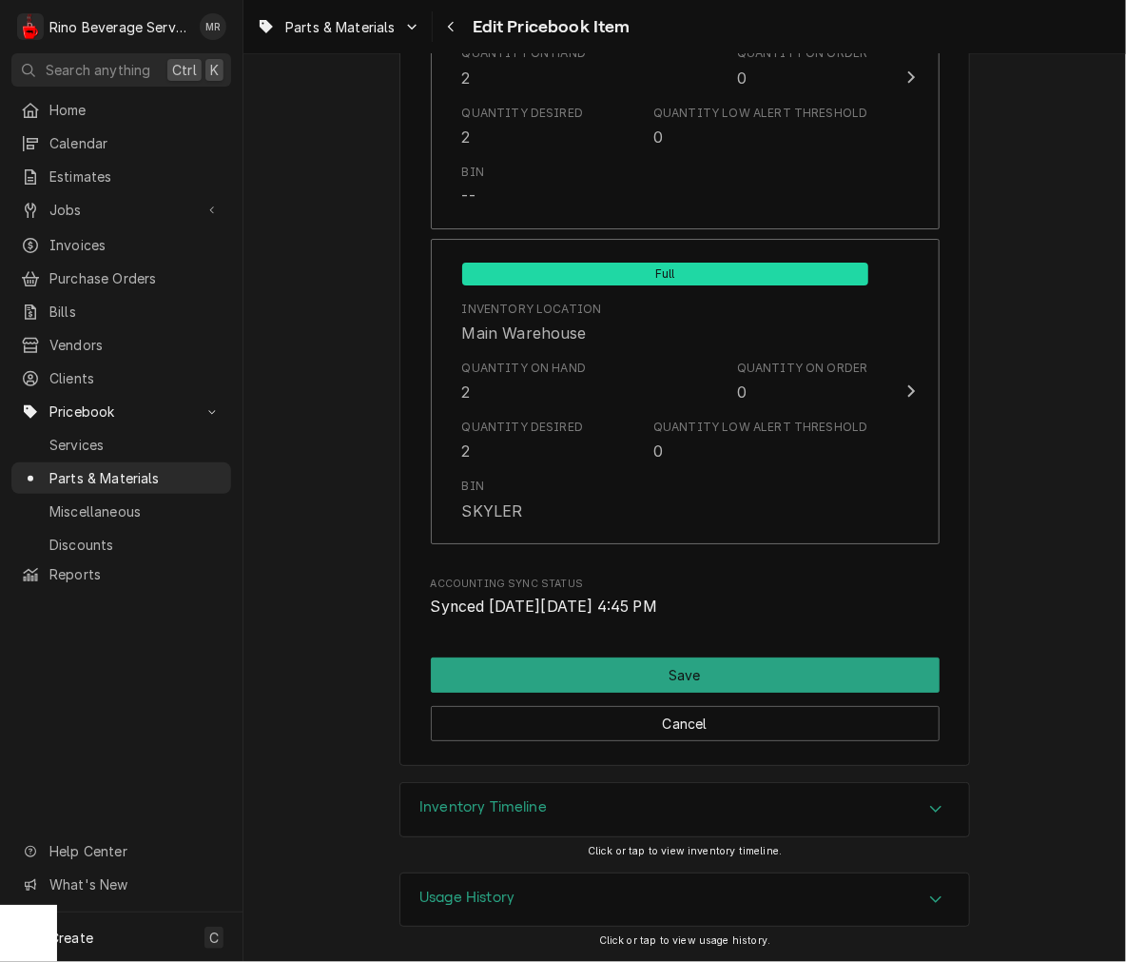
scroll to position [2209, 0]
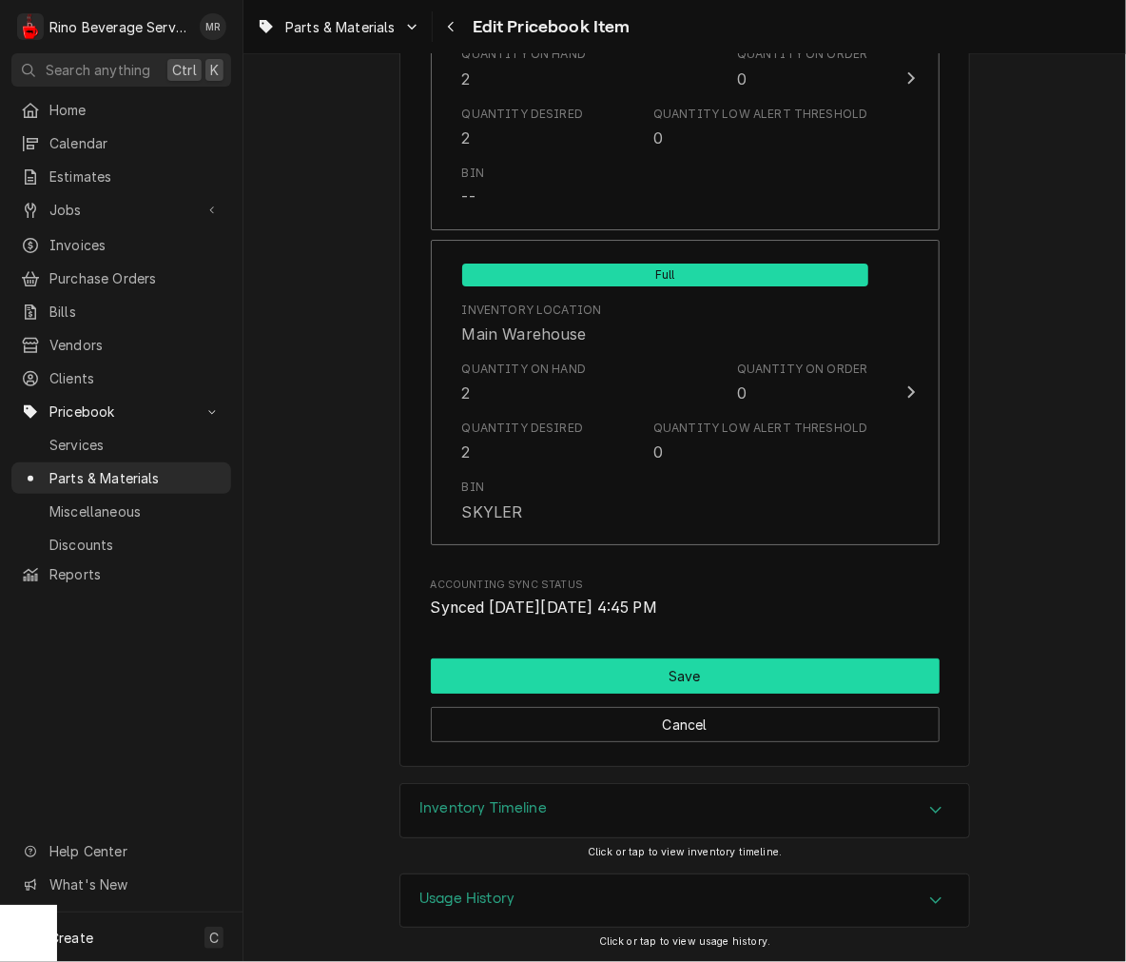
click at [748, 685] on button "Save" at bounding box center [685, 675] width 509 height 35
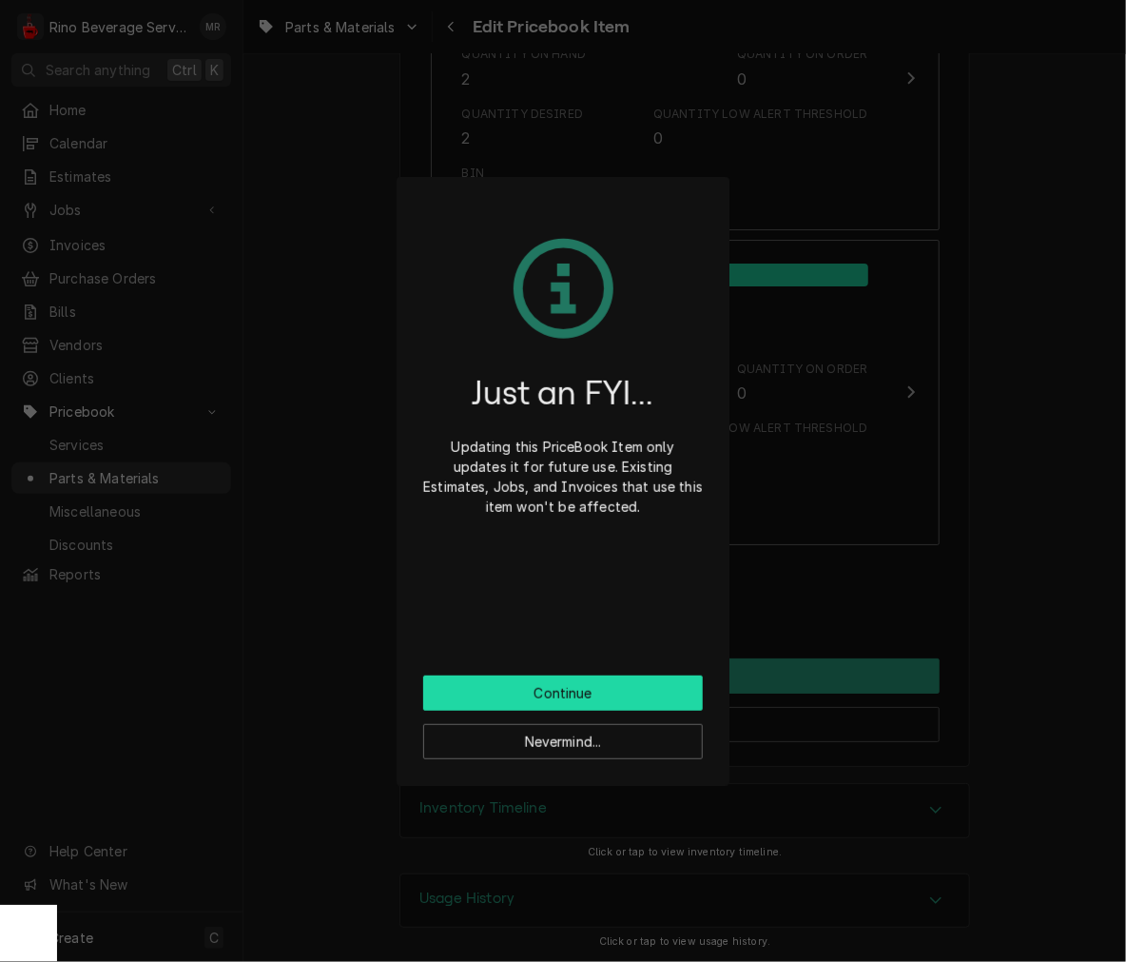
click at [647, 681] on button "Continue" at bounding box center [563, 692] width 280 height 35
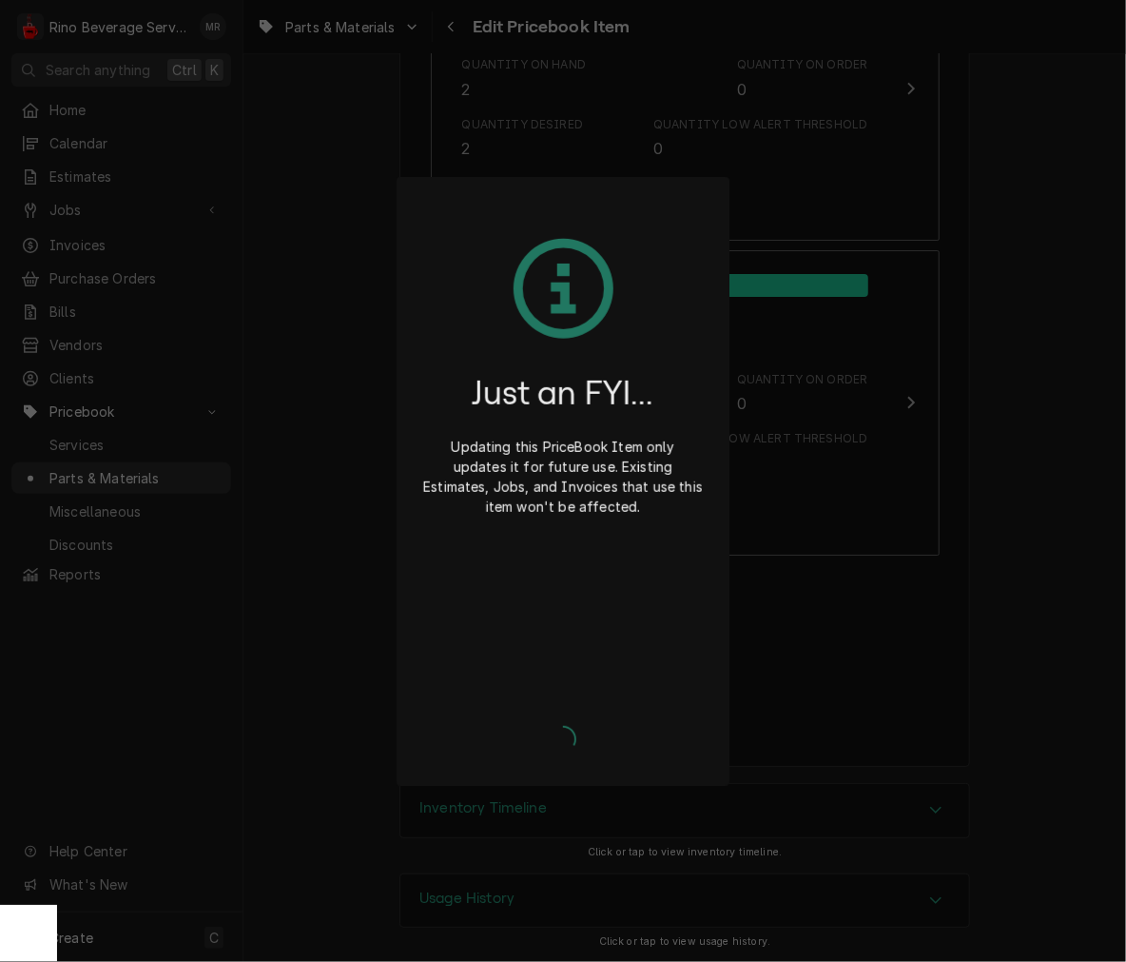
type textarea "x"
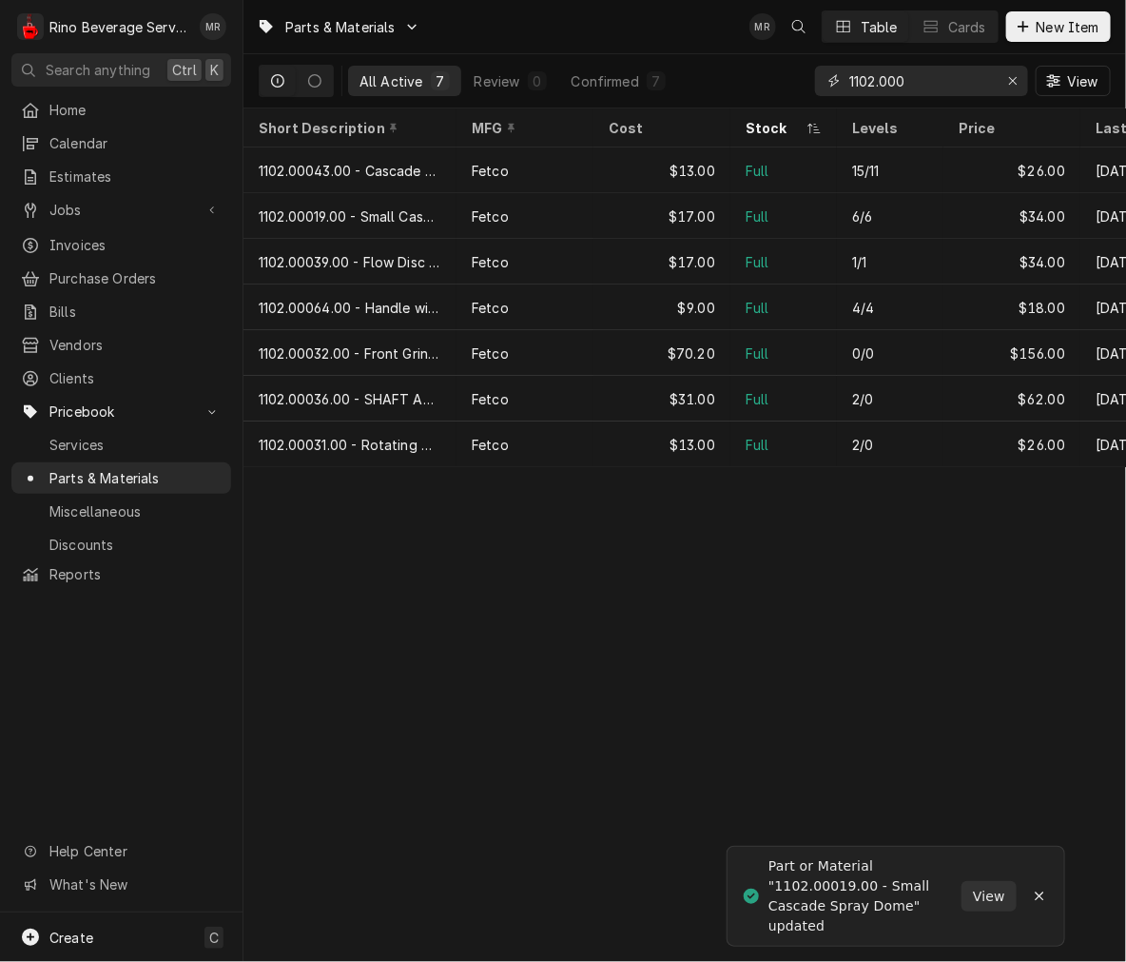
click at [897, 77] on input "1102.000" at bounding box center [920, 81] width 143 height 30
type input "1"
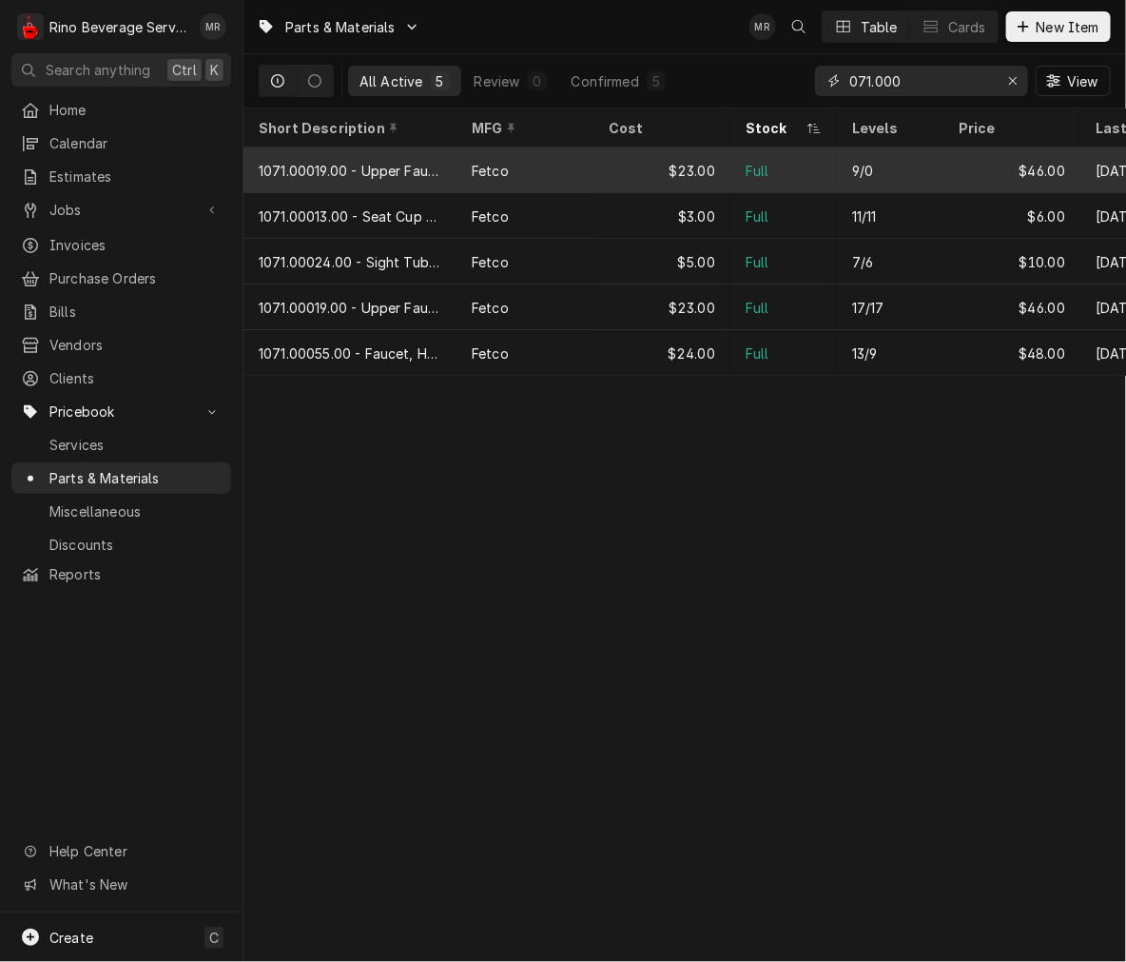
type input "071.000"
click at [483, 185] on div "Fetco" at bounding box center [525, 170] width 137 height 46
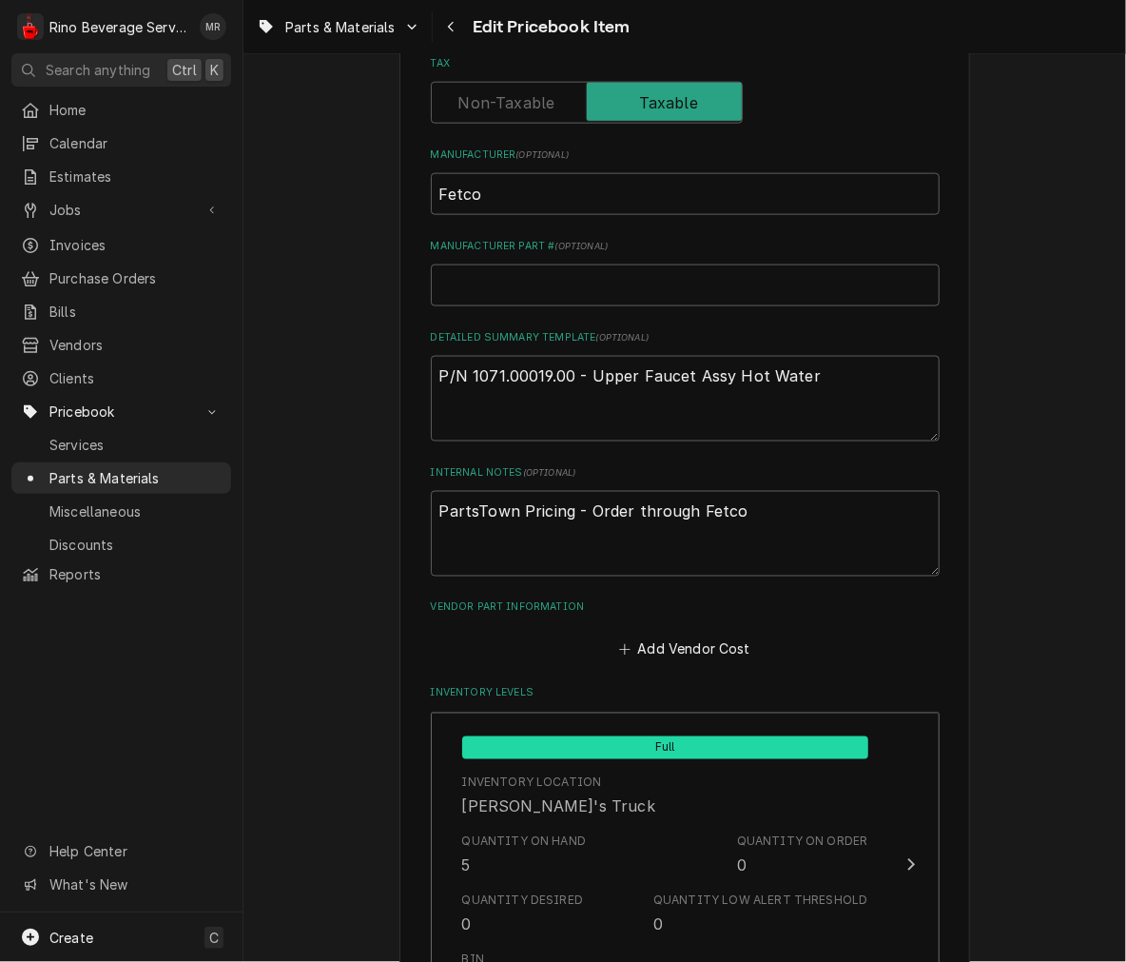
scroll to position [2209, 0]
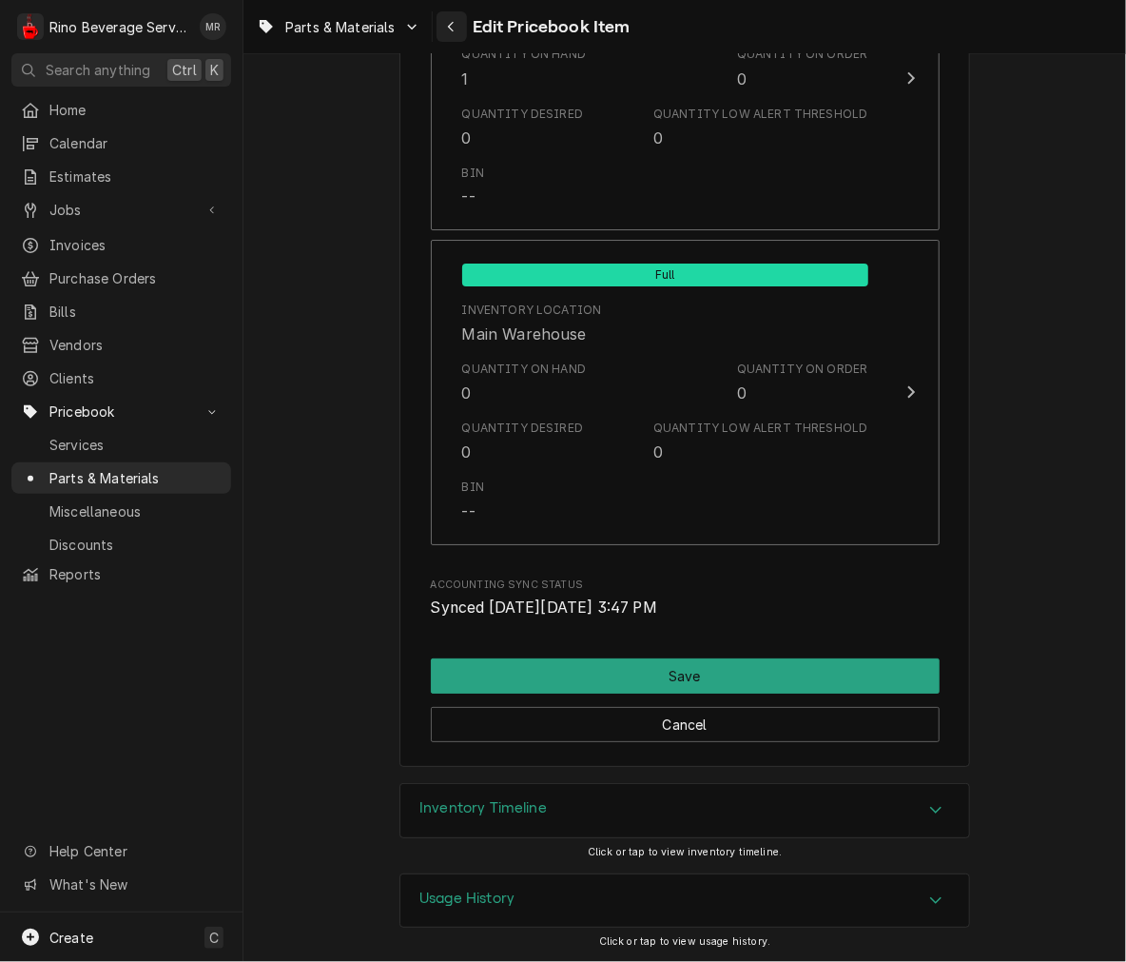
click at [449, 31] on icon "Navigate back" at bounding box center [451, 26] width 9 height 13
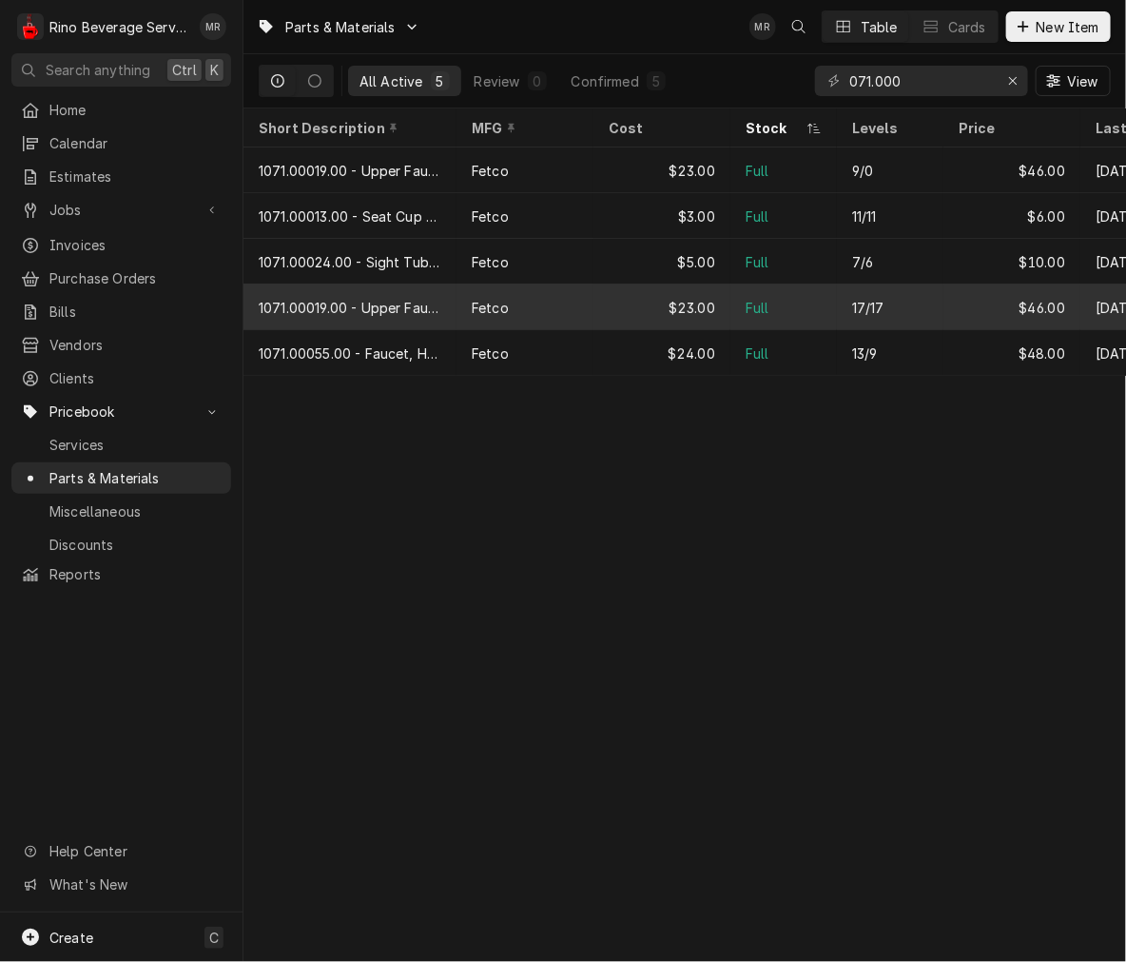
click at [300, 318] on div "1071.00019.00 - Upper Faucet Assy ([PERSON_NAME])" at bounding box center [349, 307] width 213 height 46
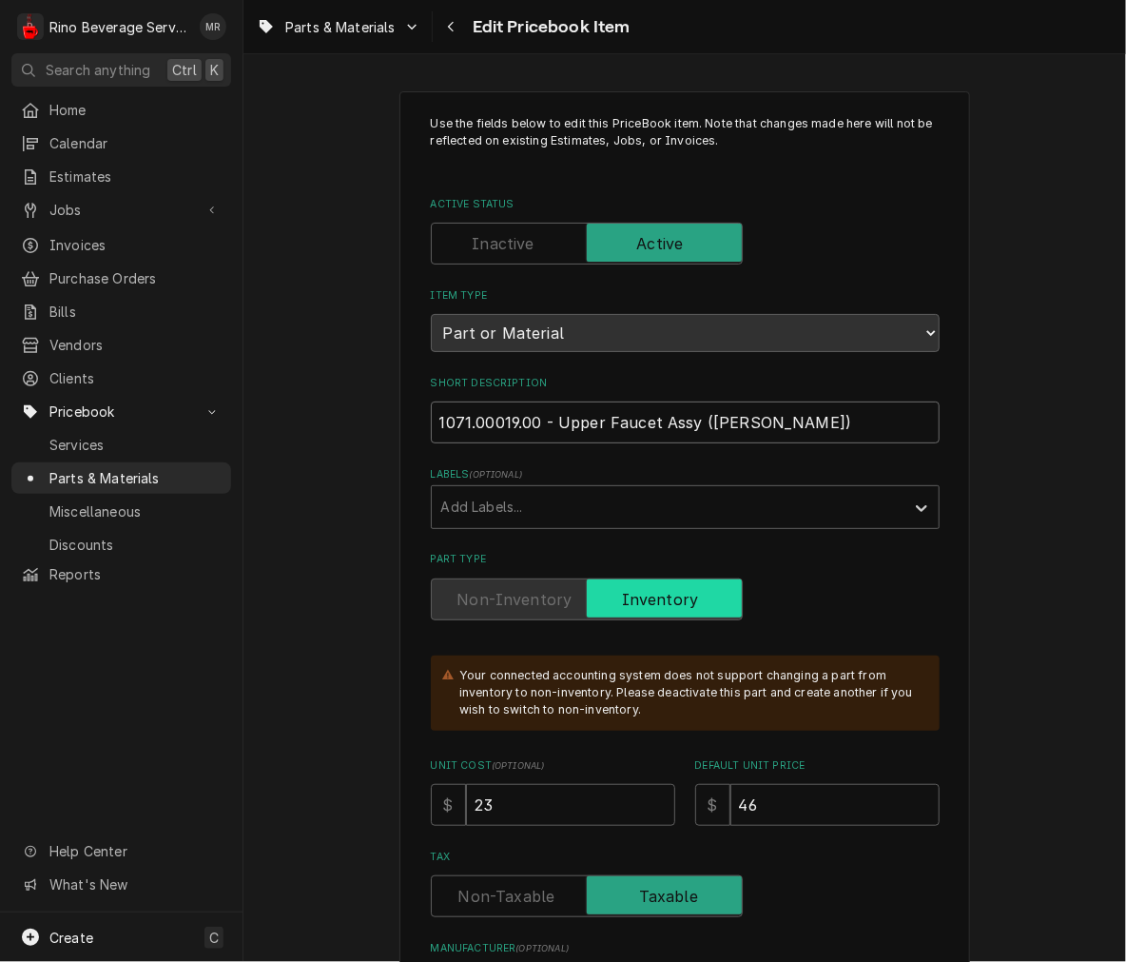
click at [530, 425] on input "1071.00019.00 - Upper Faucet Assy ([PERSON_NAME])" at bounding box center [685, 422] width 509 height 42
type textarea "x"
type input "1071.00019.00. - Upper Faucet Assy ([PERSON_NAME])"
type textarea "x"
type input "1071.00019.00.A - Upper Faucet Assy (TOMLINSON)"
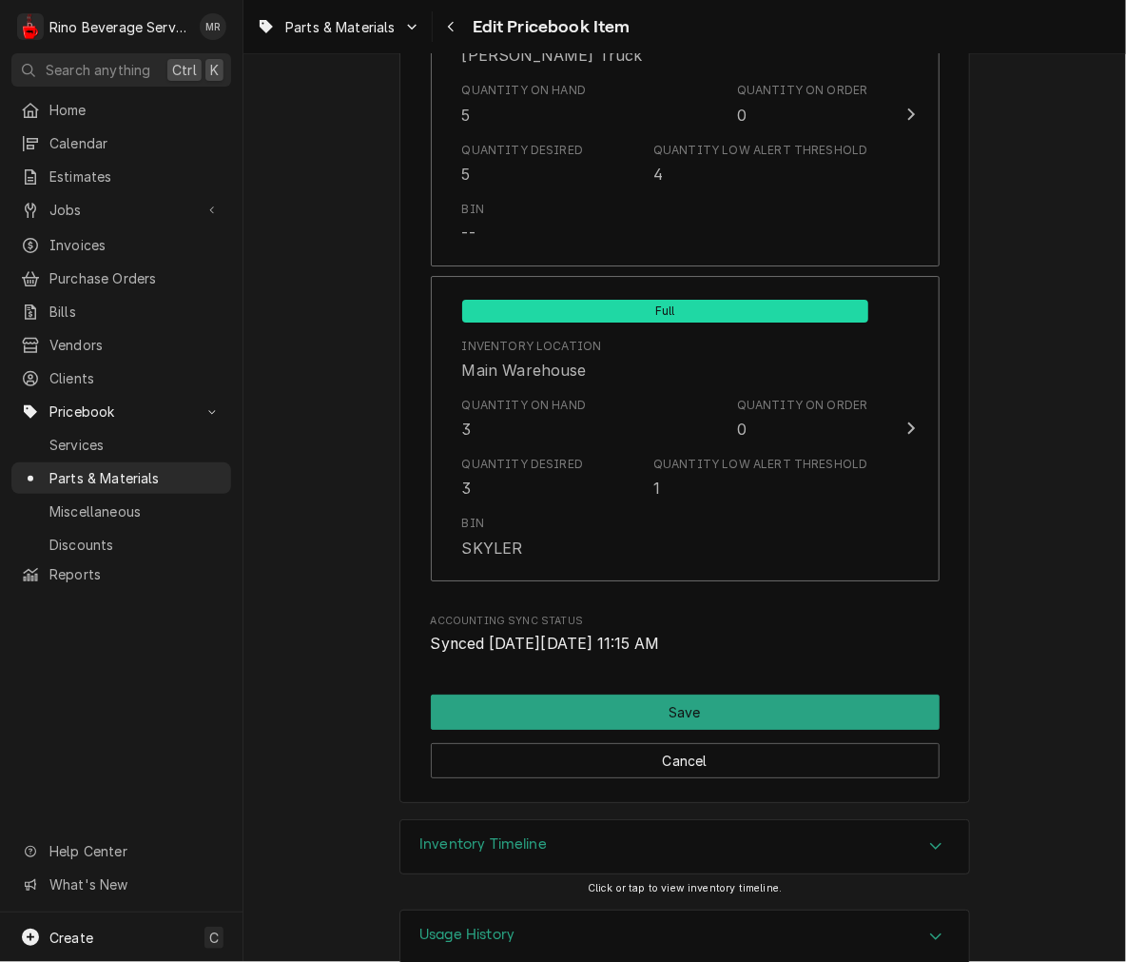
scroll to position [2209, 0]
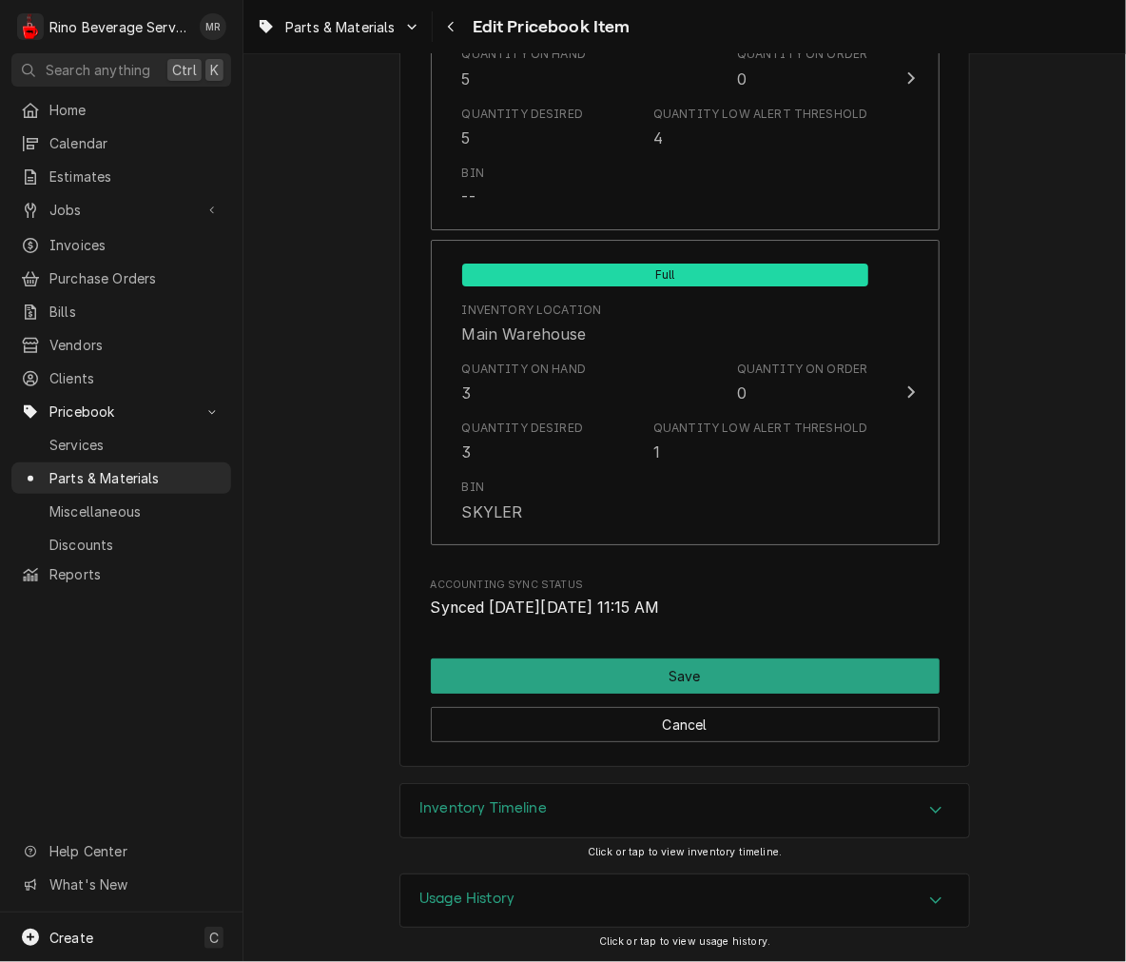
click at [882, 823] on div "Inventory Timeline" at bounding box center [684, 810] width 569 height 53
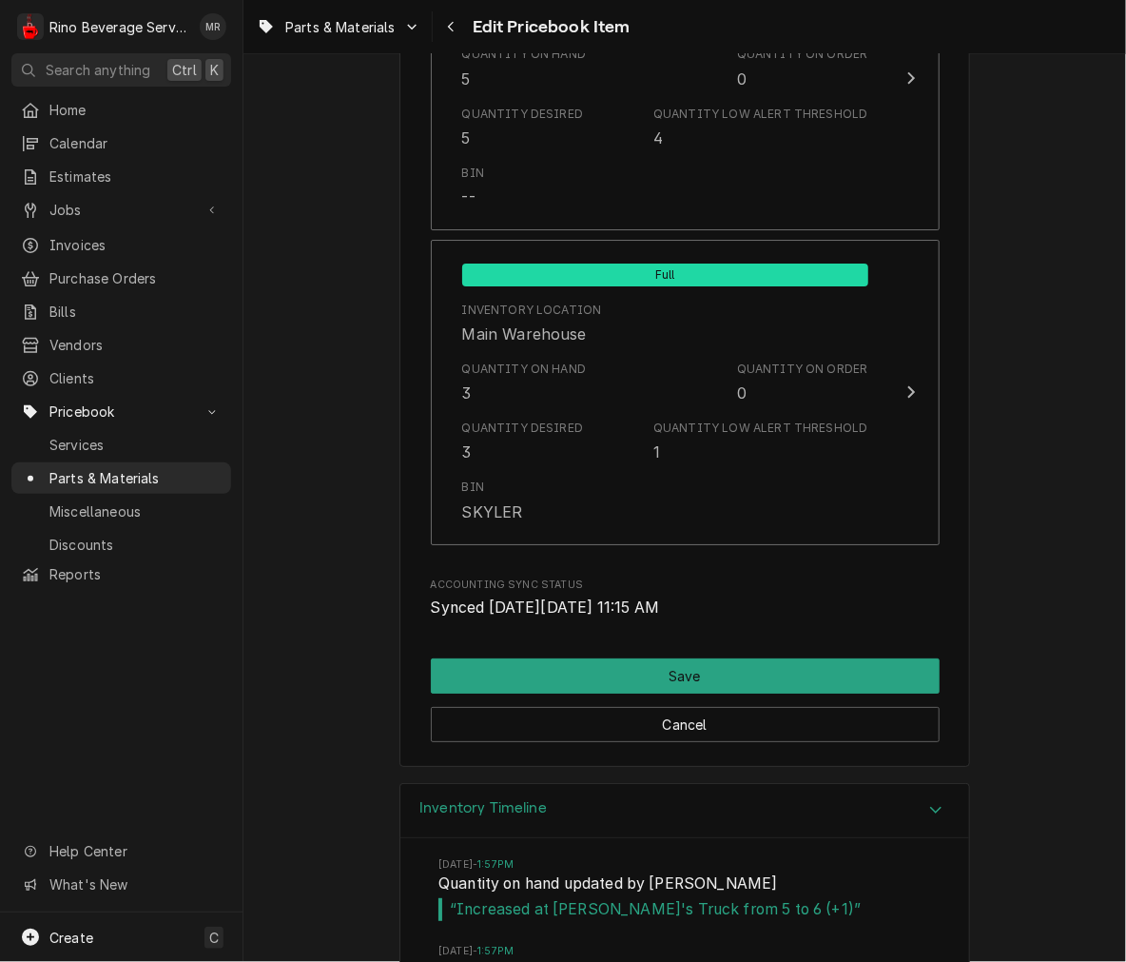
drag, startPoint x: 1105, startPoint y: 928, endPoint x: 1125, endPoint y: 936, distance: 21.4
click at [1125, 936] on div "Use the fields below to edit this PriceBook item. Note that changes made here w…" at bounding box center [684, 507] width 883 height 907
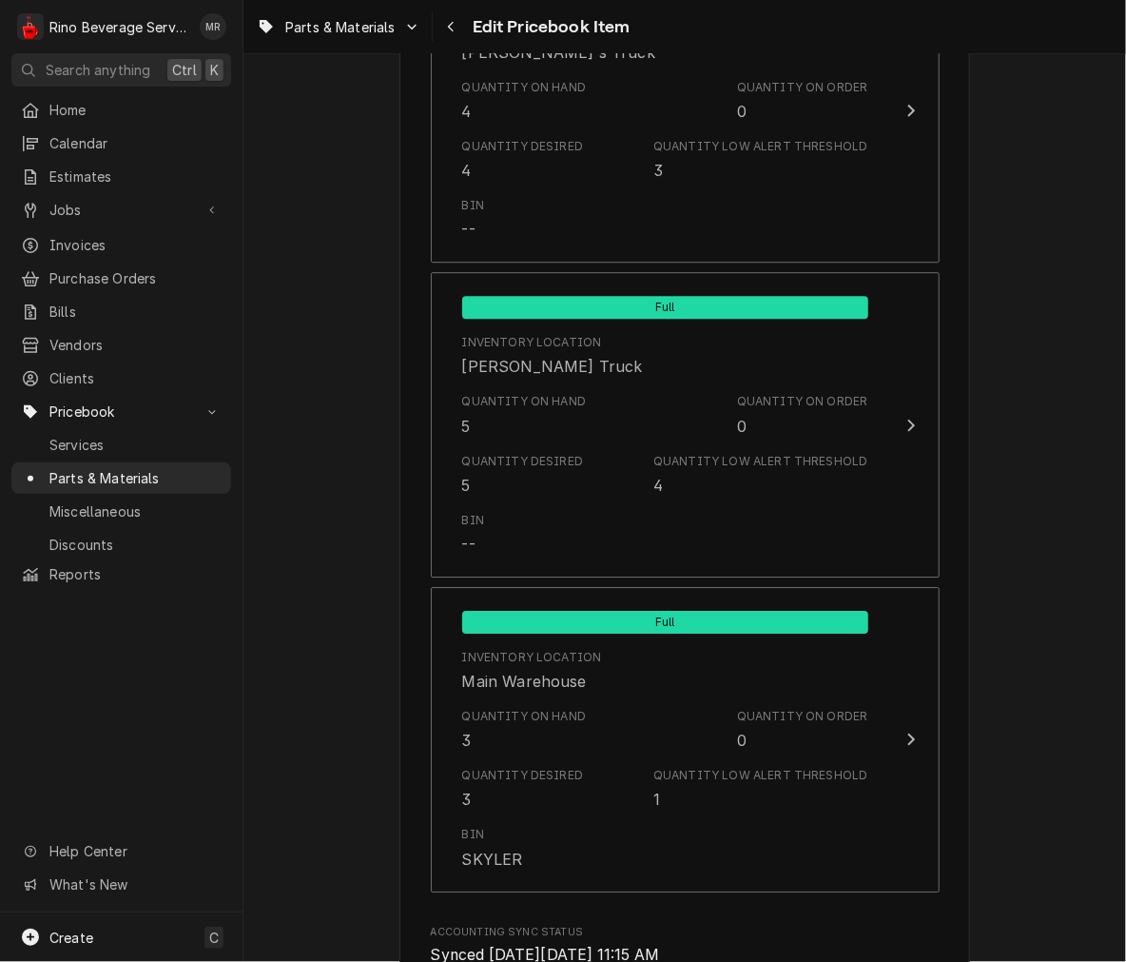
scroll to position [1665, 0]
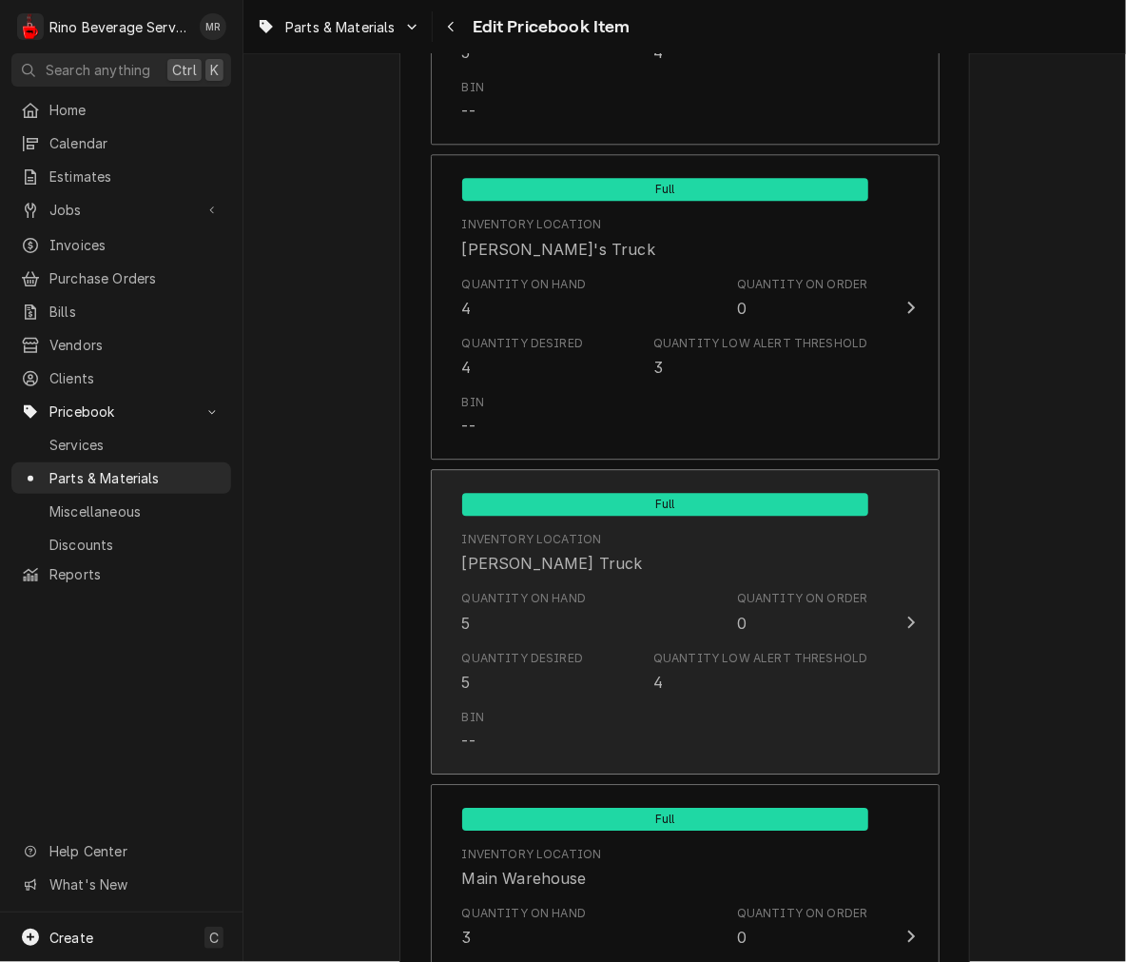
click at [677, 593] on div "Quantity on Hand 5 Quantity on Order 0" at bounding box center [665, 611] width 406 height 59
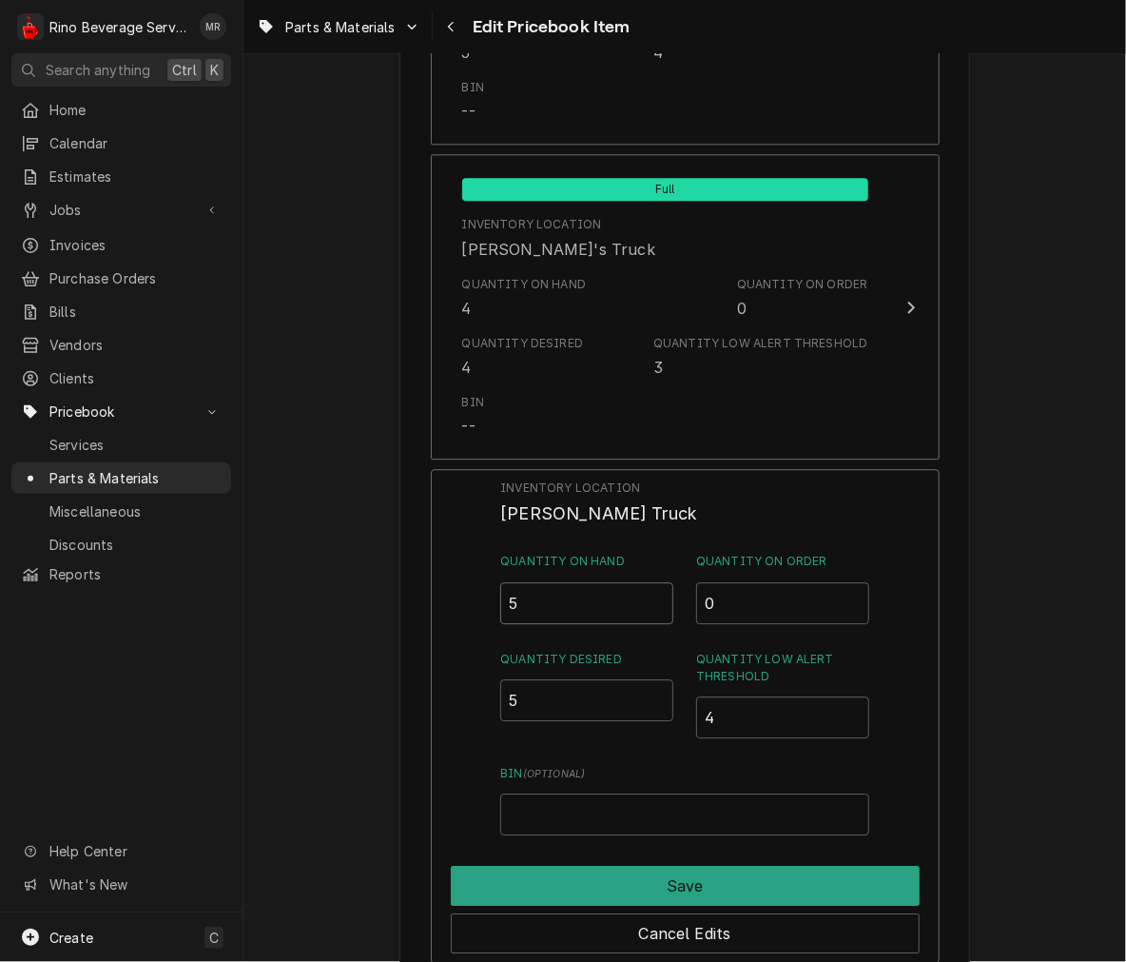
drag, startPoint x: 549, startPoint y: 623, endPoint x: 549, endPoint y: 607, distance: 16.2
click at [549, 607] on div "Inventory Location Graham's Truck Quantity on Hand 5 Quantity on Order 0 Quanti…" at bounding box center [684, 657] width 368 height 356
click at [549, 607] on input "5" at bounding box center [586, 603] width 173 height 42
type input "4"
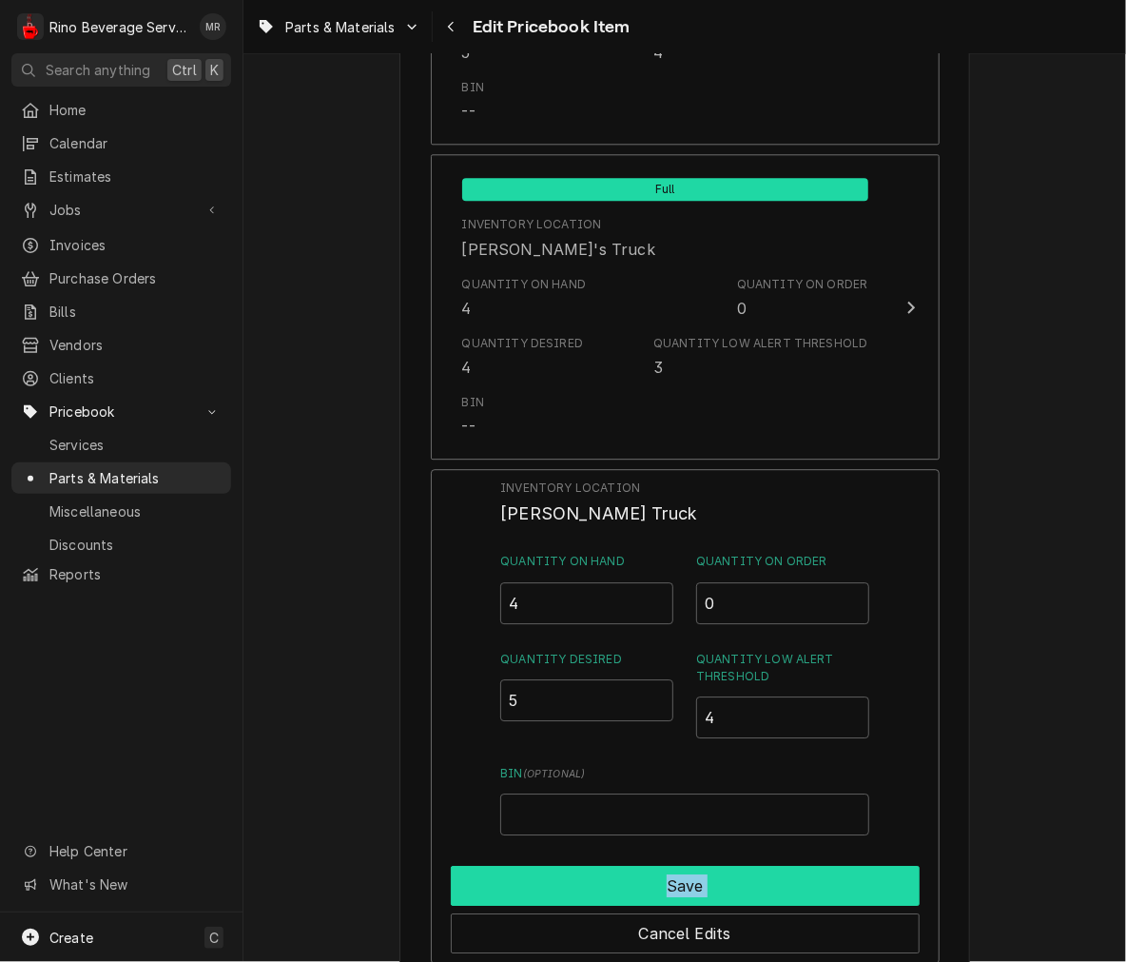
drag, startPoint x: 544, startPoint y: 905, endPoint x: 569, endPoint y: 875, distance: 39.2
click at [569, 875] on div "Save Cancel Edits" at bounding box center [685, 905] width 469 height 95
click at [569, 875] on button "Save" at bounding box center [685, 886] width 469 height 40
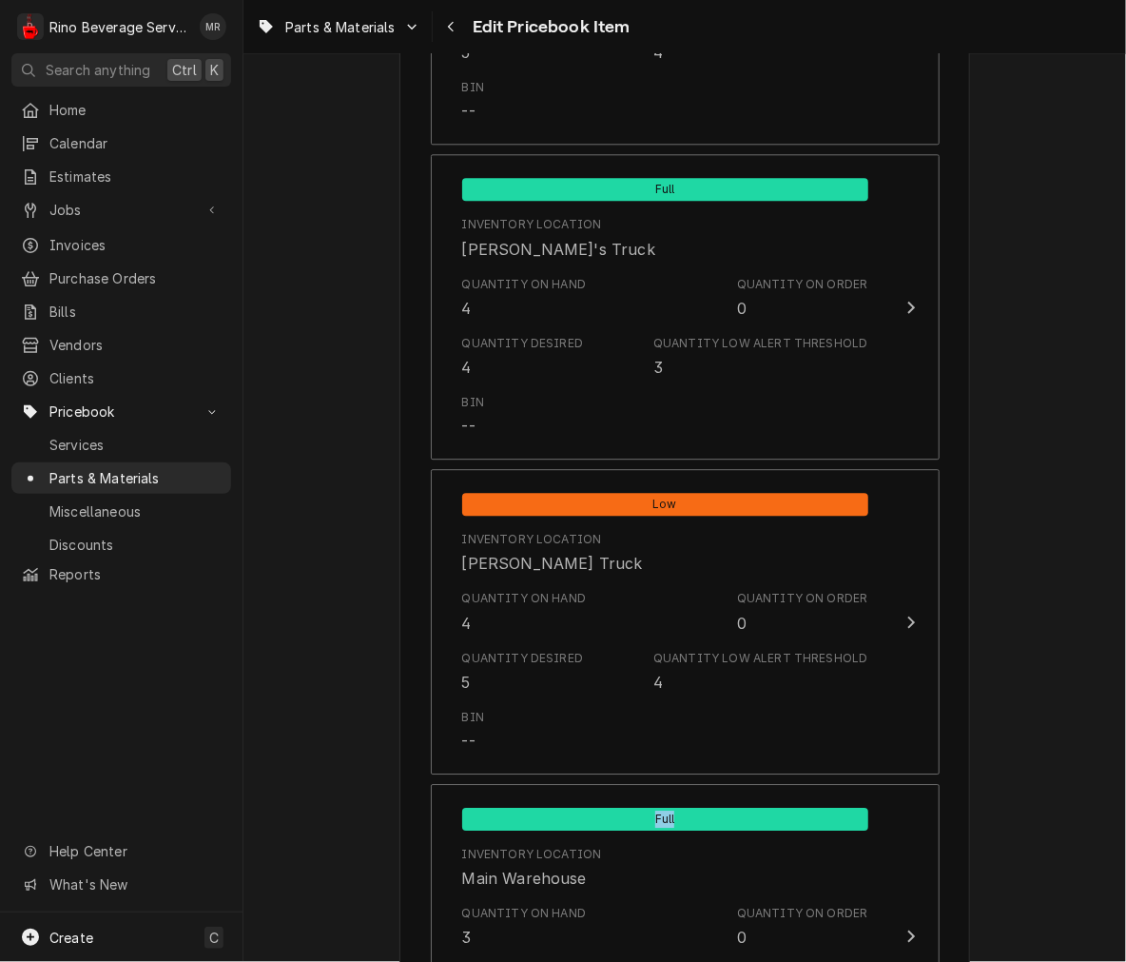
drag, startPoint x: 1076, startPoint y: 748, endPoint x: 1110, endPoint y: 787, distance: 51.9
click at [1110, 787] on div "Use the fields below to edit this PriceBook item. Note that changes made here w…" at bounding box center [684, 507] width 883 height 907
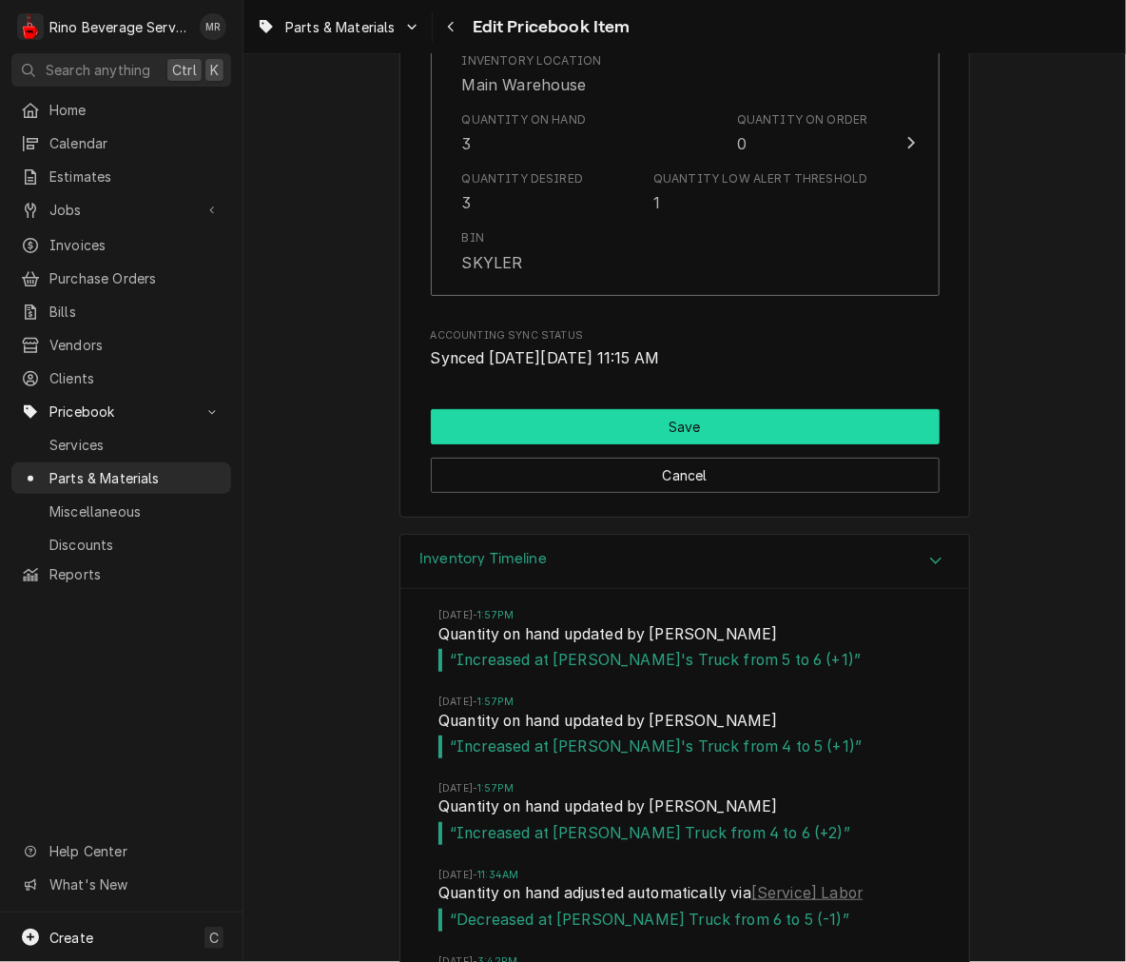
click at [895, 415] on button "Save" at bounding box center [685, 426] width 509 height 35
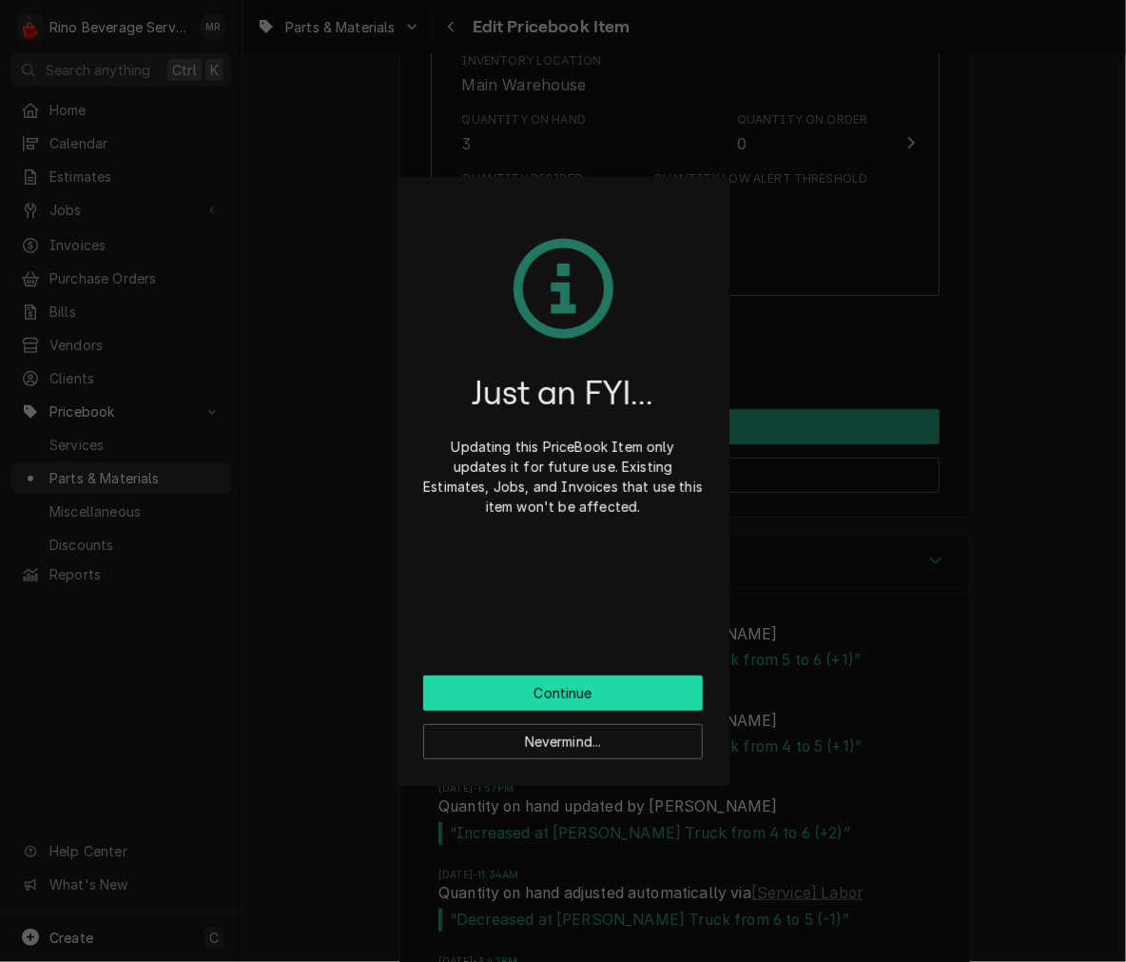
click at [524, 682] on button "Continue" at bounding box center [563, 692] width 280 height 35
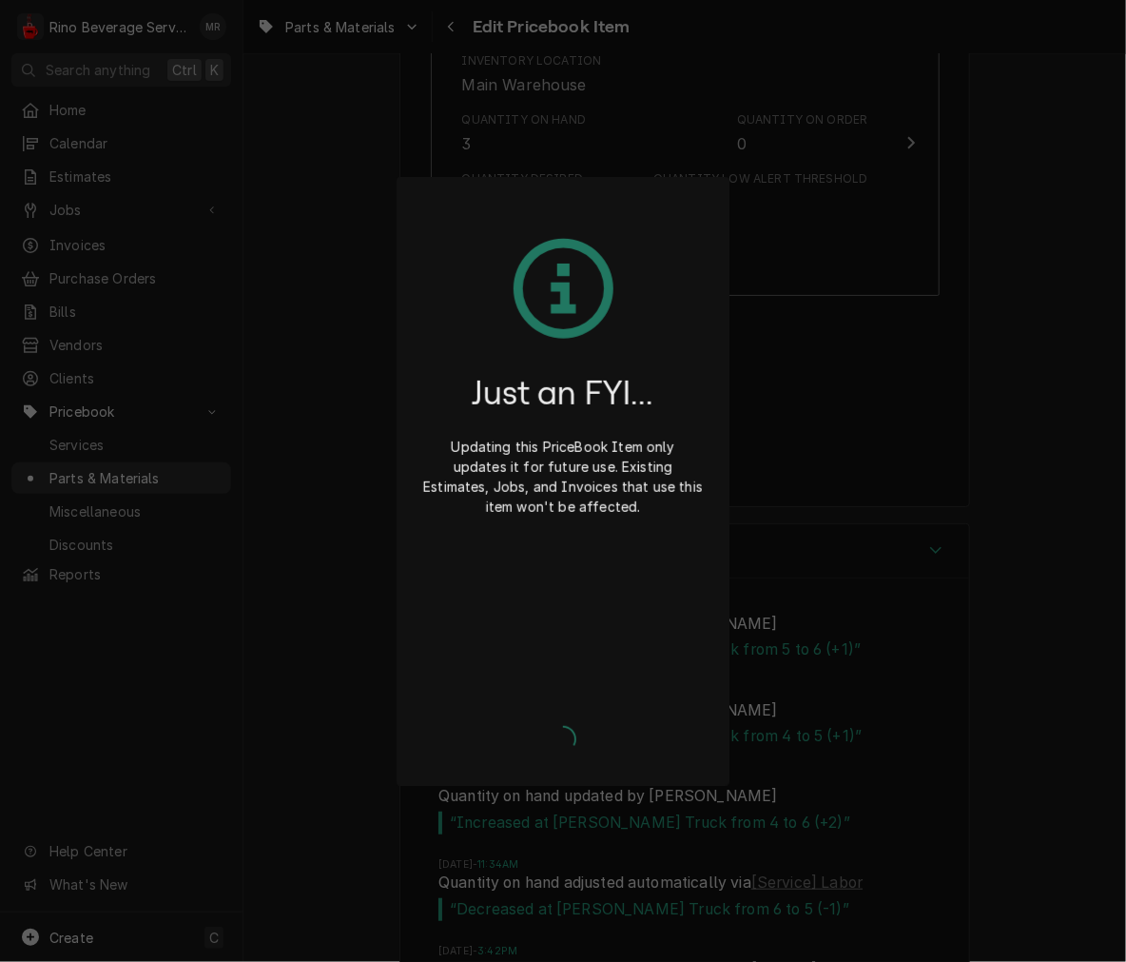
type textarea "x"
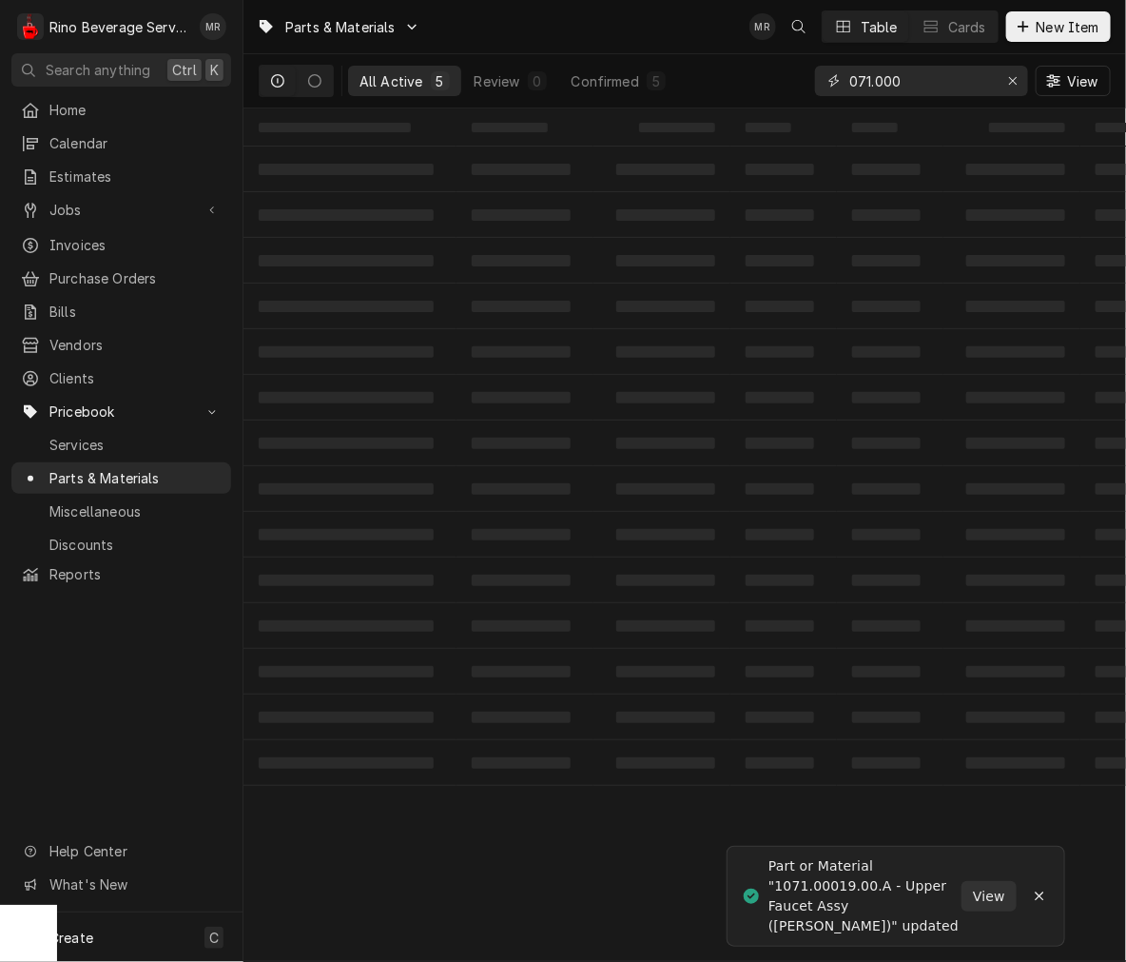
click at [914, 71] on input "071.000" at bounding box center [920, 81] width 143 height 30
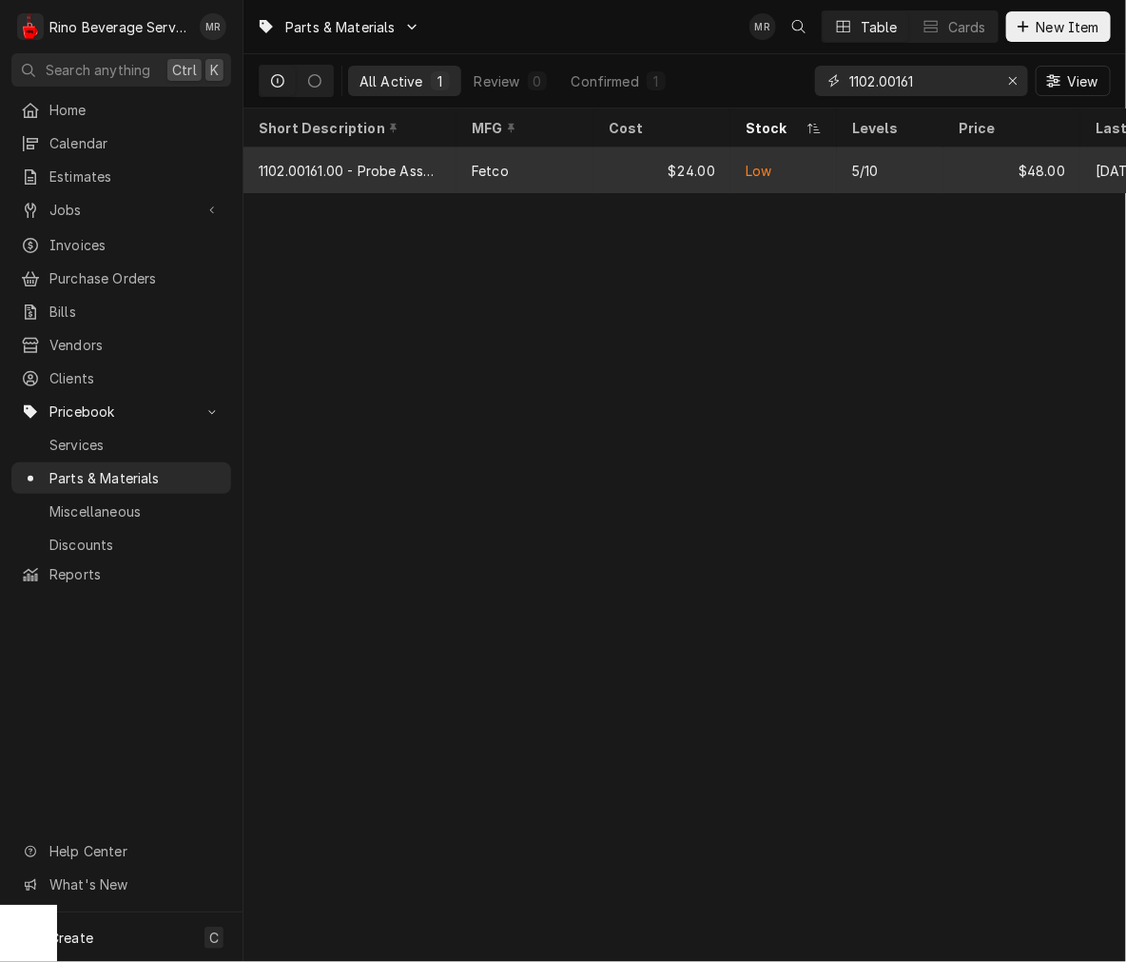
type input "1102.00161"
click at [626, 154] on div "$24.00" at bounding box center [661, 170] width 137 height 46
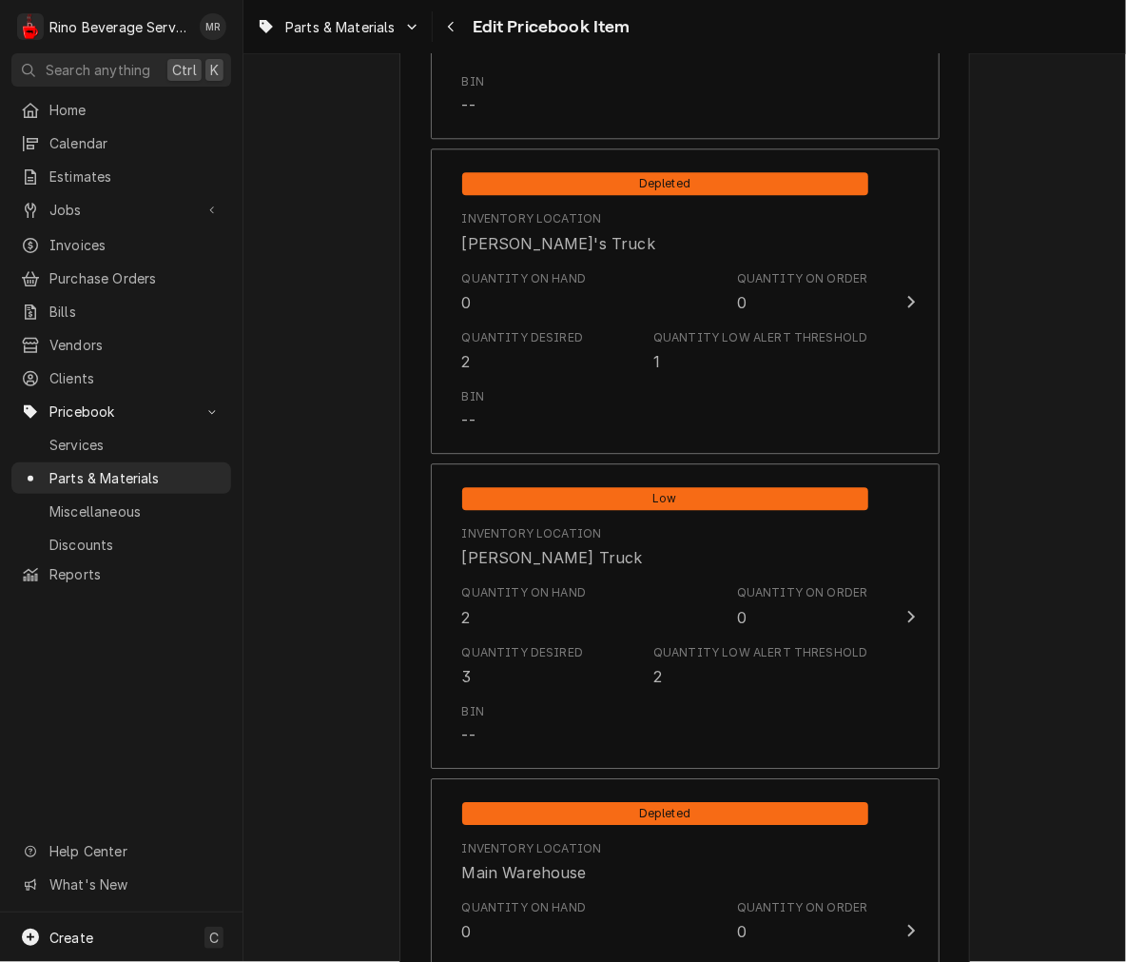
scroll to position [1714, 0]
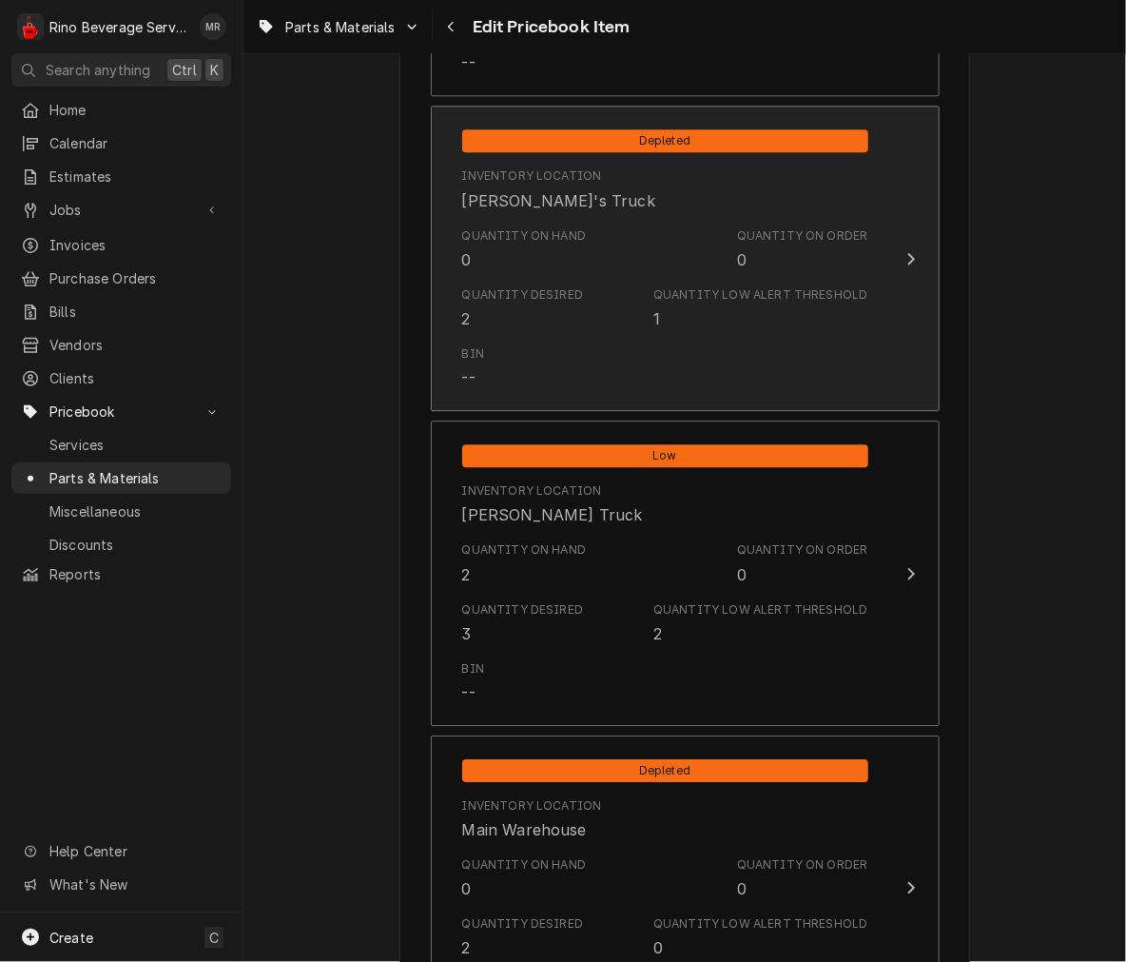
click at [573, 171] on div "Inventory Location" at bounding box center [532, 175] width 140 height 17
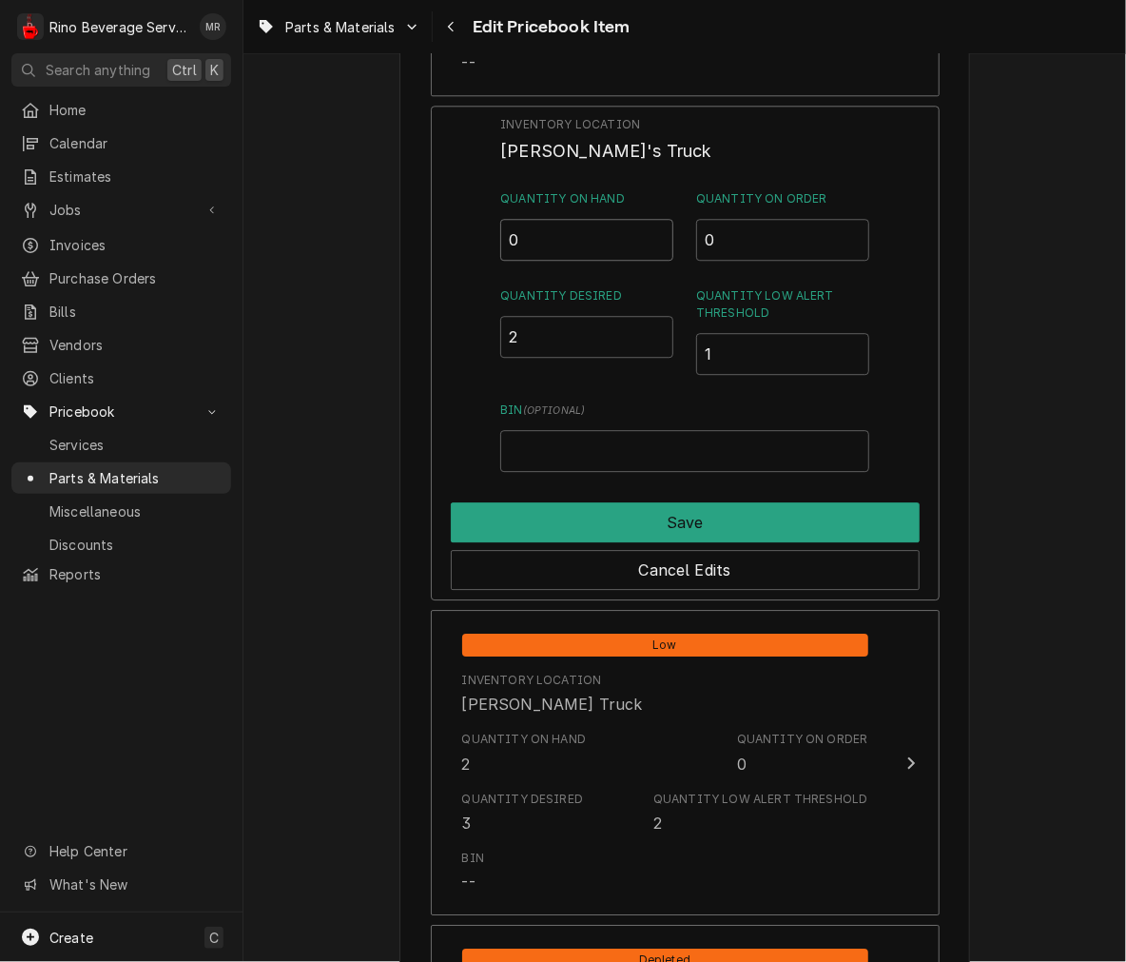
click at [563, 243] on input "0" at bounding box center [586, 240] width 173 height 42
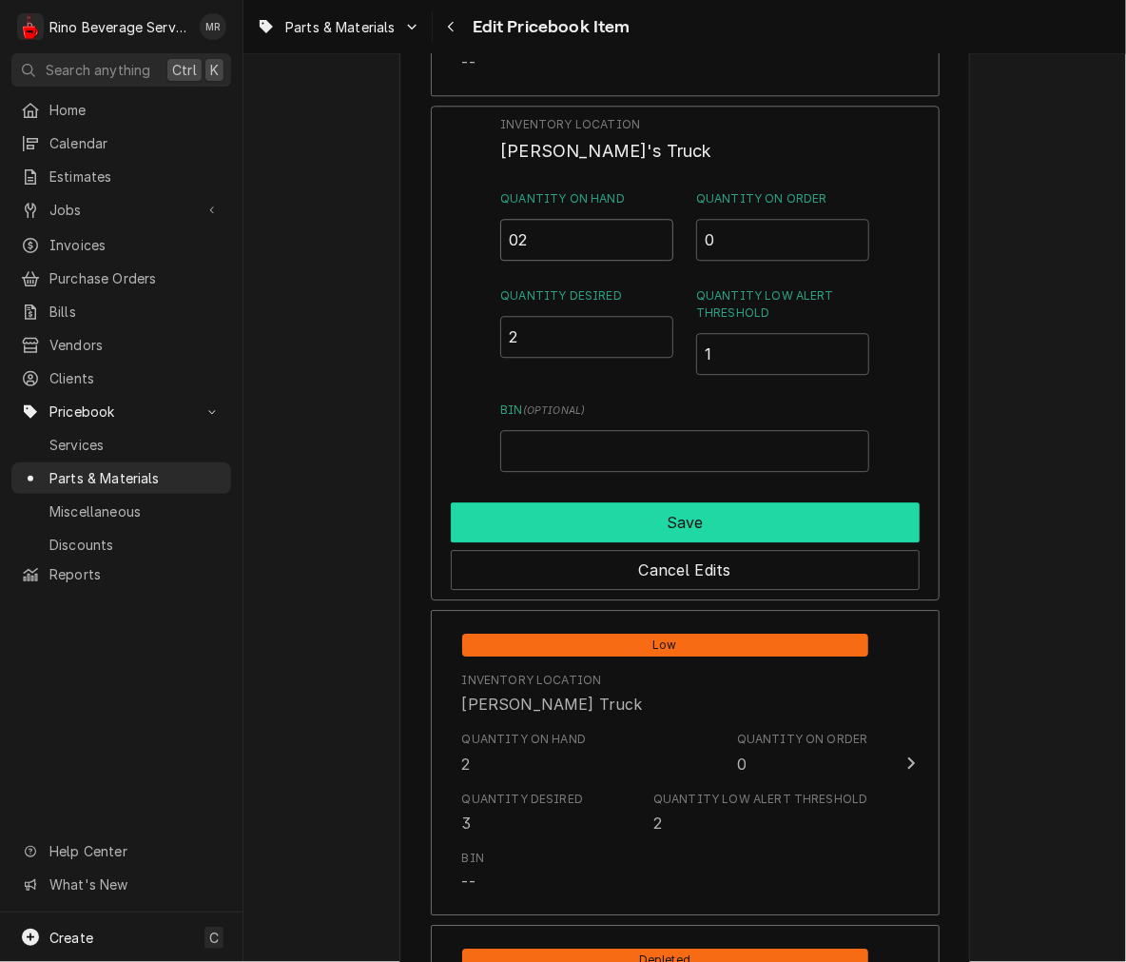
type input "02"
click at [620, 528] on button "Save" at bounding box center [685, 522] width 469 height 40
type textarea "x"
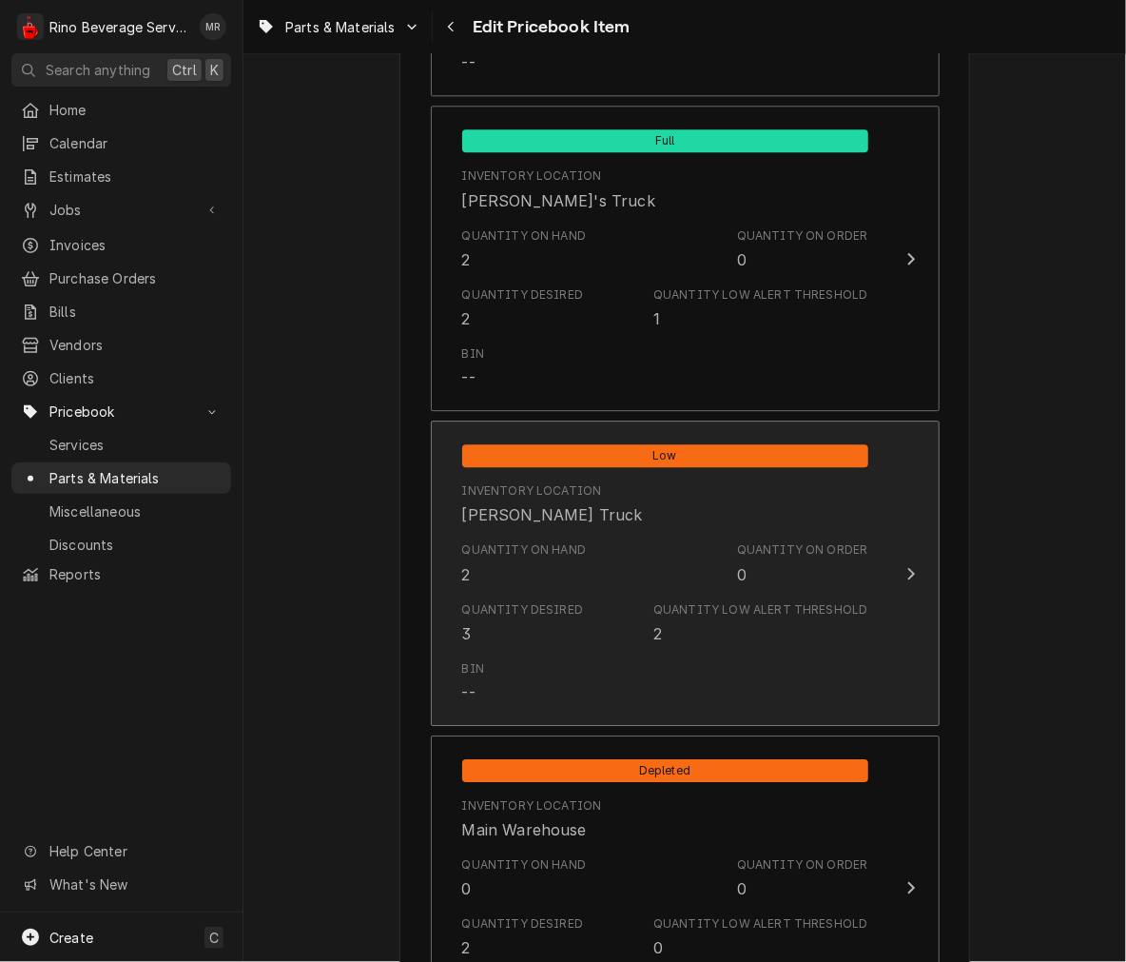
drag, startPoint x: 582, startPoint y: 561, endPoint x: 606, endPoint y: 538, distance: 33.0
click at [606, 538] on div "Quantity on Hand 2 Quantity on Order 0" at bounding box center [665, 563] width 406 height 59
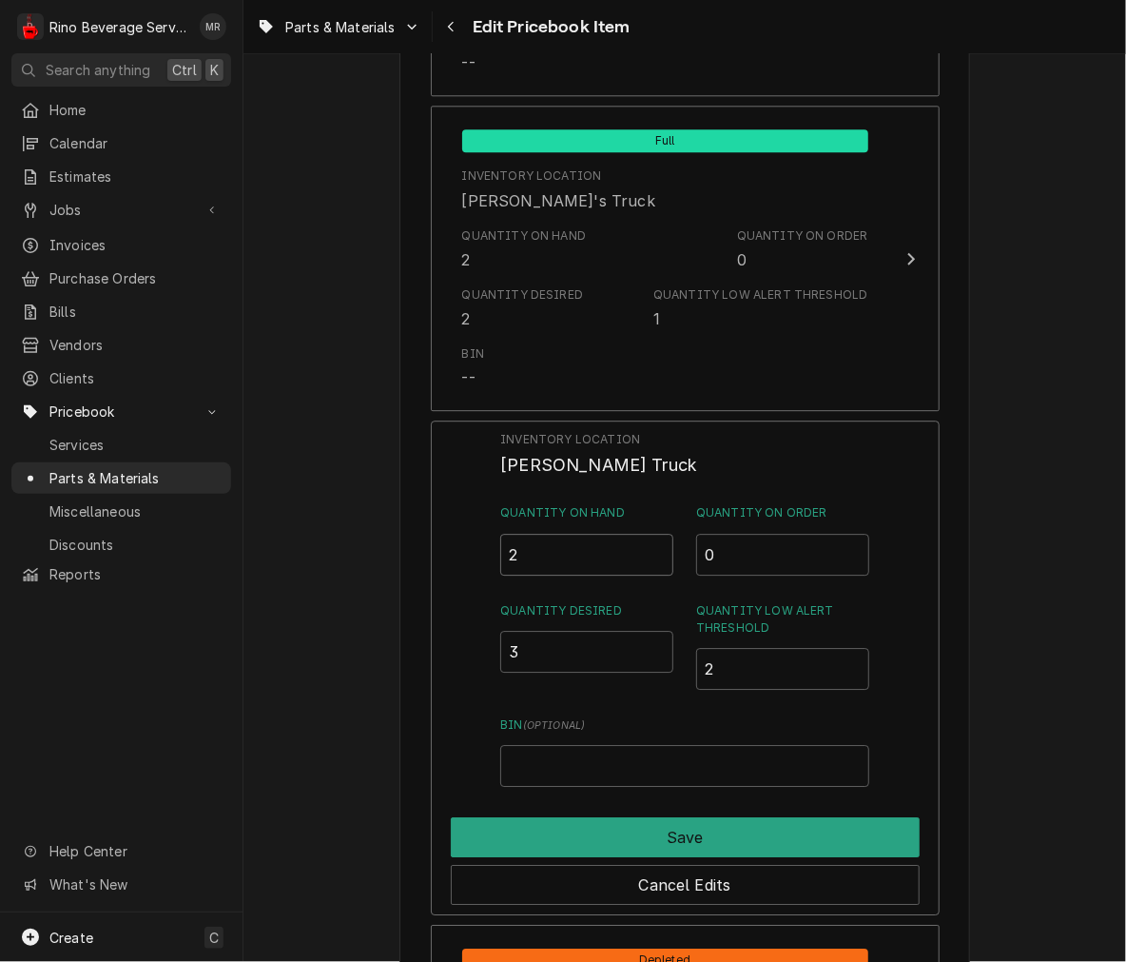
click at [606, 538] on input "2" at bounding box center [586, 555] width 173 height 42
click at [649, 547] on input "2.5" at bounding box center [586, 555] width 173 height 42
type input "3"
click at [649, 547] on input "3" at bounding box center [586, 555] width 173 height 42
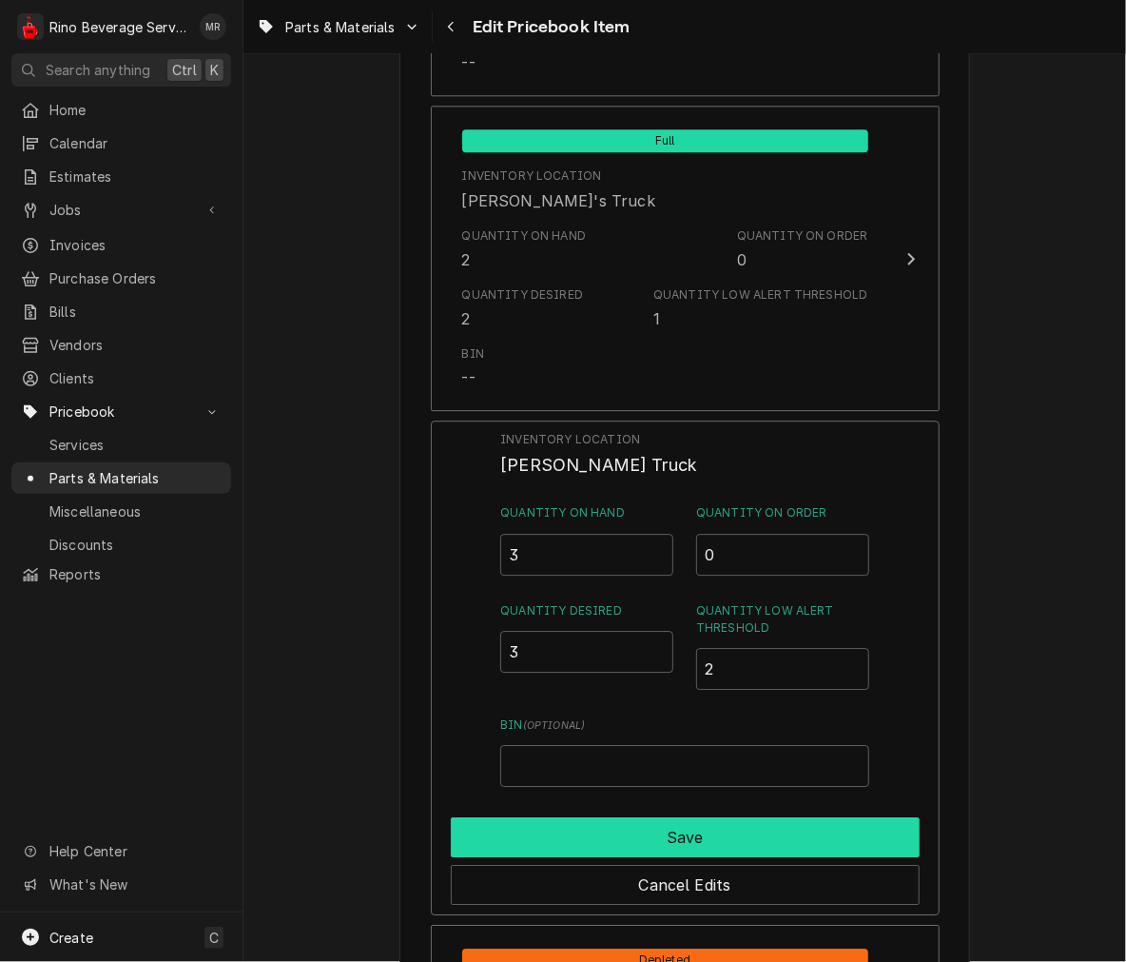
click at [644, 830] on button "Save" at bounding box center [685, 837] width 469 height 40
type textarea "x"
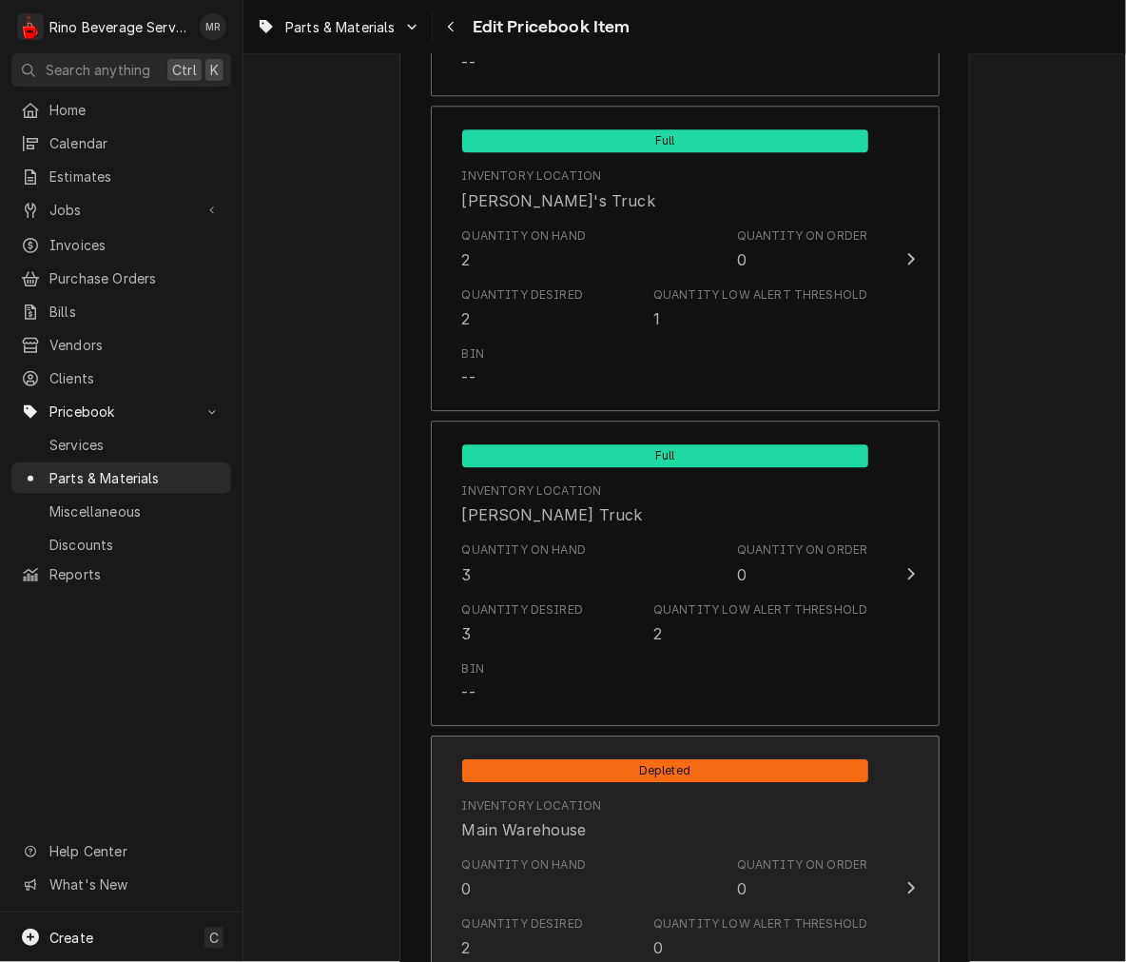
click at [562, 843] on div "Inventory Location Main Warehouse" at bounding box center [665, 818] width 406 height 59
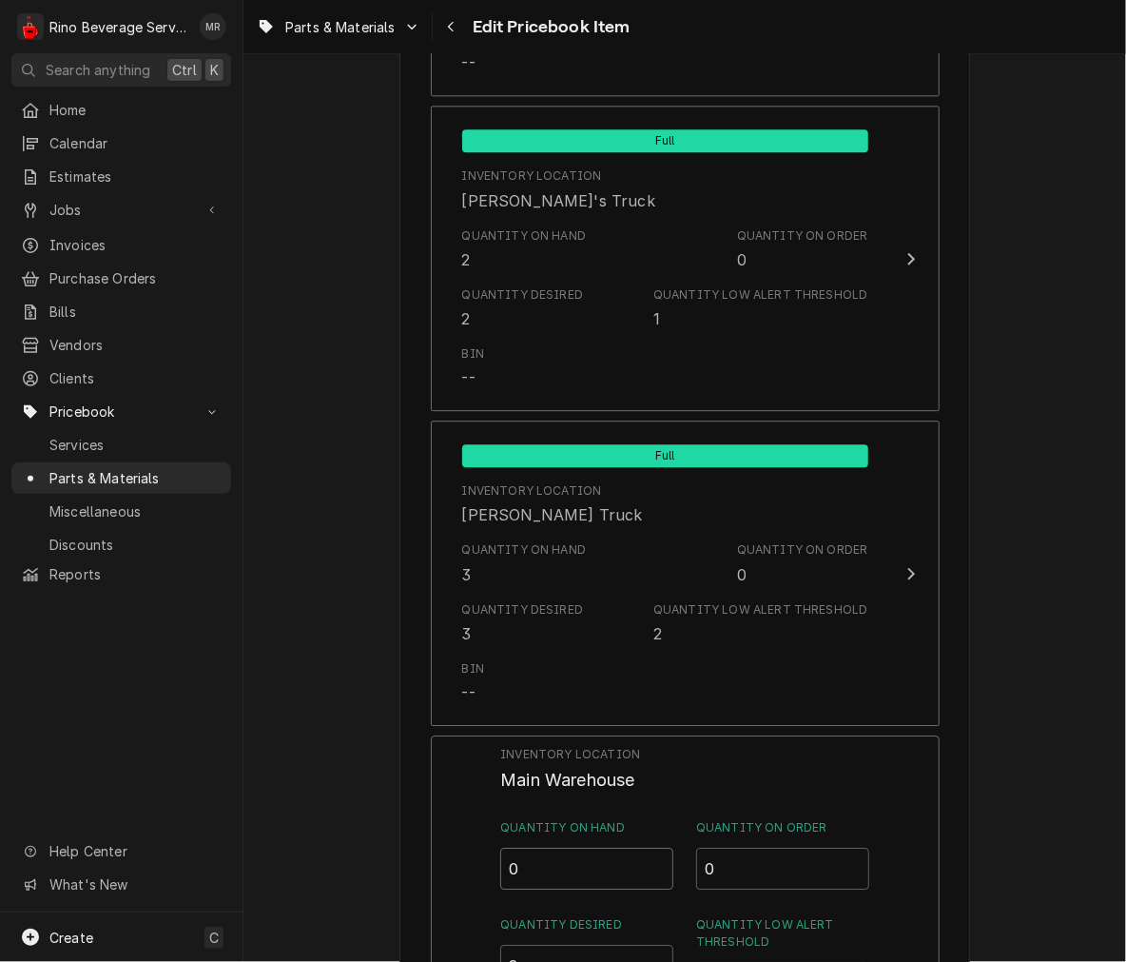
click at [546, 862] on input "0" at bounding box center [586, 868] width 173 height 42
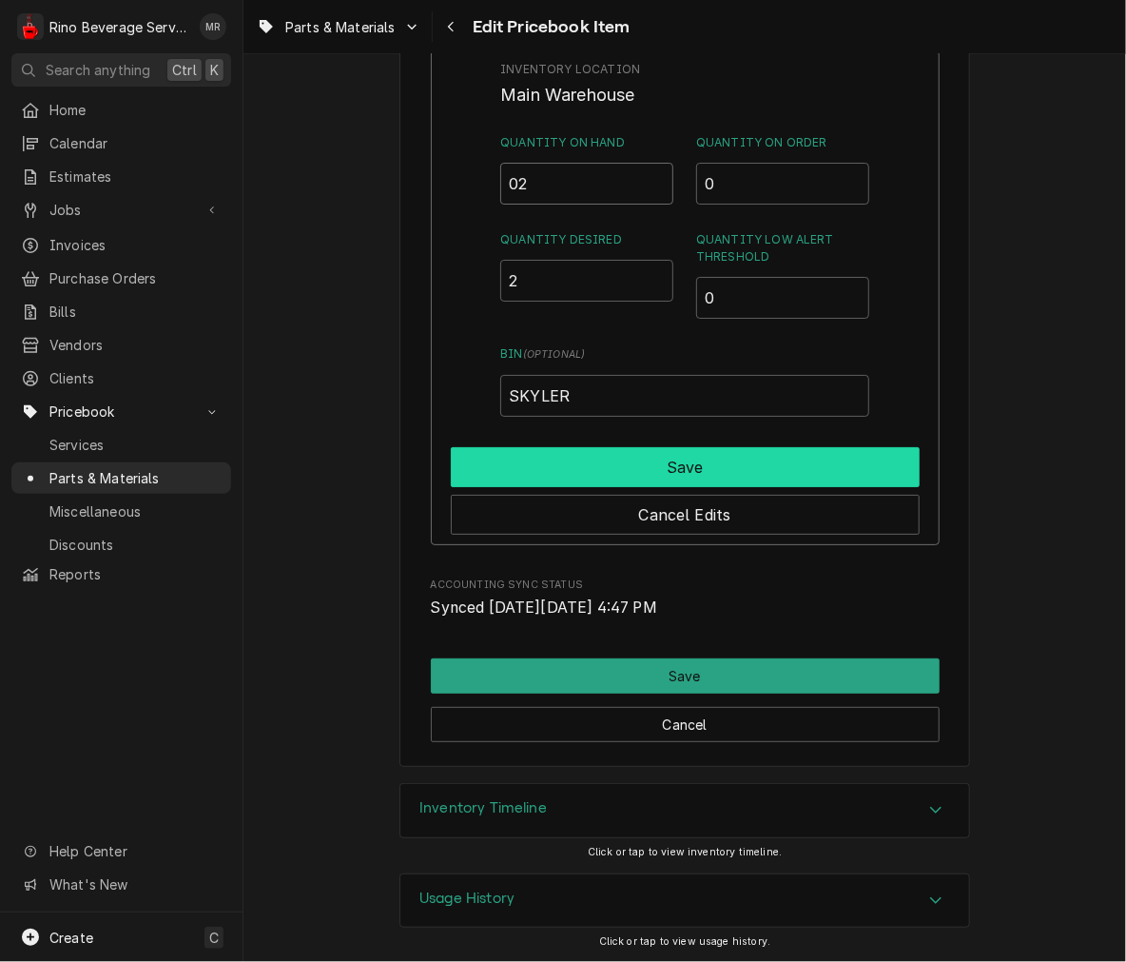
type input "02"
click at [822, 447] on button "Save" at bounding box center [685, 467] width 469 height 40
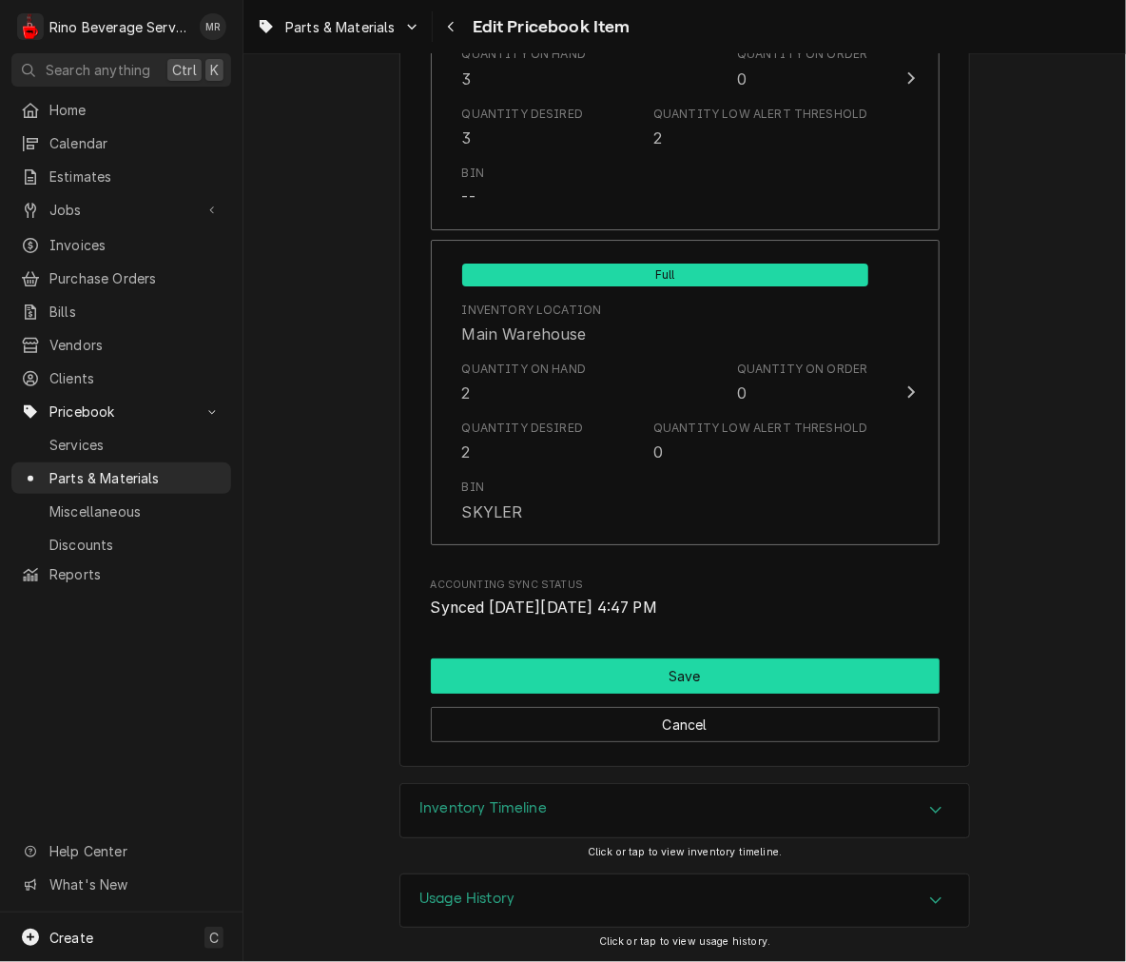
click at [749, 669] on button "Save" at bounding box center [685, 675] width 509 height 35
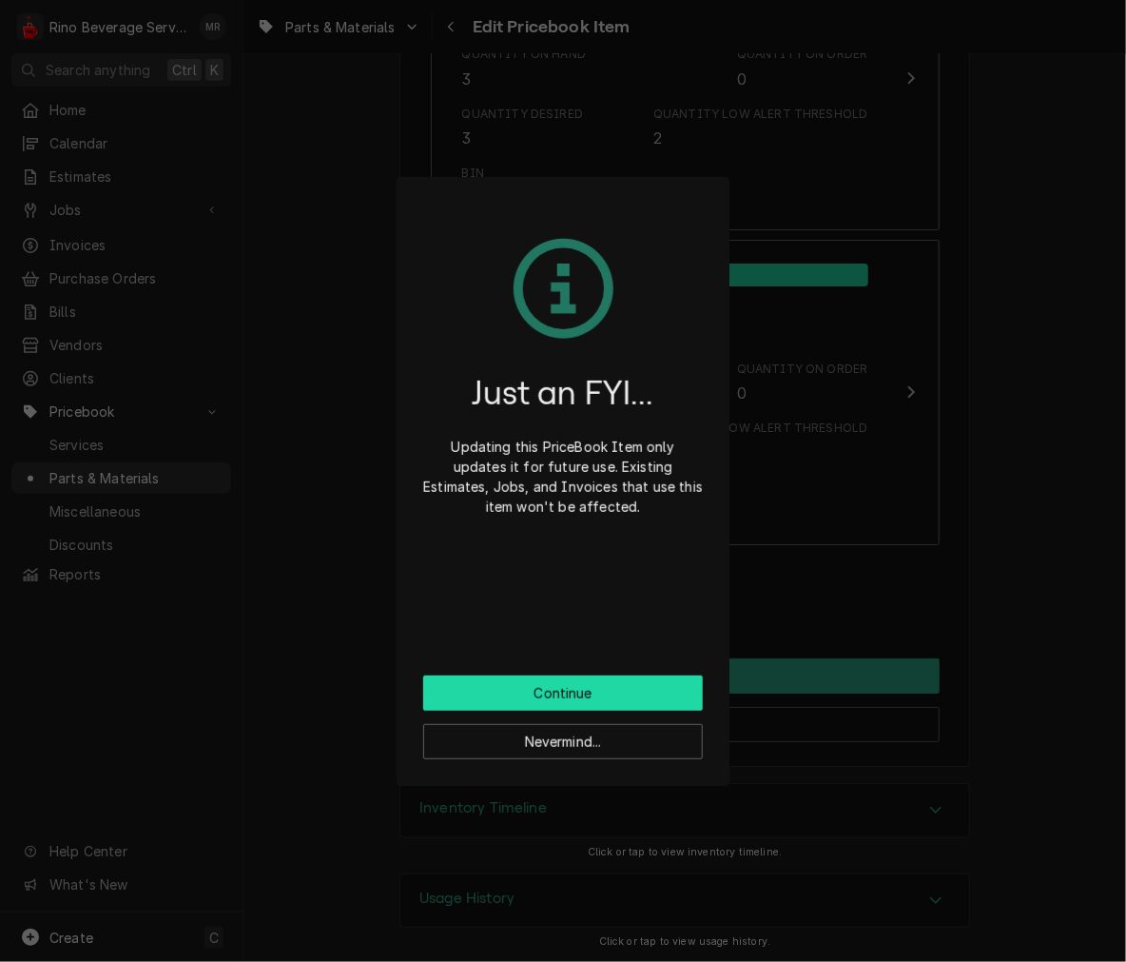
click at [610, 679] on button "Continue" at bounding box center [563, 692] width 280 height 35
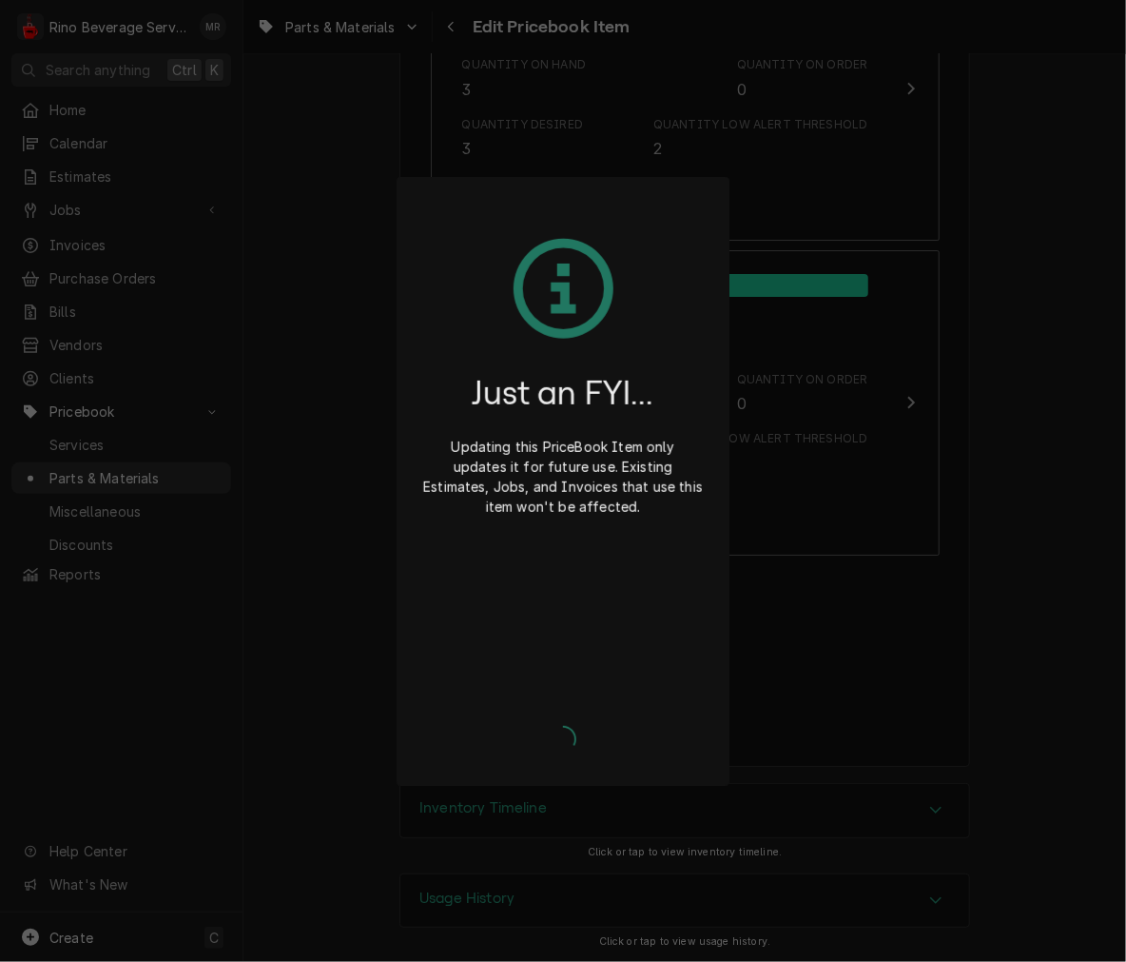
type textarea "x"
